Goal: Task Accomplishment & Management: Use online tool/utility

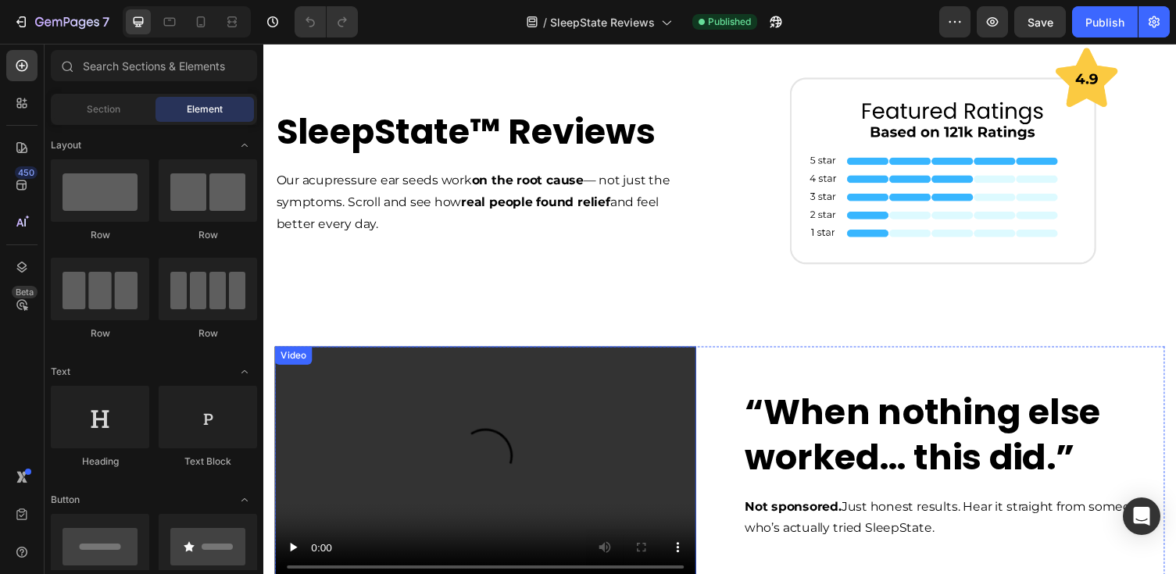
scroll to position [277, 0]
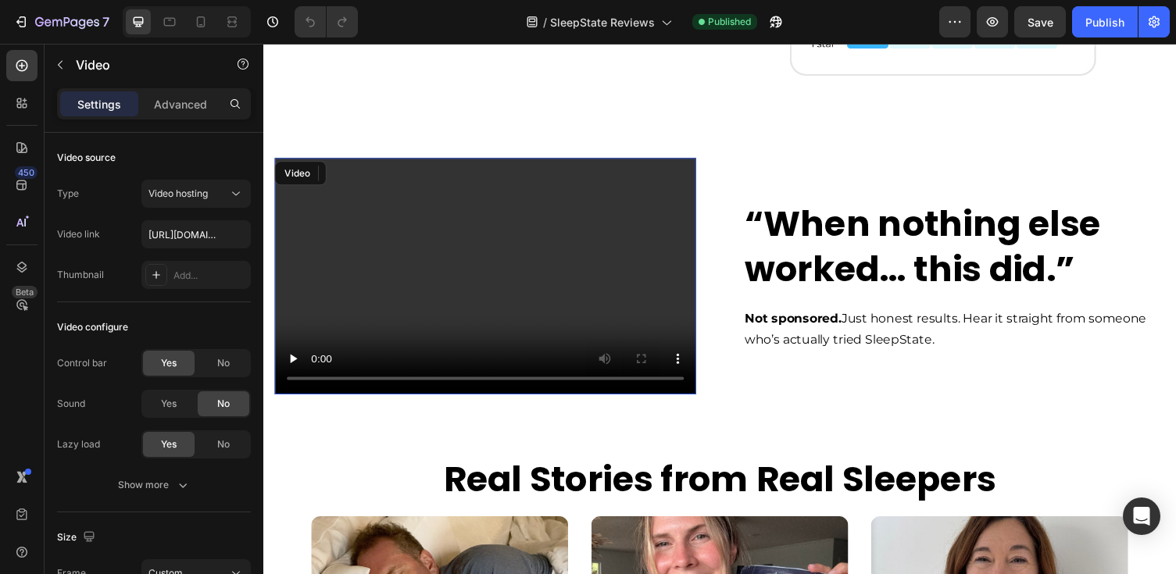
click at [613, 349] on video at bounding box center [491, 283] width 433 height 244
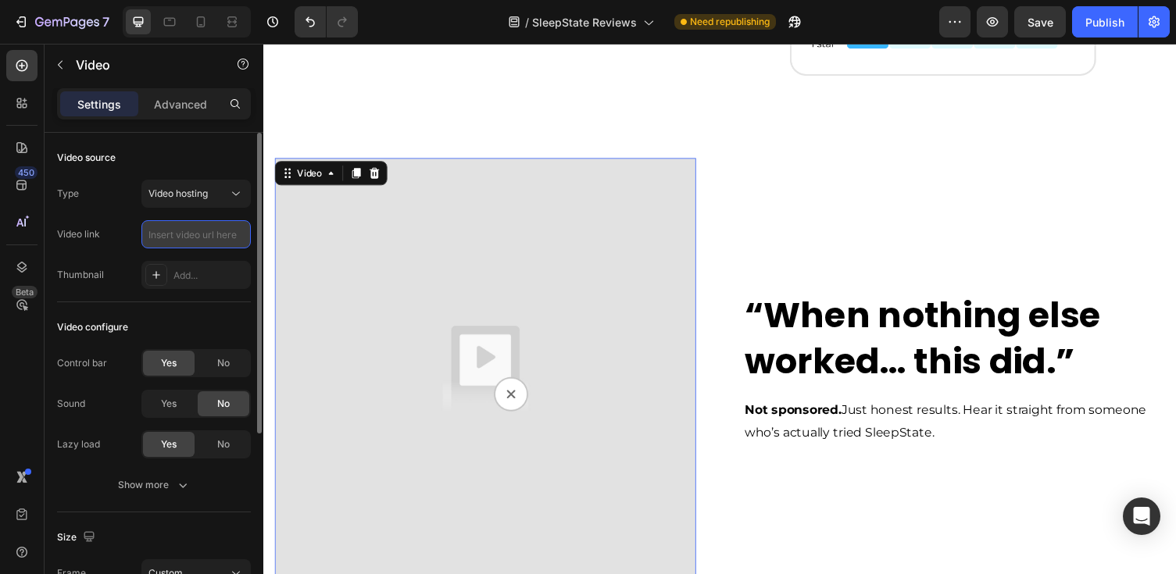
paste input "https://cdn.shopify.com/videos/c/o/v/02111106d5b248be9dd1157bfa51c9c0.mp4"
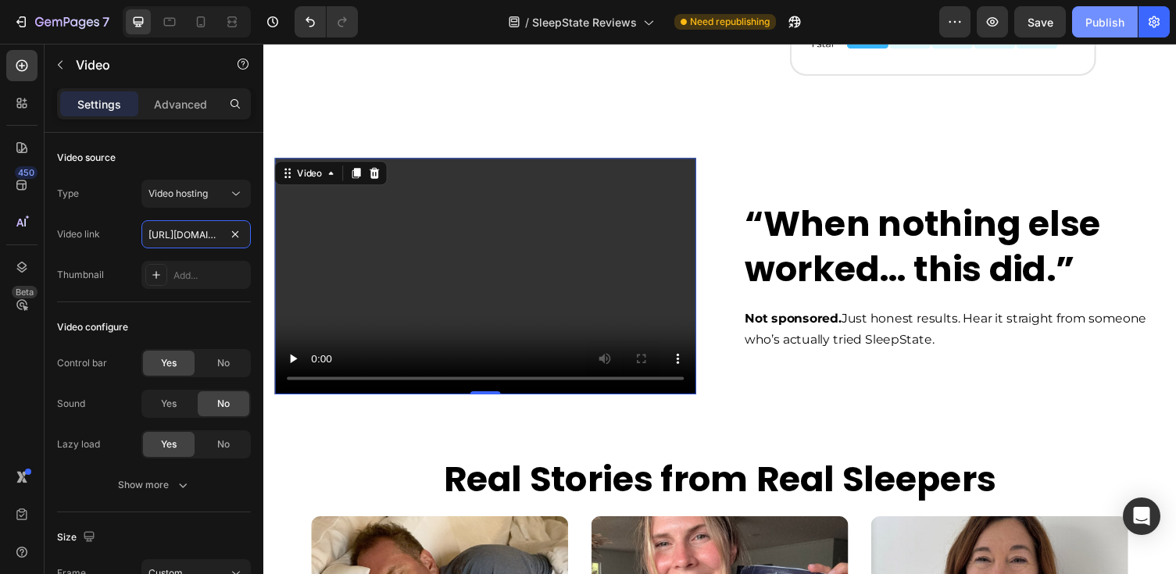
type input "https://cdn.shopify.com/videos/c/o/v/02111106d5b248be9dd1157bfa51c9c0.mp4"
click at [1103, 21] on div "Publish" at bounding box center [1104, 22] width 39 height 16
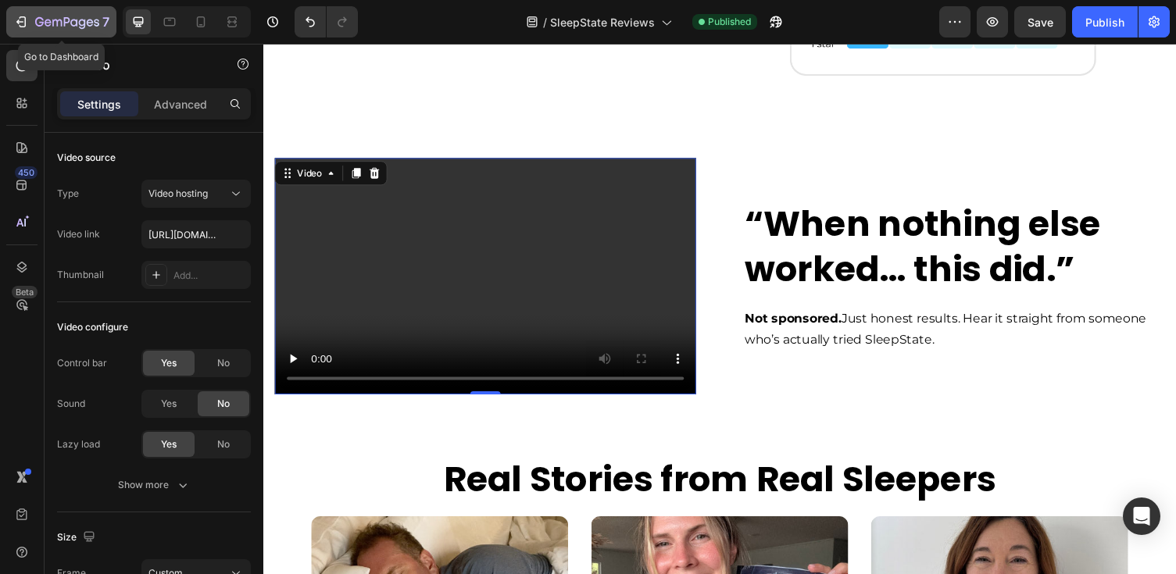
click at [23, 23] on icon "button" at bounding box center [21, 22] width 16 height 16
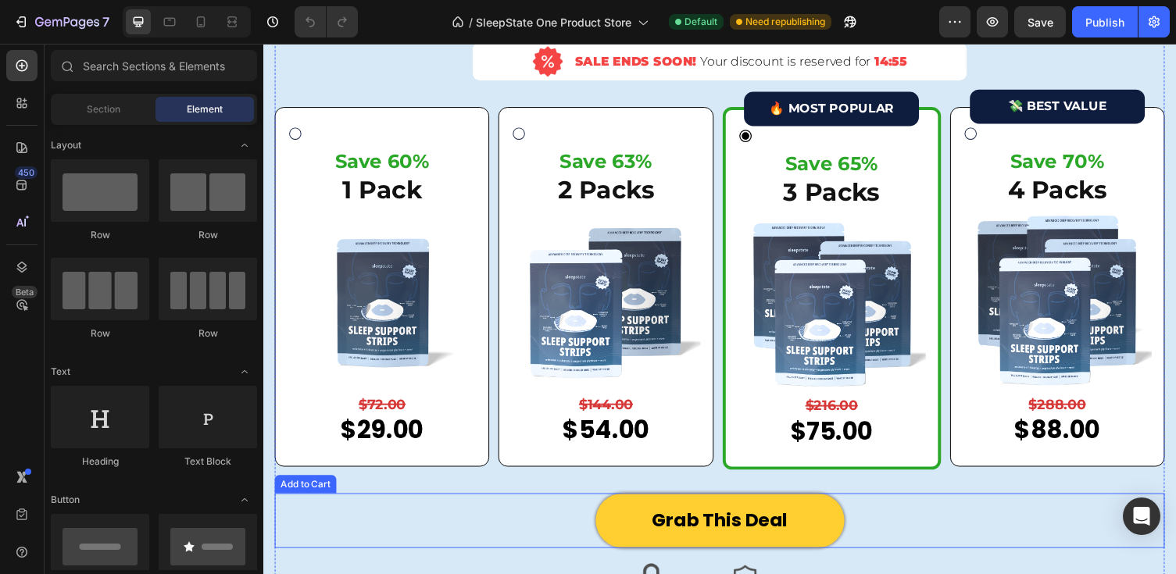
scroll to position [4713, 0]
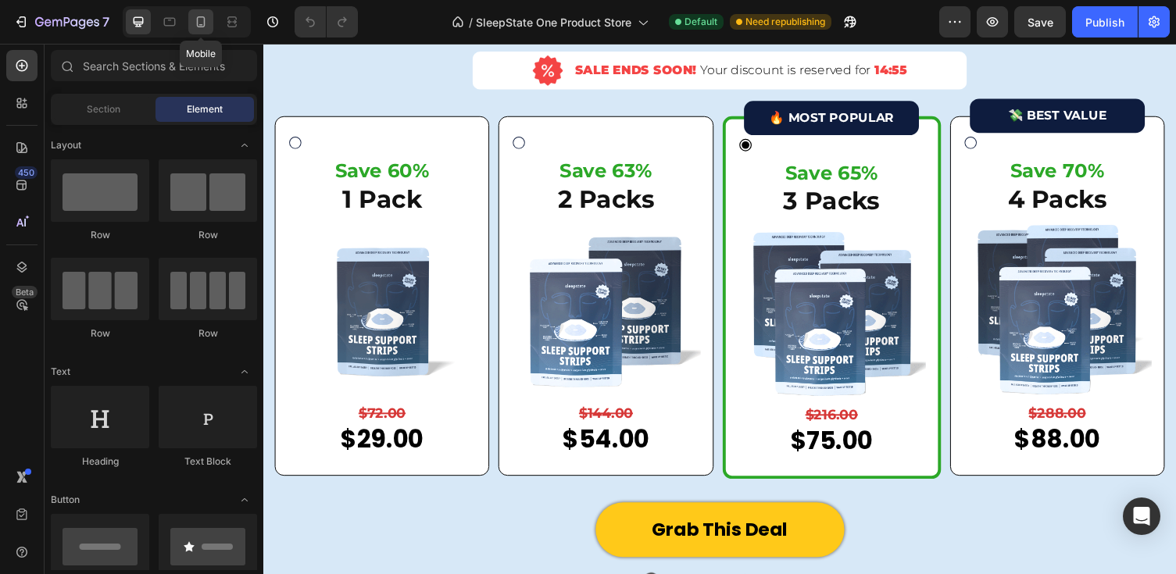
click at [201, 22] on icon at bounding box center [201, 22] width 16 height 16
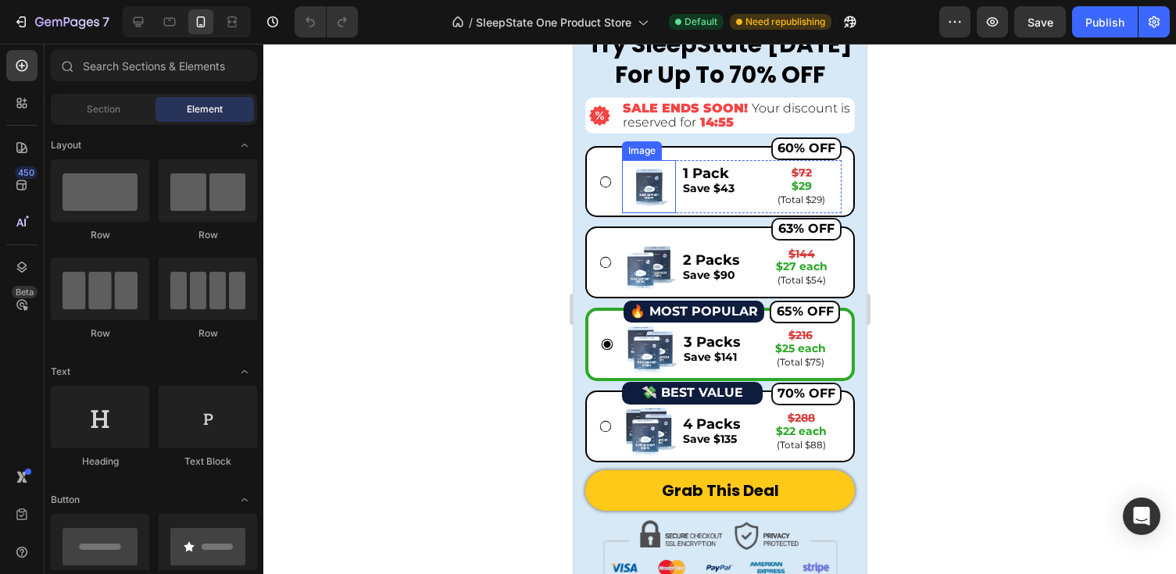
scroll to position [4063, 0]
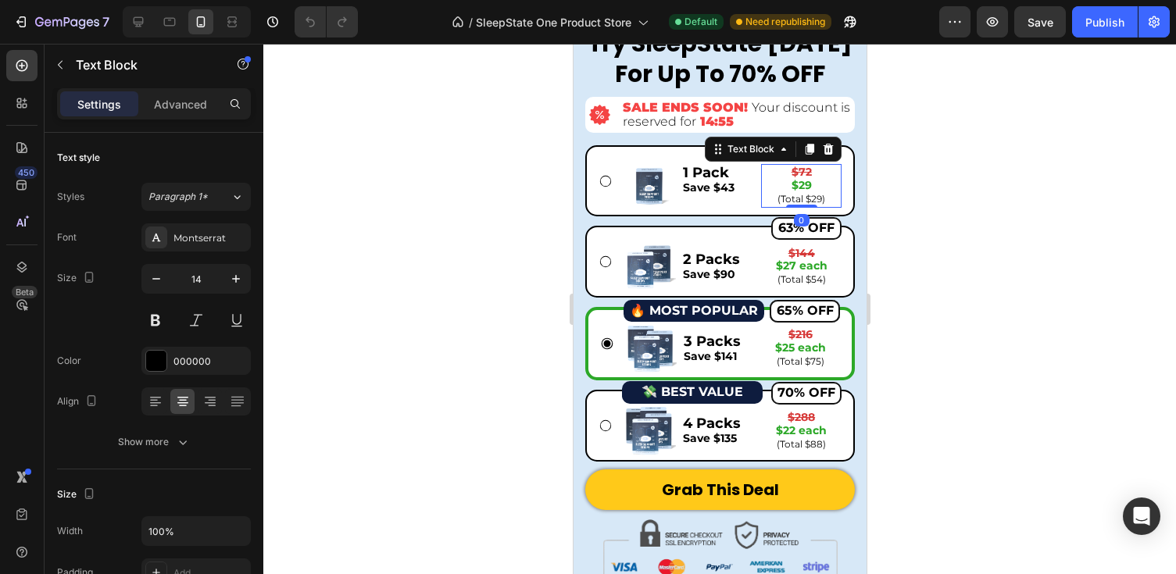
click at [805, 192] on p "(Total $29)" at bounding box center [800, 199] width 77 height 14
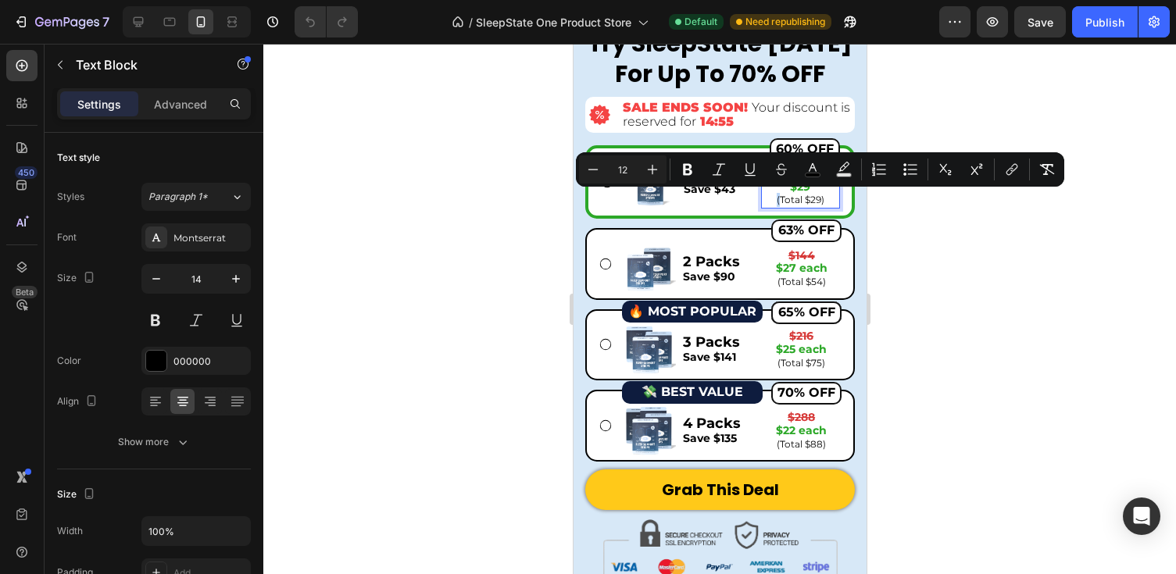
click at [805, 184] on div "Minus 12 Plus Bold Italic Underline Strikethrough color Text Background Color N…" at bounding box center [820, 169] width 488 height 34
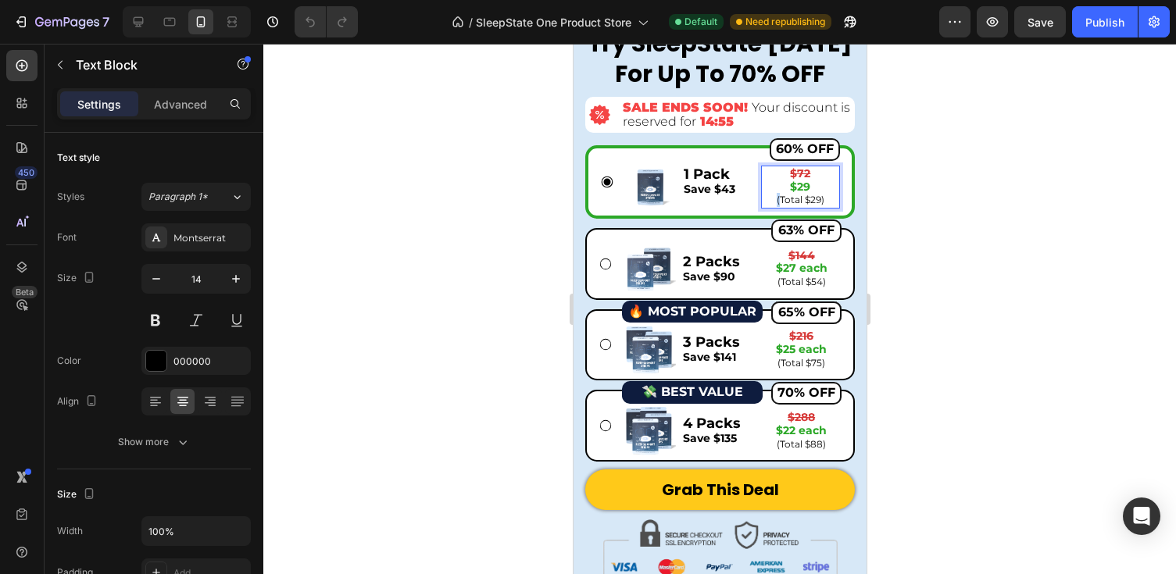
click at [810, 198] on span "(Total $29)" at bounding box center [800, 200] width 48 height 12
click at [816, 186] on p "$29" at bounding box center [800, 186] width 76 height 13
click at [800, 184] on strong "$29" at bounding box center [799, 187] width 20 height 14
click at [815, 184] on p "$29" at bounding box center [800, 186] width 76 height 13
drag, startPoint x: 830, startPoint y: 197, endPoint x: 760, endPoint y: 196, distance: 70.3
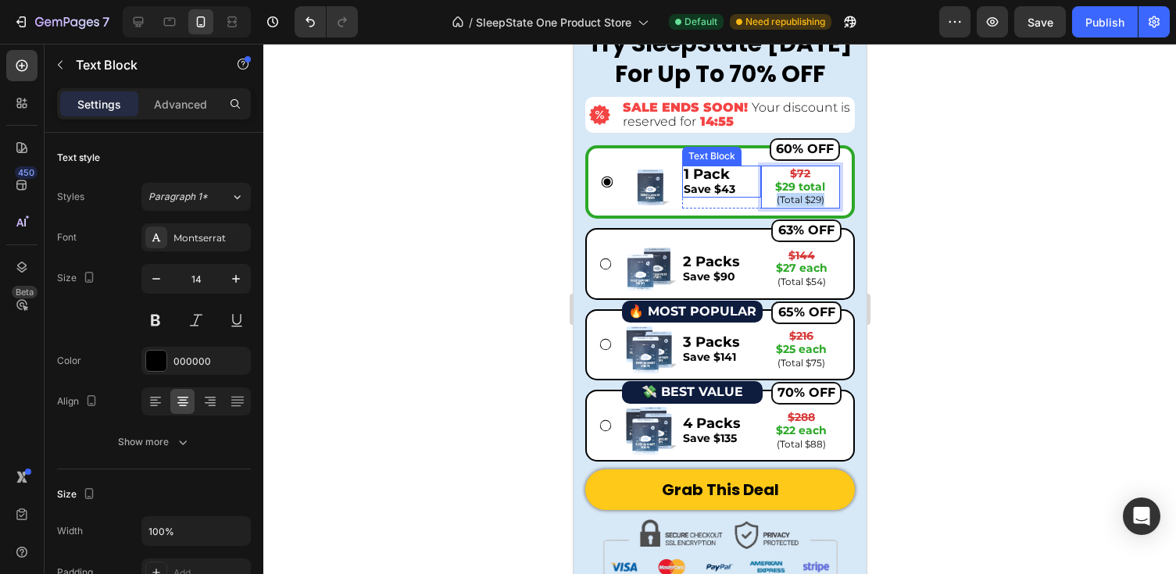
click at [760, 197] on div "$72 $29 total (Total $29)" at bounding box center [799, 187] width 79 height 43
click at [992, 193] on div at bounding box center [719, 309] width 912 height 530
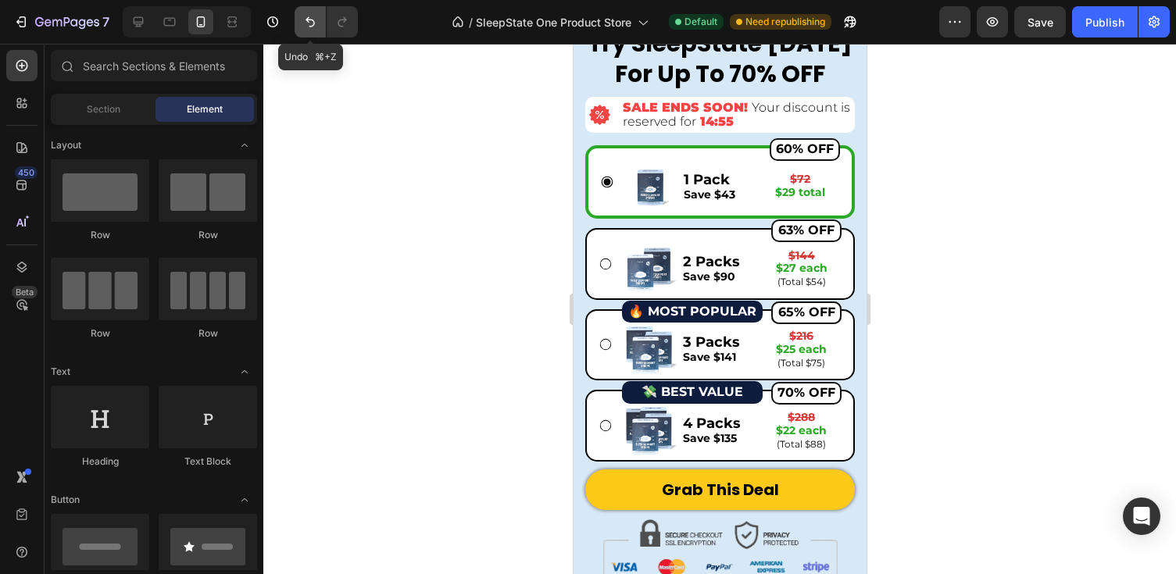
click at [313, 22] on icon "Undo/Redo" at bounding box center [310, 22] width 16 height 16
click at [309, 26] on icon "Undo/Redo" at bounding box center [310, 22] width 16 height 16
click at [337, 23] on icon "Undo/Redo" at bounding box center [342, 22] width 16 height 16
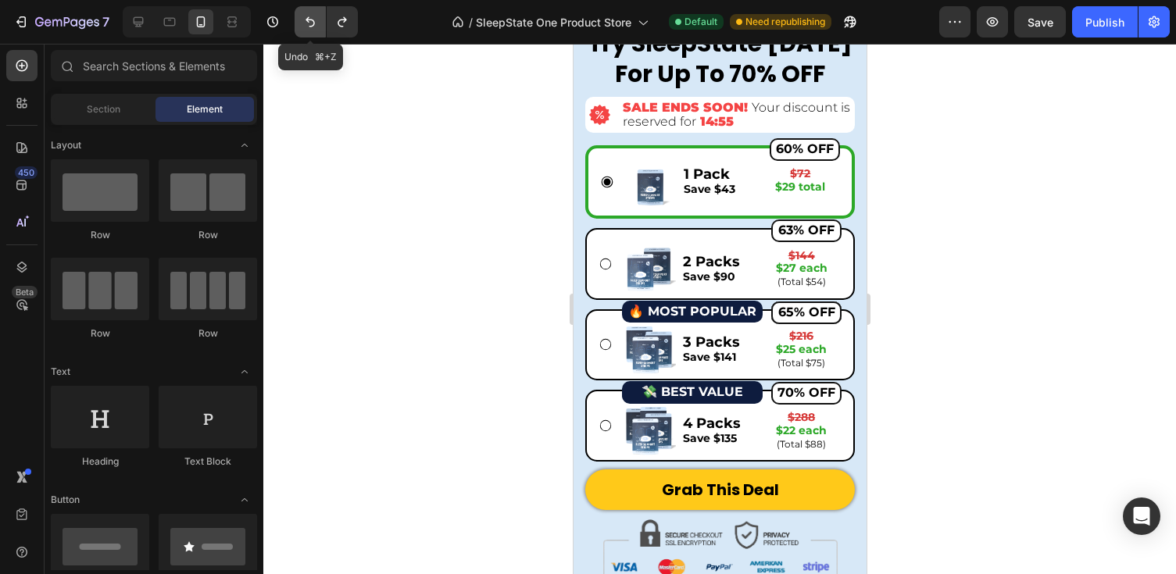
click at [312, 19] on icon "Undo/Redo" at bounding box center [310, 22] width 16 height 16
click at [1103, 22] on div "Publish" at bounding box center [1104, 22] width 39 height 16
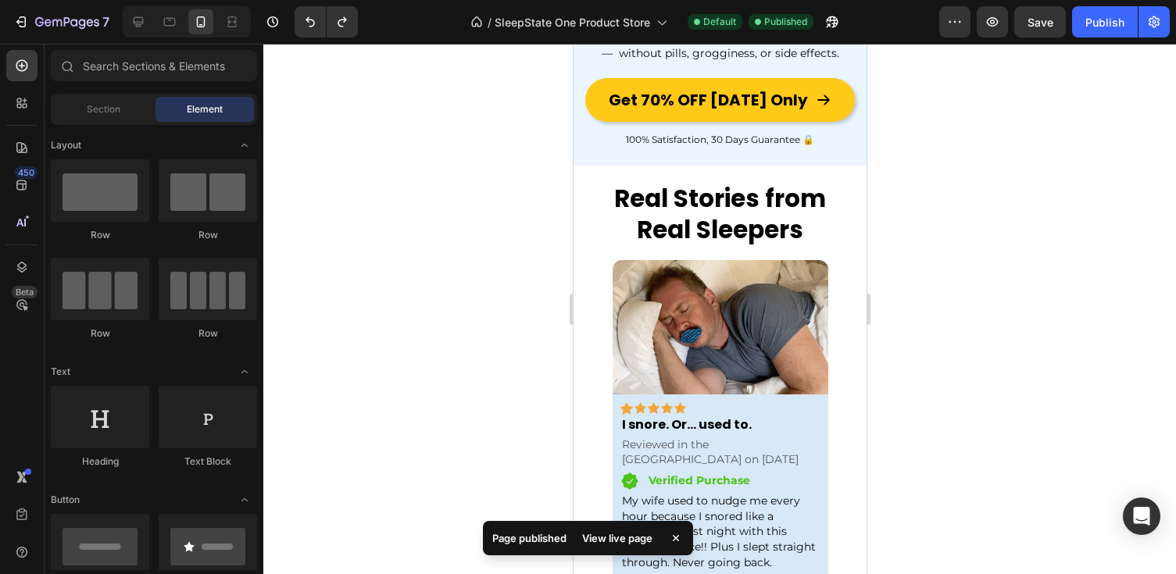
scroll to position [2008, 0]
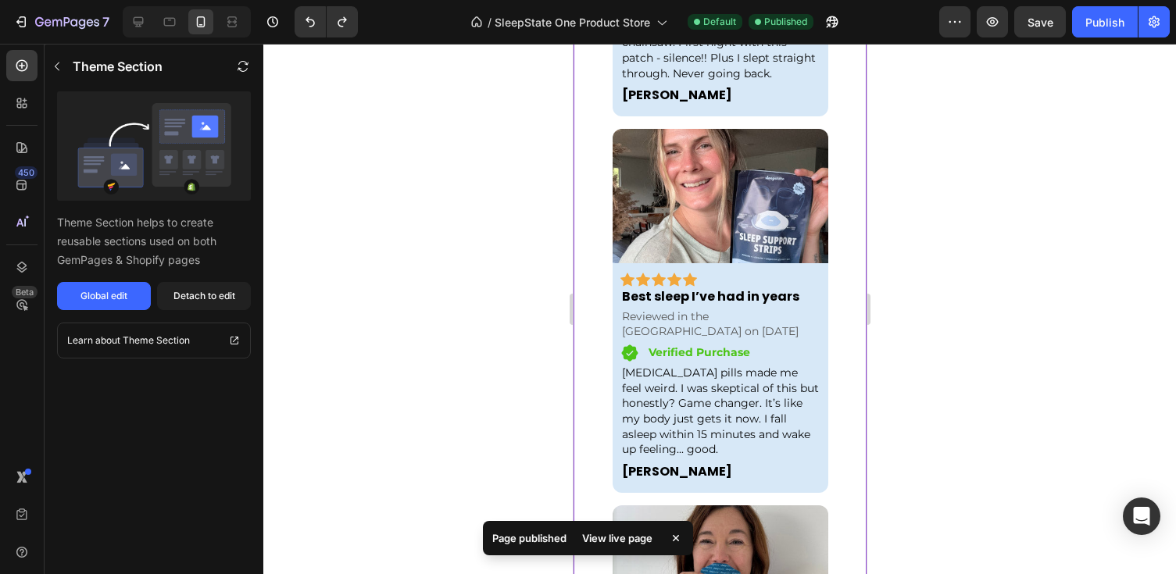
click at [841, 252] on div "Real Stories from Real Sleepers Heading Real Stories from Real Sleepers Heading…" at bounding box center [719, 288] width 270 height 1193
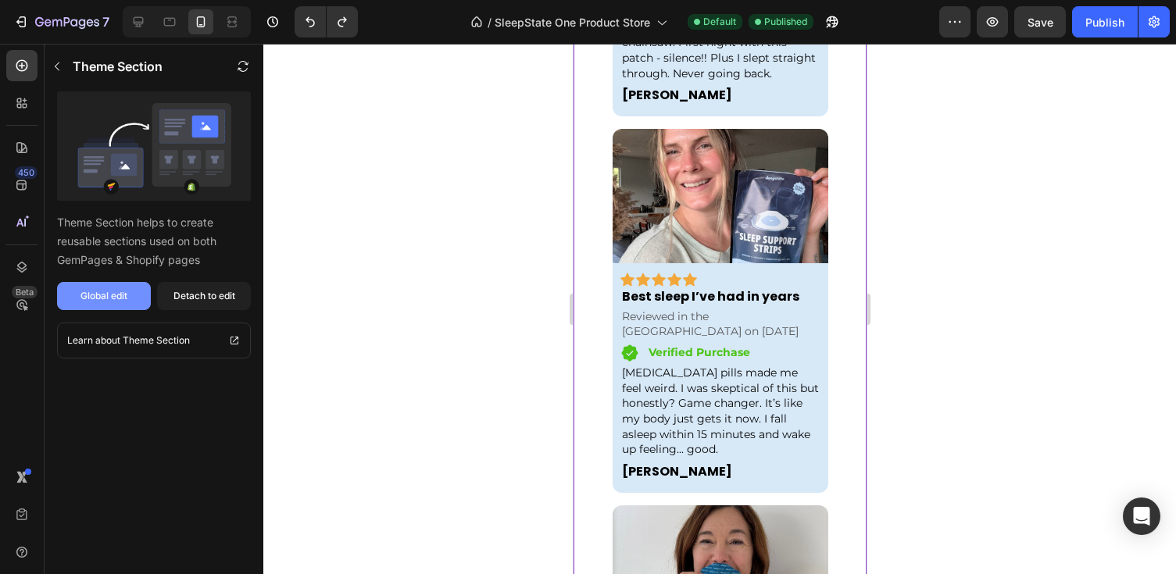
click at [134, 295] on button "Global edit" at bounding box center [104, 296] width 94 height 28
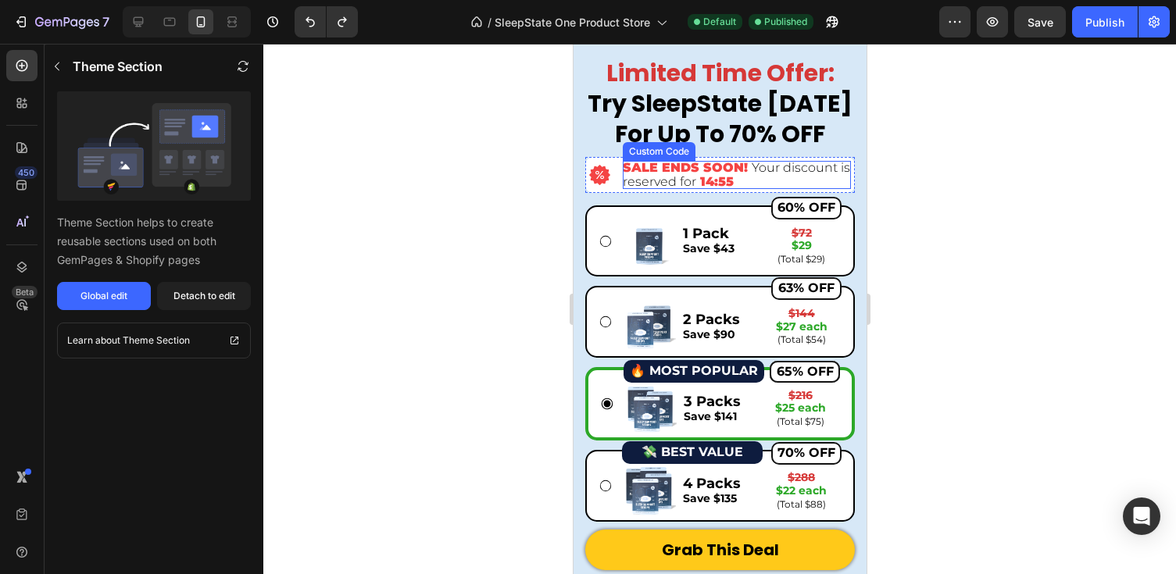
scroll to position [5979, 0]
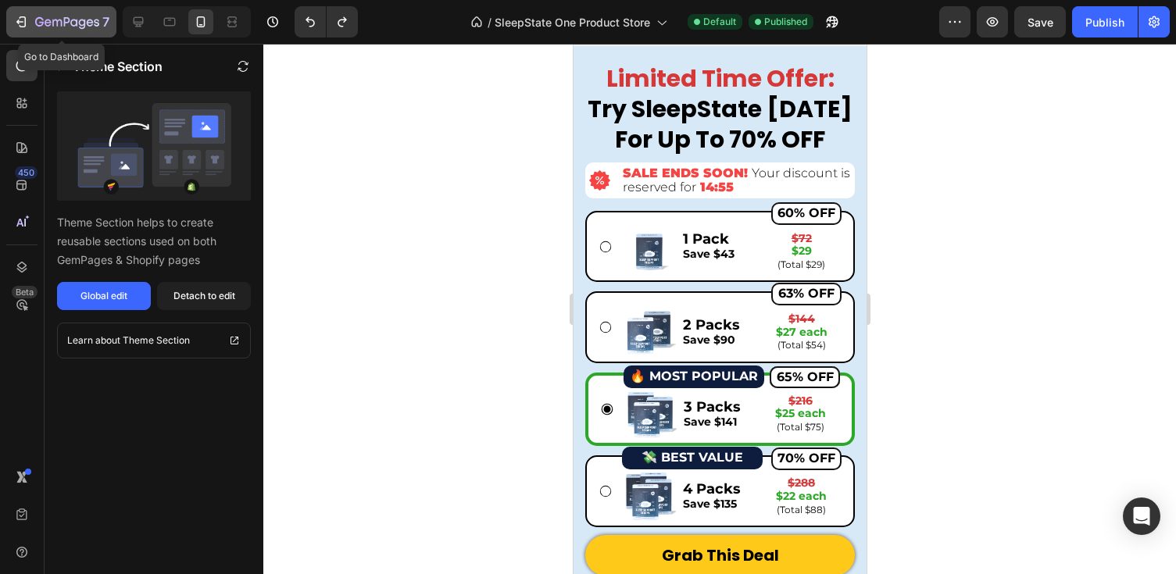
click at [23, 26] on icon "button" at bounding box center [21, 22] width 16 height 16
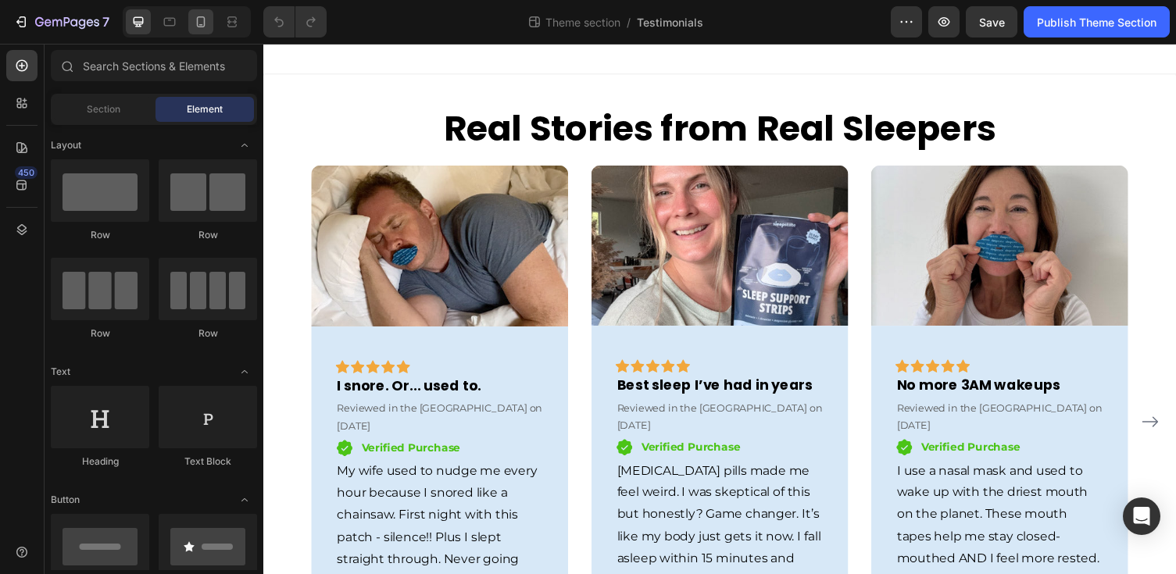
click at [201, 30] on div at bounding box center [200, 21] width 25 height 25
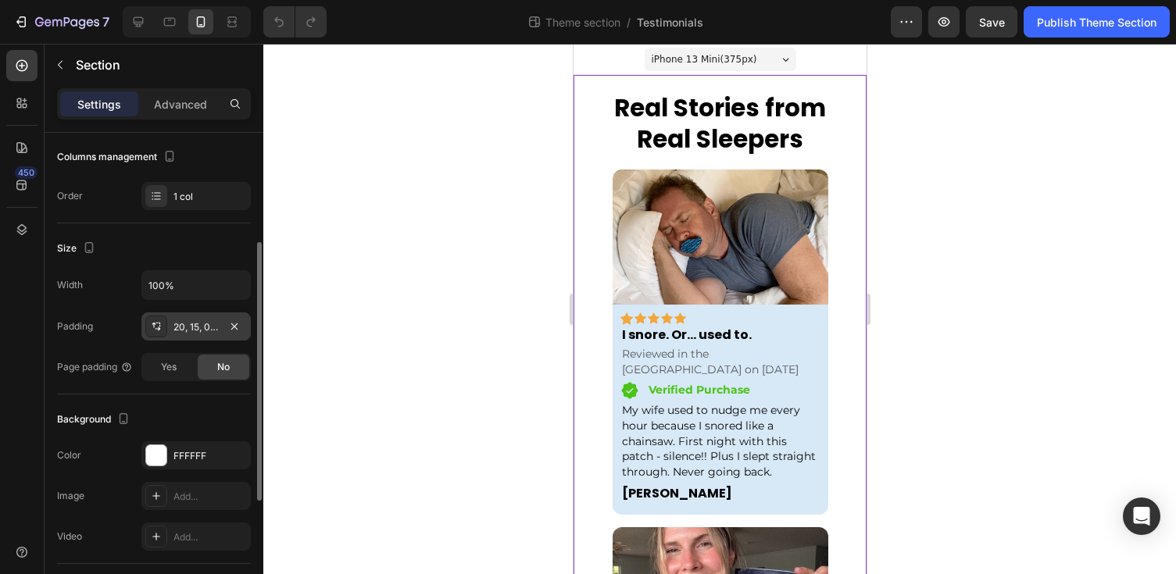
scroll to position [388, 0]
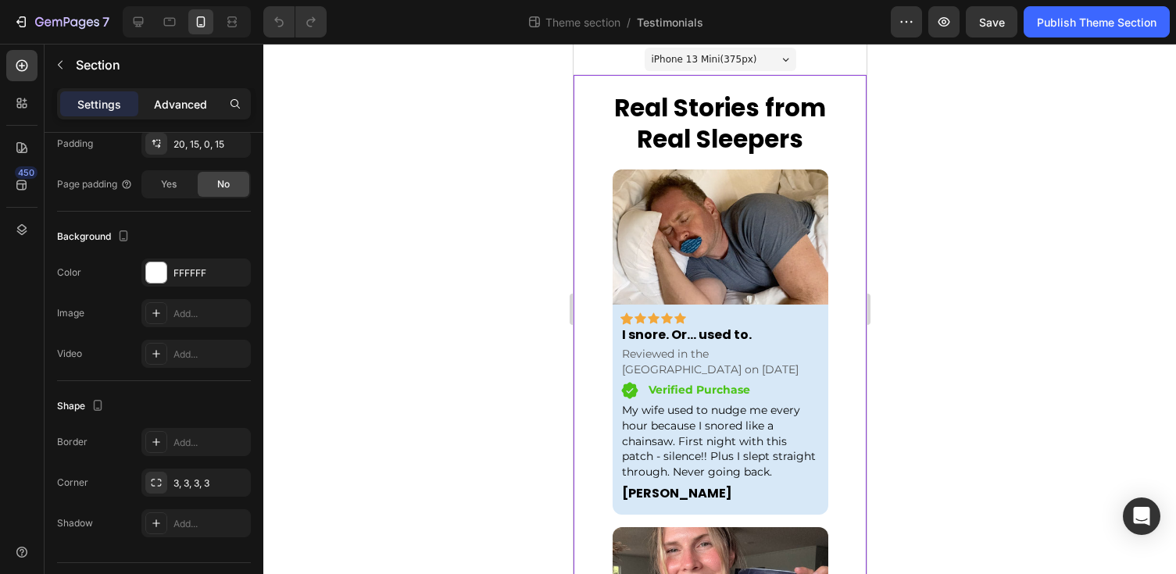
click at [184, 102] on p "Advanced" at bounding box center [180, 104] width 53 height 16
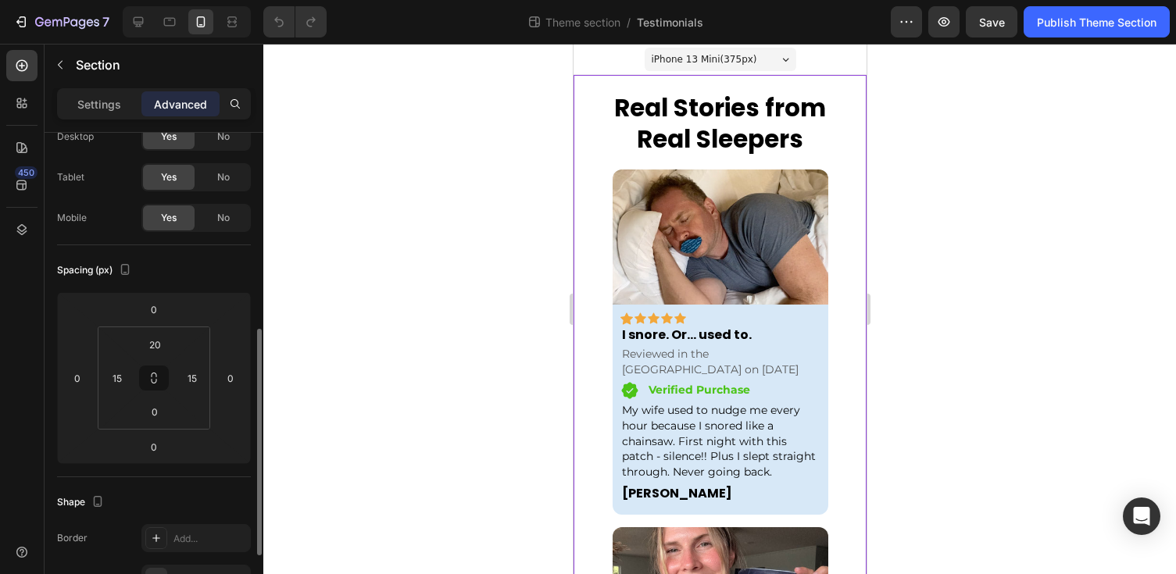
scroll to position [173, 0]
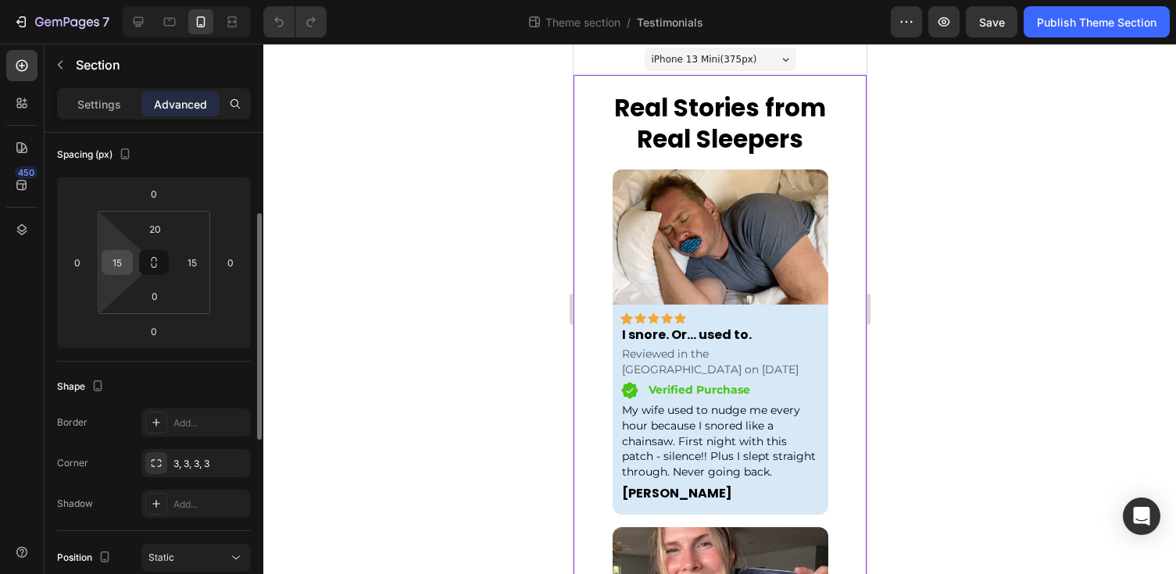
click at [124, 258] on input "15" at bounding box center [116, 262] width 23 height 23
type input "0"
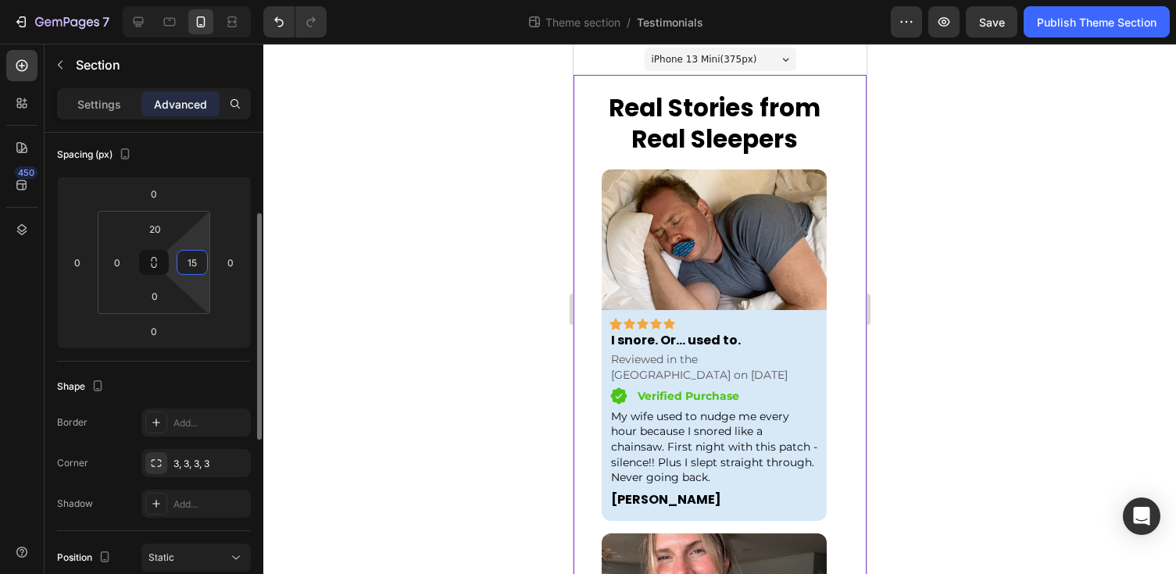
click at [198, 257] on input "15" at bounding box center [191, 262] width 23 height 23
type input "0"
click at [158, 295] on input "0" at bounding box center [154, 295] width 31 height 23
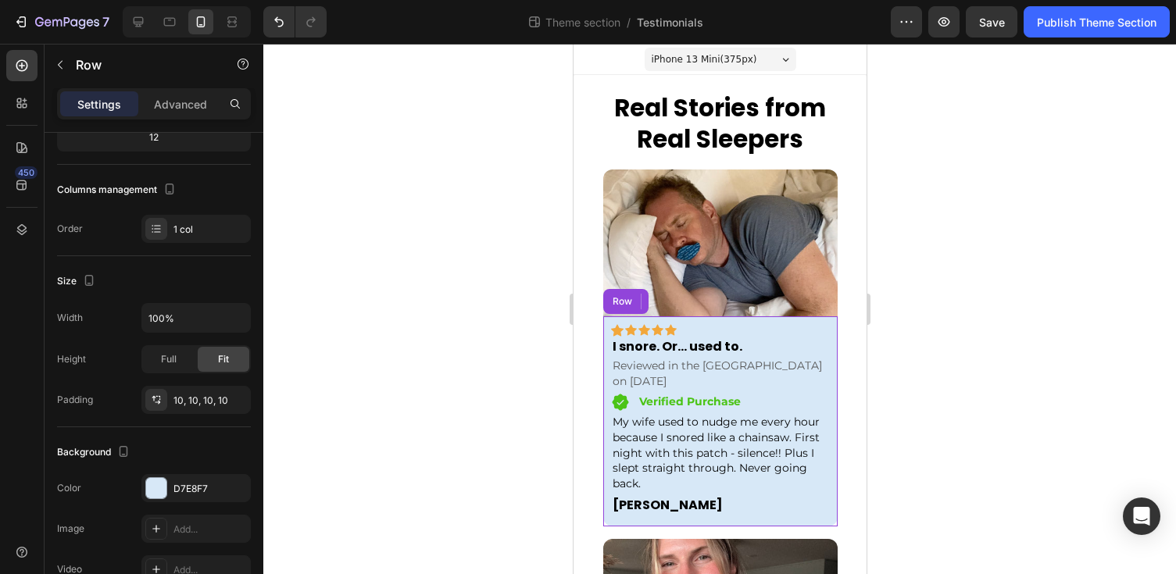
click at [832, 323] on div "Icon Icon Icon Icon Icon Row Row I snore. Or... used to. Text block Reviewed in…" at bounding box center [719, 421] width 234 height 211
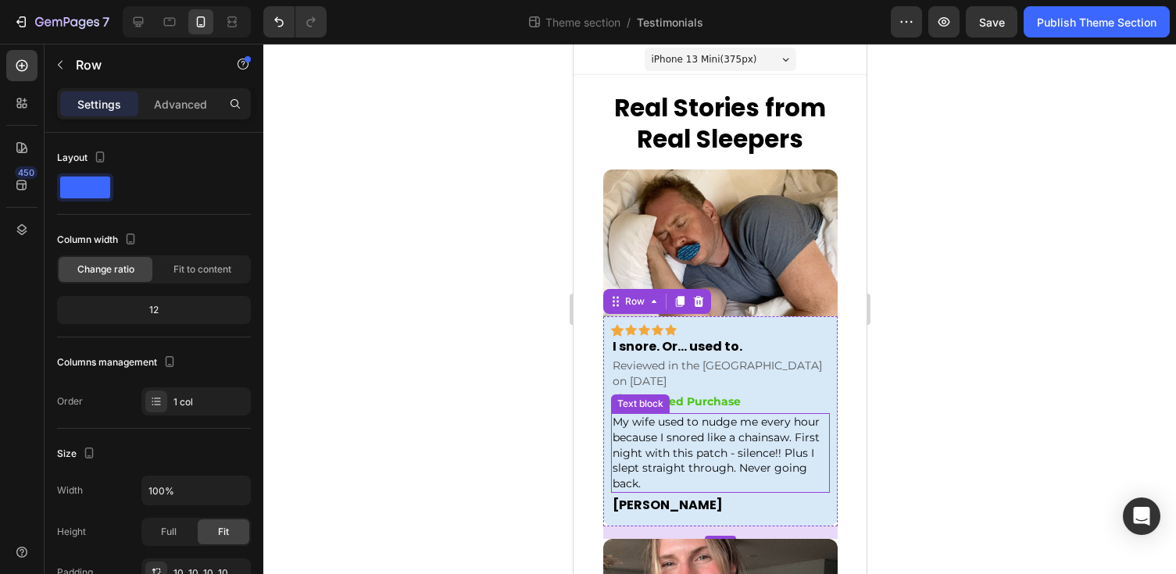
click at [727, 420] on p "My wife used to nudge me every hour because I snored like a chainsaw. First nig…" at bounding box center [720, 453] width 216 height 77
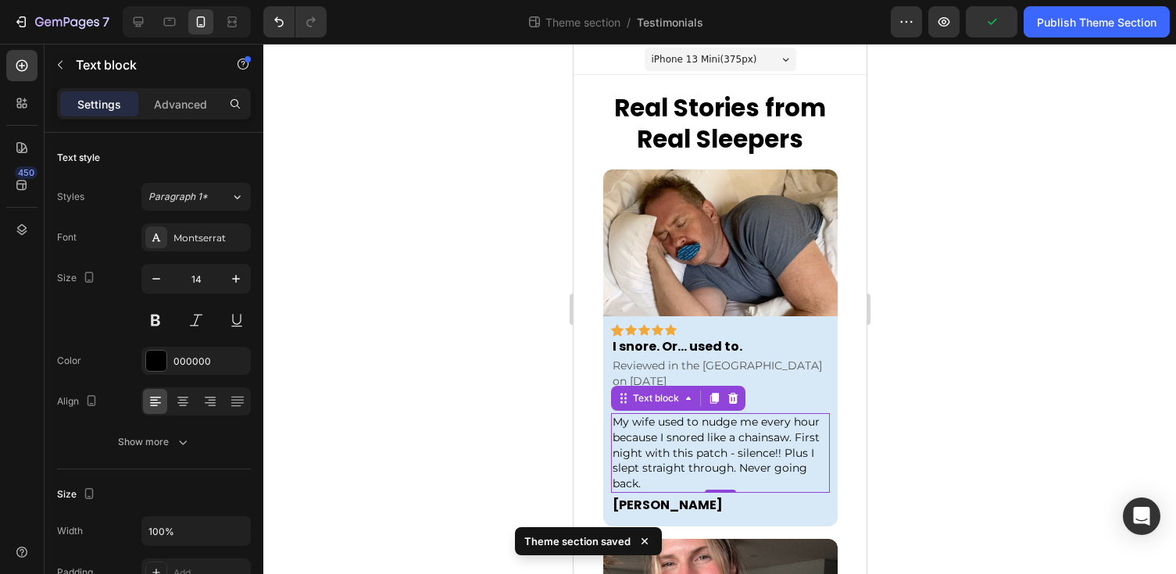
click at [911, 286] on div at bounding box center [719, 309] width 912 height 530
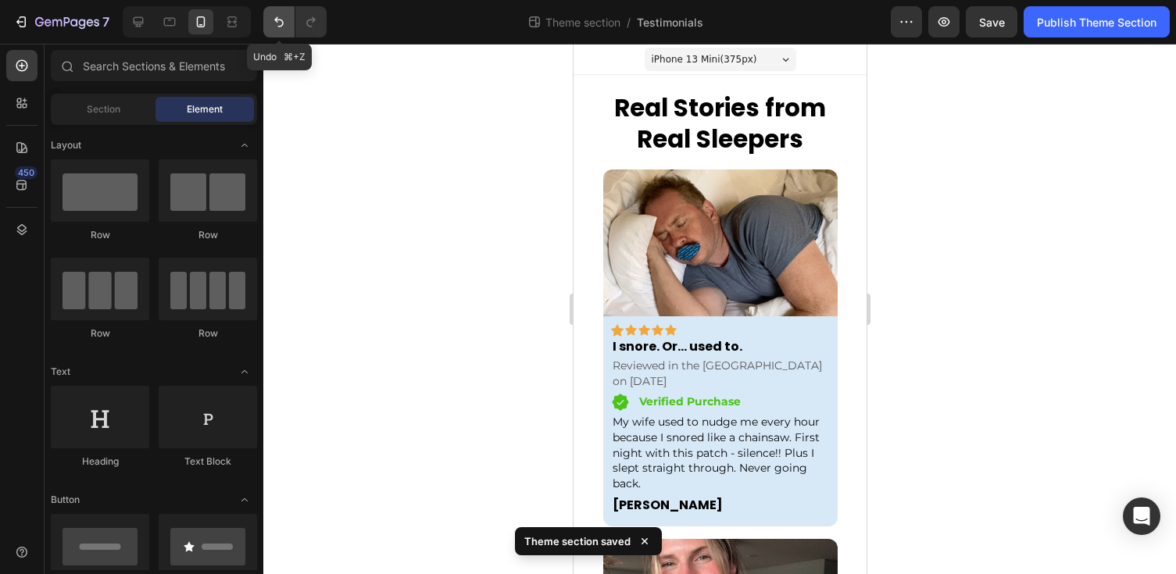
click at [282, 23] on icon "Undo/Redo" at bounding box center [279, 22] width 16 height 16
click at [282, 22] on icon "Undo/Redo" at bounding box center [279, 22] width 16 height 16
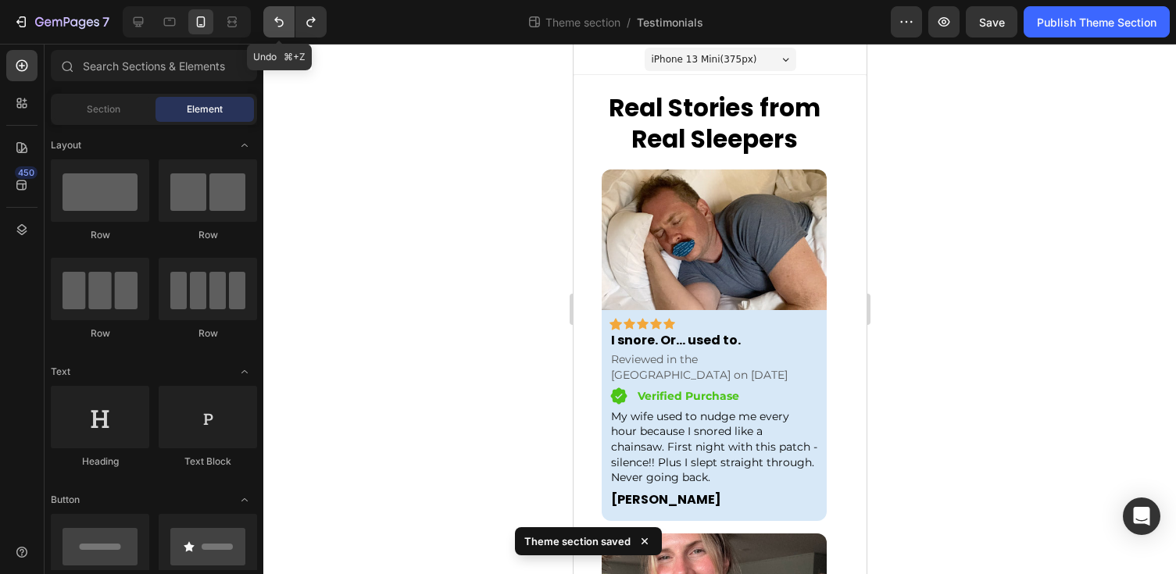
click at [281, 22] on icon "Undo/Redo" at bounding box center [279, 22] width 16 height 16
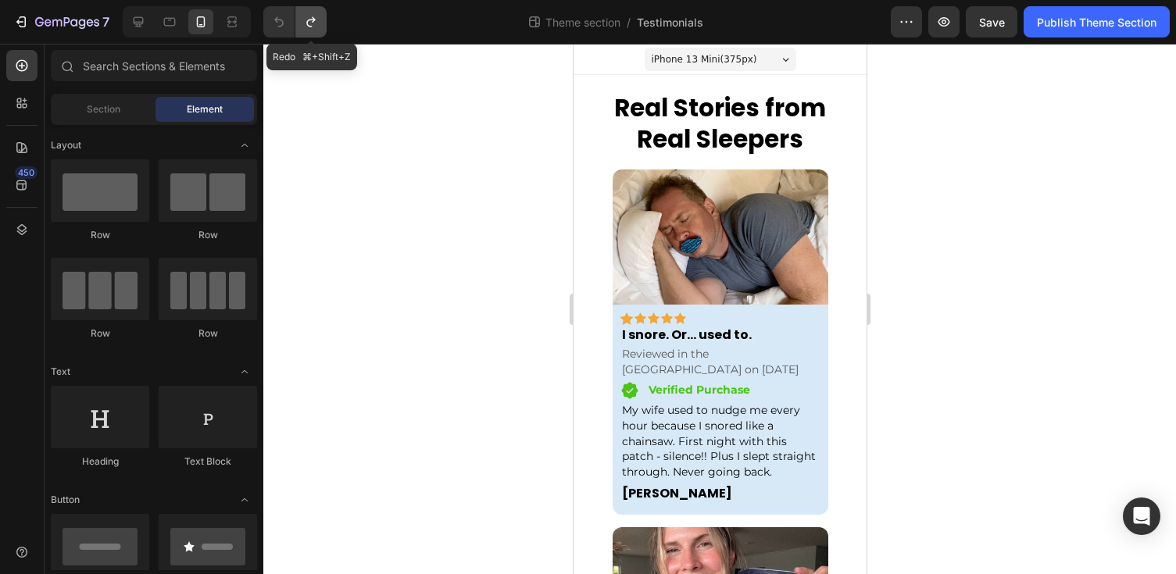
click at [305, 20] on icon "Undo/Redo" at bounding box center [311, 22] width 16 height 16
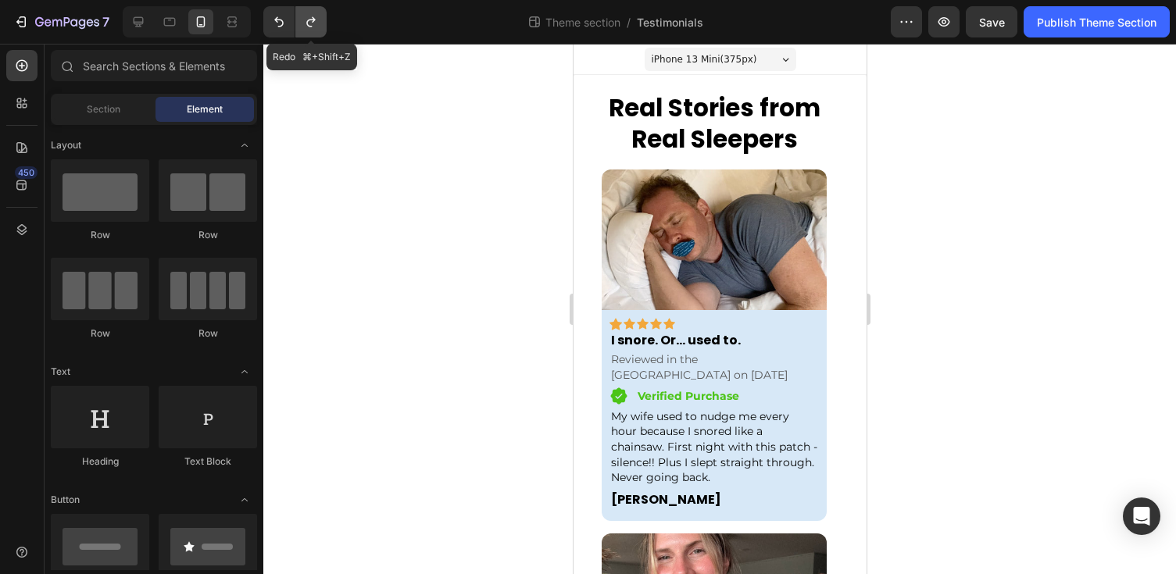
click at [305, 20] on icon "Undo/Redo" at bounding box center [311, 22] width 16 height 16
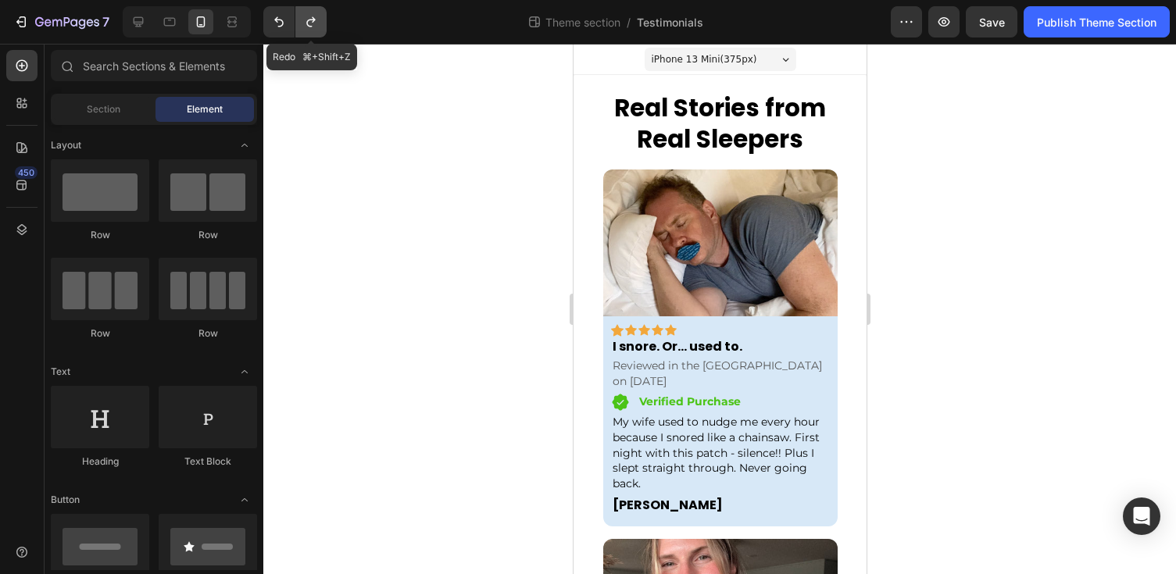
click at [305, 20] on icon "Undo/Redo" at bounding box center [311, 22] width 16 height 16
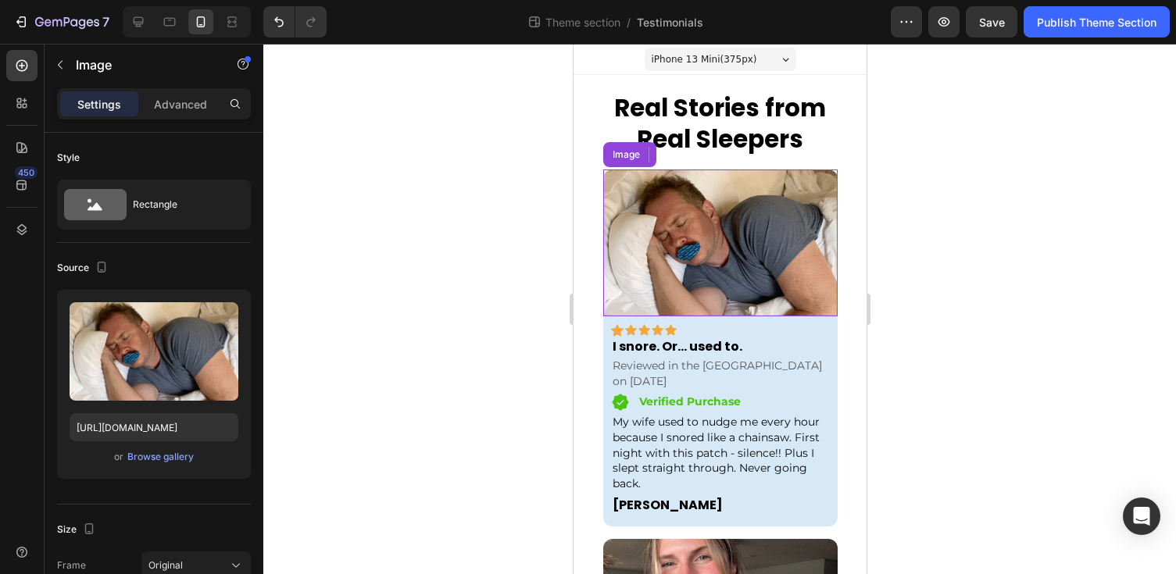
click at [616, 172] on img at bounding box center [719, 243] width 234 height 147
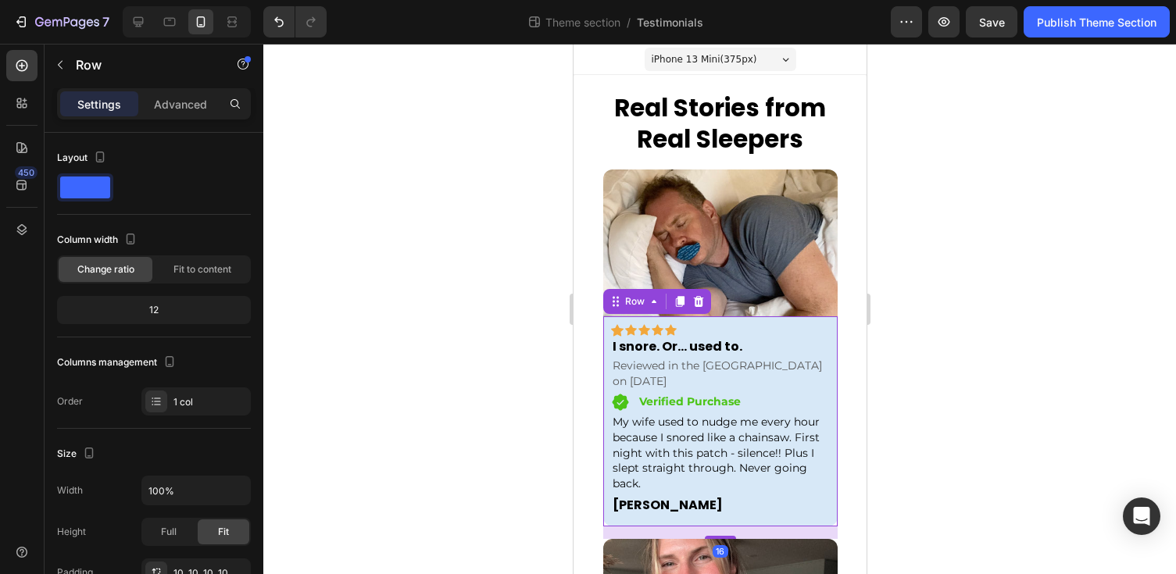
click at [603, 350] on div "Icon Icon Icon Icon Icon Row Row I snore. Or... used to. Text block Reviewed in…" at bounding box center [719, 421] width 234 height 211
click at [171, 103] on p "Advanced" at bounding box center [180, 104] width 53 height 16
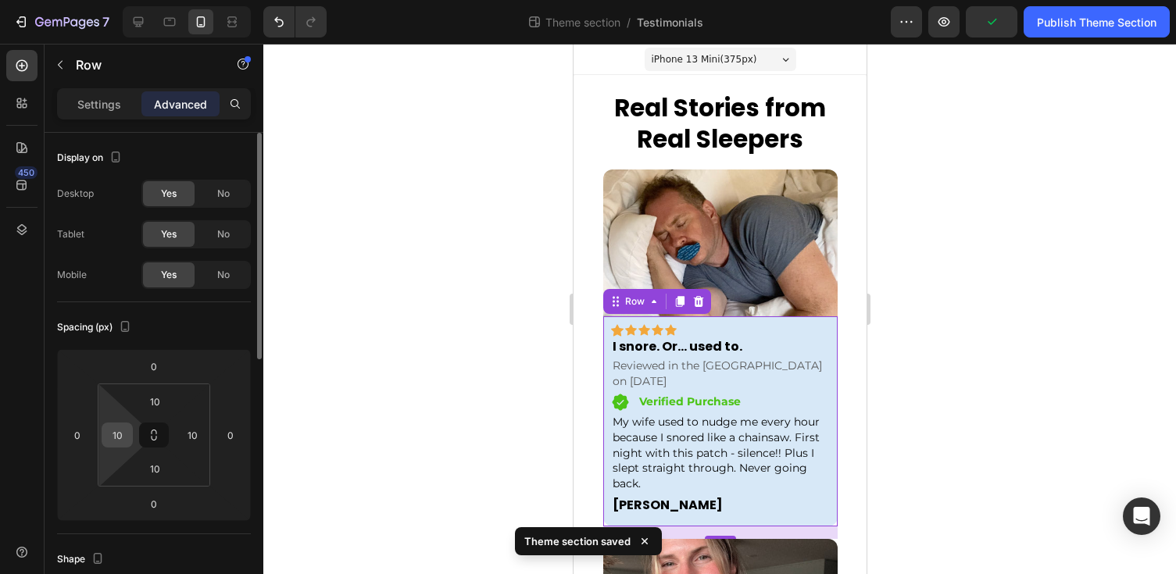
click at [123, 433] on input "10" at bounding box center [116, 434] width 23 height 23
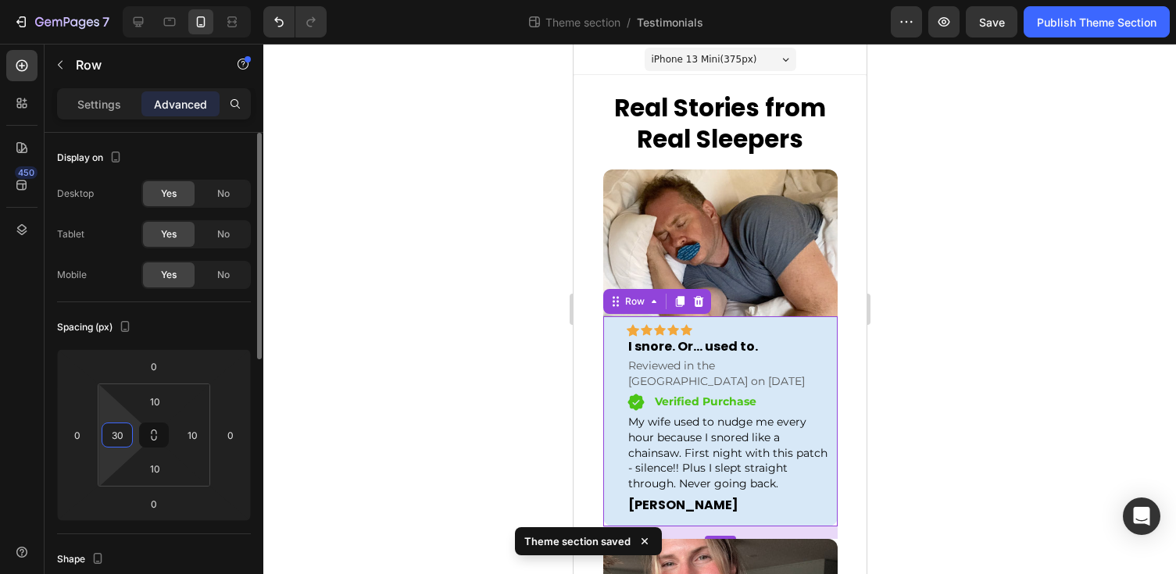
type input "3"
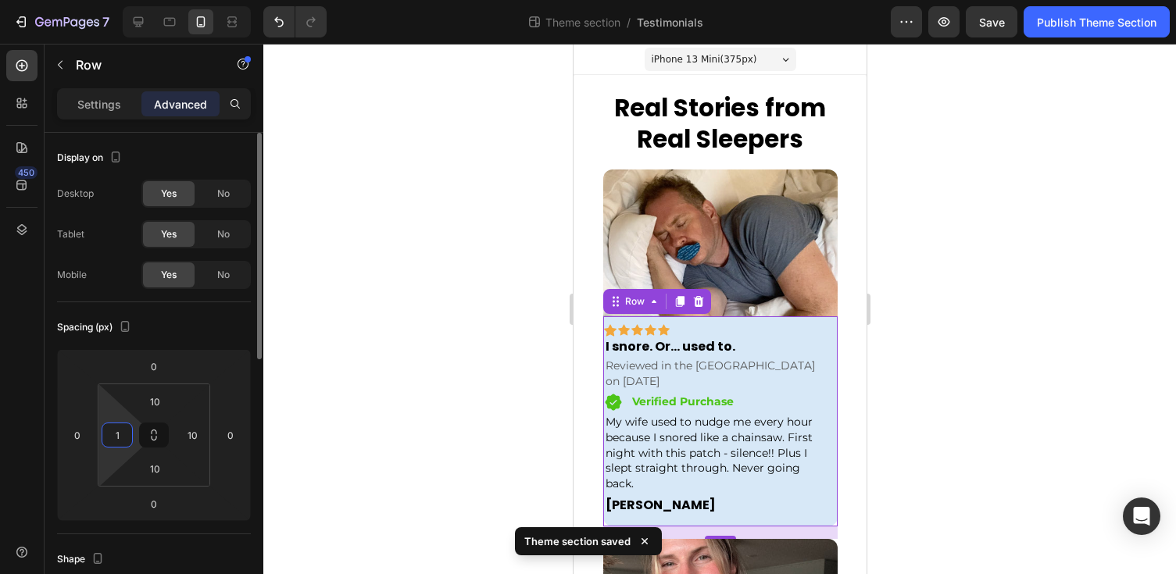
type input "10"
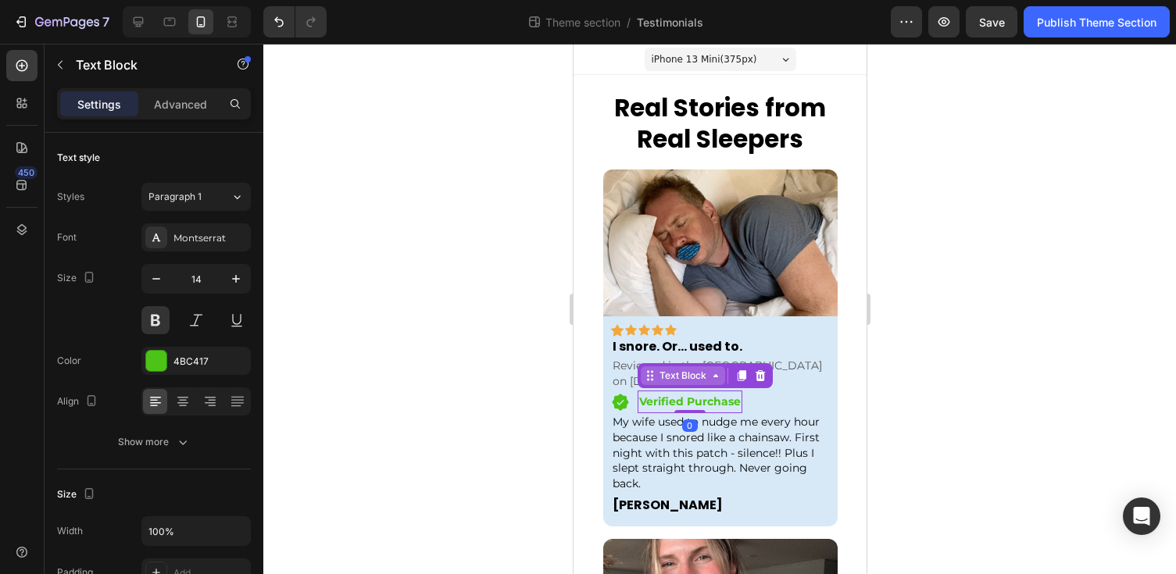
click at [684, 369] on div "Text Block" at bounding box center [681, 376] width 53 height 14
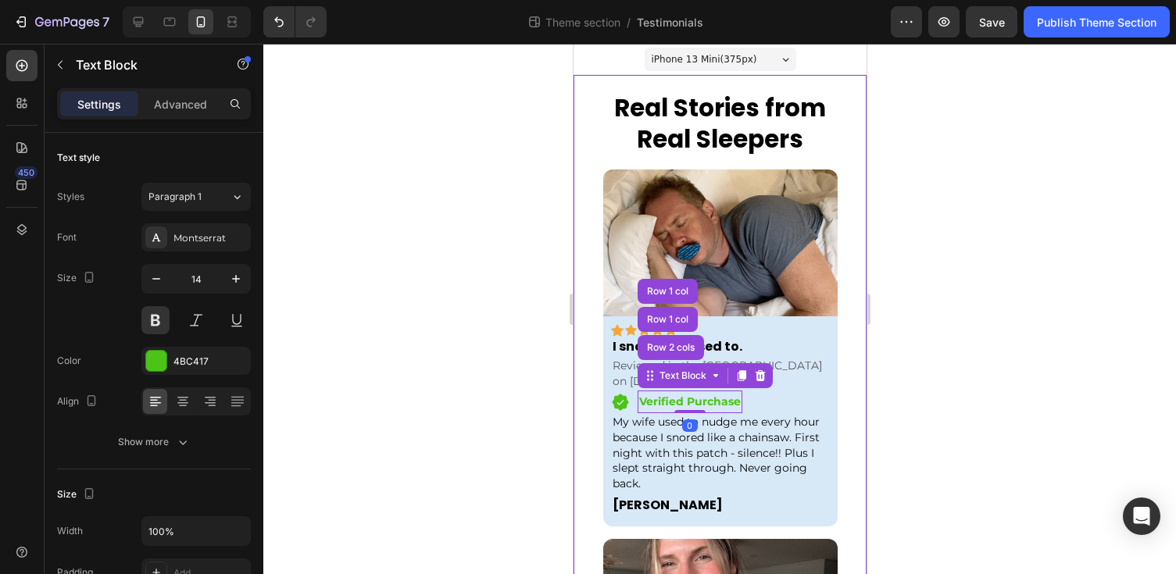
click at [892, 362] on div at bounding box center [719, 309] width 912 height 530
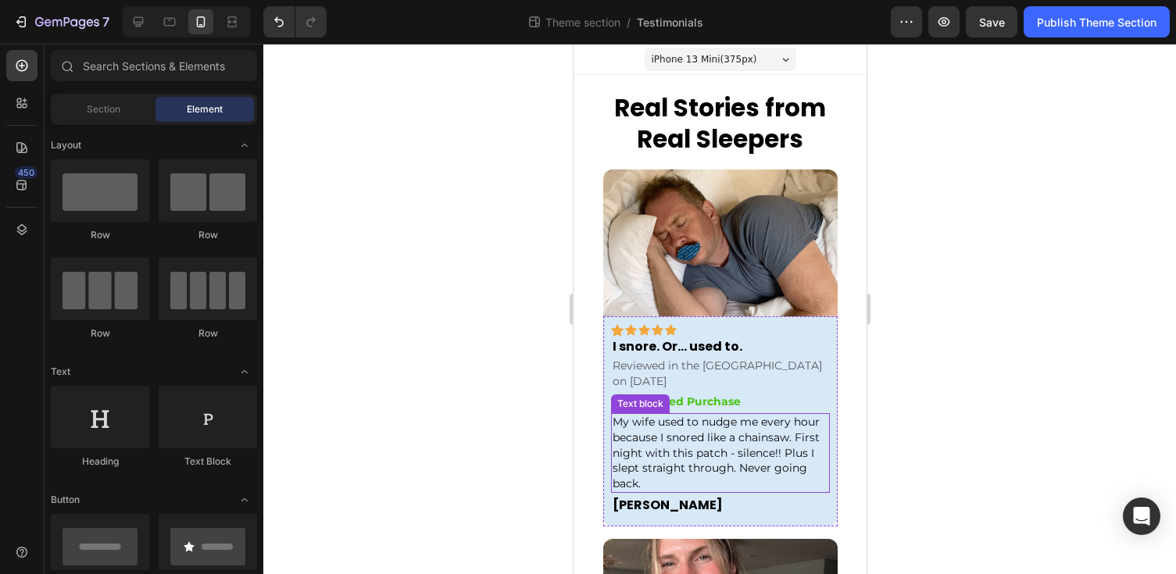
click at [698, 415] on p "My wife used to nudge me every hour because I snored like a chainsaw. First nig…" at bounding box center [720, 453] width 216 height 77
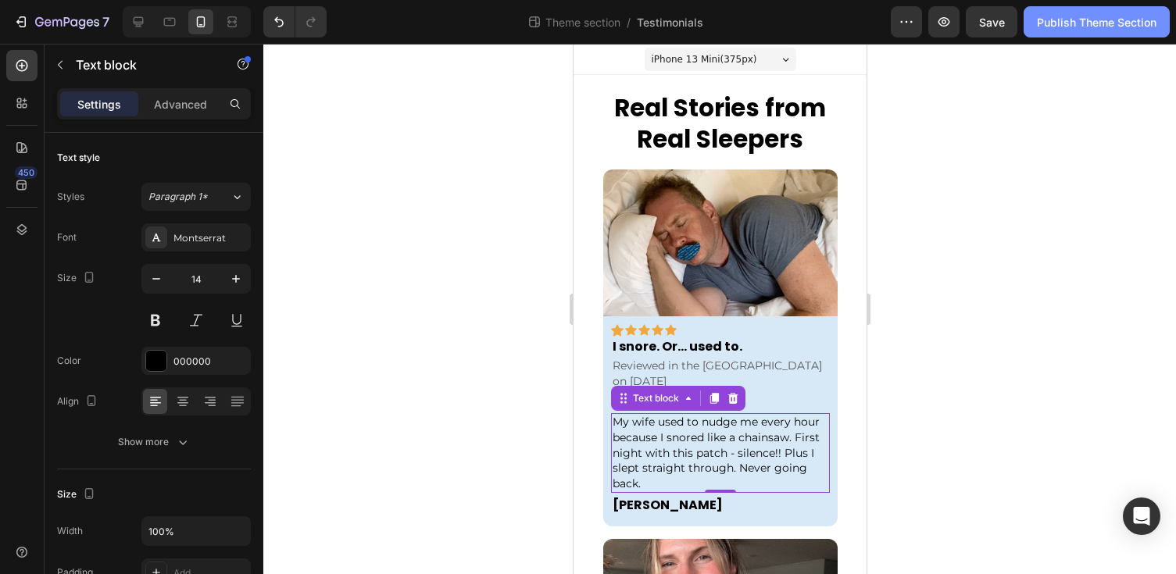
click at [1059, 17] on div "Publish Theme Section" at bounding box center [1097, 22] width 120 height 16
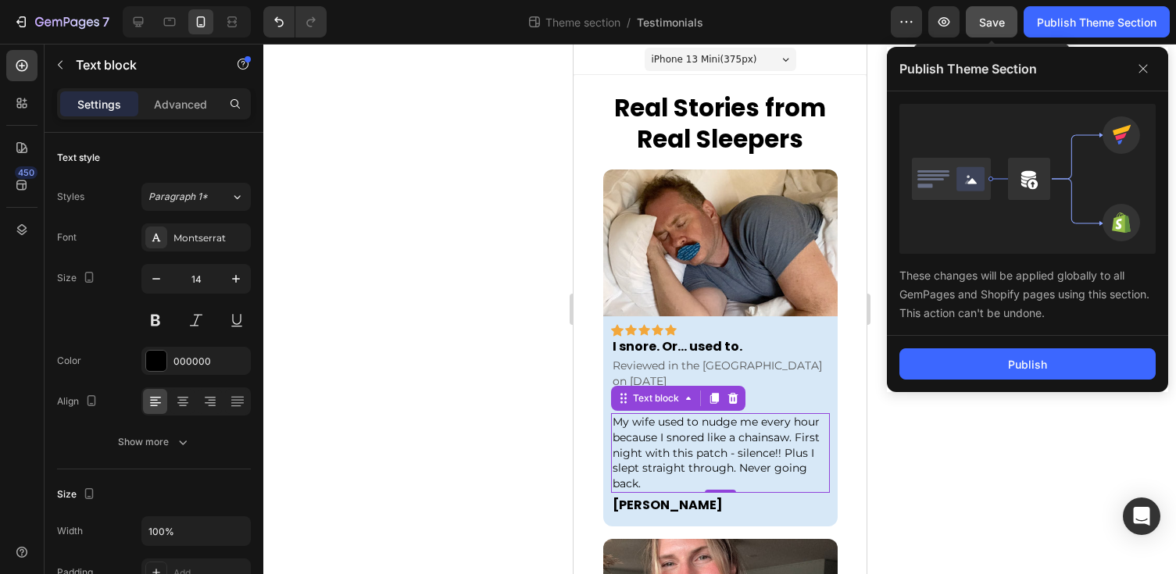
click at [1004, 16] on span "Save" at bounding box center [992, 22] width 26 height 13
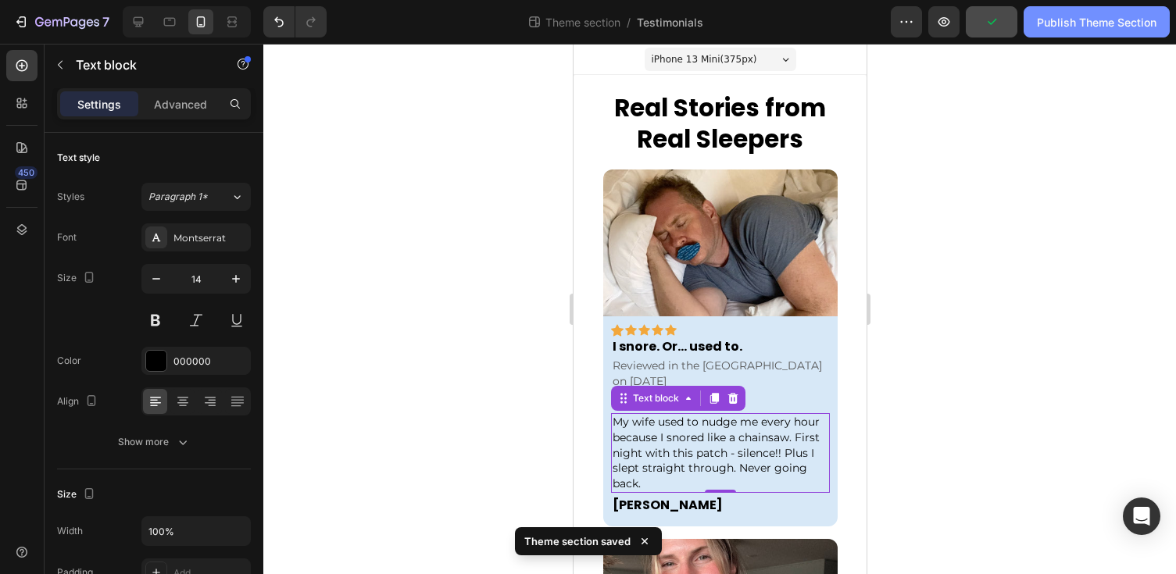
click at [1083, 24] on div "Publish Theme Section" at bounding box center [1097, 22] width 120 height 16
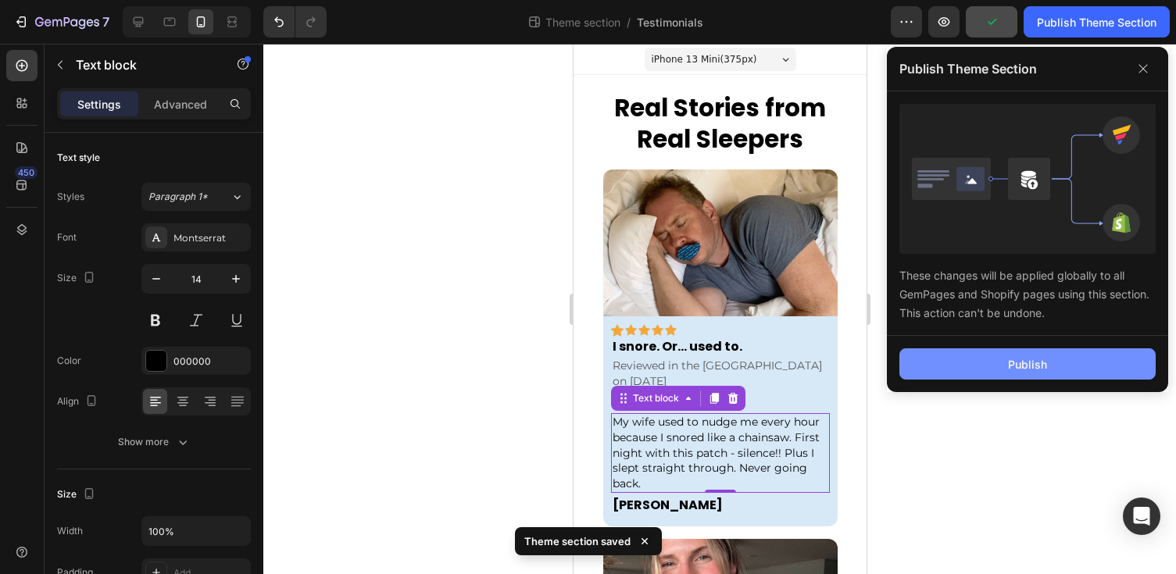
click at [964, 372] on button "Publish" at bounding box center [1027, 363] width 256 height 31
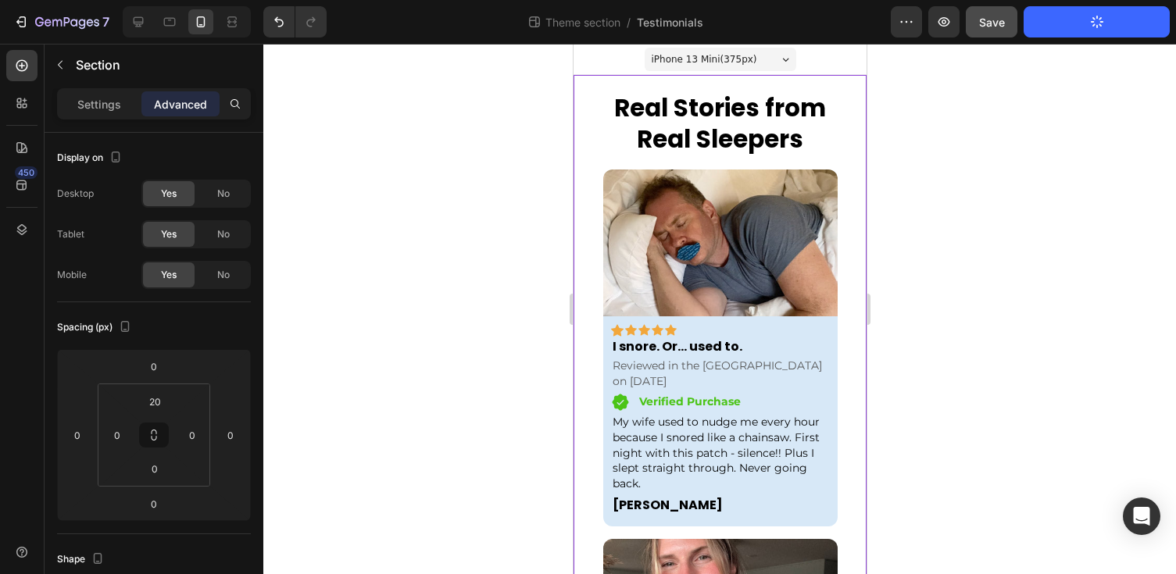
click at [116, 103] on p "Settings" at bounding box center [99, 104] width 44 height 16
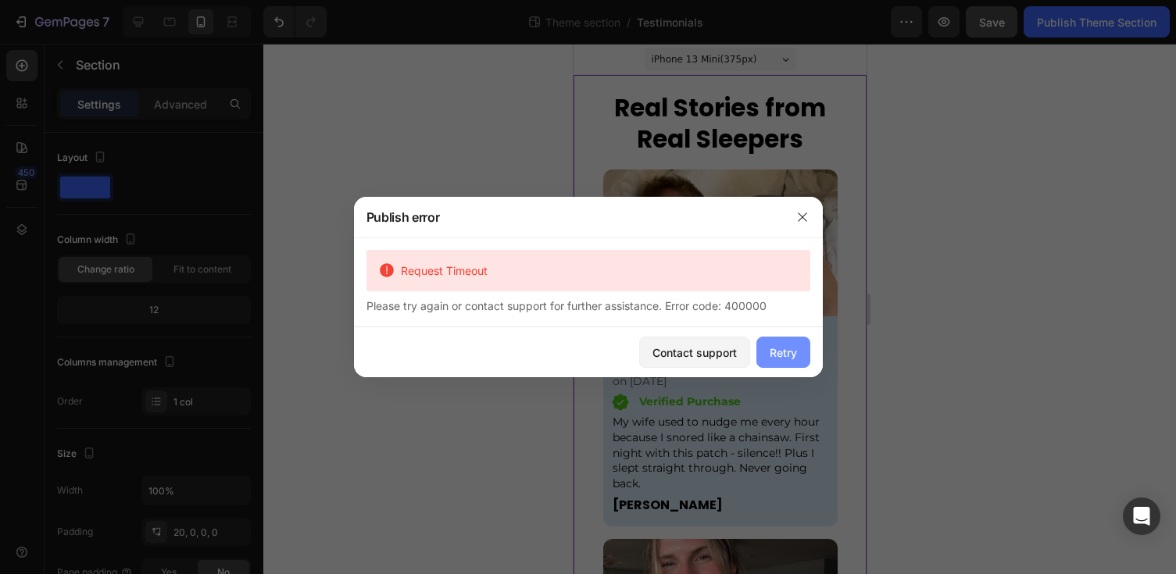
click at [775, 362] on button "Retry" at bounding box center [783, 352] width 54 height 31
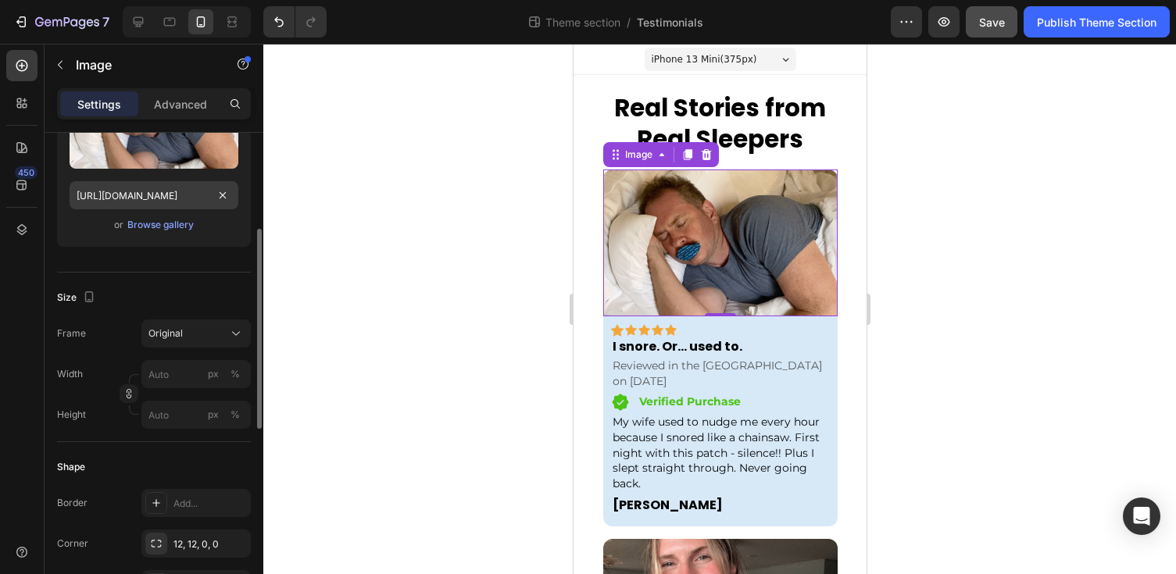
scroll to position [236, 0]
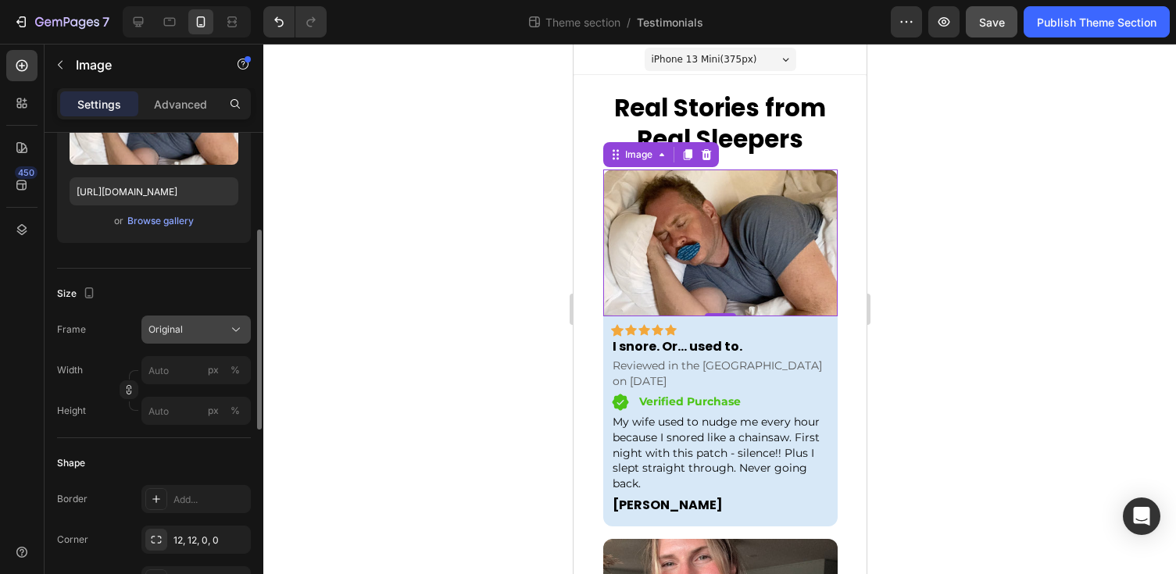
click at [223, 334] on div "Original" at bounding box center [186, 330] width 77 height 14
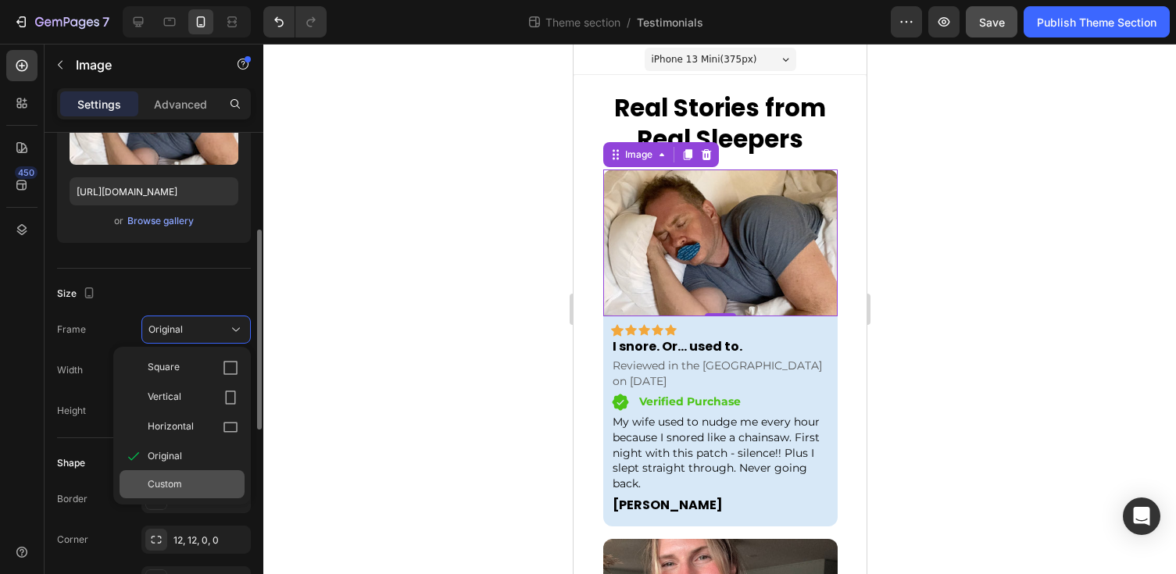
click at [191, 480] on div "Custom" at bounding box center [193, 484] width 91 height 14
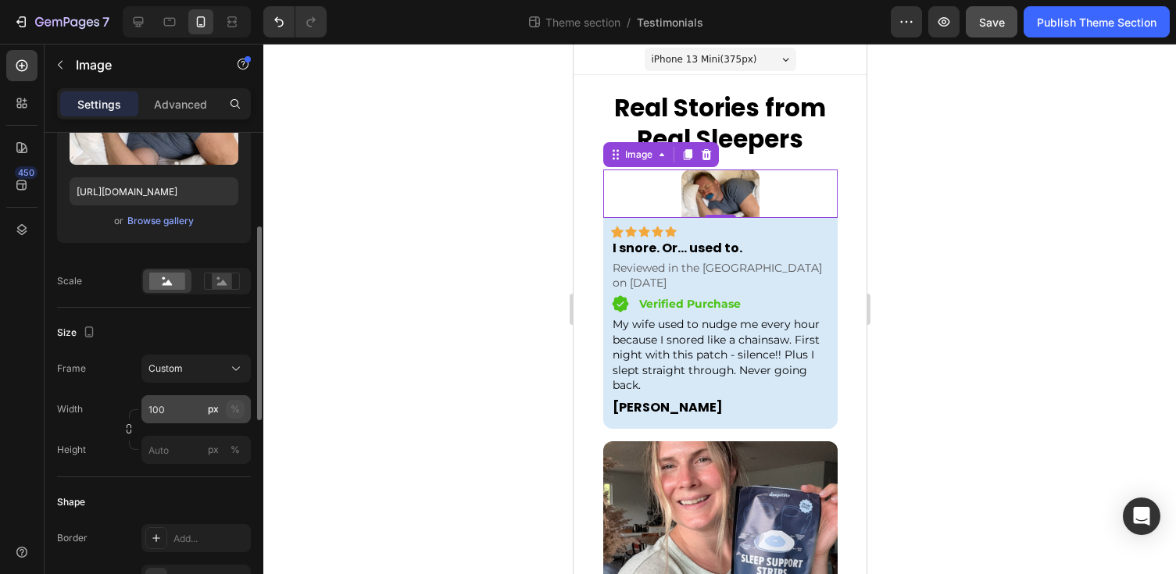
click at [234, 416] on div "%" at bounding box center [234, 409] width 9 height 14
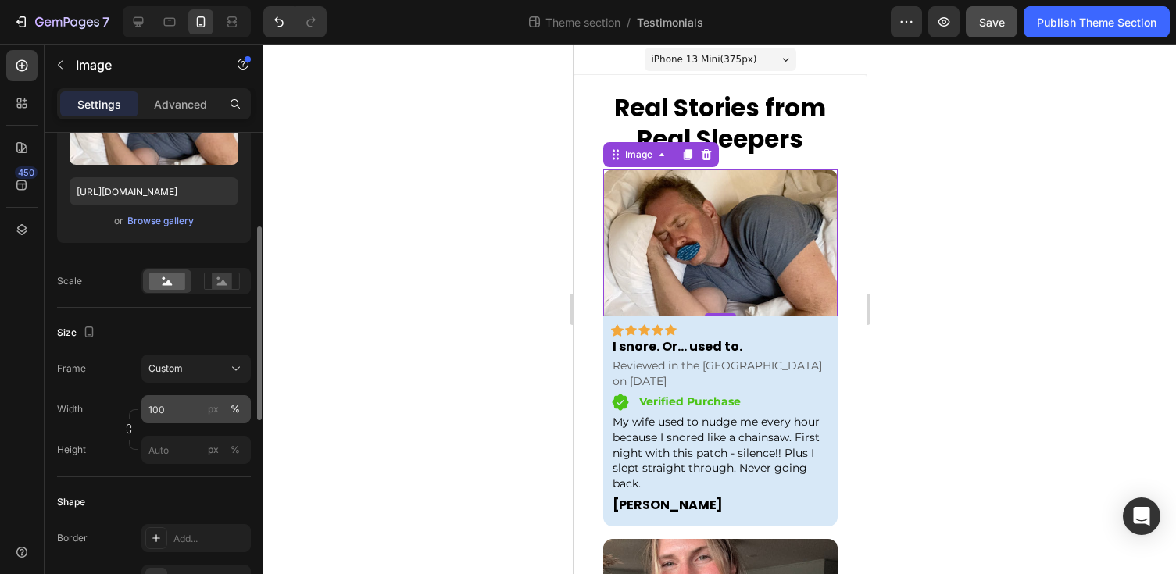
click at [234, 411] on div "%" at bounding box center [234, 409] width 9 height 14
click at [175, 405] on input "100" at bounding box center [195, 409] width 109 height 28
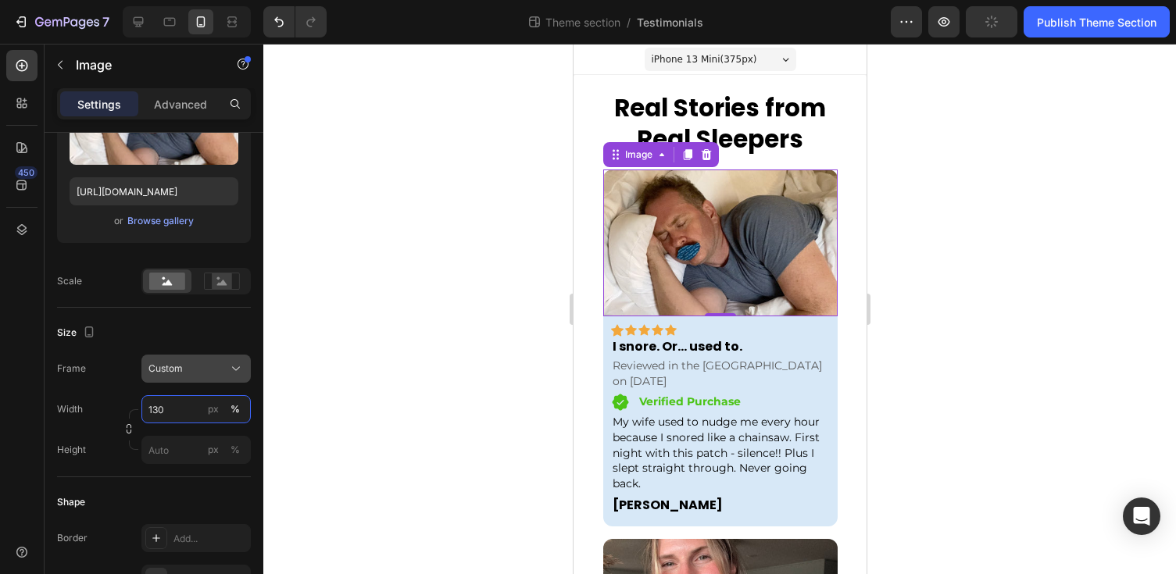
type input "130"
click at [177, 367] on span "Custom" at bounding box center [165, 369] width 34 height 14
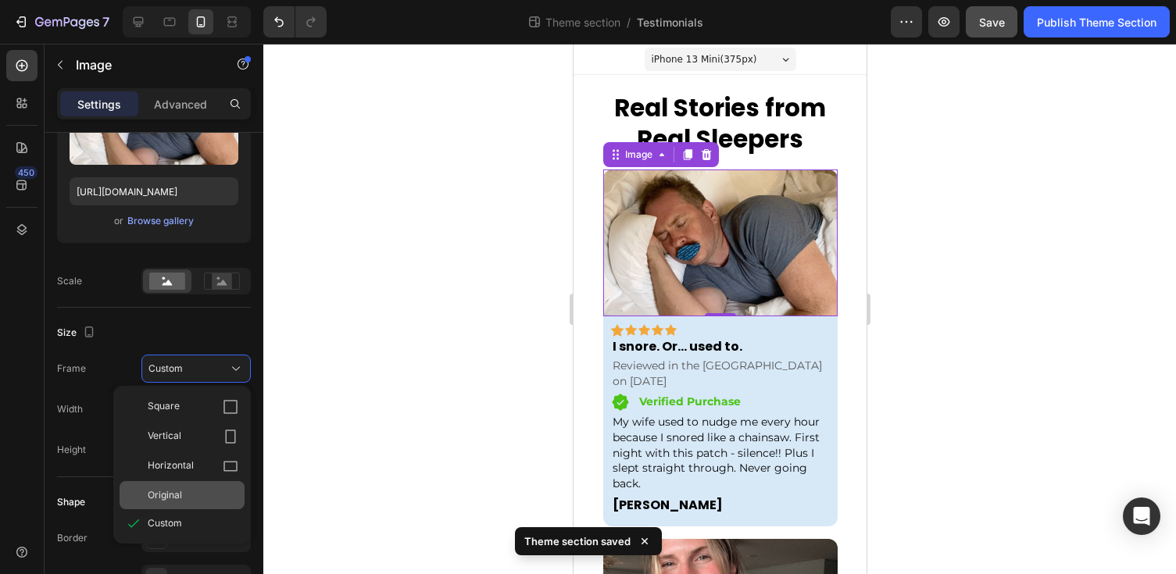
click at [170, 489] on span "Original" at bounding box center [165, 495] width 34 height 14
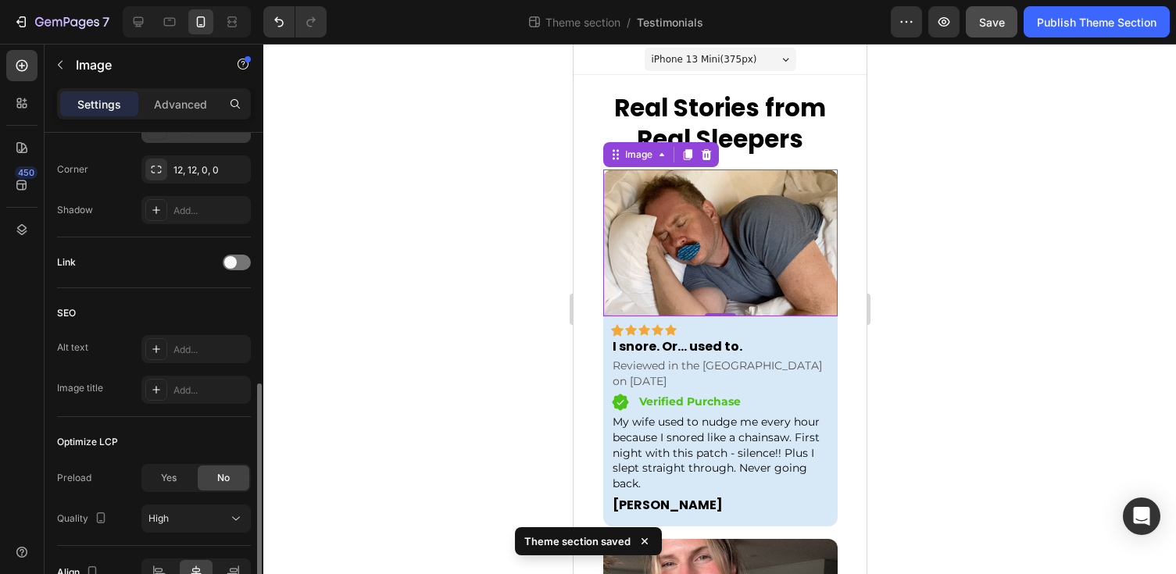
scroll to position [608, 0]
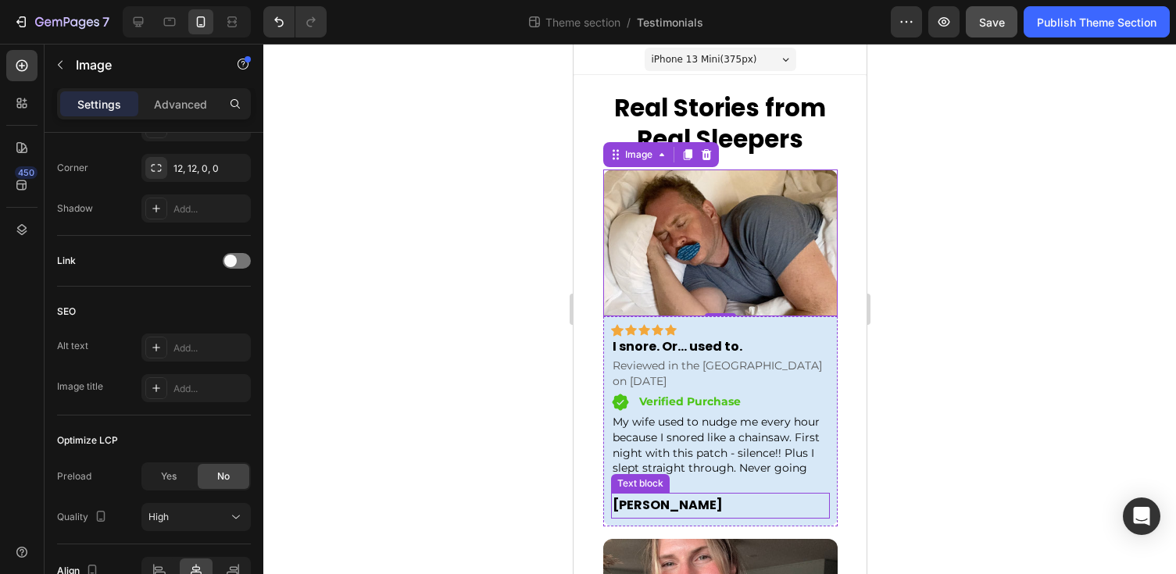
click at [709, 494] on p "Michael R." at bounding box center [720, 505] width 216 height 23
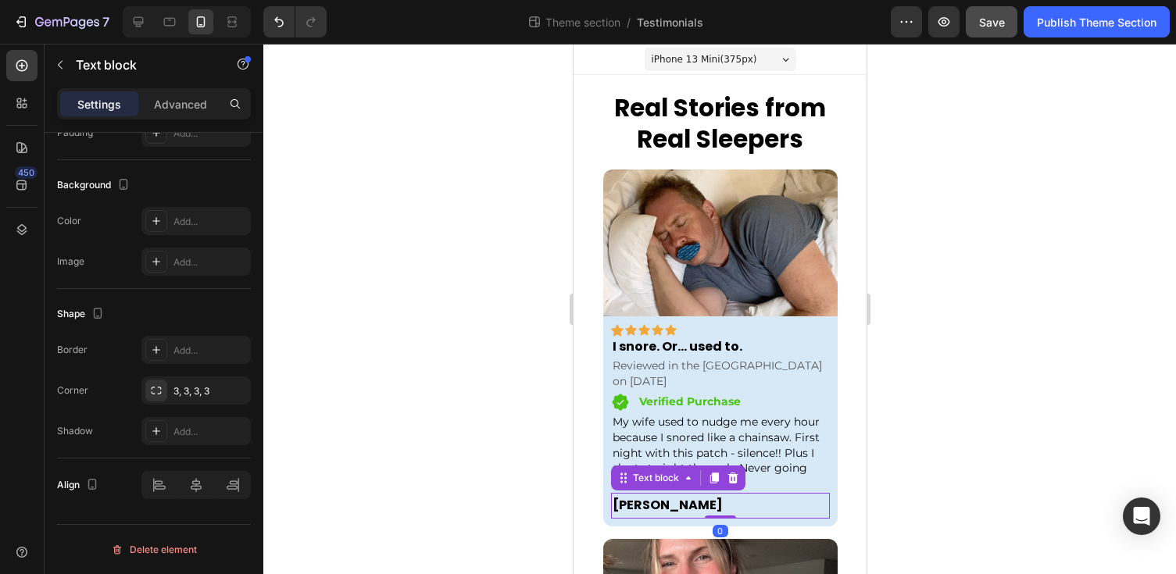
scroll to position [0, 0]
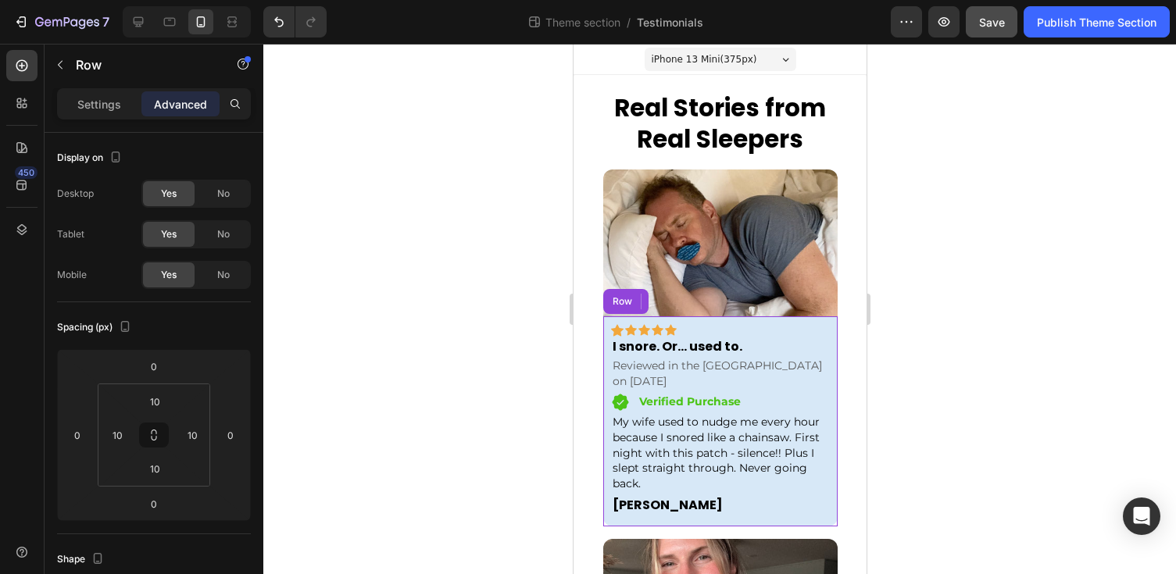
click at [830, 472] on div "Icon Icon Icon Icon Icon Row Row I snore. Or... used to. Text block Reviewed in…" at bounding box center [719, 421] width 234 height 211
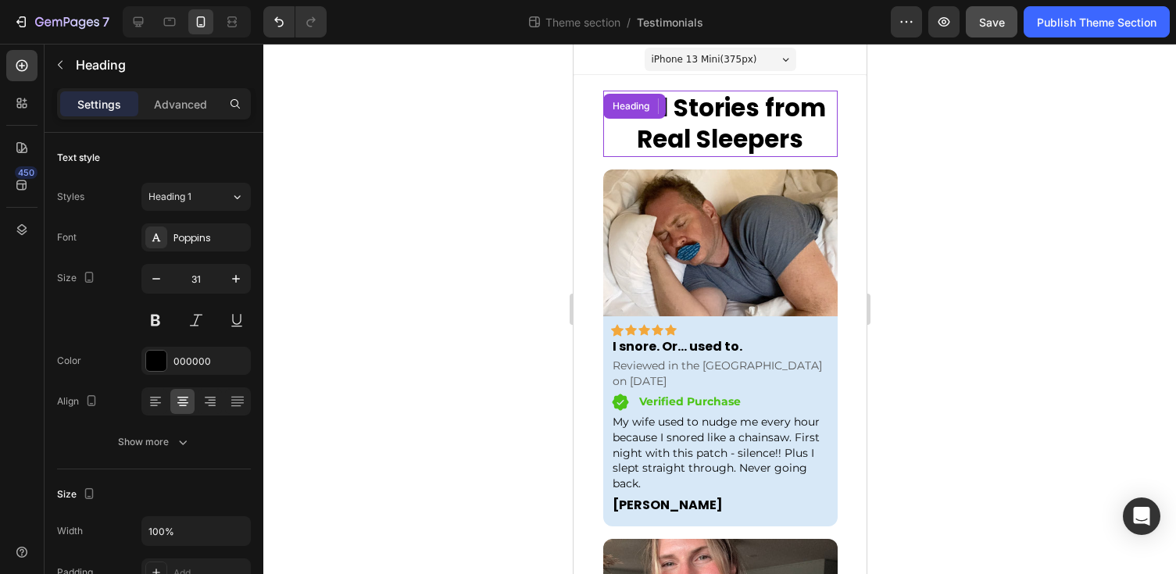
click at [609, 139] on h2 "Real Stories from Real Sleepers" at bounding box center [719, 124] width 234 height 66
click at [605, 161] on div "16" at bounding box center [719, 163] width 234 height 12
click at [942, 181] on div at bounding box center [719, 309] width 912 height 530
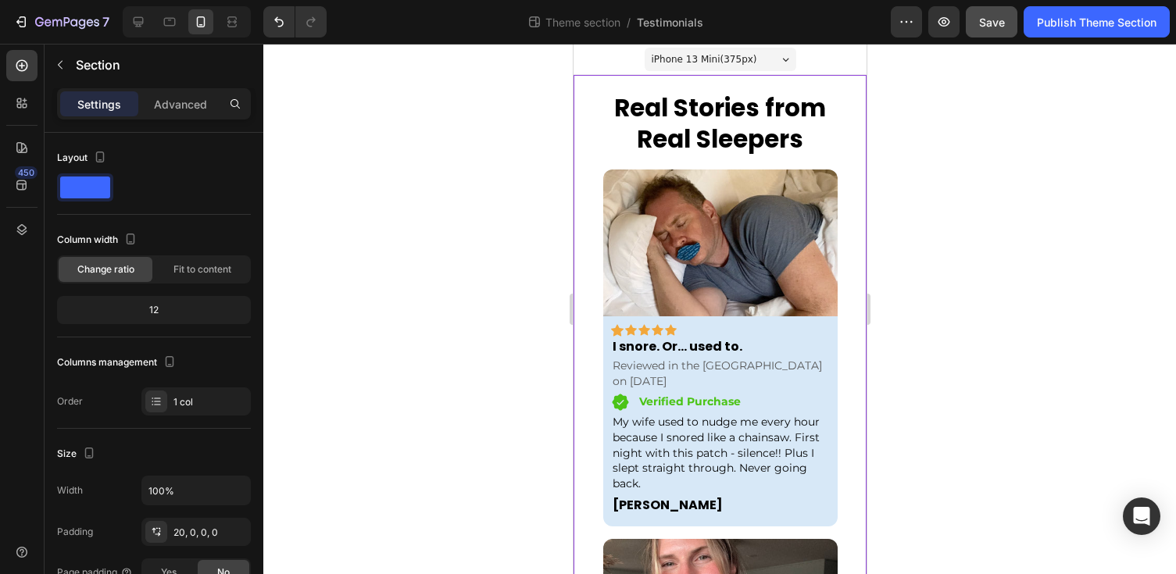
click at [170, 312] on div "12" at bounding box center [153, 310] width 187 height 22
click at [155, 309] on div "12" at bounding box center [153, 310] width 187 height 22
click at [160, 313] on div "12" at bounding box center [153, 310] width 187 height 22
click at [159, 312] on div "12" at bounding box center [153, 310] width 187 height 22
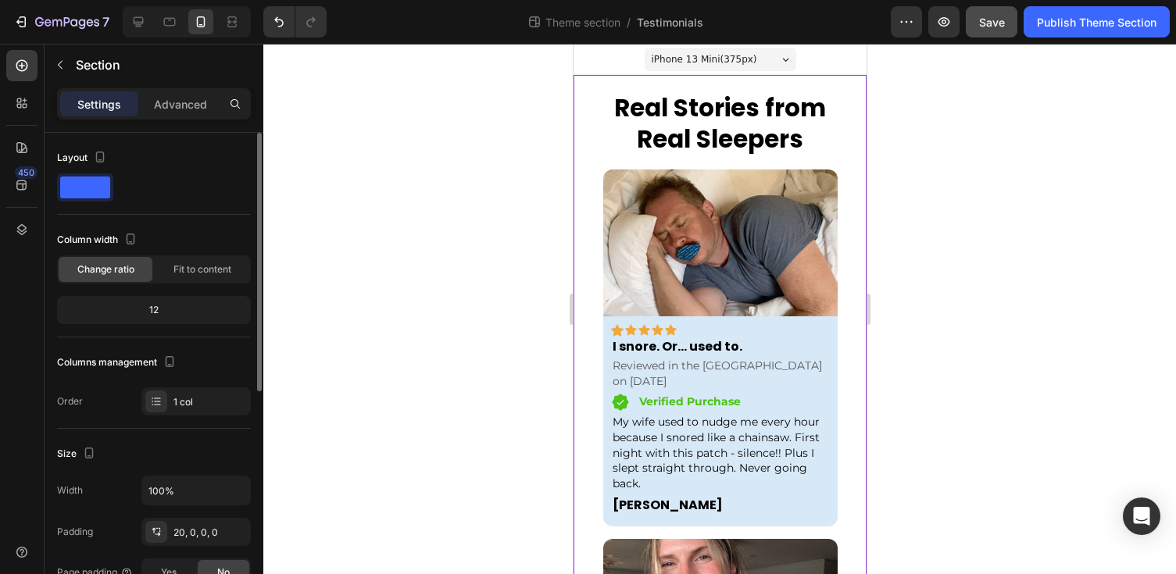
click at [125, 273] on span "Change ratio" at bounding box center [105, 269] width 57 height 14
click at [189, 271] on span "Fit to content" at bounding box center [202, 269] width 58 height 14
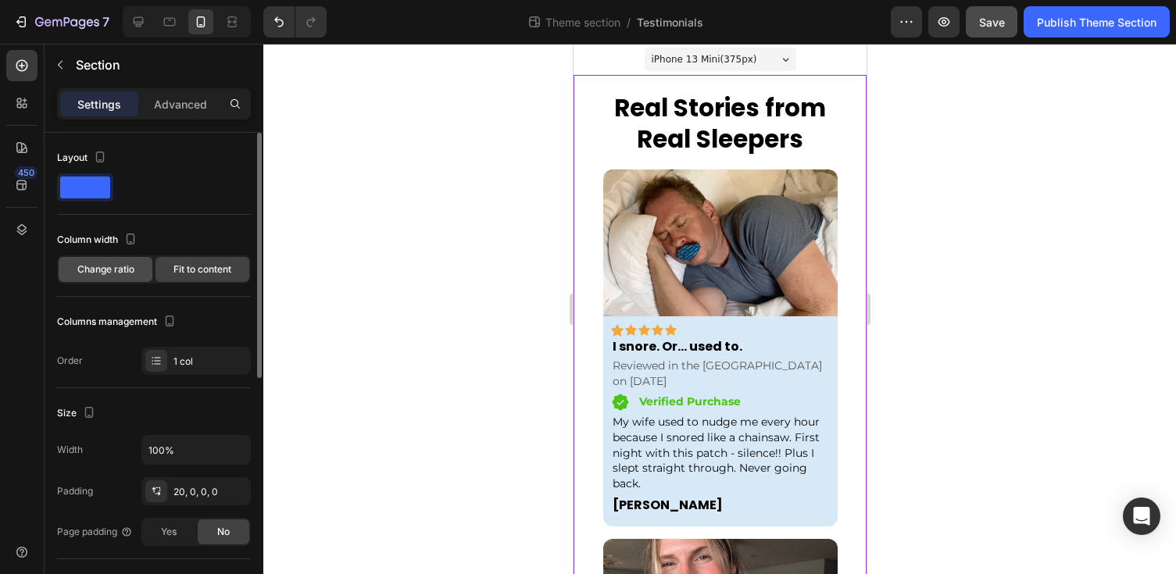
click at [119, 273] on span "Change ratio" at bounding box center [105, 269] width 57 height 14
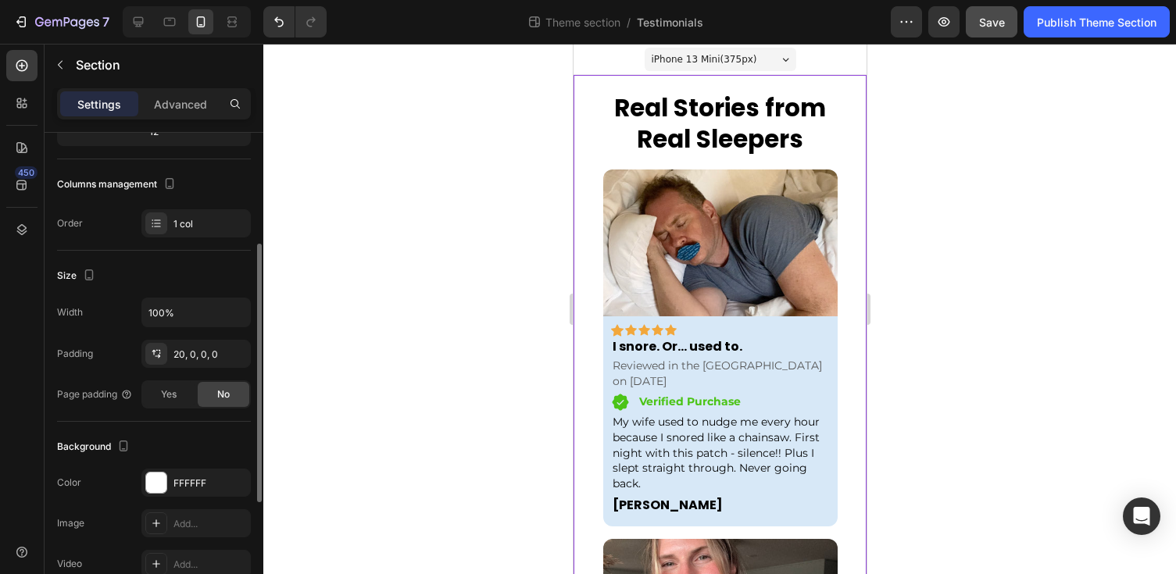
scroll to position [196, 0]
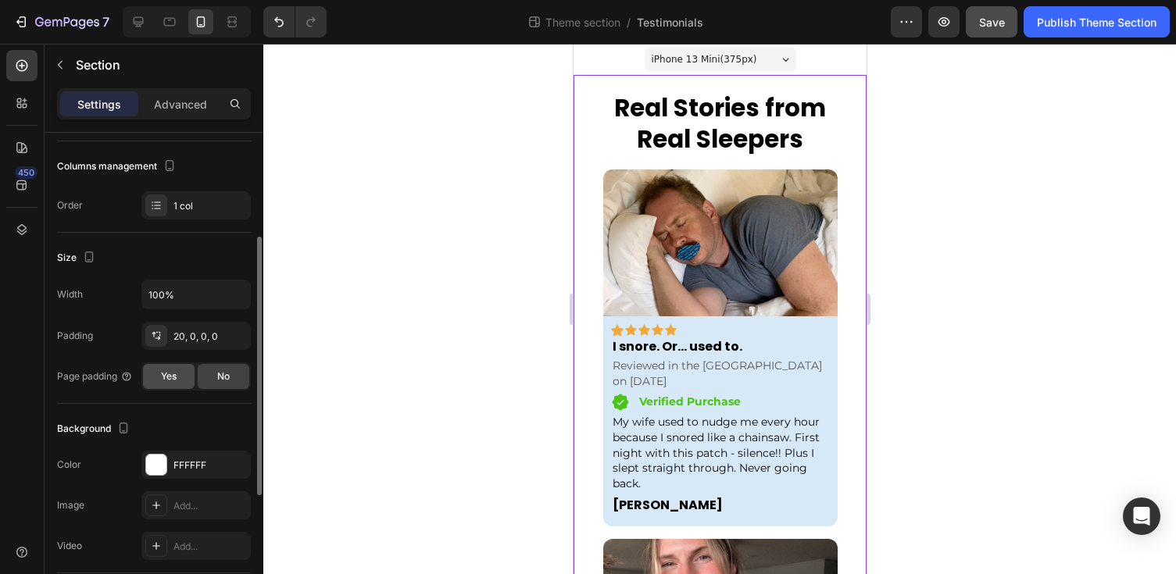
click at [181, 380] on div "Yes" at bounding box center [169, 376] width 52 height 25
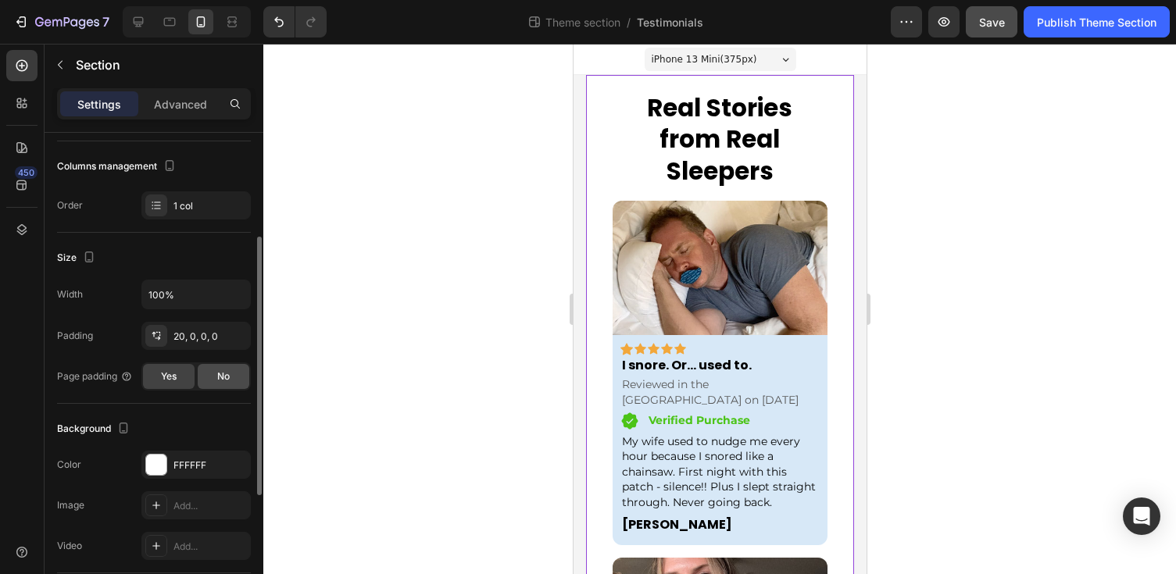
click at [217, 379] on span "No" at bounding box center [223, 377] width 12 height 14
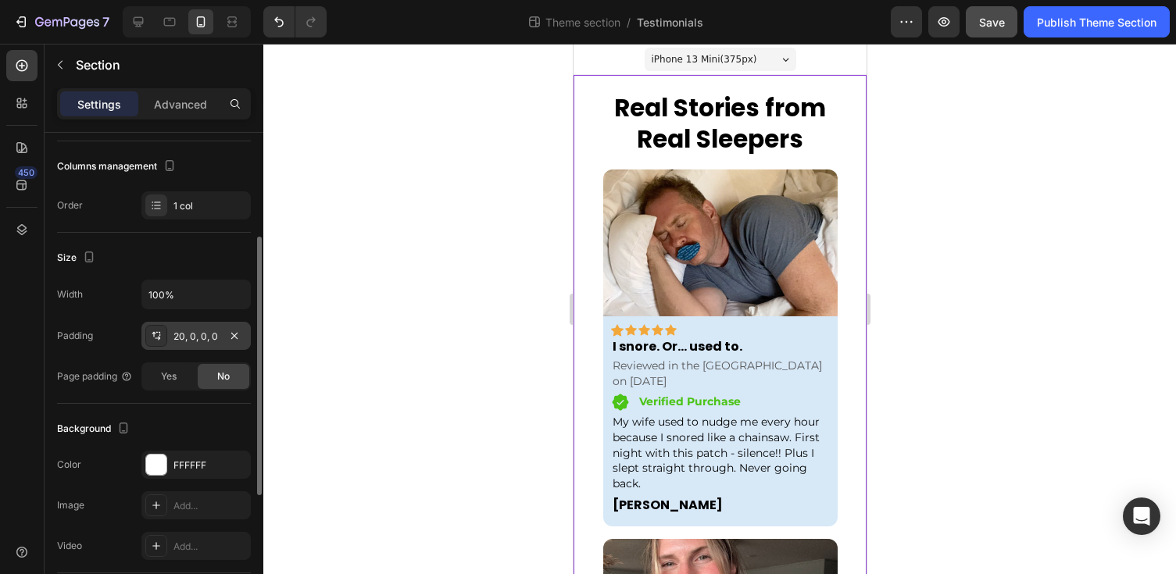
click at [199, 339] on div "20, 0, 0, 0" at bounding box center [195, 337] width 45 height 14
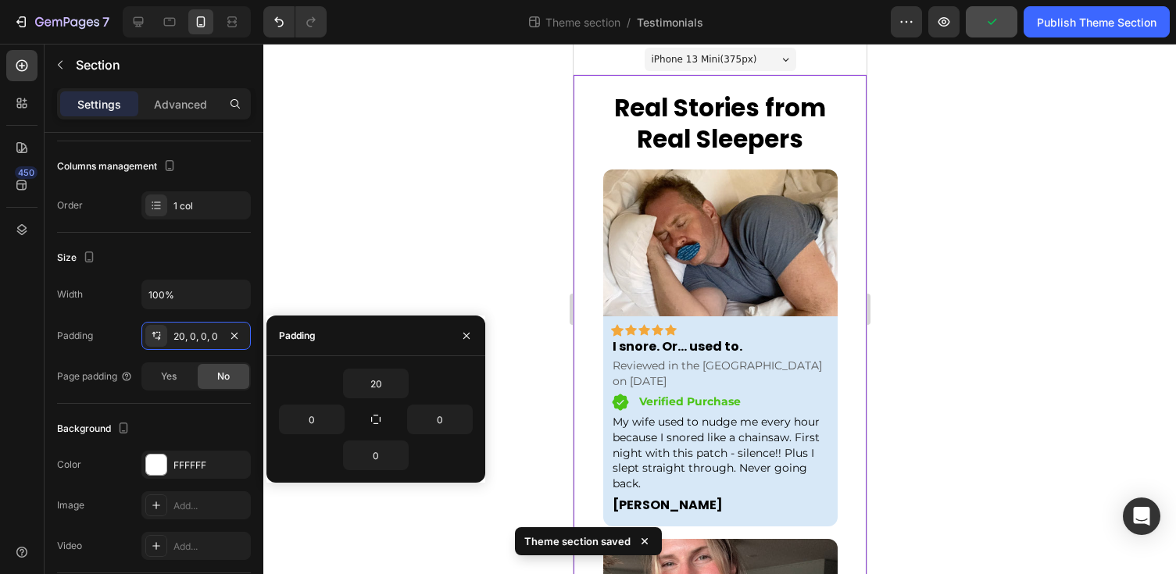
click at [325, 305] on div at bounding box center [719, 309] width 912 height 530
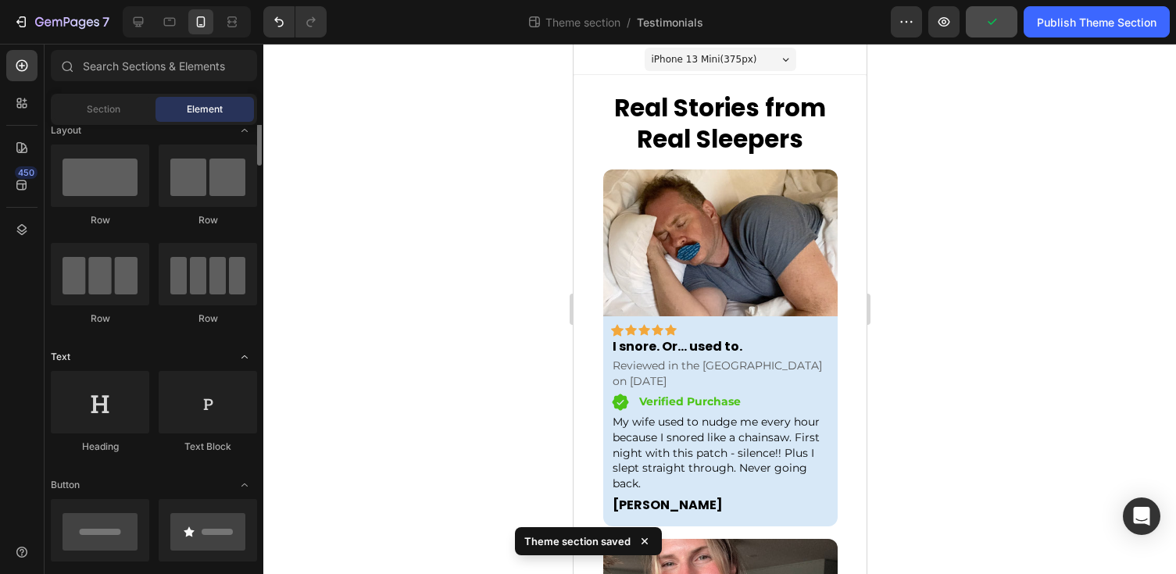
scroll to position [24, 0]
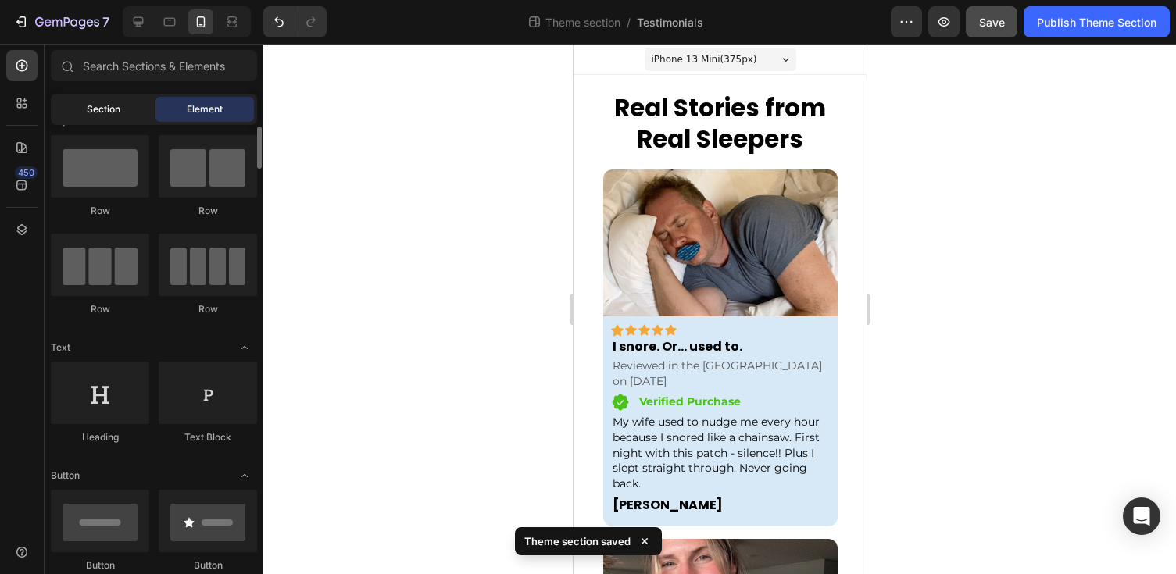
click at [126, 109] on div "Section" at bounding box center [103, 109] width 98 height 25
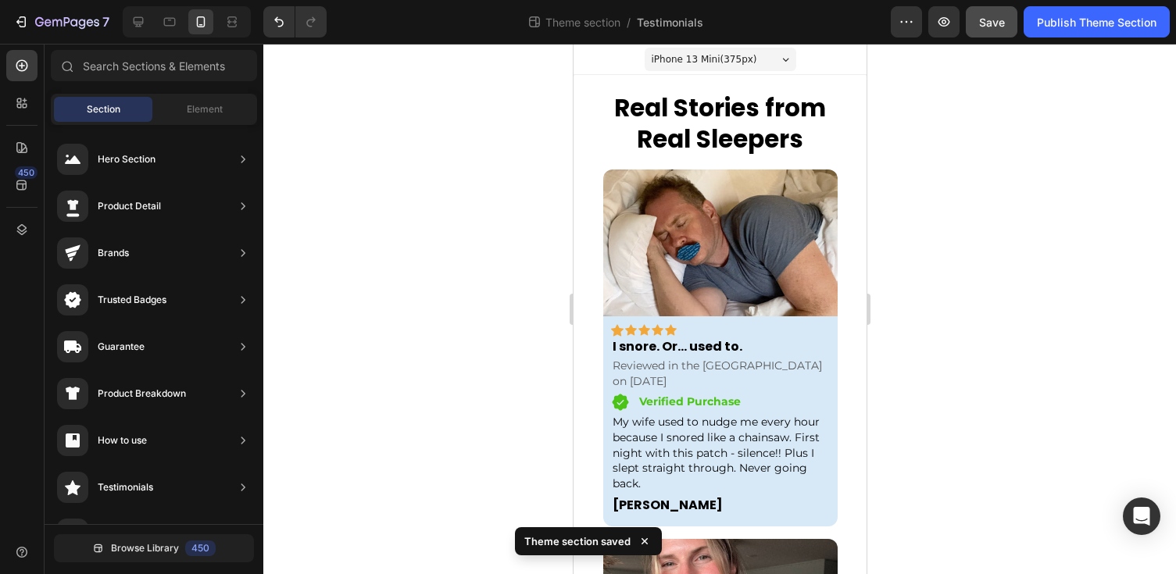
click at [532, 184] on div at bounding box center [719, 309] width 912 height 530
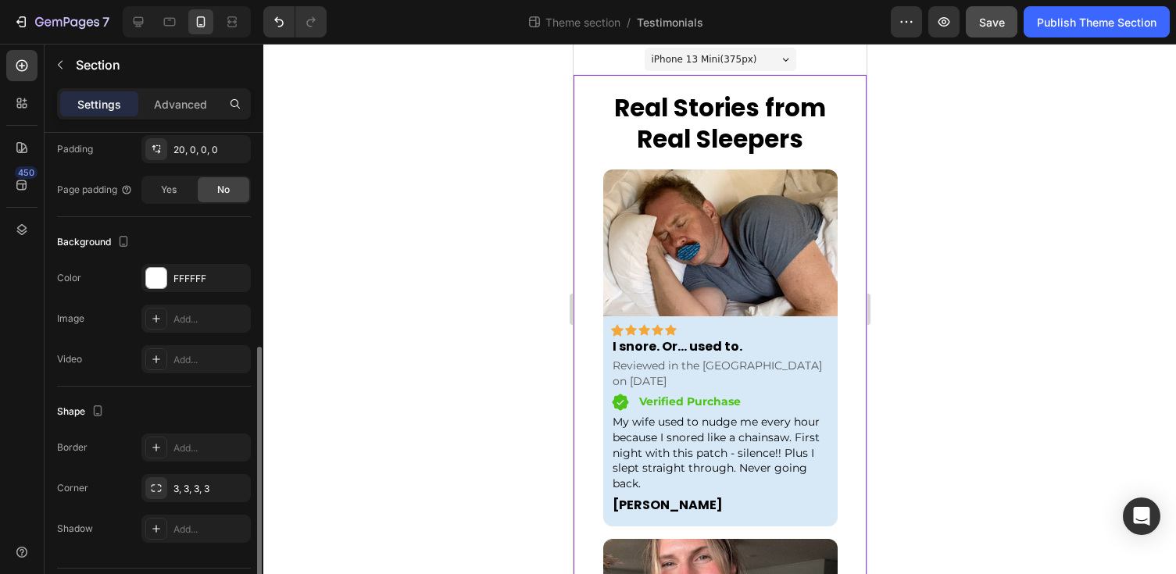
scroll to position [427, 0]
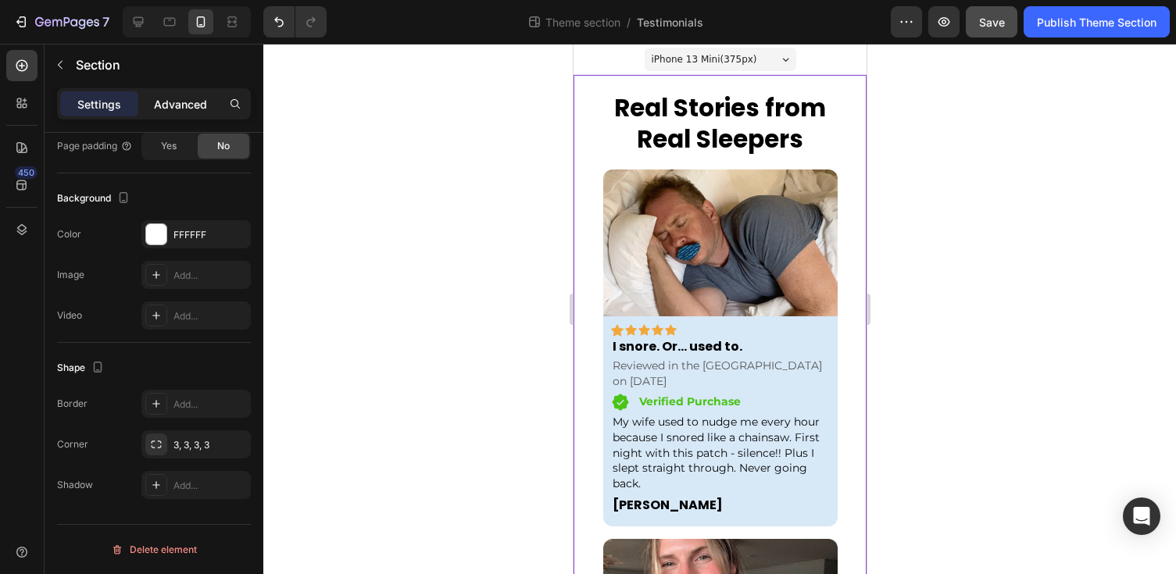
click at [178, 98] on p "Advanced" at bounding box center [180, 104] width 53 height 16
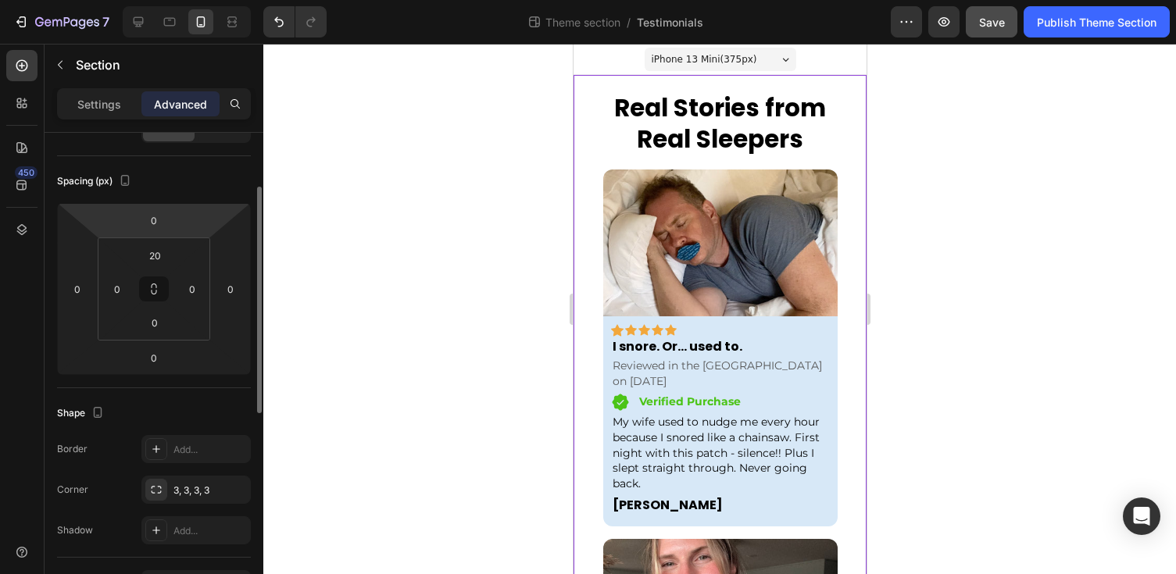
scroll to position [0, 0]
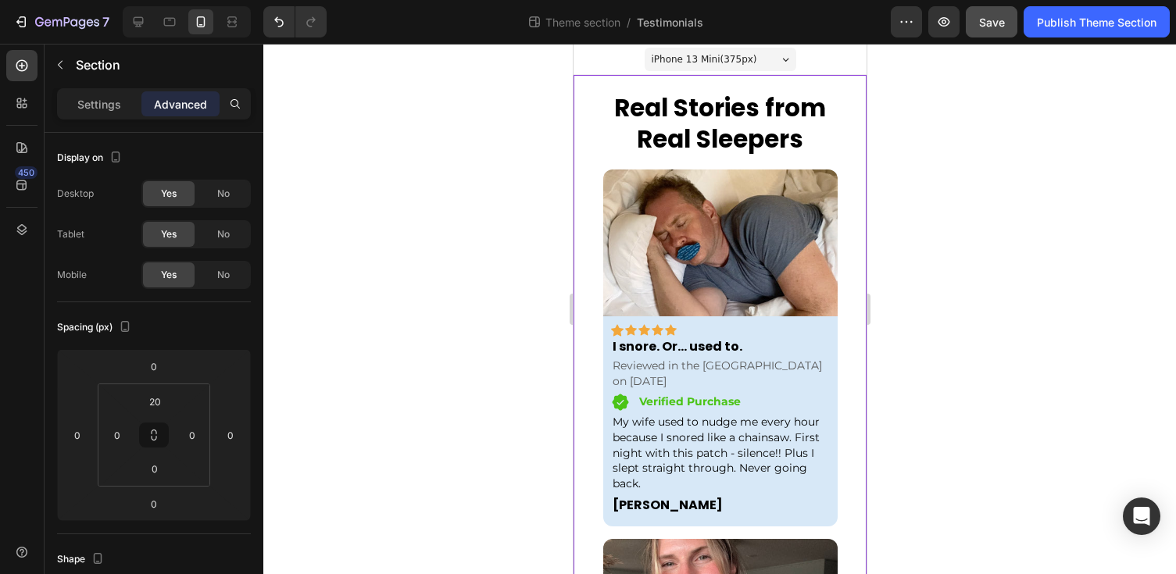
click at [655, 112] on div "Real Stories from Real Sleepers Heading" at bounding box center [719, 124] width 234 height 66
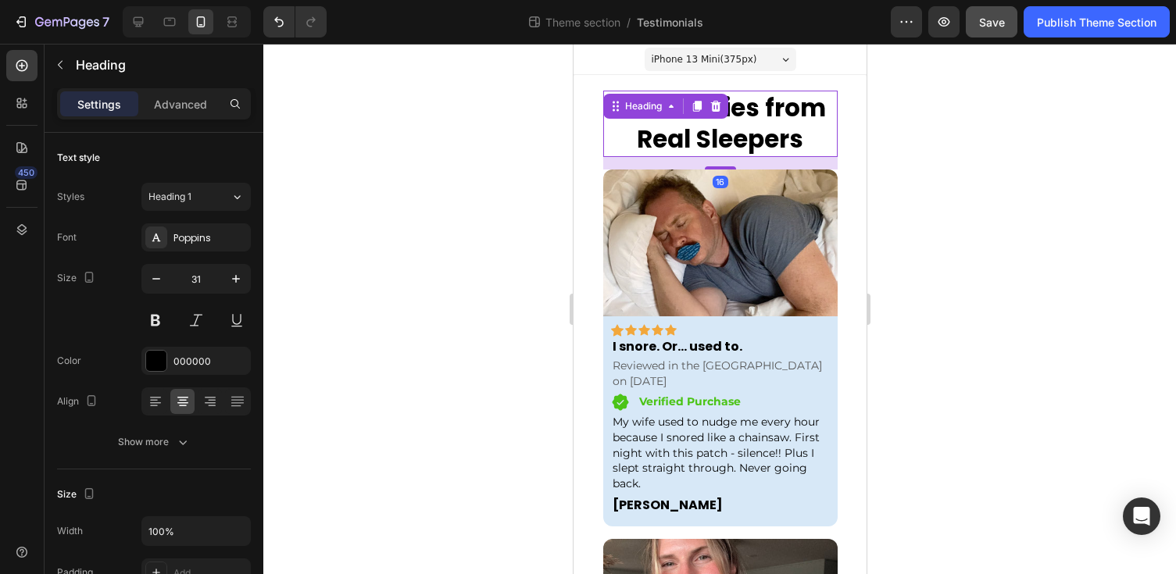
click at [605, 158] on div "16" at bounding box center [719, 163] width 234 height 12
click at [607, 185] on img at bounding box center [719, 243] width 234 height 147
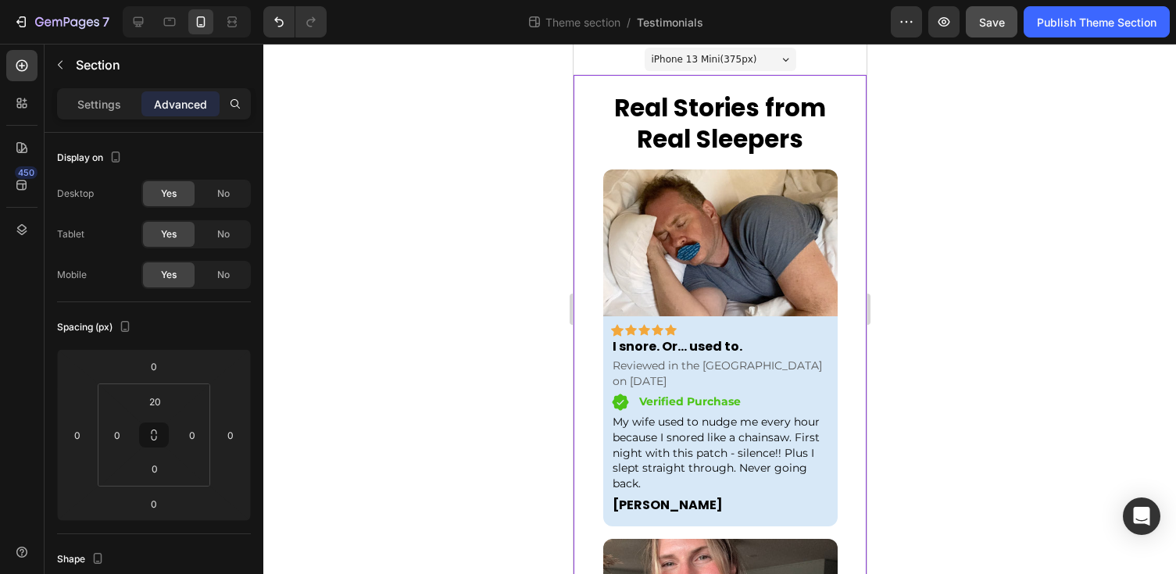
click at [606, 377] on div "Icon Icon Icon Icon Icon Row Row I snore. Or... used to. Text block Reviewed in…" at bounding box center [719, 421] width 234 height 211
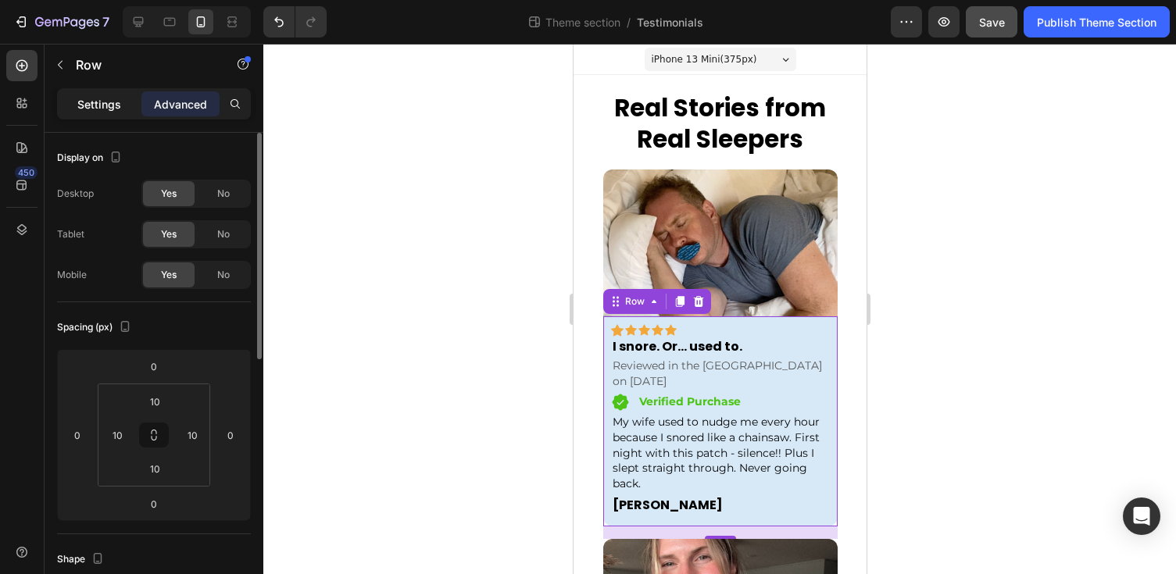
click at [116, 95] on div "Settings" at bounding box center [99, 103] width 78 height 25
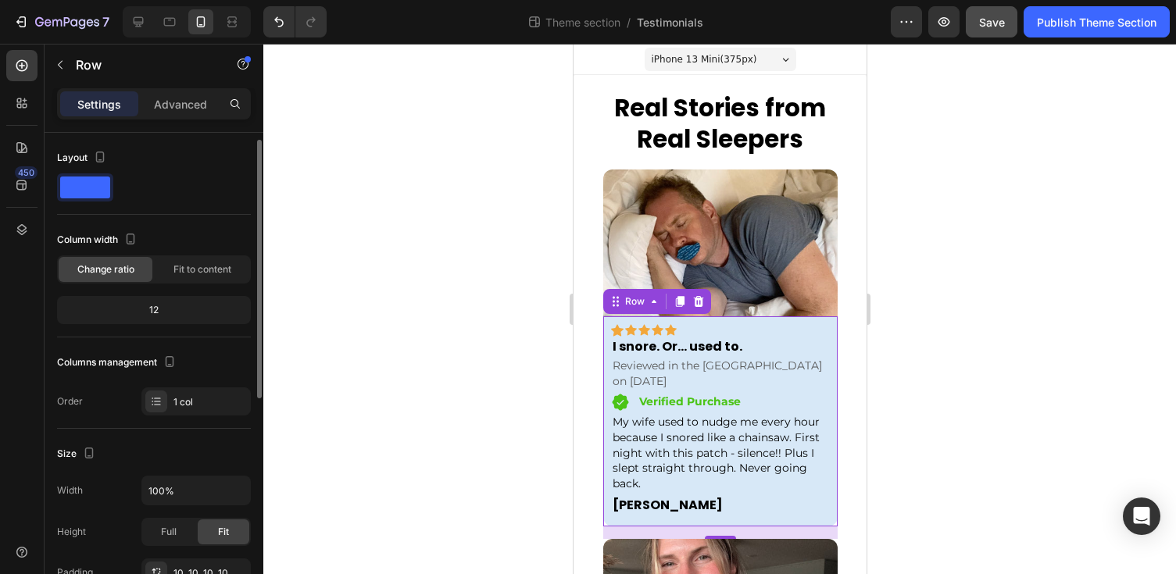
scroll to position [5, 0]
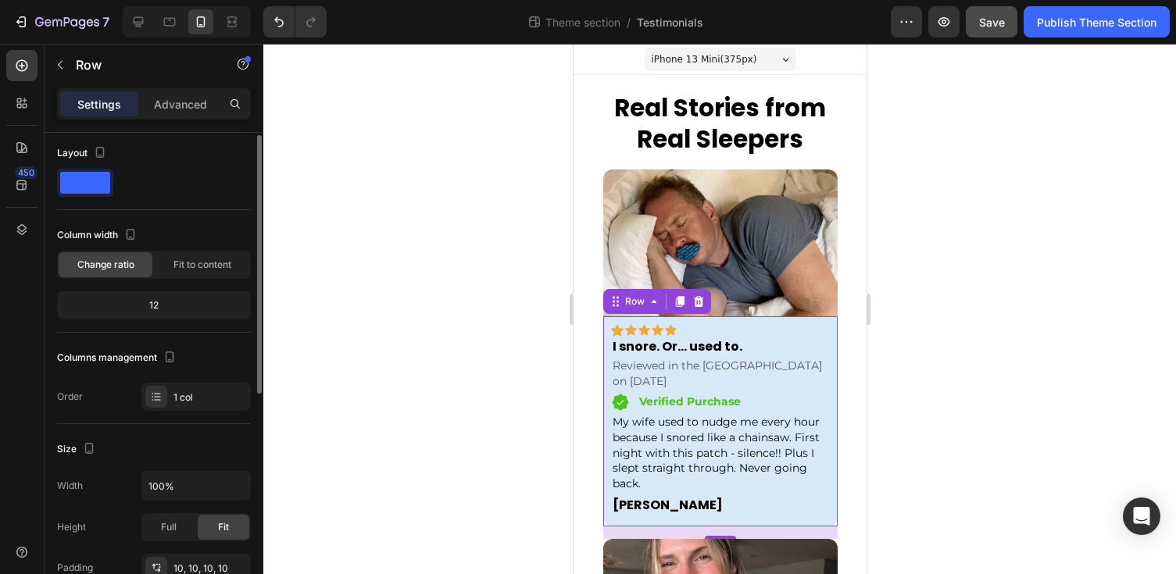
click at [153, 305] on div "12" at bounding box center [153, 306] width 187 height 22
drag, startPoint x: 153, startPoint y: 305, endPoint x: 171, endPoint y: 305, distance: 18.0
click at [171, 305] on div "12" at bounding box center [153, 306] width 187 height 22
click at [183, 263] on span "Fit to content" at bounding box center [202, 265] width 58 height 14
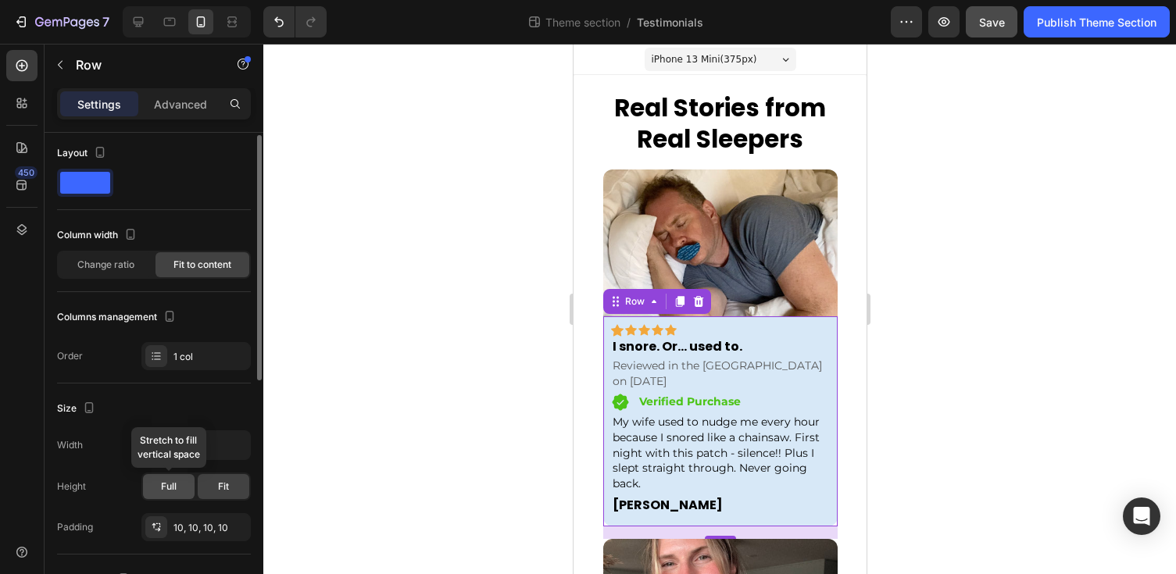
click at [184, 490] on div "Full" at bounding box center [169, 486] width 52 height 25
click at [220, 487] on span "Fit" at bounding box center [223, 487] width 11 height 14
click at [119, 259] on span "Change ratio" at bounding box center [105, 265] width 57 height 14
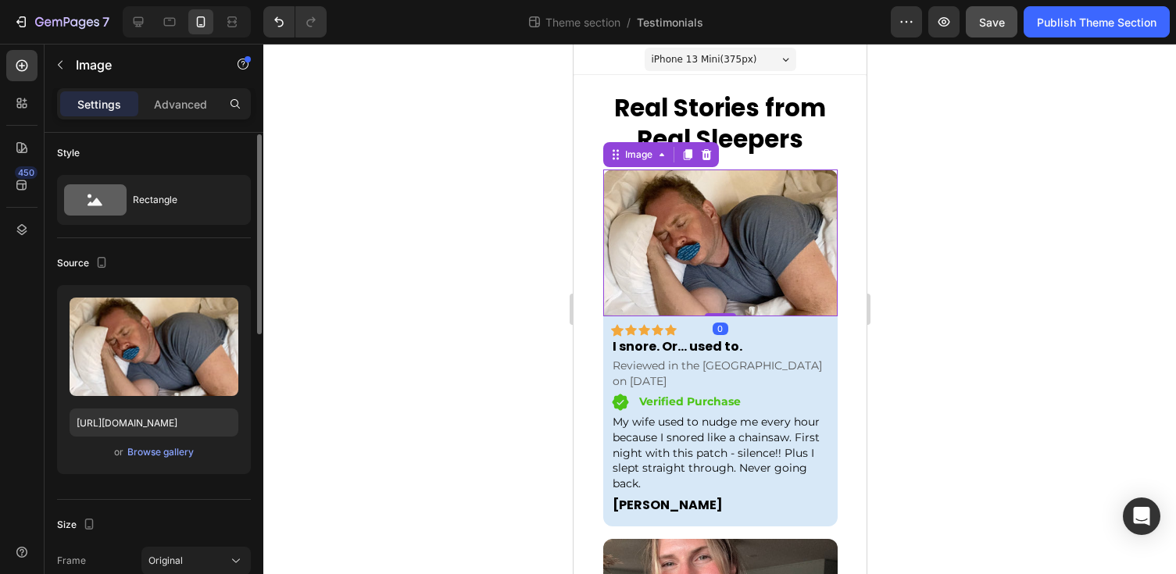
click at [671, 216] on img at bounding box center [719, 243] width 234 height 147
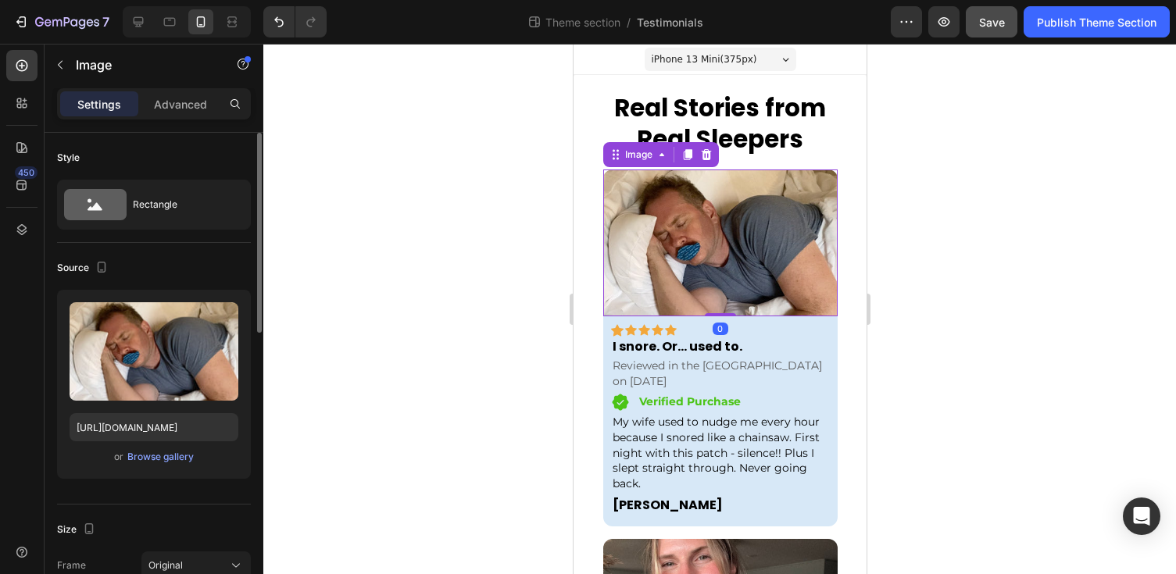
click at [910, 162] on div at bounding box center [719, 309] width 912 height 530
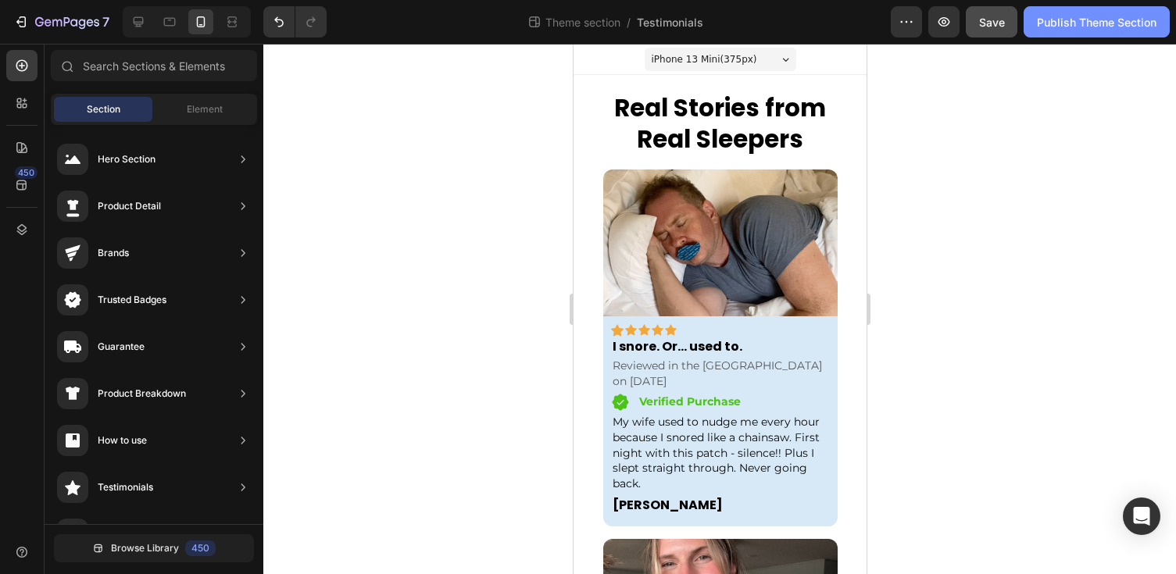
click at [1052, 34] on button "Publish Theme Section" at bounding box center [1096, 21] width 146 height 31
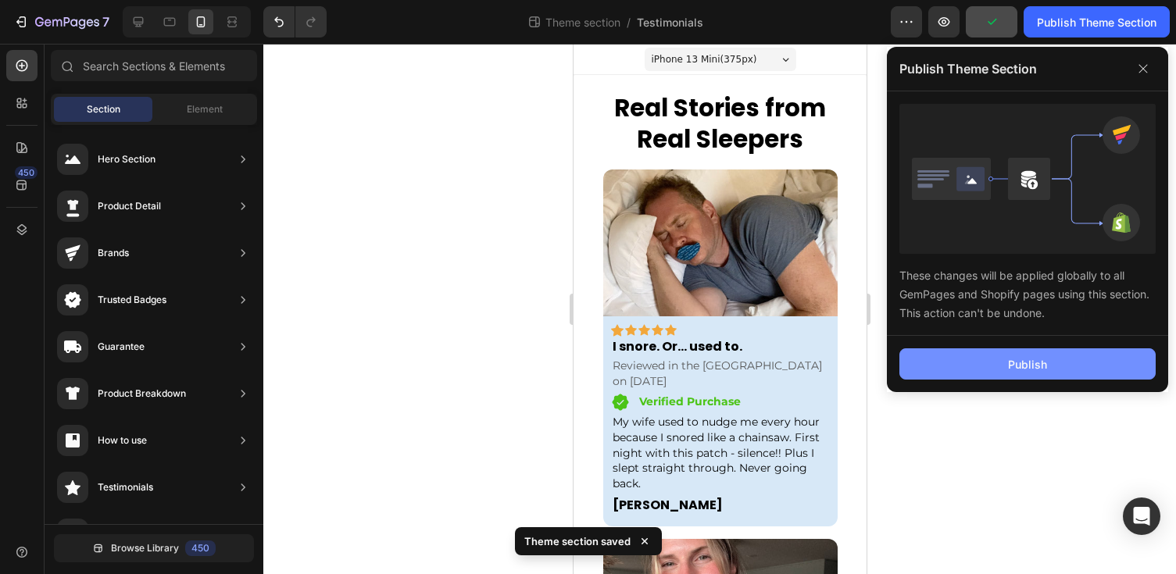
click at [978, 371] on button "Publish" at bounding box center [1027, 363] width 256 height 31
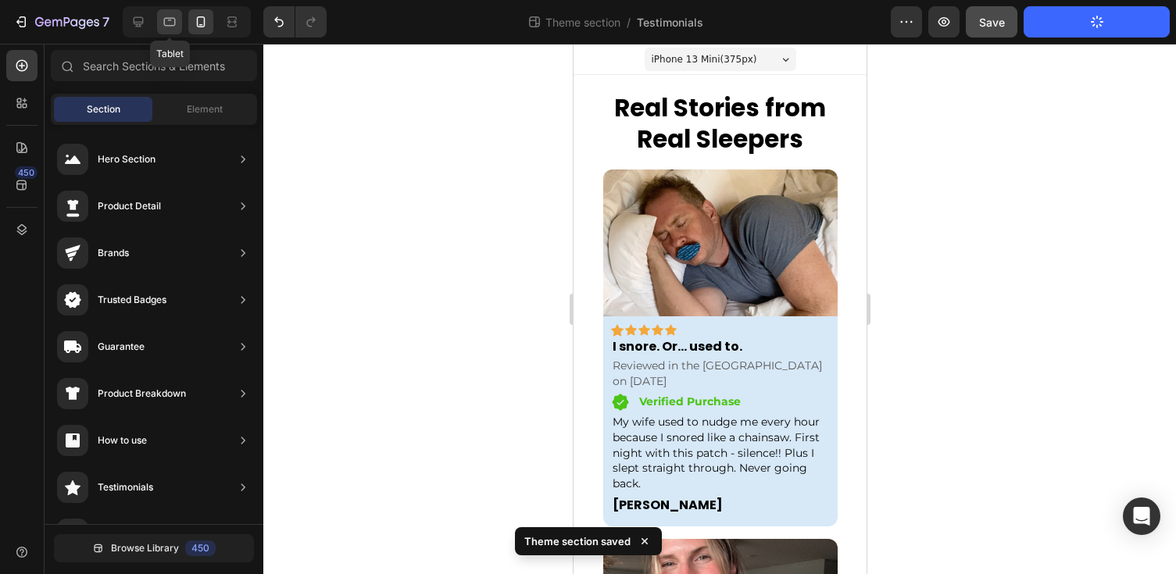
click at [166, 26] on icon at bounding box center [170, 22] width 12 height 9
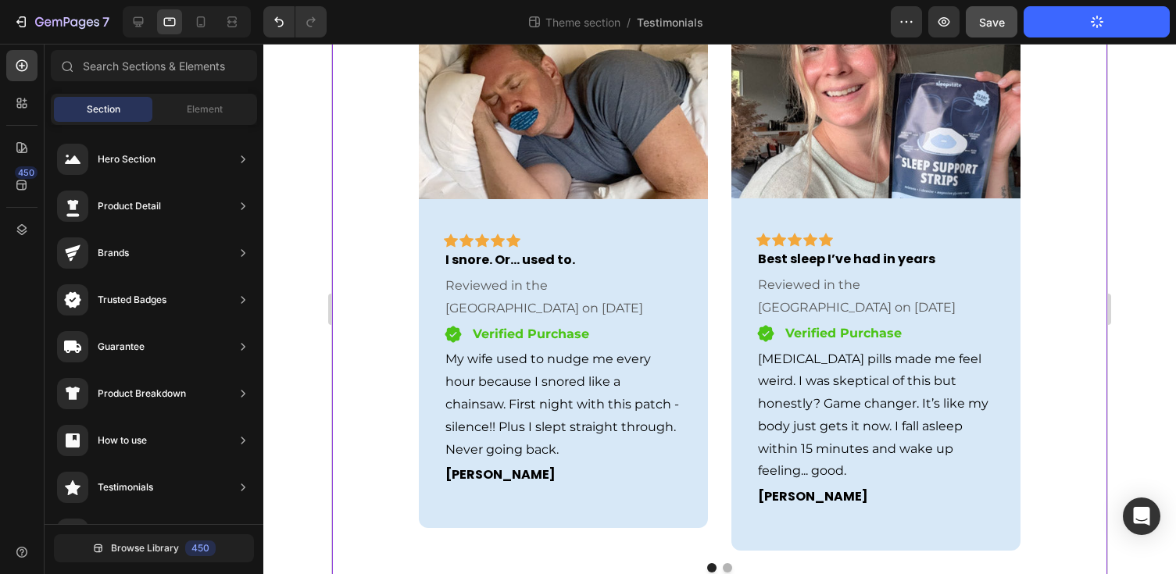
scroll to position [141, 0]
click at [146, 23] on icon at bounding box center [138, 22] width 16 height 16
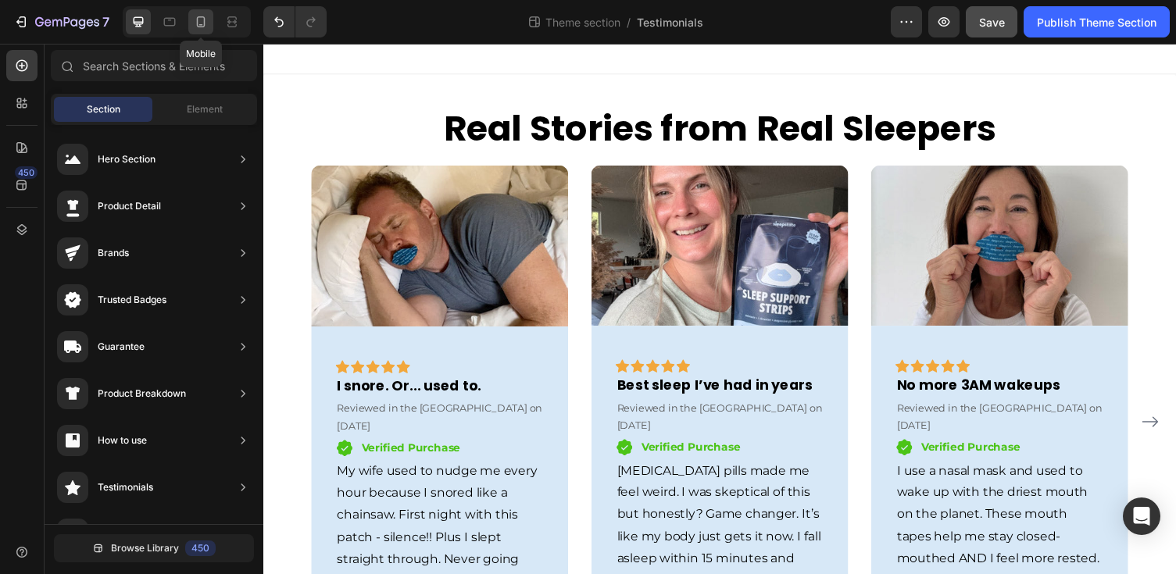
click at [209, 21] on icon at bounding box center [201, 22] width 16 height 16
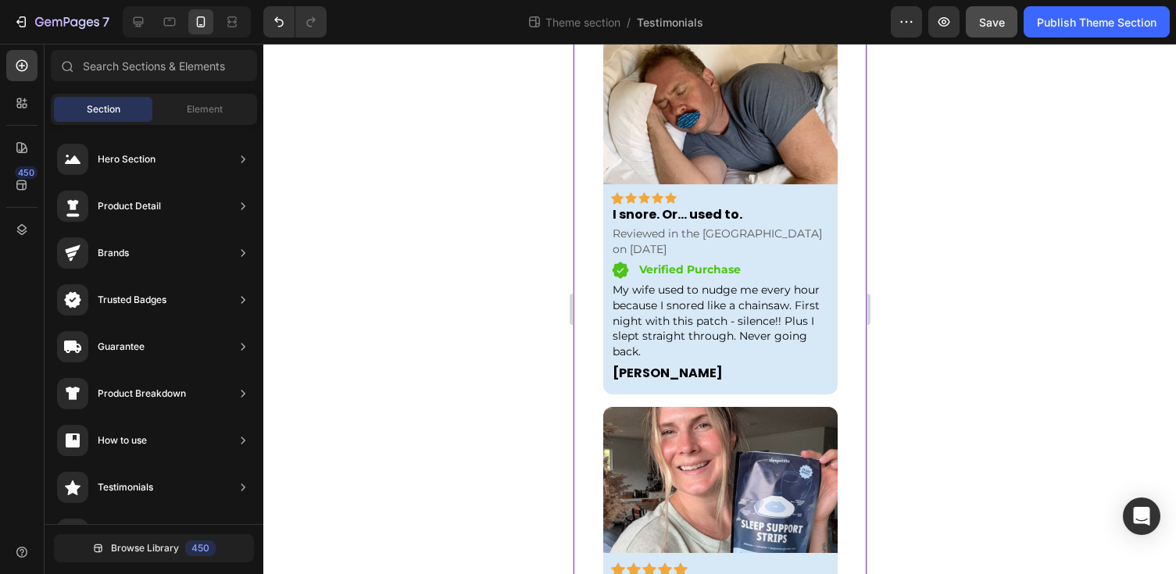
scroll to position [130, 0]
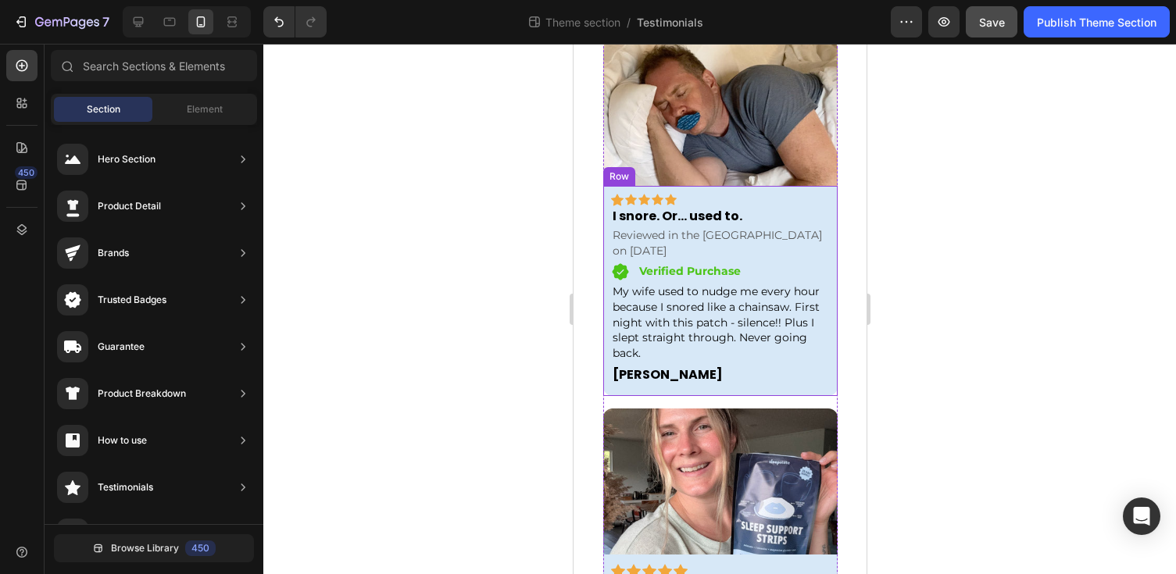
click at [836, 287] on div "Icon Icon Icon Icon Icon Row Row I snore. Or... used to. Text block Reviewed in…" at bounding box center [719, 291] width 234 height 211
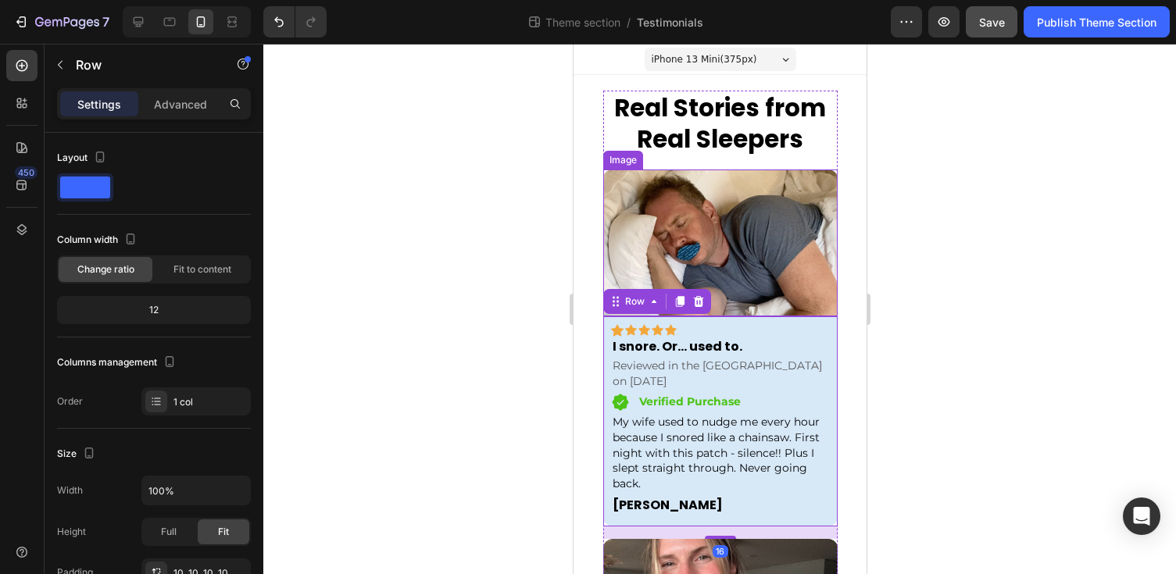
scroll to position [0, 0]
click at [829, 145] on h2 "Real Stories from Real Sleepers" at bounding box center [719, 124] width 234 height 66
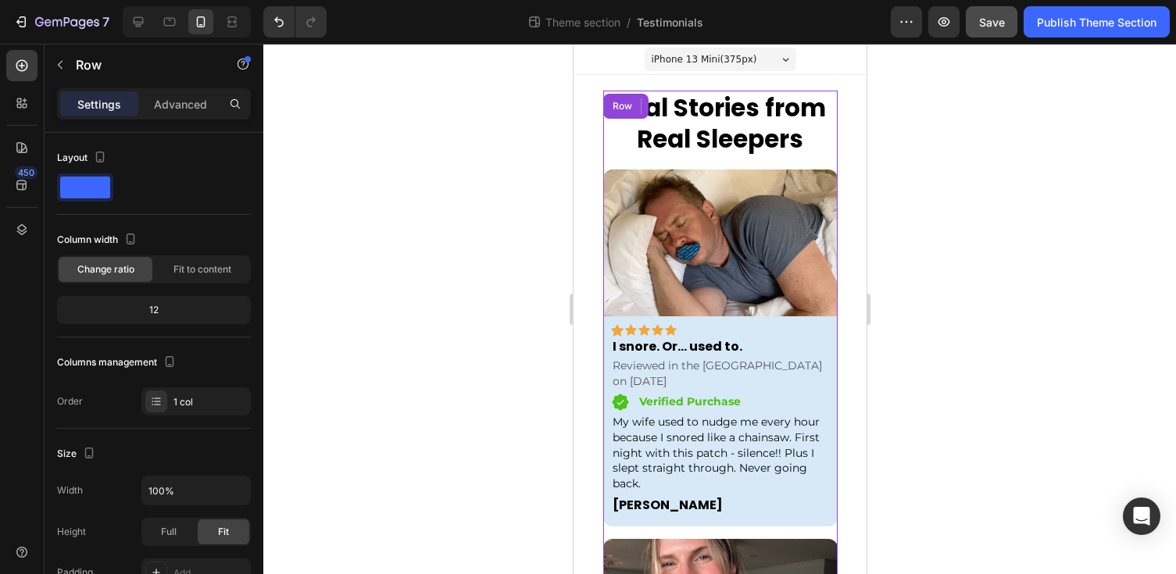
click at [187, 105] on p "Advanced" at bounding box center [180, 104] width 53 height 16
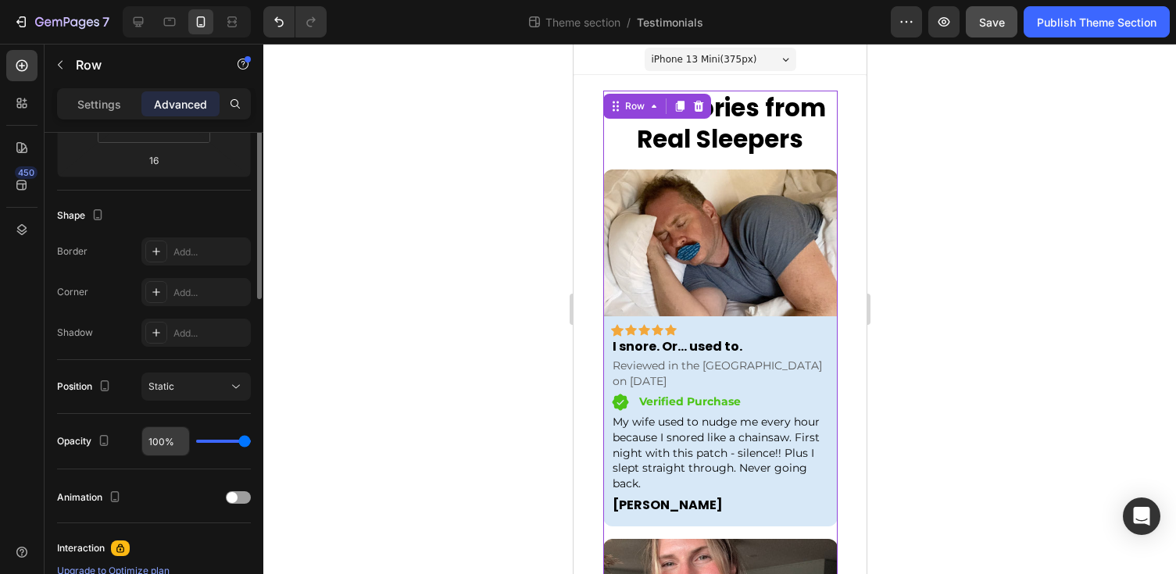
scroll to position [12, 0]
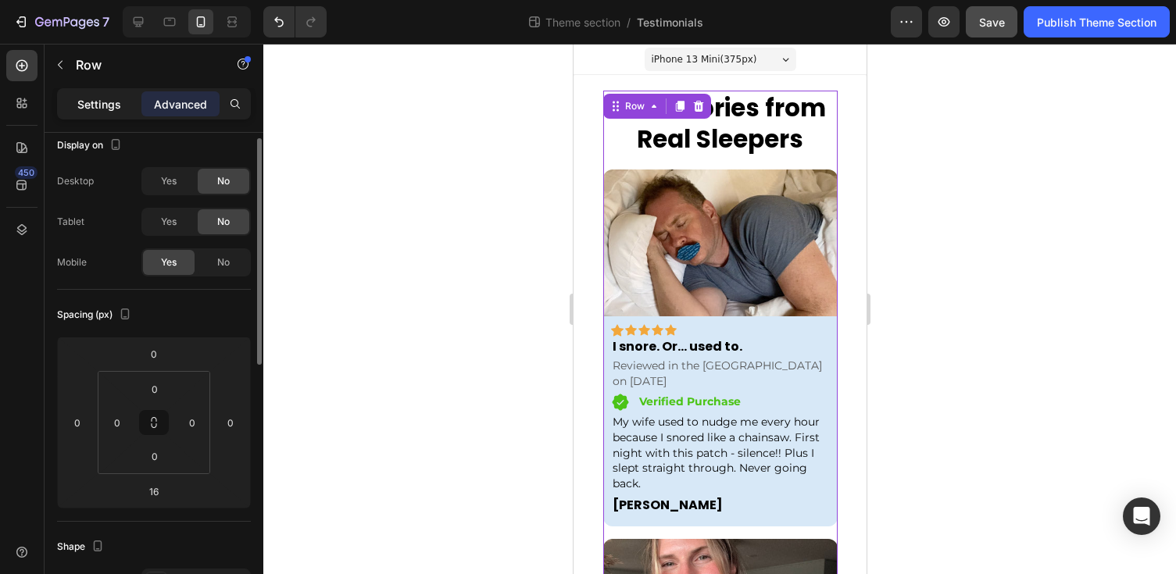
click at [116, 98] on p "Settings" at bounding box center [99, 104] width 44 height 16
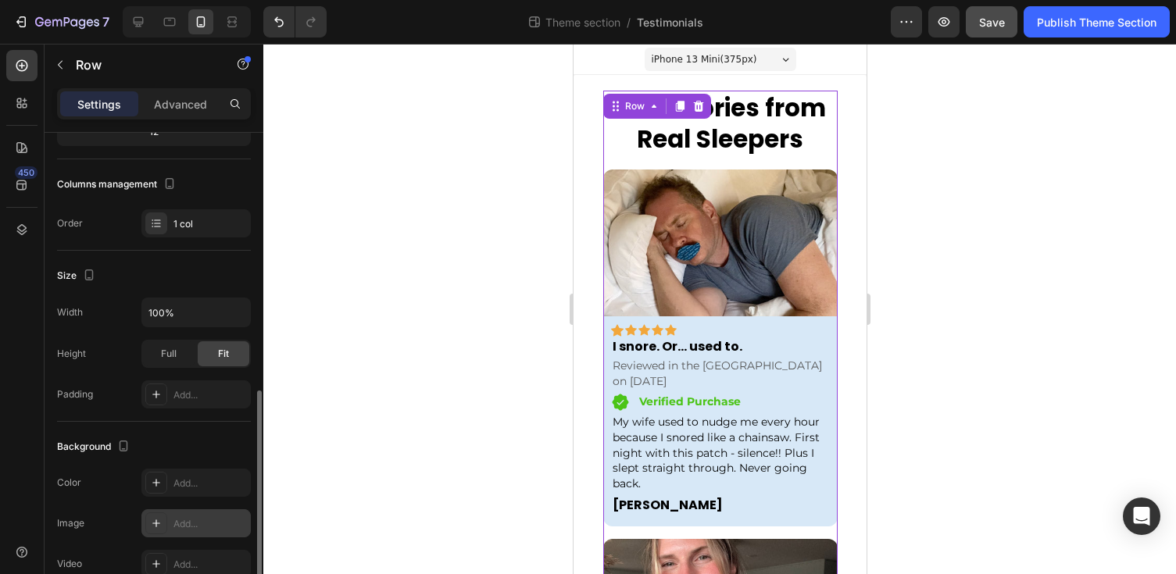
scroll to position [71, 0]
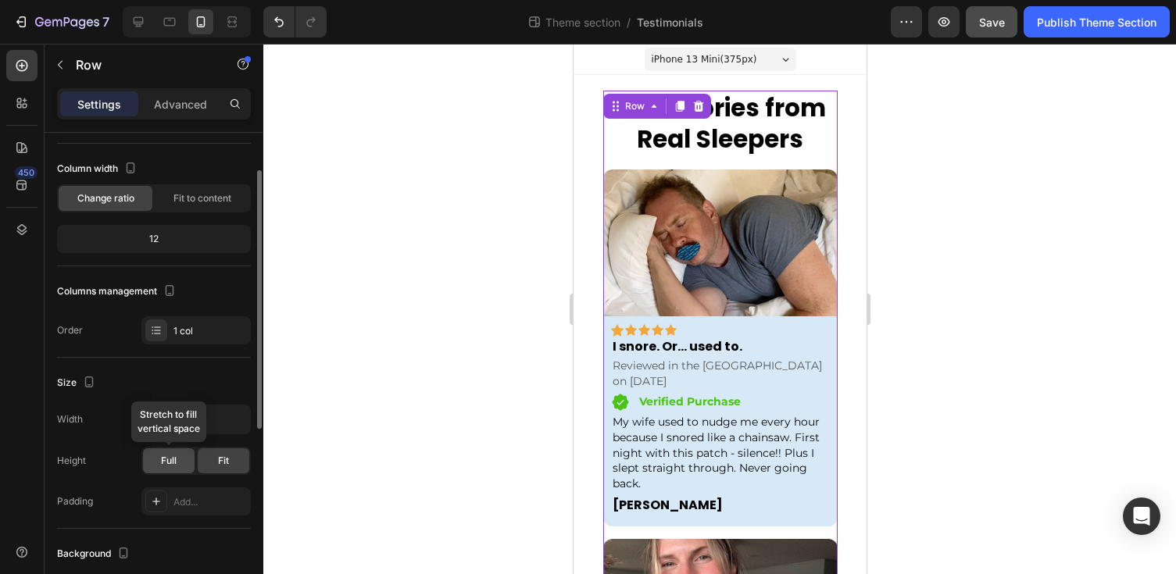
click at [178, 463] on div "Full" at bounding box center [169, 460] width 52 height 25
click at [209, 459] on div "Fit" at bounding box center [224, 460] width 52 height 25
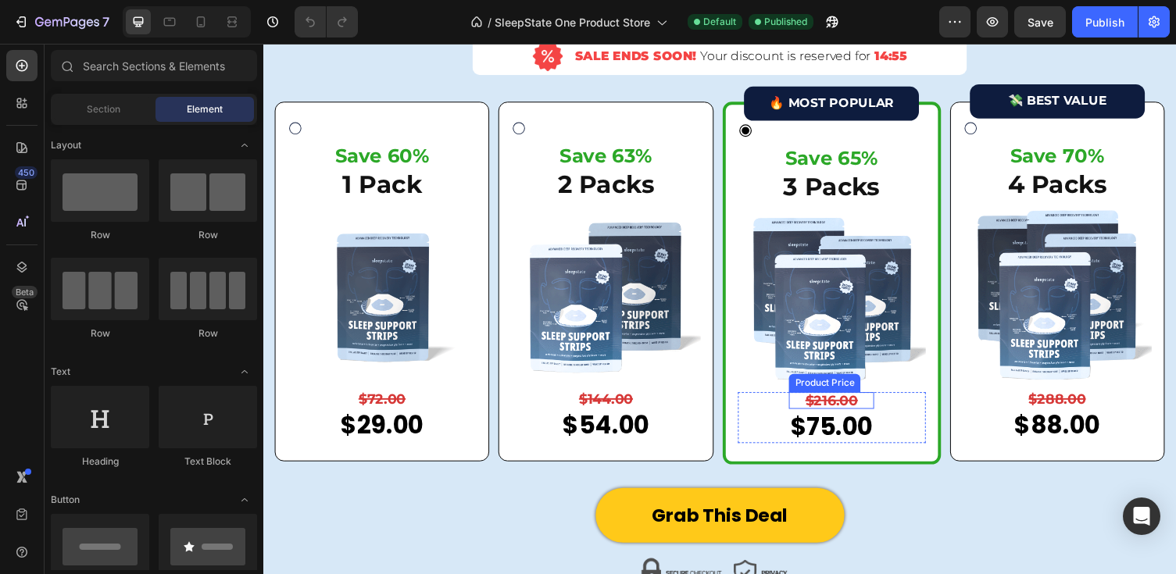
scroll to position [4715, 0]
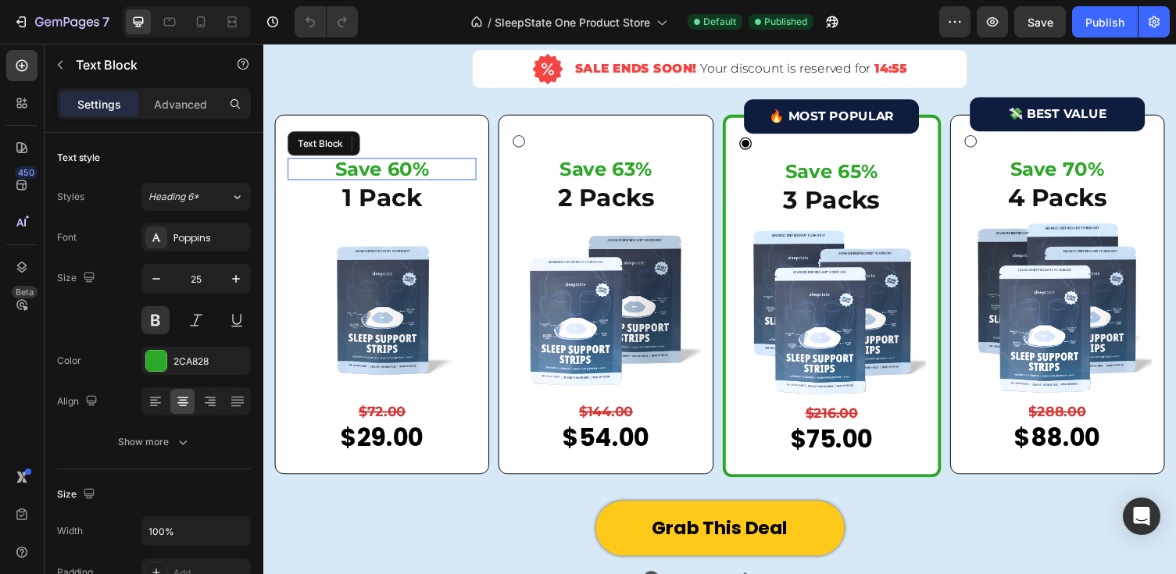
click at [382, 170] on p "Save 60%" at bounding box center [385, 172] width 191 height 20
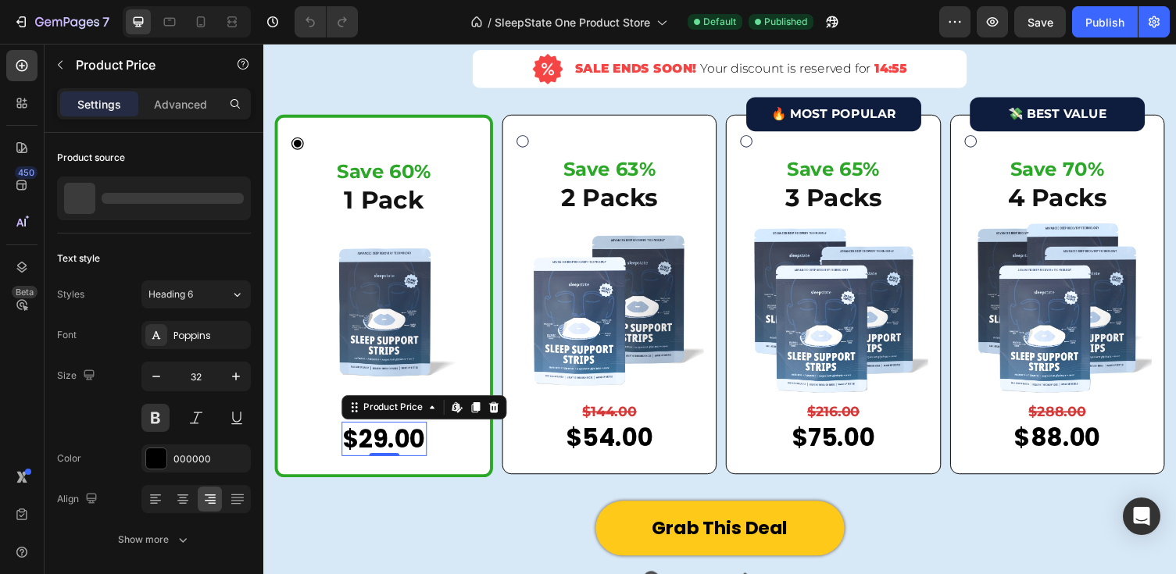
click at [379, 441] on div "$29.00" at bounding box center [387, 450] width 87 height 36
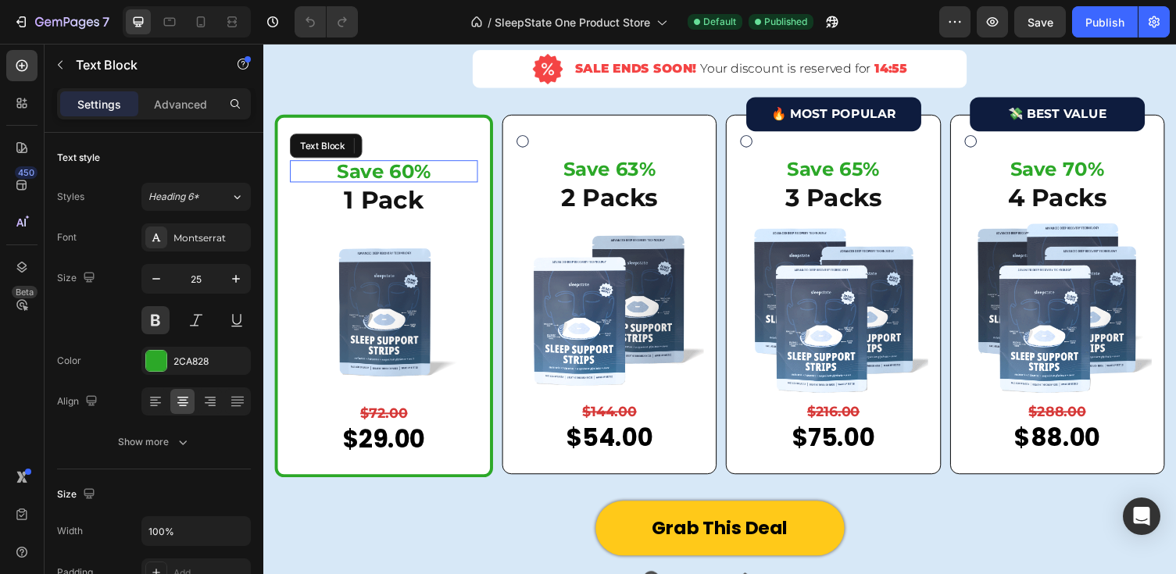
click at [389, 170] on p "Save 60%" at bounding box center [387, 175] width 190 height 20
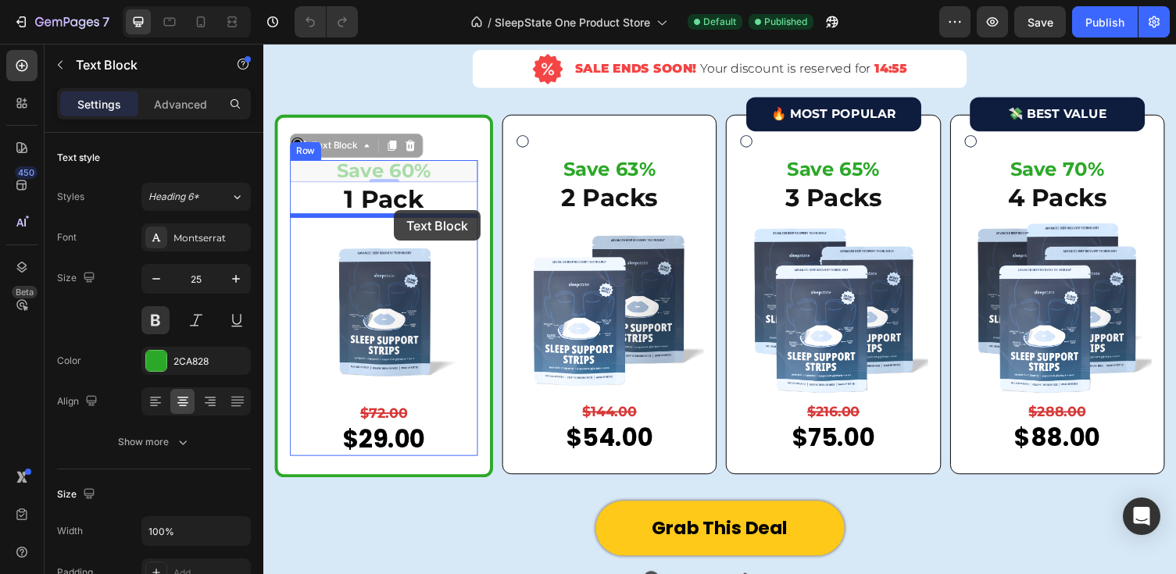
drag, startPoint x: 301, startPoint y: 152, endPoint x: 396, endPoint y: 215, distance: 114.0
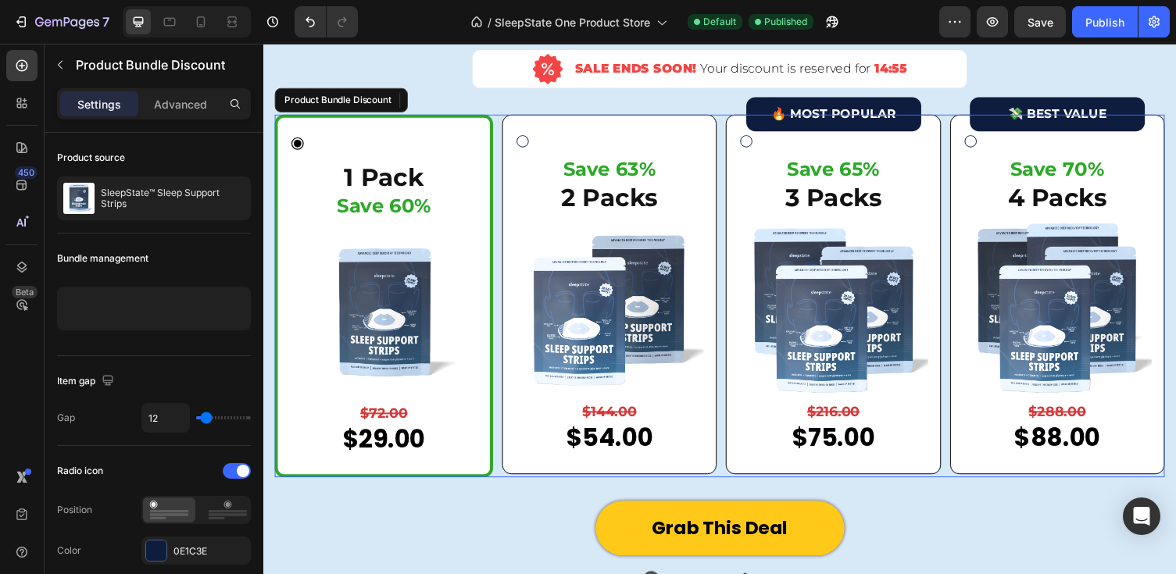
click at [460, 155] on div "1 Pack Text Block Save 60% Text Block 0 Image $72.00 Product Price Product Pric…" at bounding box center [387, 302] width 193 height 329
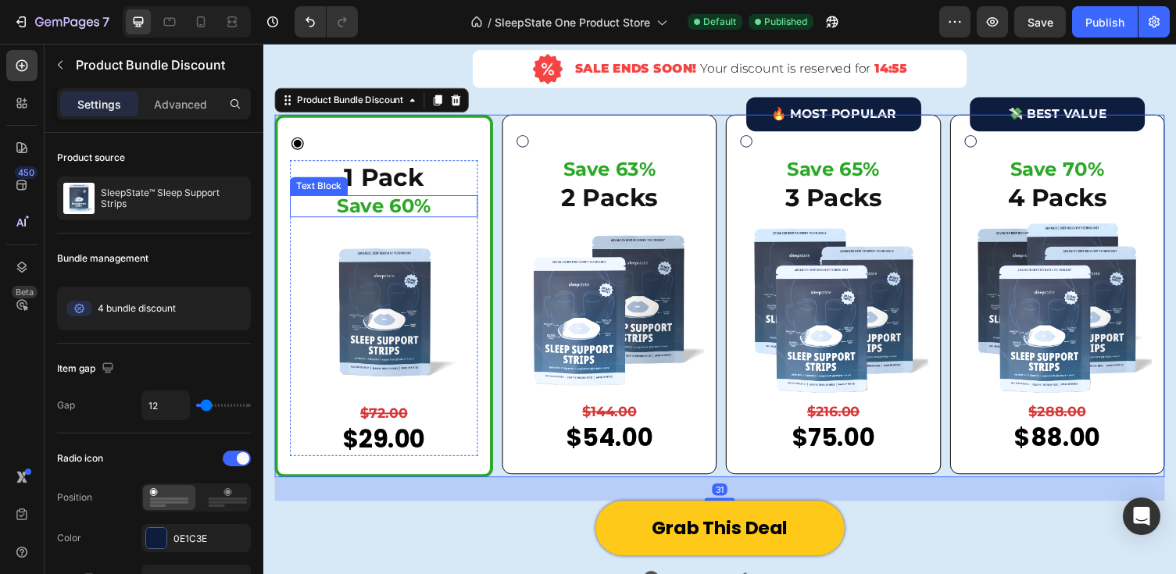
click at [391, 203] on p "Save 60%" at bounding box center [387, 211] width 190 height 20
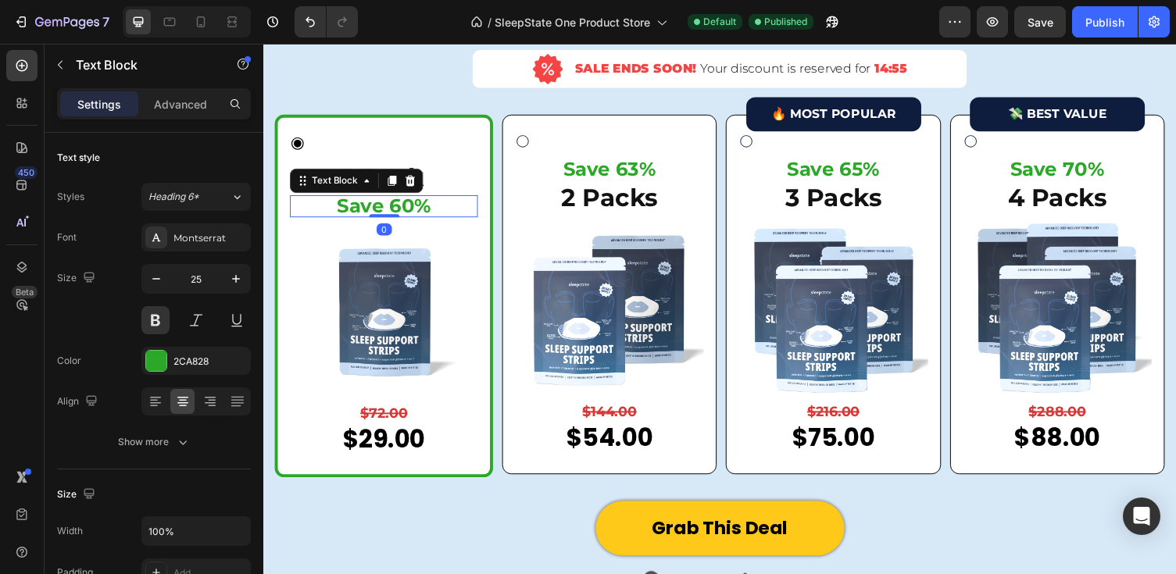
click at [391, 203] on p "Save 60%" at bounding box center [387, 211] width 190 height 20
click at [430, 218] on p "Save 60%" at bounding box center [387, 211] width 190 height 20
drag, startPoint x: 395, startPoint y: 207, endPoint x: 429, endPoint y: 209, distance: 34.5
click at [429, 209] on p "Save 60%" at bounding box center [387, 211] width 190 height 20
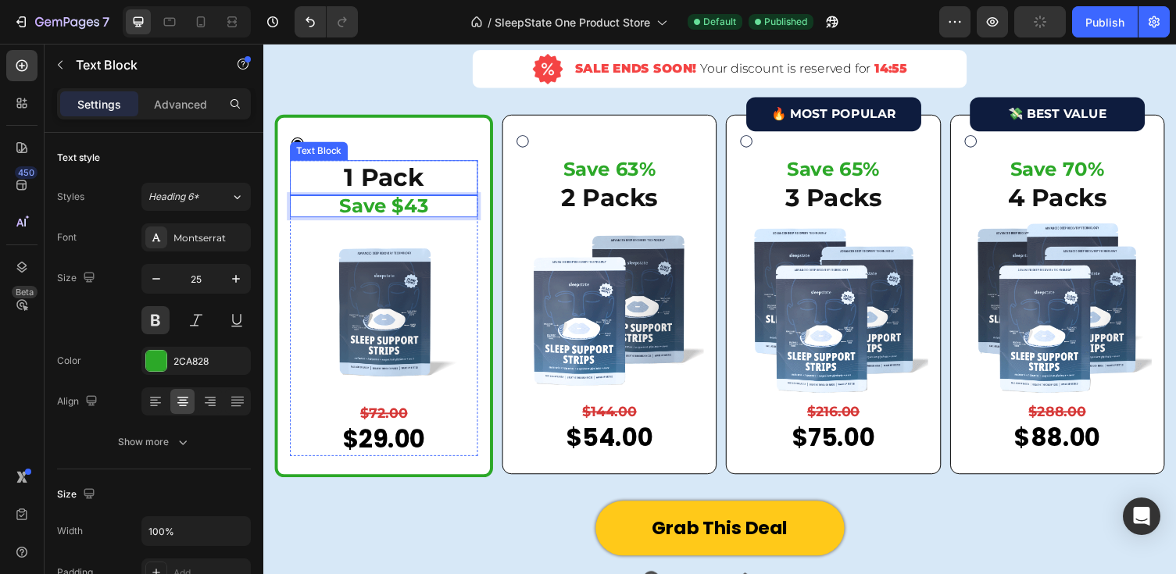
click at [410, 145] on div "1 Pack Text Block Save $43 Text Block 0 Image $72.00 Product Price Product Pric…" at bounding box center [387, 302] width 193 height 329
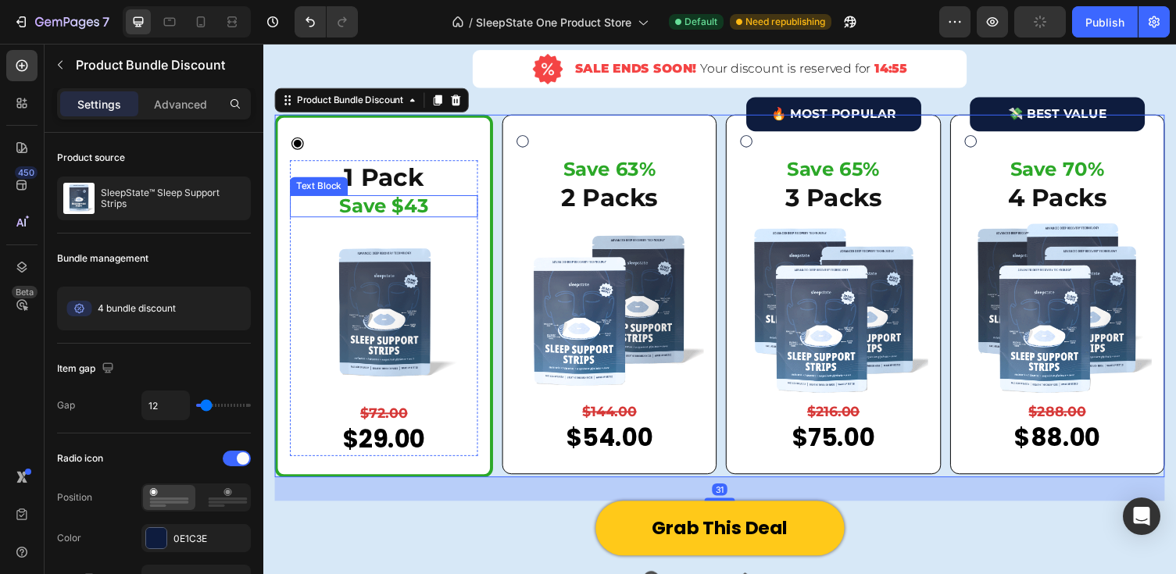
click at [392, 217] on p "Save $43" at bounding box center [387, 211] width 190 height 20
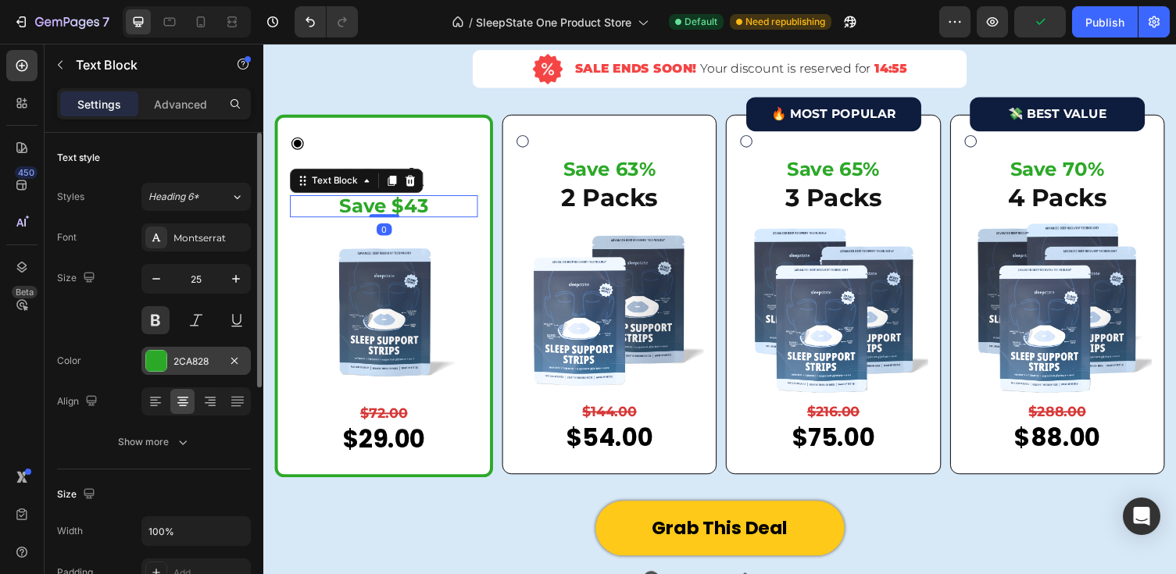
click at [188, 355] on div "2CA828" at bounding box center [195, 362] width 45 height 14
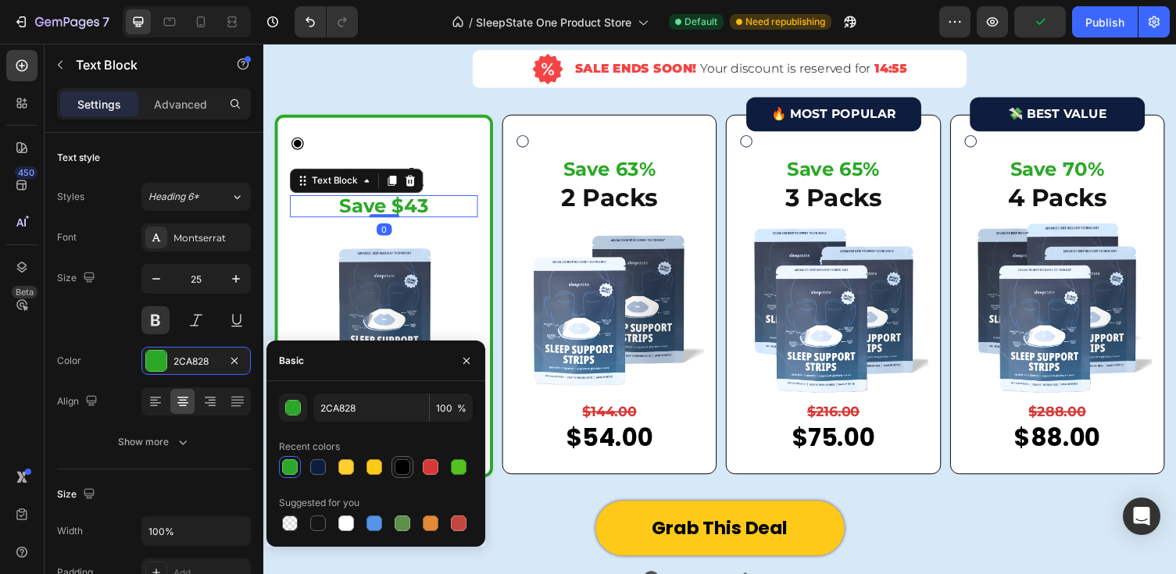
click at [407, 467] on div at bounding box center [403, 467] width 16 height 16
type input "000000"
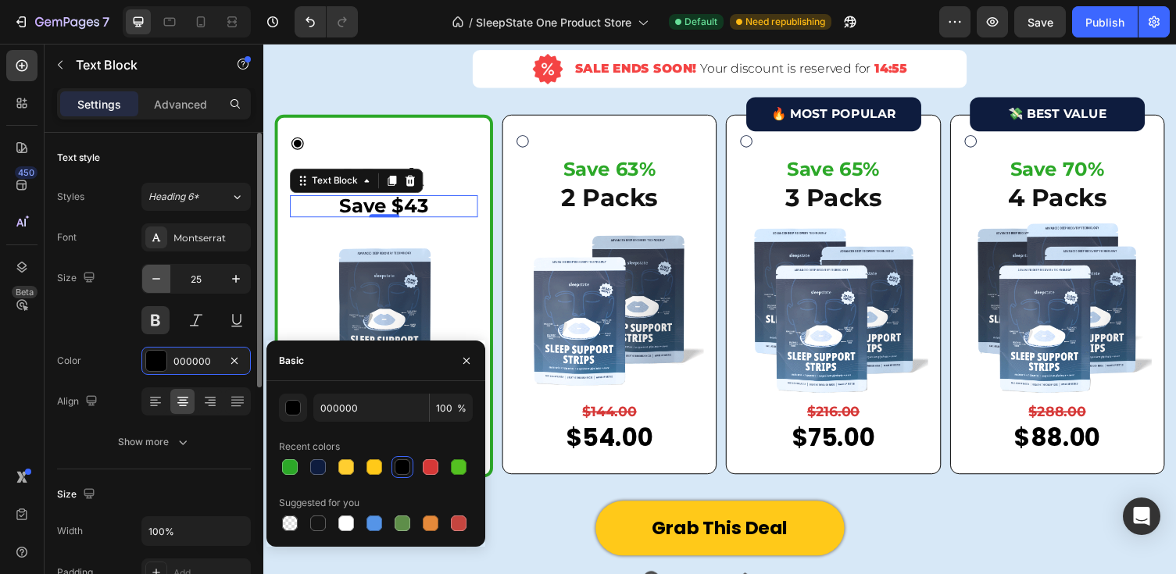
click at [159, 282] on icon "button" at bounding box center [156, 279] width 16 height 16
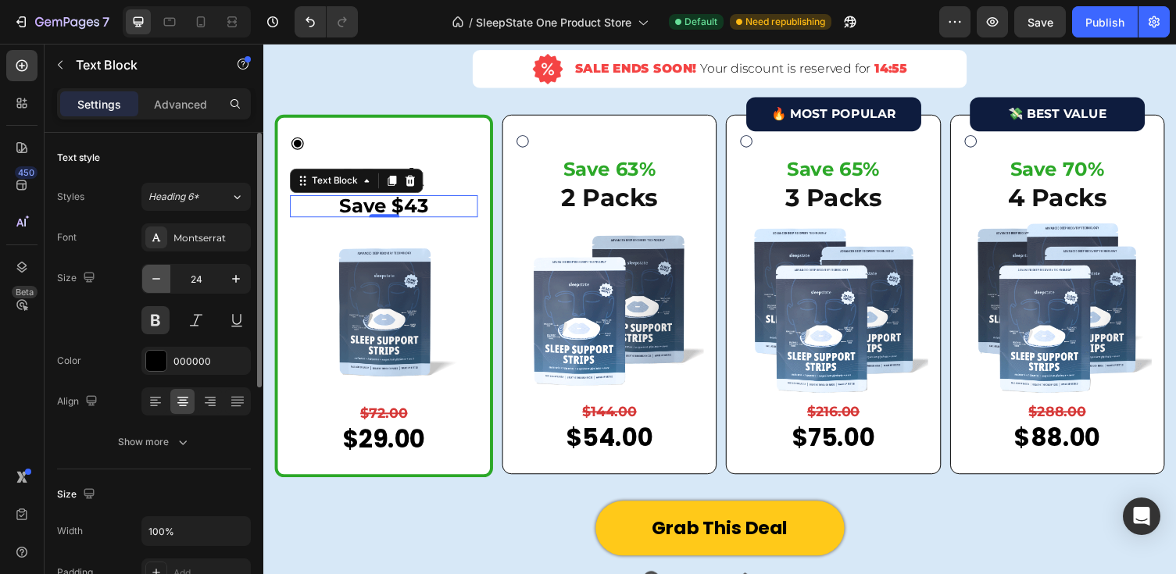
click at [159, 282] on icon "button" at bounding box center [156, 279] width 16 height 16
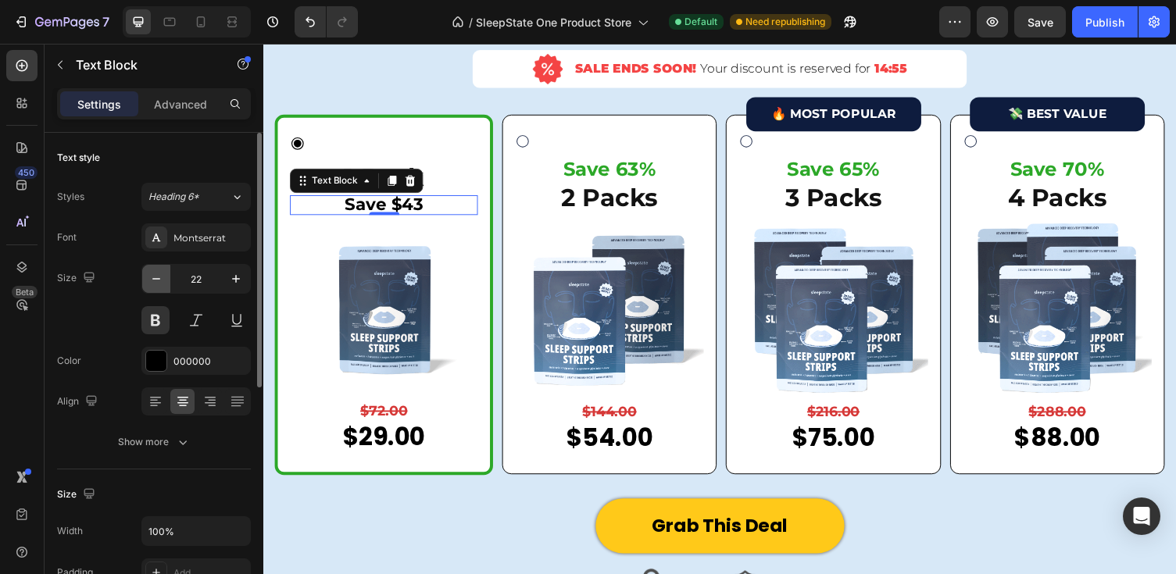
click at [158, 282] on icon "button" at bounding box center [156, 279] width 16 height 16
type input "20"
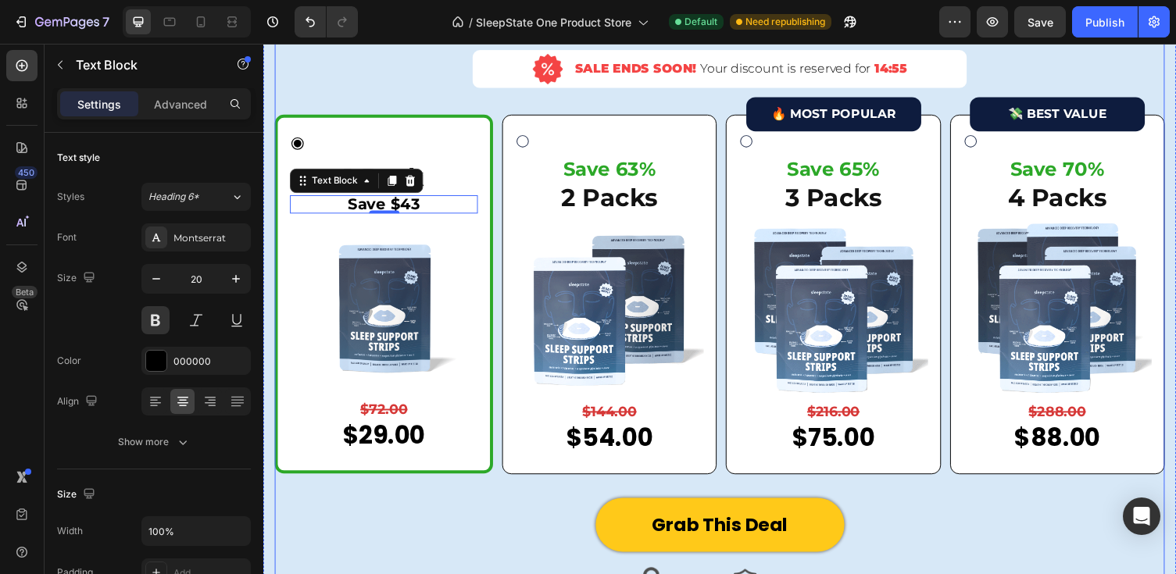
click at [439, 84] on div "Limited Time Offer: Try SleepState Today For Up To 70% OFF Heading Image SALE E…" at bounding box center [732, 231] width 914 height 558
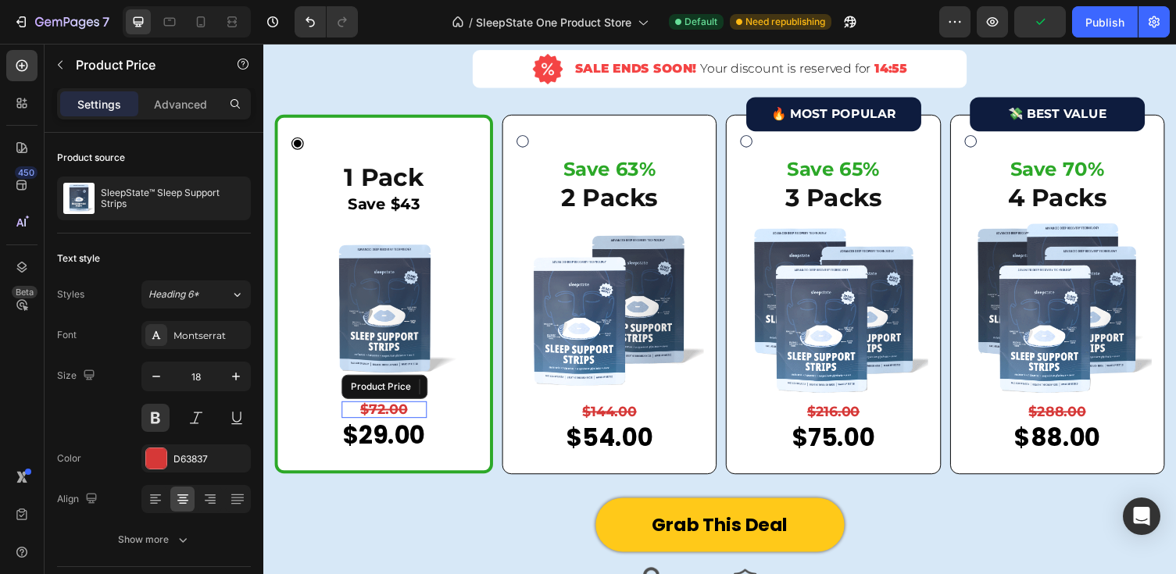
click at [402, 415] on div "$72.00" at bounding box center [387, 419] width 87 height 17
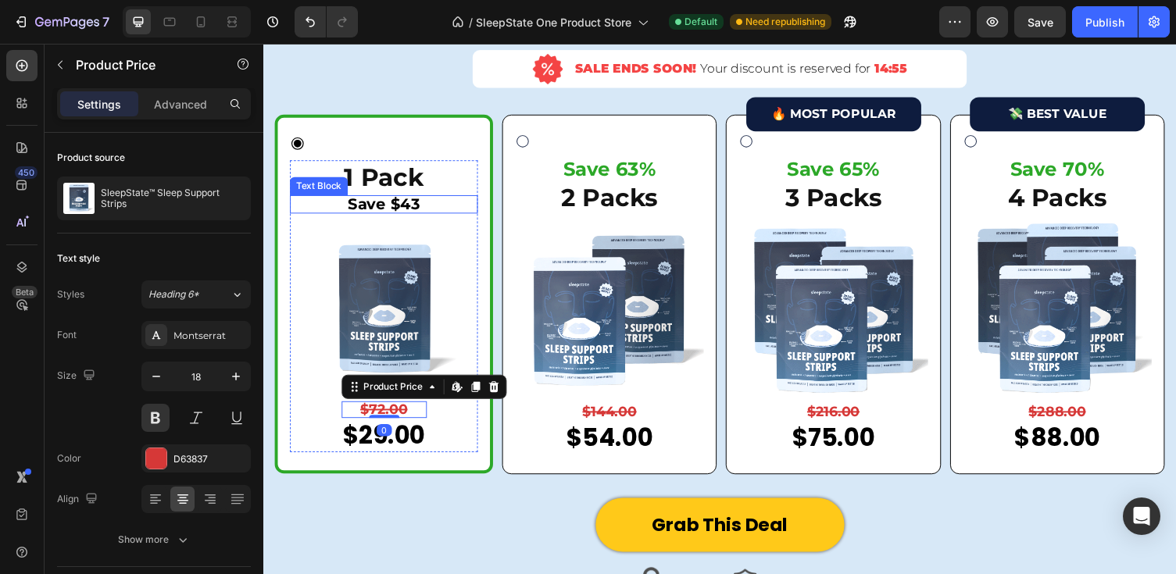
click at [384, 216] on div "Save $43 Text Block" at bounding box center [387, 208] width 193 height 19
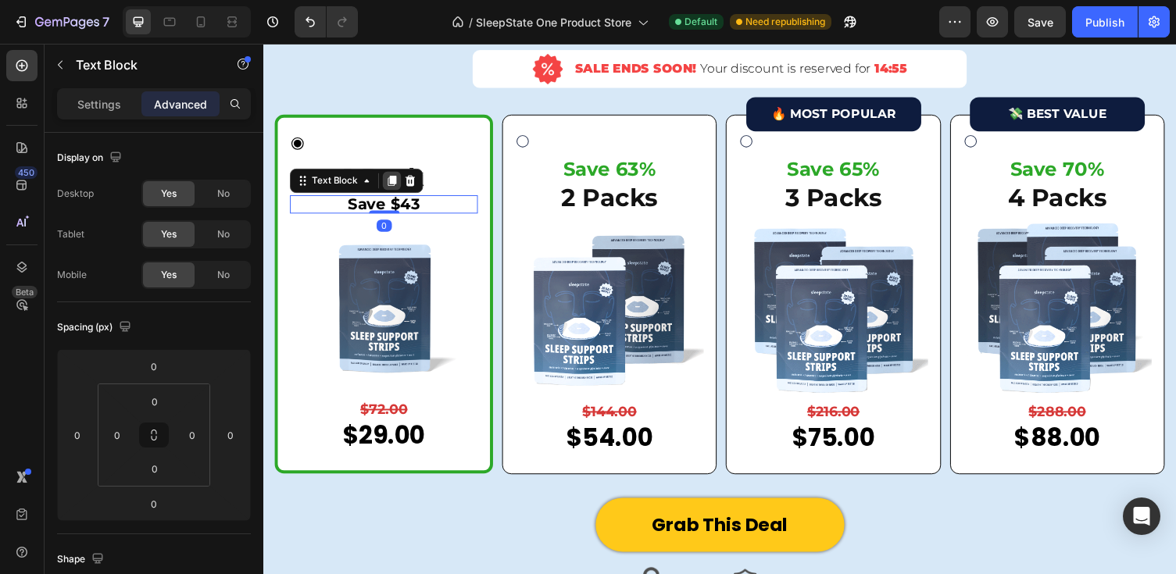
click at [392, 181] on icon at bounding box center [395, 184] width 12 height 12
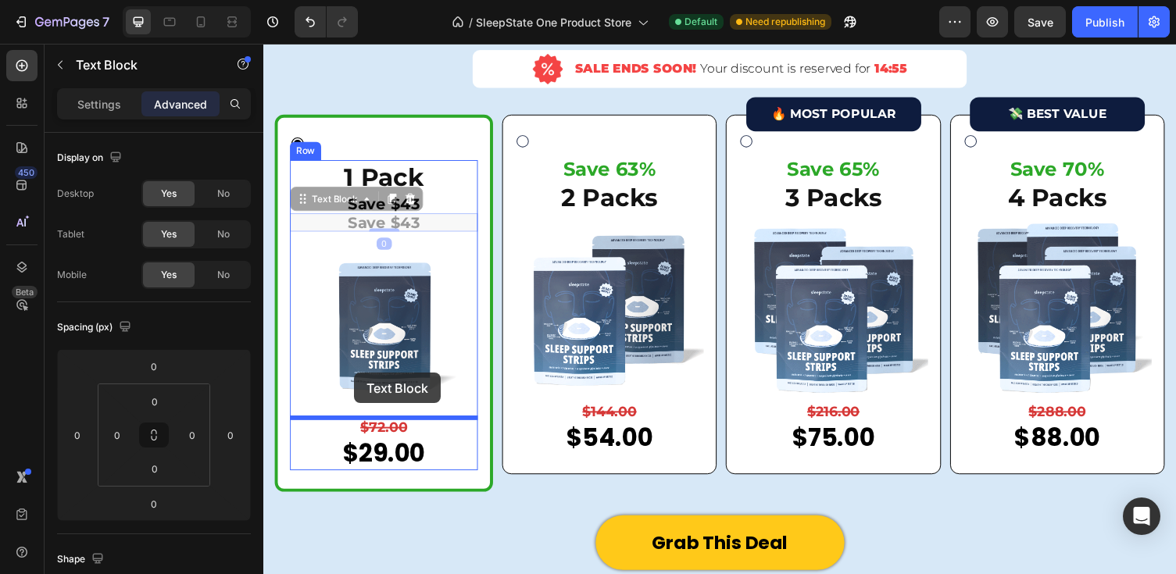
drag, startPoint x: 302, startPoint y: 203, endPoint x: 357, endPoint y: 383, distance: 187.8
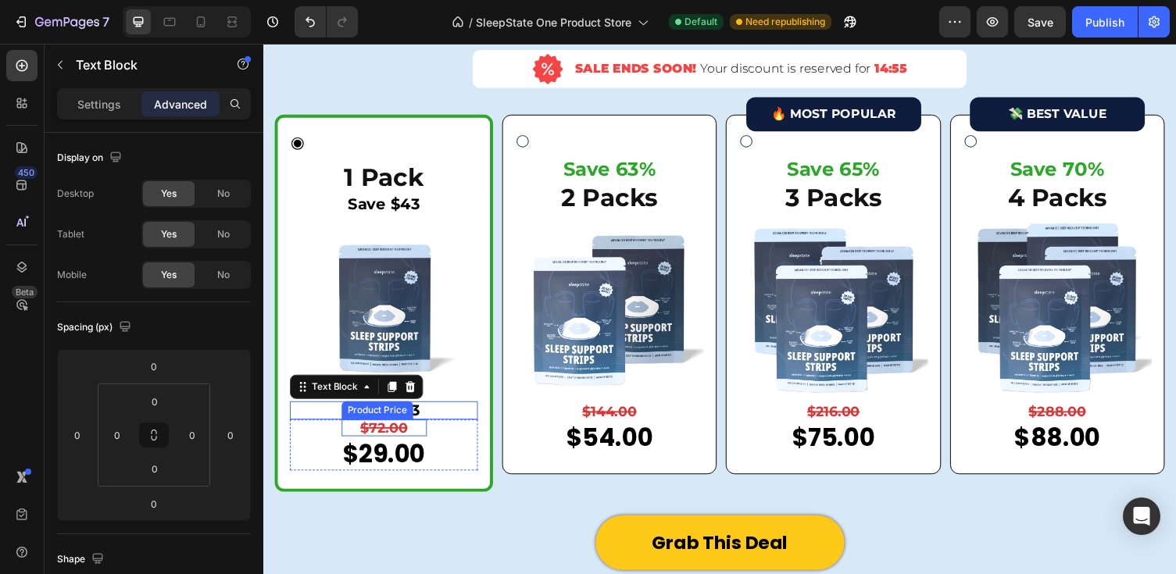
click at [401, 435] on div "$72.00" at bounding box center [387, 438] width 87 height 17
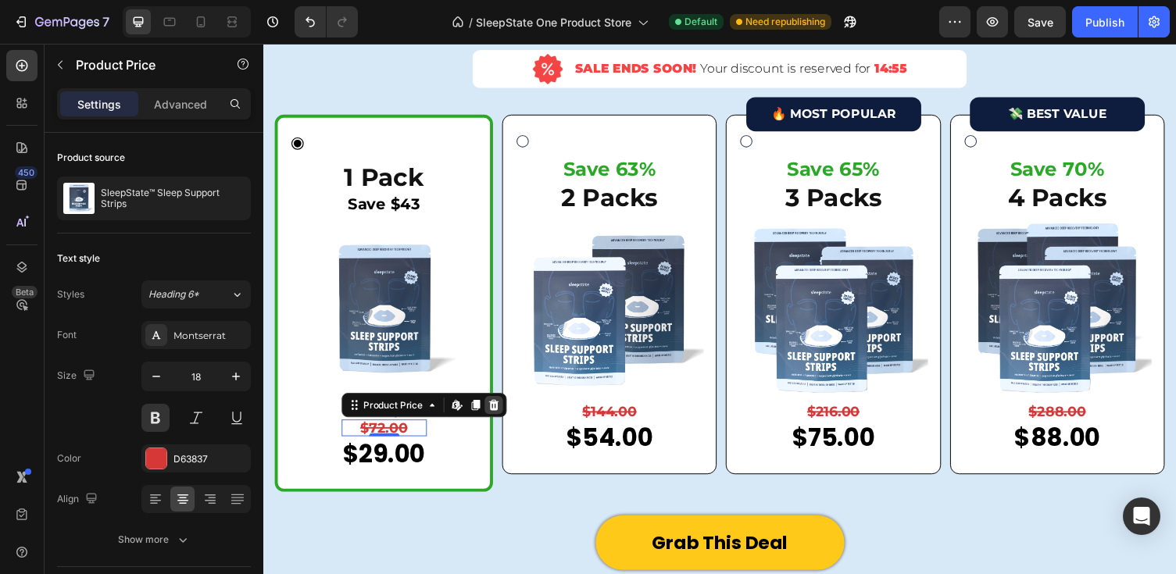
click at [496, 412] on icon at bounding box center [499, 414] width 10 height 11
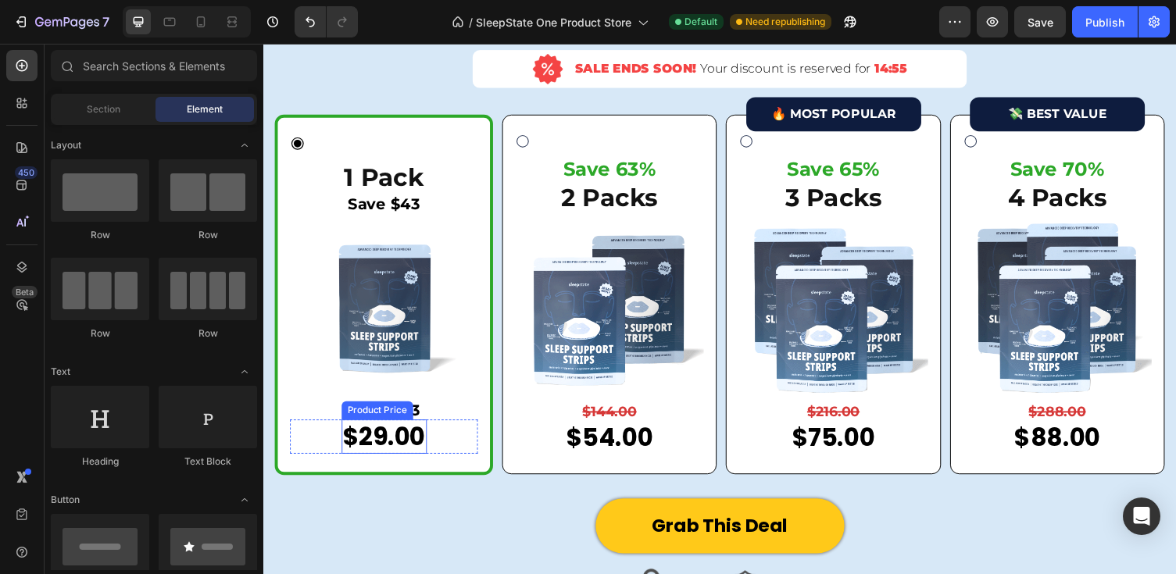
click at [416, 447] on div "$29.00" at bounding box center [387, 448] width 87 height 36
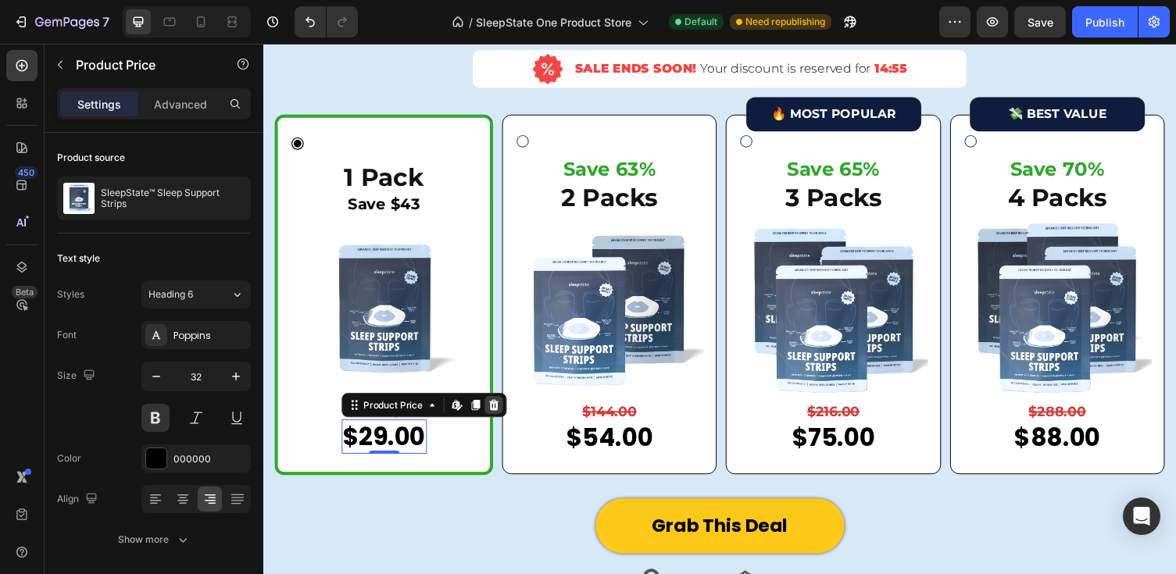
click at [505, 412] on div at bounding box center [500, 414] width 19 height 19
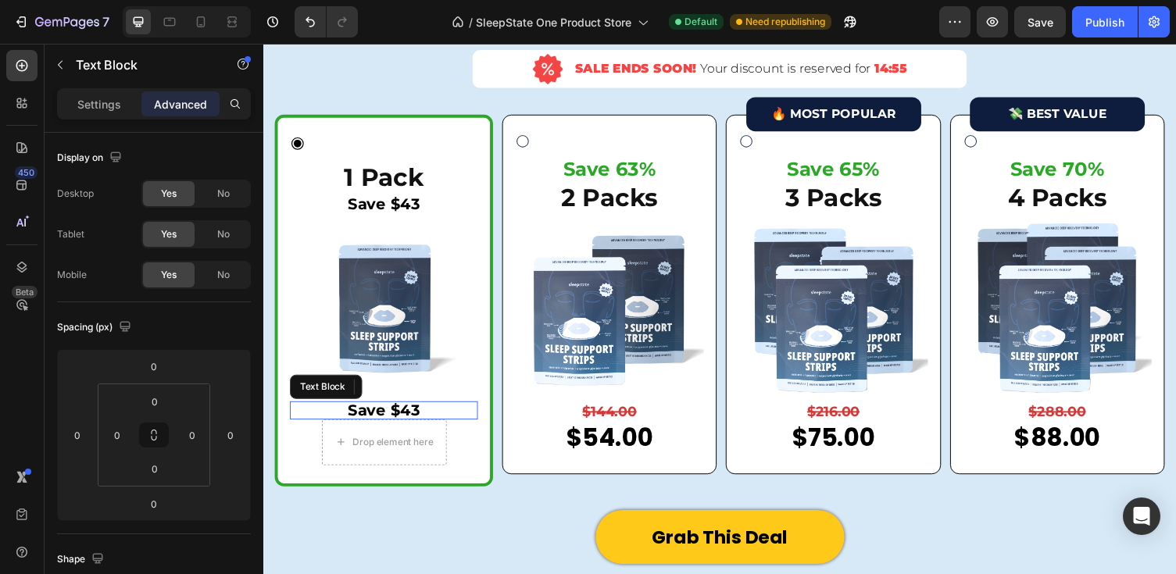
click at [412, 419] on p "Save $43" at bounding box center [387, 420] width 190 height 16
click at [392, 394] on icon at bounding box center [395, 396] width 12 height 12
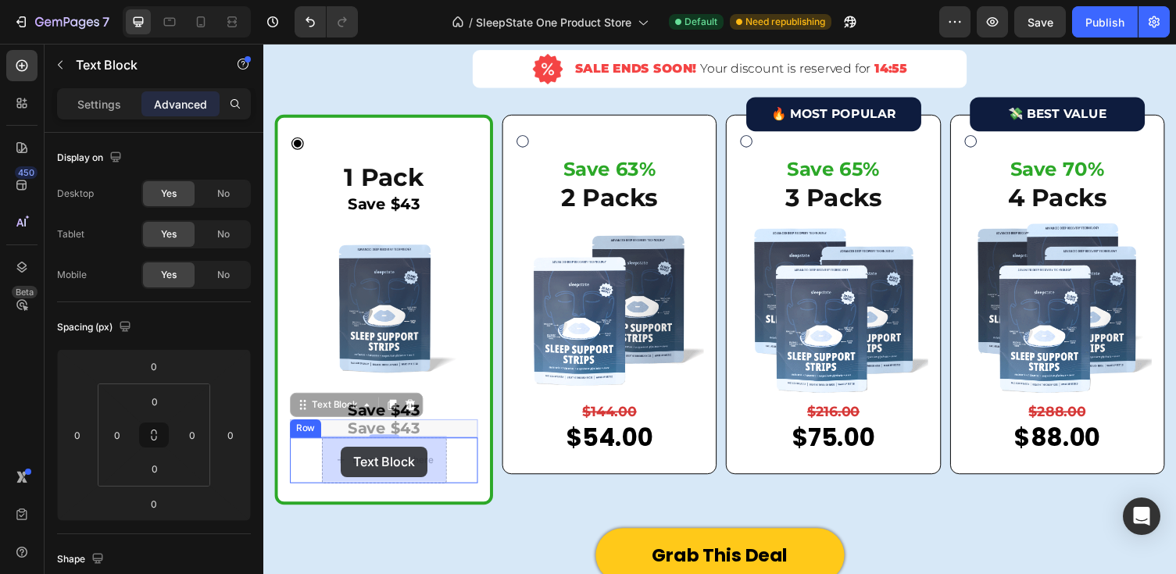
drag, startPoint x: 305, startPoint y: 414, endPoint x: 343, endPoint y: 458, distance: 58.1
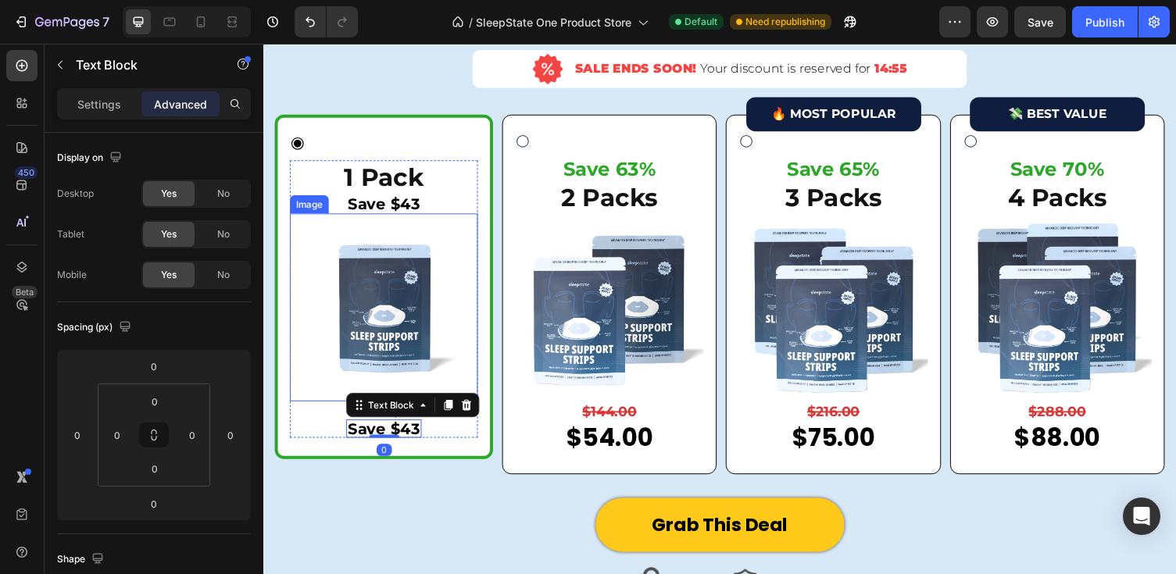
click at [460, 347] on img at bounding box center [387, 314] width 193 height 193
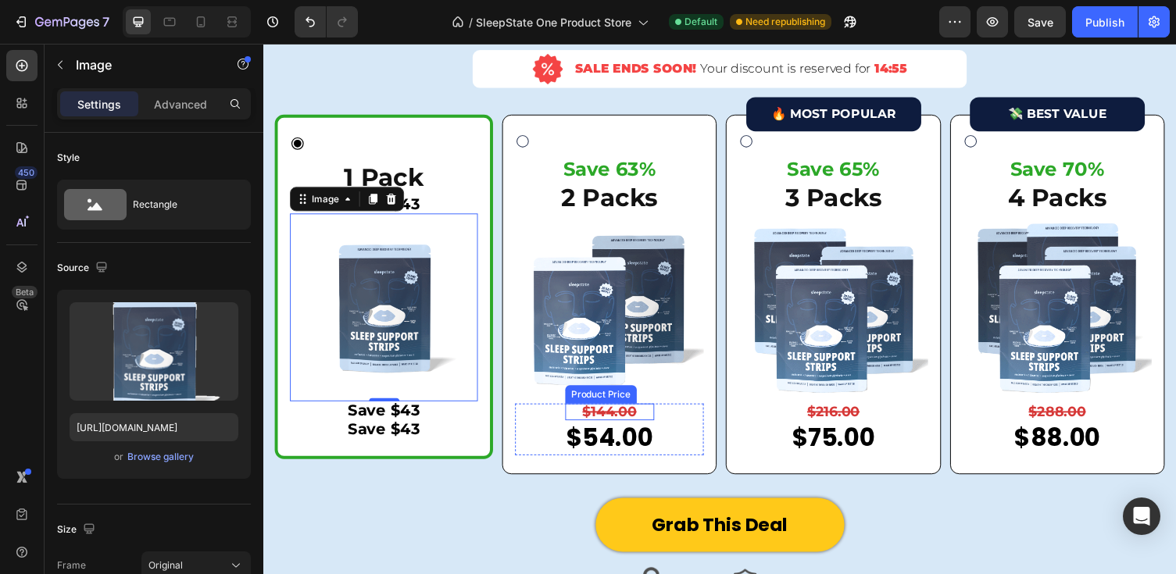
click at [620, 420] on div "$144.00" at bounding box center [618, 421] width 91 height 17
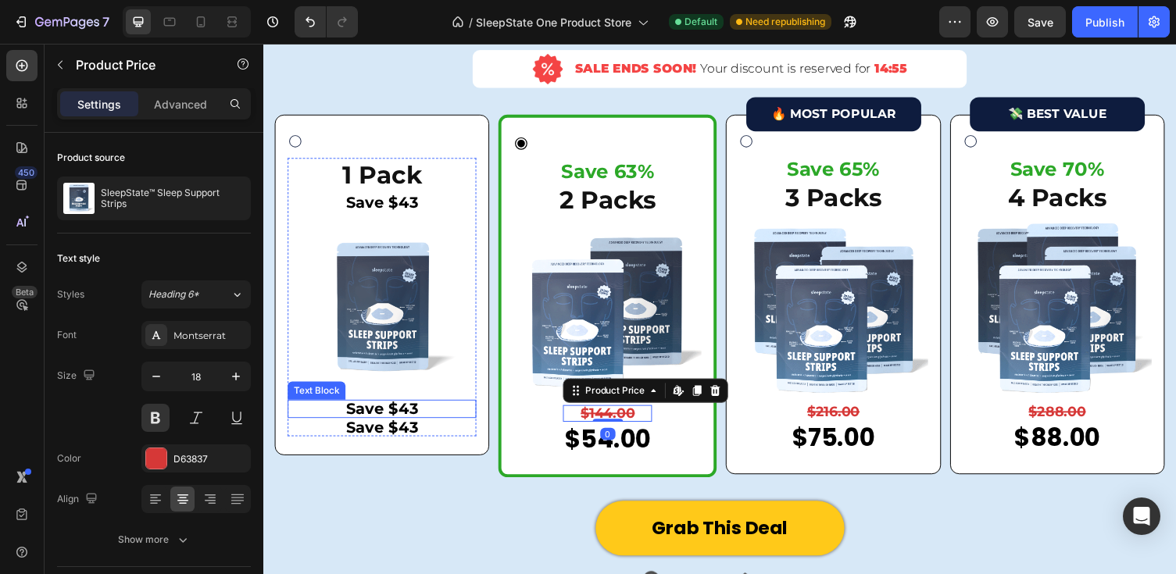
click at [379, 423] on div "Save $43 Text Block" at bounding box center [385, 418] width 194 height 19
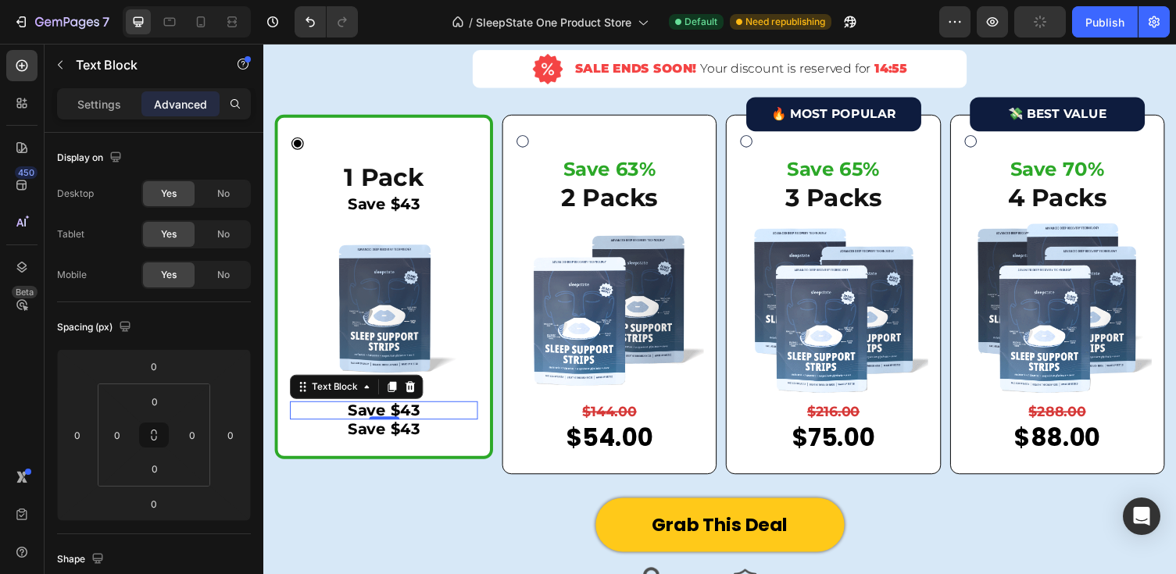
click at [362, 420] on p "Save $43" at bounding box center [387, 420] width 190 height 16
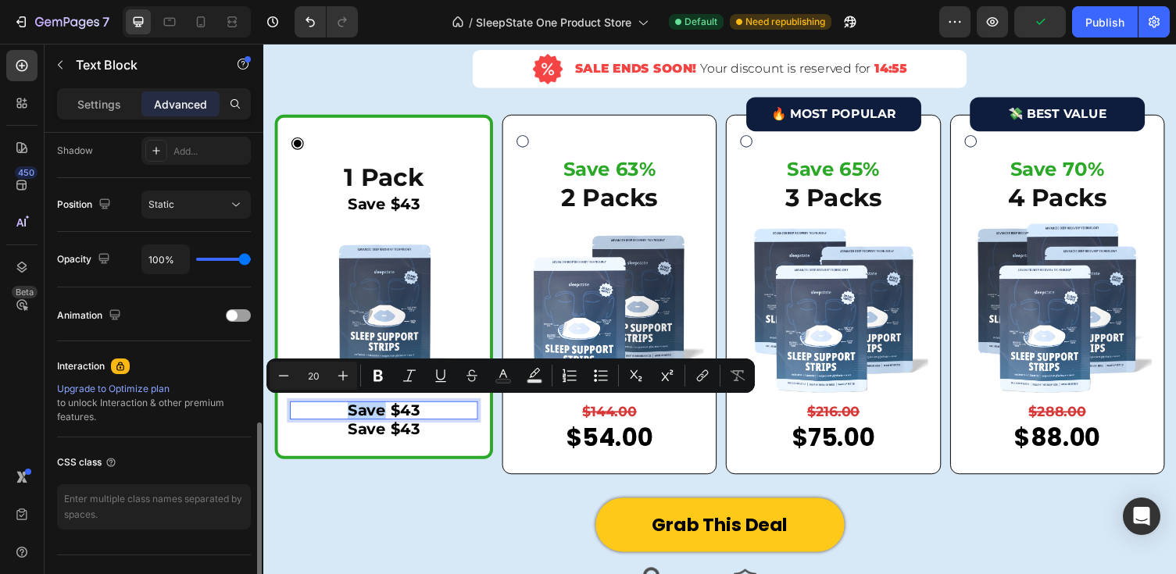
scroll to position [556, 0]
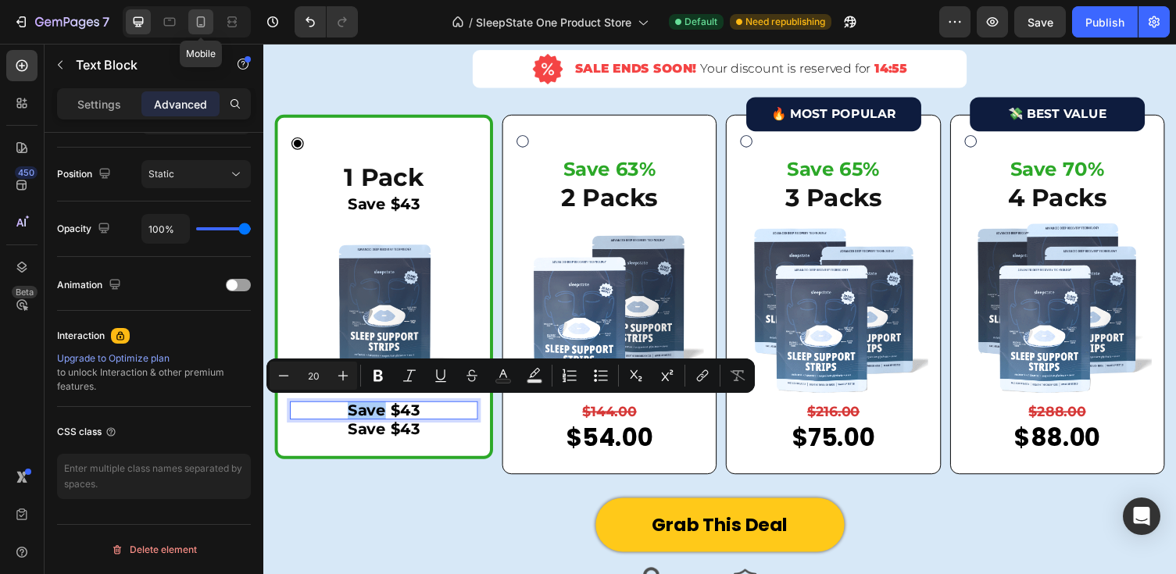
click at [210, 23] on div at bounding box center [200, 21] width 25 height 25
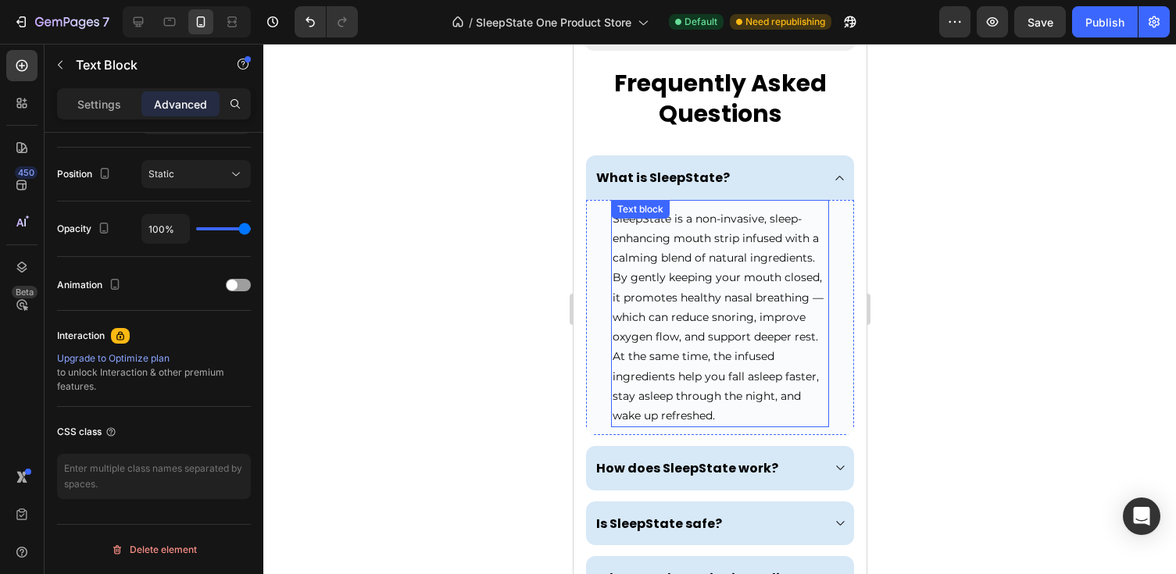
scroll to position [4077, 0]
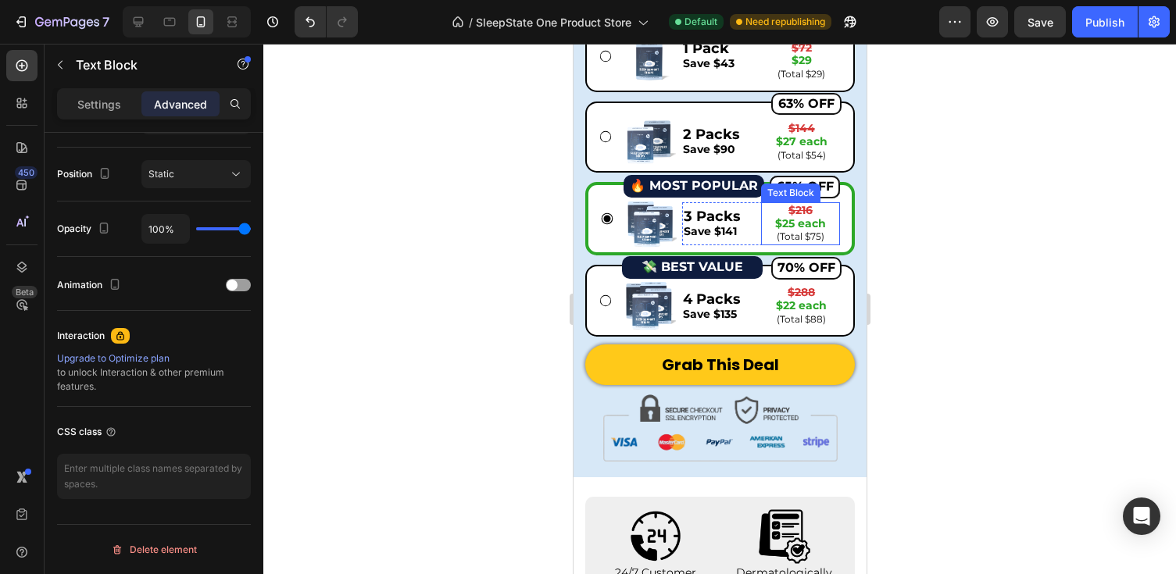
click at [794, 205] on strong "$216" at bounding box center [799, 210] width 24 height 14
drag, startPoint x: 816, startPoint y: 208, endPoint x: 778, endPoint y: 208, distance: 38.3
click at [778, 208] on p "$216" at bounding box center [800, 210] width 76 height 13
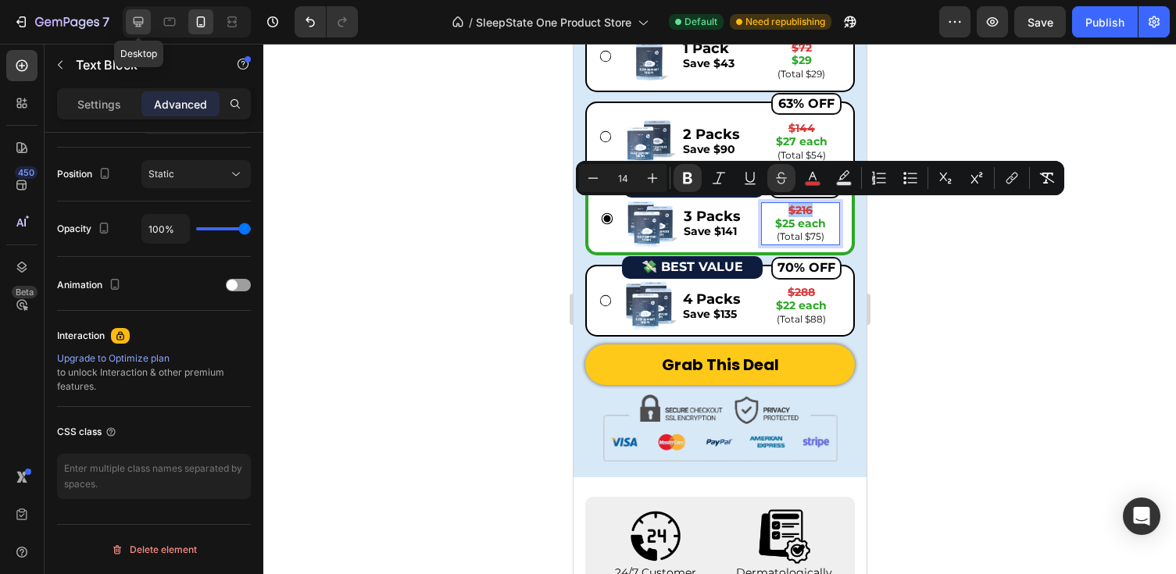
drag, startPoint x: 137, startPoint y: 25, endPoint x: 81, endPoint y: 350, distance: 329.8
click at [137, 25] on icon at bounding box center [139, 22] width 10 height 10
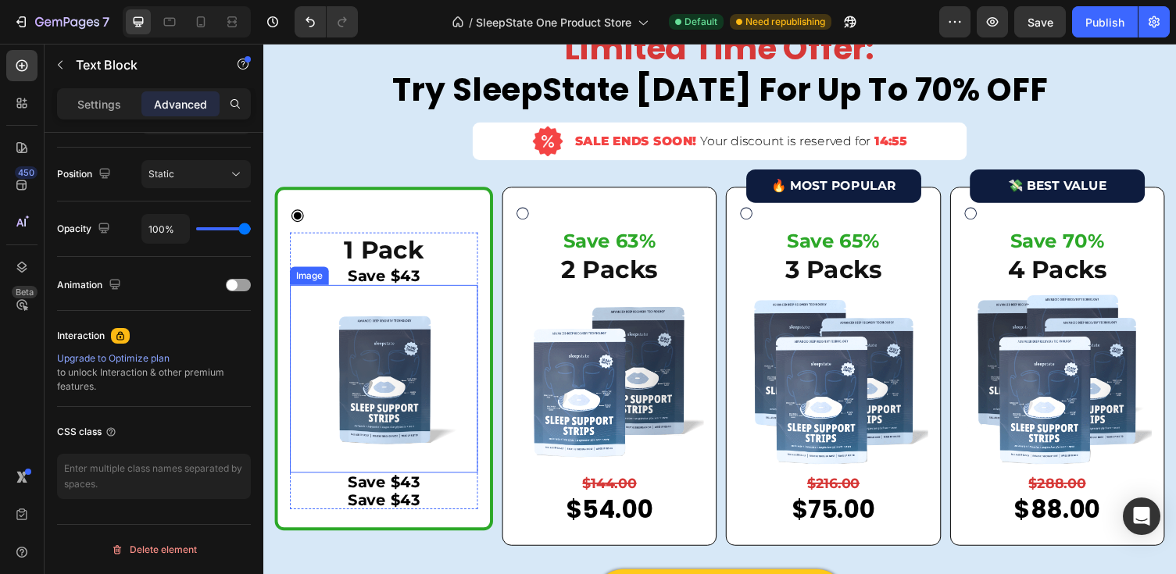
scroll to position [4455, 0]
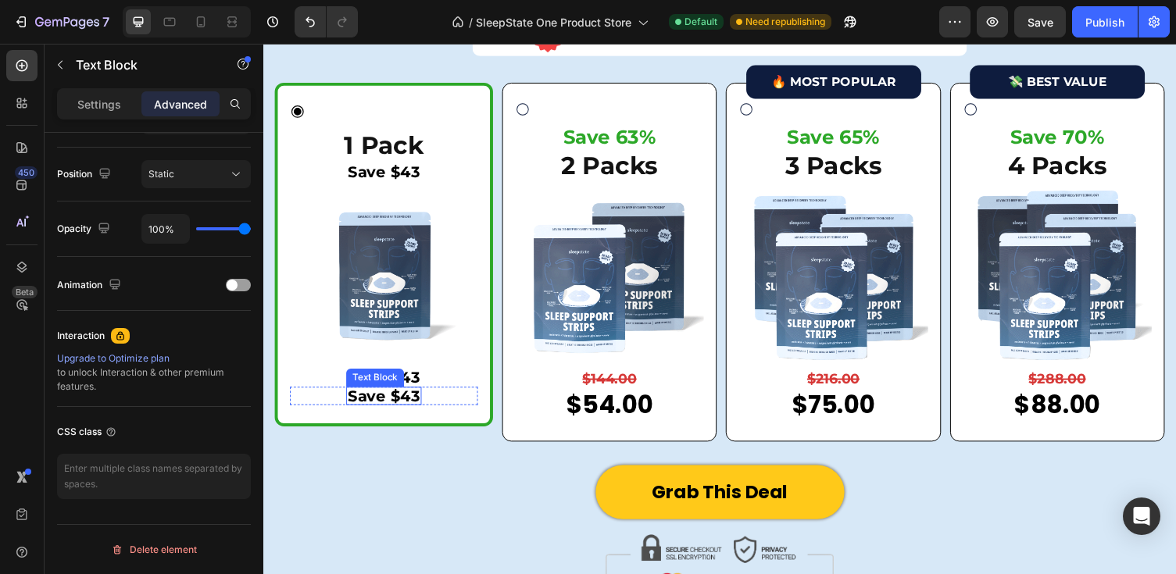
click at [395, 387] on div "Text Block" at bounding box center [378, 387] width 53 height 14
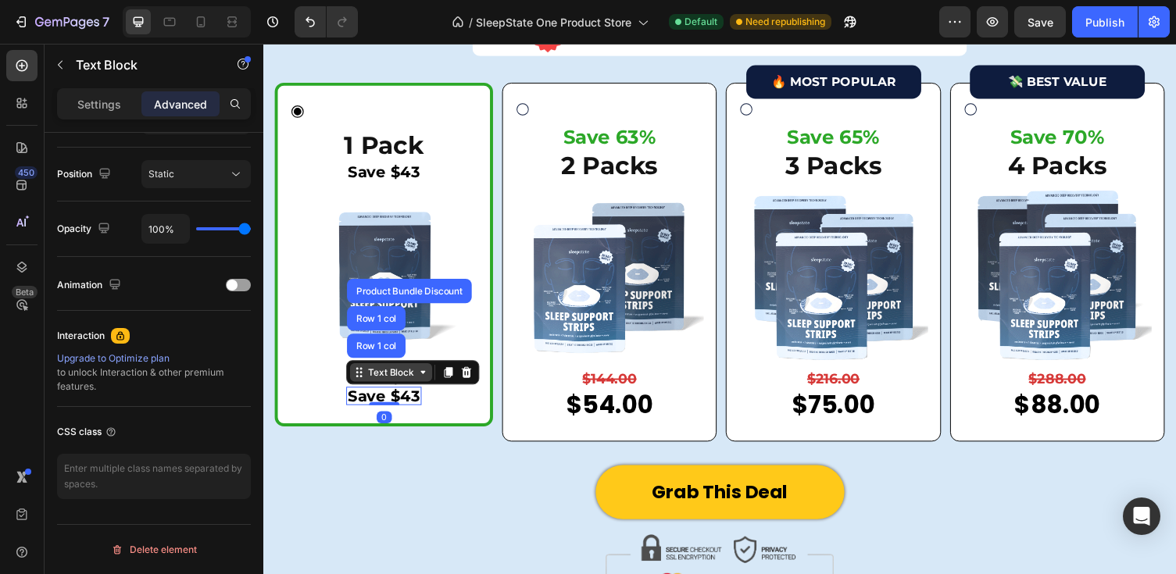
click at [395, 387] on div "Text Block" at bounding box center [394, 381] width 53 height 14
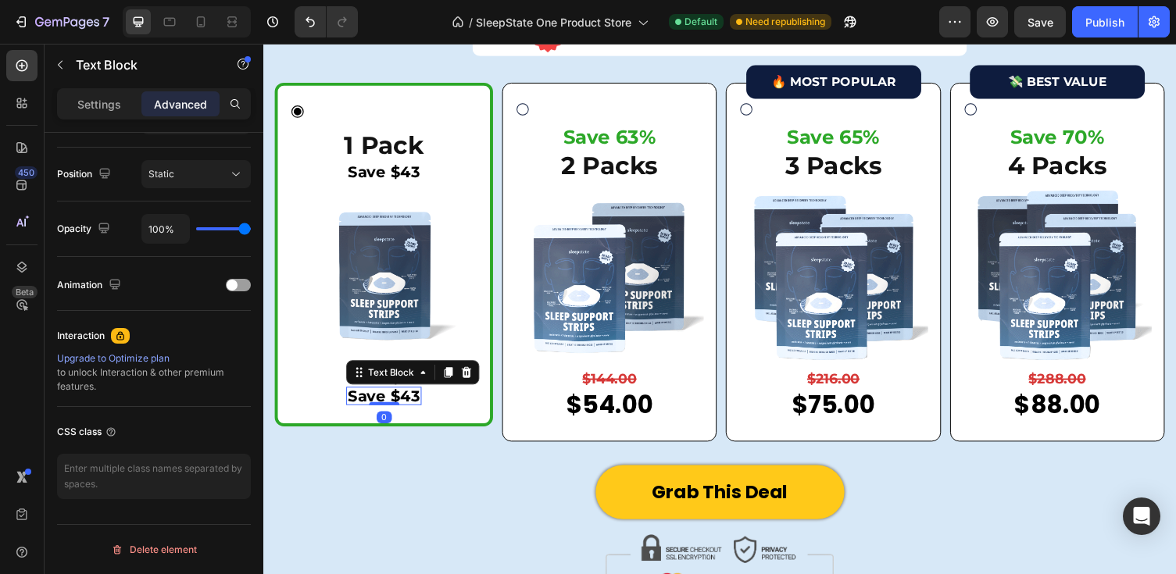
click at [387, 405] on p "Save $43" at bounding box center [387, 406] width 74 height 16
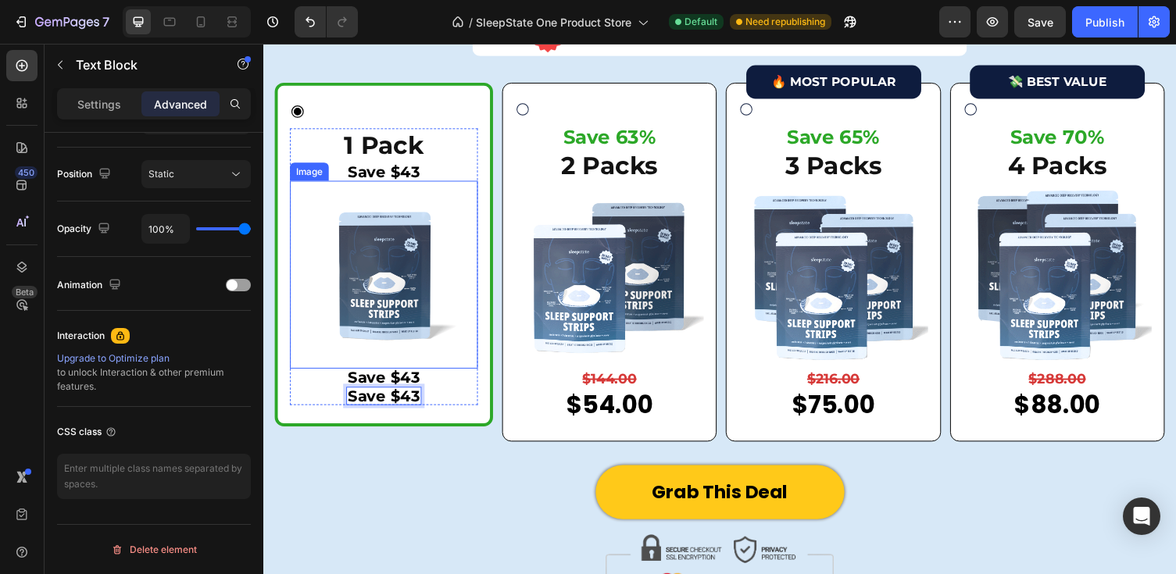
click at [378, 337] on img at bounding box center [387, 280] width 193 height 193
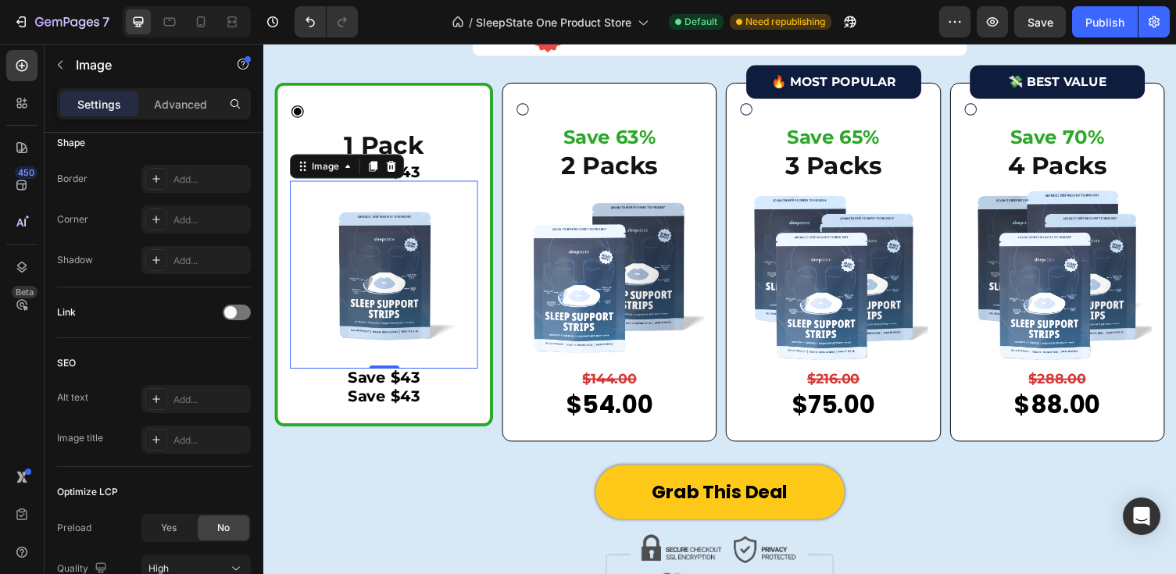
scroll to position [0, 0]
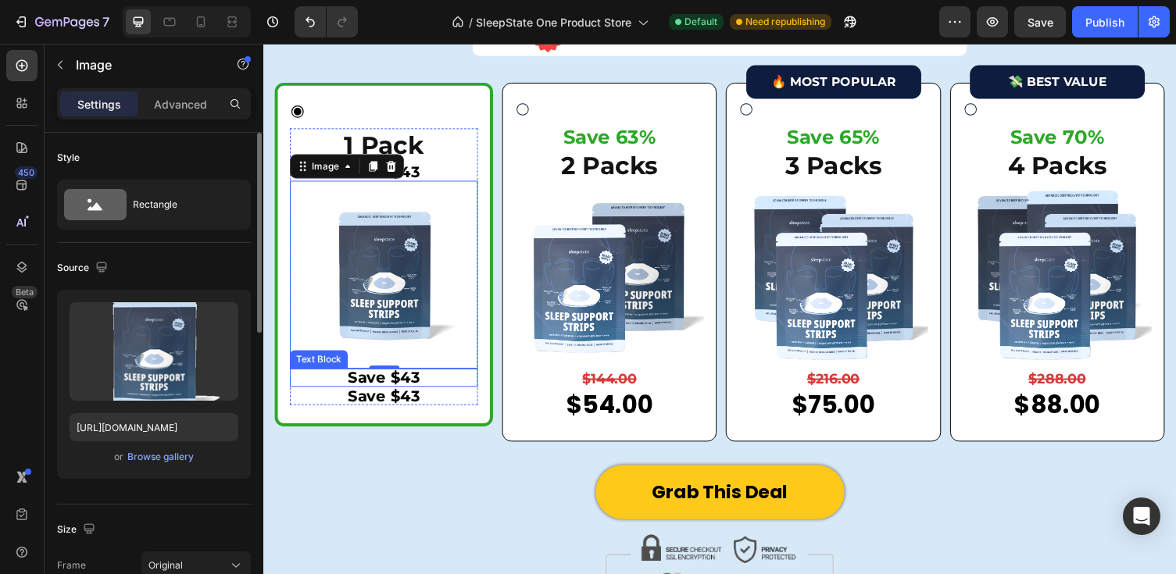
click at [377, 387] on p "Save $43" at bounding box center [387, 387] width 190 height 16
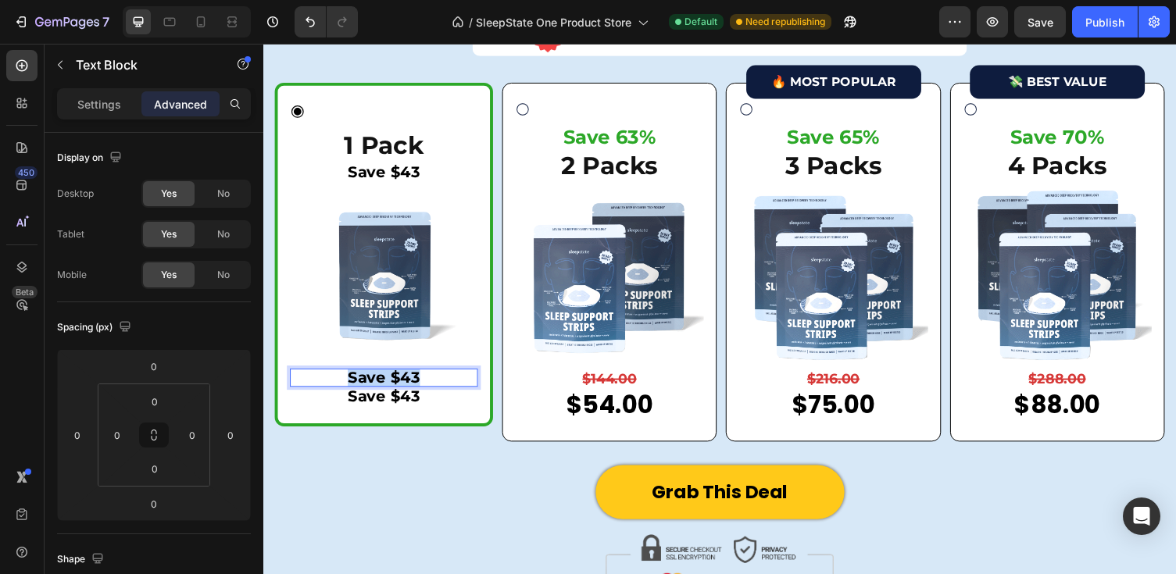
drag, startPoint x: 433, startPoint y: 387, endPoint x: 348, endPoint y: 387, distance: 84.4
click at [348, 387] on p "Save $43" at bounding box center [387, 387] width 190 height 16
drag, startPoint x: 407, startPoint y: 384, endPoint x: 387, endPoint y: 384, distance: 20.3
click at [387, 384] on p "$216" at bounding box center [387, 387] width 190 height 16
click at [412, 405] on p "Save $43" at bounding box center [387, 406] width 74 height 16
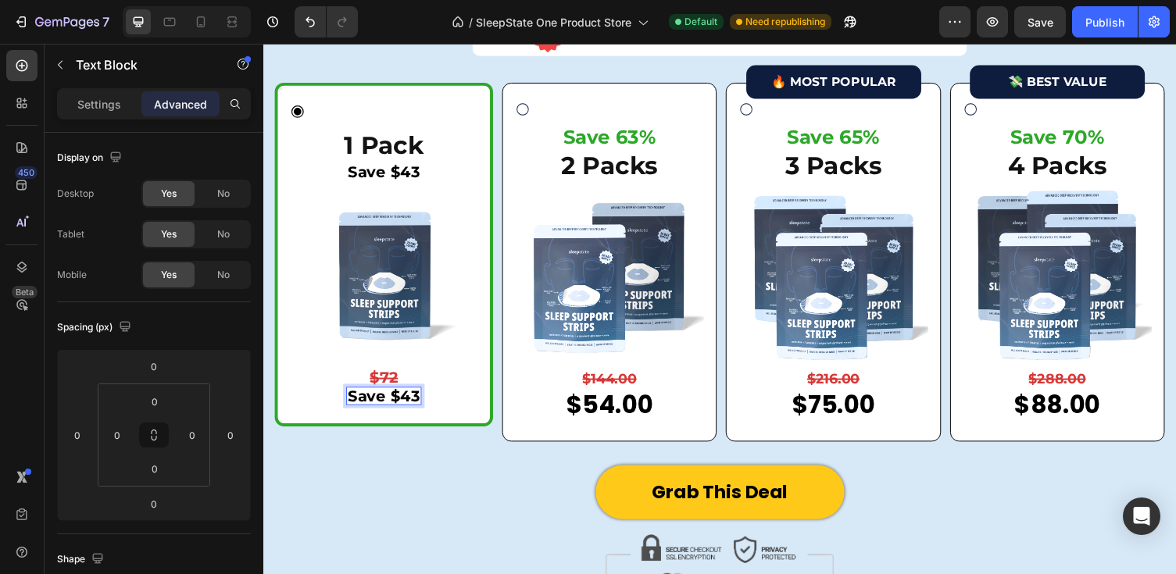
click at [419, 405] on p "Save $43" at bounding box center [387, 406] width 74 height 16
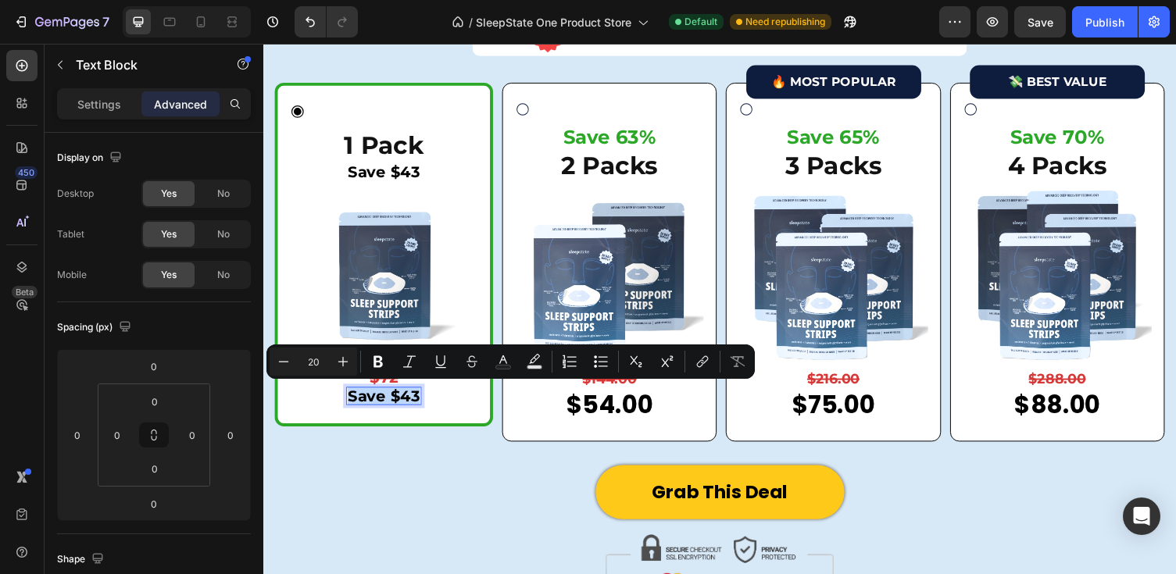
drag, startPoint x: 419, startPoint y: 405, endPoint x: 352, endPoint y: 405, distance: 67.2
click at [352, 405] on p "Save $43" at bounding box center [387, 406] width 74 height 16
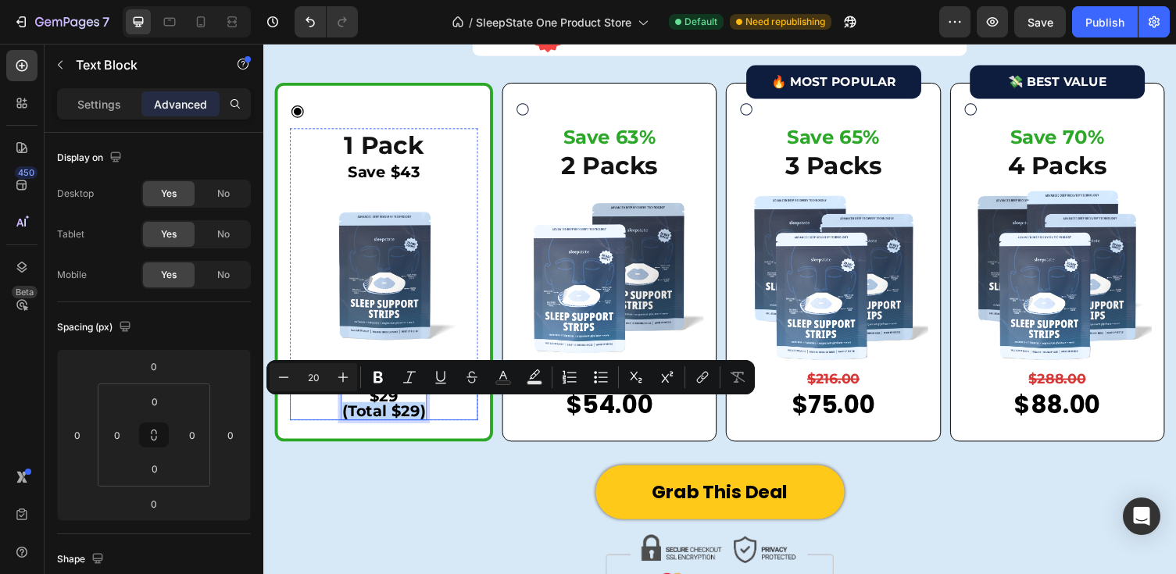
drag, startPoint x: 428, startPoint y: 421, endPoint x: 341, endPoint y: 420, distance: 87.5
click at [340, 420] on div "$29 (Total $29) Text Block 0 Row" at bounding box center [387, 413] width 193 height 34
click at [406, 373] on icon "Editor contextual toolbar" at bounding box center [410, 378] width 16 height 16
click at [403, 374] on icon "Editor contextual toolbar" at bounding box center [410, 378] width 16 height 16
click at [373, 380] on icon "Editor contextual toolbar" at bounding box center [378, 378] width 16 height 16
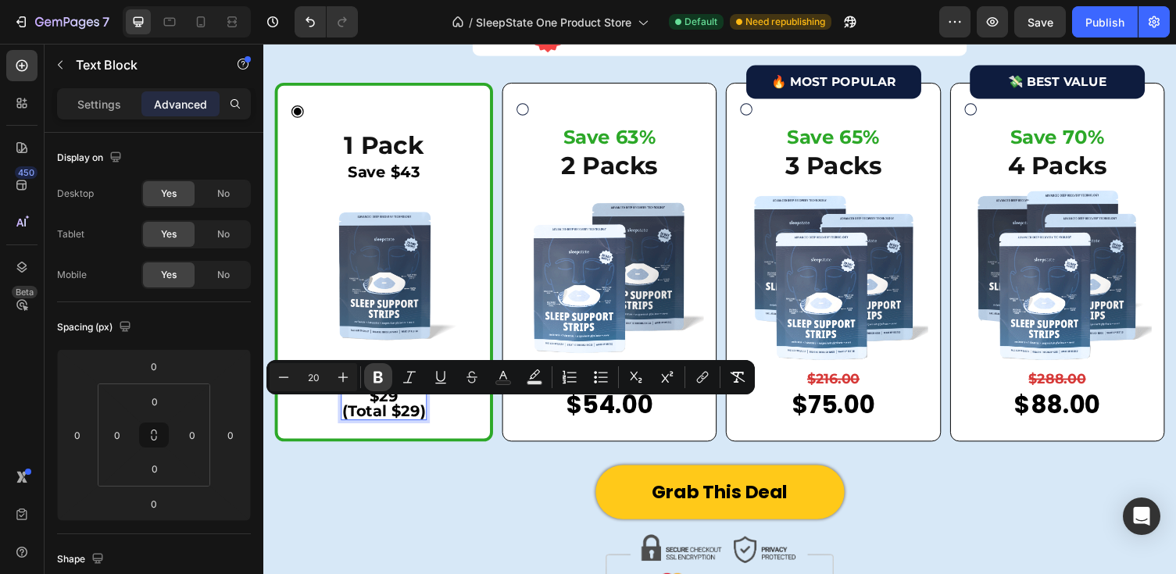
click at [373, 380] on icon "Editor contextual toolbar" at bounding box center [378, 378] width 16 height 16
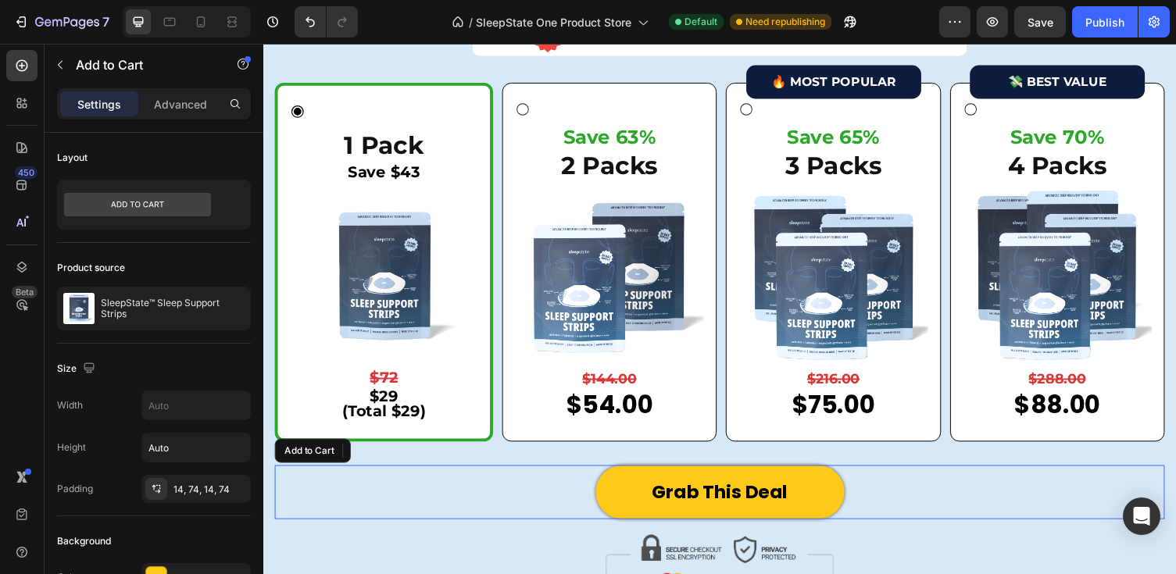
click at [416, 484] on div "Grab This Deal Add to Cart" at bounding box center [732, 504] width 914 height 55
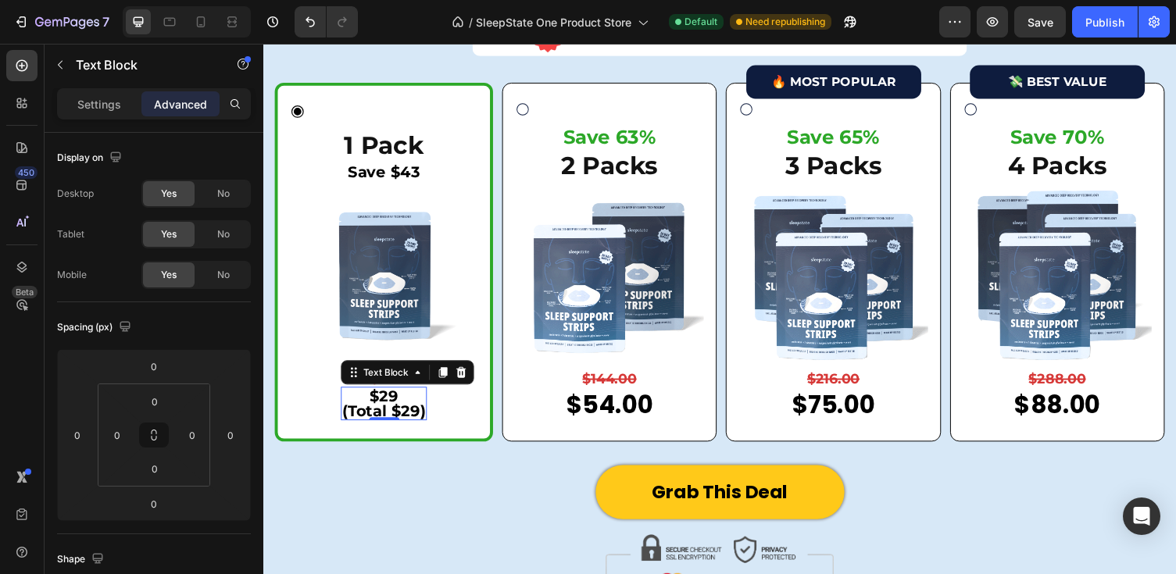
click at [416, 413] on p "(Total $29)" at bounding box center [387, 421] width 85 height 16
click at [423, 417] on p "(Total $29)" at bounding box center [387, 421] width 85 height 16
drag, startPoint x: 408, startPoint y: 404, endPoint x: 432, endPoint y: 420, distance: 29.3
click at [432, 420] on div "$29 (Total $29) Text Block 0 Row" at bounding box center [387, 413] width 193 height 34
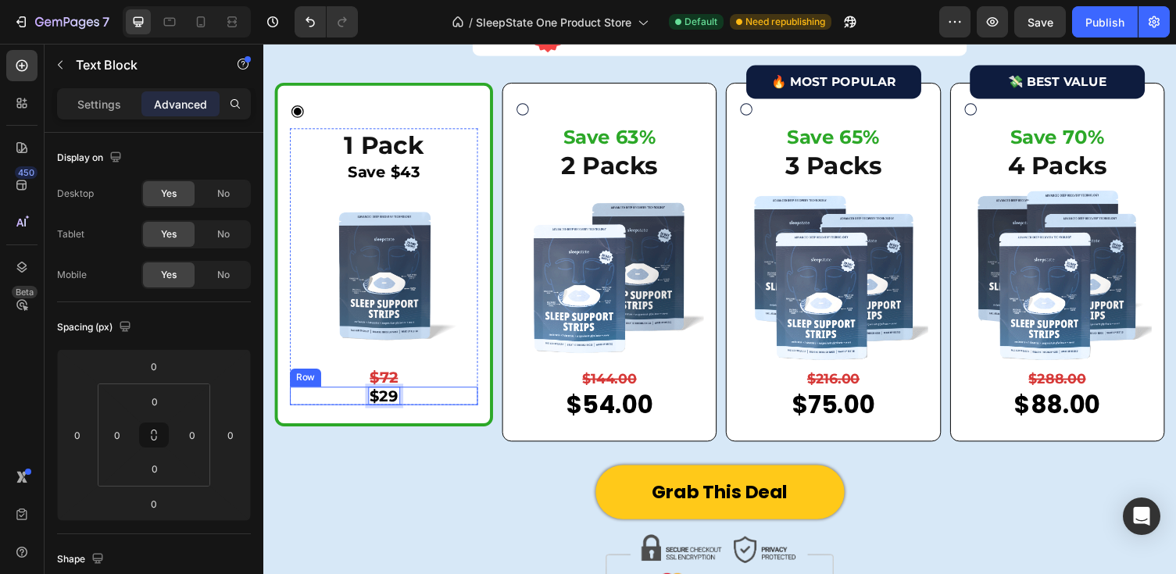
click at [435, 494] on div "Grab This Deal Add to Cart" at bounding box center [732, 504] width 914 height 55
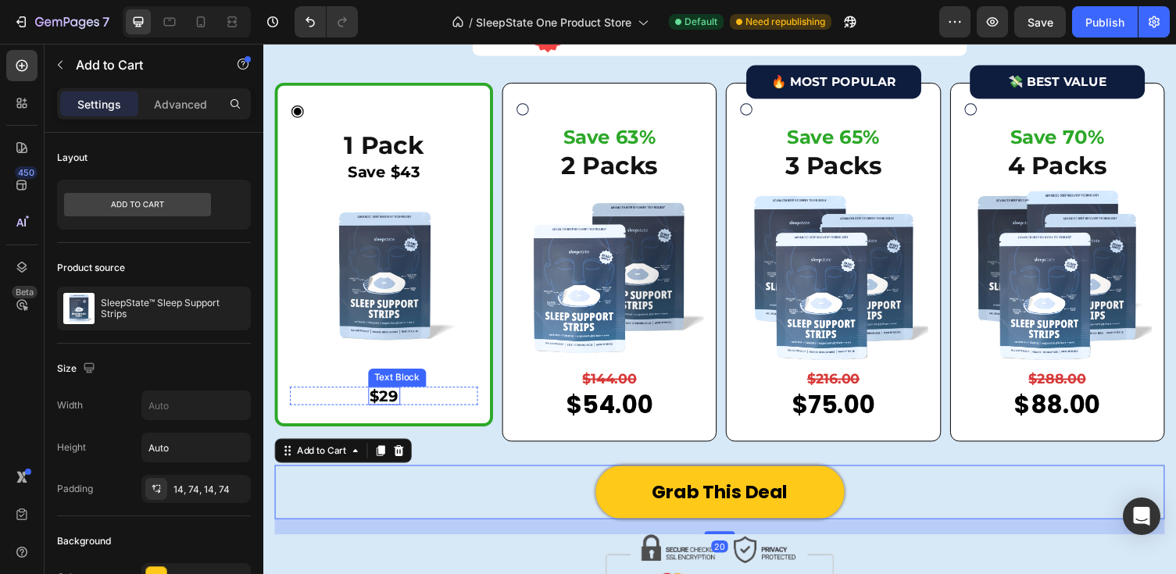
click at [383, 398] on p "$29" at bounding box center [388, 406] width 30 height 16
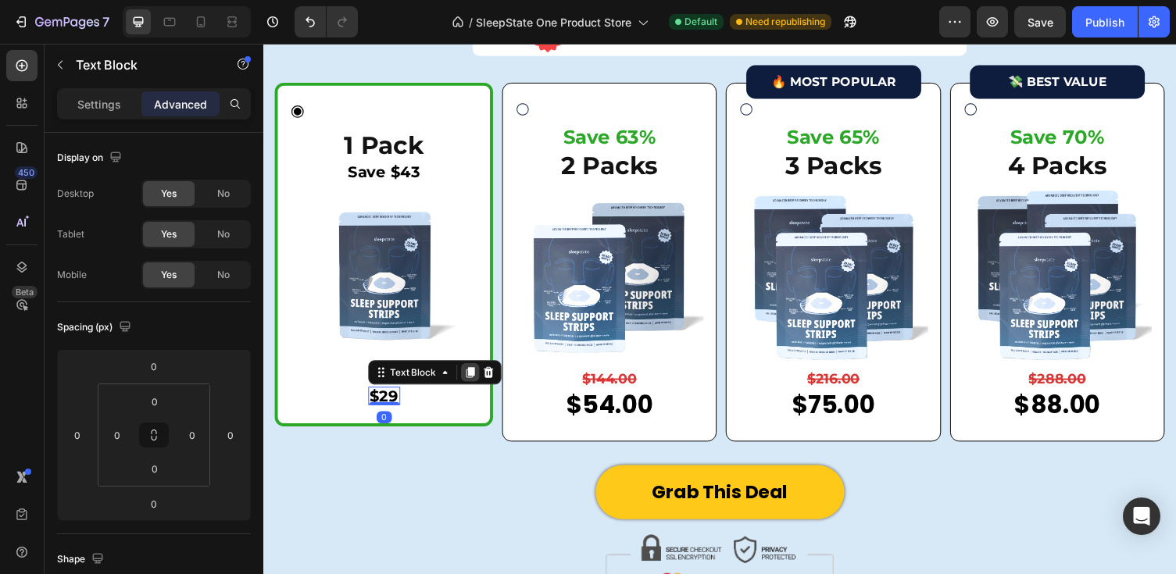
click at [477, 377] on icon at bounding box center [475, 381] width 9 height 11
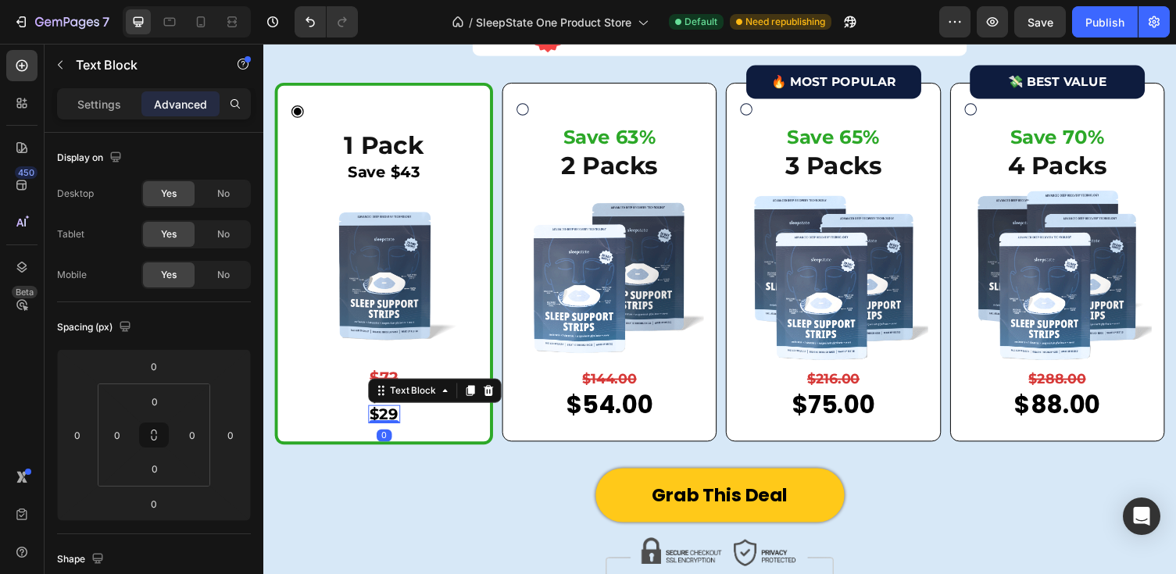
click at [380, 421] on p "$29" at bounding box center [388, 424] width 30 height 16
click at [374, 421] on p "$29" at bounding box center [388, 424] width 30 height 16
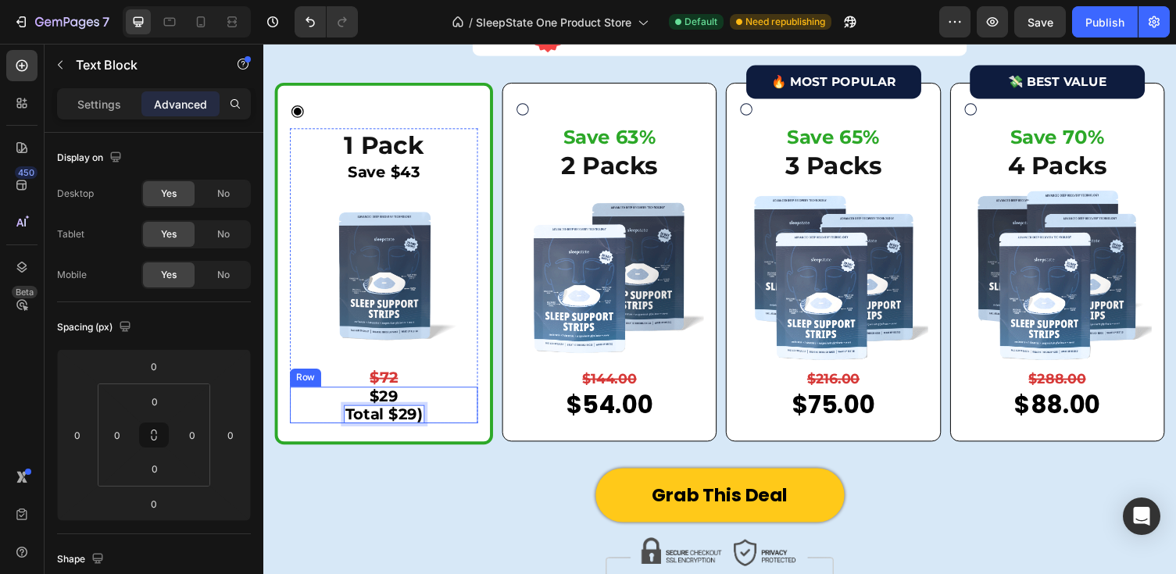
click at [350, 422] on p "Total $29)" at bounding box center [388, 424] width 80 height 16
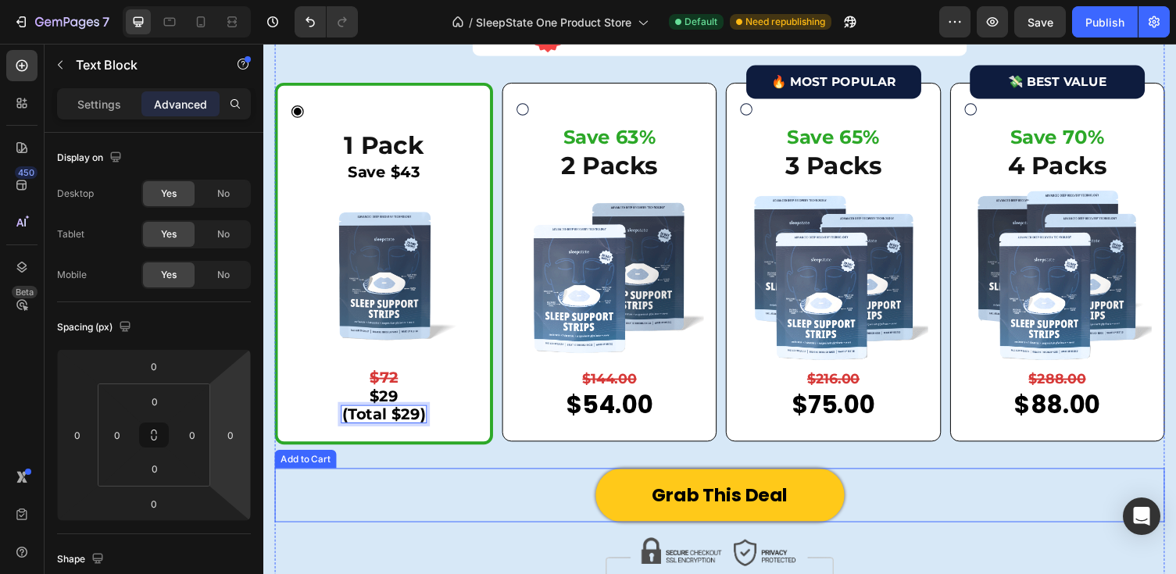
click at [374, 511] on div "Grab This Deal Add to Cart" at bounding box center [732, 507] width 914 height 55
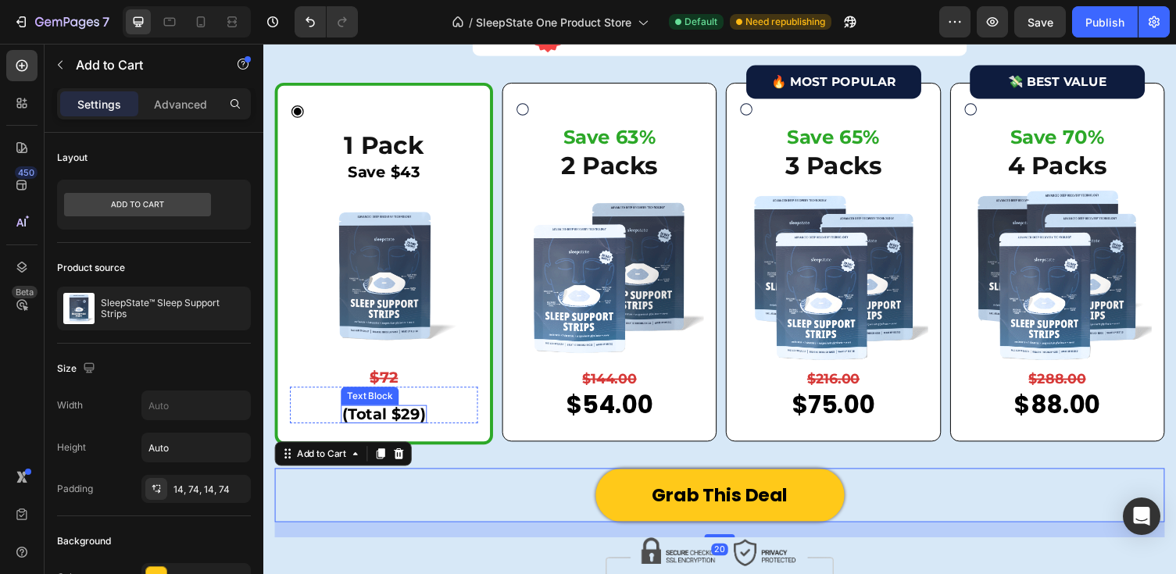
click at [363, 424] on p "(Total $29)" at bounding box center [387, 424] width 85 height 16
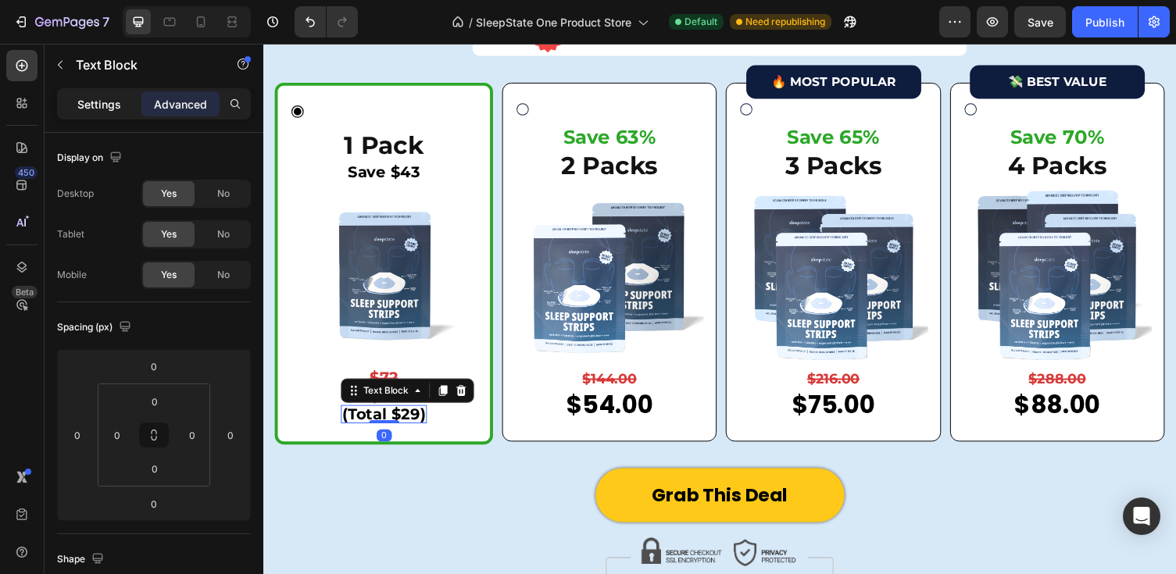
click at [87, 96] on p "Settings" at bounding box center [99, 104] width 44 height 16
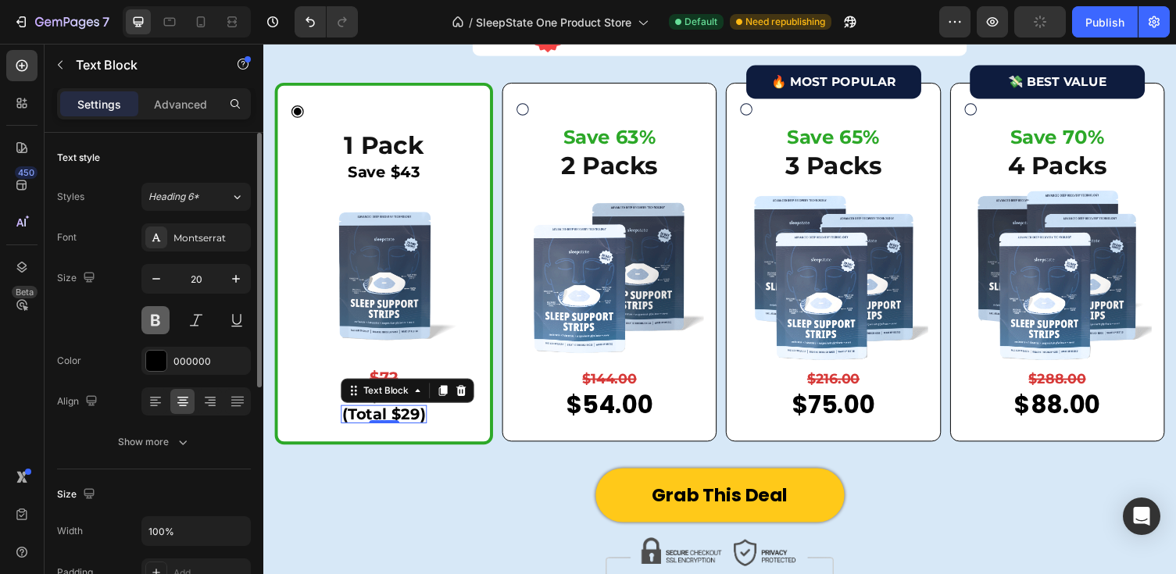
click at [160, 319] on button at bounding box center [155, 320] width 28 height 28
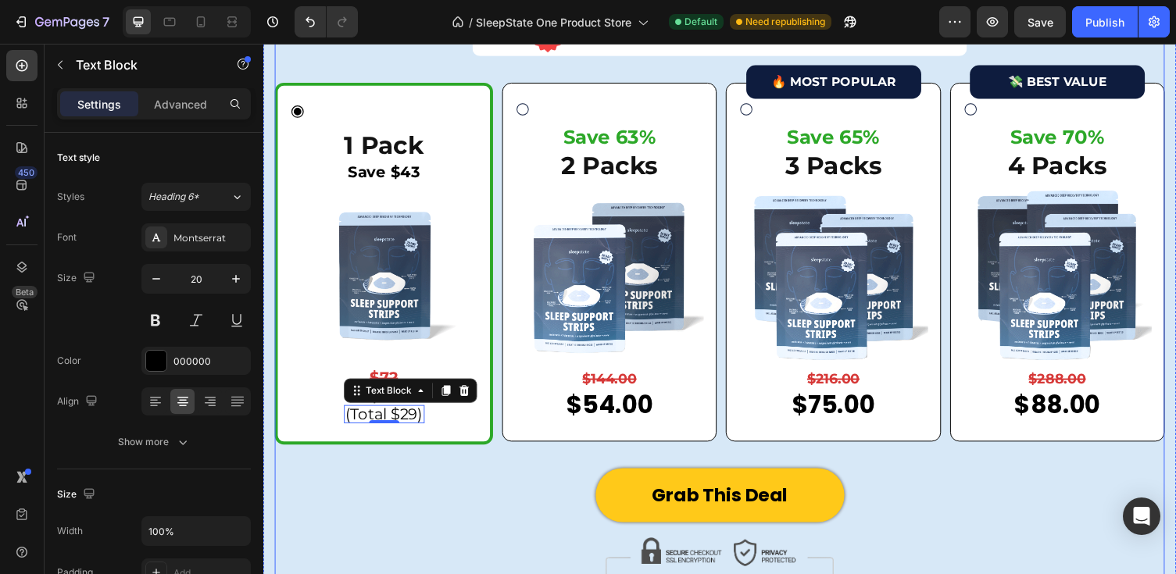
click at [412, 542] on div "Grab This Deal Add to Cart" at bounding box center [732, 515] width 914 height 71
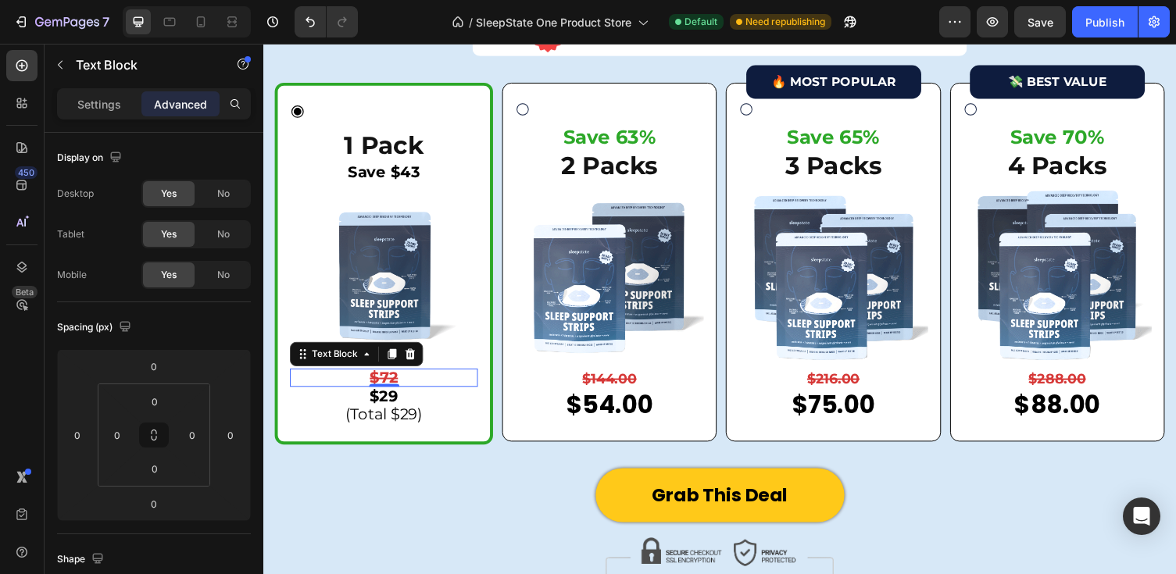
click at [392, 384] on strong "$72" at bounding box center [387, 386] width 29 height 19
click at [105, 105] on p "Settings" at bounding box center [99, 104] width 44 height 16
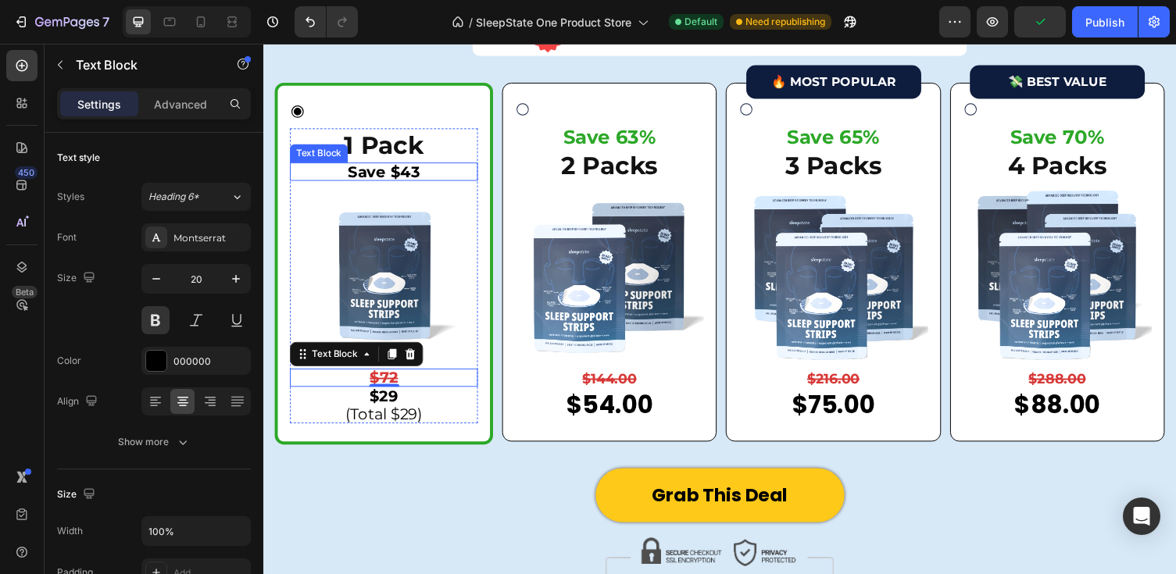
click at [412, 177] on p "Save $43" at bounding box center [387, 175] width 190 height 16
click at [392, 386] on strong "$72" at bounding box center [387, 386] width 29 height 19
click at [393, 412] on div "$29 Text Block" at bounding box center [387, 405] width 83 height 19
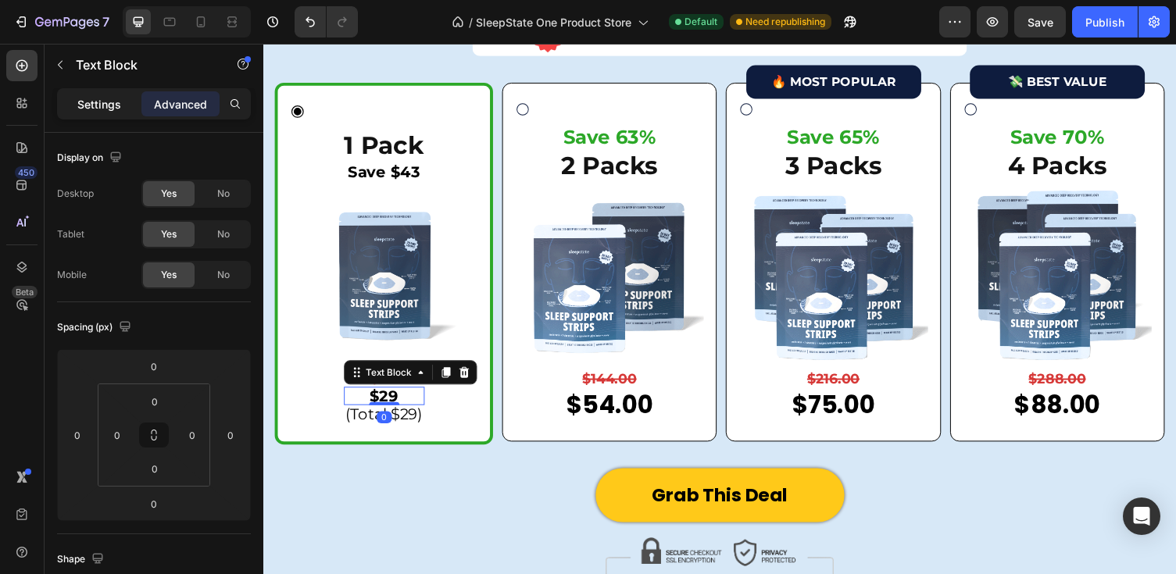
click at [97, 96] on p "Settings" at bounding box center [99, 104] width 44 height 16
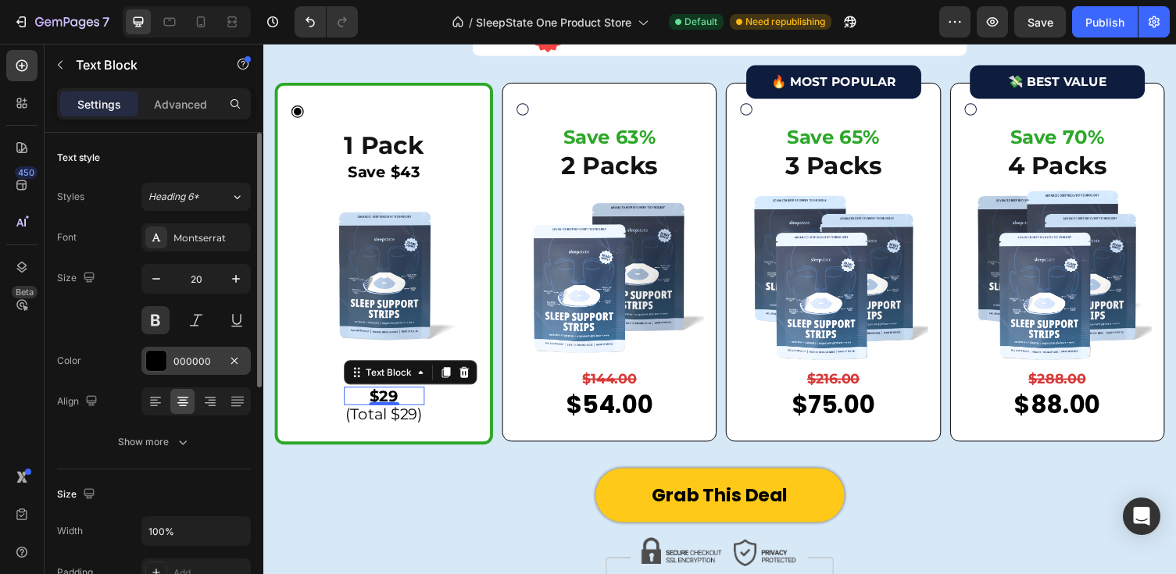
click at [187, 362] on div "000000" at bounding box center [195, 362] width 45 height 14
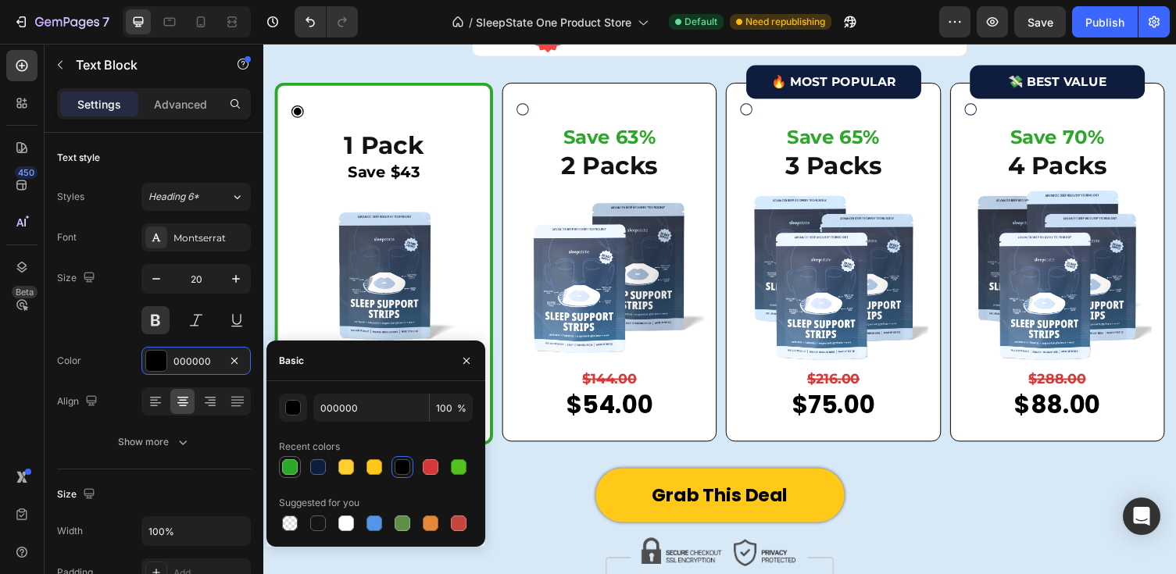
click at [289, 466] on div at bounding box center [290, 467] width 16 height 16
type input "2CA828"
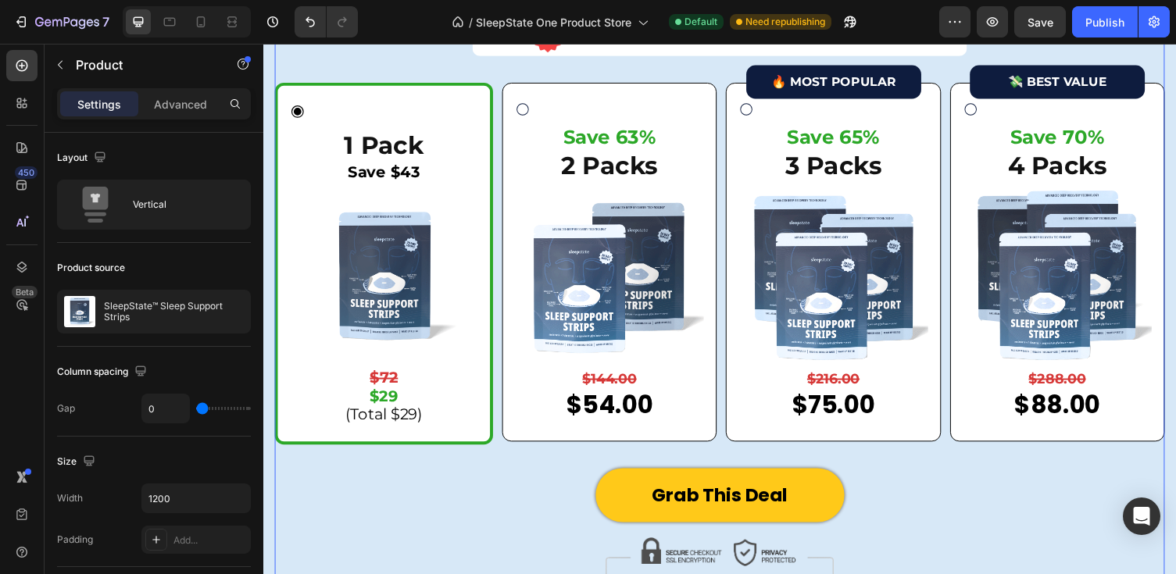
click at [598, 476] on div "Limited Time Offer: Try SleepState Today For Up To 70% OFF Heading Image SALE E…" at bounding box center [732, 199] width 914 height 561
click at [607, 169] on p "2 Packs" at bounding box center [618, 168] width 191 height 33
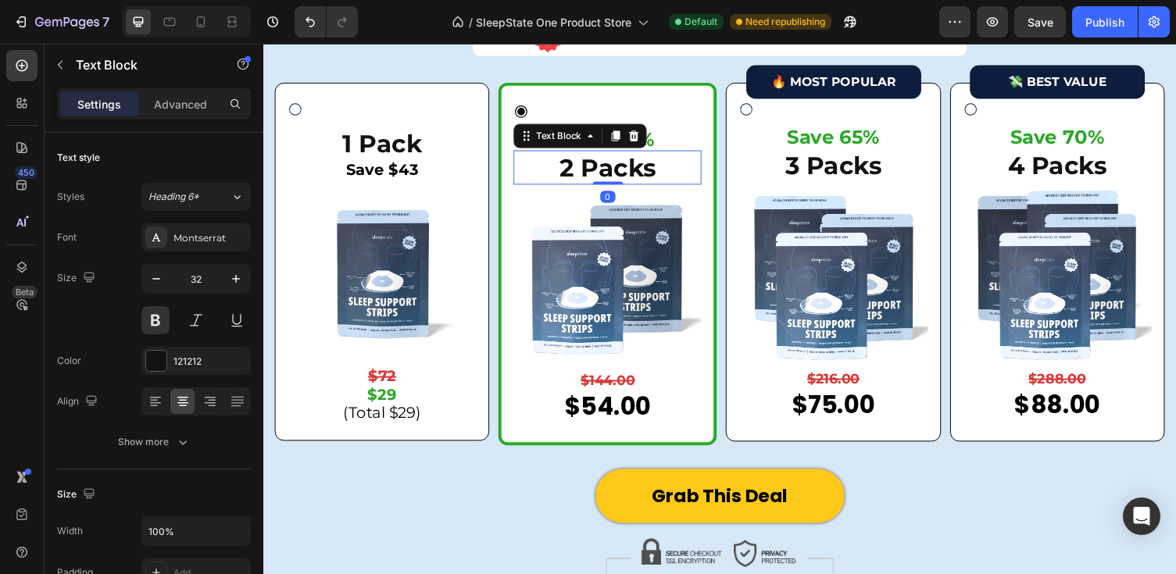
click at [648, 167] on p "2 Packs" at bounding box center [617, 171] width 190 height 33
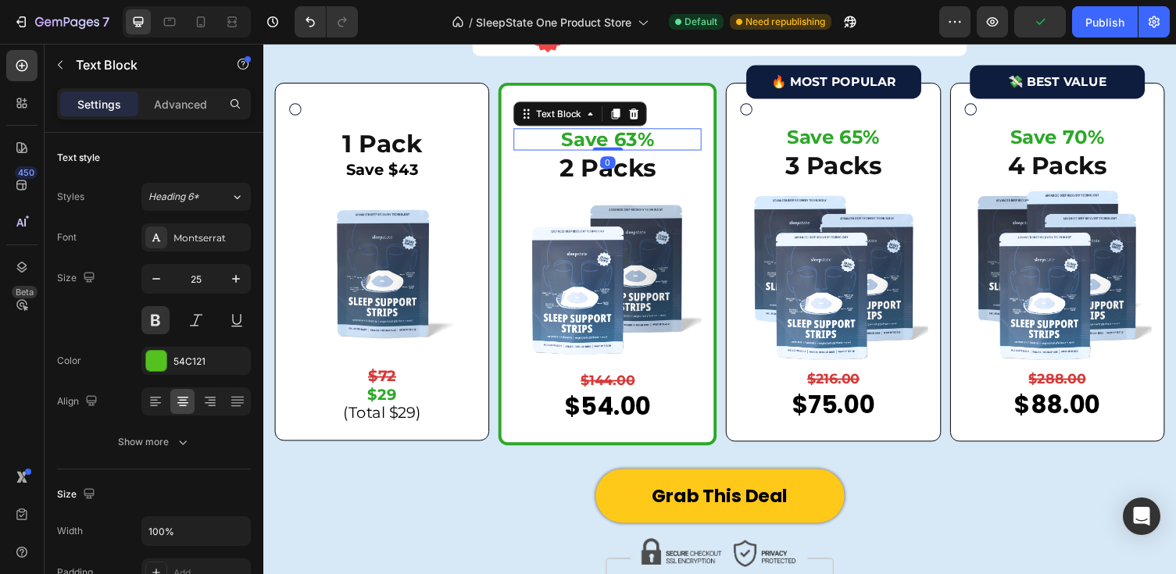
click at [598, 139] on span "Save 63%" at bounding box center [616, 141] width 95 height 23
click at [641, 113] on icon at bounding box center [644, 114] width 10 height 11
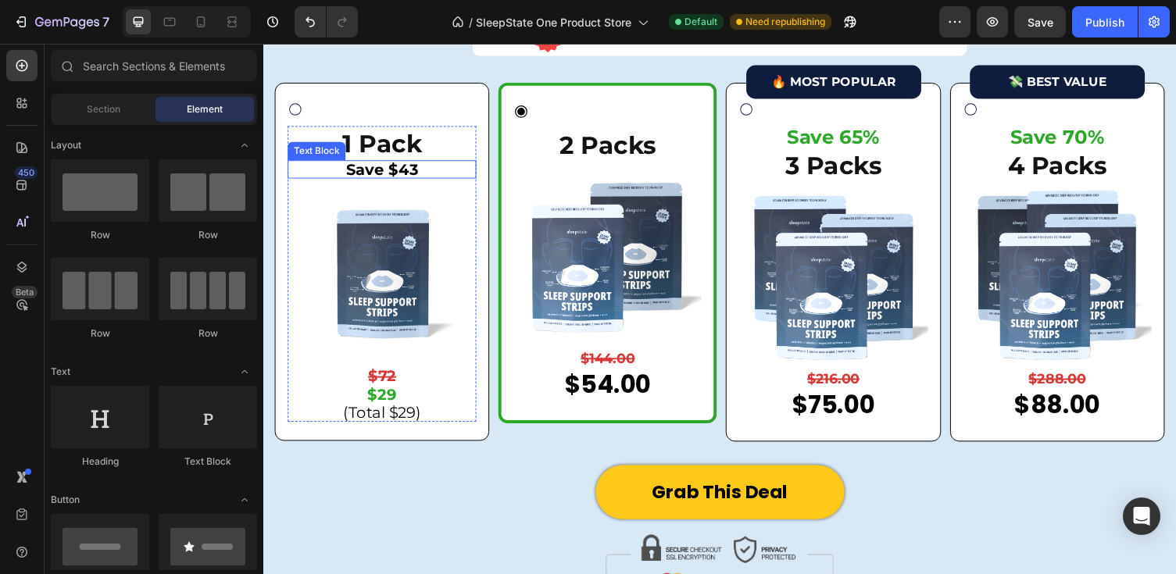
click at [398, 169] on p "Save $43" at bounding box center [385, 173] width 191 height 16
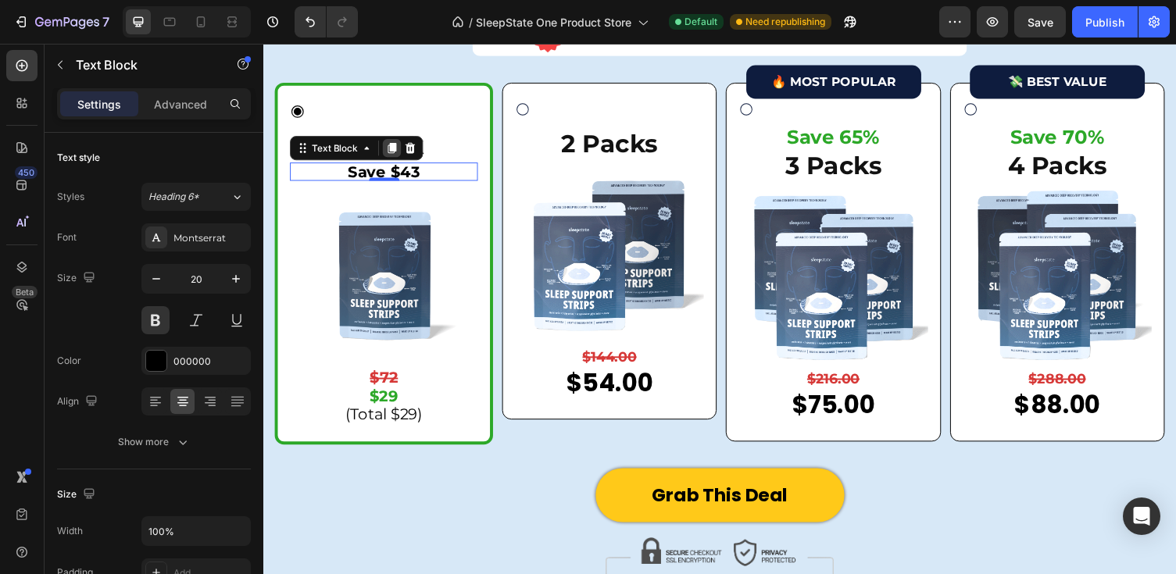
click at [391, 145] on icon at bounding box center [395, 151] width 12 height 12
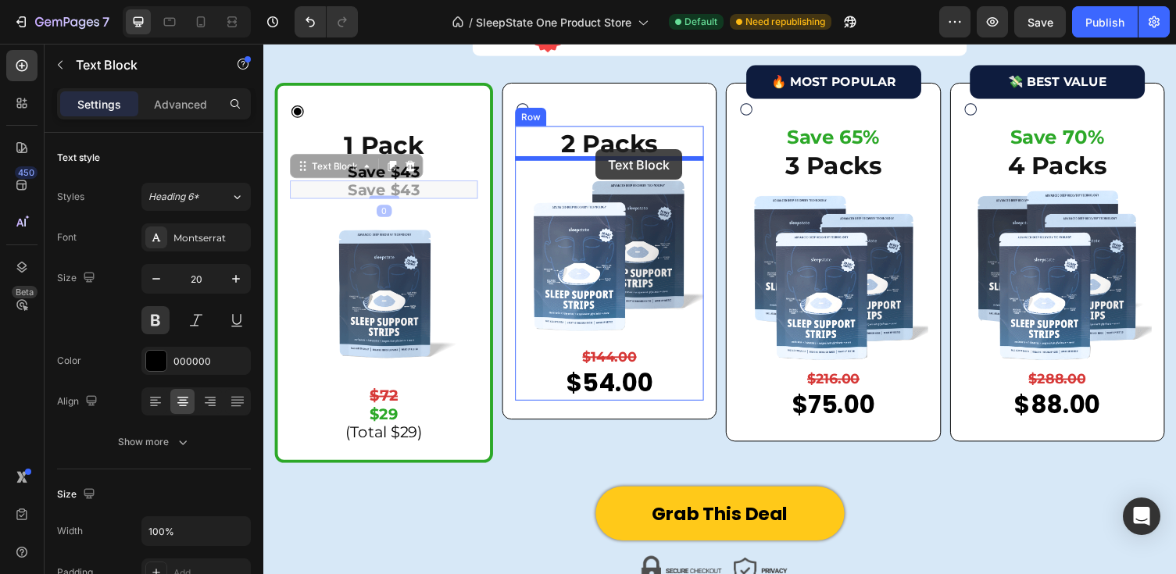
drag, startPoint x: 305, startPoint y: 167, endPoint x: 604, endPoint y: 152, distance: 299.6
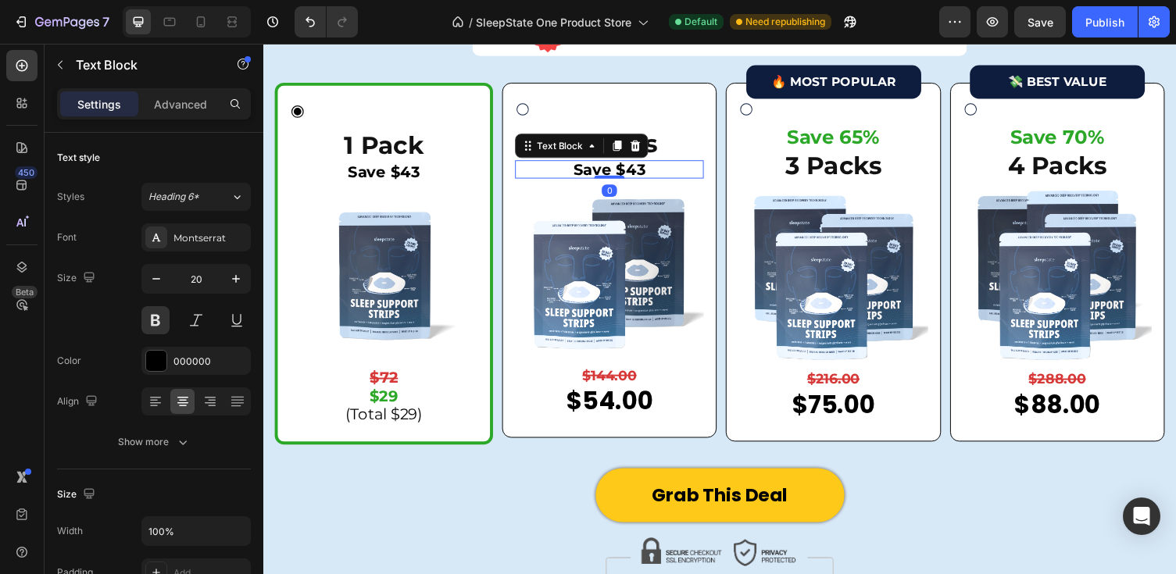
click at [654, 171] on p "Save $43" at bounding box center [618, 173] width 191 height 16
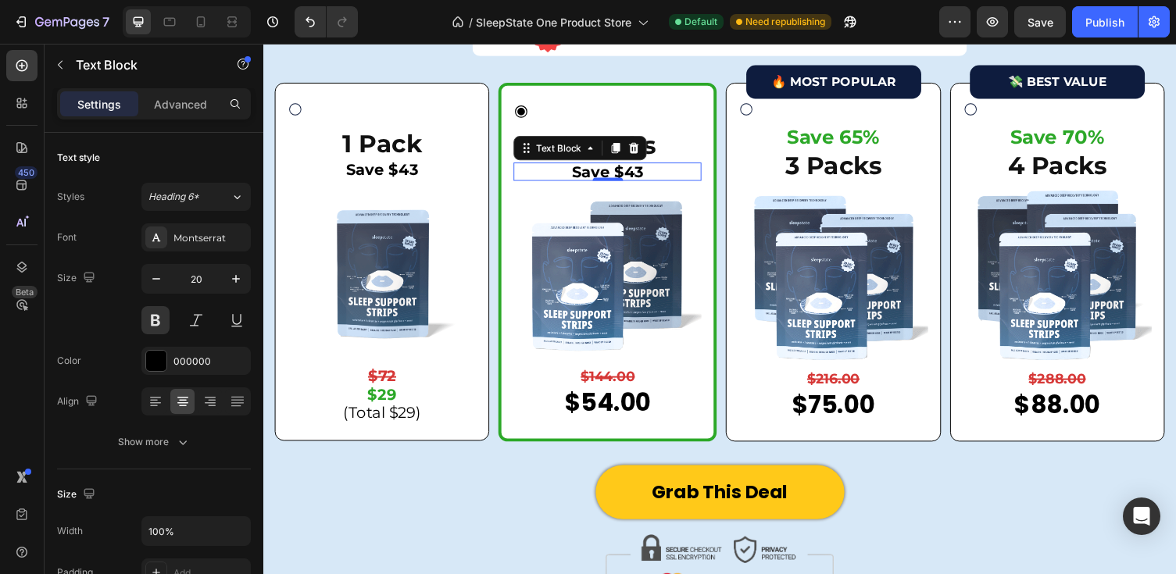
click at [654, 171] on p "Save $43" at bounding box center [617, 175] width 190 height 16
drag, startPoint x: 648, startPoint y: 170, endPoint x: 639, endPoint y: 170, distance: 9.4
click at [639, 170] on p "Save $43" at bounding box center [617, 175] width 190 height 16
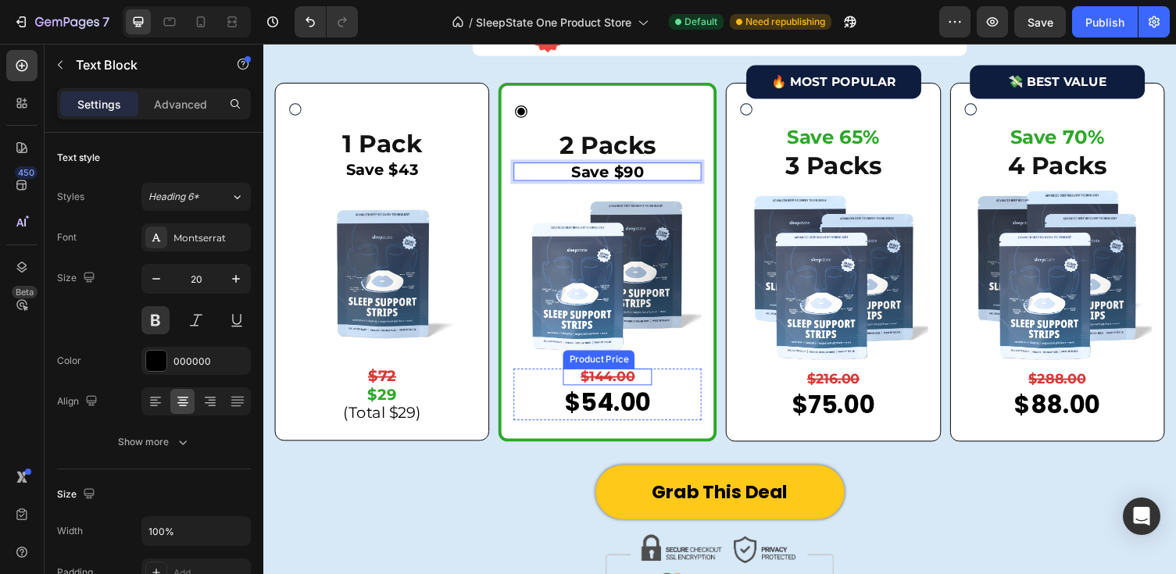
click at [623, 387] on div "$144.00" at bounding box center [616, 385] width 91 height 17
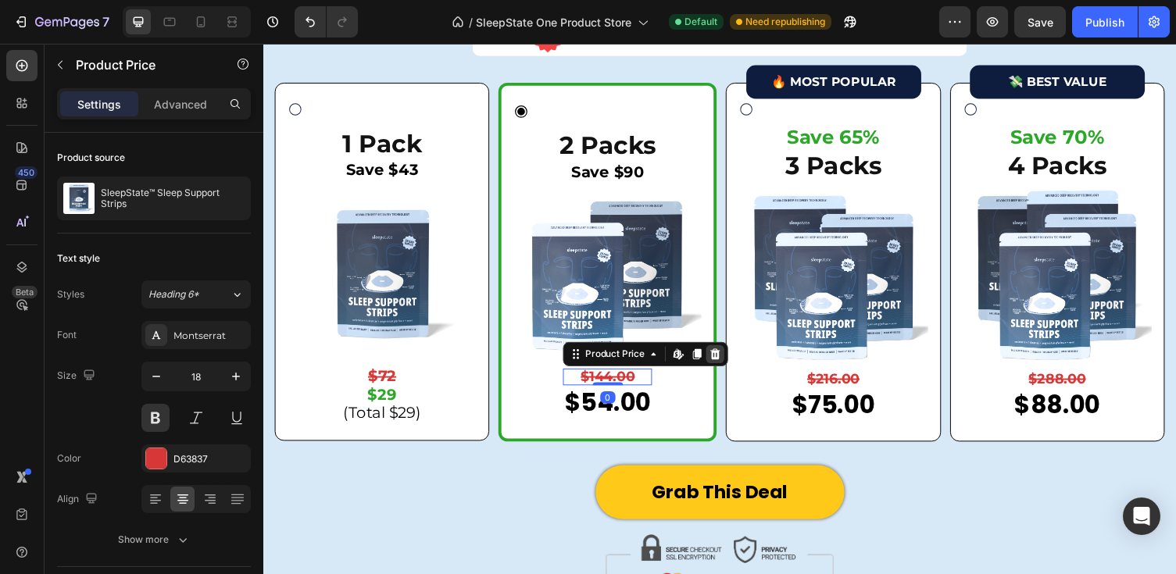
click at [727, 359] on icon at bounding box center [728, 362] width 10 height 11
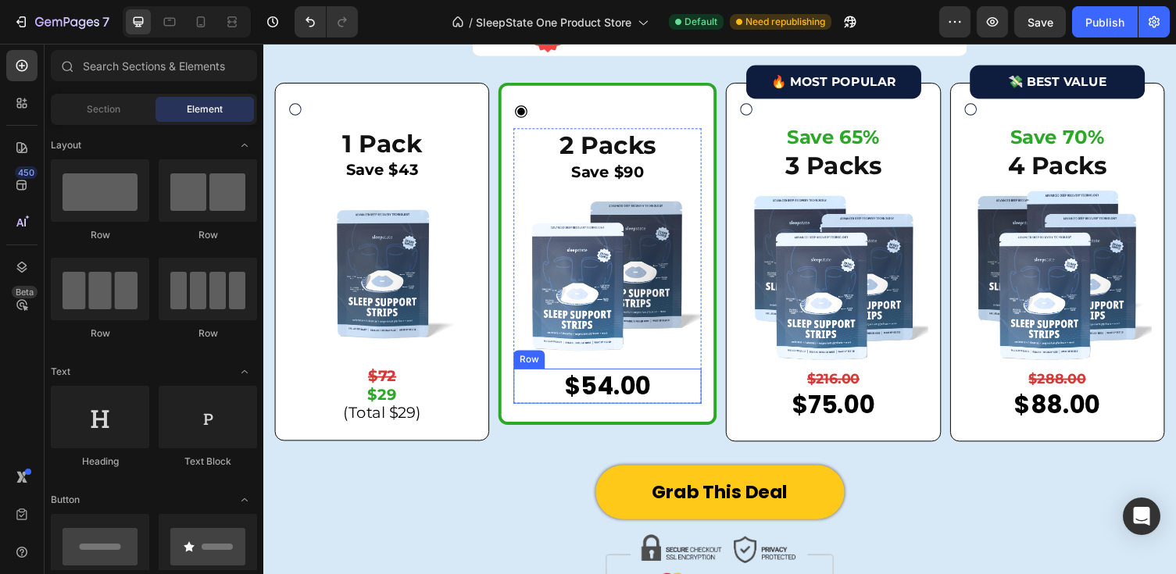
click at [647, 391] on div "$54.00" at bounding box center [616, 395] width 91 height 36
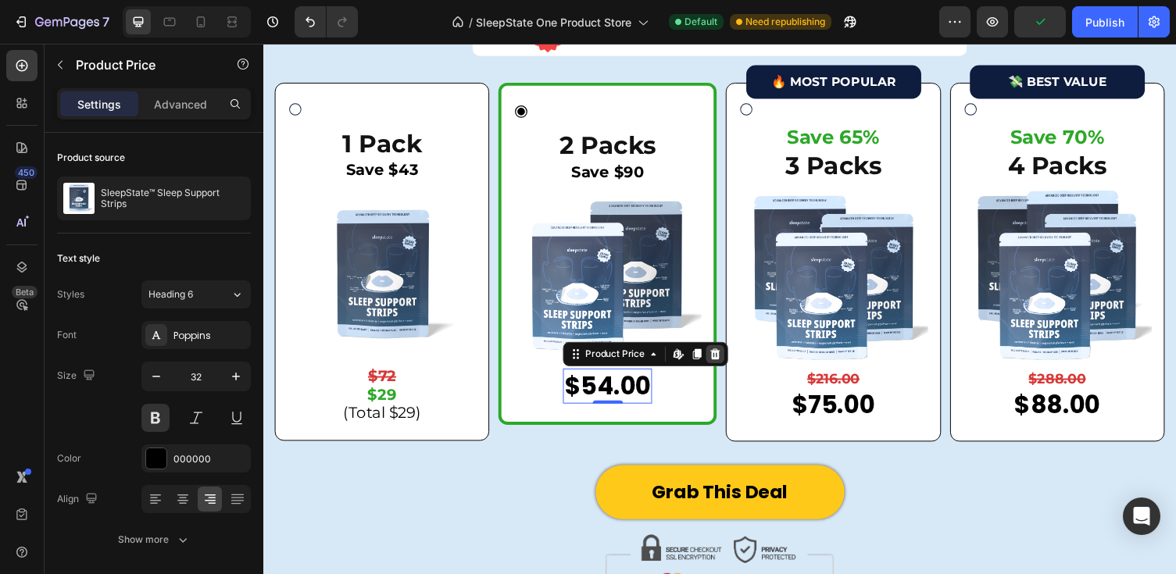
click at [727, 360] on icon at bounding box center [728, 362] width 10 height 11
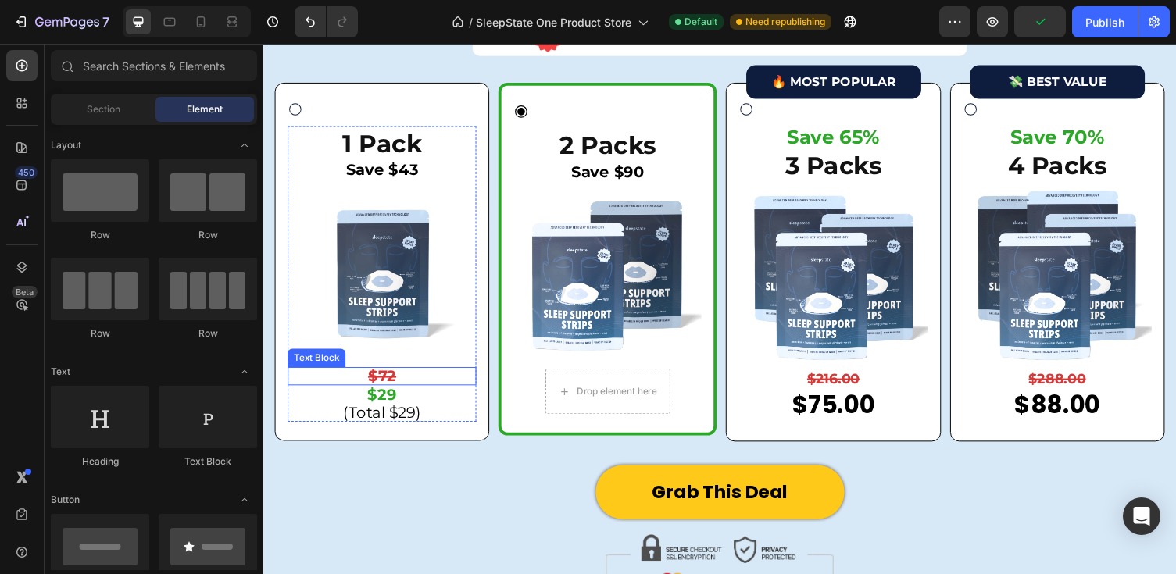
click at [396, 381] on strong "$72" at bounding box center [385, 385] width 29 height 19
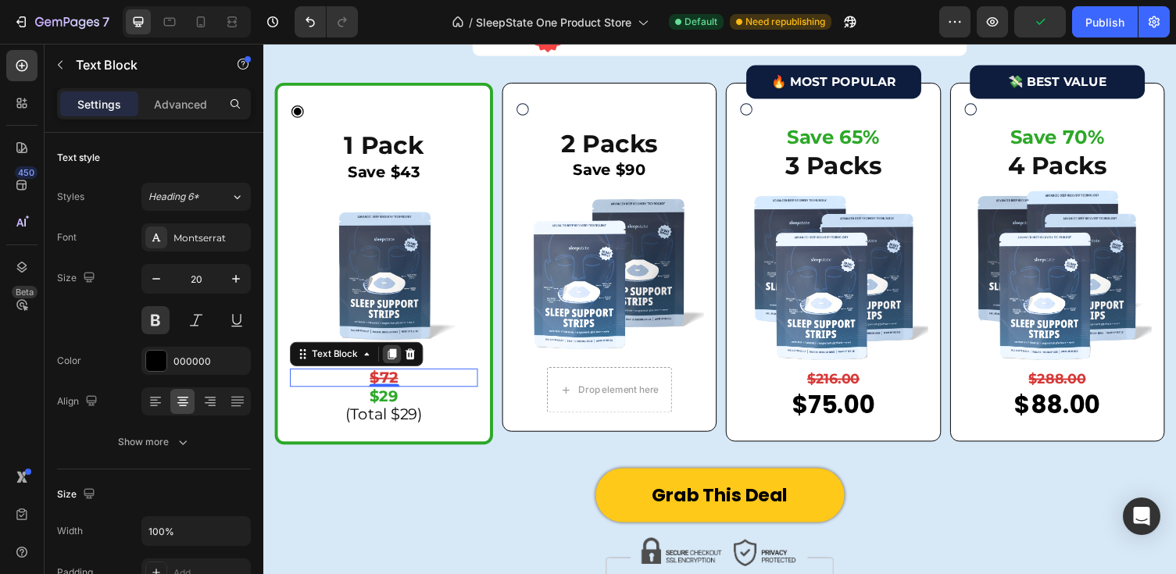
click at [396, 360] on icon at bounding box center [395, 362] width 9 height 11
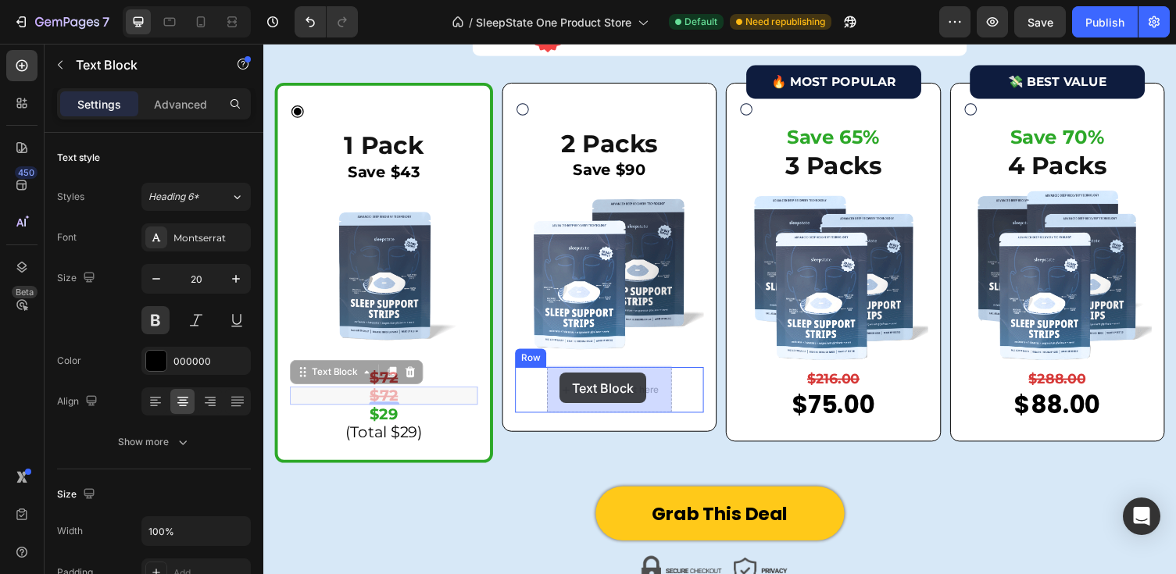
drag, startPoint x: 304, startPoint y: 384, endPoint x: 568, endPoint y: 382, distance: 264.0
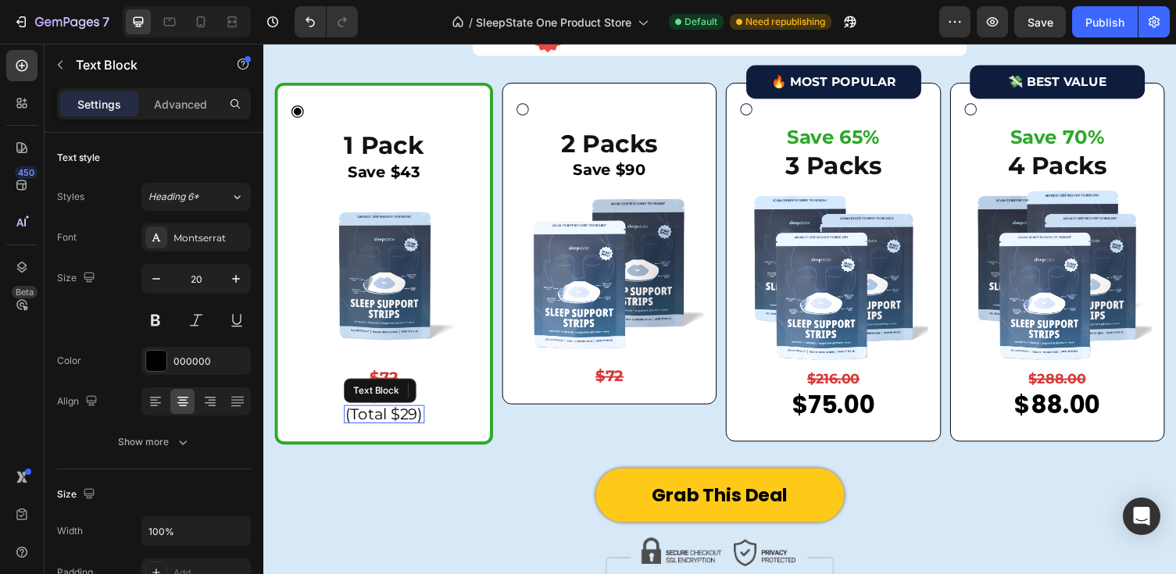
click at [391, 415] on div "(Total $29) Text Block" at bounding box center [387, 424] width 83 height 19
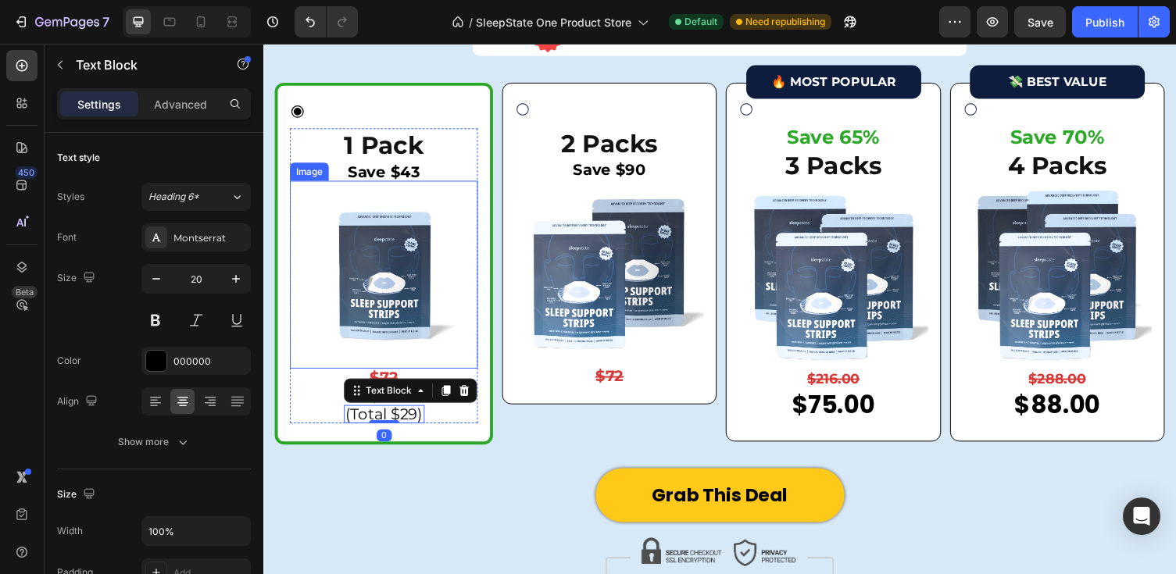
click at [460, 367] on img at bounding box center [387, 280] width 193 height 193
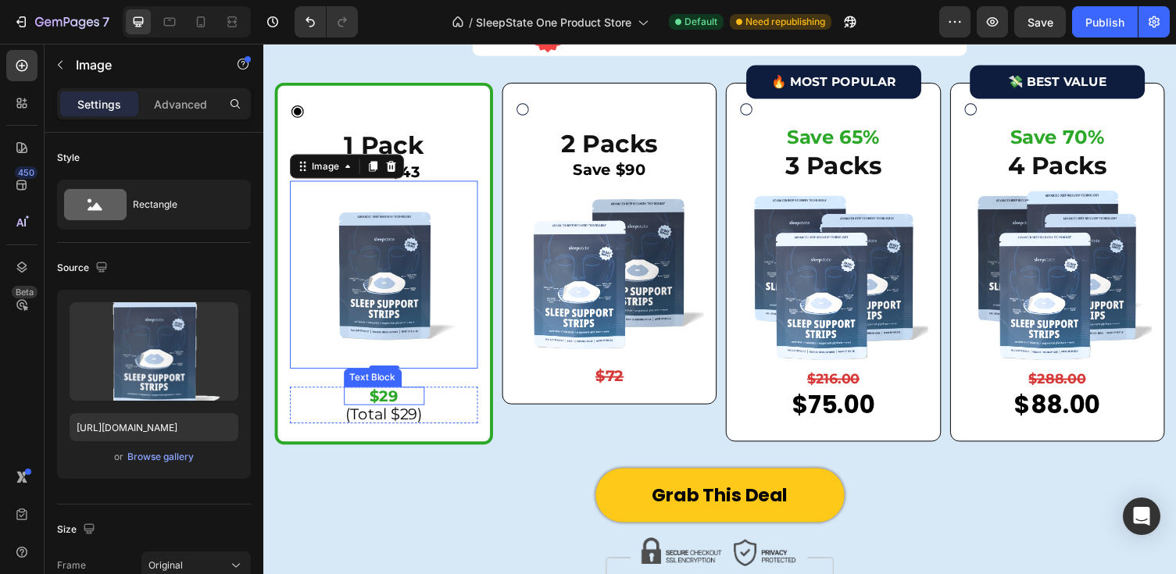
click at [392, 402] on p "$29" at bounding box center [388, 406] width 80 height 16
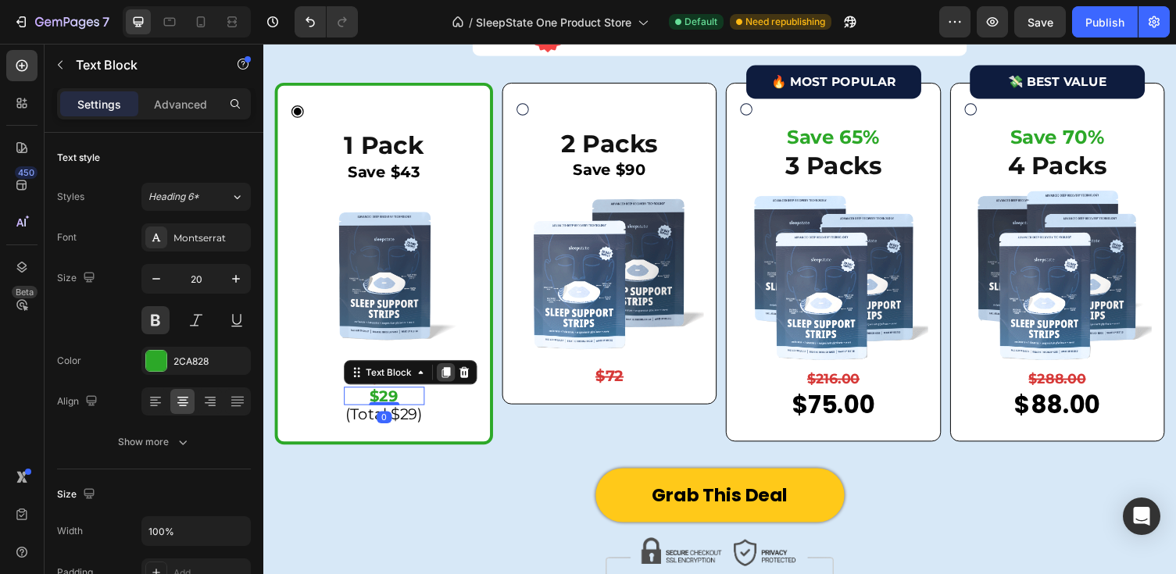
click at [445, 383] on icon at bounding box center [451, 381] width 12 height 12
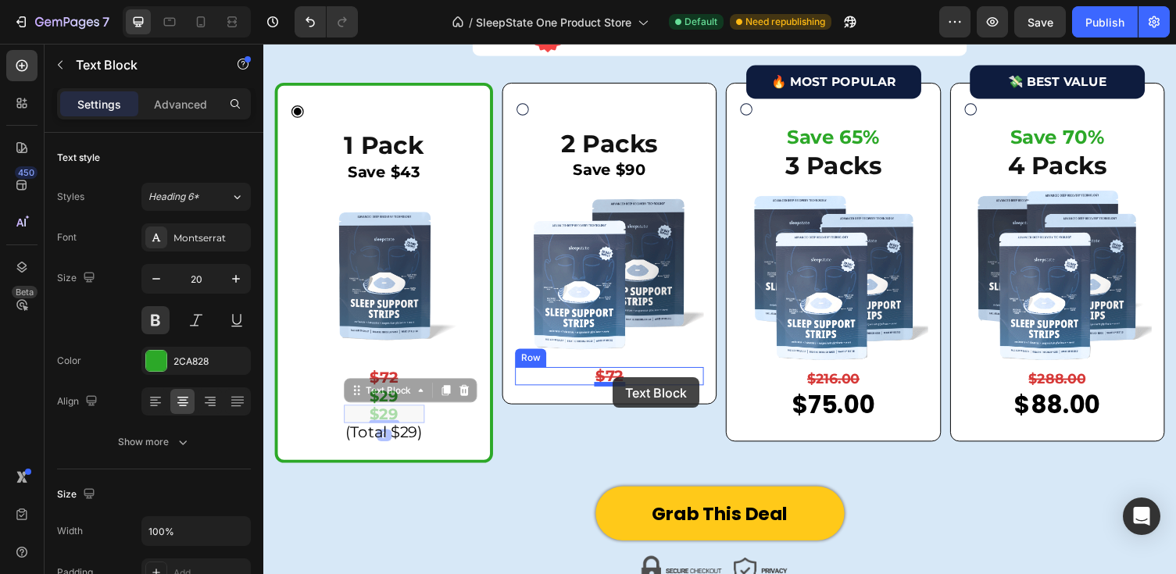
drag, startPoint x: 355, startPoint y: 401, endPoint x: 621, endPoint y: 387, distance: 266.0
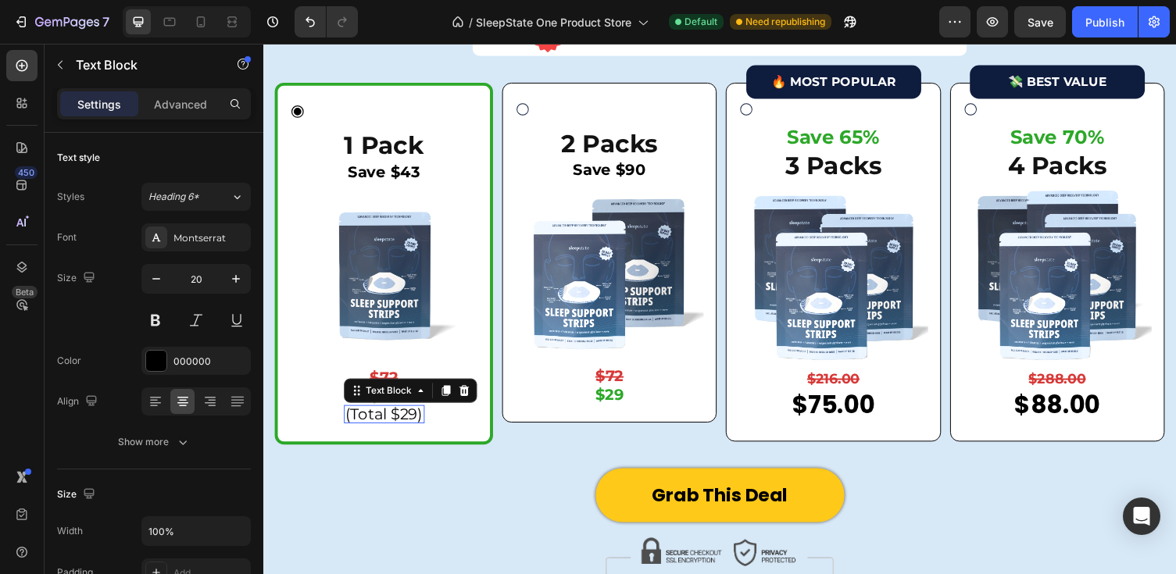
click at [373, 426] on p "(Total $29)" at bounding box center [388, 424] width 80 height 16
click at [448, 401] on icon at bounding box center [451, 400] width 12 height 12
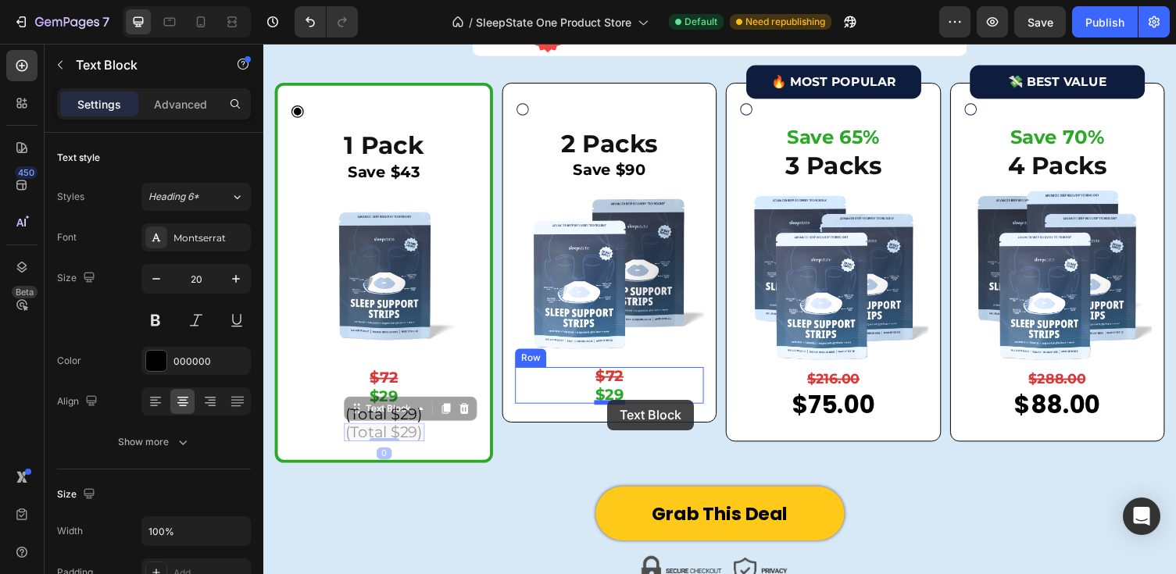
drag, startPoint x: 354, startPoint y: 413, endPoint x: 616, endPoint y: 409, distance: 262.5
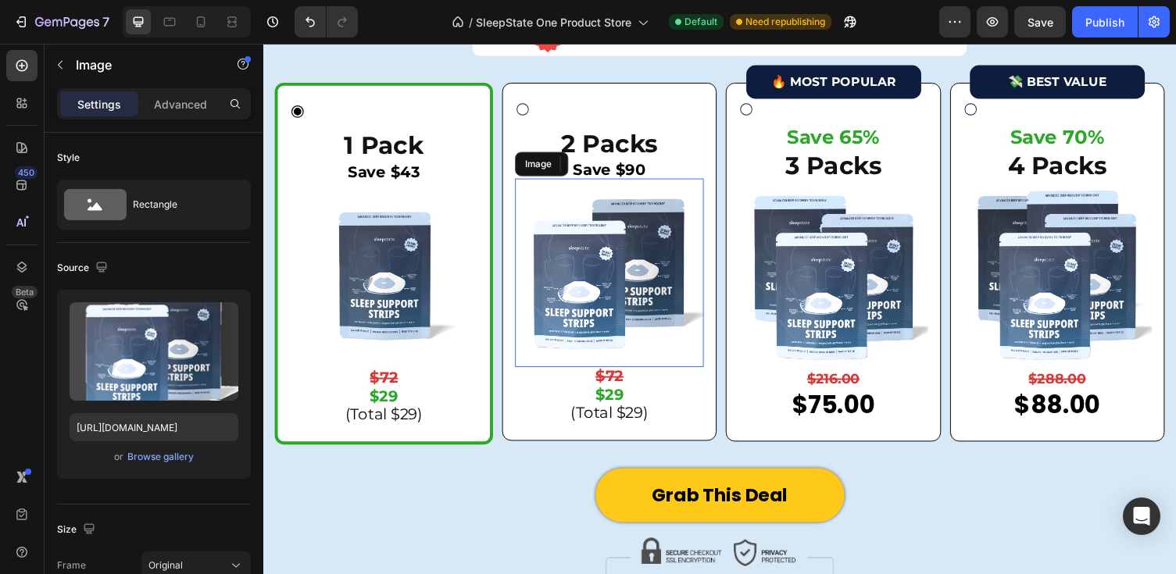
click at [668, 350] on img at bounding box center [619, 279] width 194 height 194
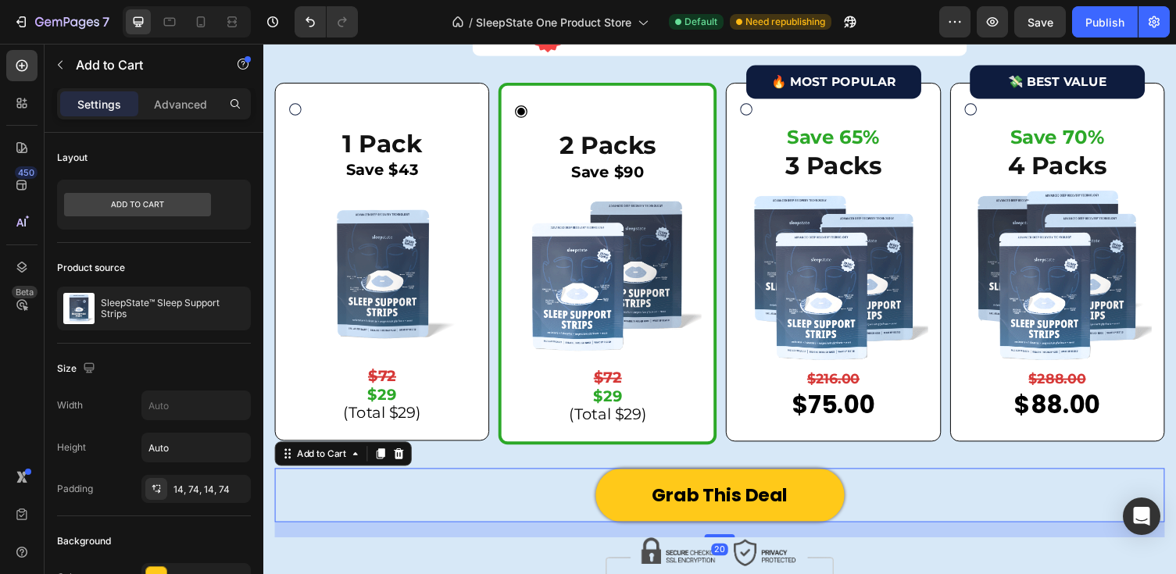
click at [442, 499] on div "Grab This Deal Add to Cart 20" at bounding box center [732, 507] width 914 height 55
click at [440, 373] on img at bounding box center [385, 279] width 194 height 194
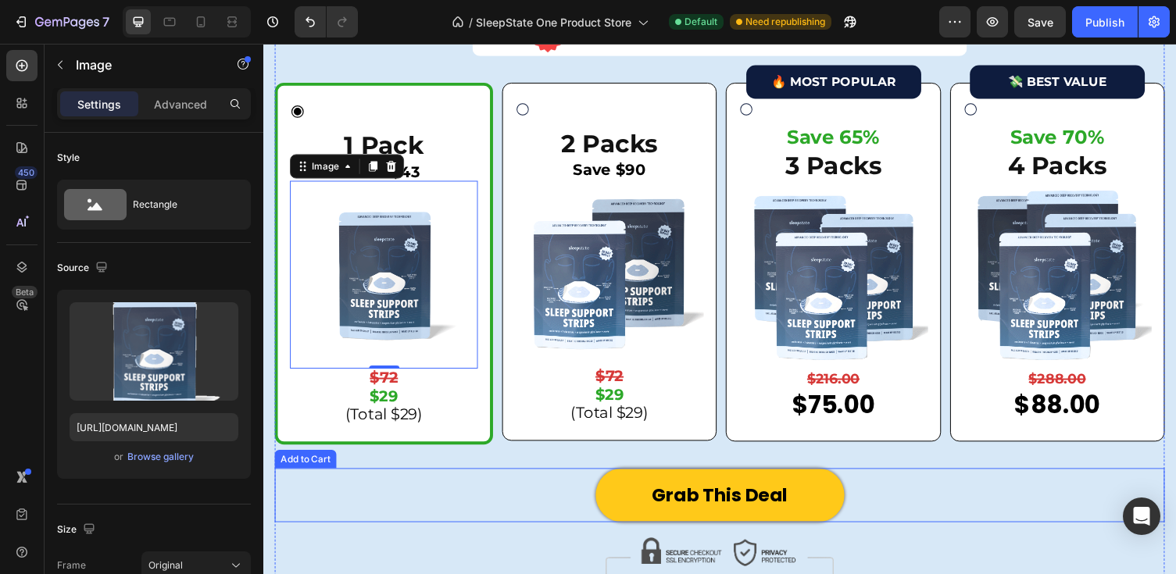
click at [437, 505] on div "Grab This Deal Add to Cart" at bounding box center [732, 507] width 914 height 55
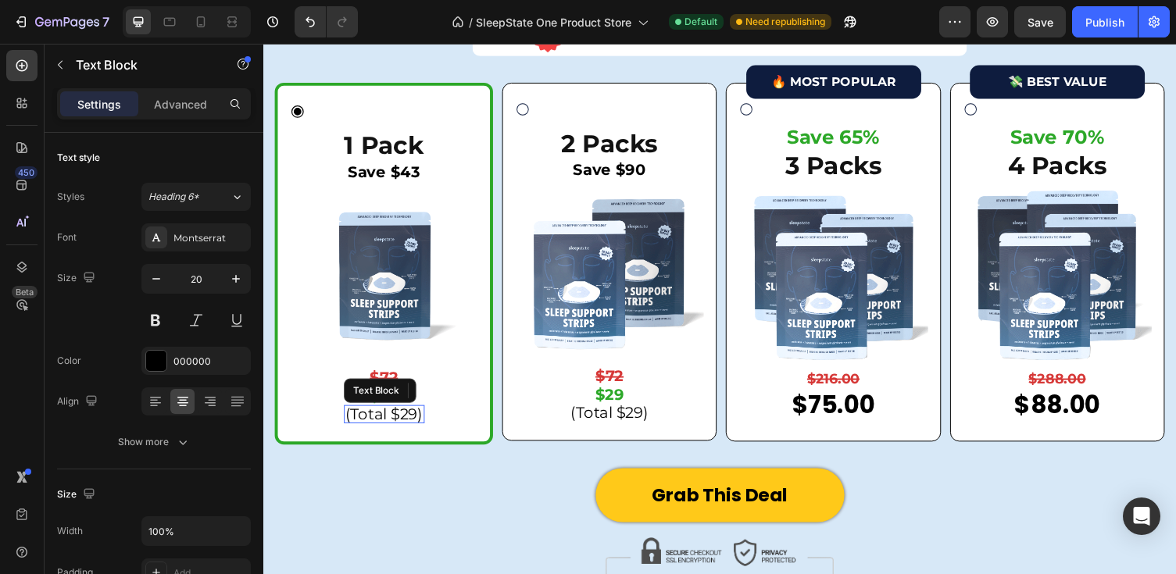
click at [400, 420] on p "(Total $29)" at bounding box center [388, 424] width 80 height 16
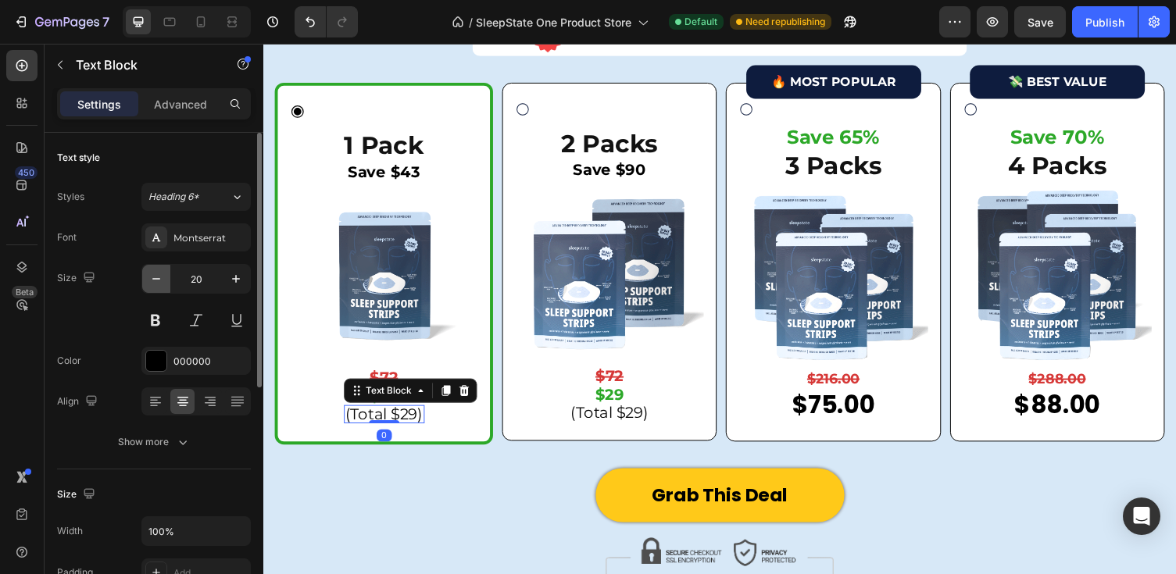
click at [154, 276] on icon "button" at bounding box center [156, 279] width 16 height 16
type input "18"
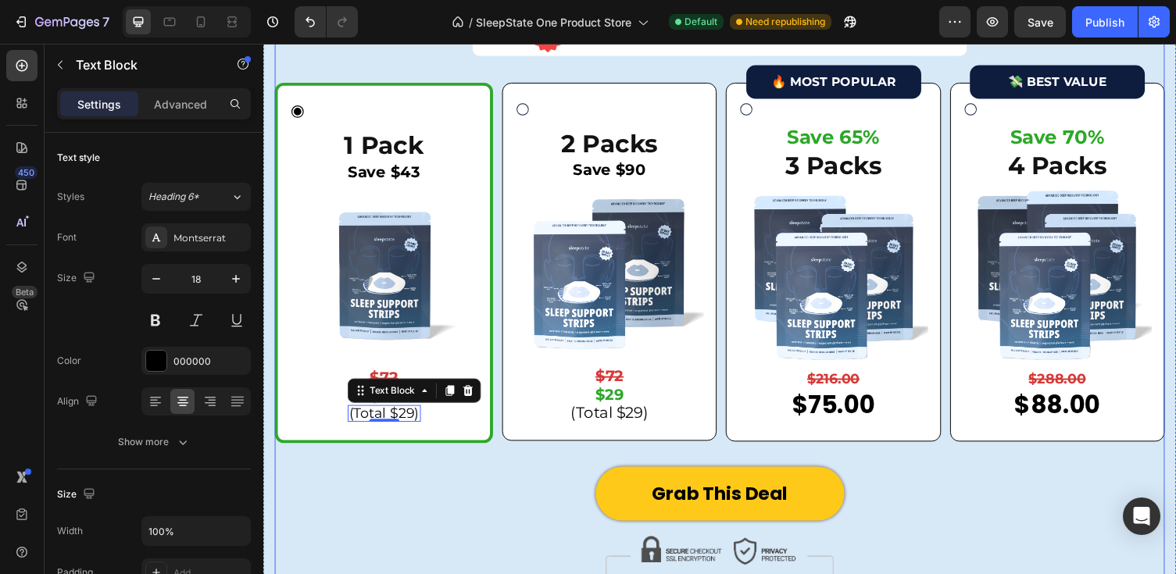
click at [395, 478] on div "Grab This Deal Add to Cart" at bounding box center [732, 505] width 914 height 55
click at [407, 420] on p "(Total $29)" at bounding box center [388, 423] width 72 height 14
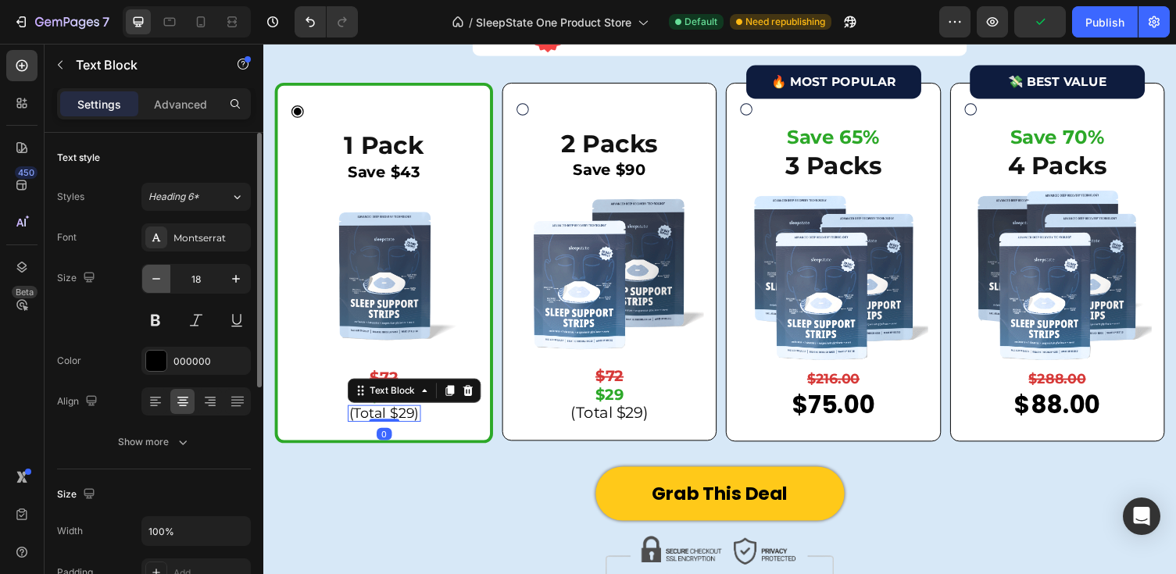
click at [158, 273] on icon "button" at bounding box center [156, 279] width 16 height 16
type input "16"
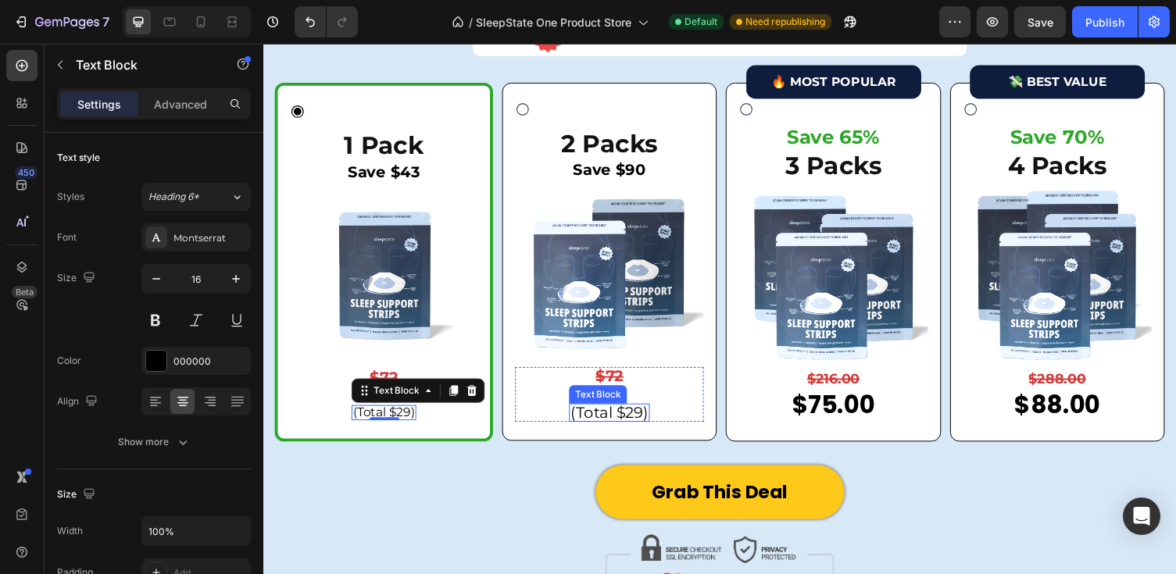
click at [617, 424] on p "(Total $29)" at bounding box center [619, 423] width 80 height 16
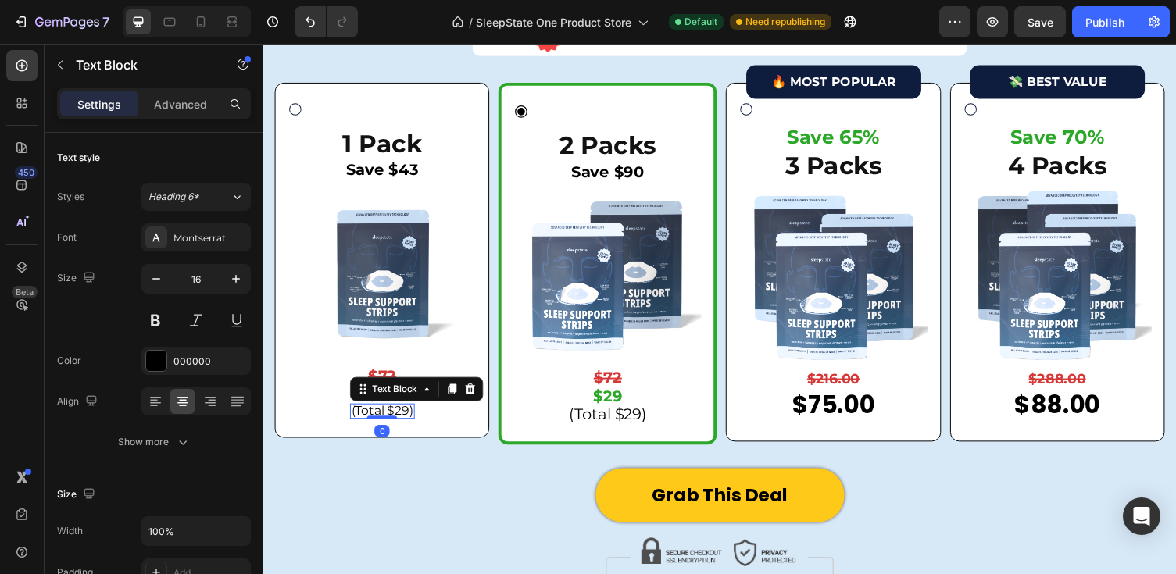
click at [397, 419] on p "(Total $29)" at bounding box center [385, 421] width 63 height 12
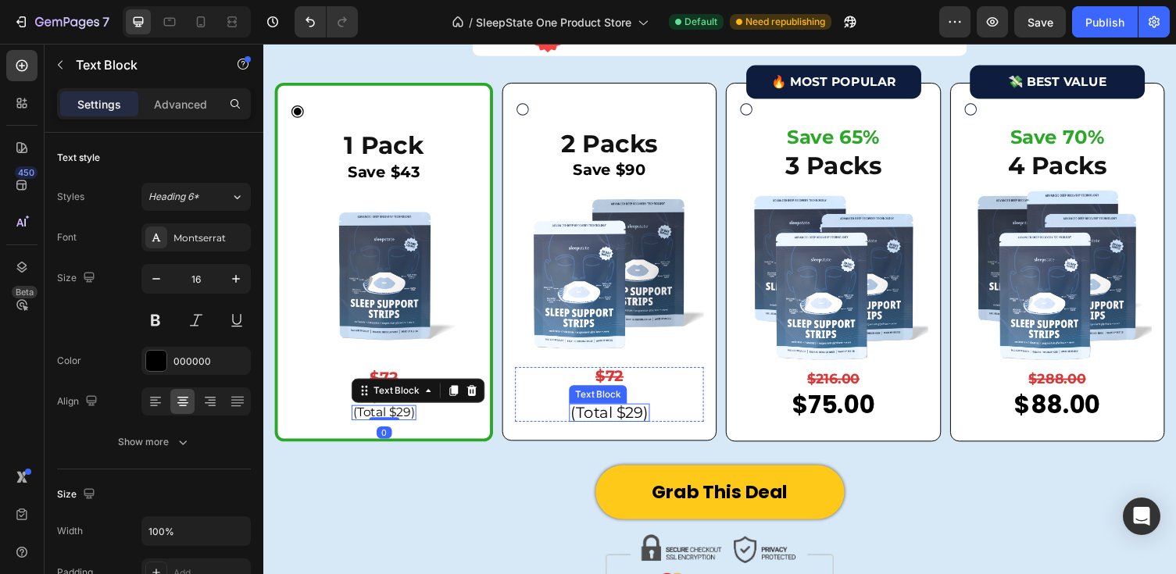
click at [611, 422] on p "(Total $29)" at bounding box center [619, 423] width 80 height 16
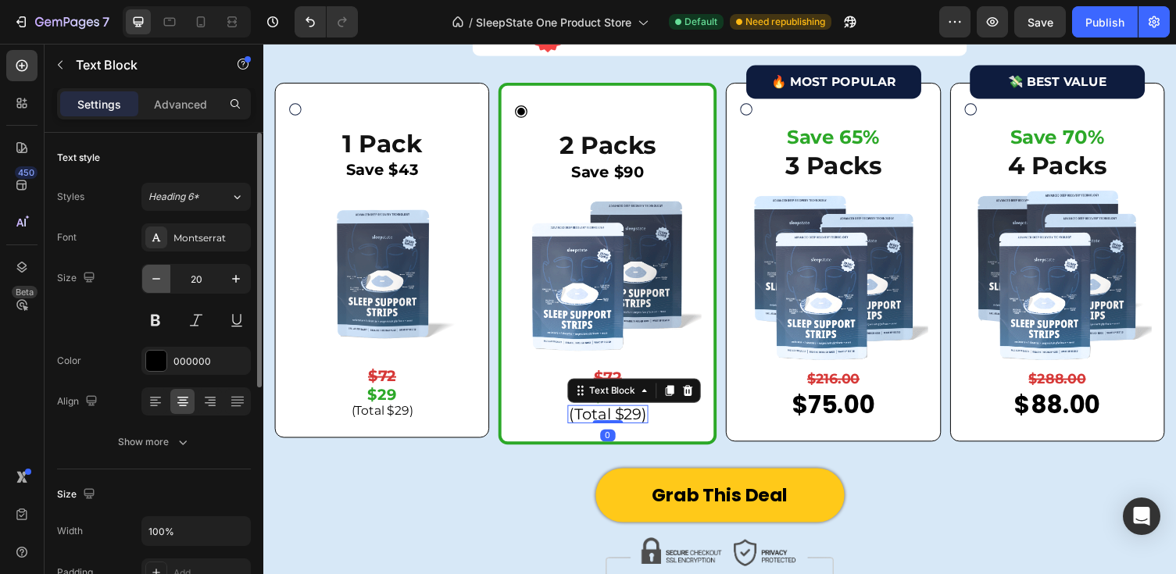
click at [148, 270] on button "button" at bounding box center [156, 279] width 28 height 28
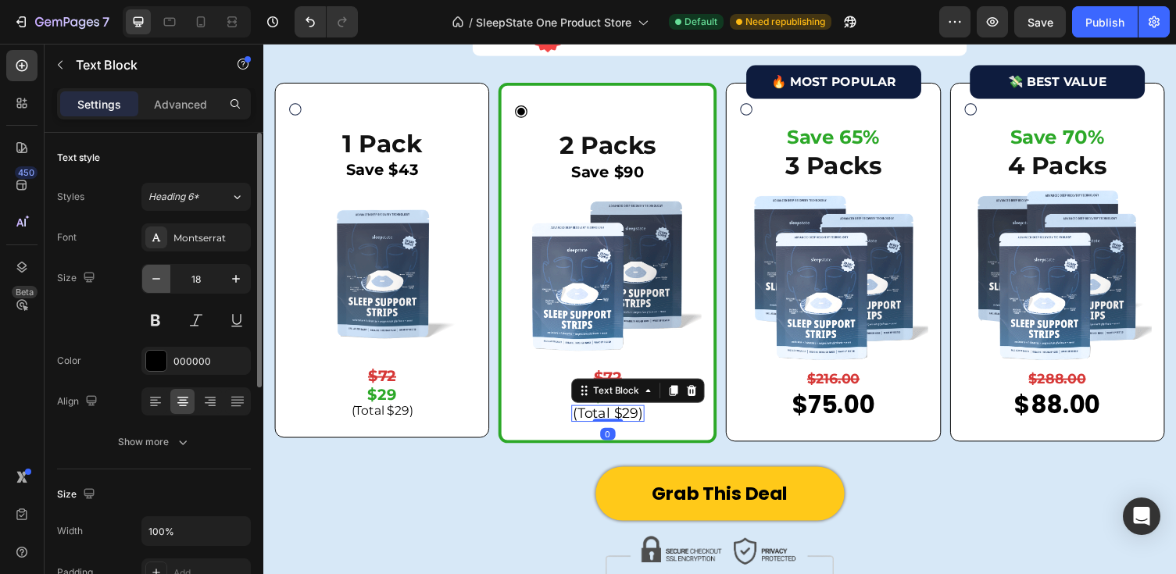
click at [148, 270] on button "button" at bounding box center [156, 279] width 28 height 28
type input "16"
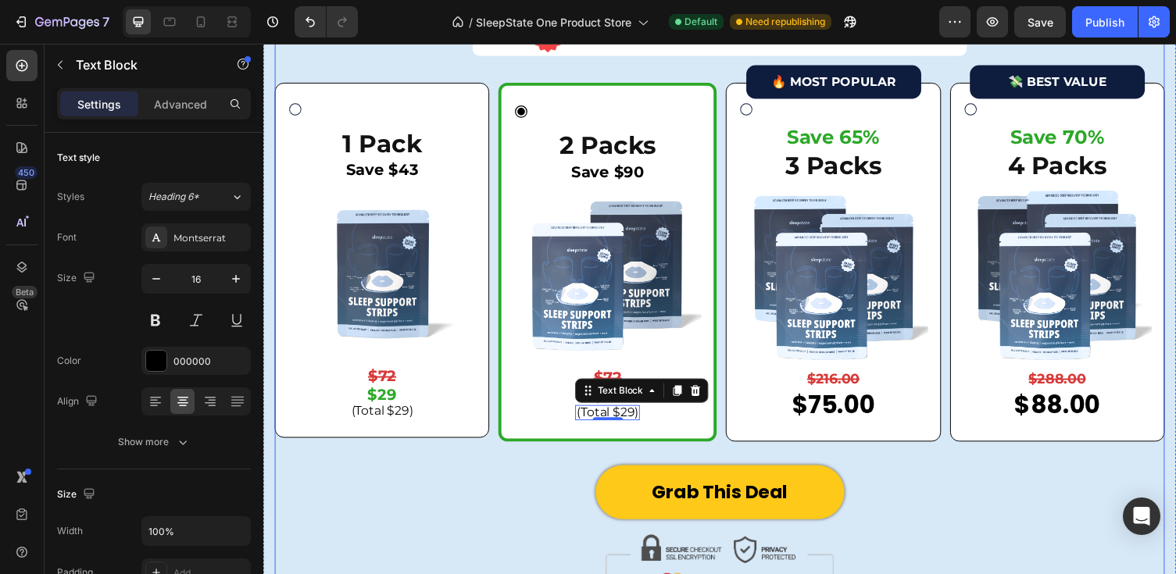
click at [374, 467] on div "Limited Time Offer: Try SleepState Today For Up To 70% OFF Heading Image SALE E…" at bounding box center [732, 198] width 914 height 558
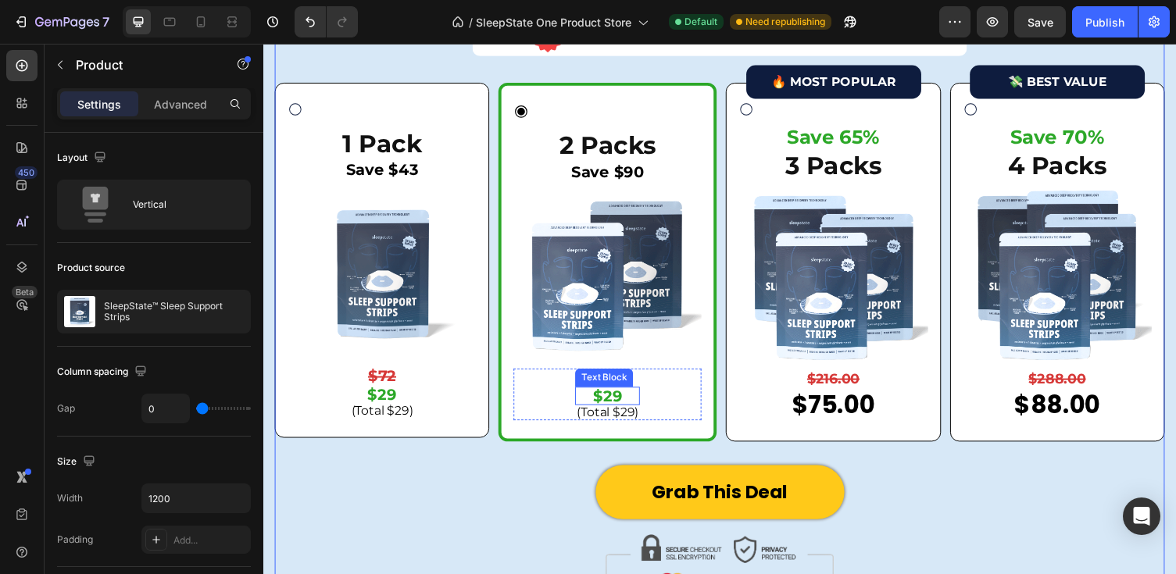
click at [614, 384] on div "Text Block" at bounding box center [613, 387] width 53 height 14
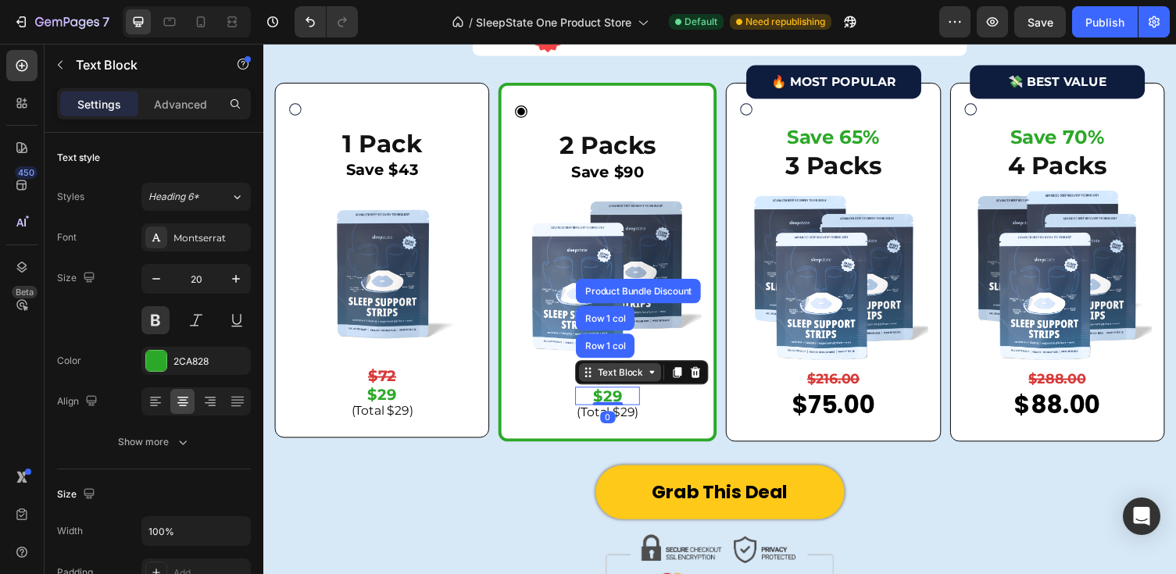
click at [614, 384] on div "Text Block" at bounding box center [629, 381] width 53 height 14
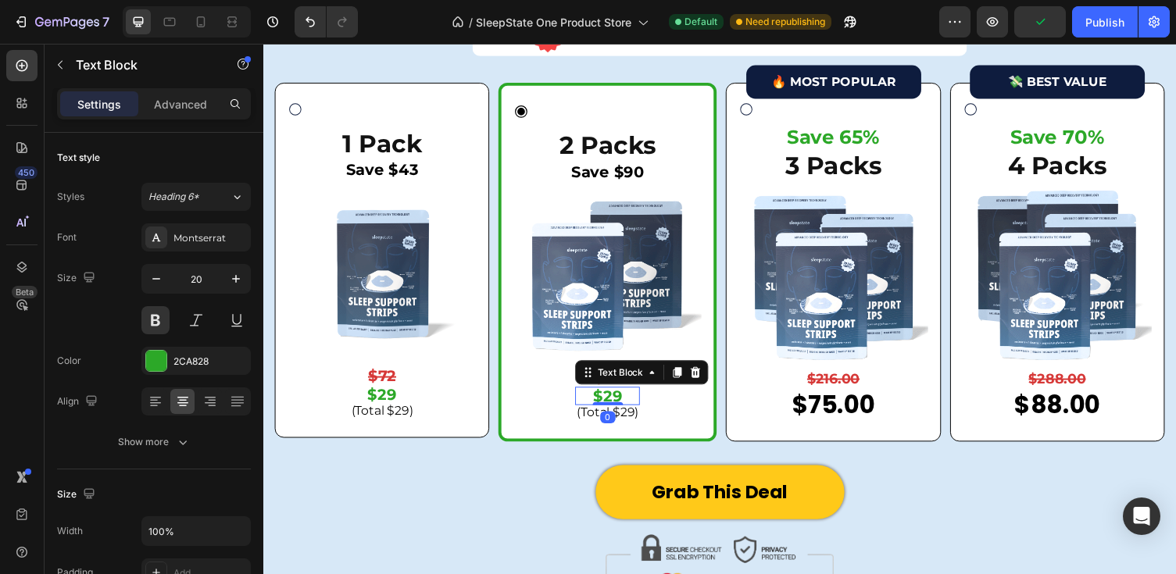
click at [624, 408] on p "$29" at bounding box center [616, 406] width 63 height 16
click at [626, 407] on p "$29" at bounding box center [616, 406] width 63 height 16
click at [634, 402] on p "$29" at bounding box center [616, 406] width 63 height 16
click at [619, 384] on strong "$72" at bounding box center [616, 386] width 29 height 19
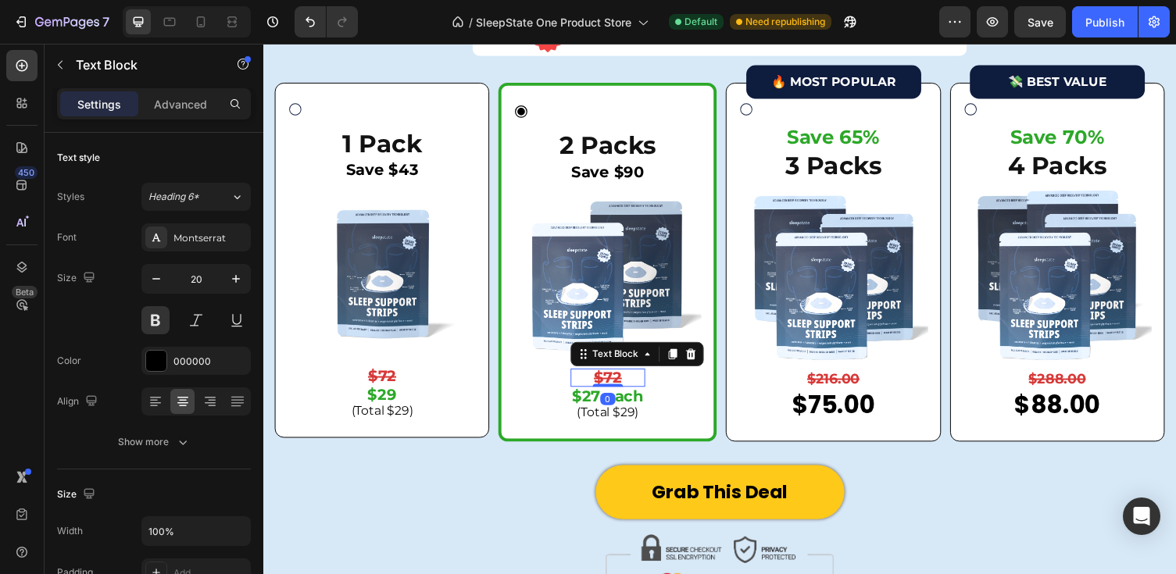
click at [619, 384] on strong "$72" at bounding box center [616, 386] width 29 height 19
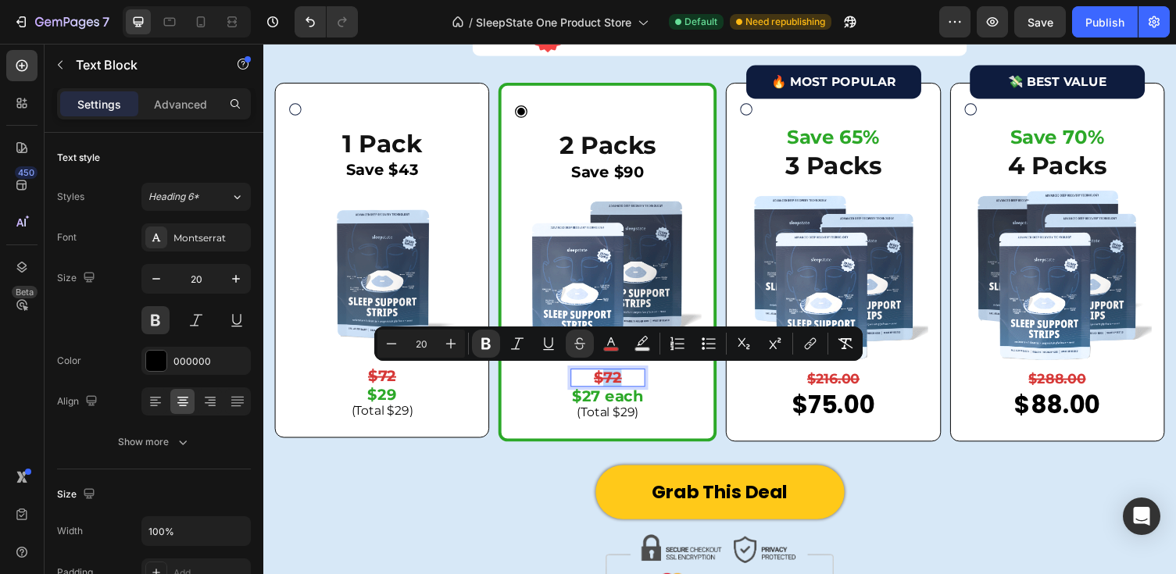
click at [634, 385] on p "$72" at bounding box center [616, 387] width 73 height 16
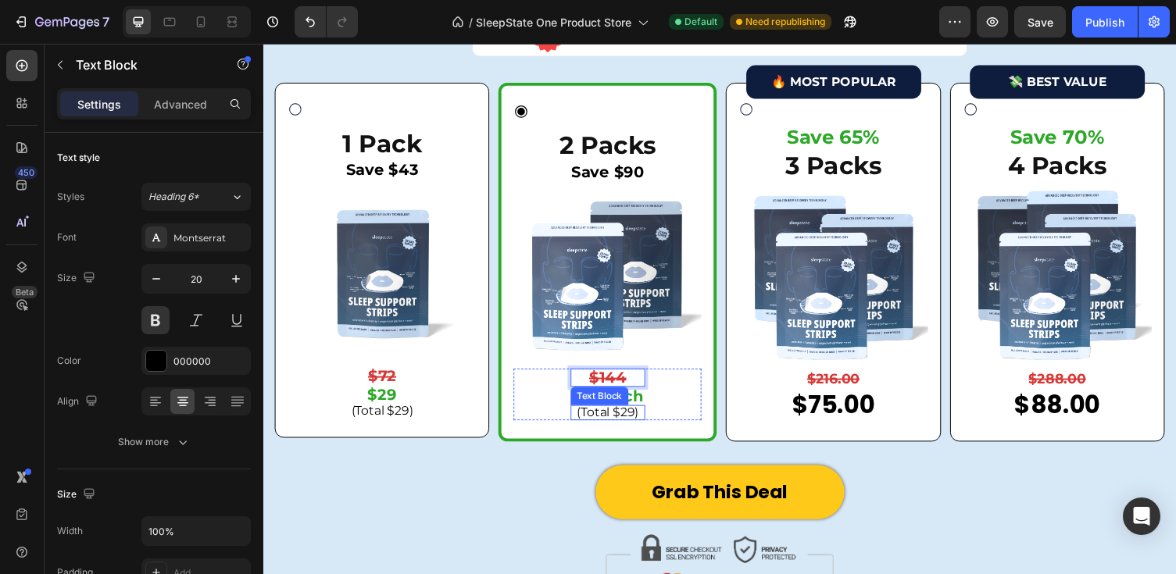
click at [623, 416] on p "(Total $29)" at bounding box center [616, 422] width 73 height 12
click at [641, 416] on p "(Total $29)" at bounding box center [616, 422] width 73 height 12
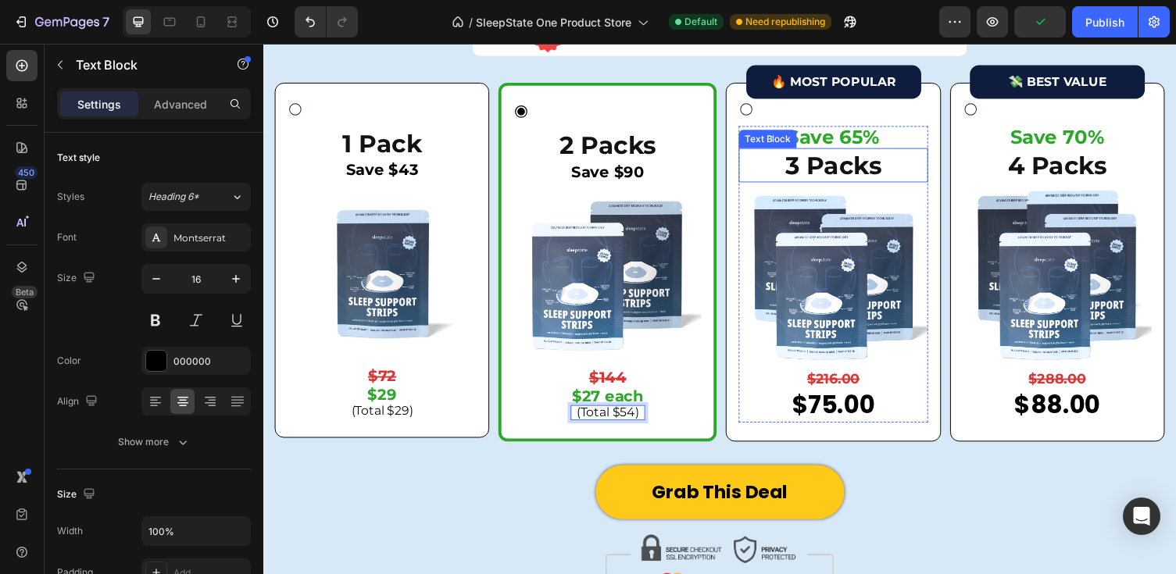
click at [851, 172] on p "3 Packs" at bounding box center [848, 168] width 191 height 33
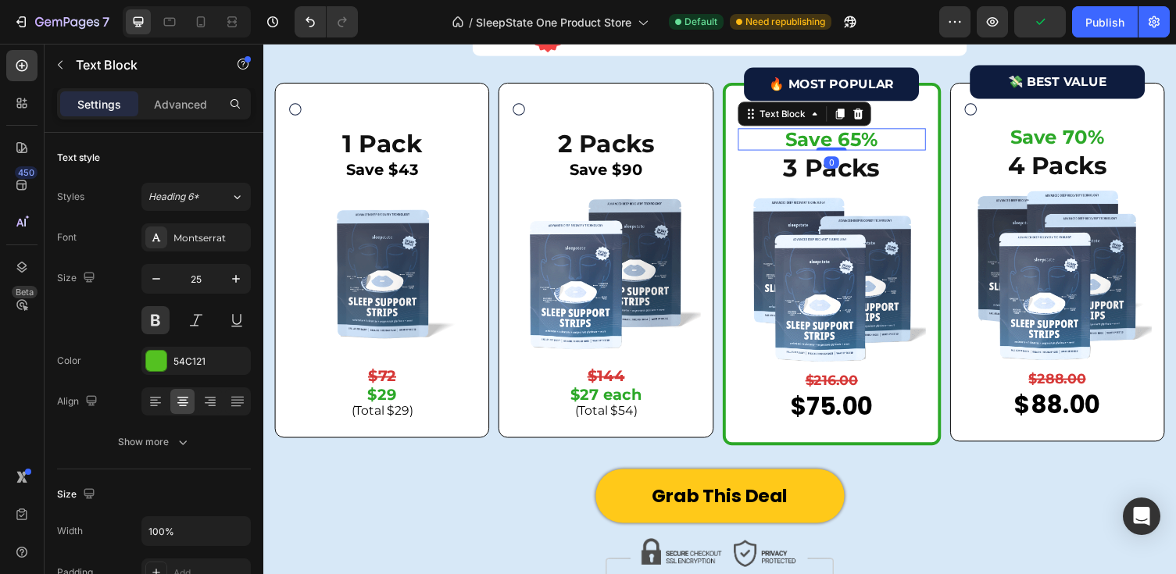
click at [915, 139] on p "Save 65%" at bounding box center [847, 142] width 190 height 20
click at [870, 111] on icon at bounding box center [874, 114] width 10 height 11
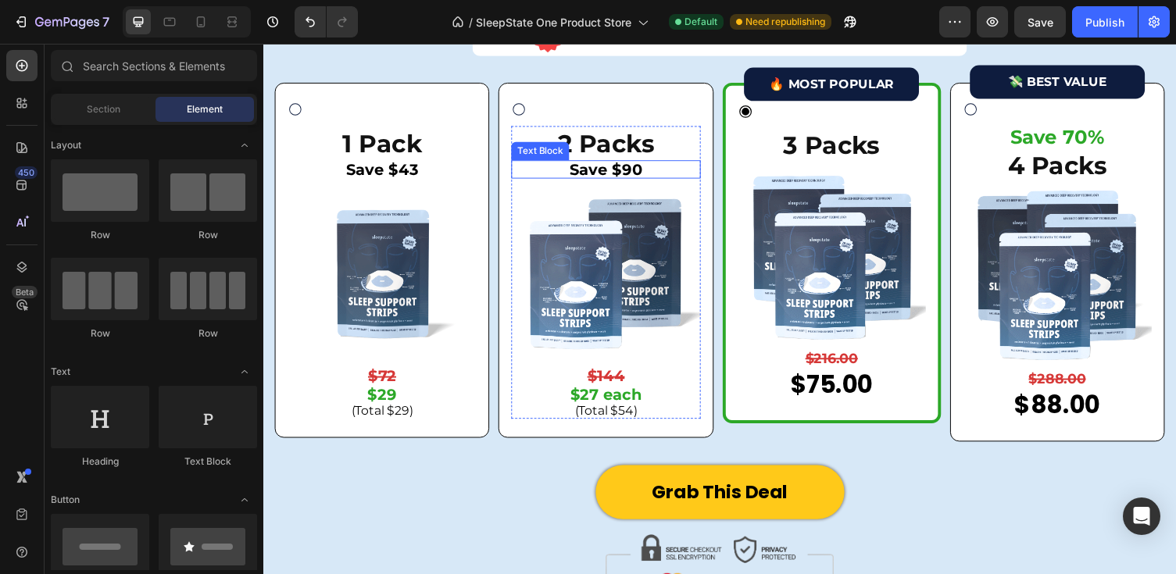
click at [633, 172] on p "Save $90" at bounding box center [614, 173] width 191 height 16
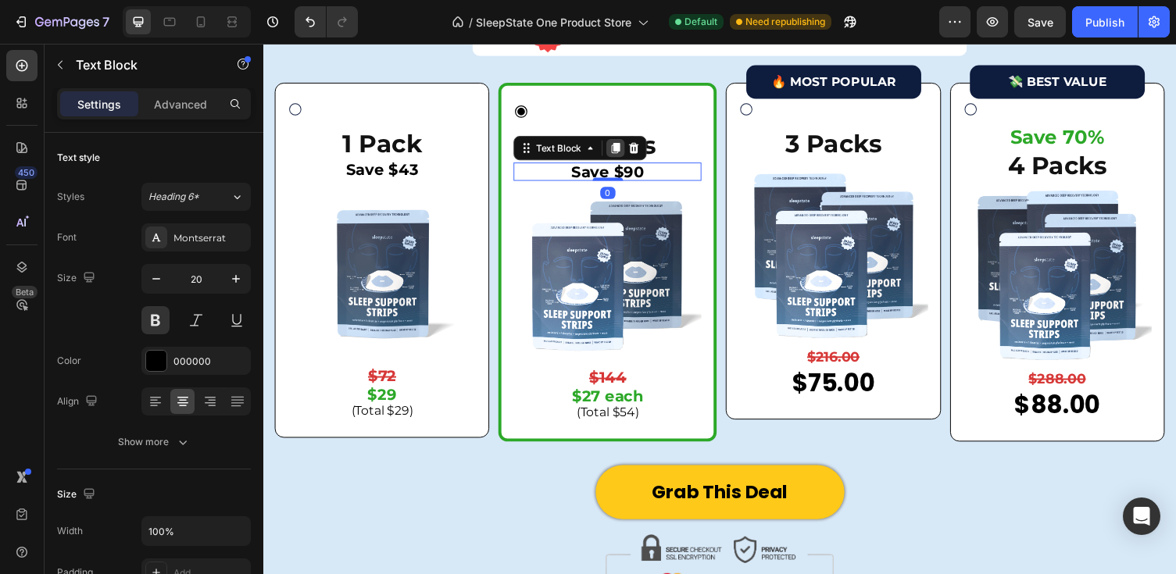
click at [619, 142] on div at bounding box center [625, 150] width 19 height 19
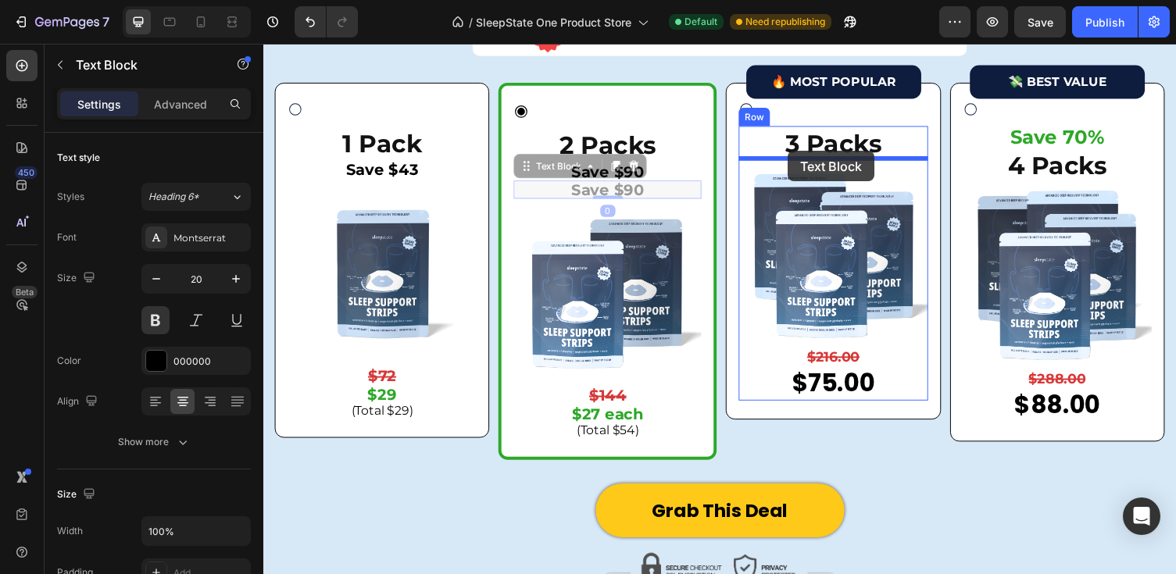
drag, startPoint x: 530, startPoint y: 169, endPoint x: 802, endPoint y: 154, distance: 271.5
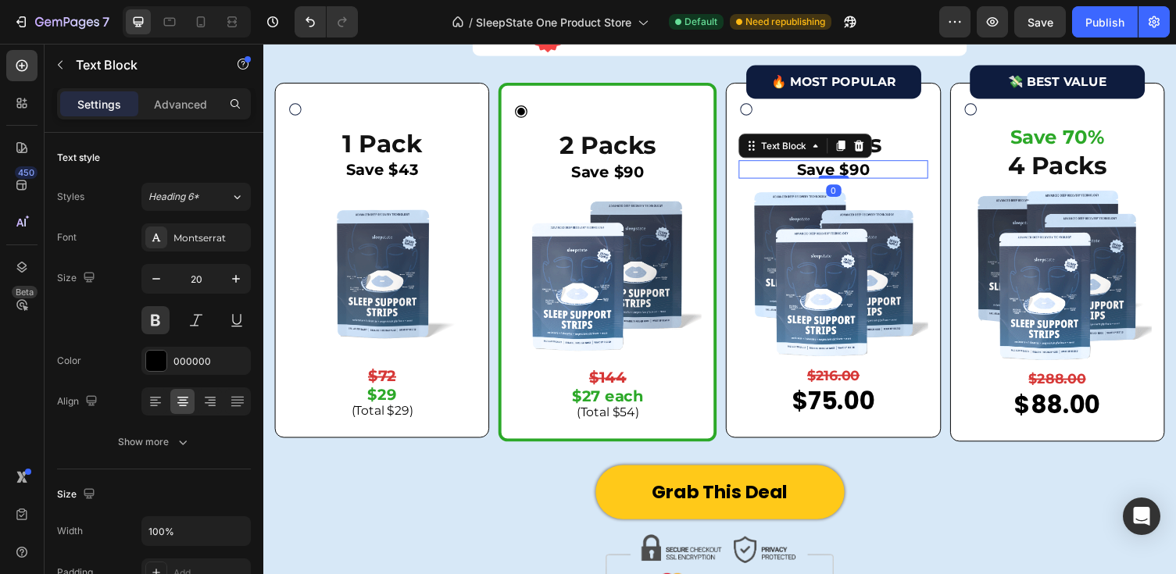
click at [871, 170] on p "Save $90" at bounding box center [848, 173] width 191 height 16
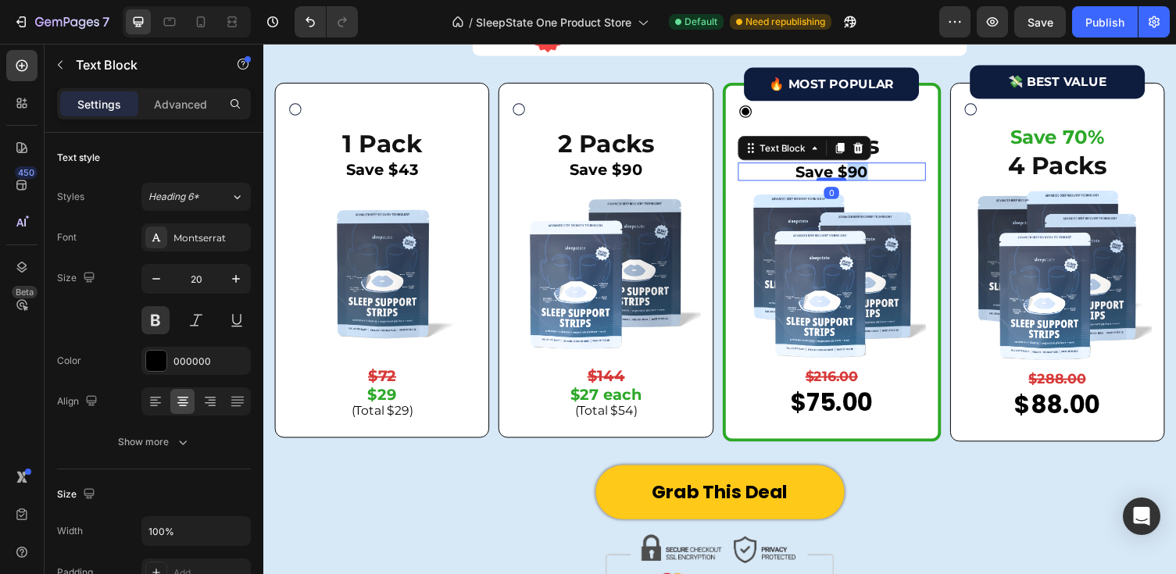
click at [871, 170] on p "Save $90" at bounding box center [847, 175] width 190 height 16
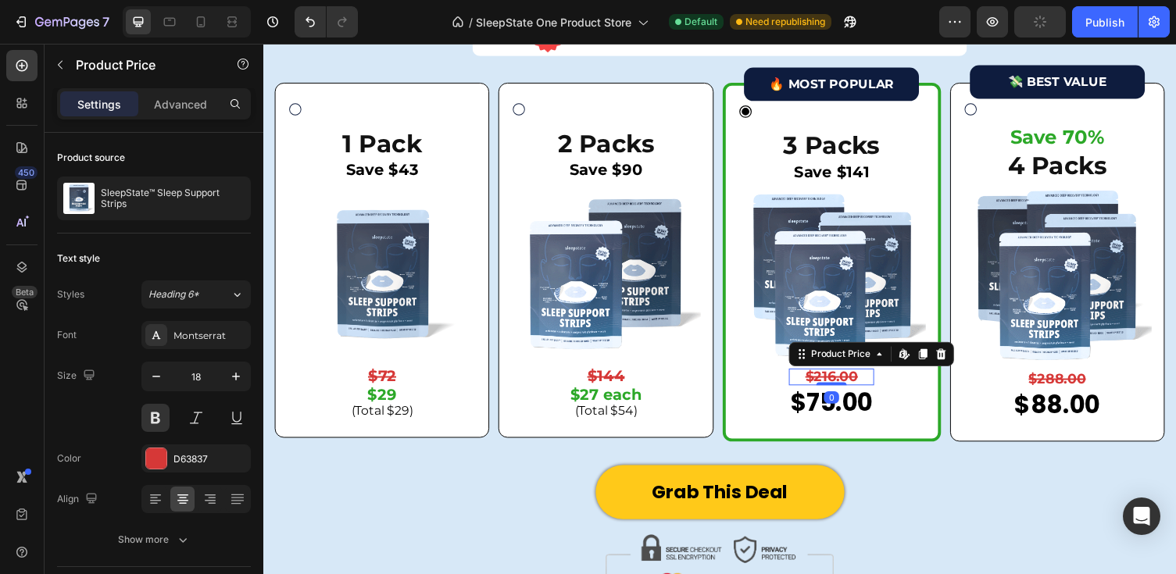
click at [831, 386] on div "$216.00" at bounding box center [846, 385] width 87 height 17
click at [950, 354] on div at bounding box center [959, 362] width 19 height 19
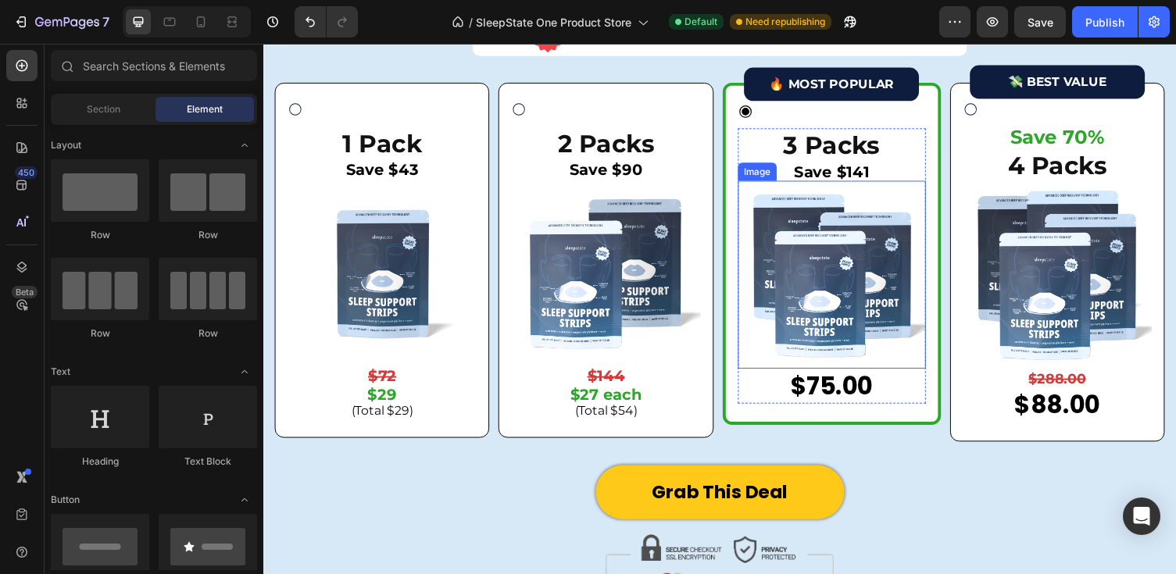
click at [883, 380] on div "$75.00" at bounding box center [846, 395] width 87 height 36
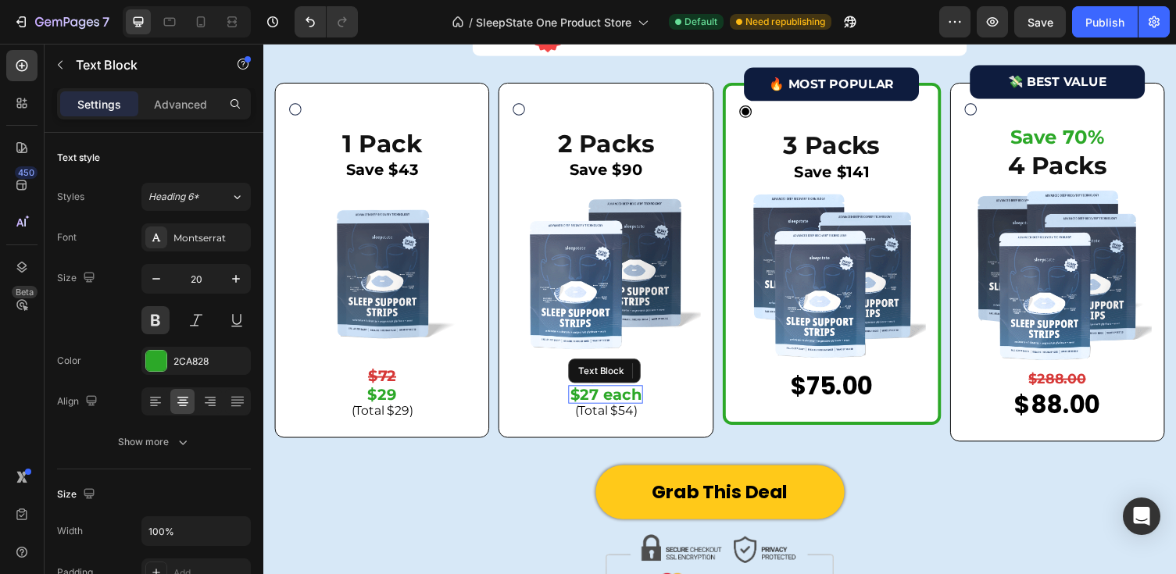
click at [626, 391] on div "Text Block" at bounding box center [614, 379] width 74 height 25
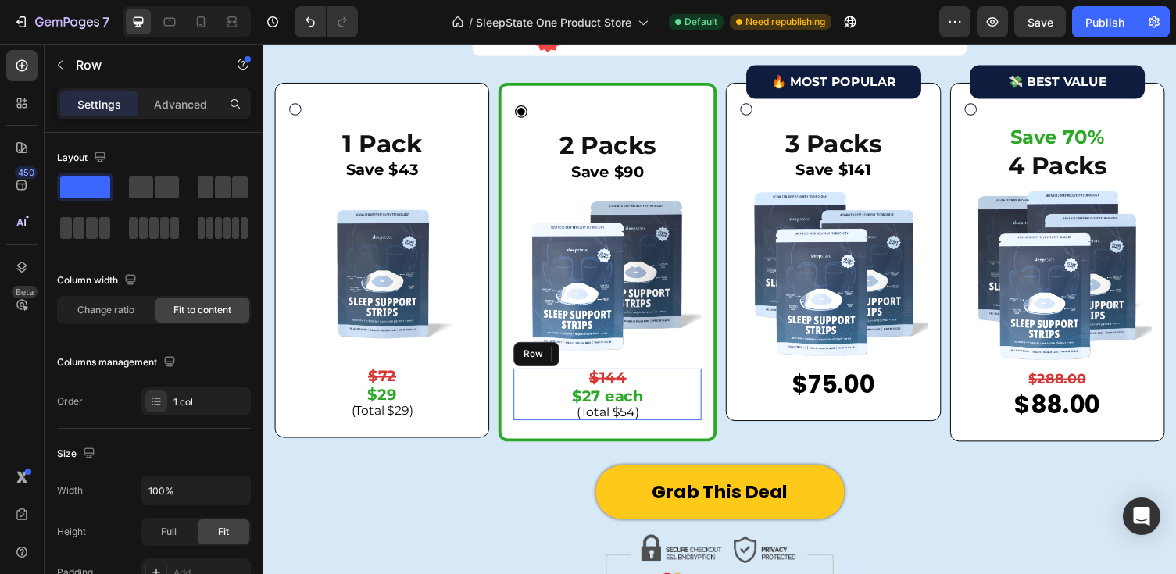
click at [704, 421] on div "$144 Text Block $27 each Text Block 0 (Total $54) Text Block Row" at bounding box center [616, 403] width 193 height 53
click at [620, 384] on strong "$144" at bounding box center [617, 386] width 38 height 19
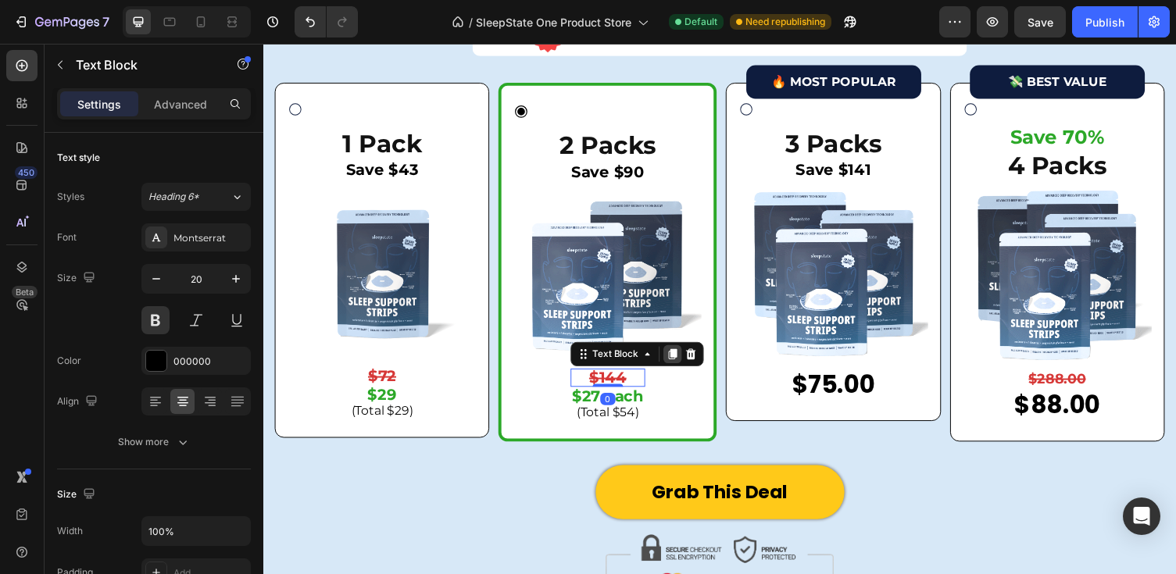
click at [680, 359] on icon at bounding box center [684, 362] width 9 height 11
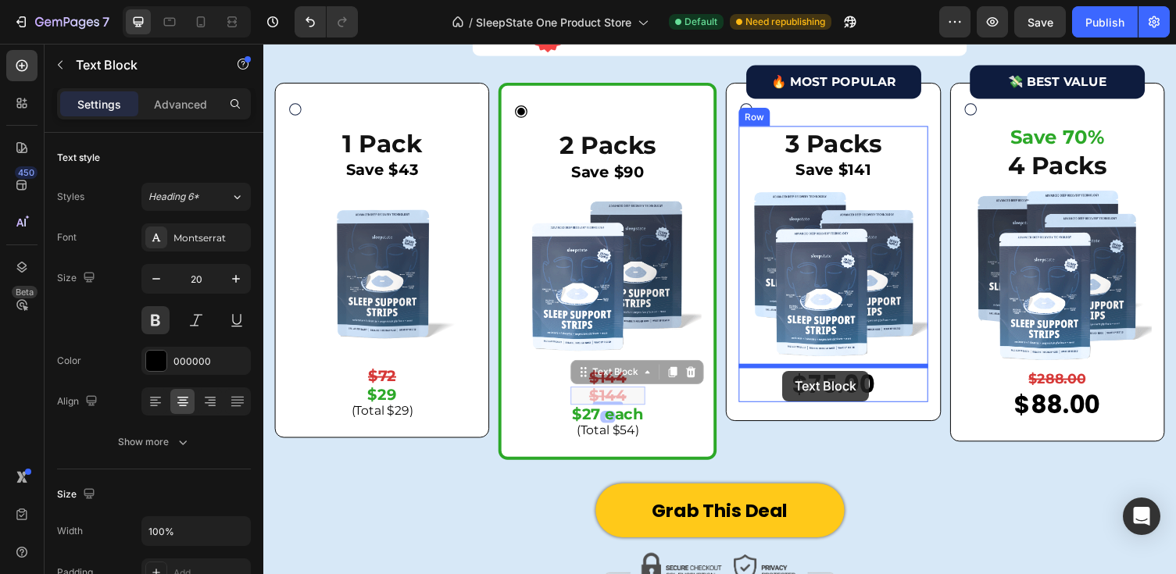
drag, startPoint x: 590, startPoint y: 384, endPoint x: 800, endPoint y: 379, distance: 210.2
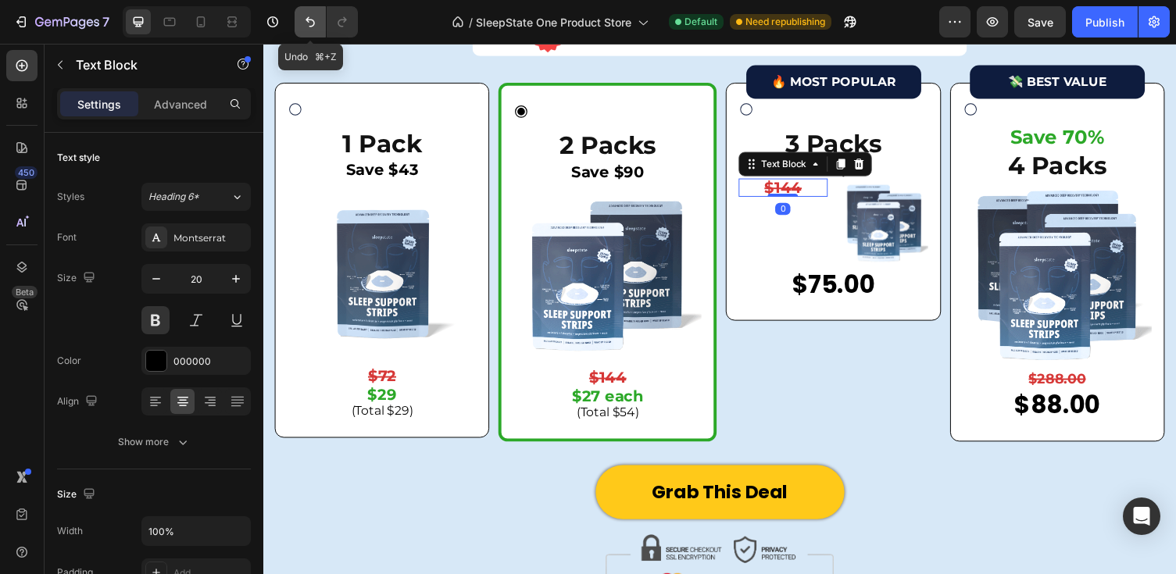
click at [302, 22] on icon "Undo/Redo" at bounding box center [310, 22] width 16 height 16
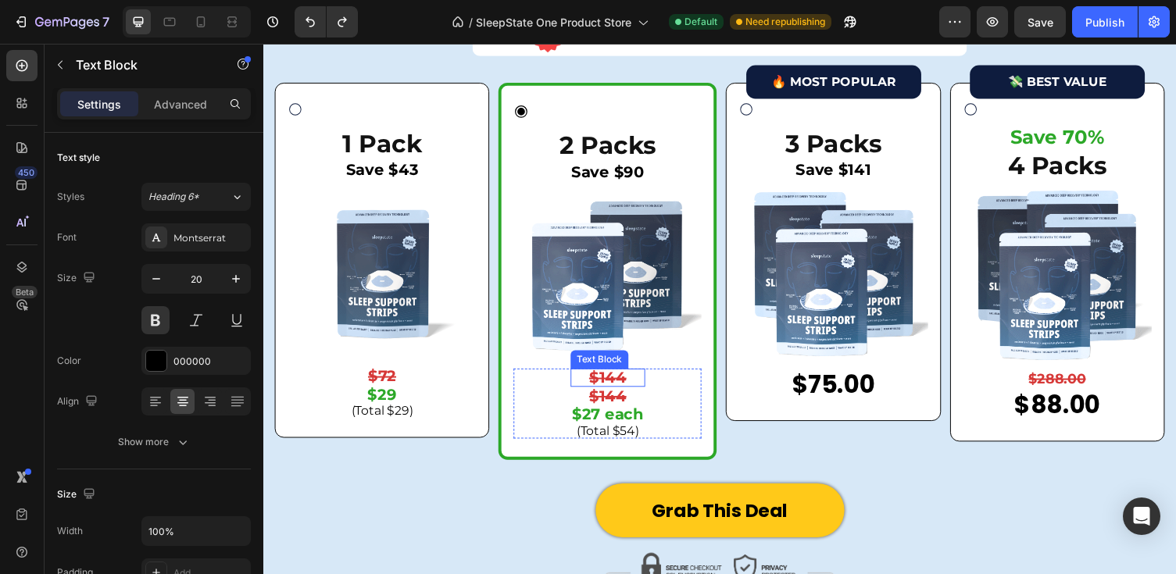
click at [626, 386] on strong "$144" at bounding box center [617, 386] width 38 height 19
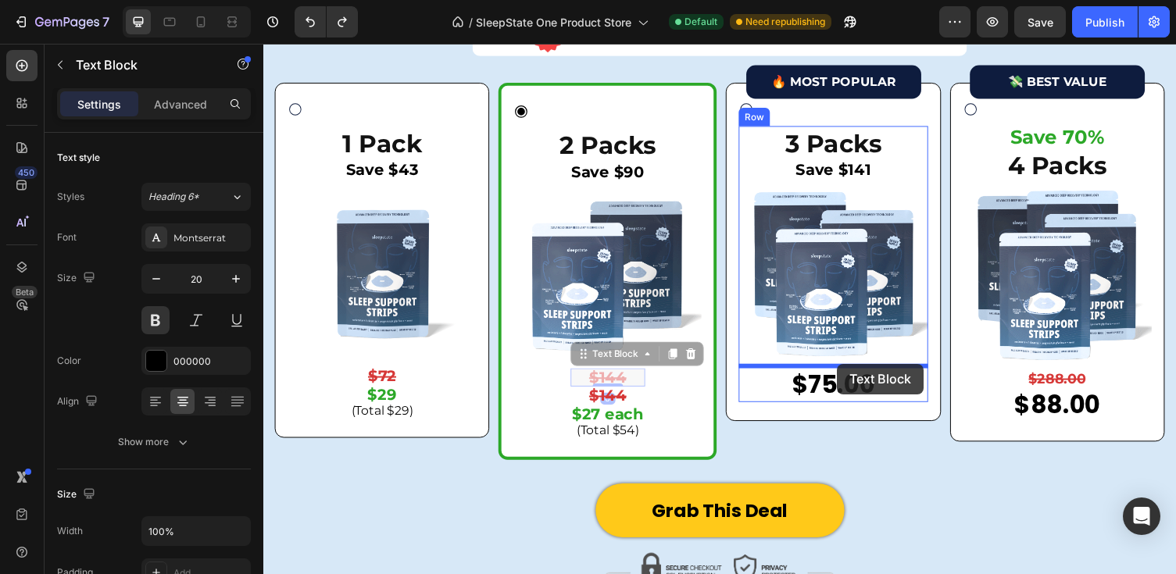
drag, startPoint x: 597, startPoint y: 367, endPoint x: 852, endPoint y: 373, distance: 254.7
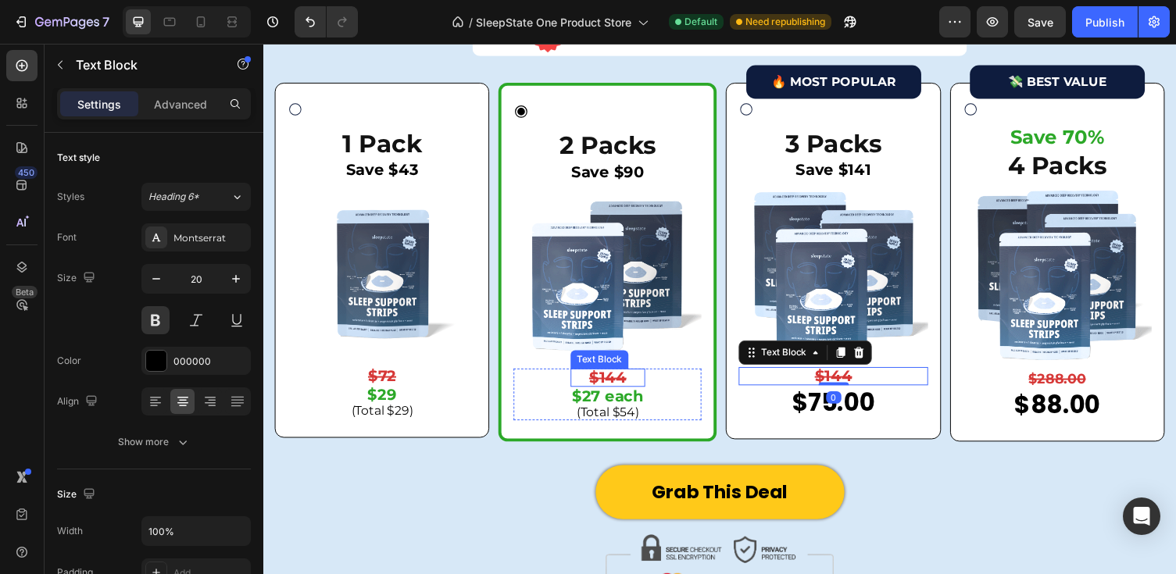
click at [627, 399] on p "$27 each" at bounding box center [616, 406] width 73 height 16
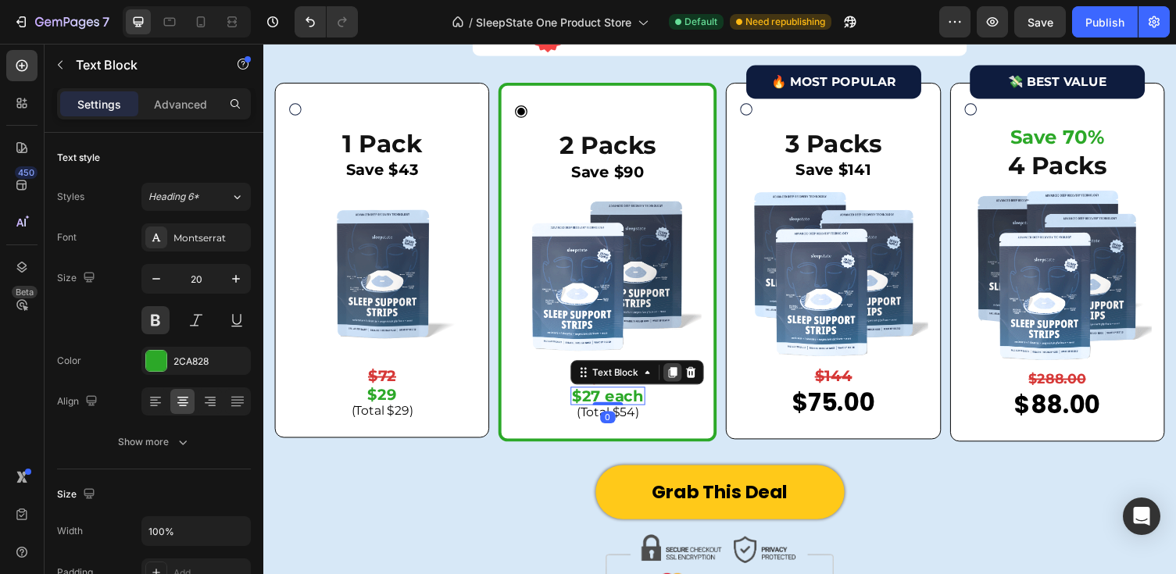
click at [680, 377] on icon at bounding box center [684, 381] width 9 height 11
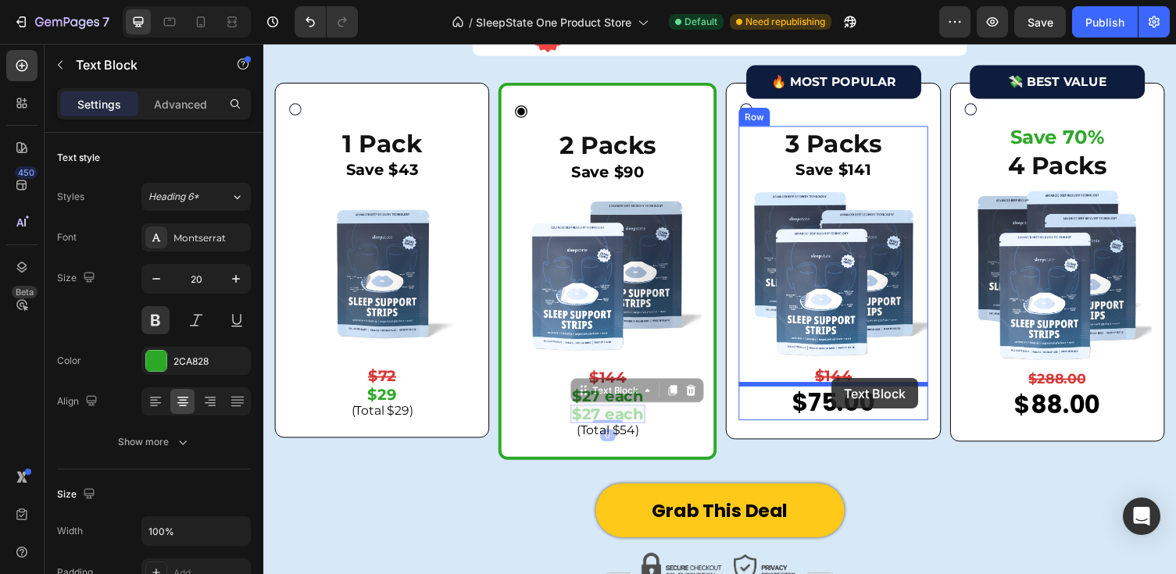
drag, startPoint x: 589, startPoint y: 401, endPoint x: 846, endPoint y: 387, distance: 257.4
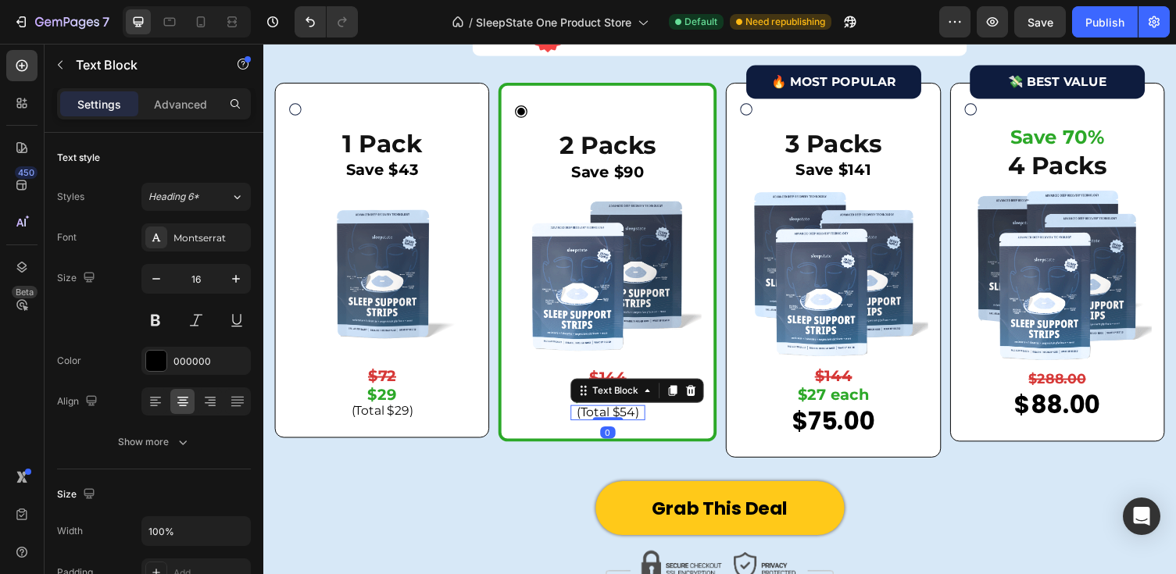
click at [623, 418] on p "(Total $54)" at bounding box center [616, 422] width 73 height 12
click at [684, 400] on icon at bounding box center [684, 400] width 9 height 11
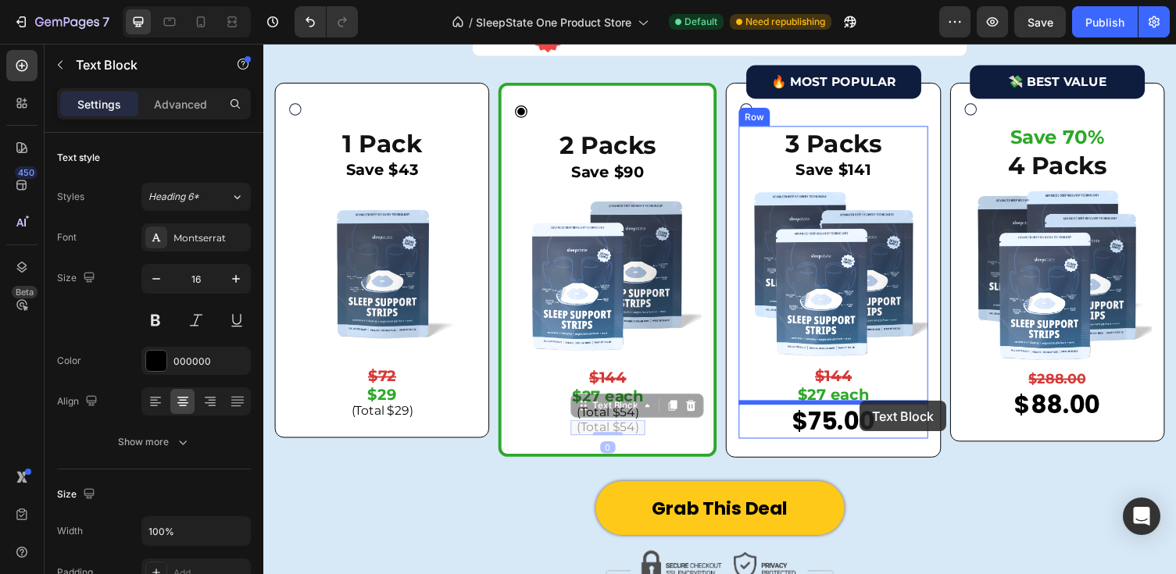
drag, startPoint x: 593, startPoint y: 411, endPoint x: 873, endPoint y: 408, distance: 280.5
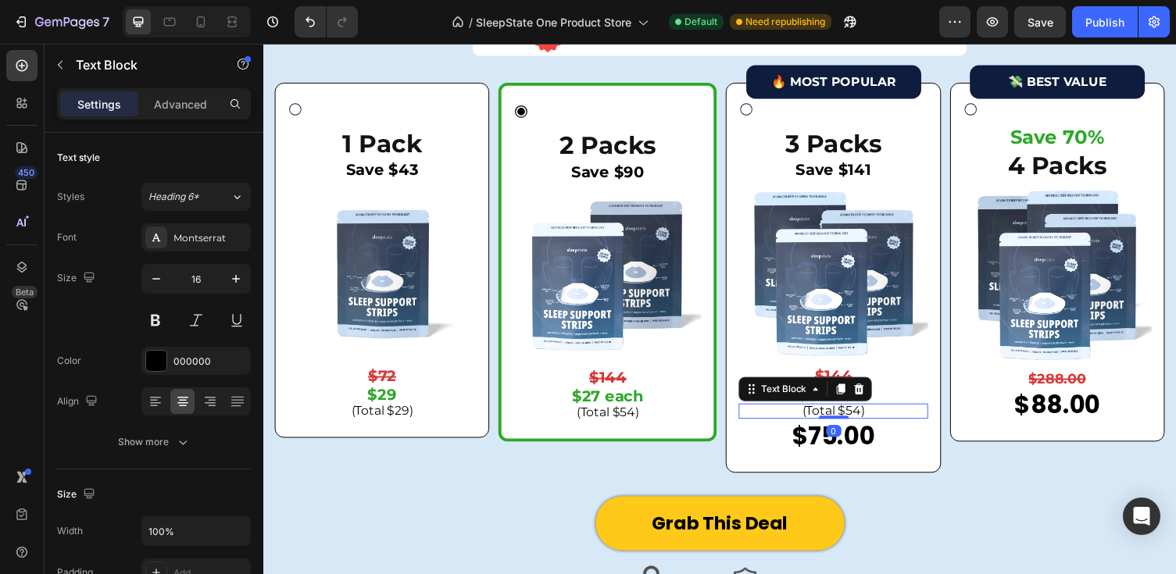
click at [855, 445] on div "0" at bounding box center [849, 441] width 16 height 12
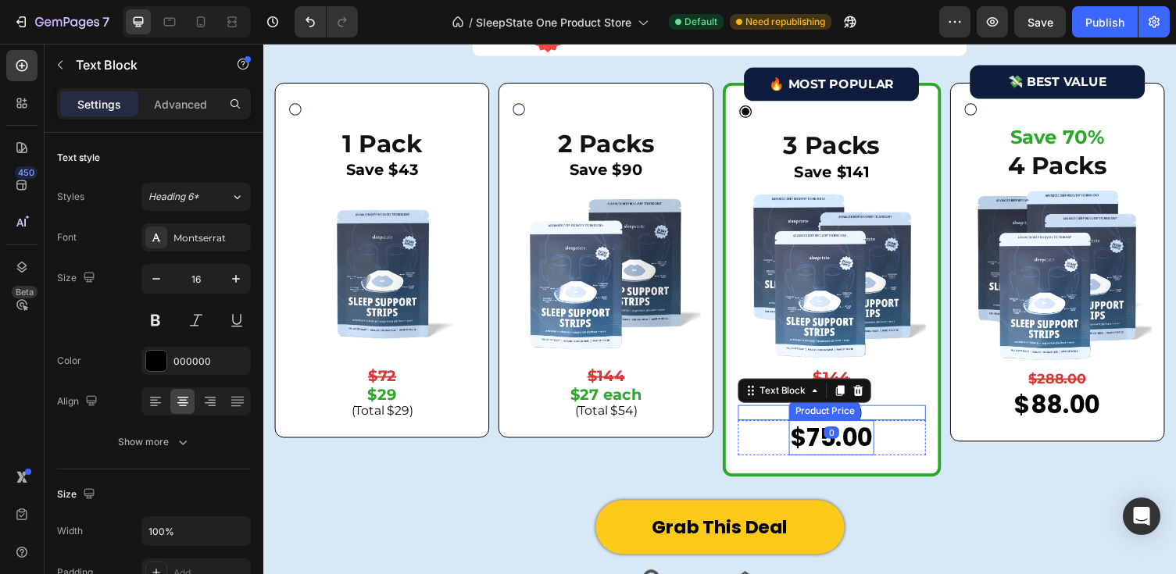
click at [894, 453] on div "$75.00 Product Price Product Price Row" at bounding box center [847, 448] width 193 height 36
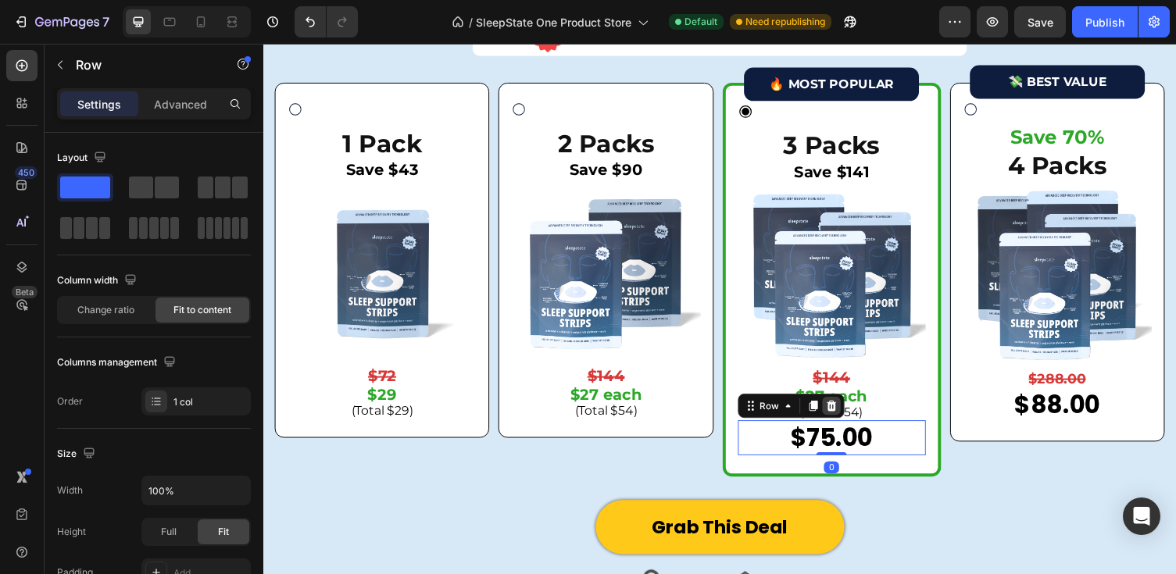
click at [841, 411] on icon at bounding box center [846, 415] width 10 height 11
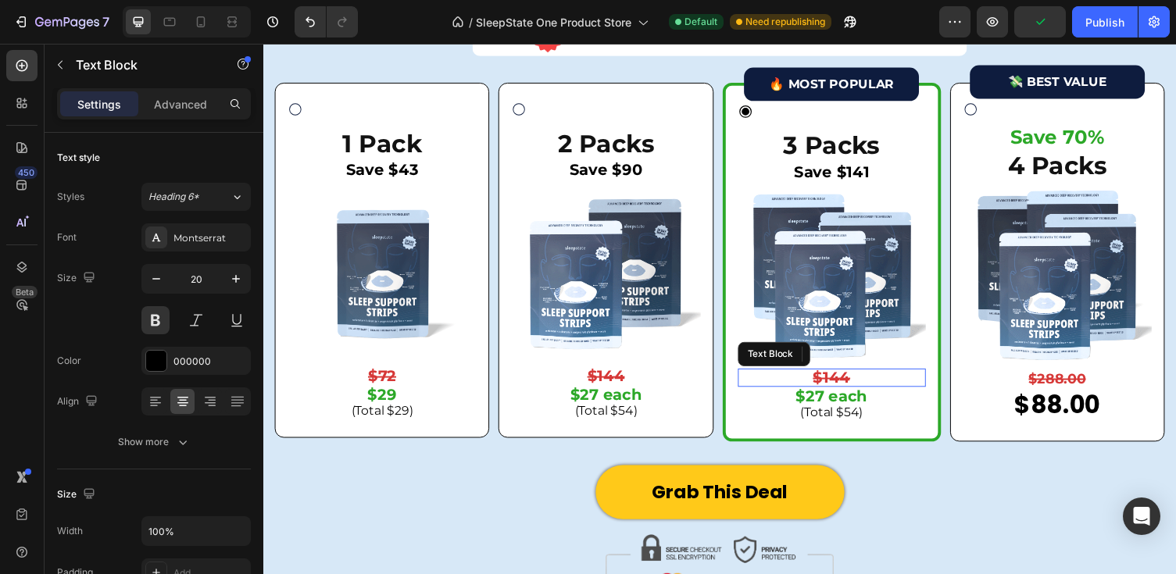
click at [853, 388] on strong "$144" at bounding box center [847, 386] width 38 height 19
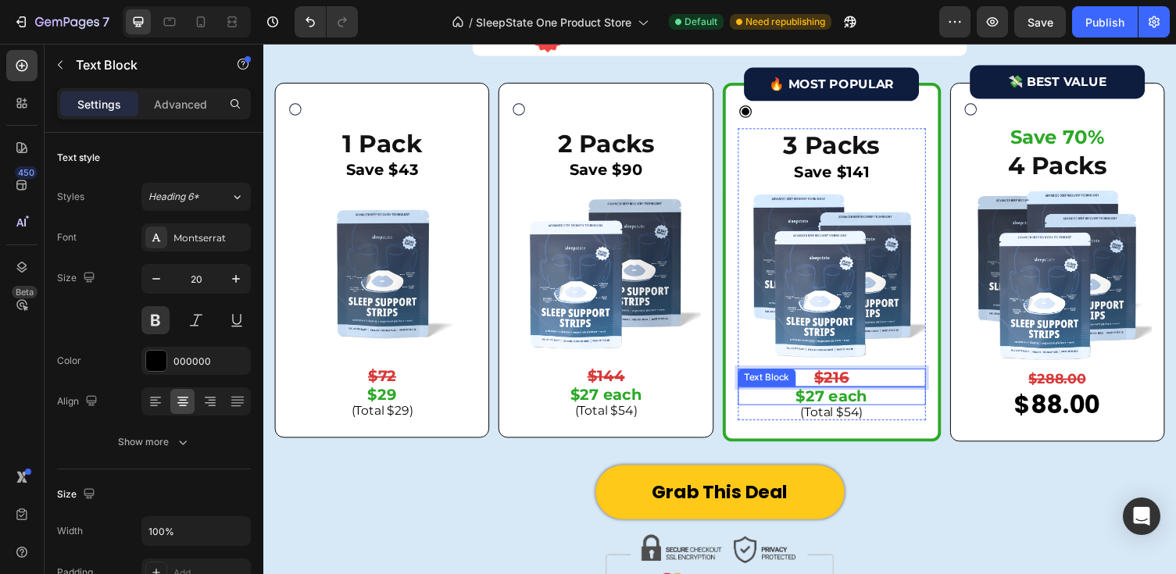
click at [861, 405] on p "$27 each" at bounding box center [847, 406] width 190 height 16
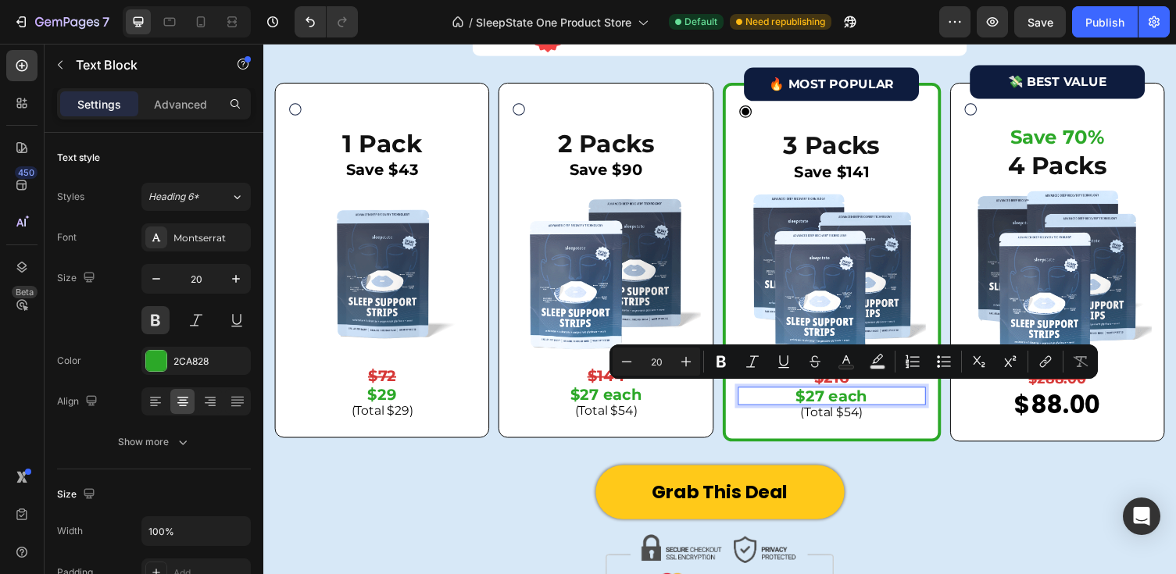
click at [841, 405] on p "$27 each" at bounding box center [847, 406] width 190 height 16
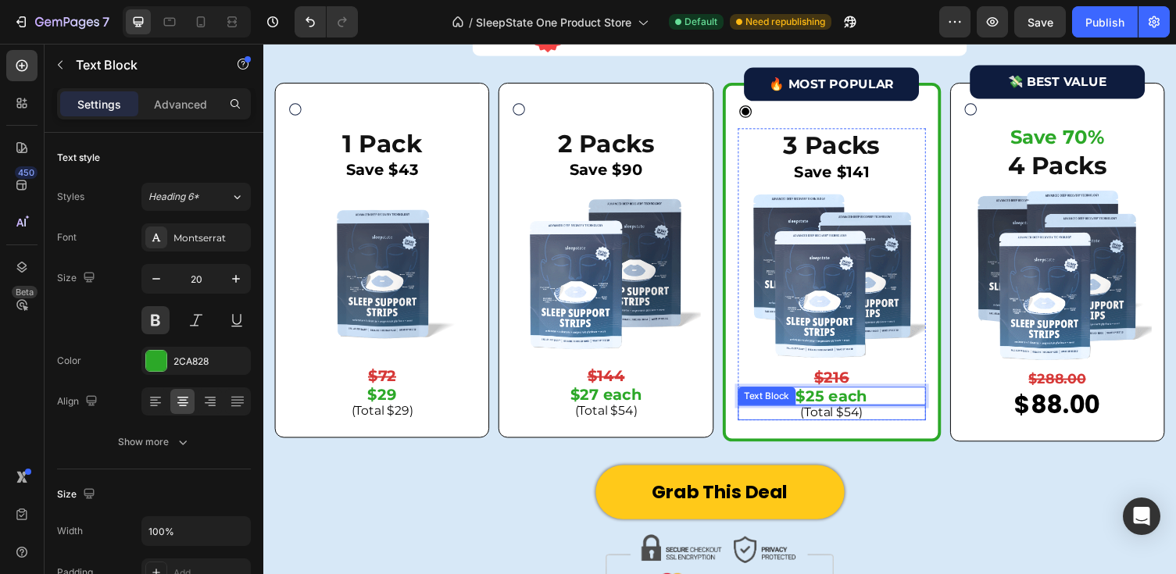
click at [869, 420] on p "(Total $54)" at bounding box center [847, 422] width 190 height 12
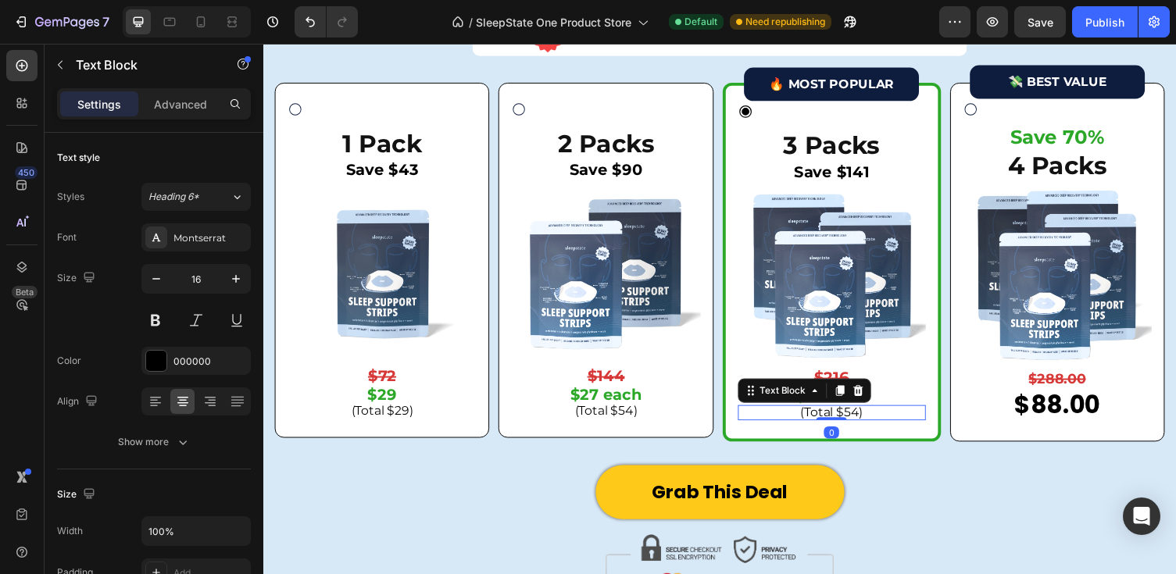
click at [871, 420] on p "(Total $54)" at bounding box center [847, 422] width 190 height 12
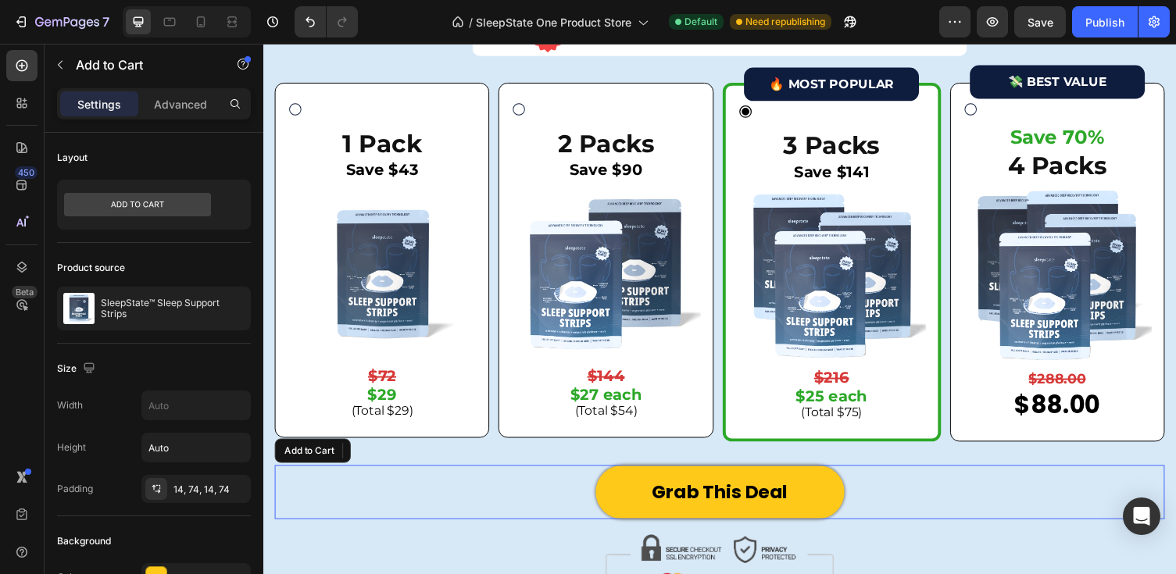
click at [928, 496] on div "Grab This Deal Add to Cart" at bounding box center [732, 504] width 914 height 55
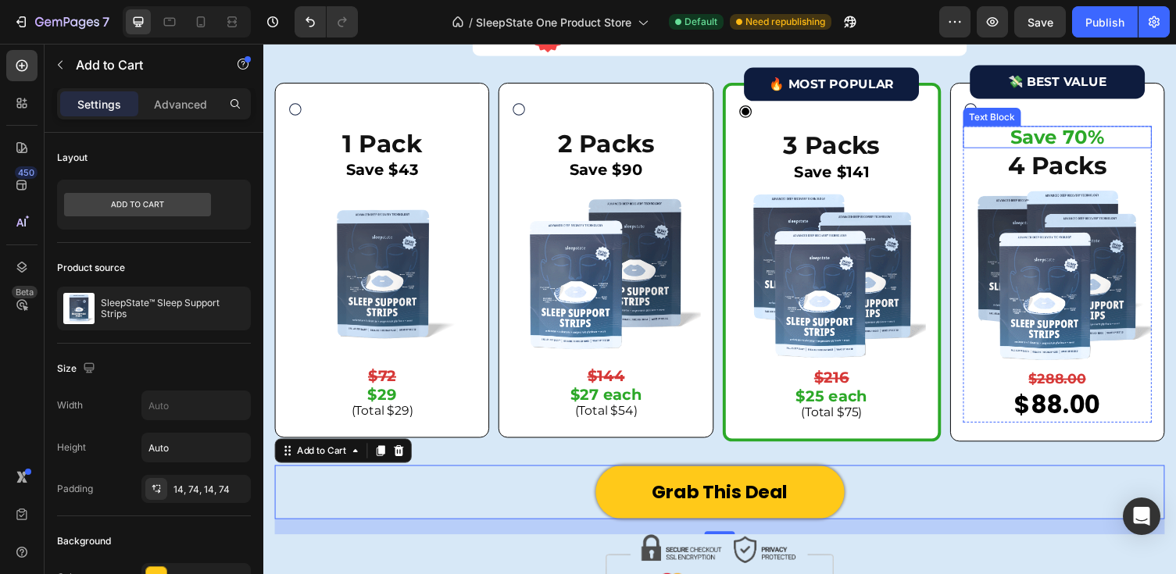
click at [1087, 141] on span "Save 70%" at bounding box center [1078, 138] width 97 height 23
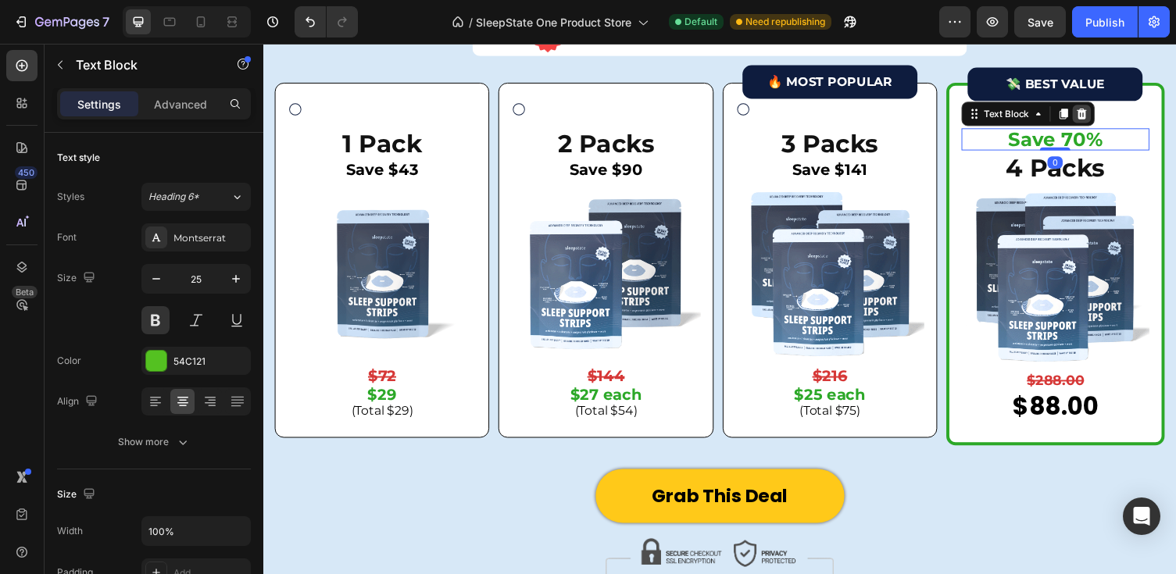
click at [1103, 112] on icon at bounding box center [1103, 114] width 10 height 11
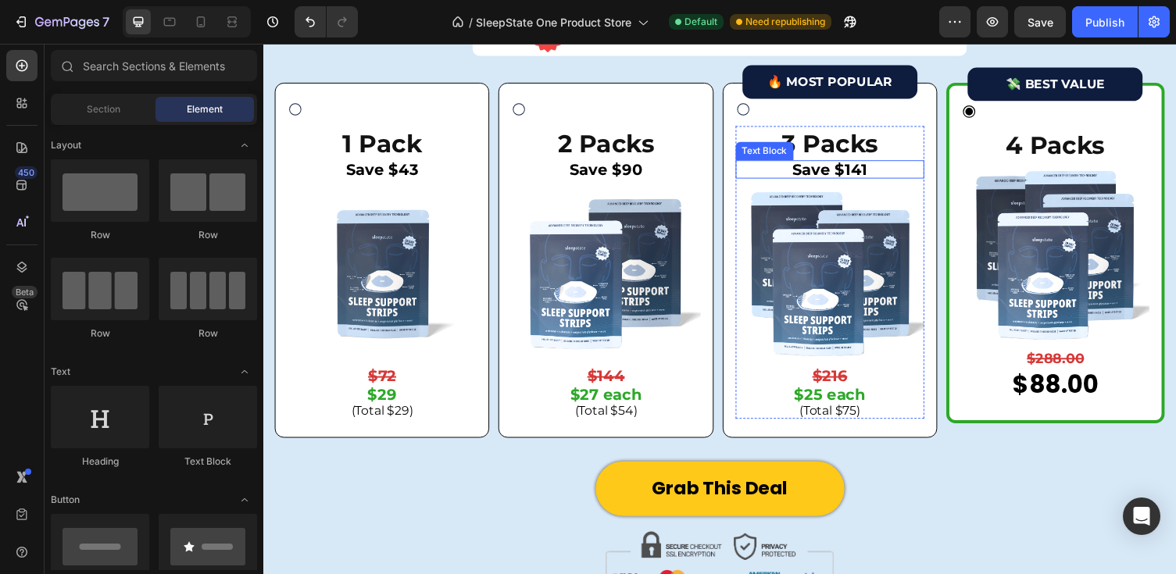
click at [862, 166] on p "Save $141" at bounding box center [845, 173] width 191 height 16
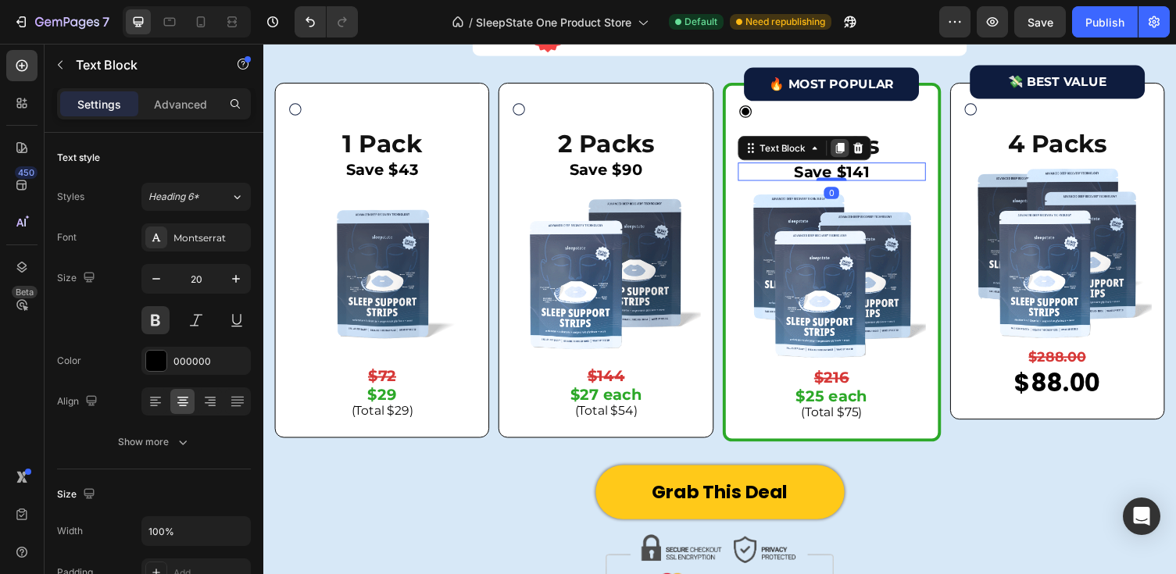
click at [857, 145] on icon at bounding box center [855, 151] width 12 height 12
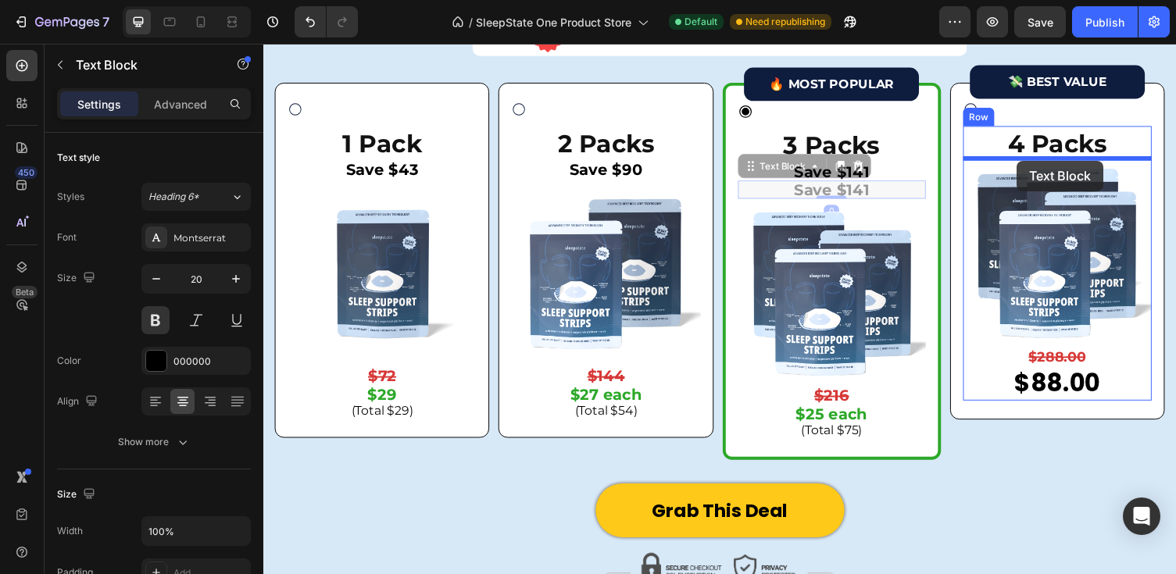
drag, startPoint x: 764, startPoint y: 168, endPoint x: 1037, endPoint y: 163, distance: 272.7
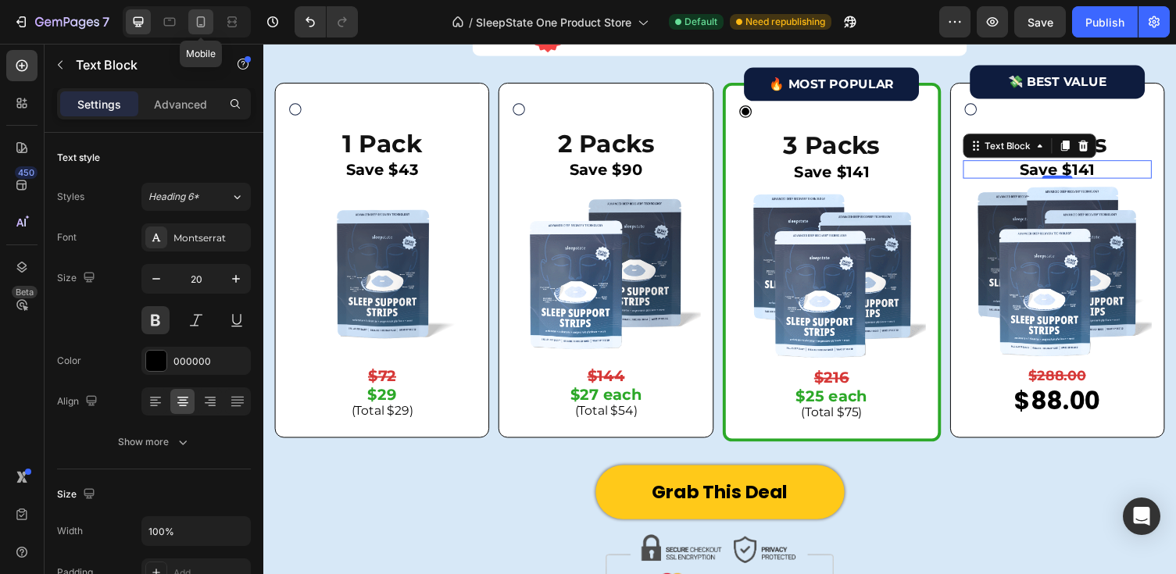
click at [204, 23] on icon at bounding box center [201, 21] width 9 height 11
type input "16"
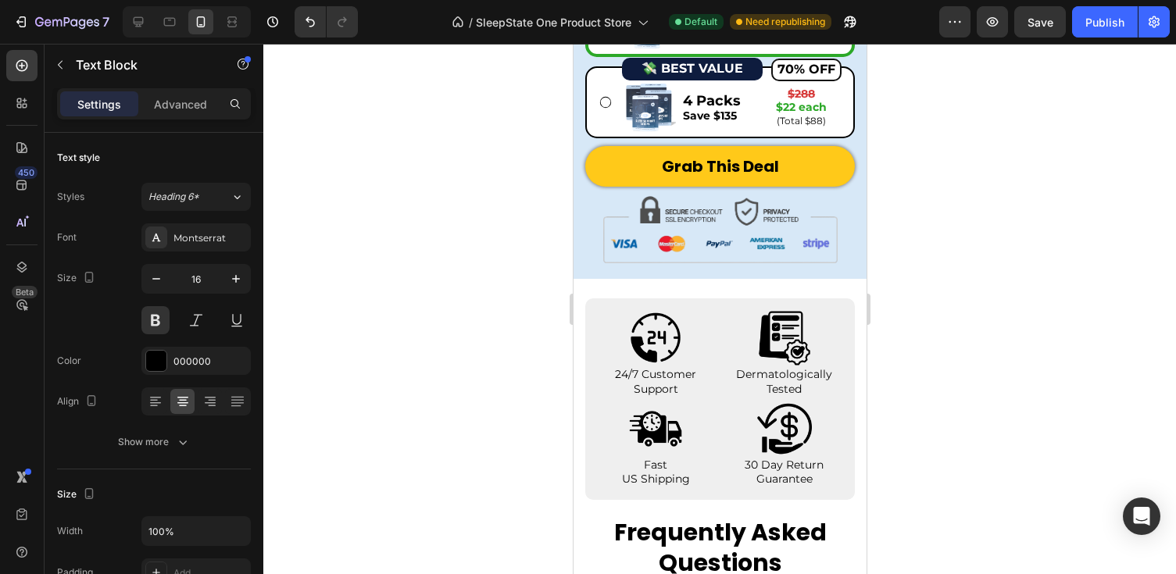
scroll to position [4400, 0]
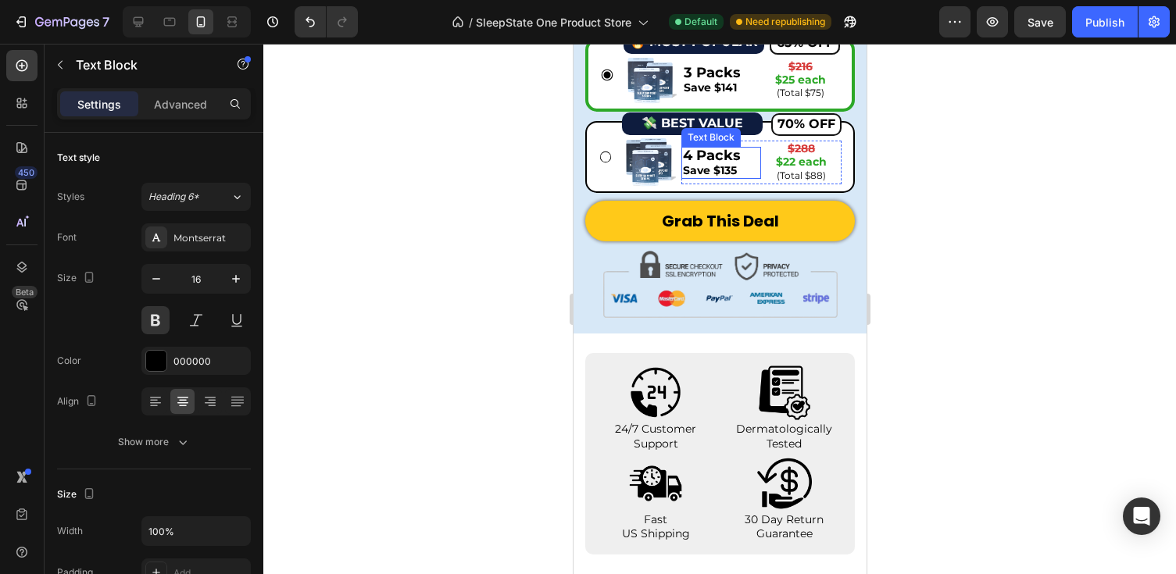
click at [723, 164] on span "Save $135" at bounding box center [709, 170] width 54 height 14
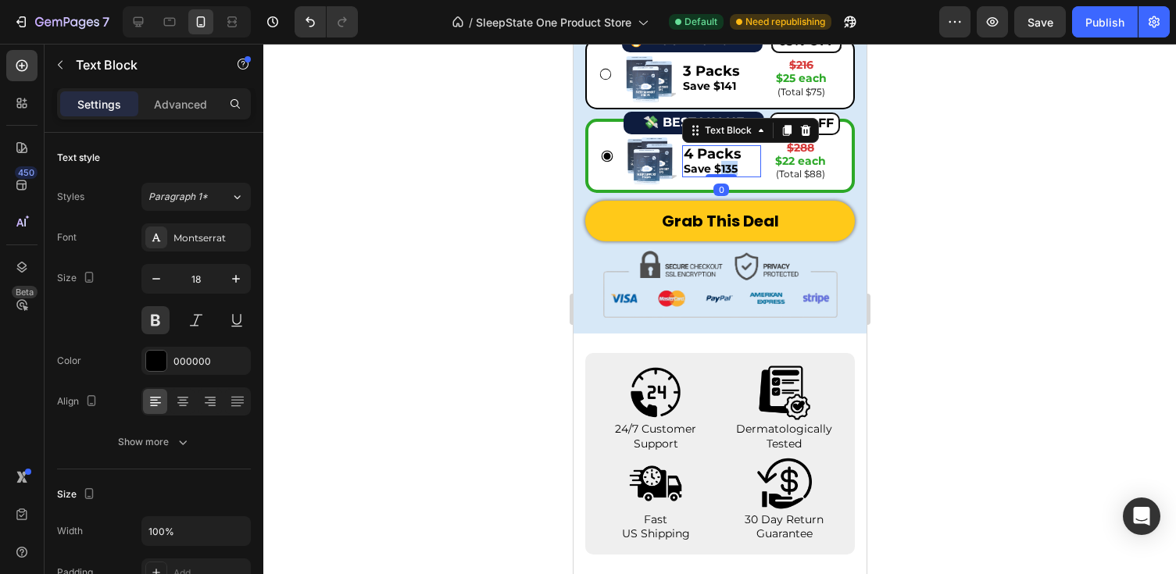
click at [723, 164] on span "Save $135" at bounding box center [710, 169] width 54 height 14
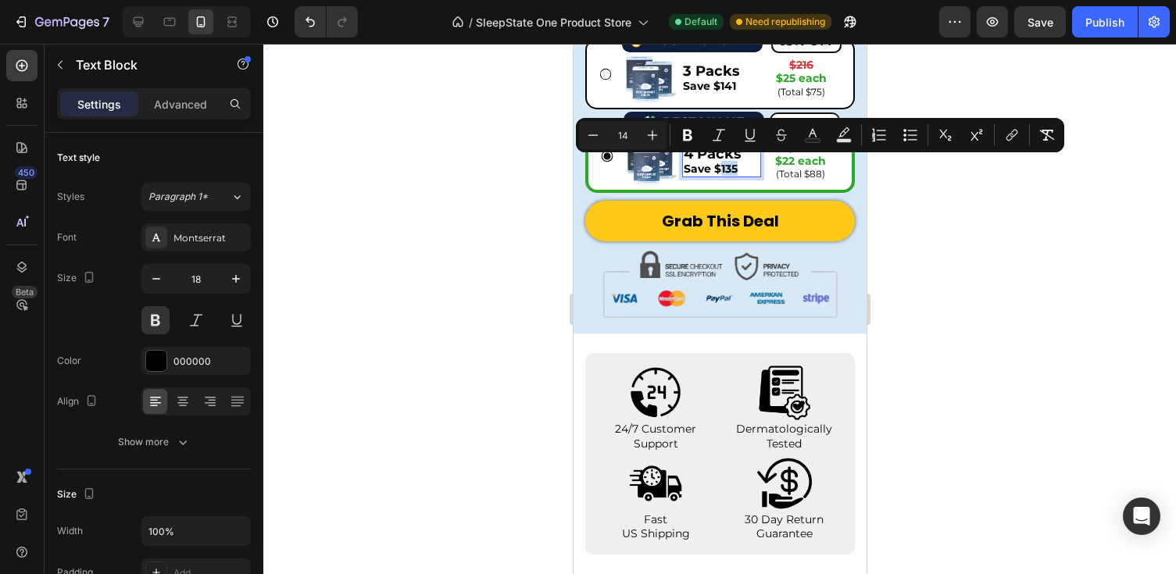
click at [721, 166] on span "Save $135" at bounding box center [710, 169] width 54 height 14
drag, startPoint x: 737, startPoint y: 163, endPoint x: 723, endPoint y: 164, distance: 14.9
click at [723, 164] on p "Save $135" at bounding box center [721, 168] width 76 height 15
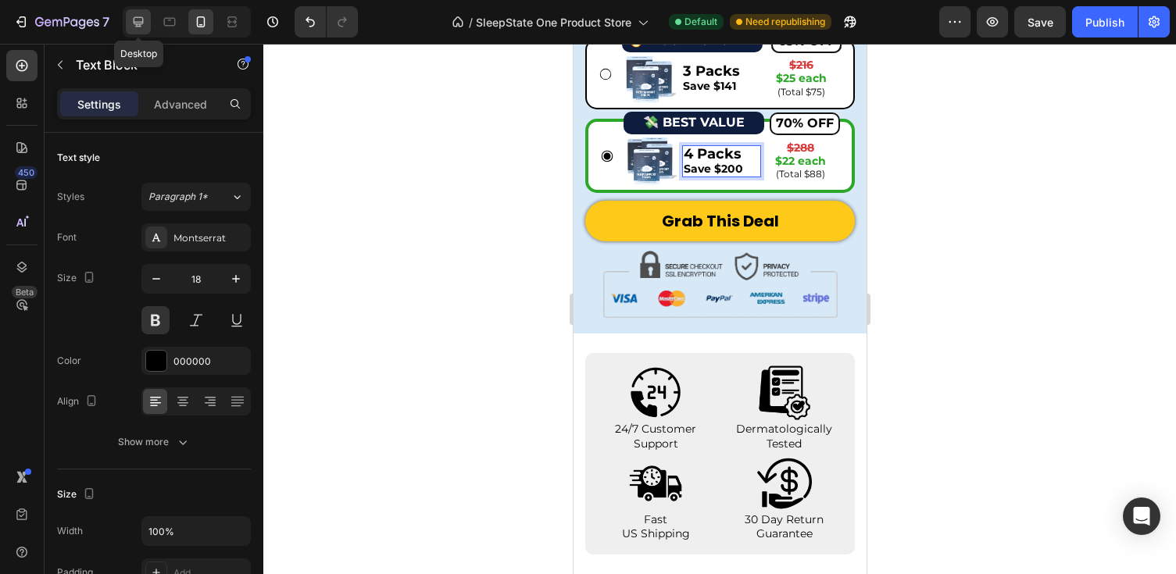
click at [137, 19] on icon at bounding box center [138, 22] width 16 height 16
type input "16"
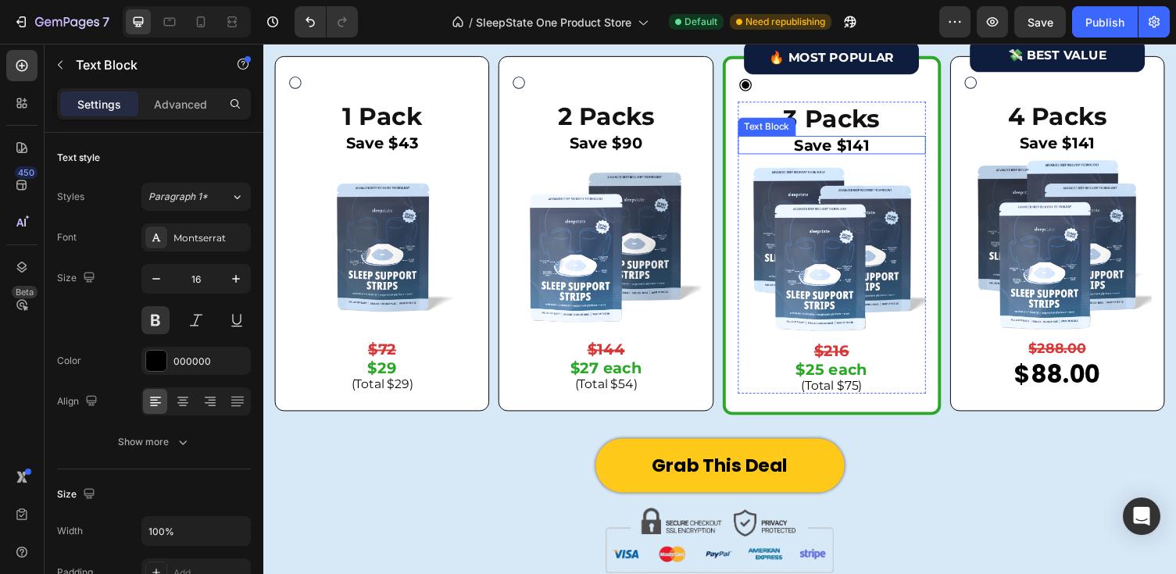
scroll to position [4529, 0]
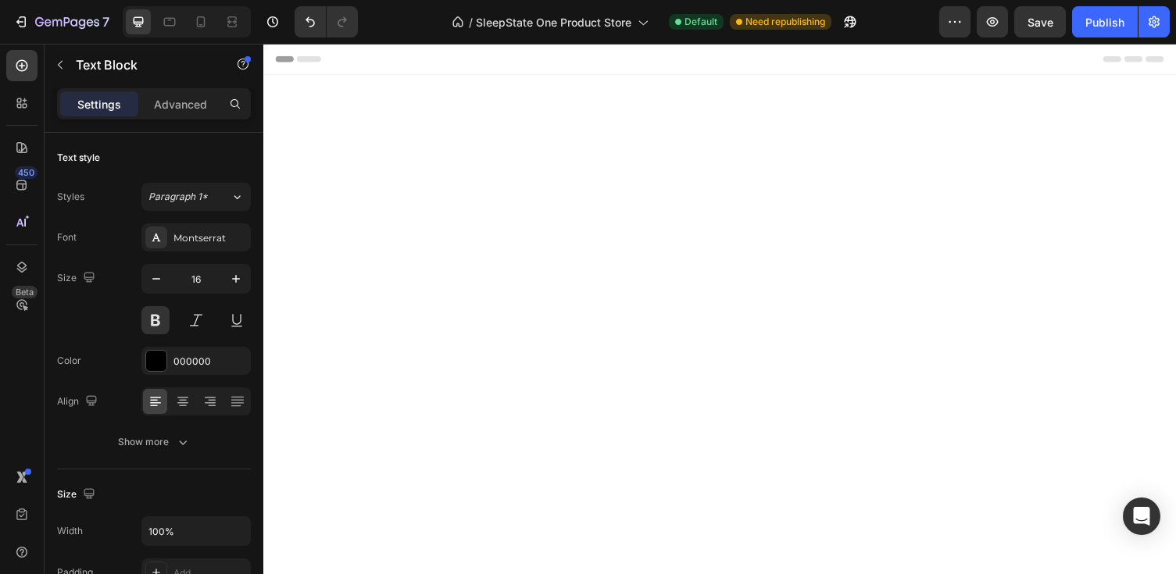
scroll to position [4473, 0]
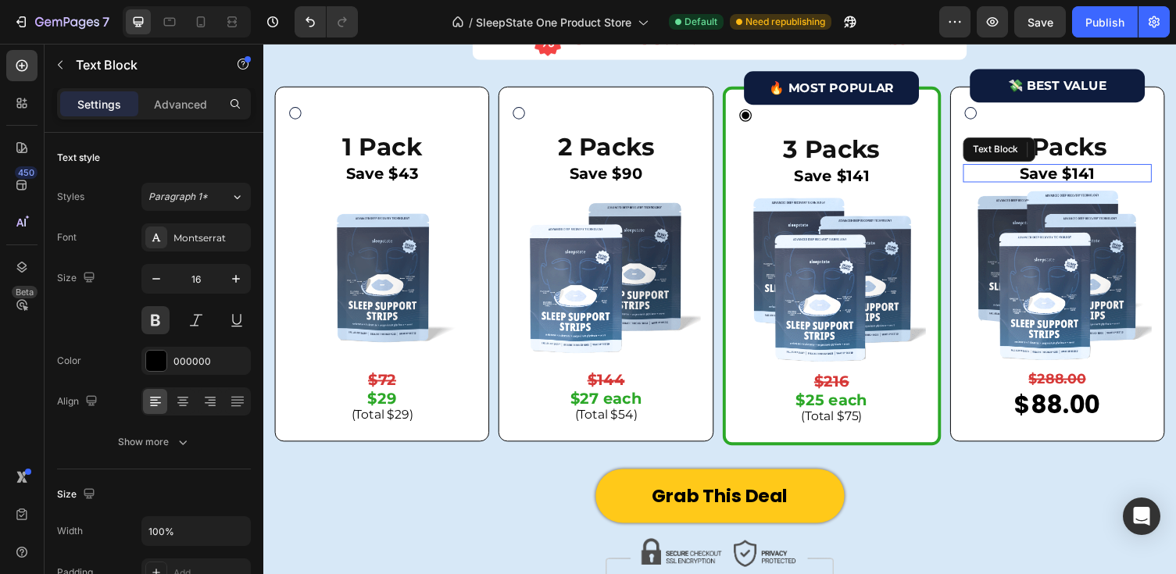
click at [1087, 177] on p "Save $141" at bounding box center [1079, 177] width 191 height 16
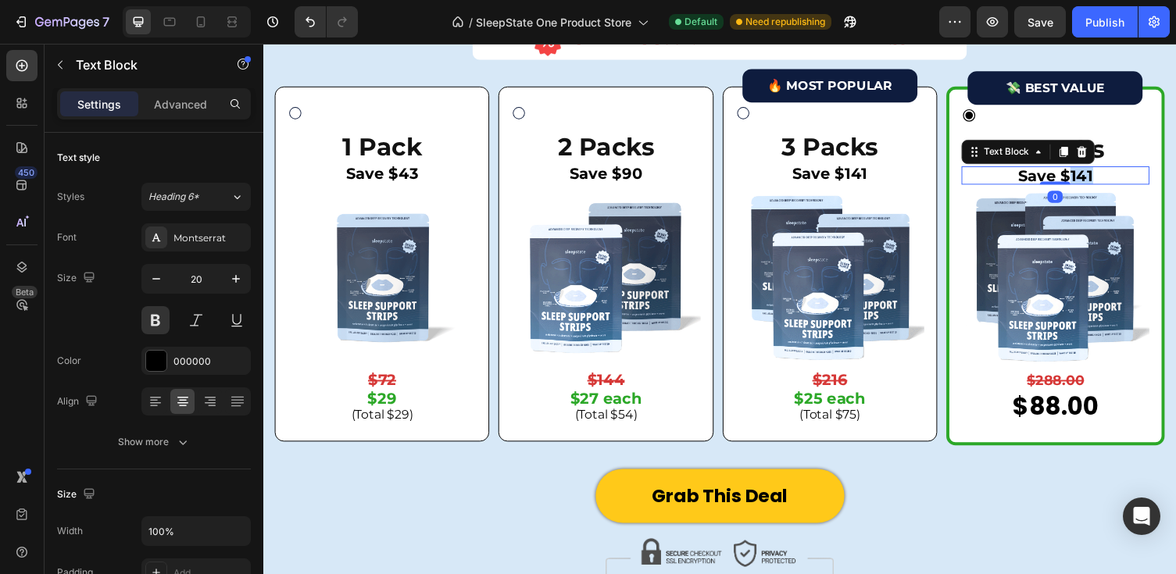
click at [1087, 177] on p "Save $141" at bounding box center [1077, 179] width 190 height 16
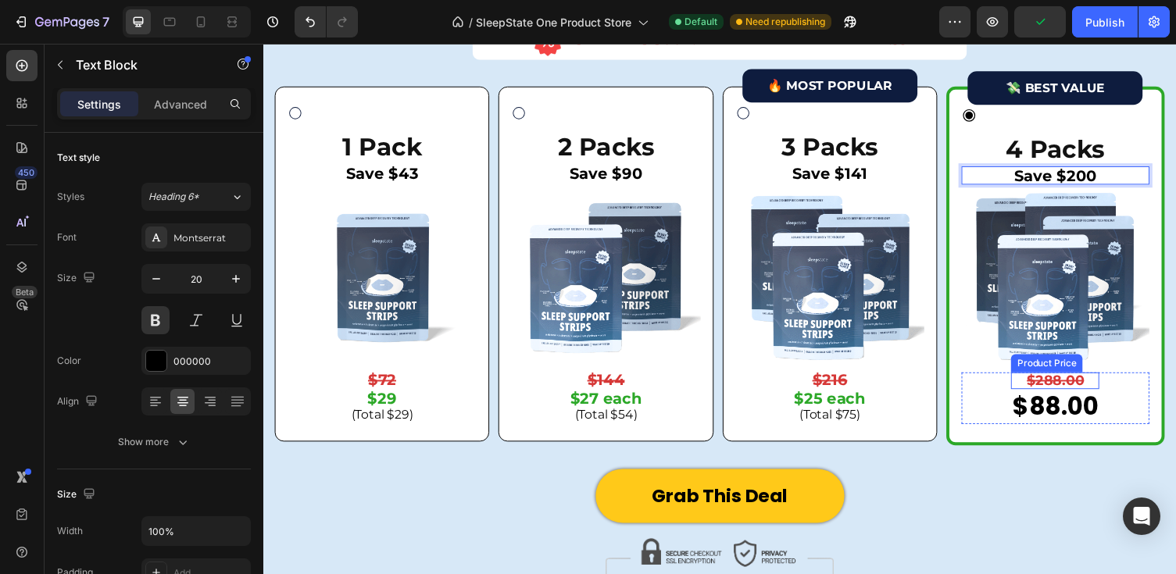
click at [1098, 384] on div "$288.00" at bounding box center [1076, 389] width 91 height 17
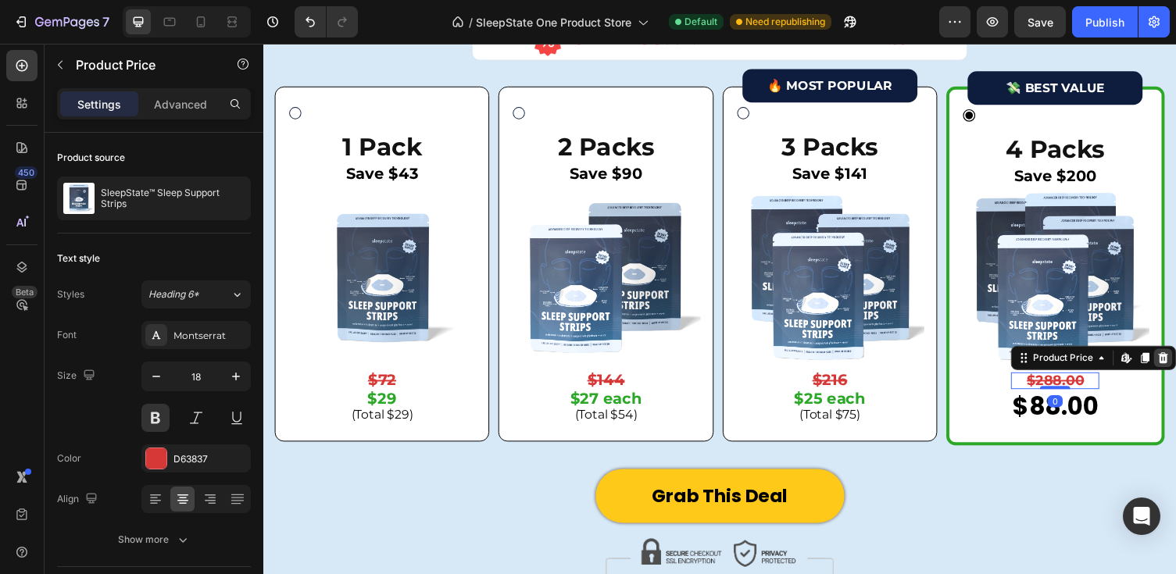
click at [1175, 362] on icon at bounding box center [1187, 366] width 12 height 12
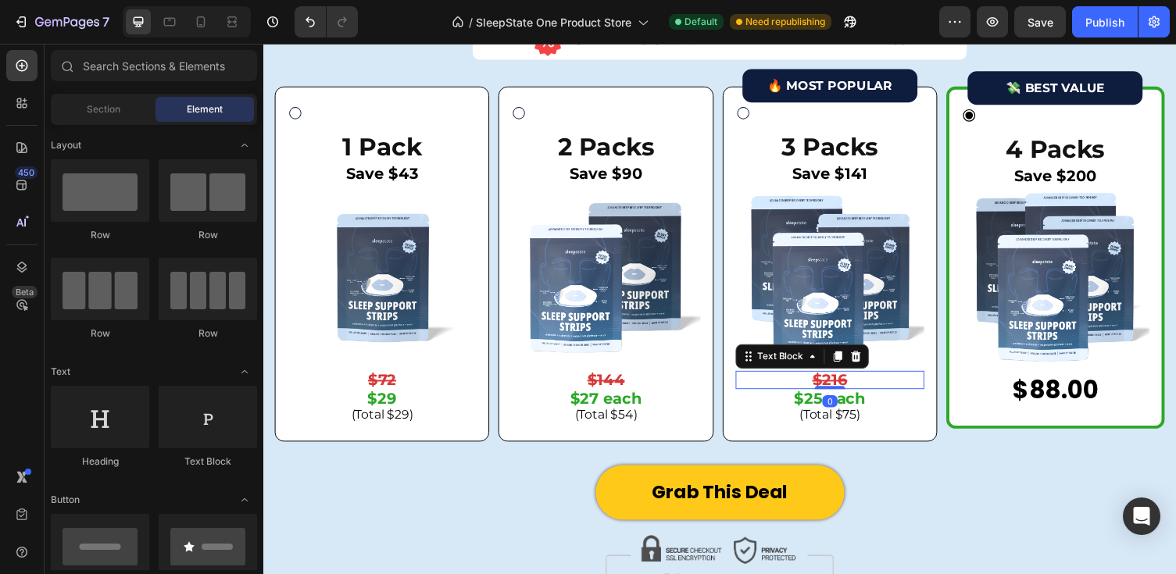
click at [880, 380] on div "$216" at bounding box center [845, 389] width 194 height 19
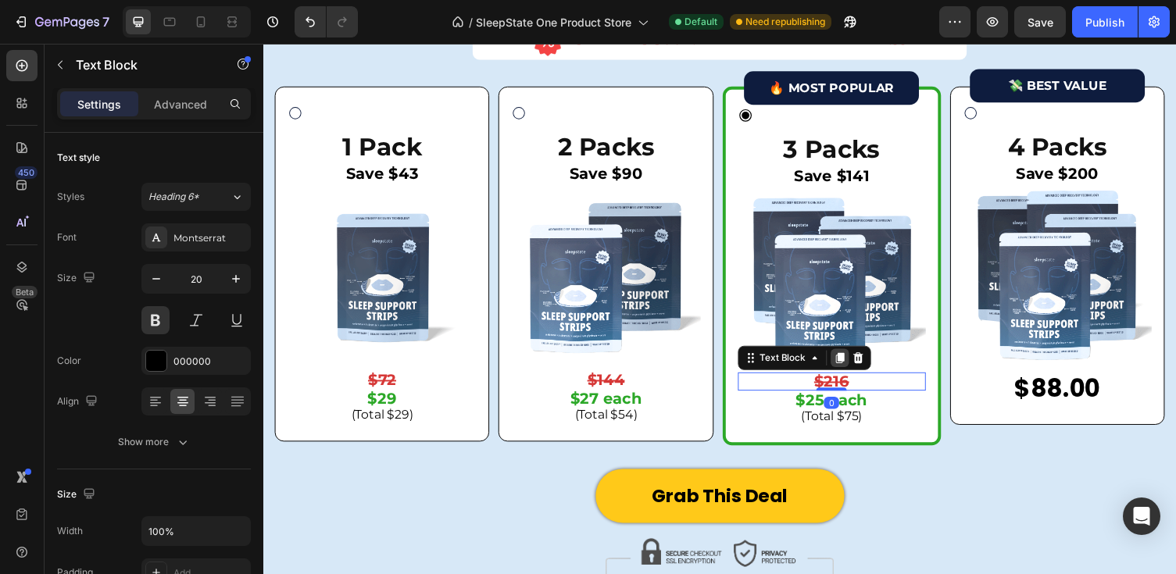
click at [852, 357] on div at bounding box center [855, 366] width 19 height 19
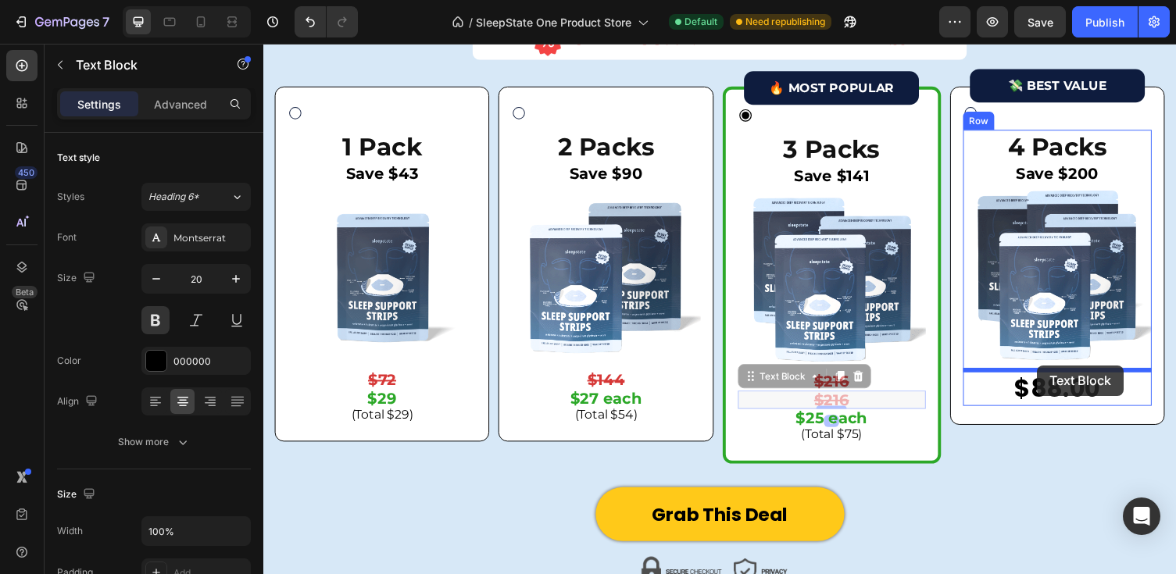
drag, startPoint x: 766, startPoint y: 387, endPoint x: 1058, endPoint y: 375, distance: 291.6
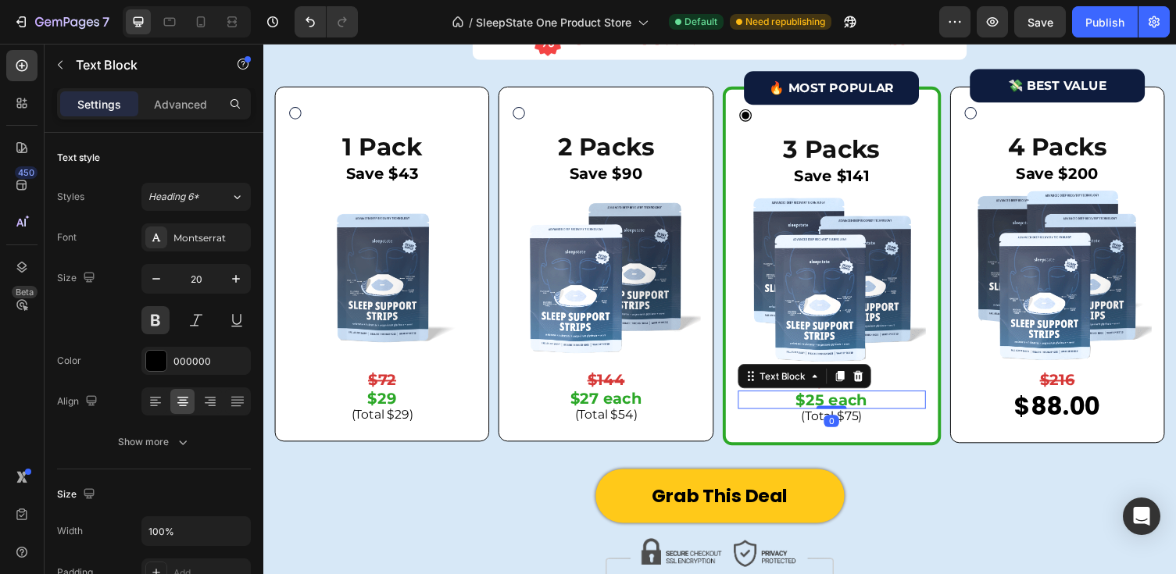
click at [841, 404] on p "$25 each" at bounding box center [847, 410] width 190 height 16
click at [853, 376] on div at bounding box center [855, 385] width 19 height 19
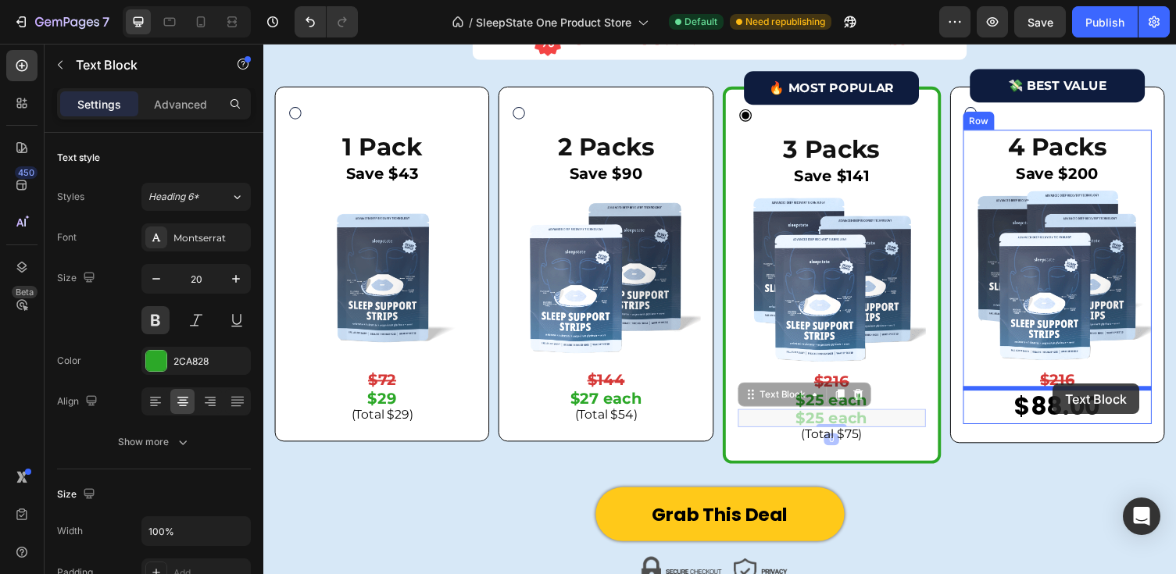
drag, startPoint x: 762, startPoint y: 405, endPoint x: 1074, endPoint y: 393, distance: 311.9
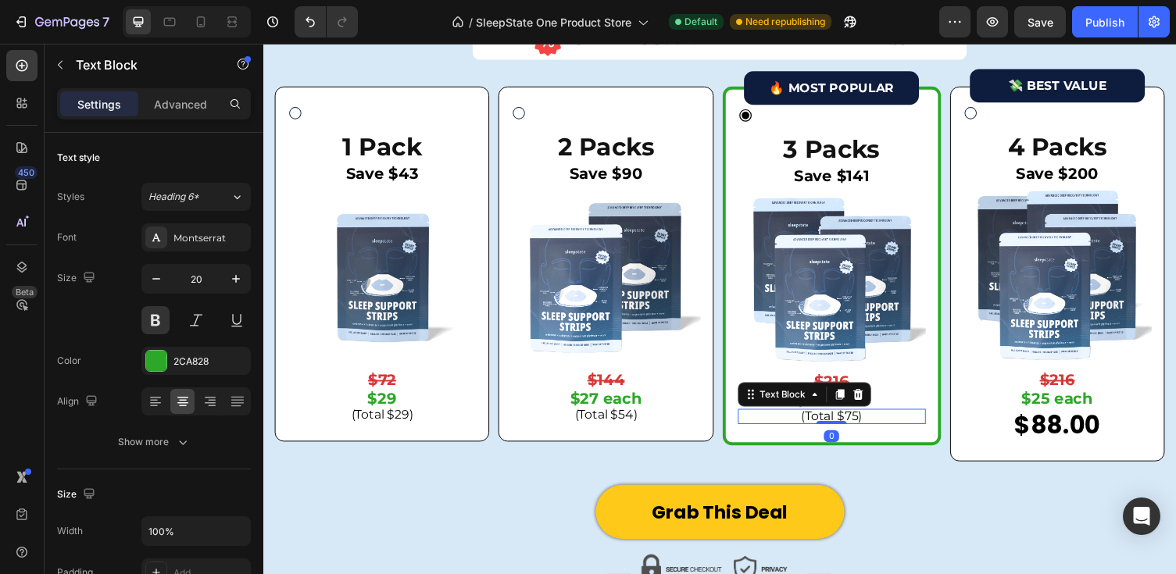
click at [859, 420] on p "(Total $75)" at bounding box center [847, 426] width 190 height 12
click at [857, 398] on icon at bounding box center [855, 403] width 9 height 11
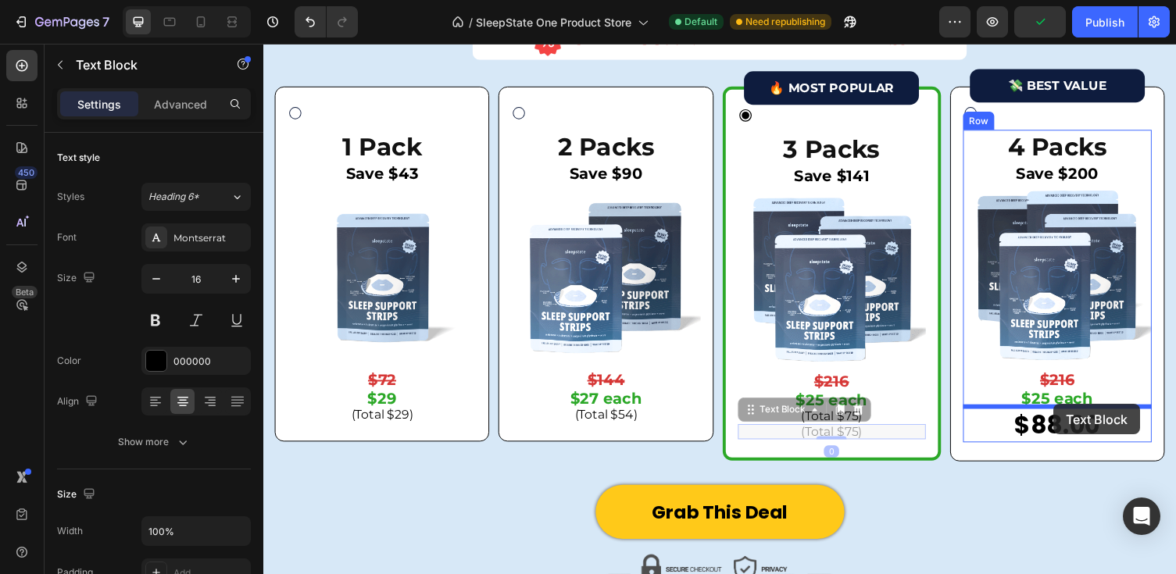
drag, startPoint x: 763, startPoint y: 425, endPoint x: 1075, endPoint y: 412, distance: 311.9
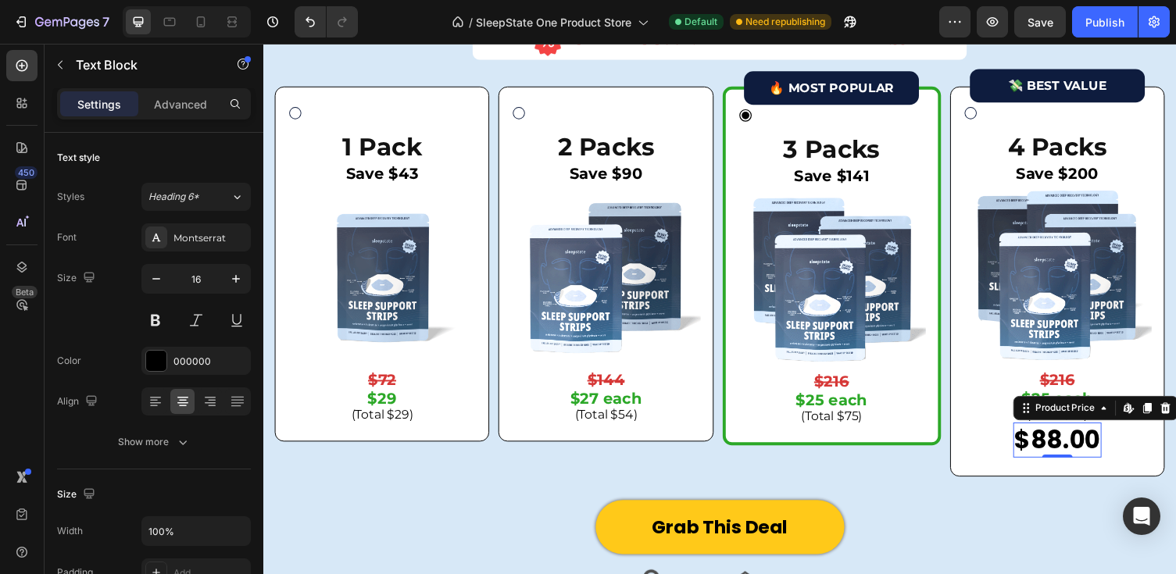
click at [1087, 449] on div "$88.00" at bounding box center [1079, 451] width 91 height 36
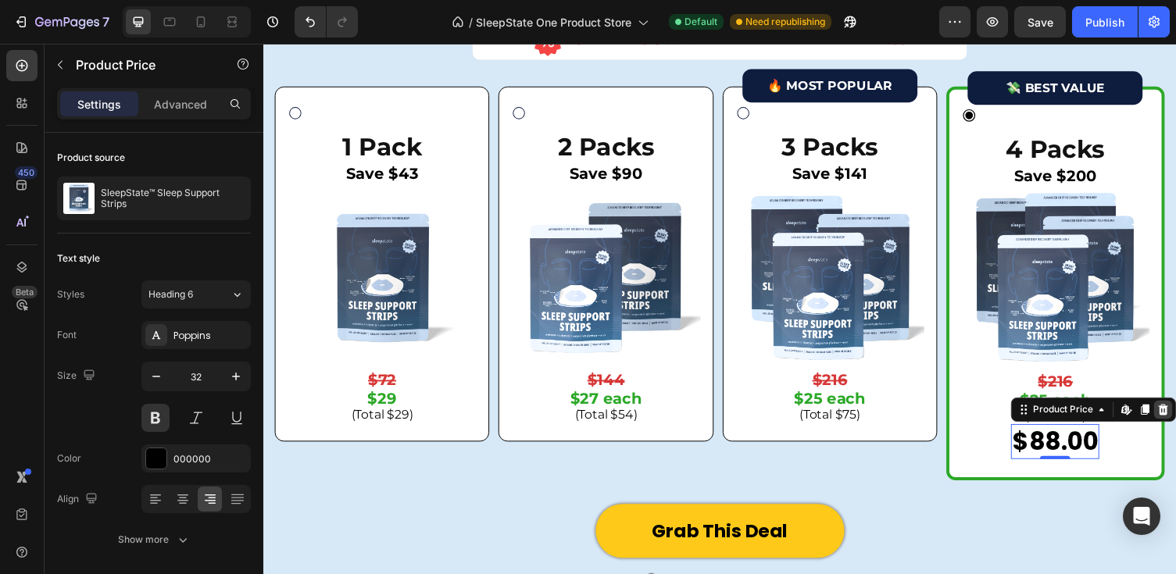
click at [1175, 413] on icon at bounding box center [1187, 419] width 12 height 12
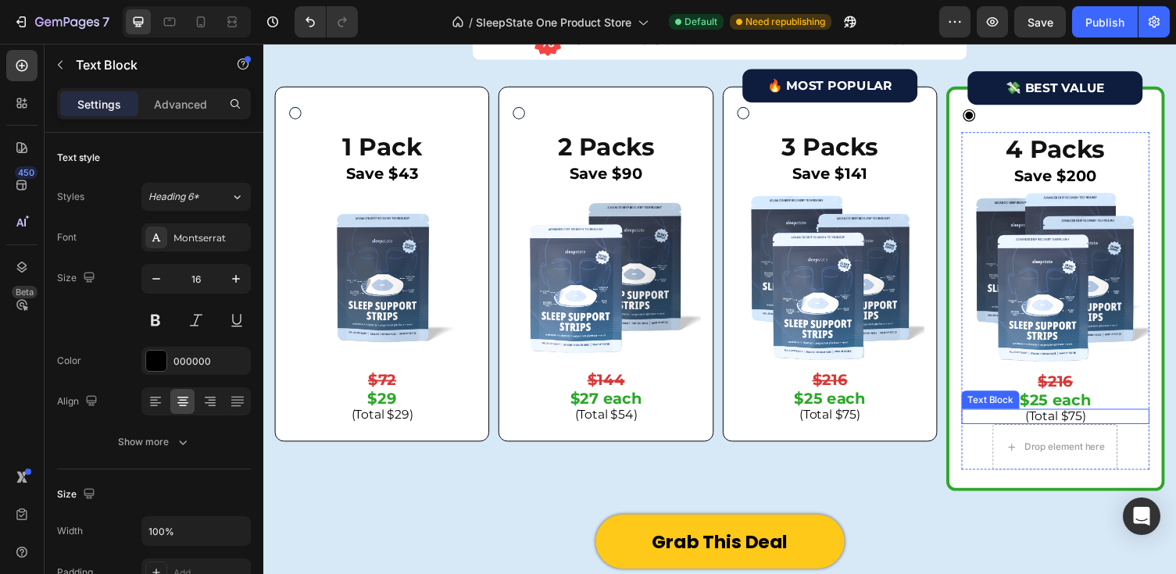
click at [1130, 426] on p "(Total $75)" at bounding box center [1077, 426] width 190 height 12
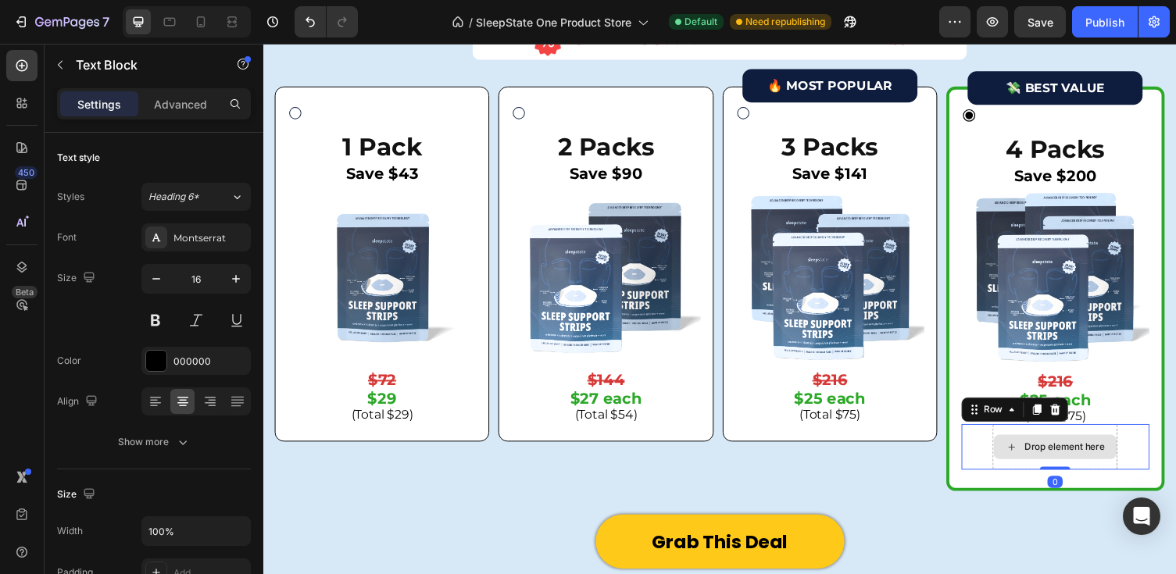
click at [1123, 441] on div "Drop element here" at bounding box center [1076, 457] width 128 height 47
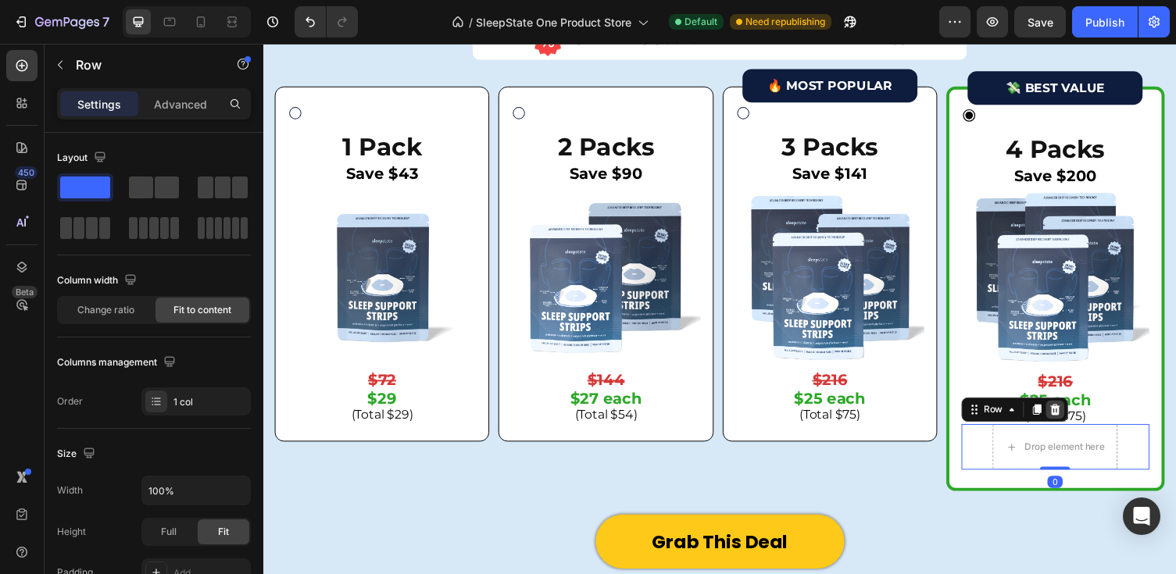
click at [1077, 417] on icon at bounding box center [1076, 419] width 12 height 12
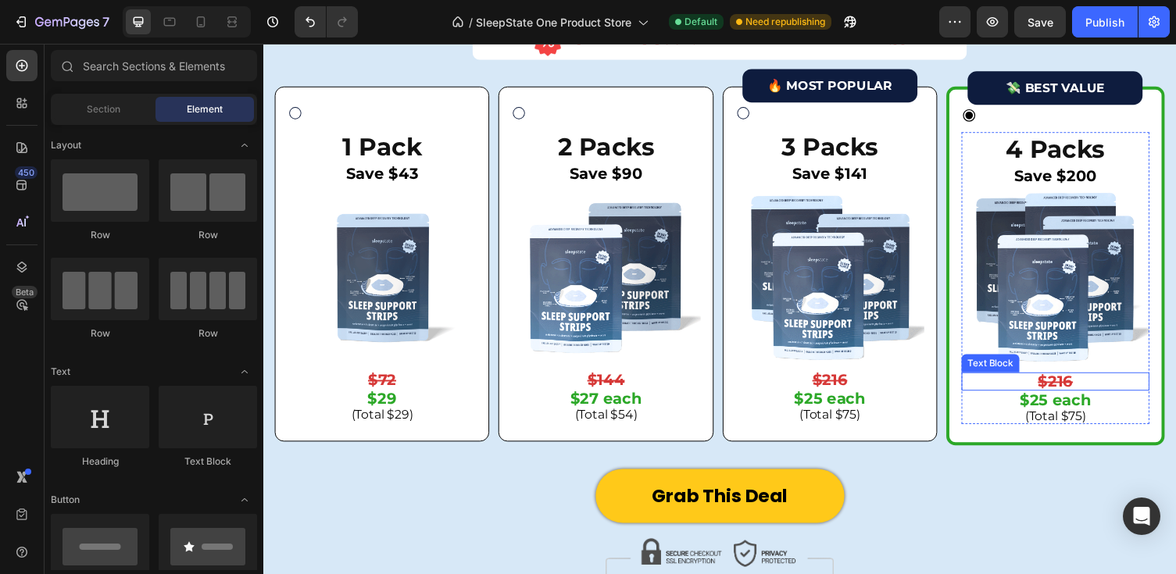
click at [1088, 390] on strong "$216" at bounding box center [1077, 390] width 36 height 19
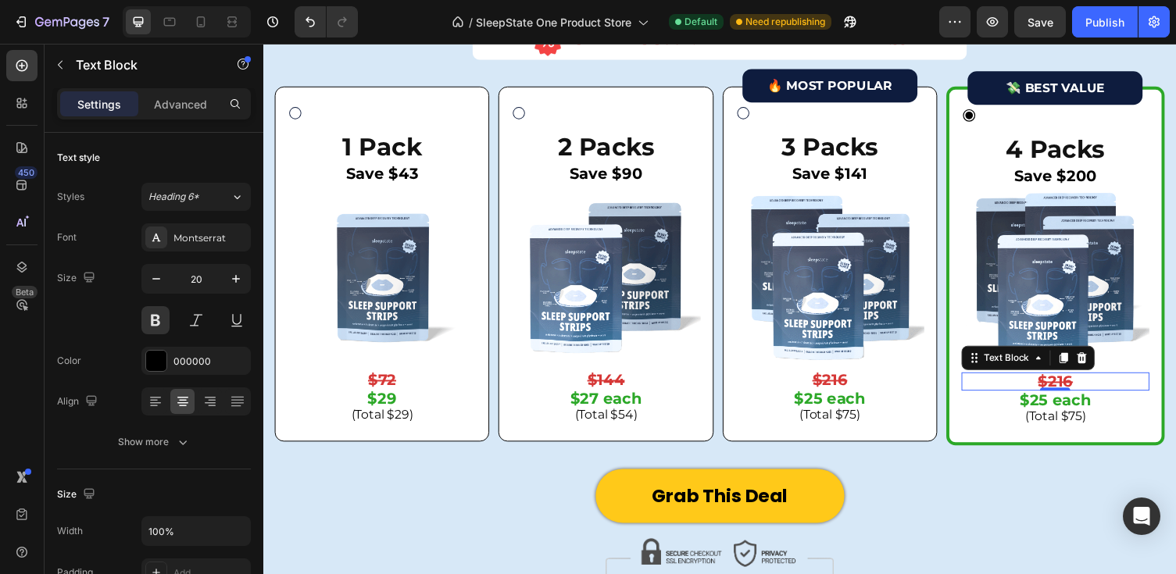
click at [1086, 390] on strong "$216" at bounding box center [1077, 390] width 36 height 19
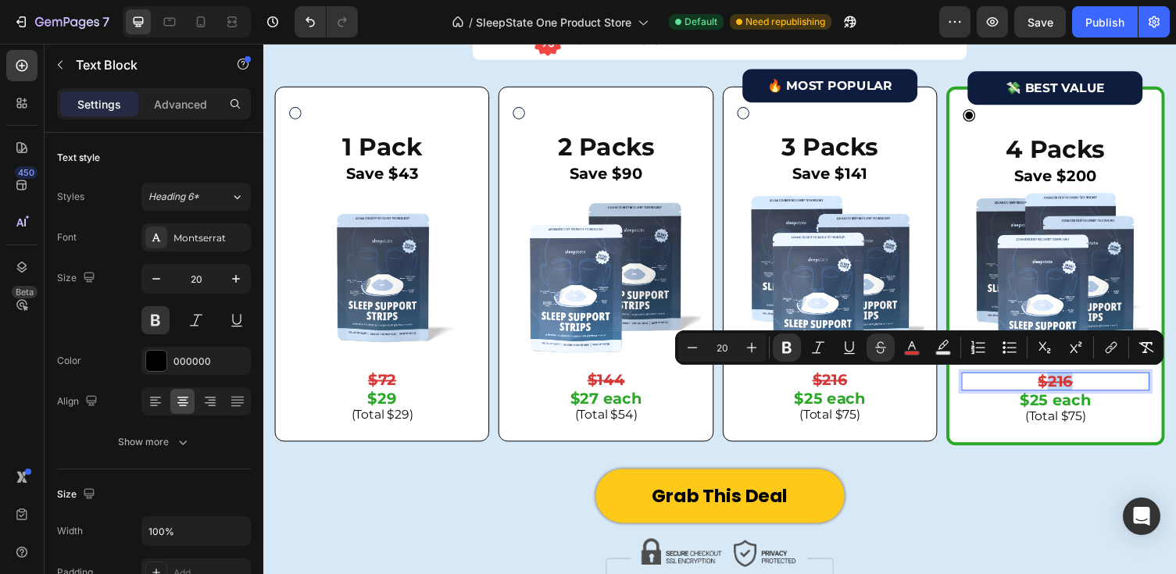
click at [1095, 390] on p "$216" at bounding box center [1077, 391] width 190 height 16
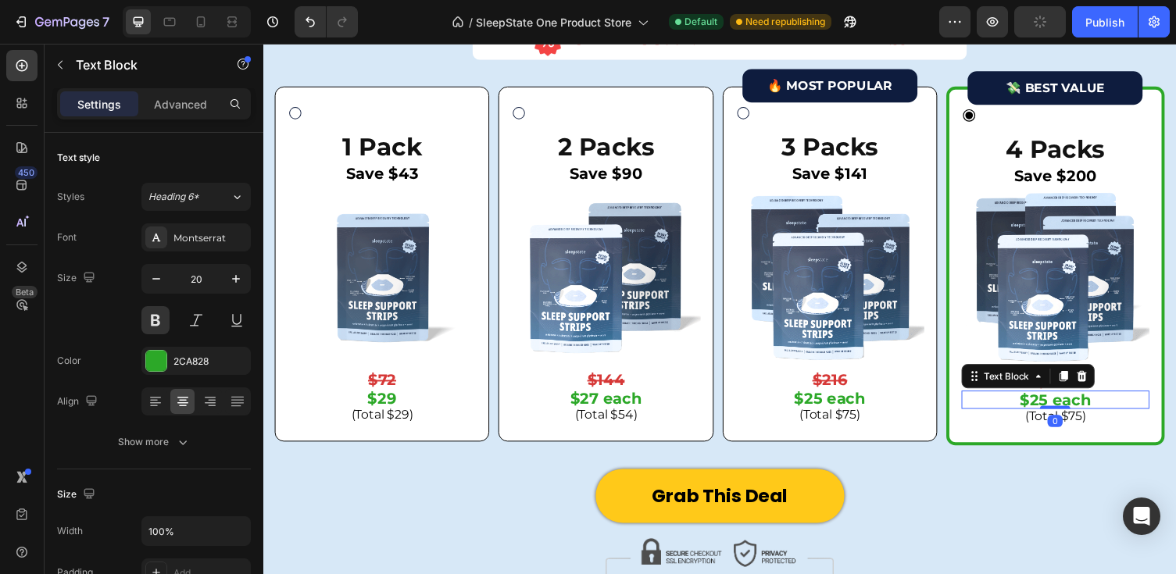
click at [1070, 407] on p "$25 each" at bounding box center [1077, 410] width 190 height 16
click at [1064, 404] on p "$25 each" at bounding box center [1077, 410] width 190 height 16
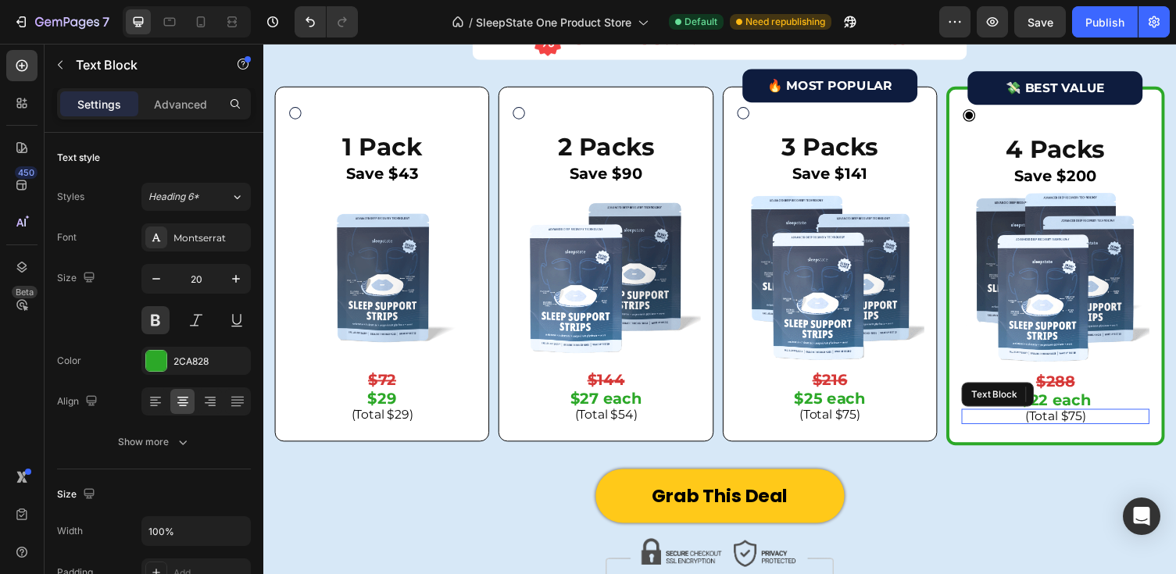
click at [1075, 427] on p "(Total $75)" at bounding box center [1077, 426] width 190 height 12
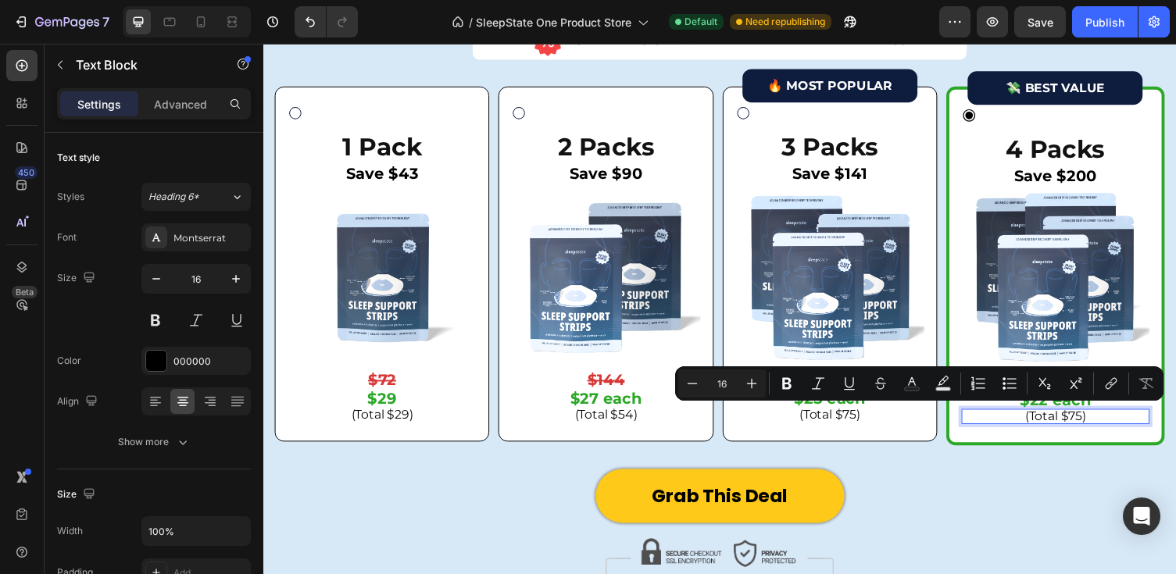
click at [1103, 426] on p "(Total $75)" at bounding box center [1077, 426] width 190 height 12
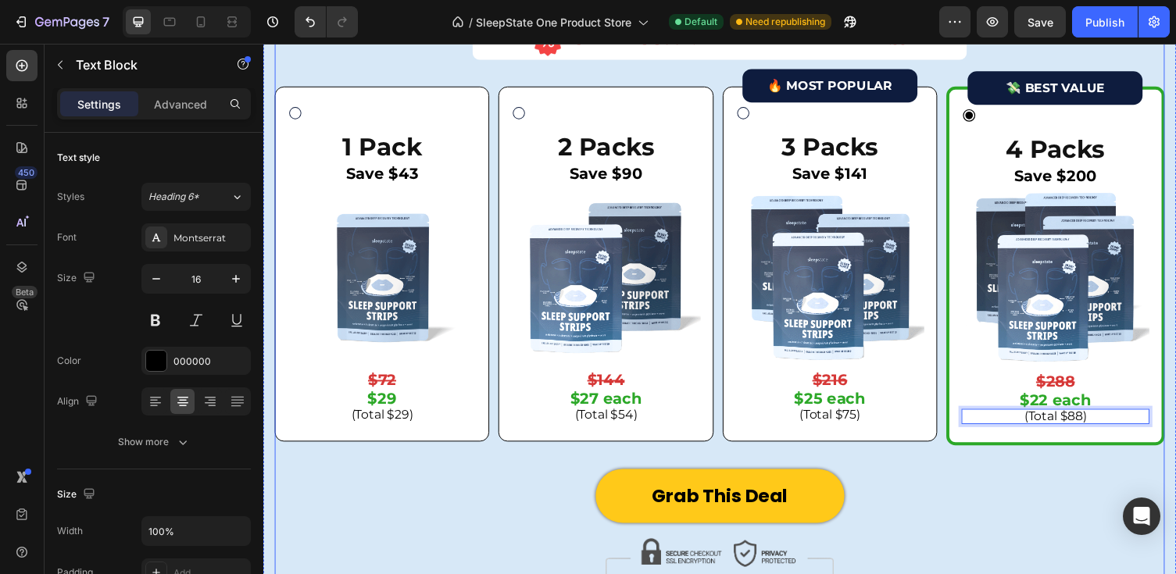
click at [1026, 476] on div "Limited Time Offer: Try SleepState [DATE] For Up To 70% OFF Heading Image SALE …" at bounding box center [732, 202] width 914 height 558
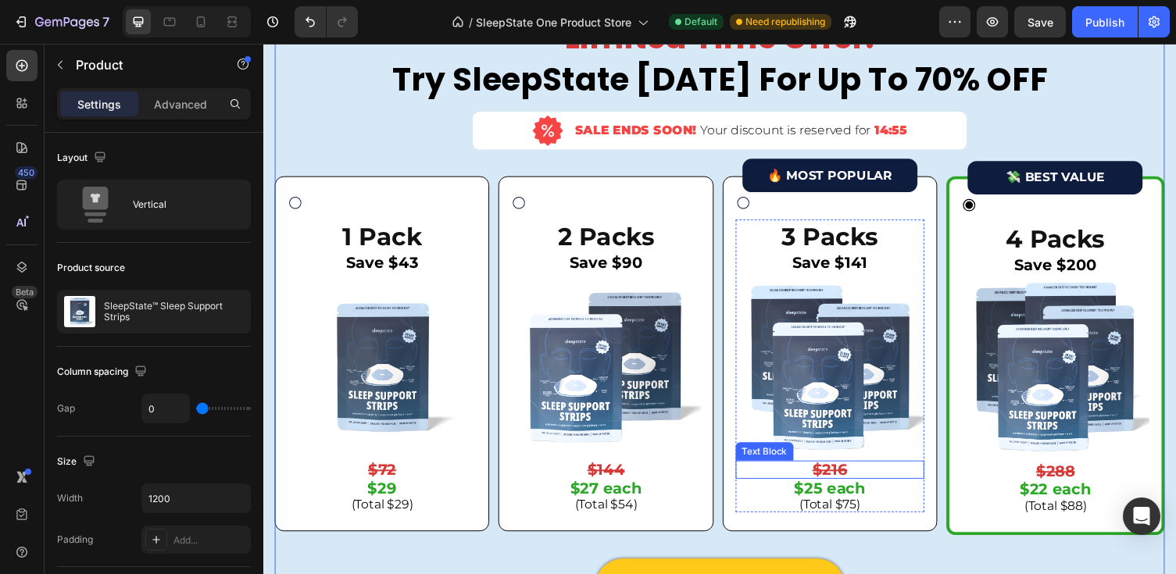
scroll to position [4384, 0]
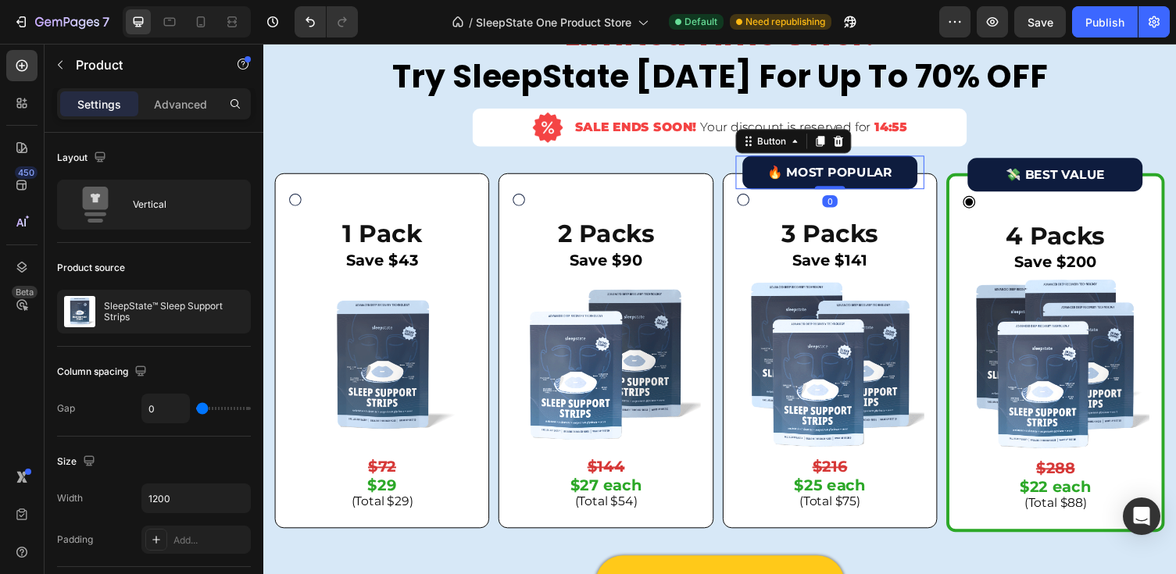
click at [763, 165] on button "🔥 MOST POPULAR" at bounding box center [845, 176] width 180 height 35
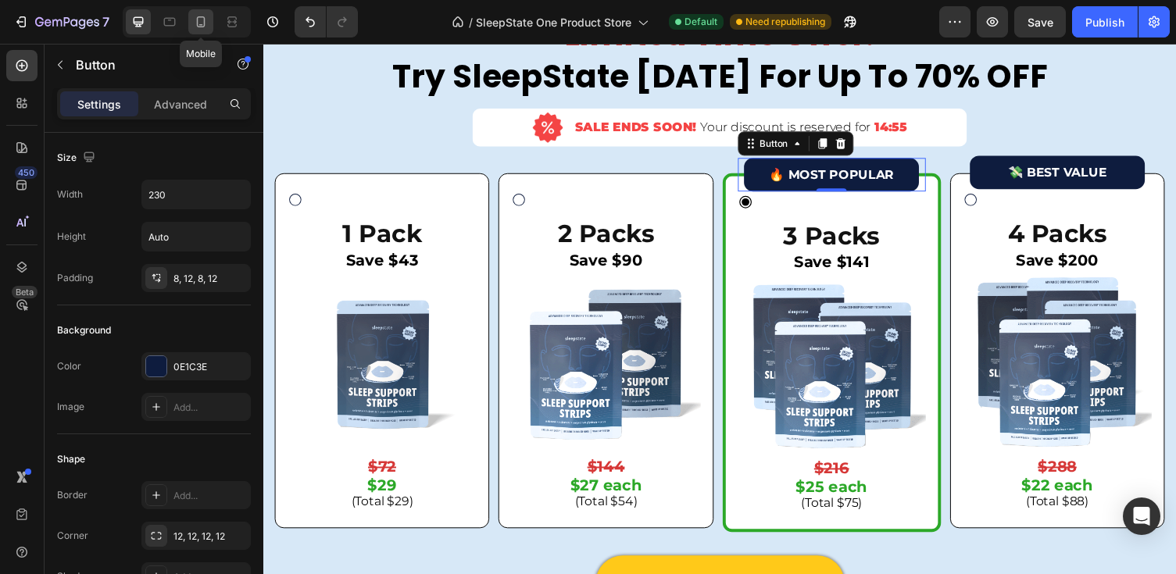
click at [195, 21] on icon at bounding box center [201, 22] width 16 height 16
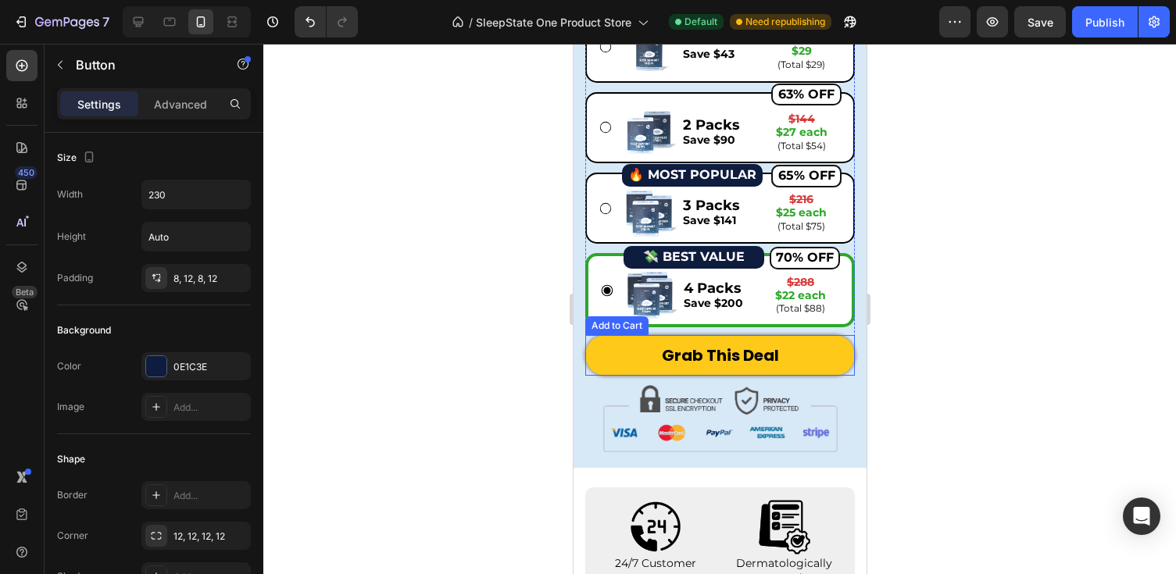
scroll to position [4261, 0]
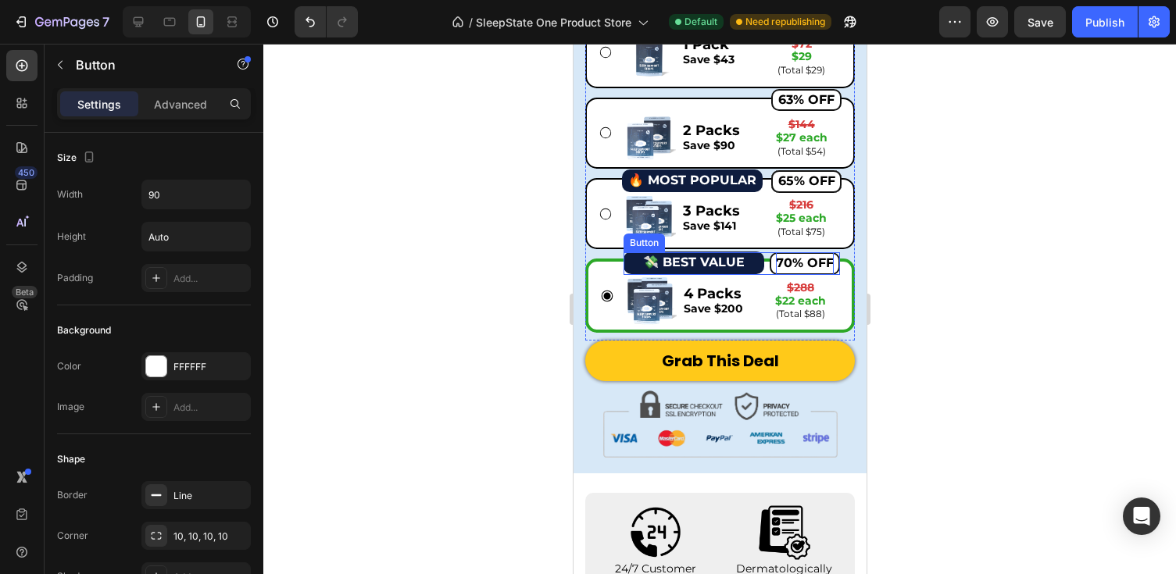
click at [830, 258] on strong "70% OFF" at bounding box center [804, 262] width 58 height 15
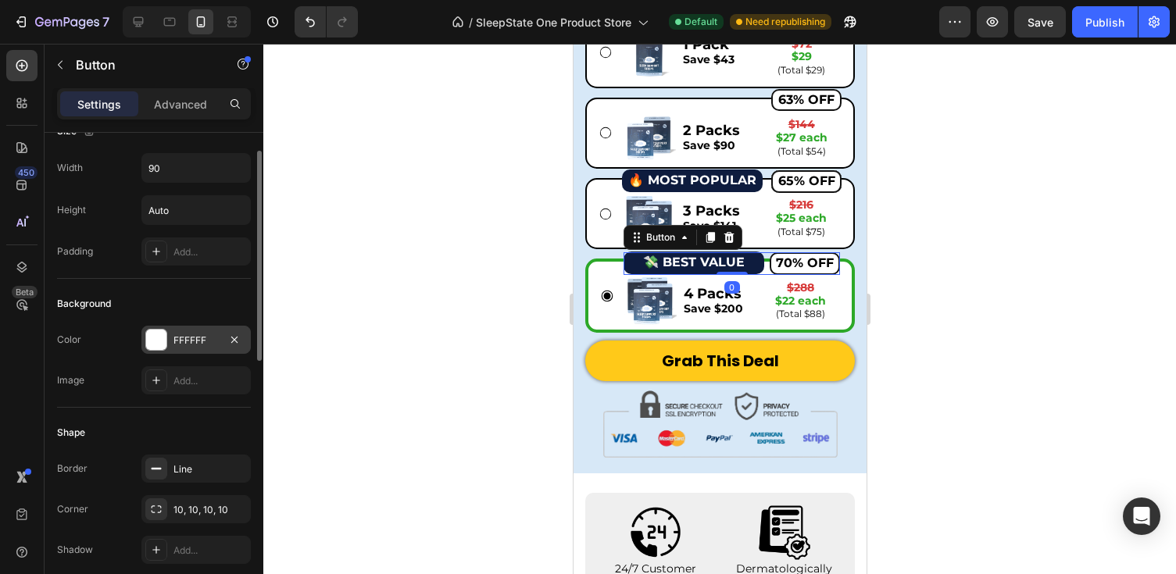
scroll to position [42, 0]
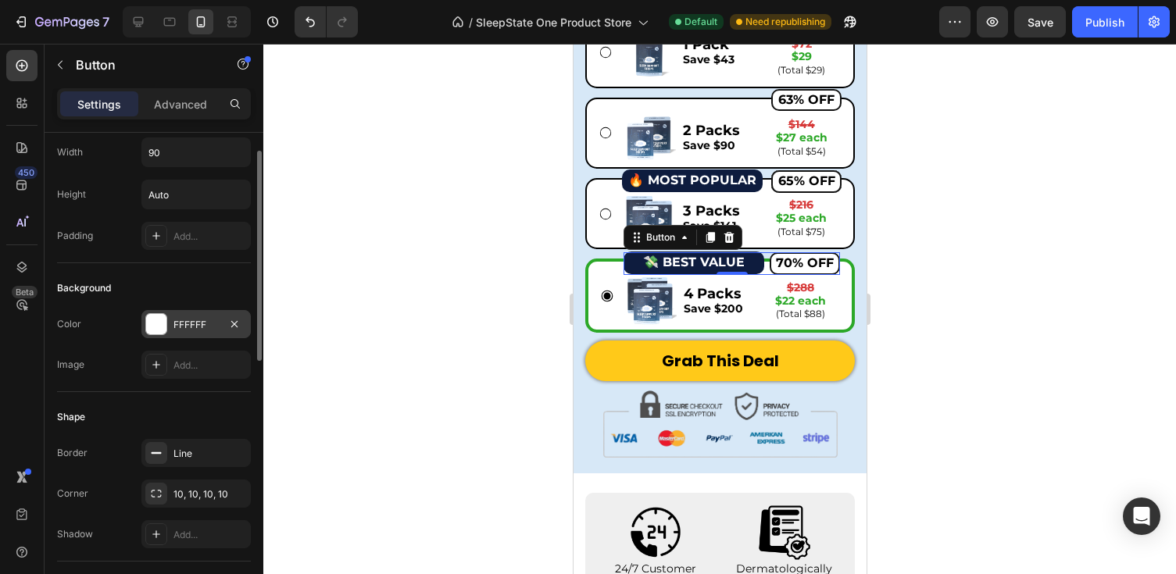
click at [165, 310] on div "FFFFFF" at bounding box center [195, 324] width 109 height 28
click at [117, 341] on div "Color FFFFFF Image Add..." at bounding box center [154, 344] width 194 height 69
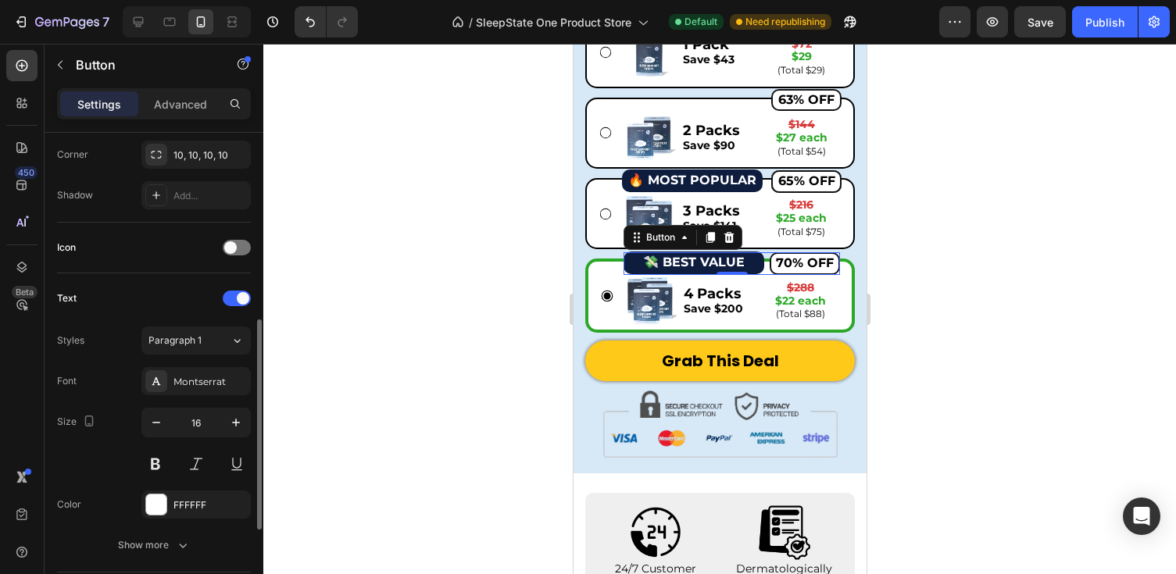
scroll to position [634, 0]
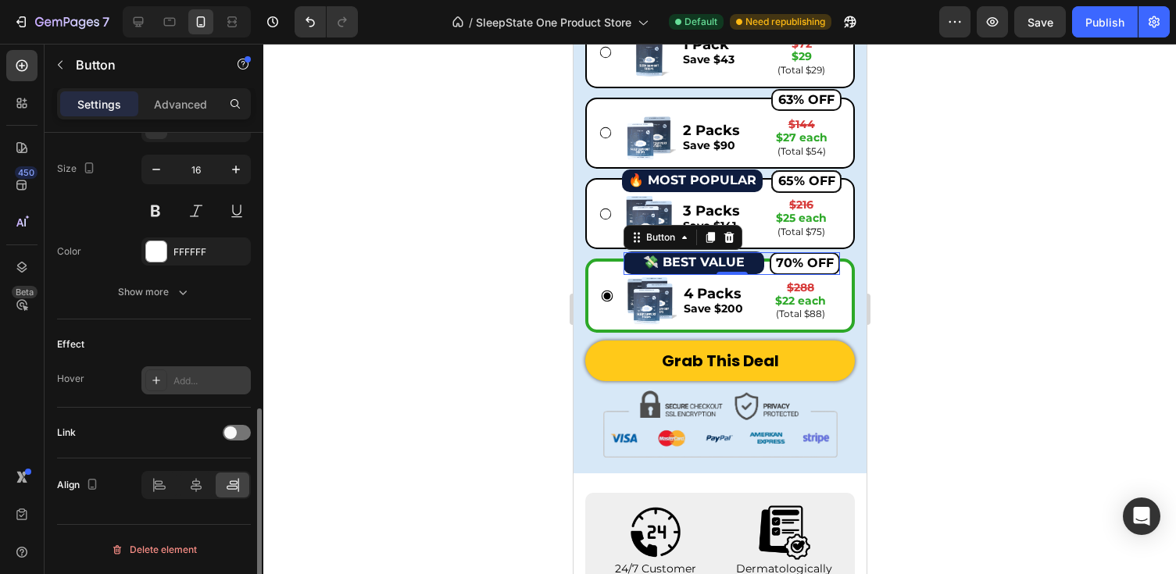
click at [201, 380] on div "Add..." at bounding box center [209, 381] width 73 height 14
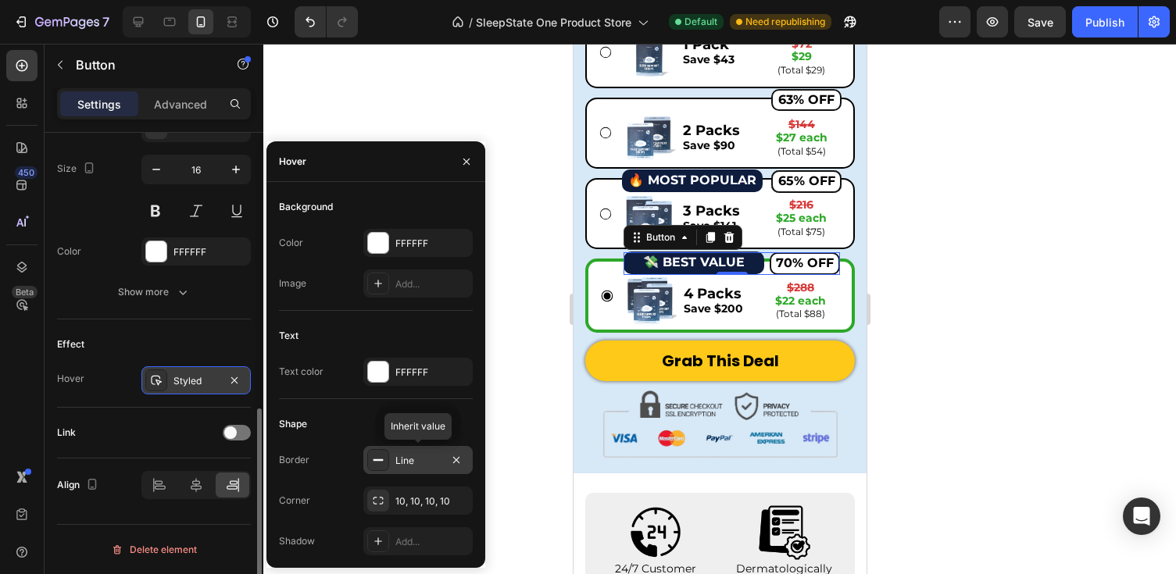
click at [401, 470] on div "Line" at bounding box center [417, 460] width 109 height 28
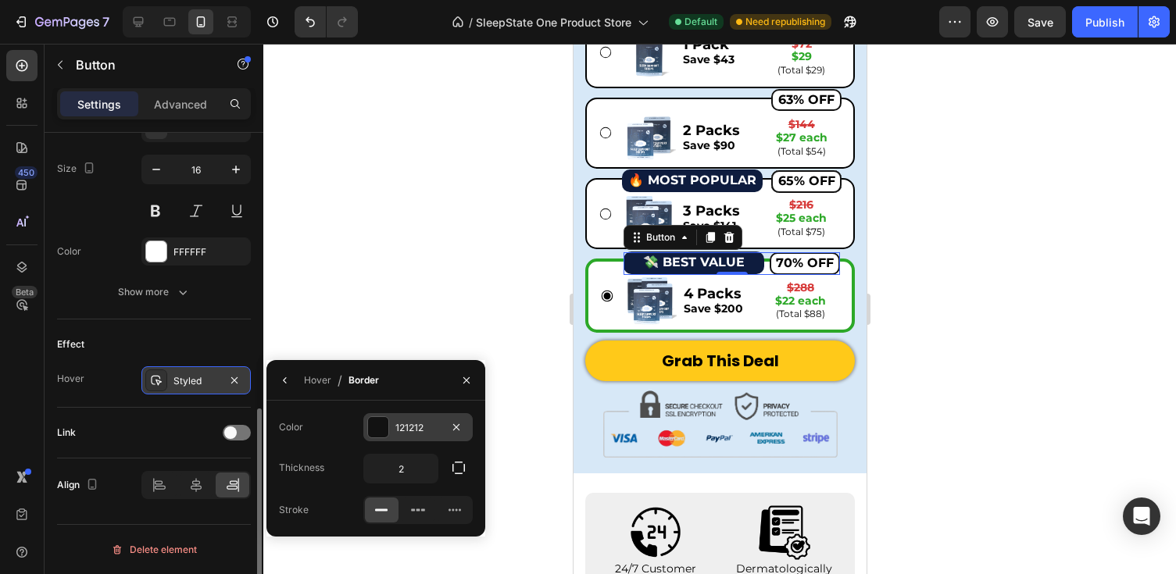
click at [377, 418] on div at bounding box center [378, 427] width 20 height 20
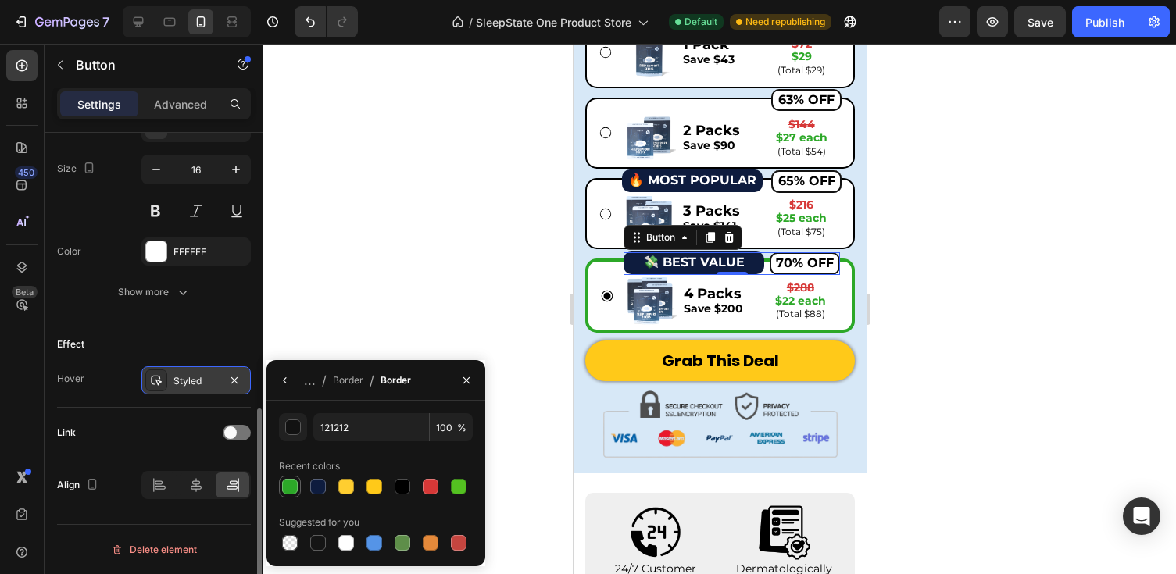
click at [291, 487] on div at bounding box center [290, 487] width 16 height 16
type input "2CA828"
click at [915, 262] on div at bounding box center [719, 309] width 912 height 530
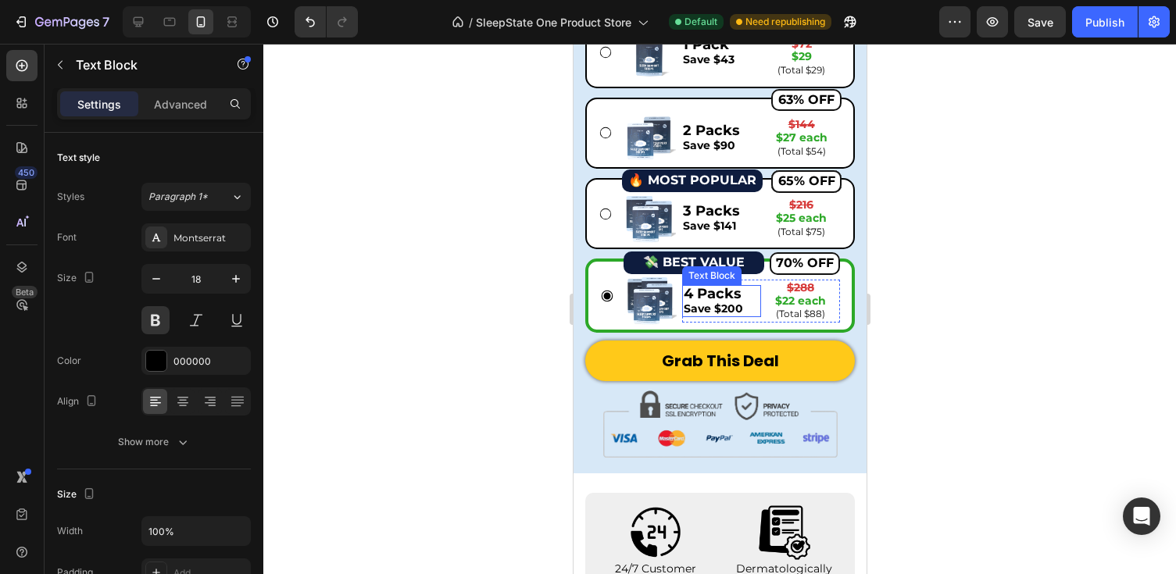
click at [706, 289] on p "4 Packs" at bounding box center [721, 294] width 76 height 14
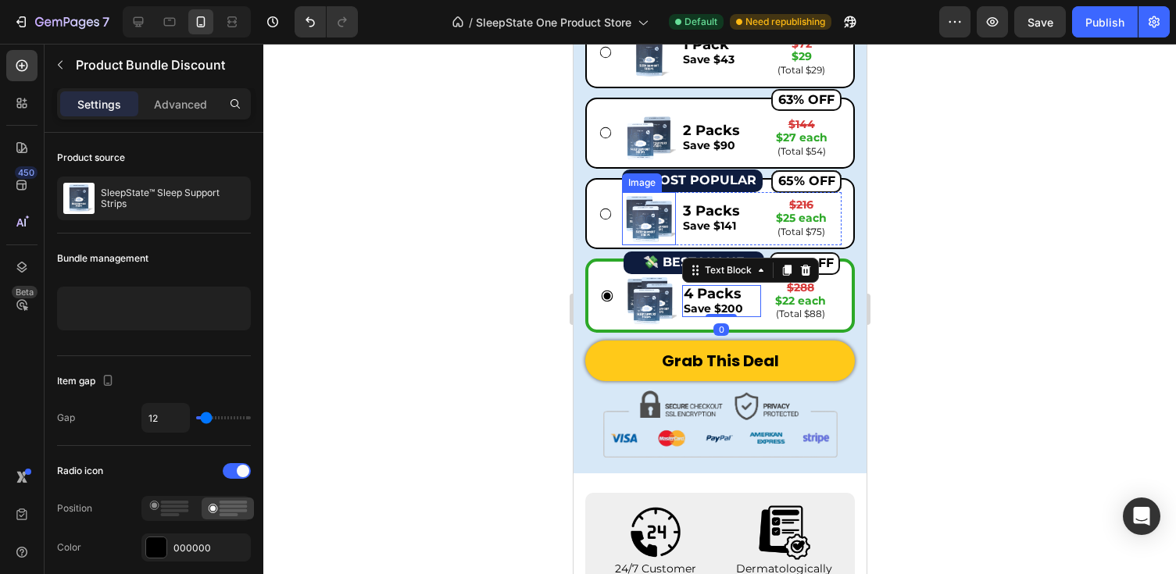
click at [614, 210] on div "🔥 MOST POPULAR Button Image 65% OFF Button 65% OFF Button 65% OFF Button 65% OF…" at bounding box center [719, 213] width 243 height 63
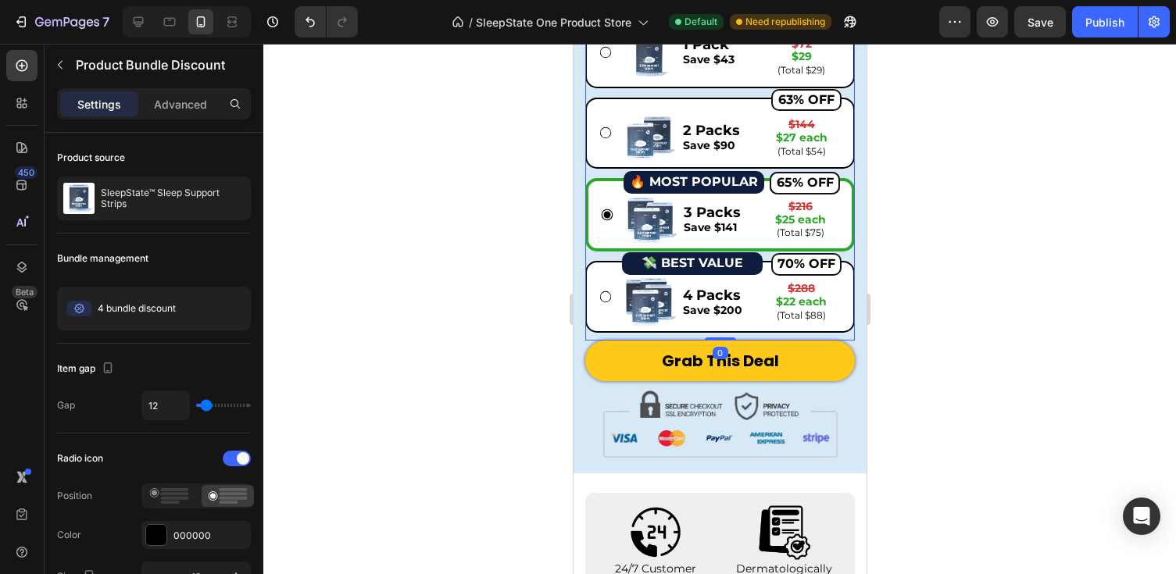
click at [609, 278] on div "💸 BEST VALUE Button 70% OFF Button Image 4 Packs Save $200 Text Block $288 $22 …" at bounding box center [719, 297] width 243 height 64
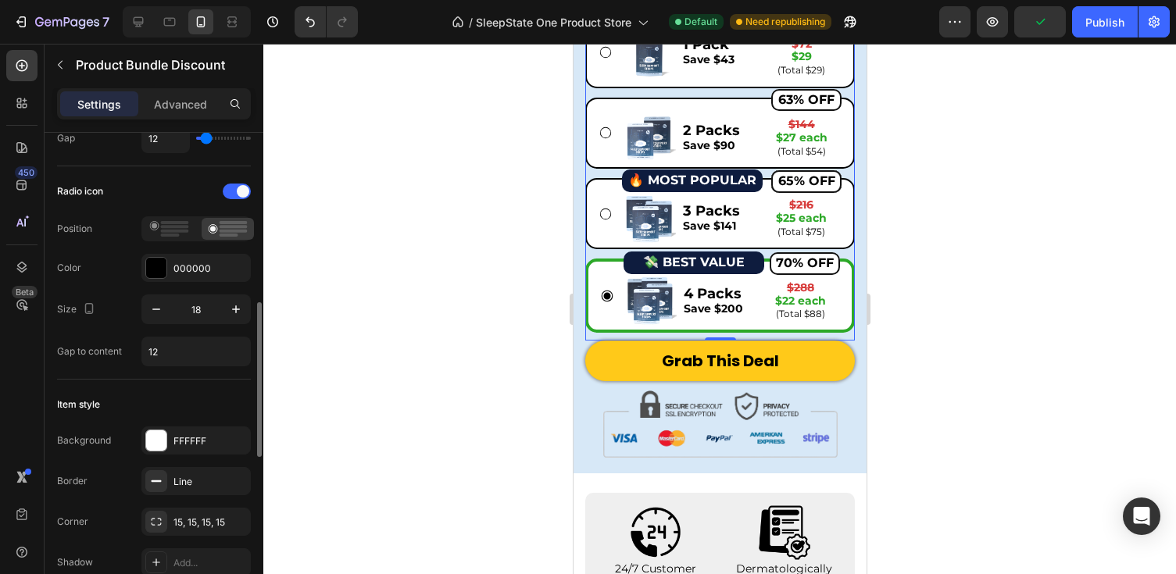
scroll to position [331, 0]
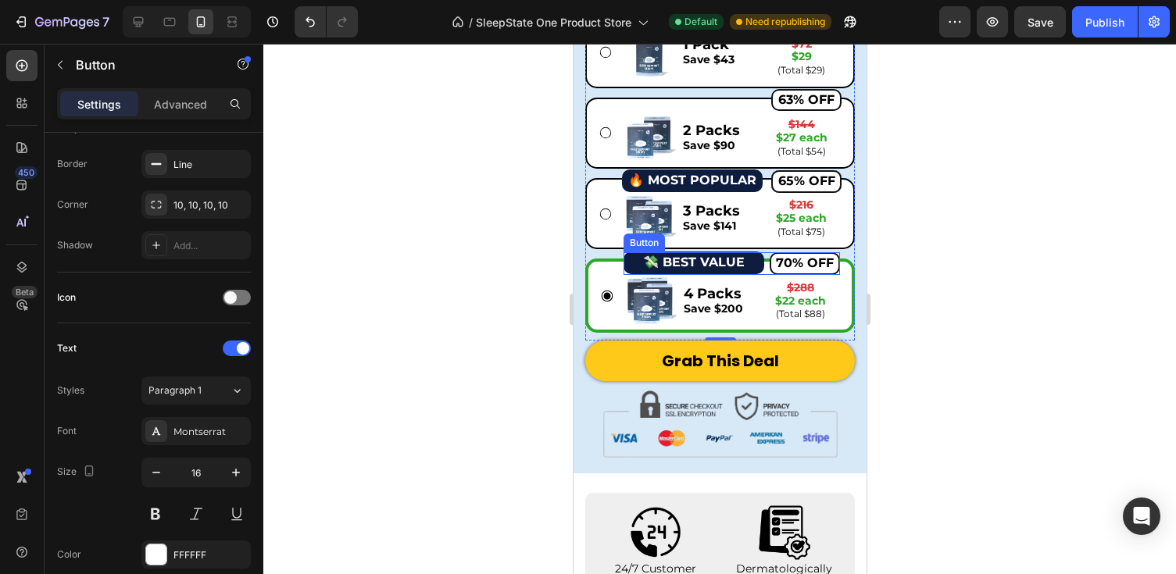
click at [755, 259] on div "70% OFF Button" at bounding box center [731, 263] width 216 height 23
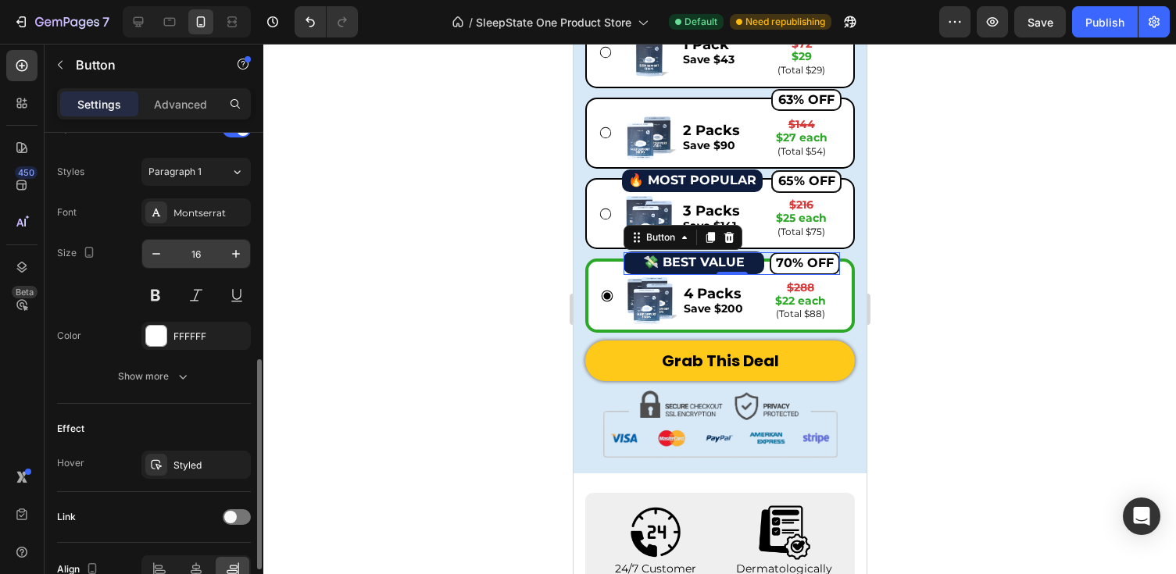
scroll to position [559, 0]
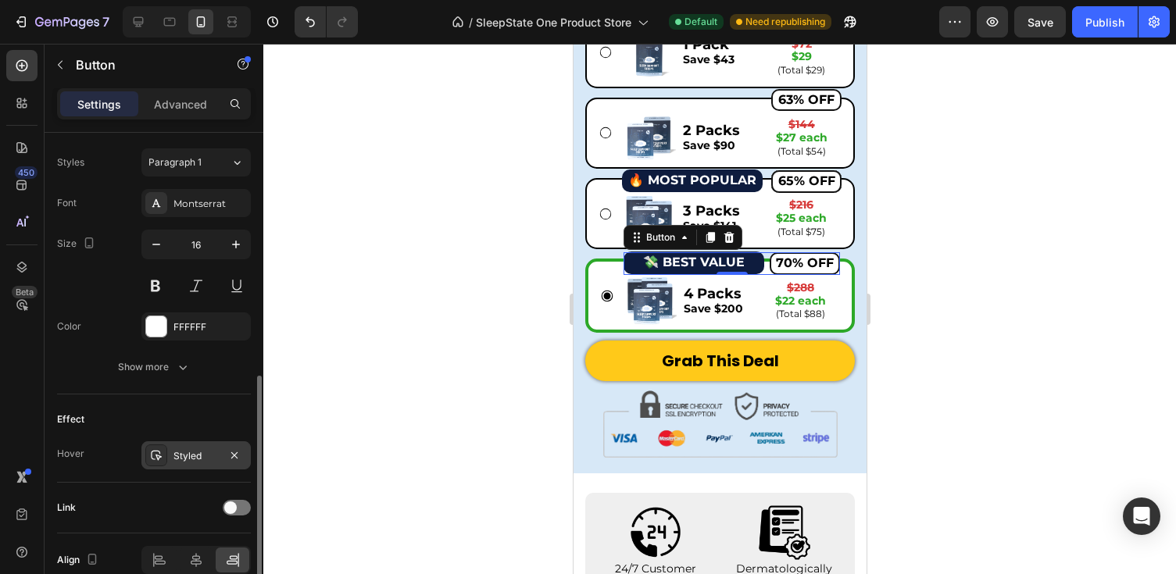
click at [184, 455] on div "Styled" at bounding box center [195, 456] width 45 height 14
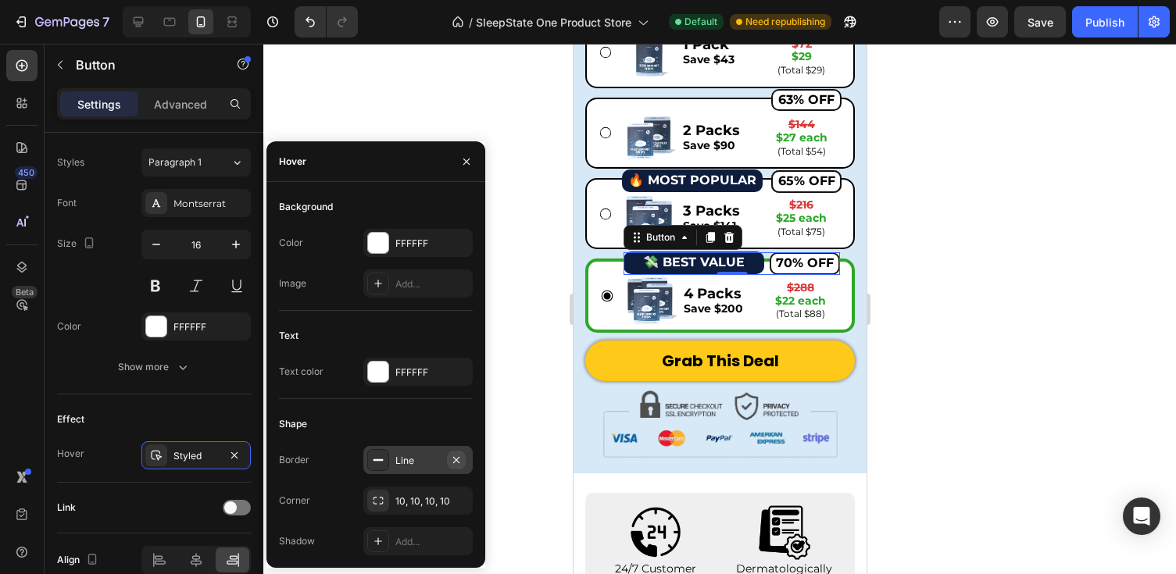
click at [459, 459] on icon "button" at bounding box center [456, 460] width 12 height 12
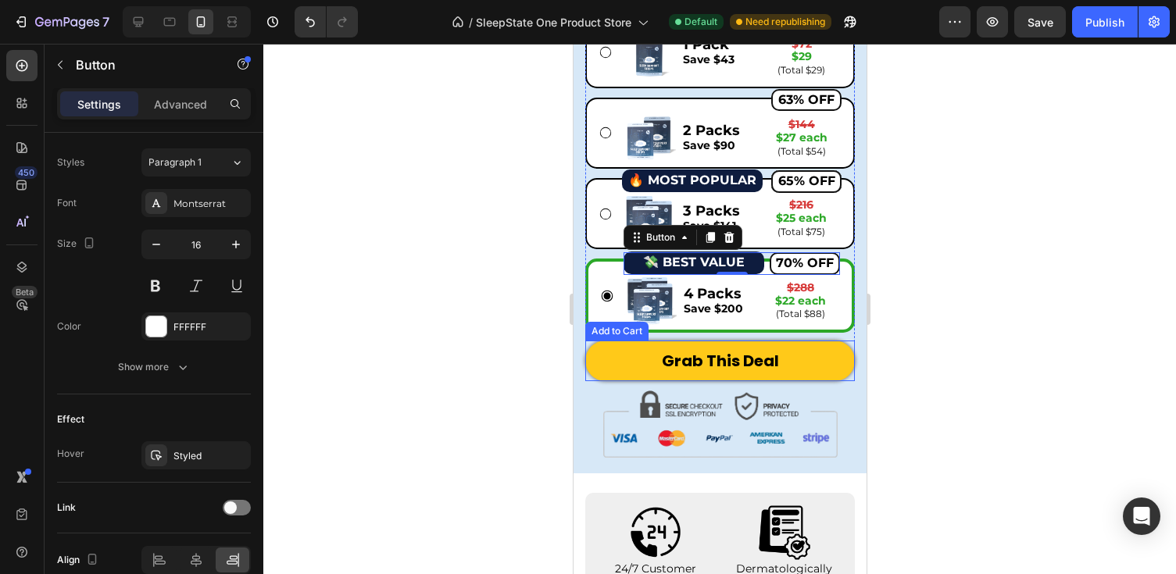
click at [919, 322] on div at bounding box center [719, 309] width 912 height 530
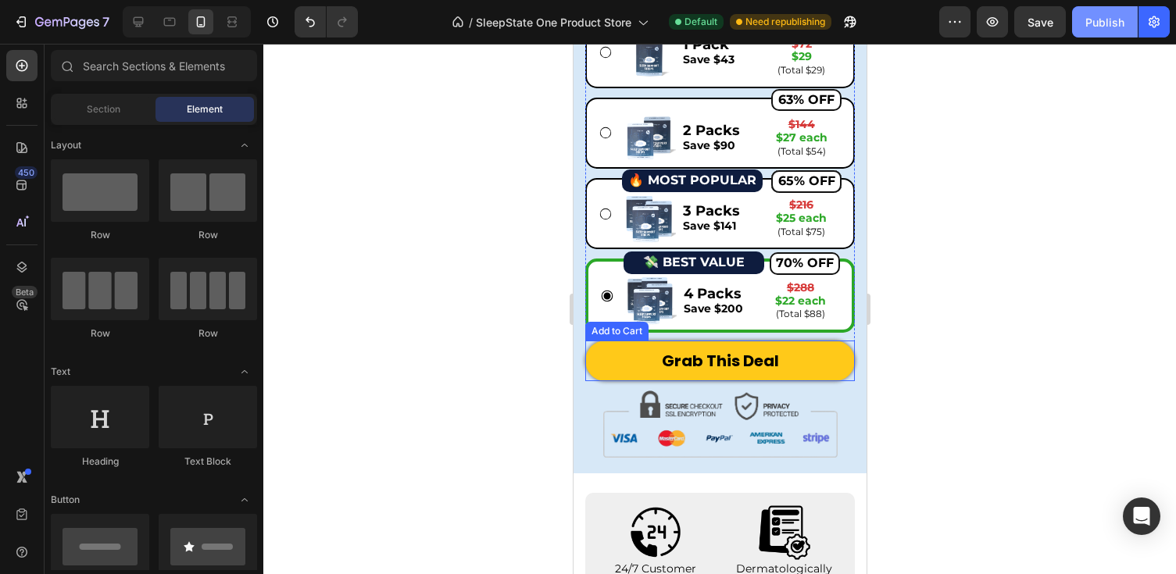
click at [1098, 21] on div "Publish" at bounding box center [1104, 22] width 39 height 16
click at [135, 20] on icon at bounding box center [138, 22] width 16 height 16
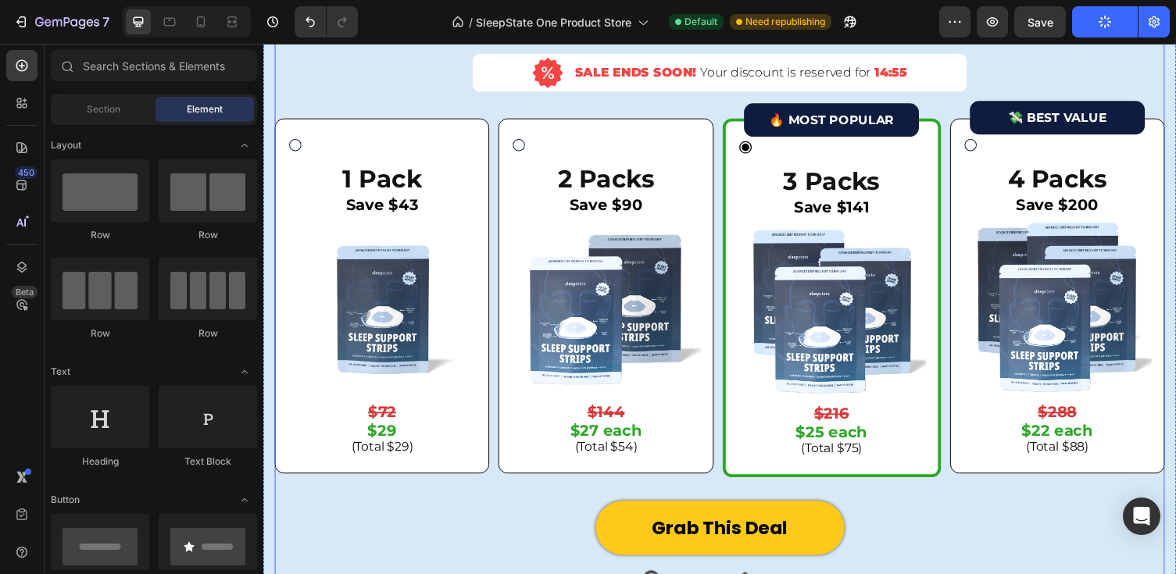
scroll to position [4518, 0]
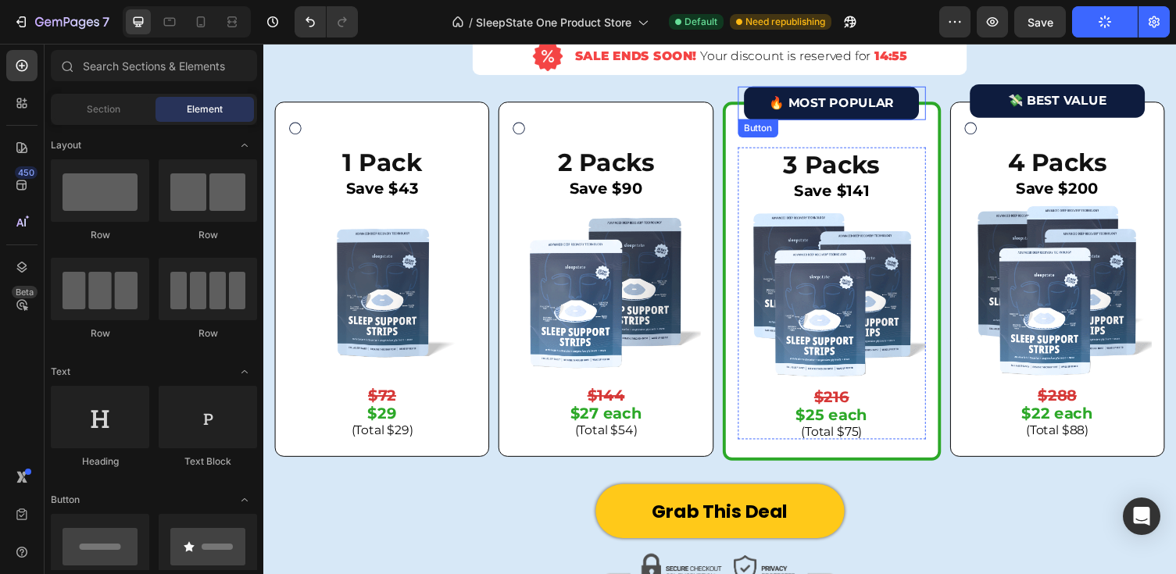
click at [775, 100] on button "🔥 MOST POPULAR" at bounding box center [847, 104] width 180 height 35
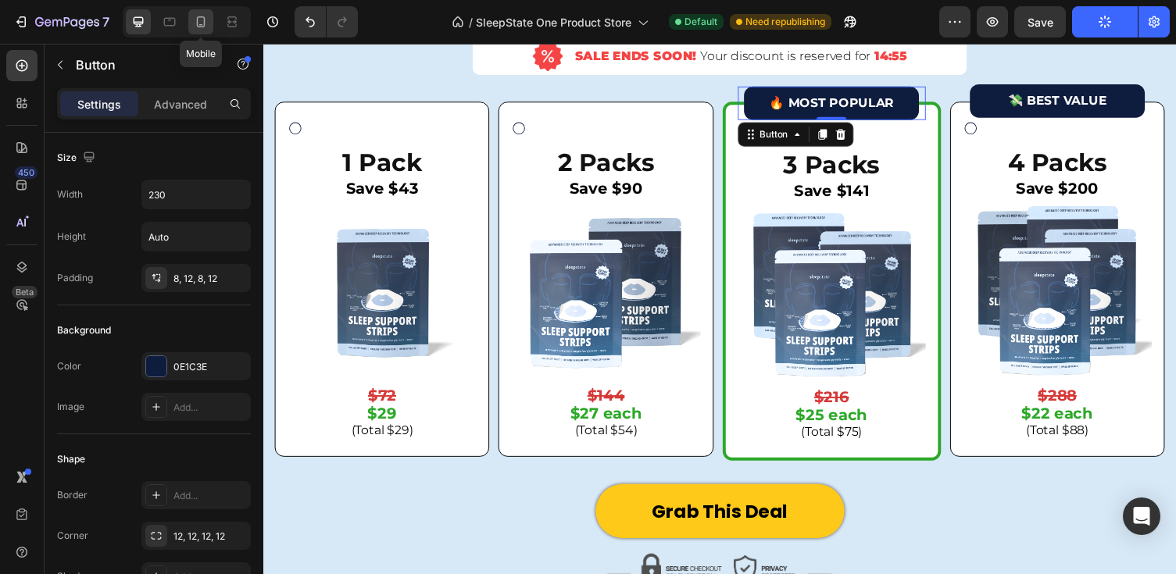
click at [202, 20] on icon at bounding box center [201, 22] width 16 height 16
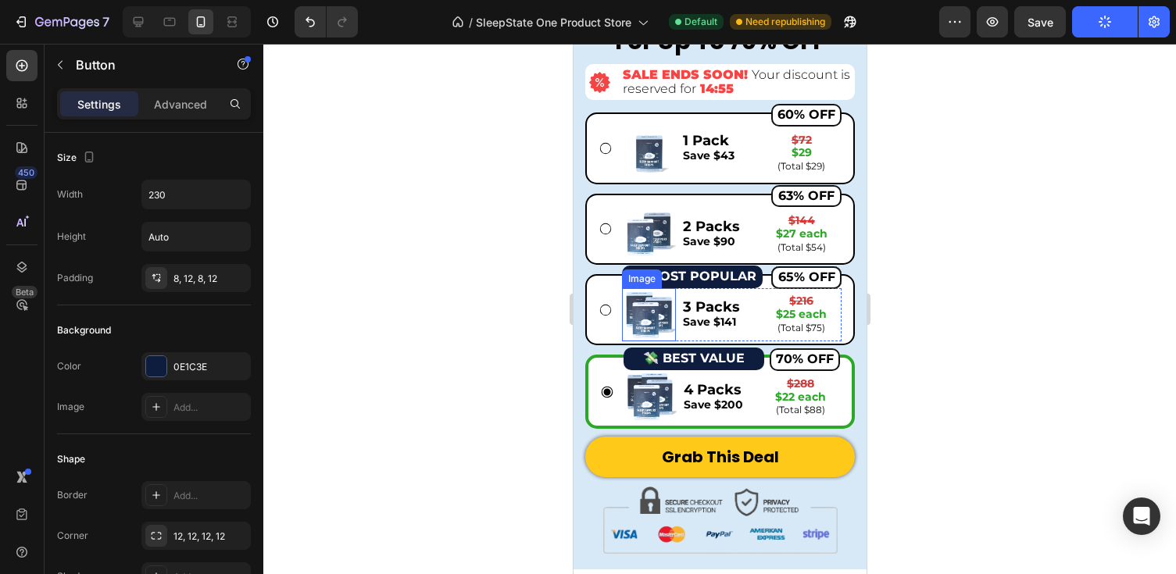
scroll to position [4156, 0]
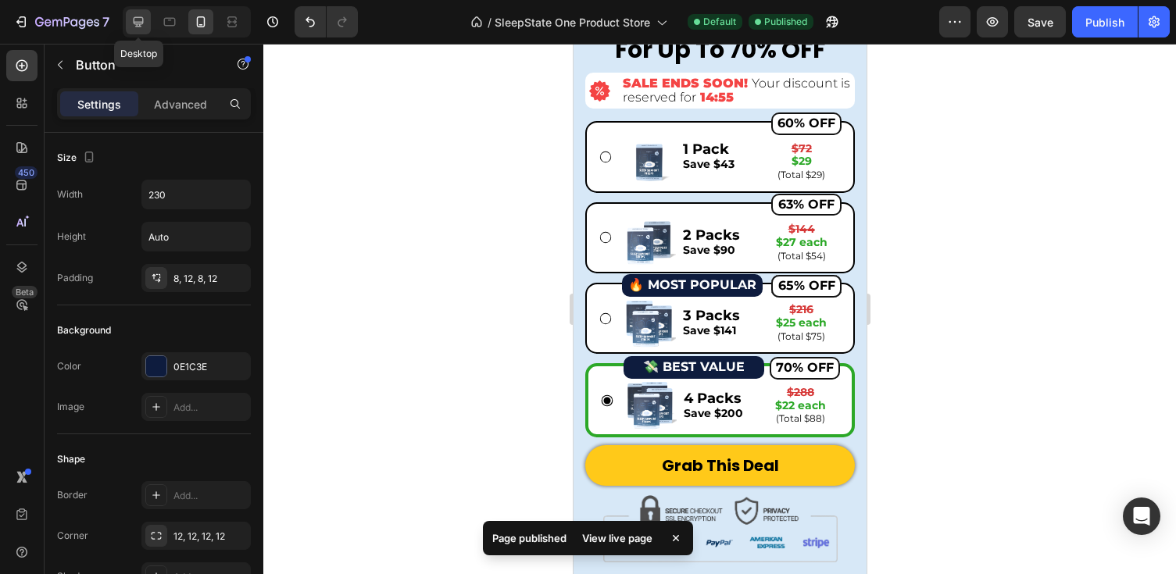
click at [137, 22] on icon at bounding box center [139, 22] width 10 height 10
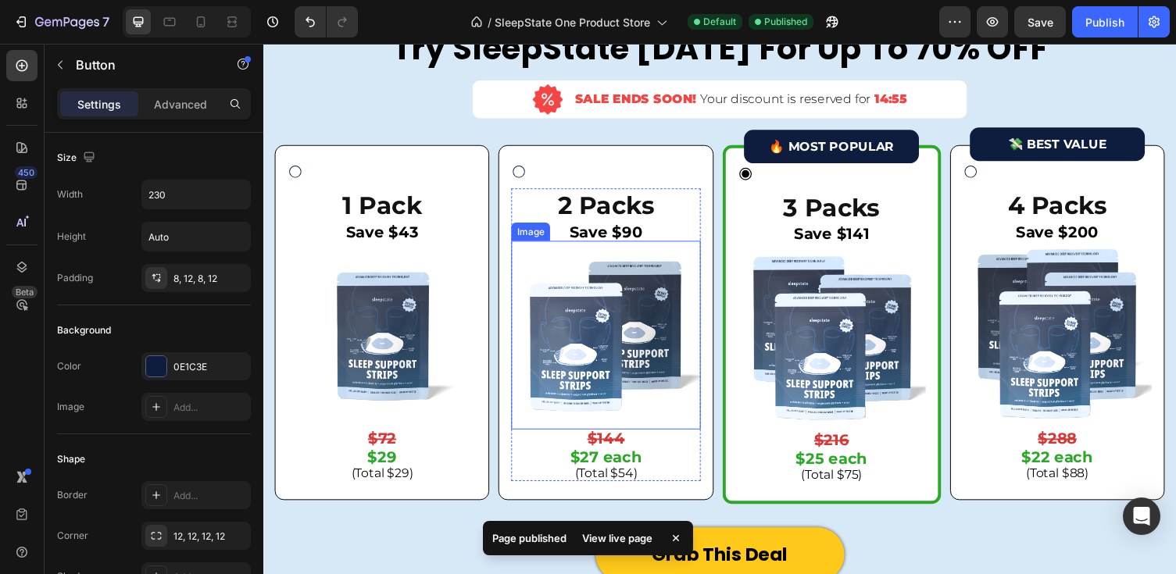
scroll to position [4468, 0]
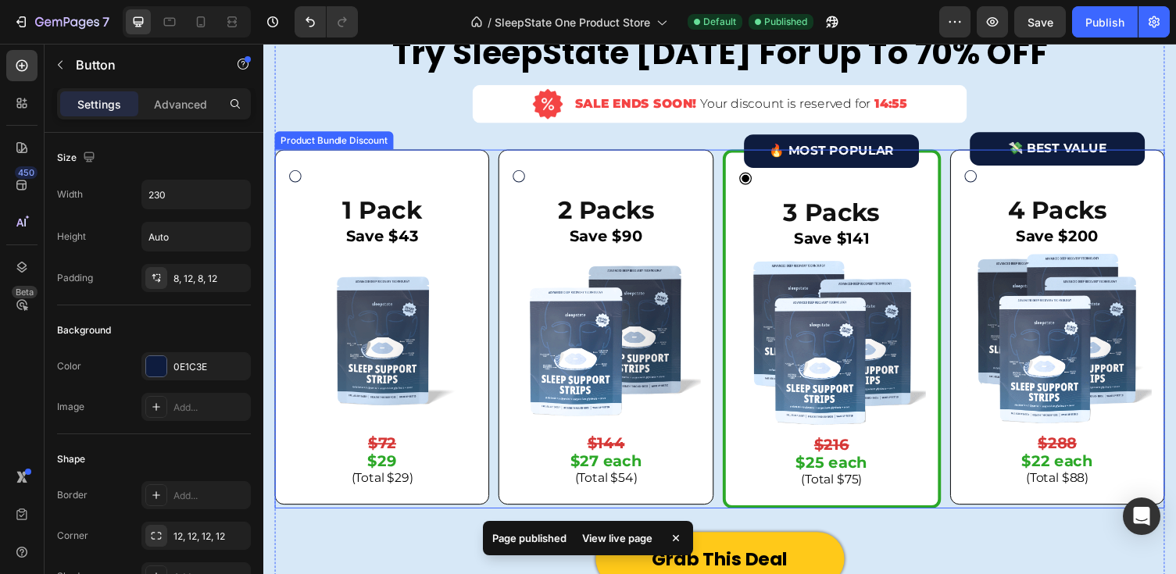
click at [437, 175] on div "1 Pack Text Block Save $43 Text Block Image $72 Text Block $29 Text Block (Tota…" at bounding box center [385, 335] width 194 height 327
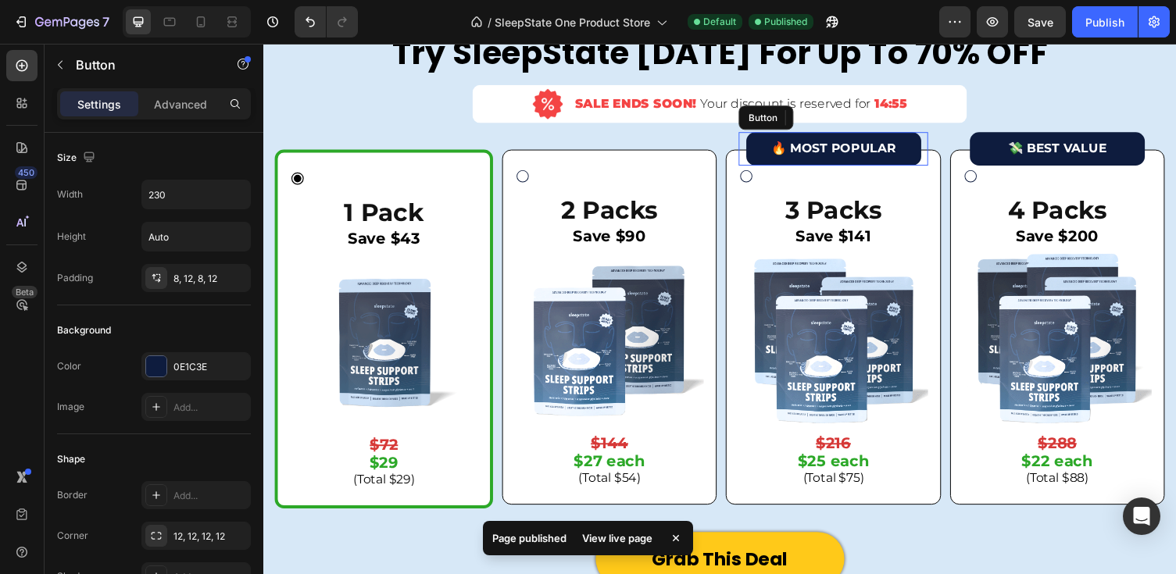
click at [763, 140] on button "🔥 MOST POPULAR" at bounding box center [849, 151] width 180 height 35
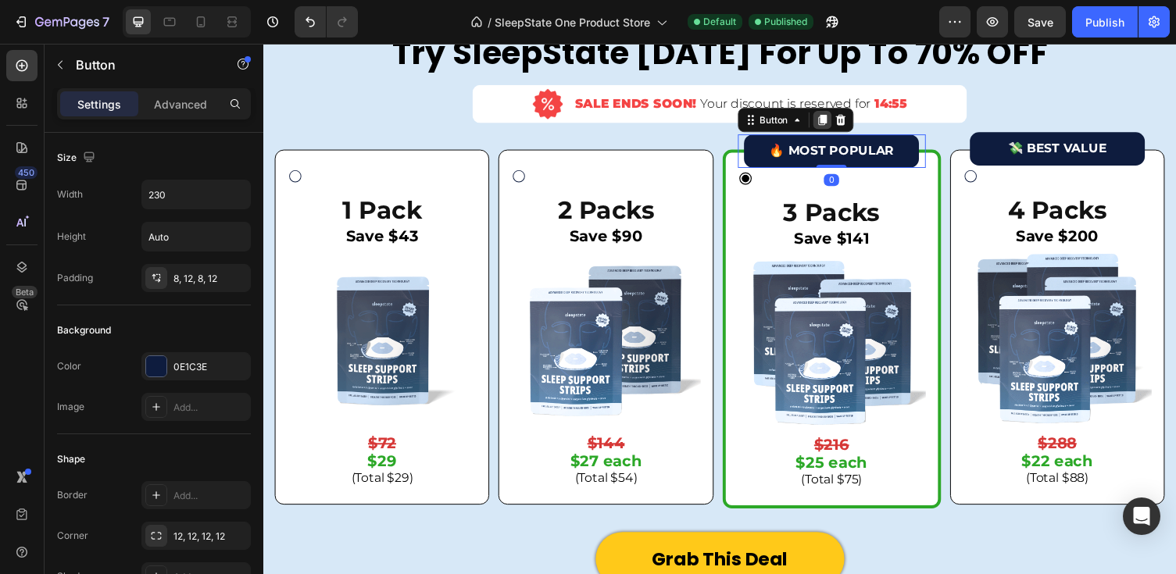
click at [837, 122] on icon at bounding box center [837, 121] width 9 height 11
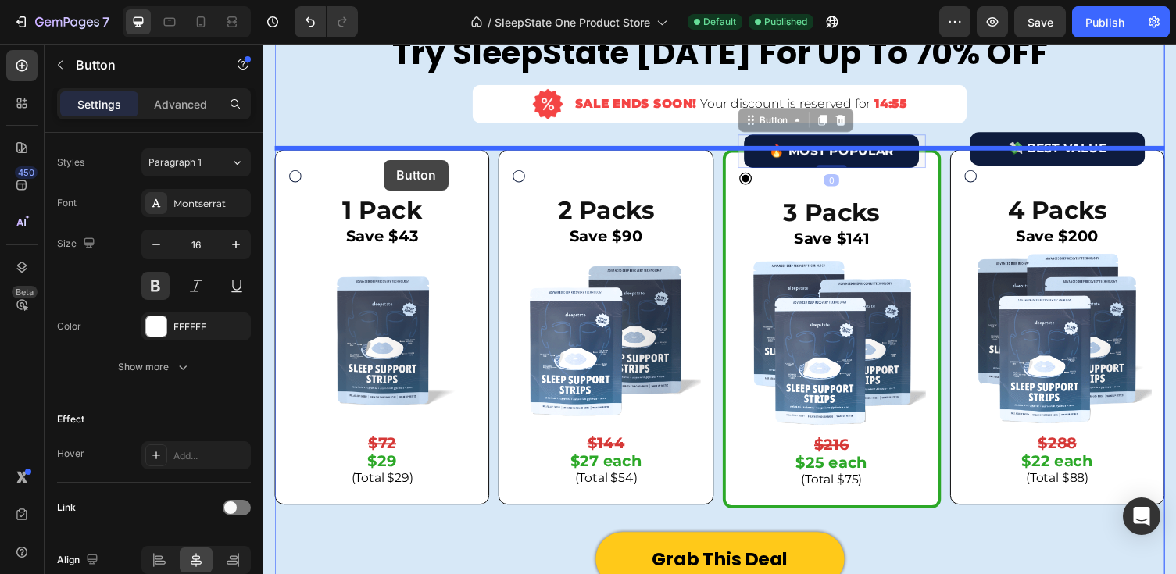
drag, startPoint x: 765, startPoint y: 120, endPoint x: 387, endPoint y: 161, distance: 379.5
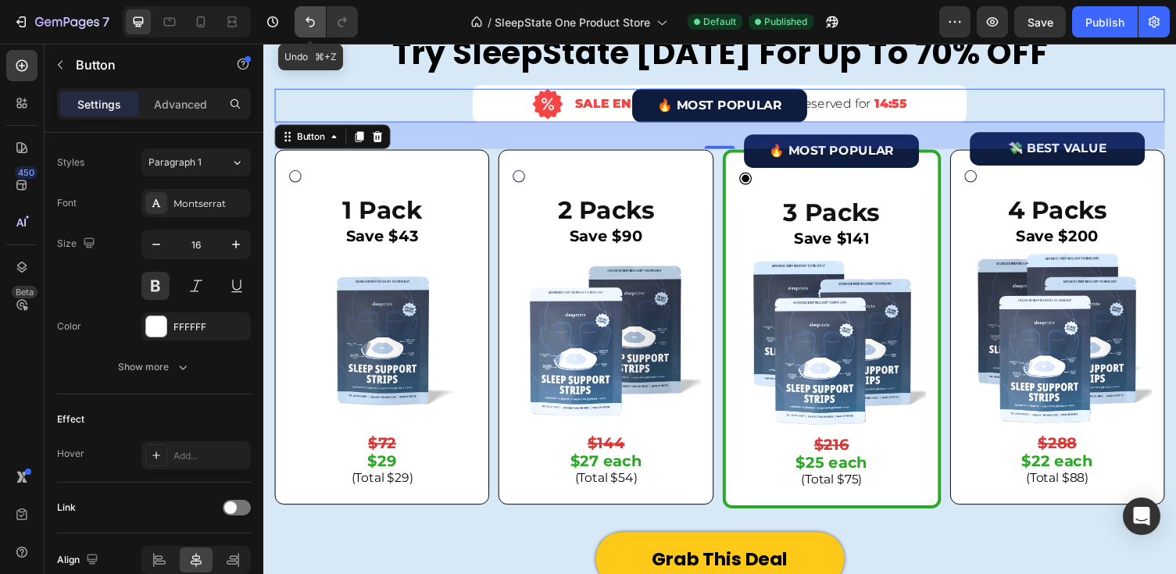
click at [318, 19] on icon "Undo/Redo" at bounding box center [310, 22] width 16 height 16
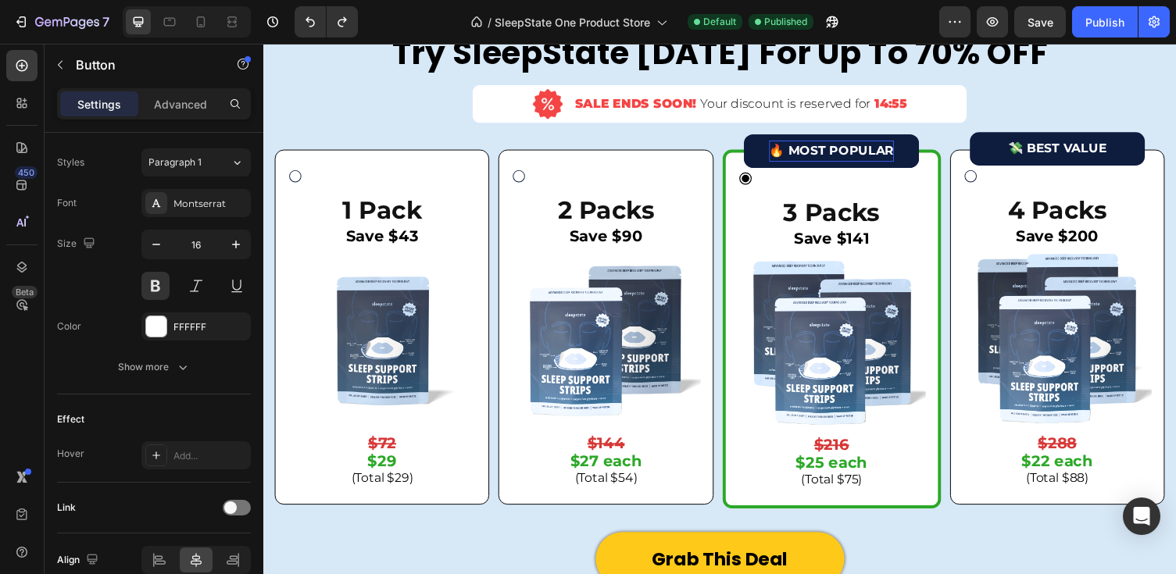
click at [812, 151] on p "🔥 MOST POPULAR" at bounding box center [847, 154] width 128 height 23
click at [770, 151] on button "🔥 MOST POPULAR" at bounding box center [847, 154] width 180 height 35
click at [769, 145] on button "🔥 MOST POPULAR" at bounding box center [847, 154] width 180 height 35
click at [908, 239] on p "Save $141" at bounding box center [847, 244] width 190 height 16
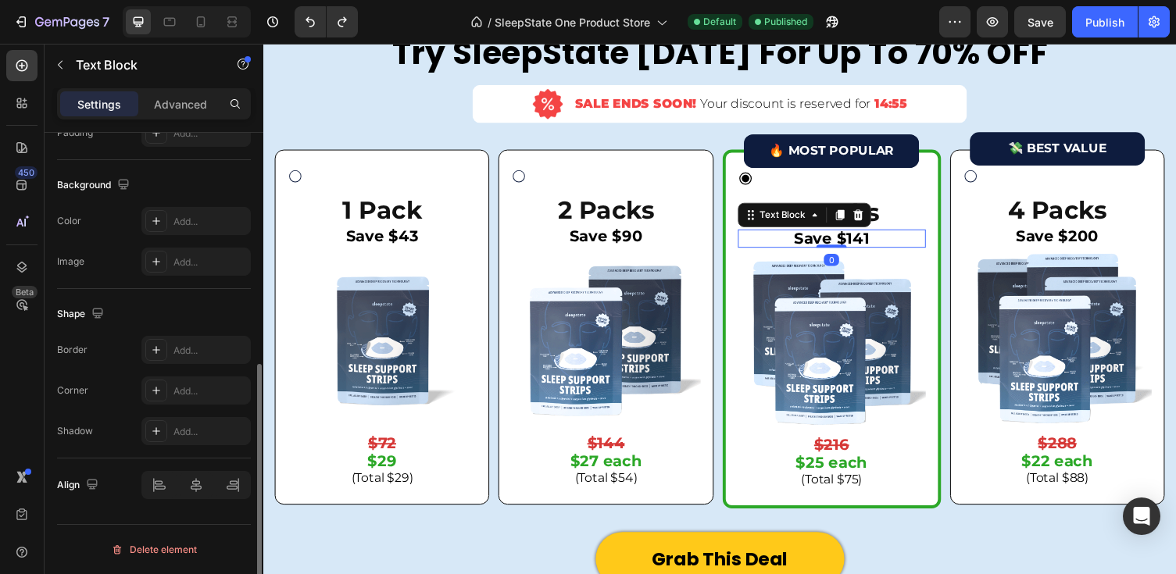
scroll to position [0, 0]
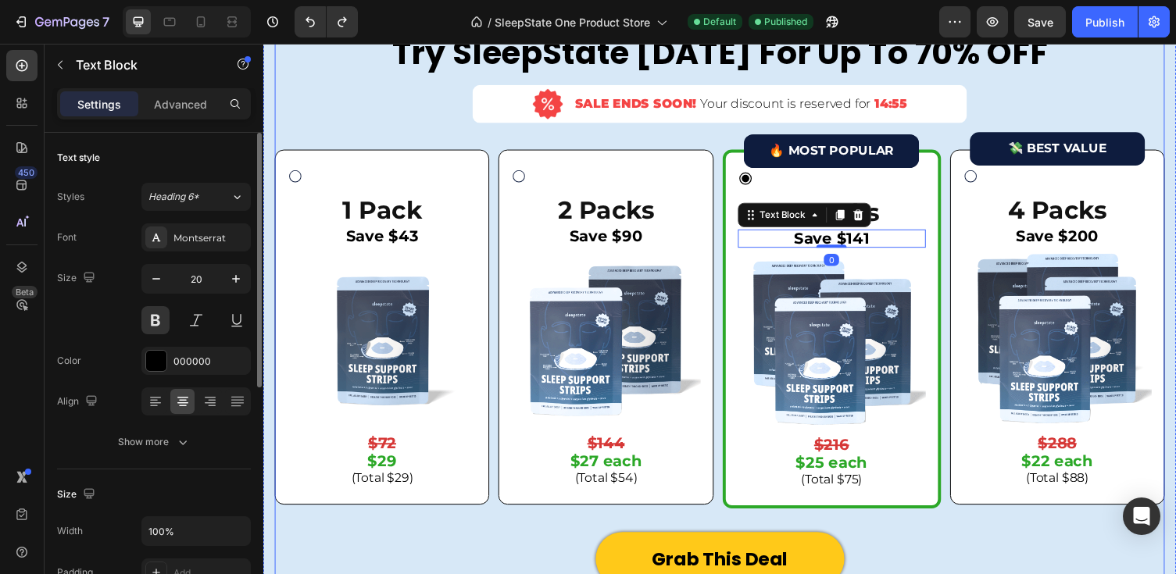
click at [765, 147] on button "🔥 MOST POPULAR" at bounding box center [847, 154] width 180 height 35
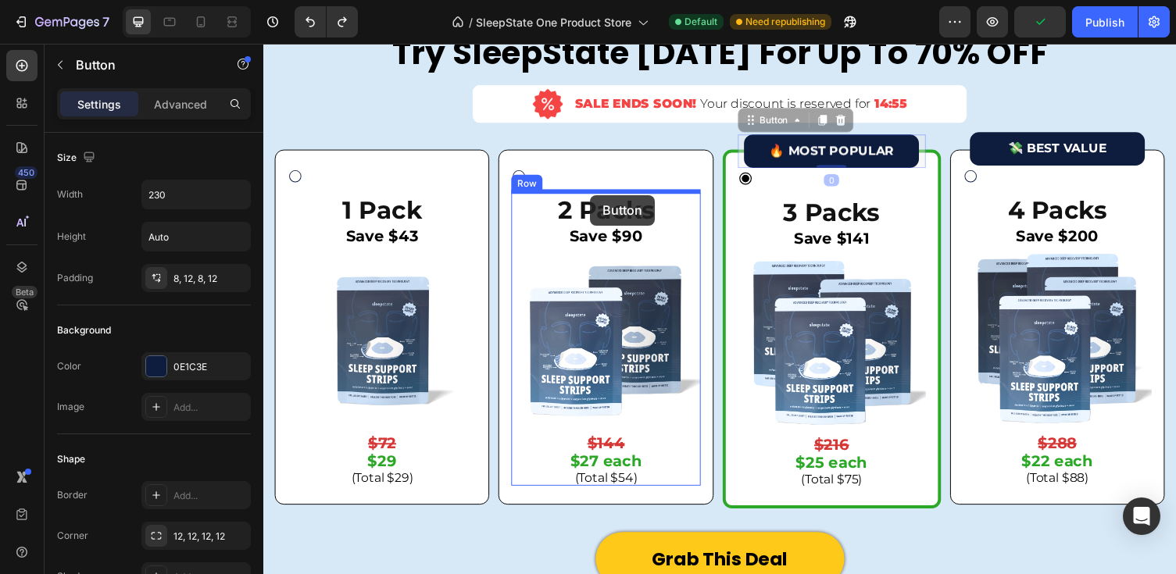
drag, startPoint x: 762, startPoint y: 123, endPoint x: 598, endPoint y: 199, distance: 181.0
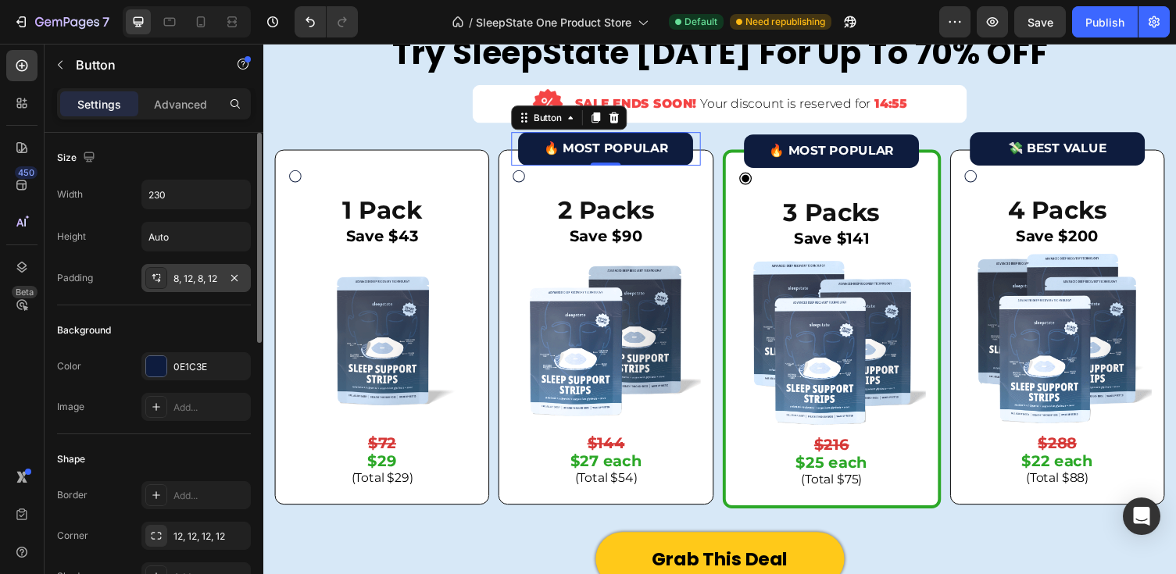
click at [187, 280] on div "8, 12, 8, 12" at bounding box center [195, 279] width 45 height 14
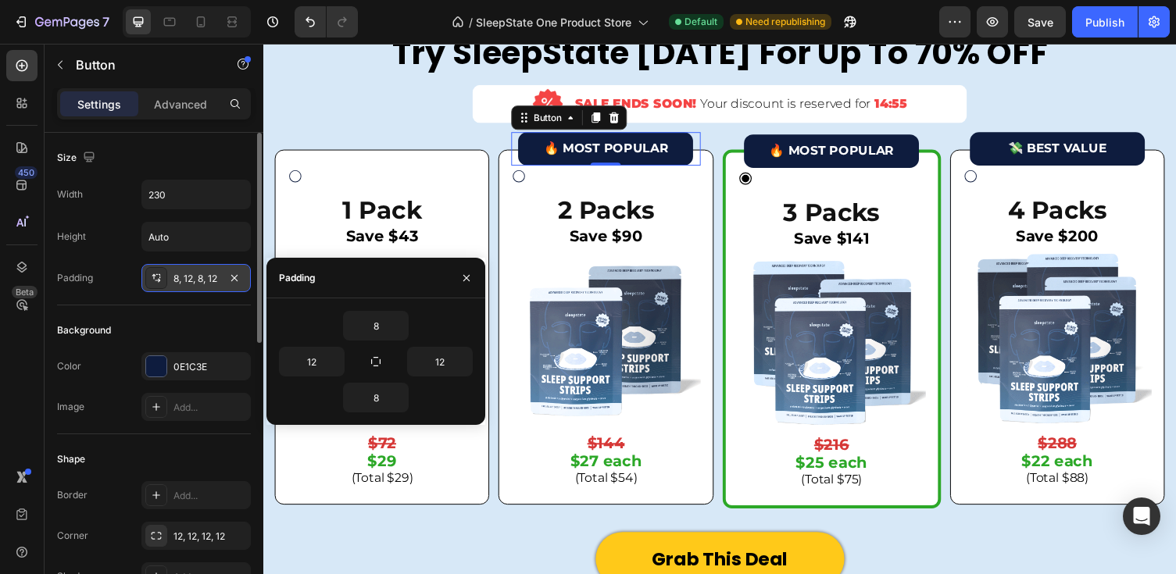
click at [187, 280] on div "8, 12, 8, 12" at bounding box center [195, 279] width 45 height 14
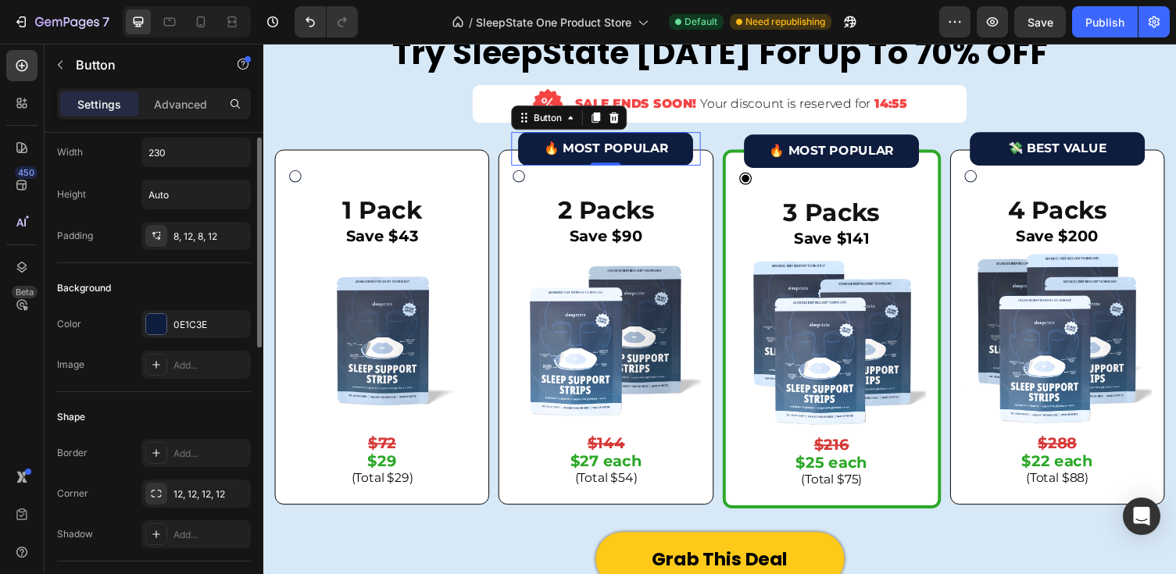
scroll to position [25, 0]
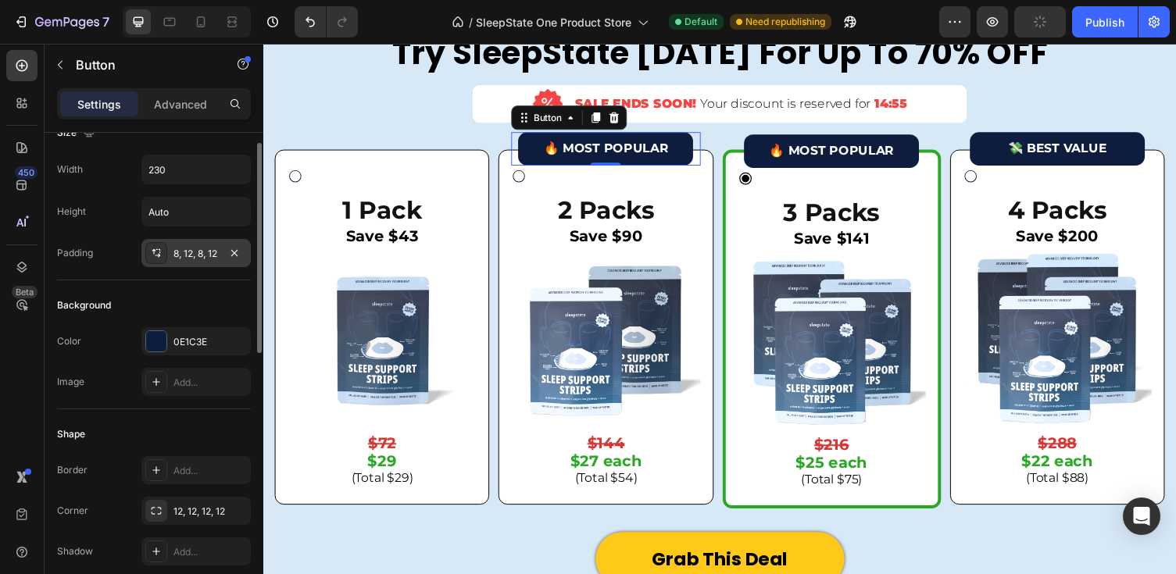
click at [187, 261] on div "8, 12, 8, 12" at bounding box center [195, 253] width 109 height 28
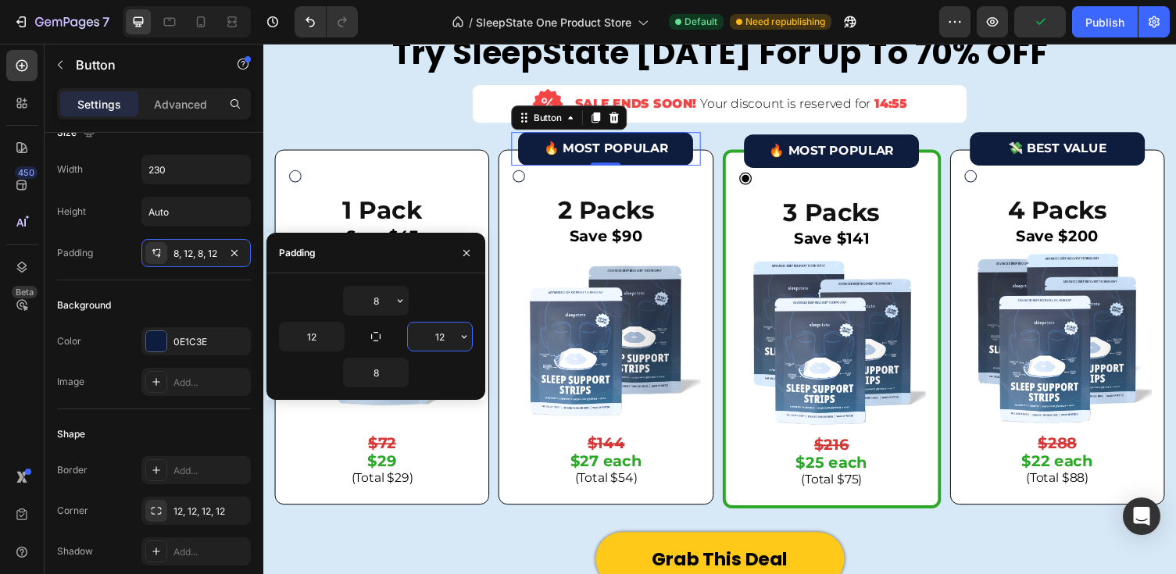
click at [442, 335] on input "12" at bounding box center [440, 337] width 64 height 28
type input "1"
type input "12"
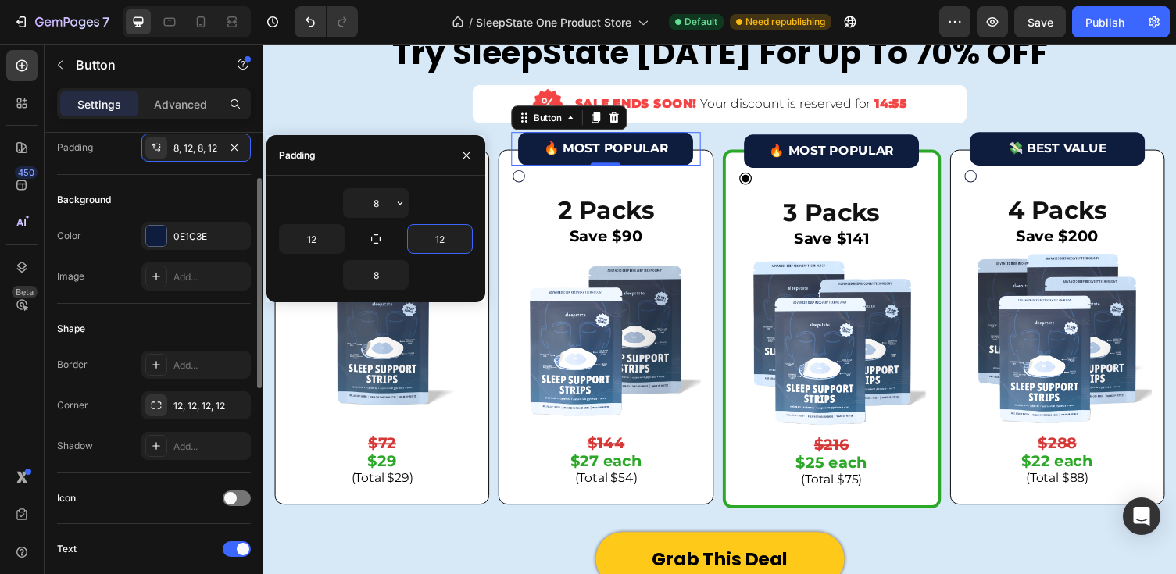
scroll to position [0, 0]
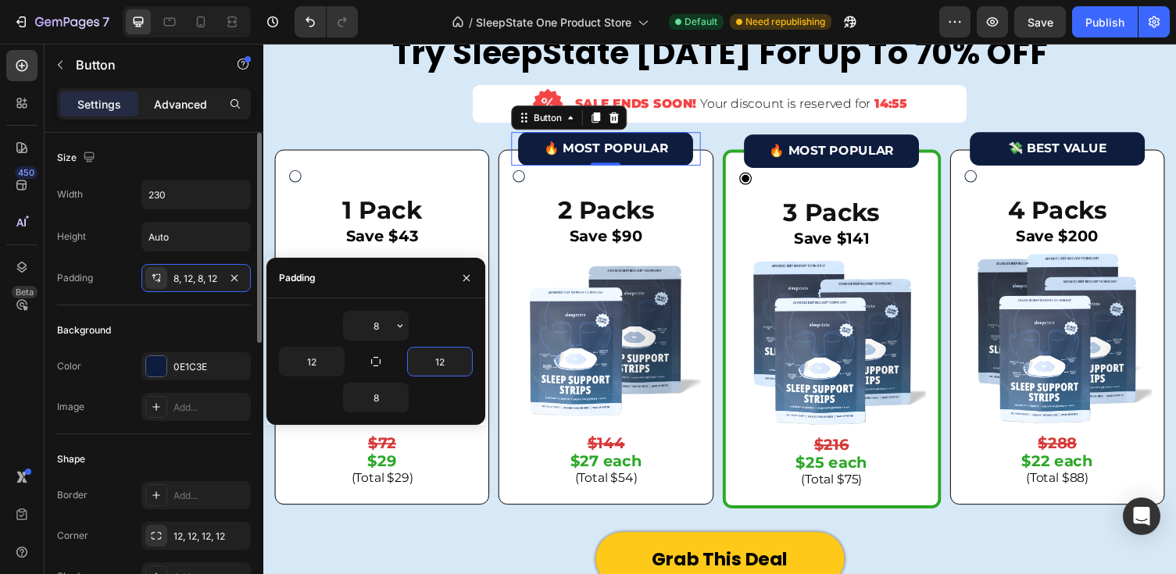
click at [166, 109] on p "Advanced" at bounding box center [180, 104] width 53 height 16
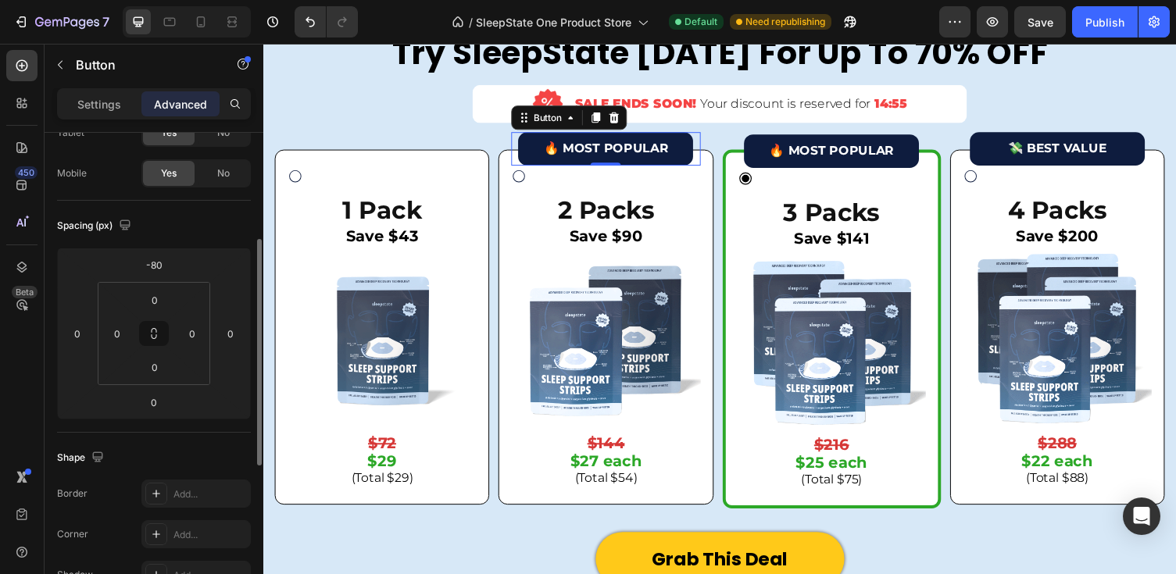
scroll to position [187, 0]
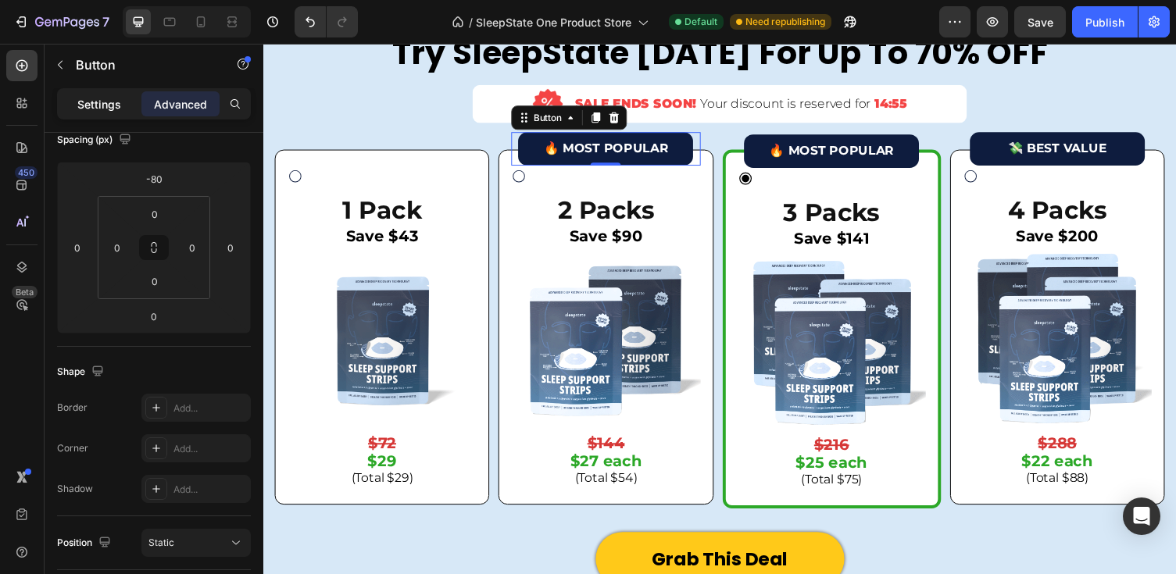
click at [102, 98] on p "Settings" at bounding box center [99, 104] width 44 height 16
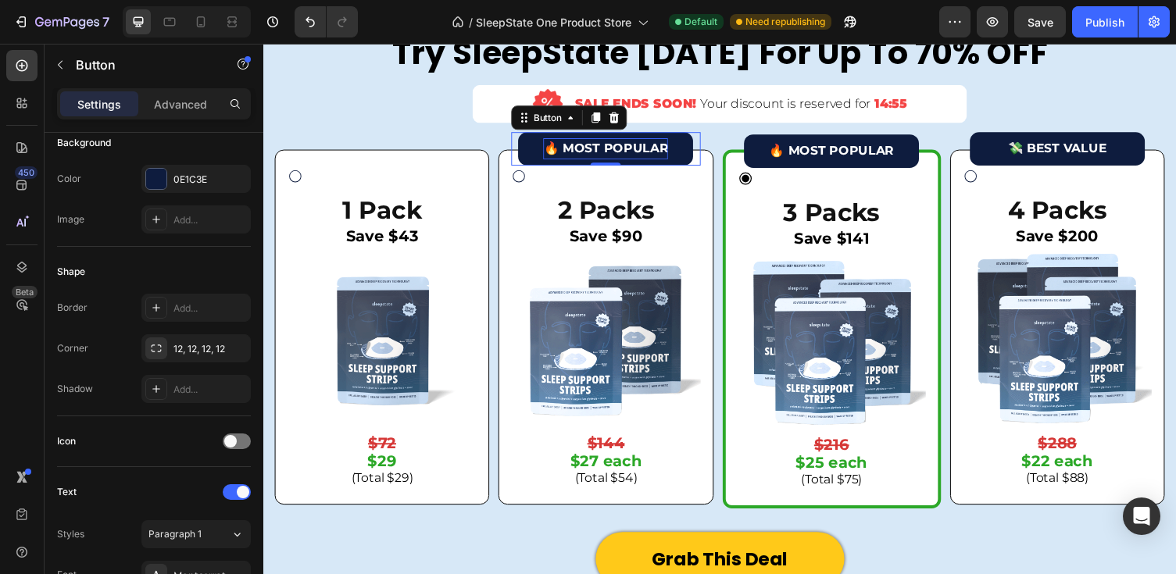
click at [664, 145] on p "🔥 MOST POPULAR" at bounding box center [615, 152] width 128 height 23
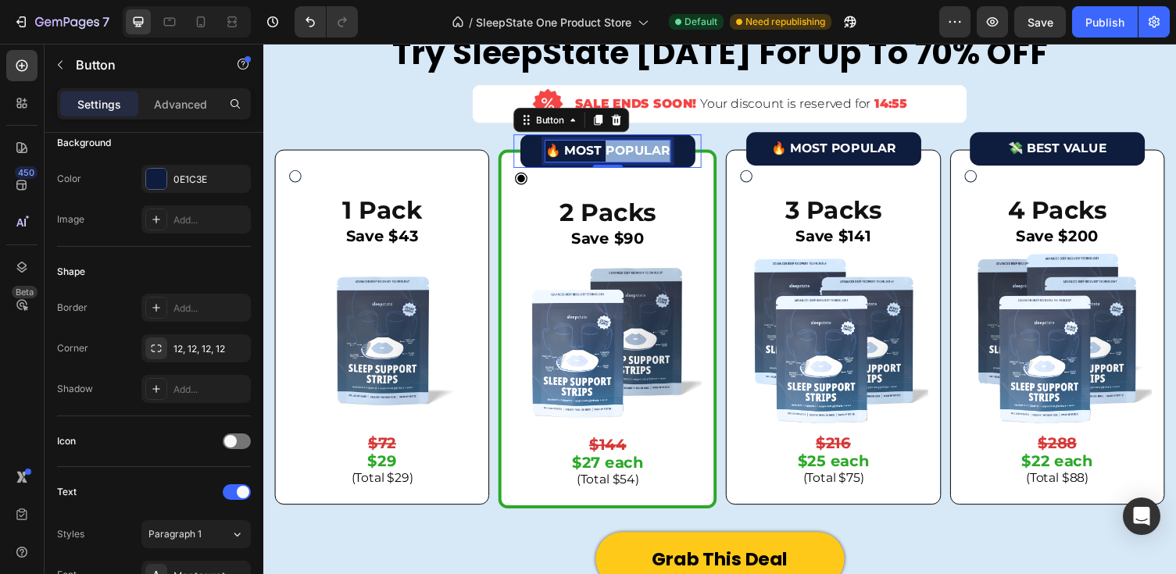
click at [664, 145] on p "🔥 MOST POPULAR" at bounding box center [617, 154] width 128 height 23
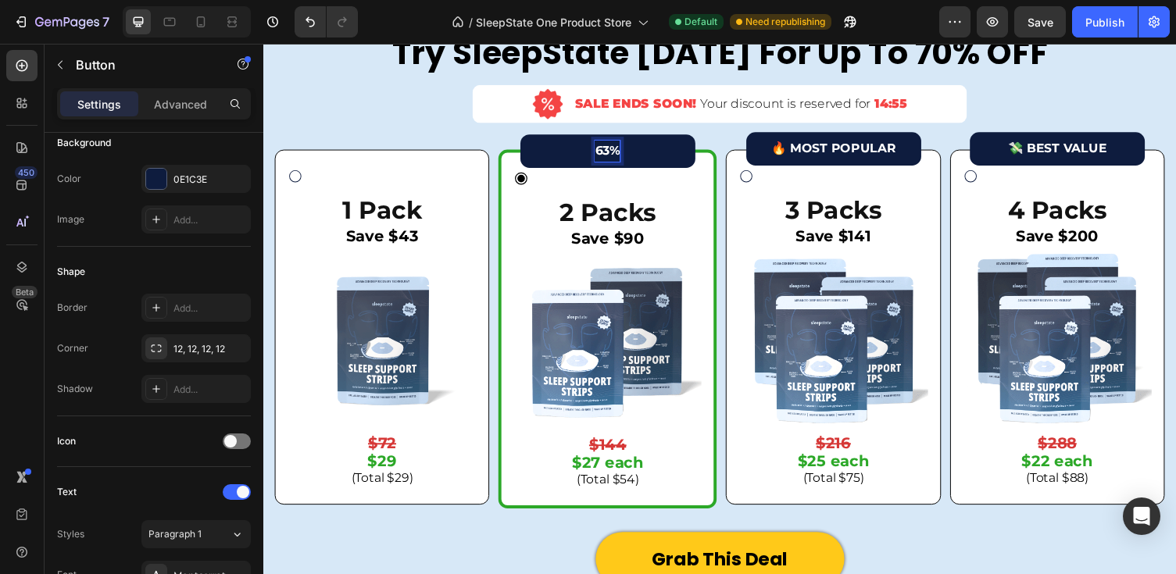
click at [616, 152] on button "63%" at bounding box center [617, 154] width 180 height 35
click at [690, 155] on button "63% OFF" at bounding box center [617, 154] width 180 height 35
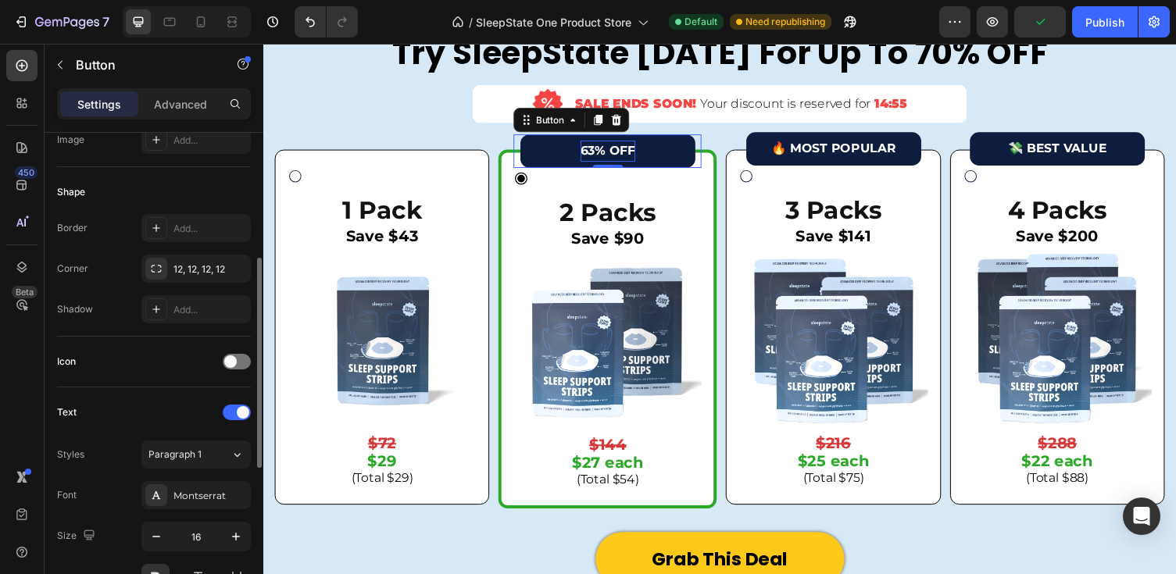
scroll to position [250, 0]
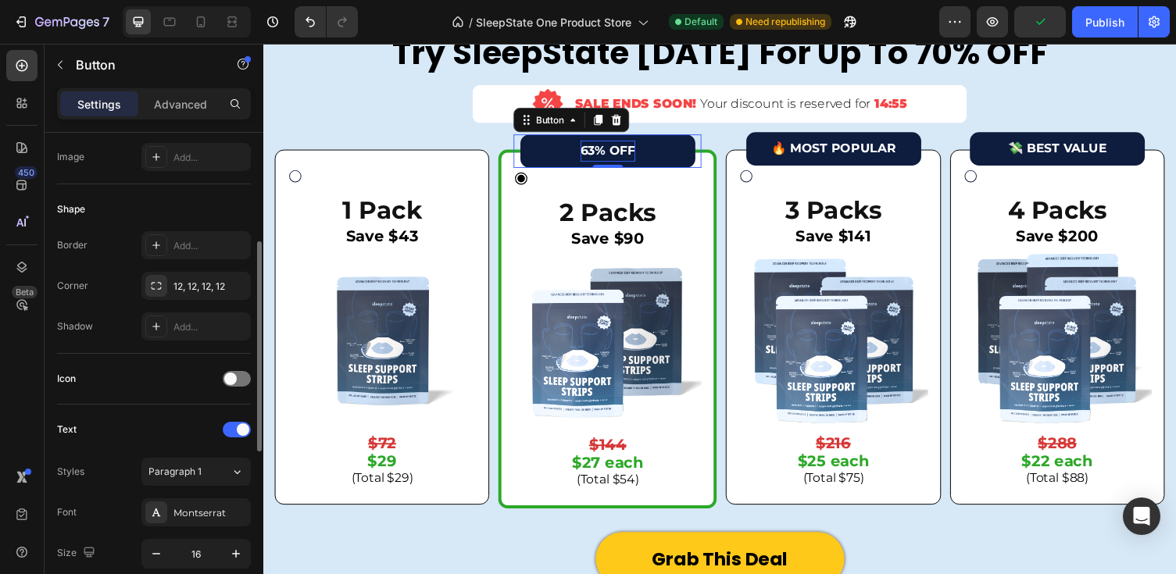
click at [195, 300] on div "Border Add... Corner 12, 12, 12, 12 Shadow Add..." at bounding box center [154, 285] width 194 height 109
click at [195, 296] on div "12, 12, 12, 12" at bounding box center [195, 286] width 109 height 28
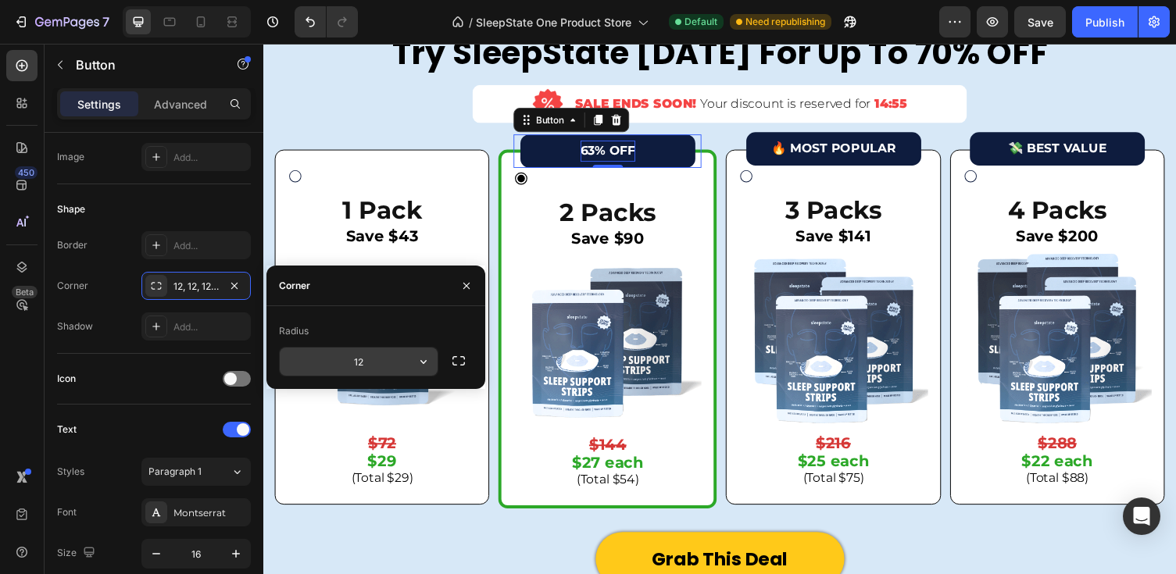
click at [375, 362] on input "12" at bounding box center [359, 362] width 158 height 28
click at [427, 366] on icon "button" at bounding box center [424, 362] width 16 height 16
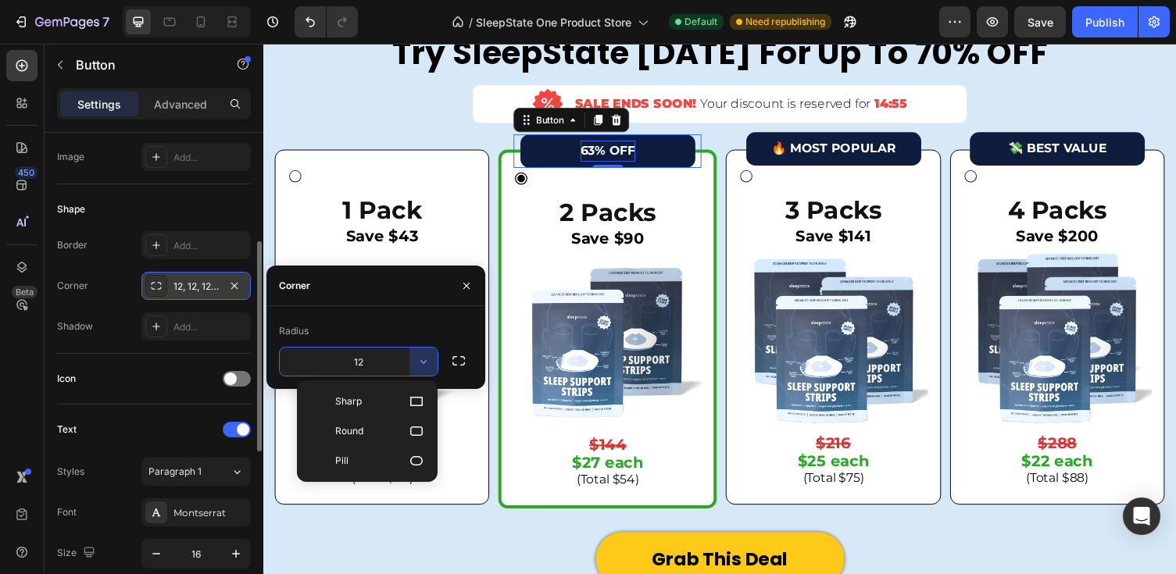
click at [188, 289] on div "12, 12, 12, 12" at bounding box center [195, 287] width 45 height 14
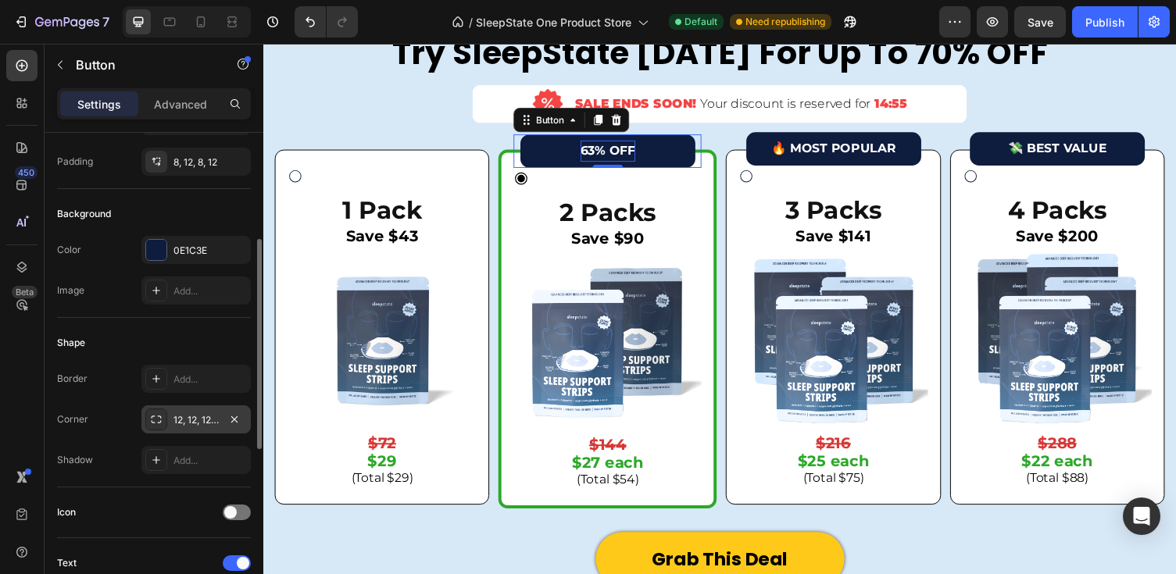
scroll to position [0, 0]
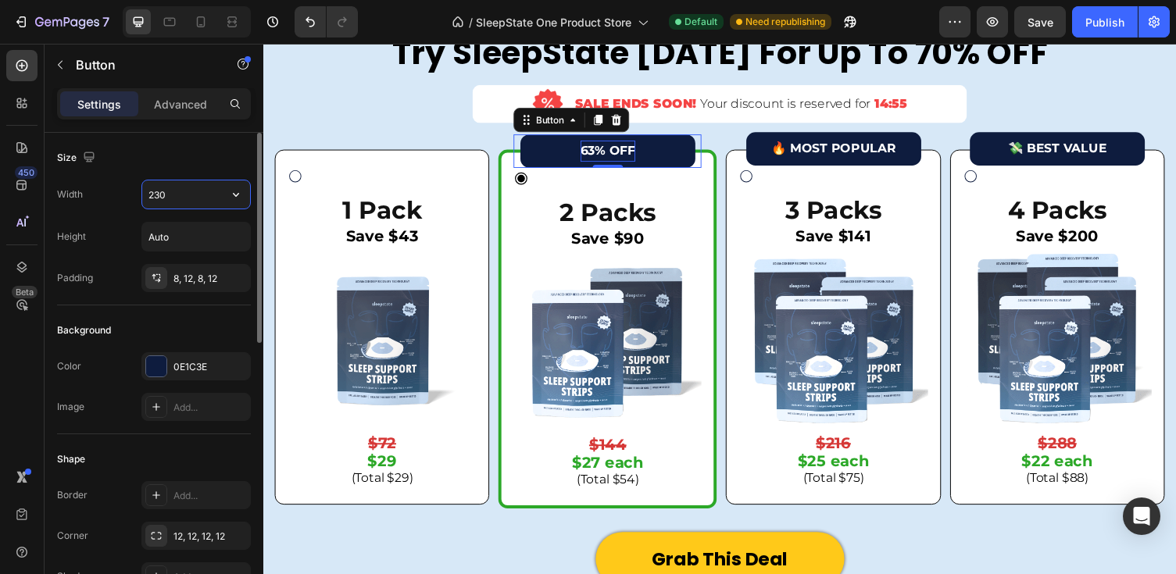
click at [191, 189] on input "230" at bounding box center [196, 194] width 108 height 28
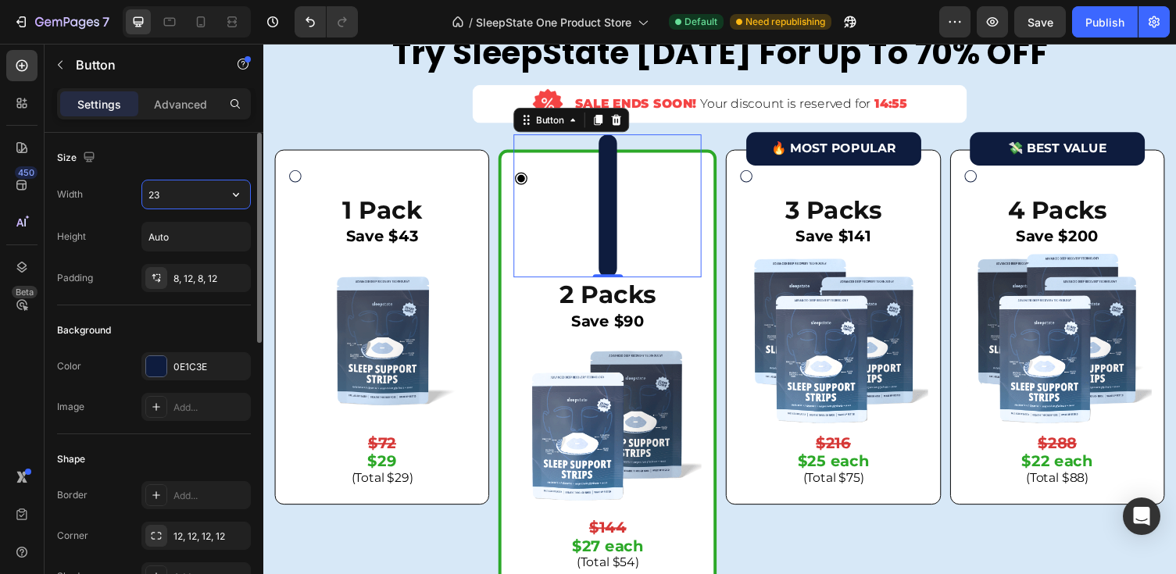
type input "2"
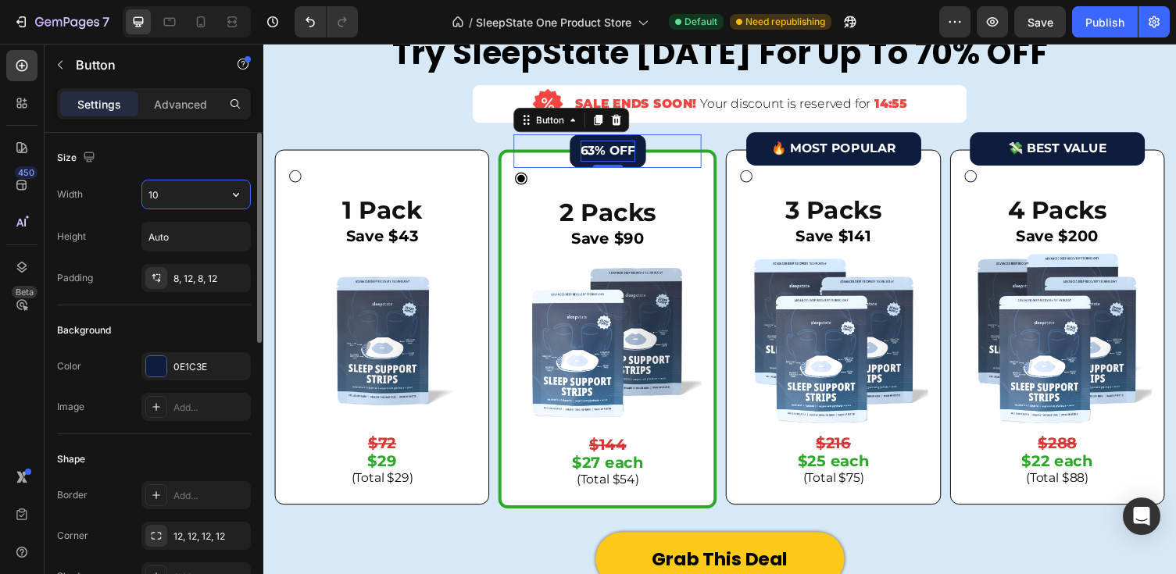
type input "1"
type input "8"
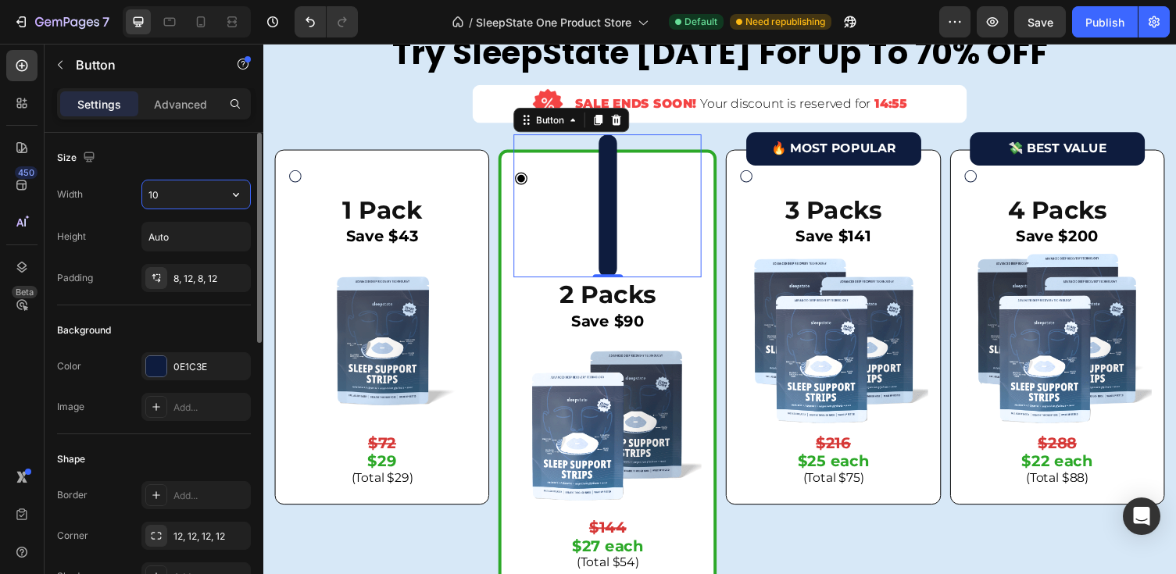
type input "100"
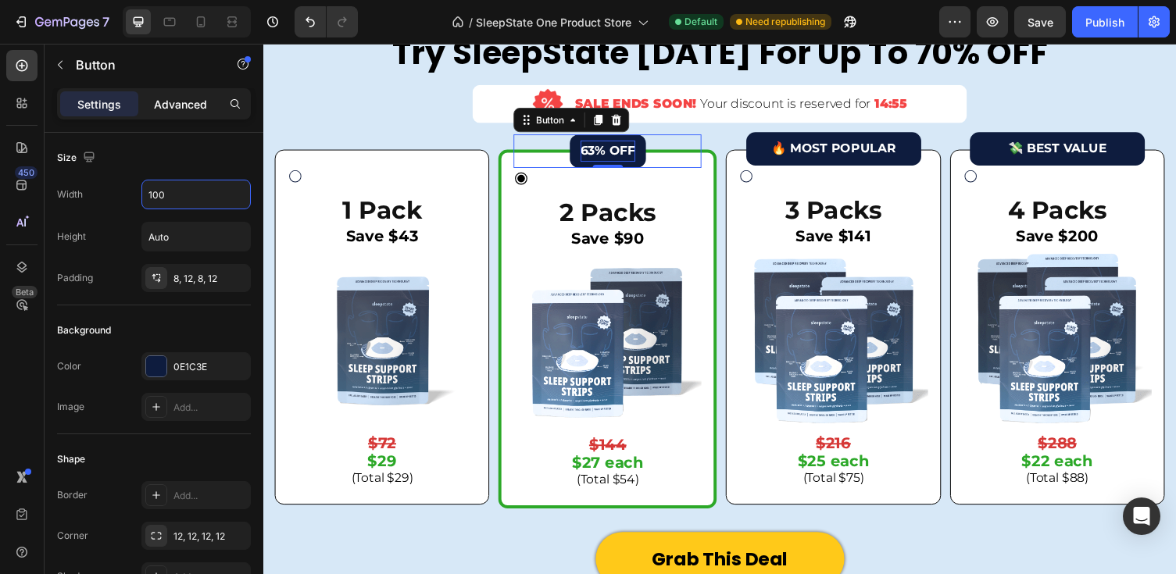
click at [166, 109] on p "Advanced" at bounding box center [180, 104] width 53 height 16
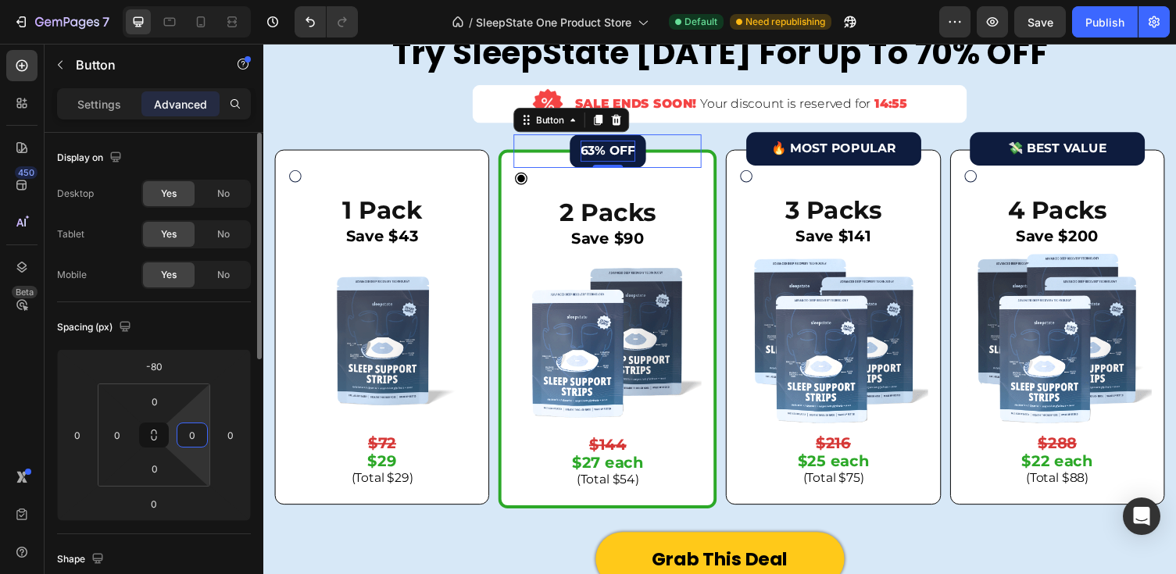
click at [202, 438] on input "0" at bounding box center [191, 434] width 23 height 23
click at [182, 444] on input "0" at bounding box center [191, 434] width 23 height 23
click at [198, 433] on input "0" at bounding box center [191, 434] width 23 height 23
type input "0"
type input "5"
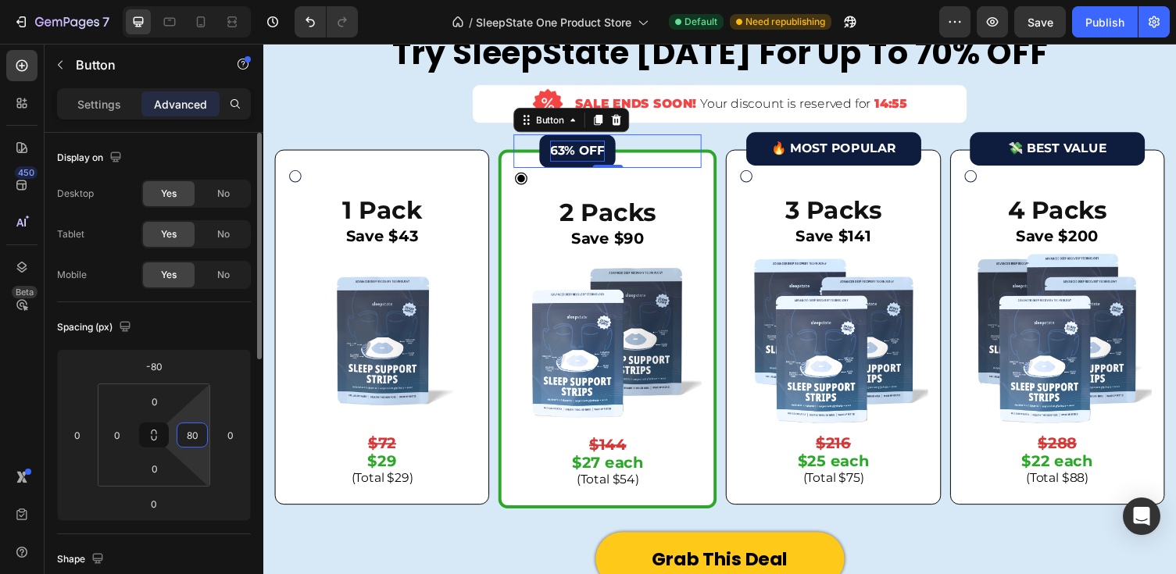
type input "8"
type input "150"
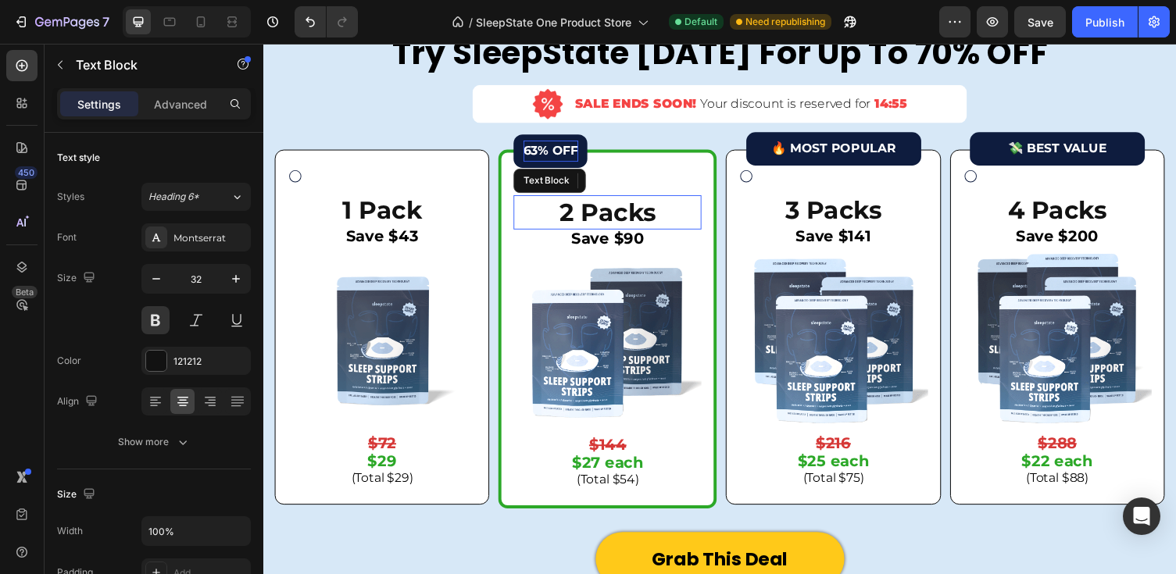
click at [555, 199] on div "2 Packs Text Block" at bounding box center [616, 217] width 193 height 36
click at [554, 156] on p "63% OFF" at bounding box center [558, 154] width 56 height 23
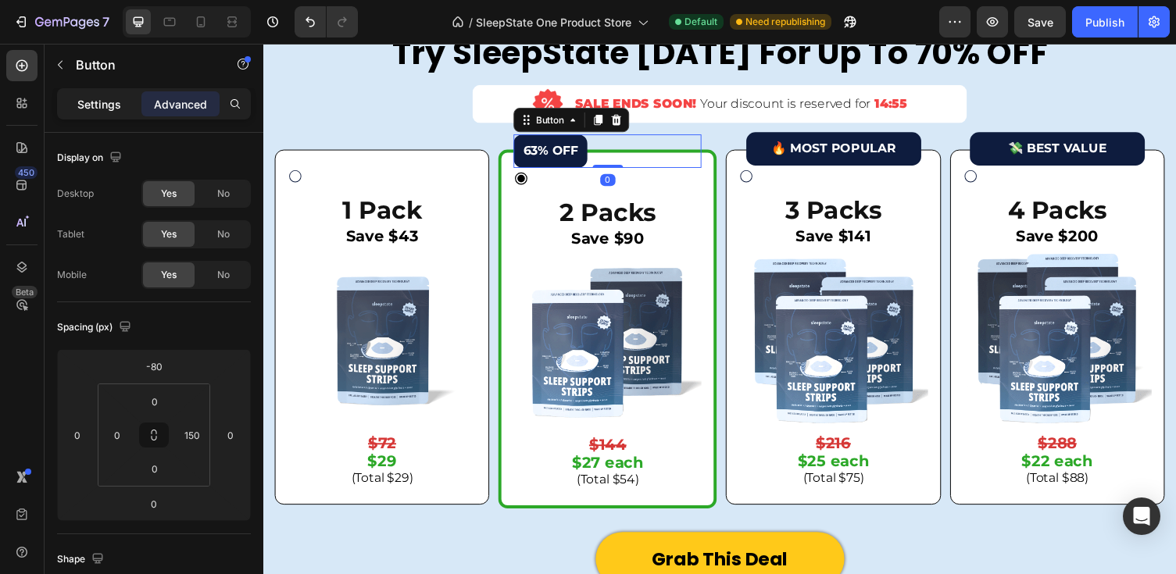
click at [90, 103] on p "Settings" at bounding box center [99, 104] width 44 height 16
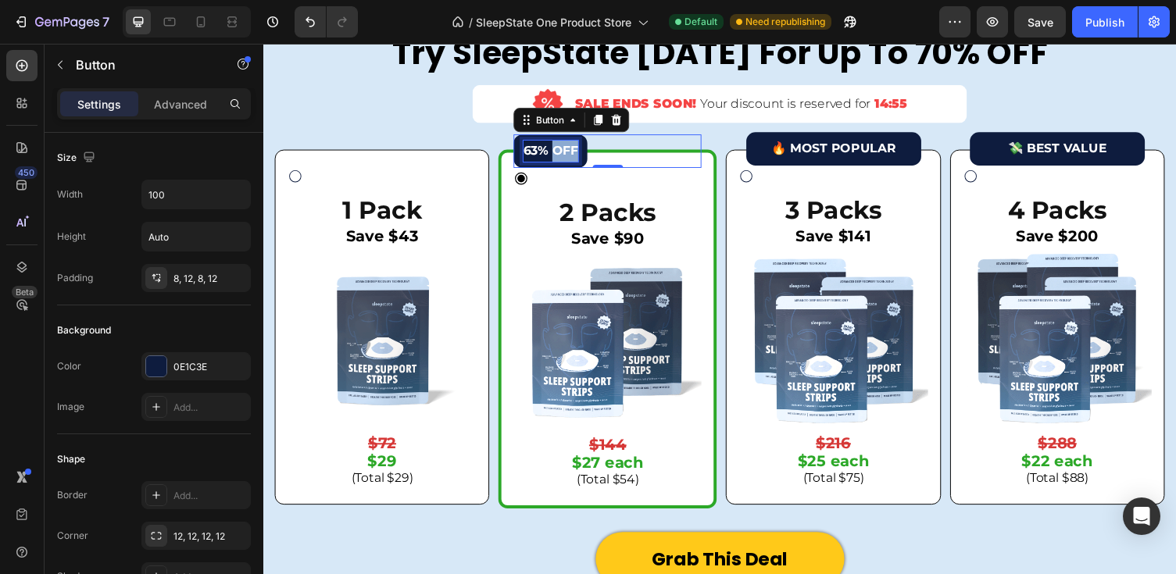
click at [562, 153] on p "63% OFF" at bounding box center [558, 154] width 56 height 23
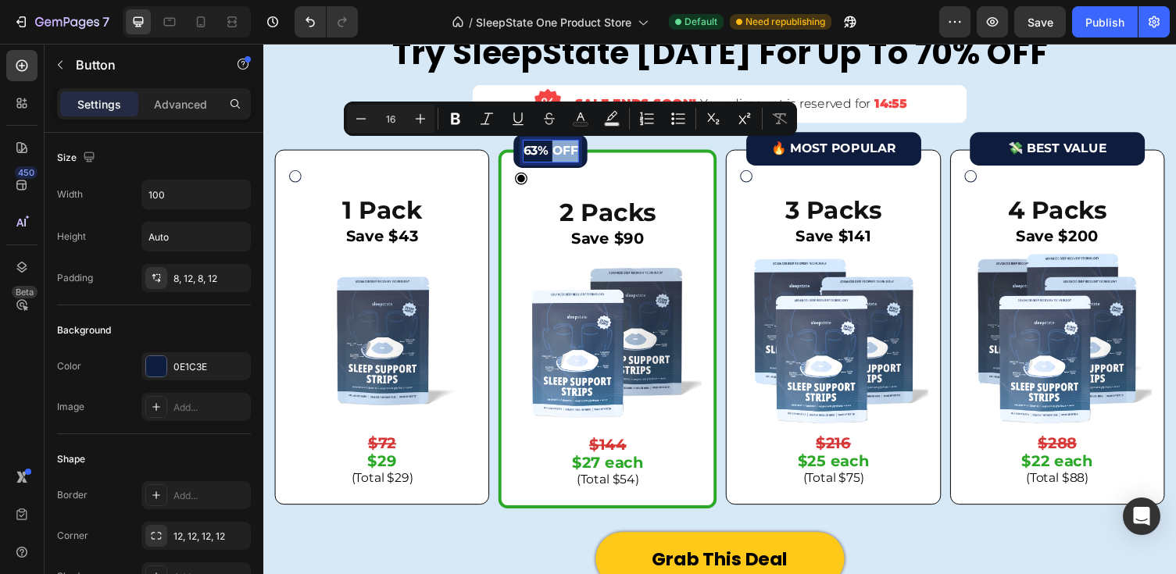
click at [584, 153] on p "63% OFF" at bounding box center [558, 154] width 56 height 23
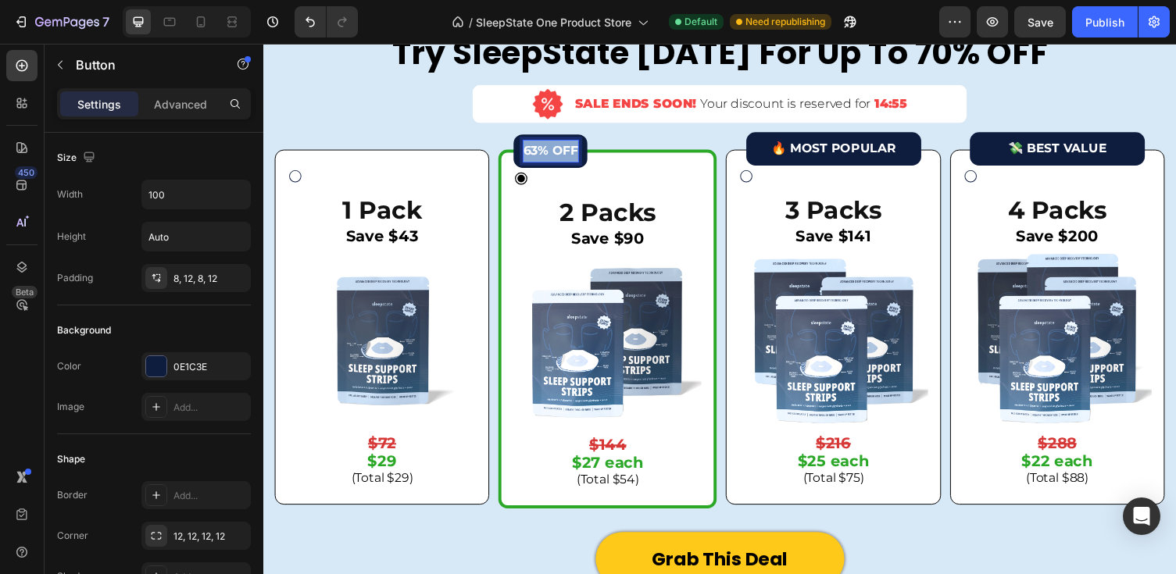
drag, startPoint x: 584, startPoint y: 153, endPoint x: 528, endPoint y: 152, distance: 56.3
click at [528, 153] on button "63% OFF" at bounding box center [558, 154] width 76 height 35
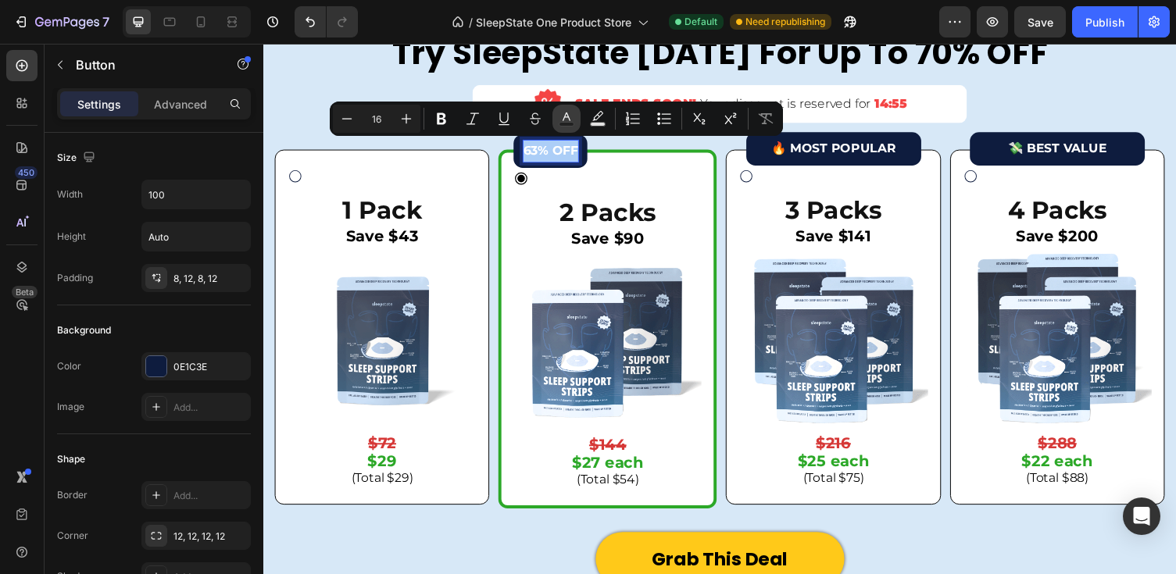
click at [573, 120] on icon "Editor contextual toolbar" at bounding box center [567, 119] width 16 height 16
type input "FFFFFF"
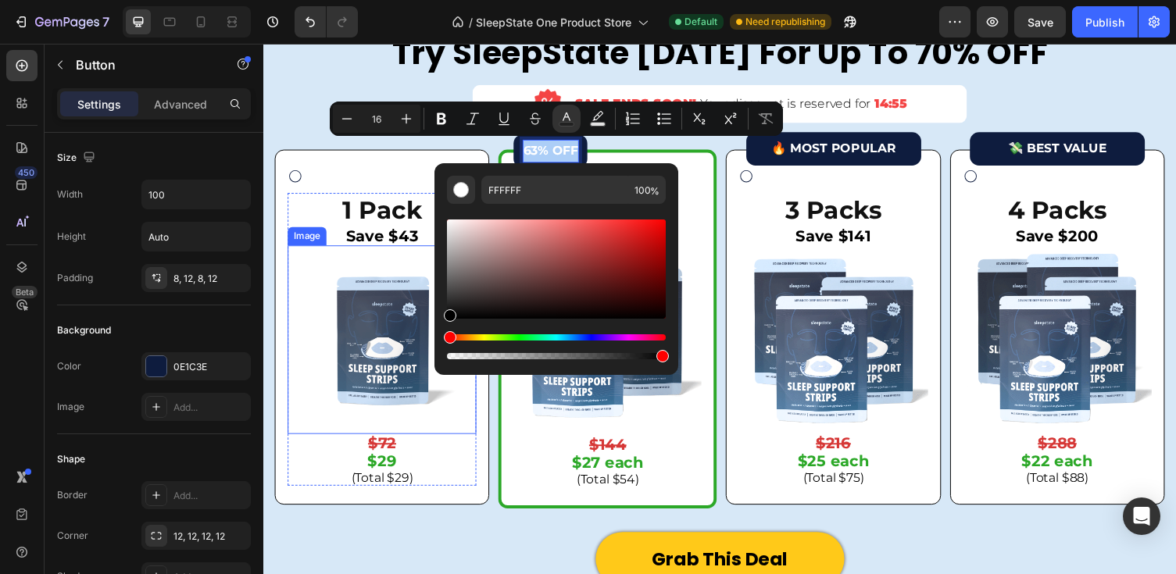
drag, startPoint x: 730, startPoint y: 359, endPoint x: 699, endPoint y: 395, distance: 47.0
type input "000000"
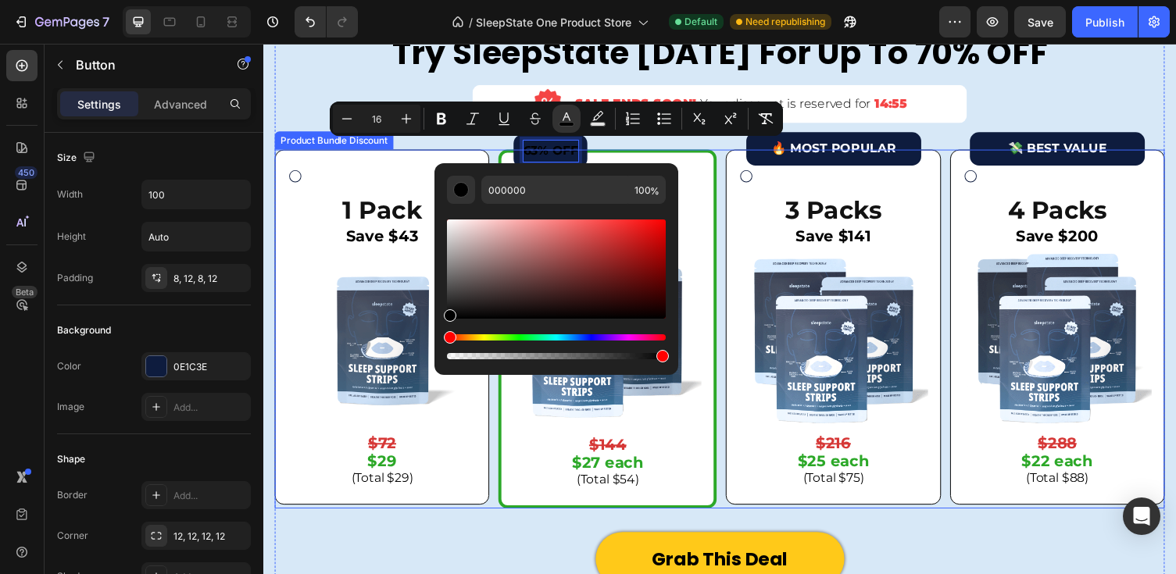
click at [400, 177] on div "1 Pack Text Block Save $43 Text Block Image $72 Text Block $29 Text Block (Tota…" at bounding box center [385, 335] width 194 height 327
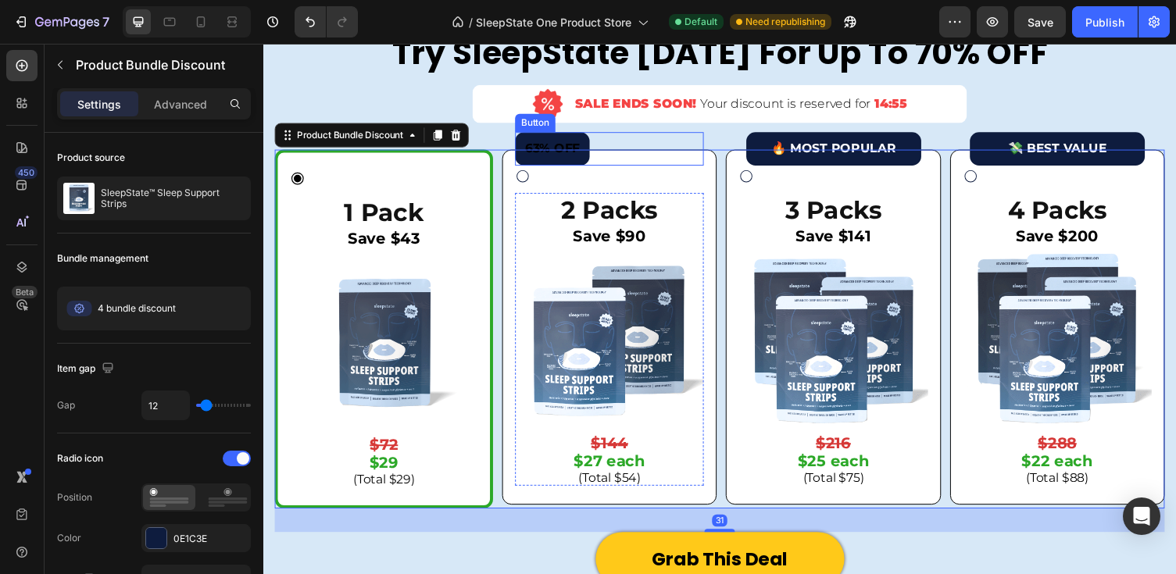
click at [591, 136] on button "63% OFF" at bounding box center [560, 151] width 77 height 35
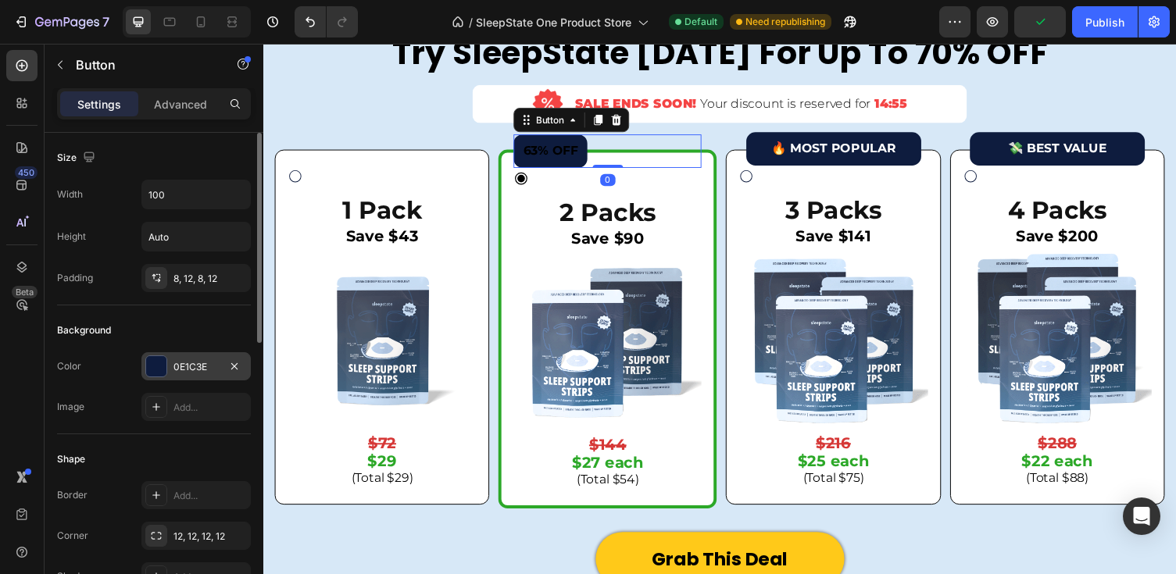
click at [195, 364] on div "0E1C3E" at bounding box center [195, 367] width 45 height 14
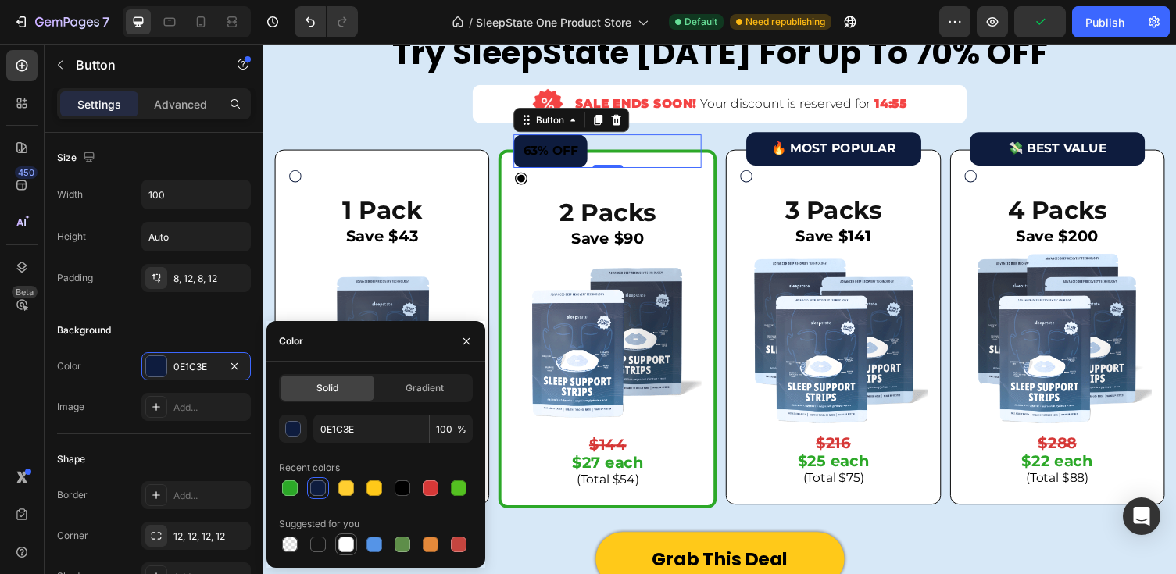
click at [346, 540] on div at bounding box center [346, 545] width 16 height 16
type input "FFFFFF"
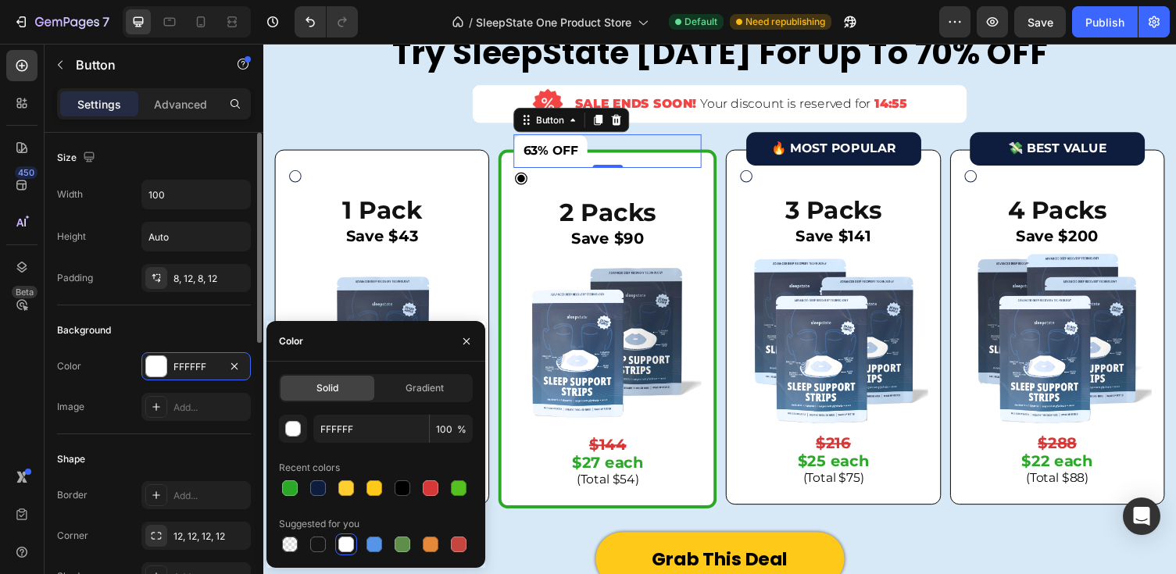
scroll to position [134, 0]
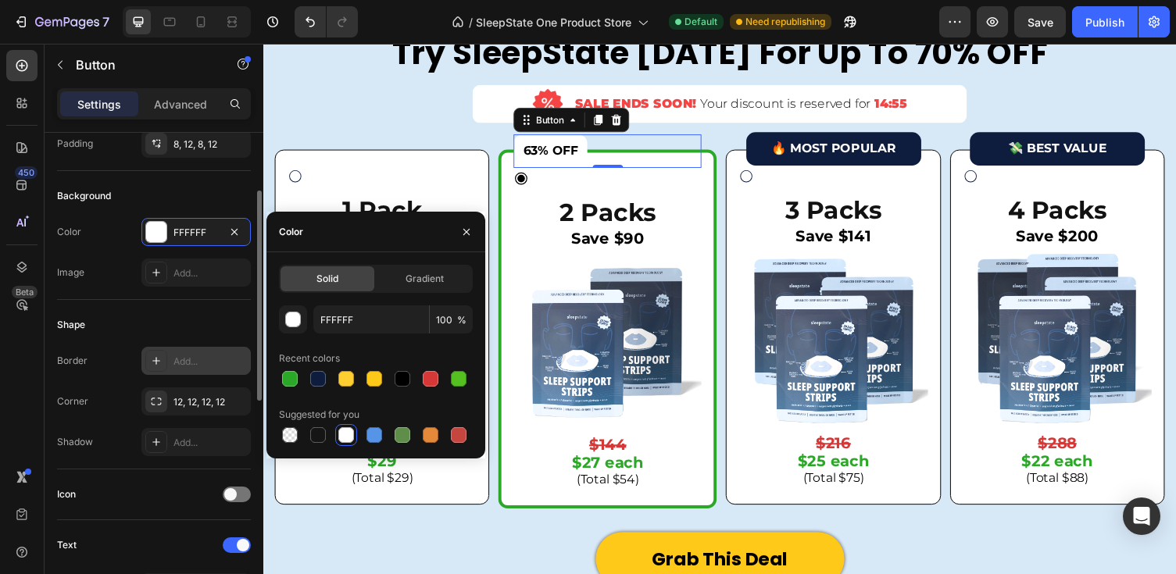
click at [220, 362] on div "Add..." at bounding box center [209, 362] width 73 height 14
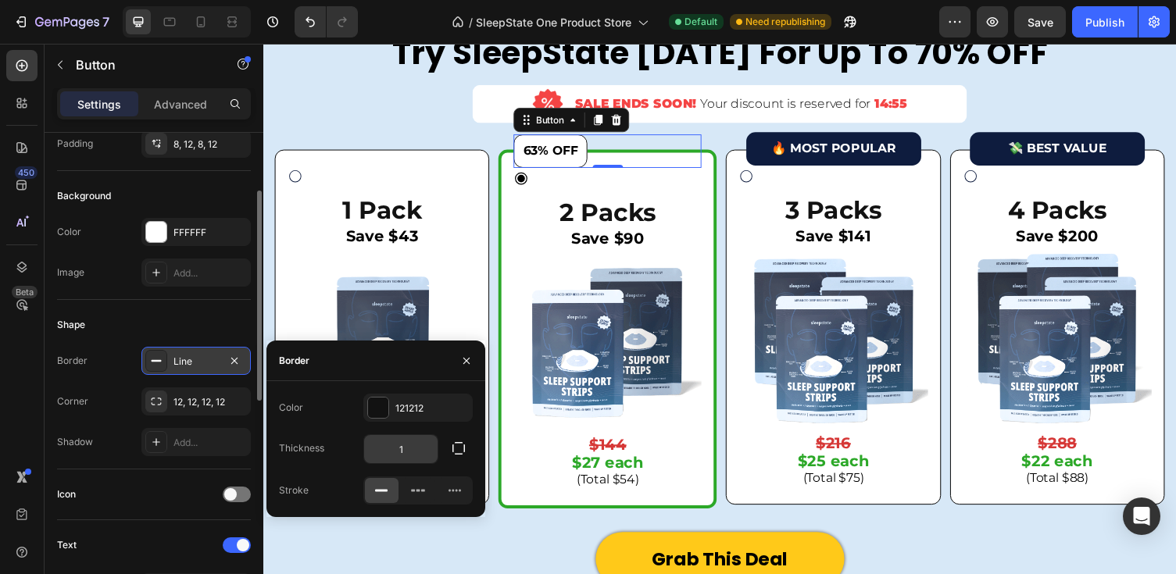
click at [424, 455] on input "1" at bounding box center [400, 449] width 73 height 28
type input "2"
type input "3"
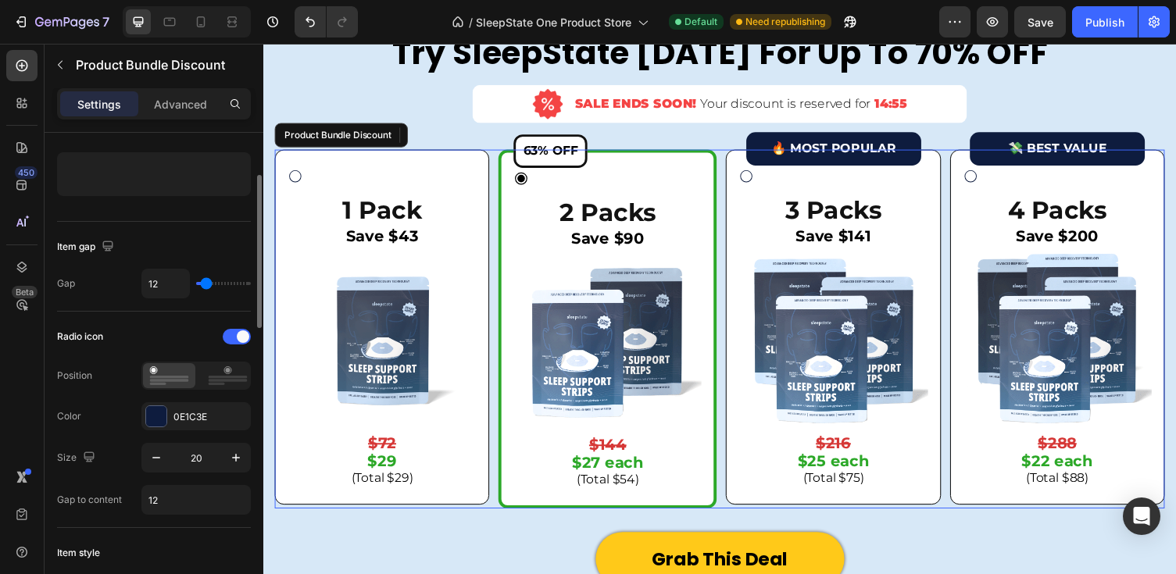
click at [681, 185] on div "63% OFF Button 0 2 Packs Text Block Save $90 Text Block Image $144 Text Block $…" at bounding box center [616, 337] width 193 height 326
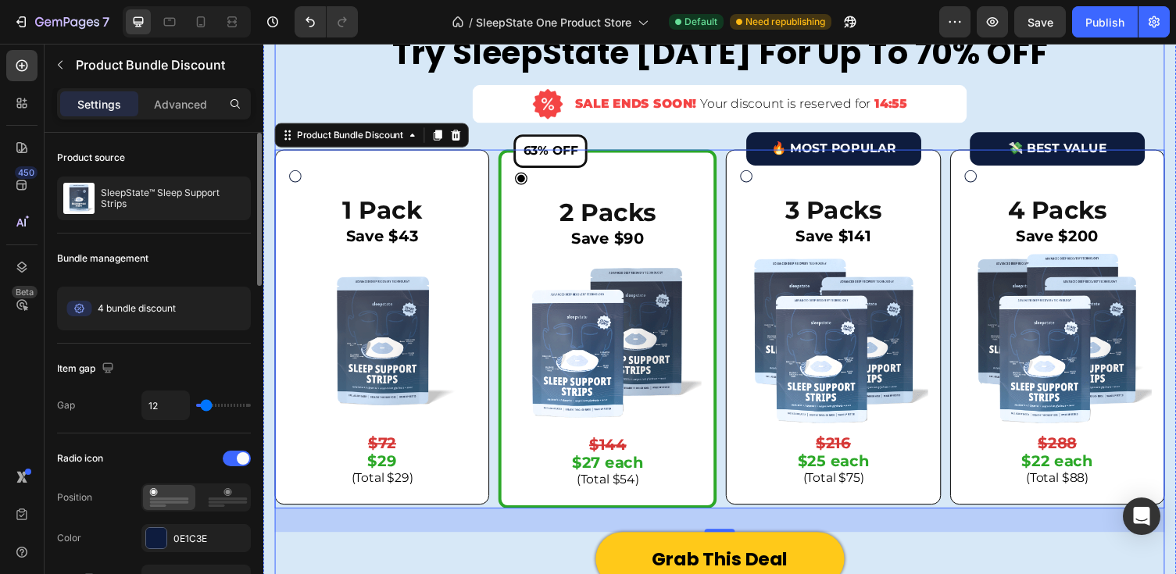
click at [391, 87] on div "Limited Time Offer: Try SleepState [DATE] For Up To 70% OFF Heading Image SALE …" at bounding box center [732, 267] width 914 height 558
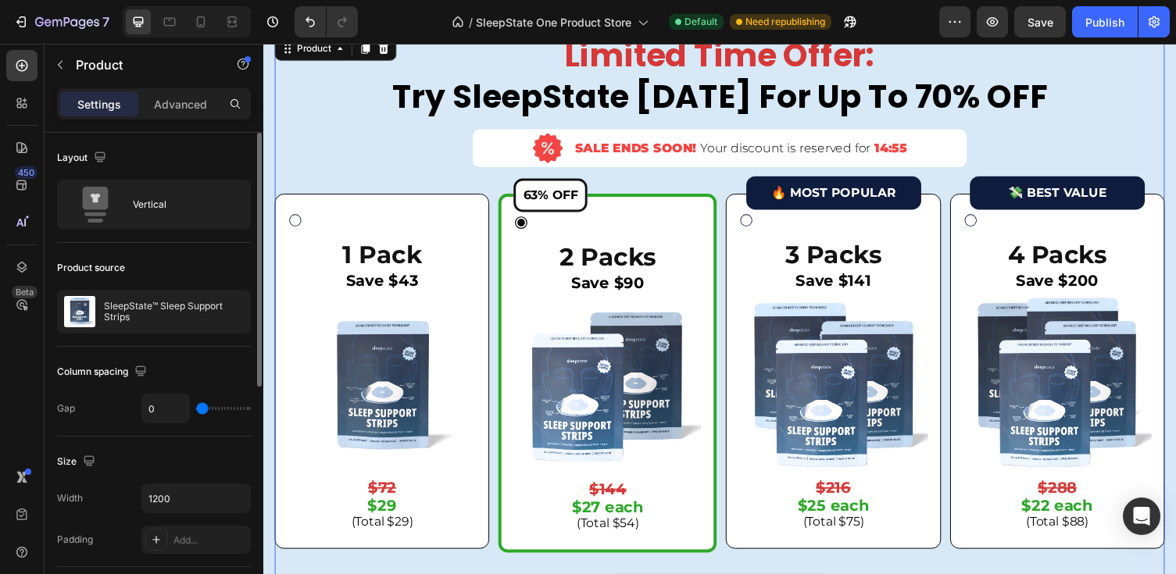
scroll to position [4415, 0]
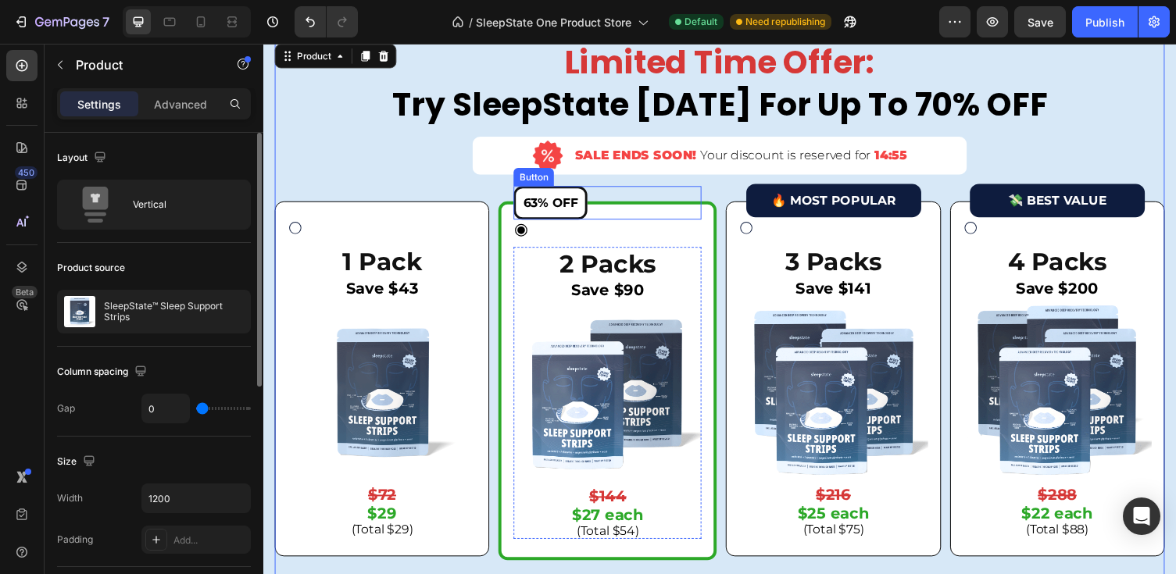
click at [587, 209] on button "63% OFF" at bounding box center [558, 207] width 76 height 35
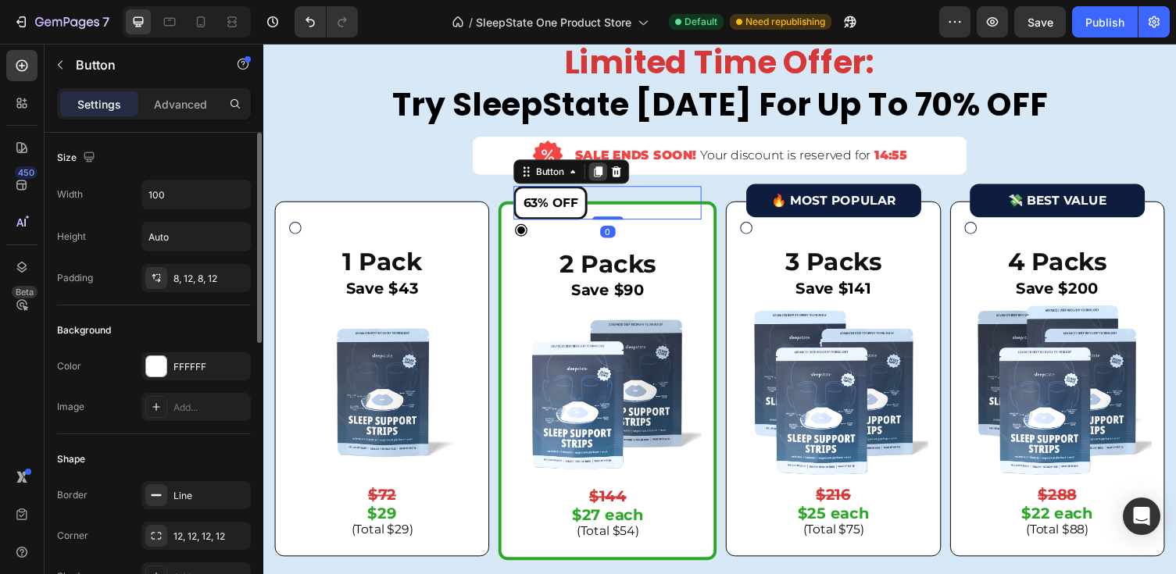
click at [613, 175] on icon at bounding box center [607, 175] width 12 height 12
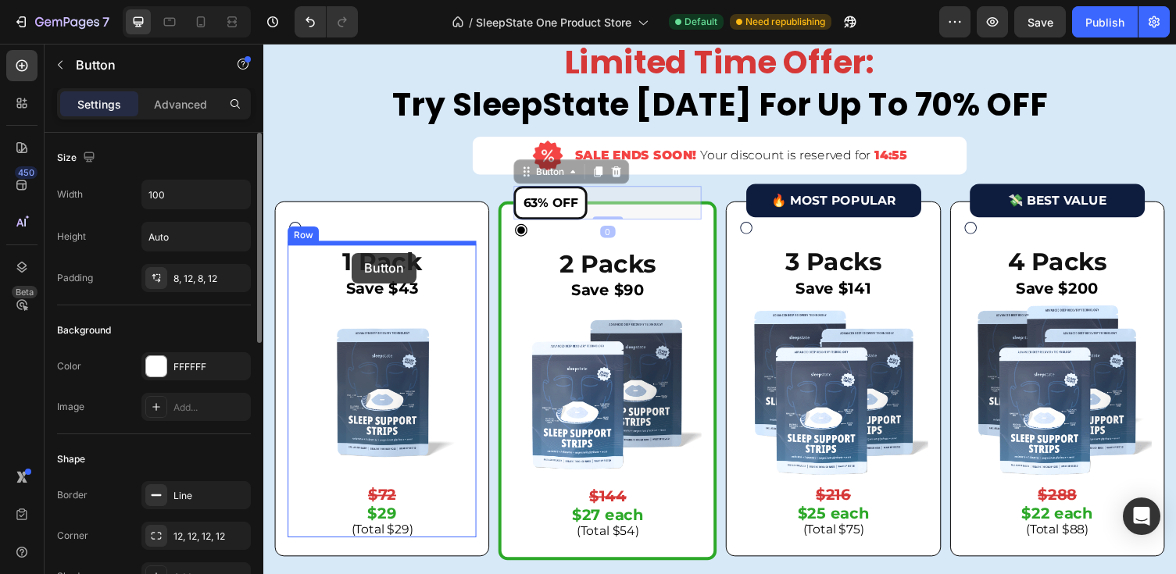
drag, startPoint x: 534, startPoint y: 174, endPoint x: 354, endPoint y: 255, distance: 197.9
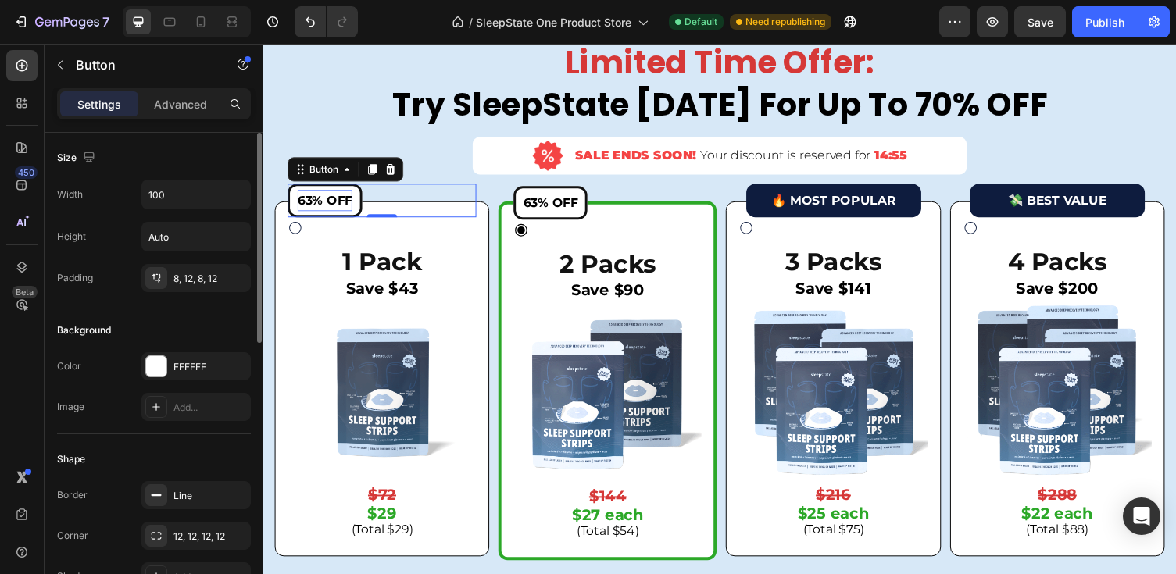
click at [322, 202] on span "63% OFF" at bounding box center [326, 204] width 56 height 15
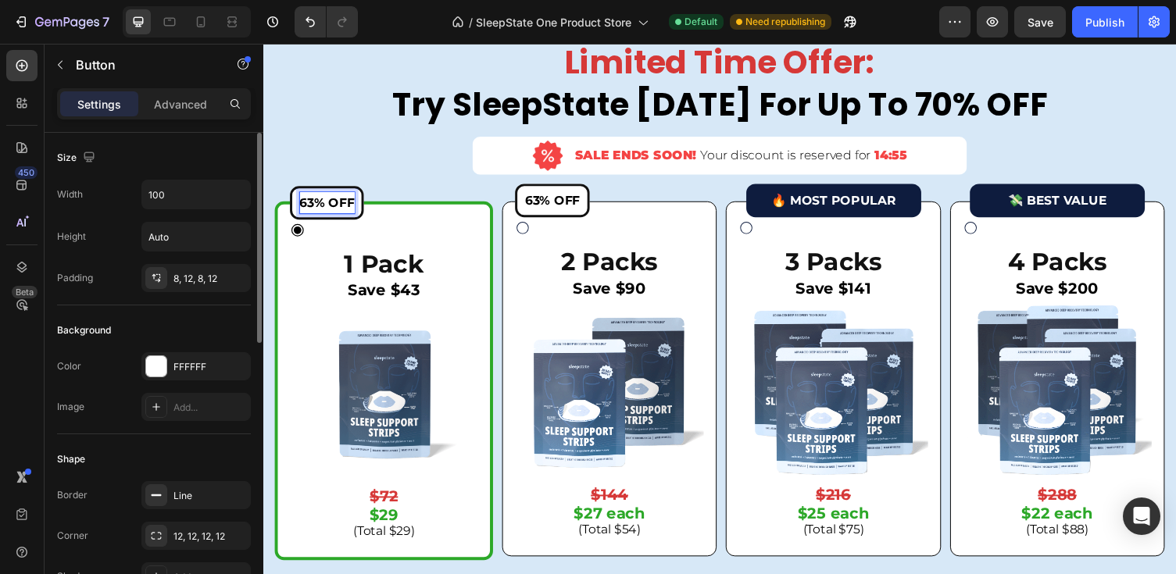
click at [319, 202] on span "63% OFF" at bounding box center [329, 206] width 56 height 15
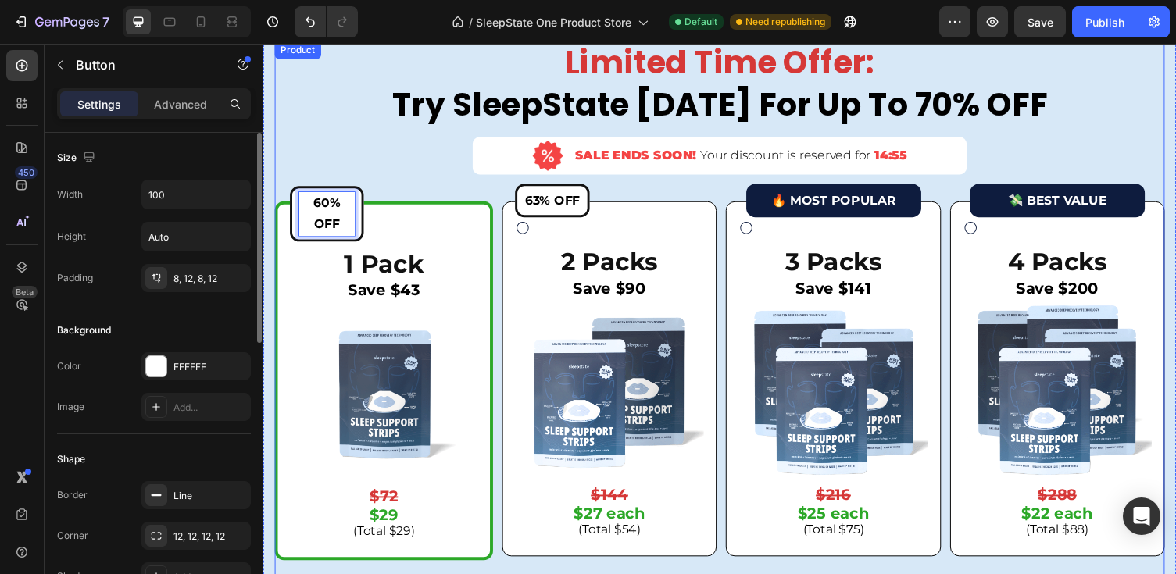
click at [370, 166] on div "Limited Time Offer: Try SleepState [DATE] For Up To 70% OFF Heading Image SALE …" at bounding box center [732, 320] width 914 height 558
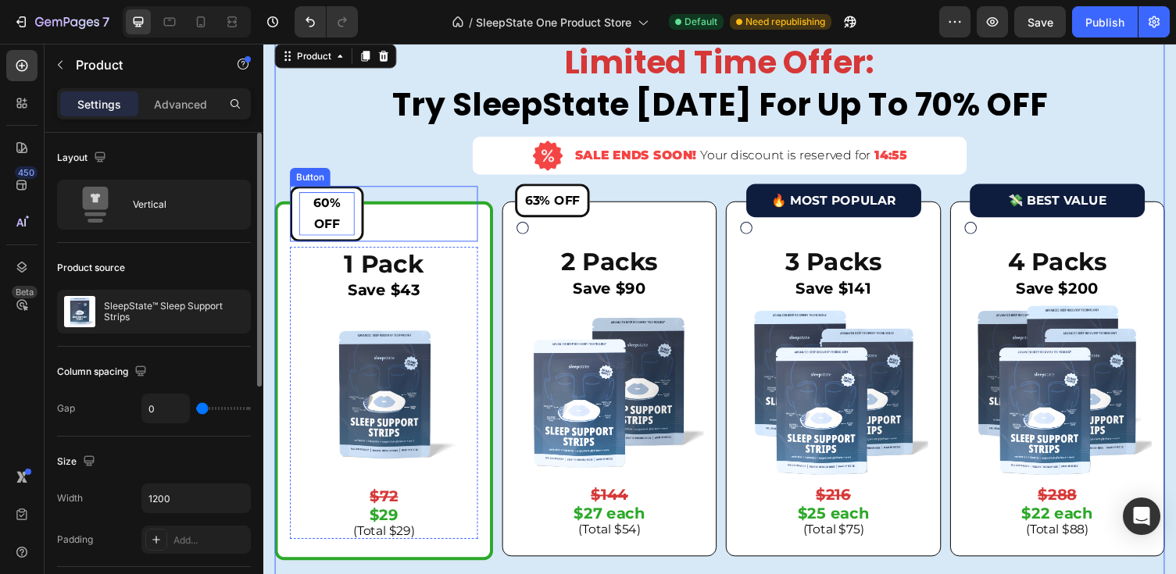
click at [359, 212] on button "60% OFF" at bounding box center [329, 219] width 76 height 58
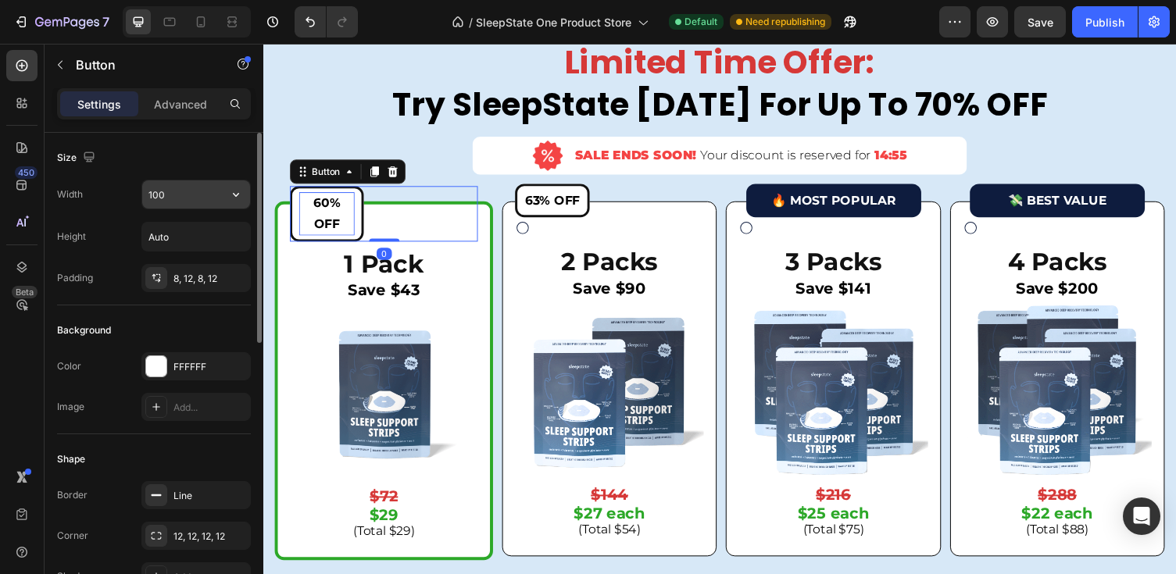
click at [158, 192] on input "100" at bounding box center [196, 194] width 108 height 28
click at [190, 196] on input "110" at bounding box center [196, 194] width 108 height 28
click at [408, 227] on div "60% OFF Button 0" at bounding box center [387, 219] width 193 height 58
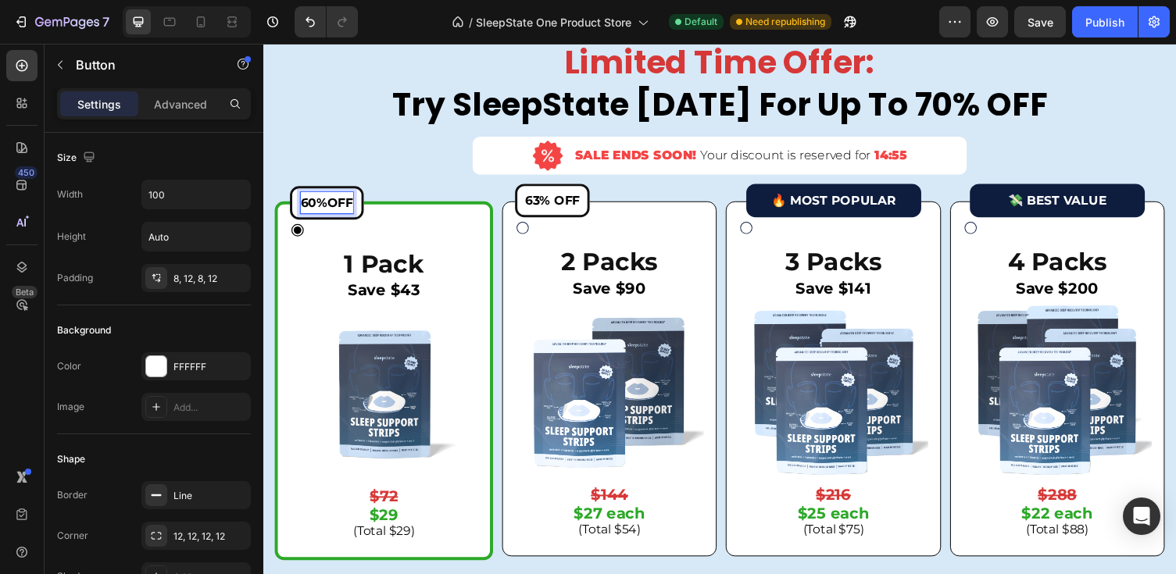
click at [328, 216] on button "60%OFF" at bounding box center [329, 207] width 76 height 35
click at [472, 230] on div "60% OFF Button 0" at bounding box center [387, 219] width 193 height 58
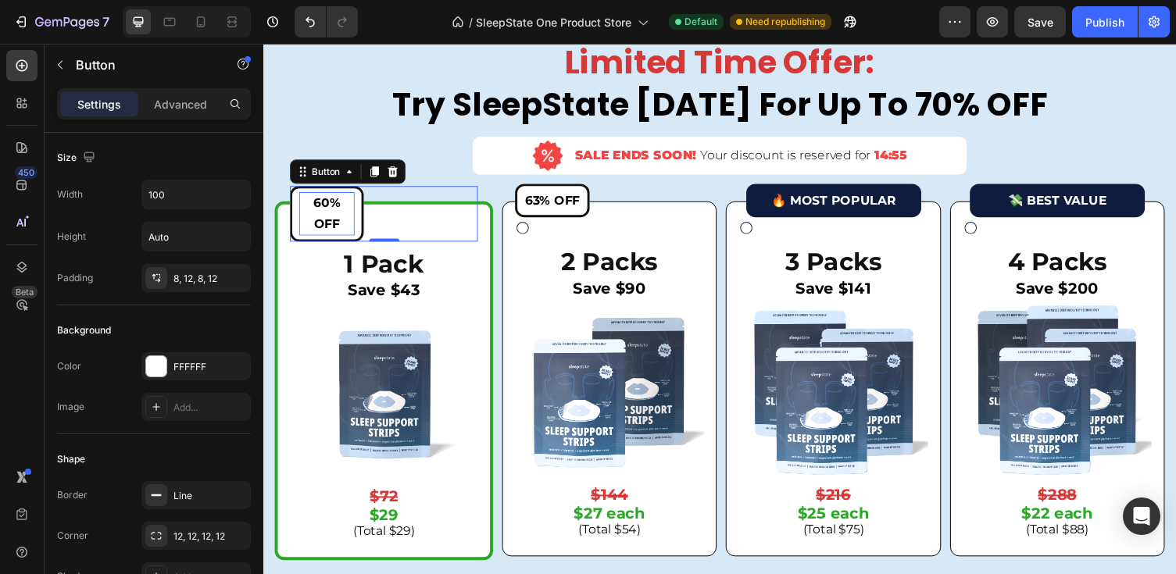
click at [348, 221] on p "60% OFF" at bounding box center [328, 218] width 57 height 45
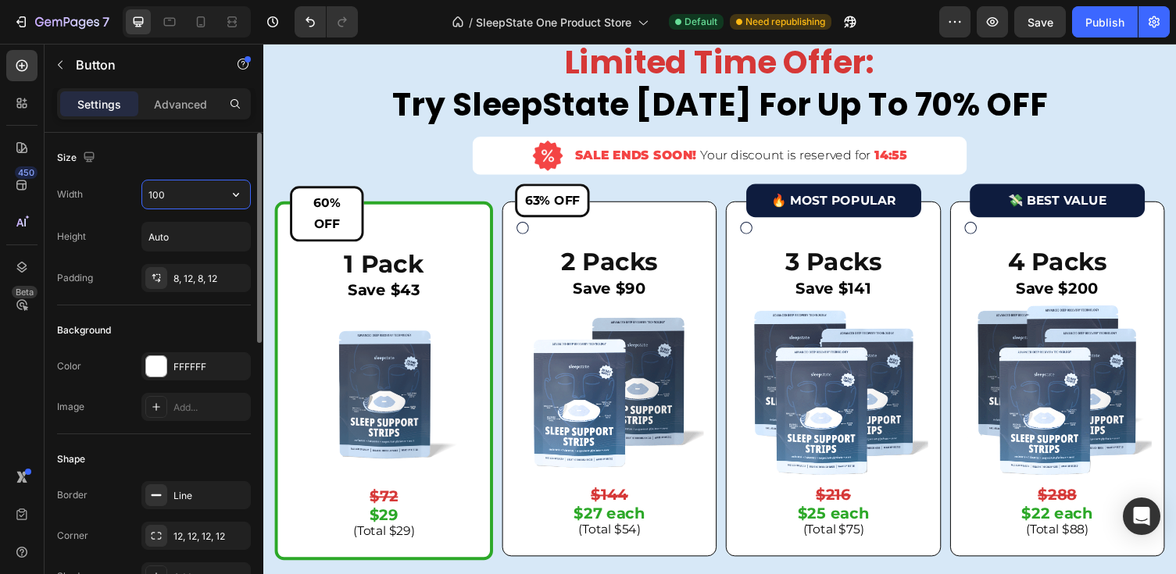
click at [184, 182] on input "100" at bounding box center [196, 194] width 108 height 28
drag, startPoint x: 155, startPoint y: 195, endPoint x: 187, endPoint y: 195, distance: 31.2
click at [187, 195] on input "100" at bounding box center [196, 194] width 108 height 28
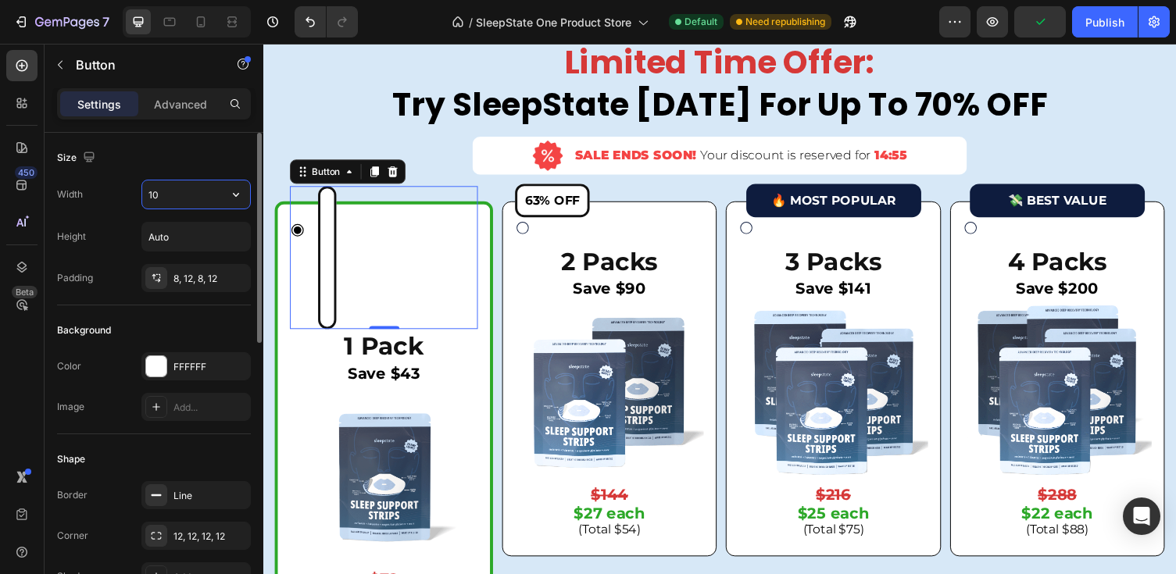
type input "100"
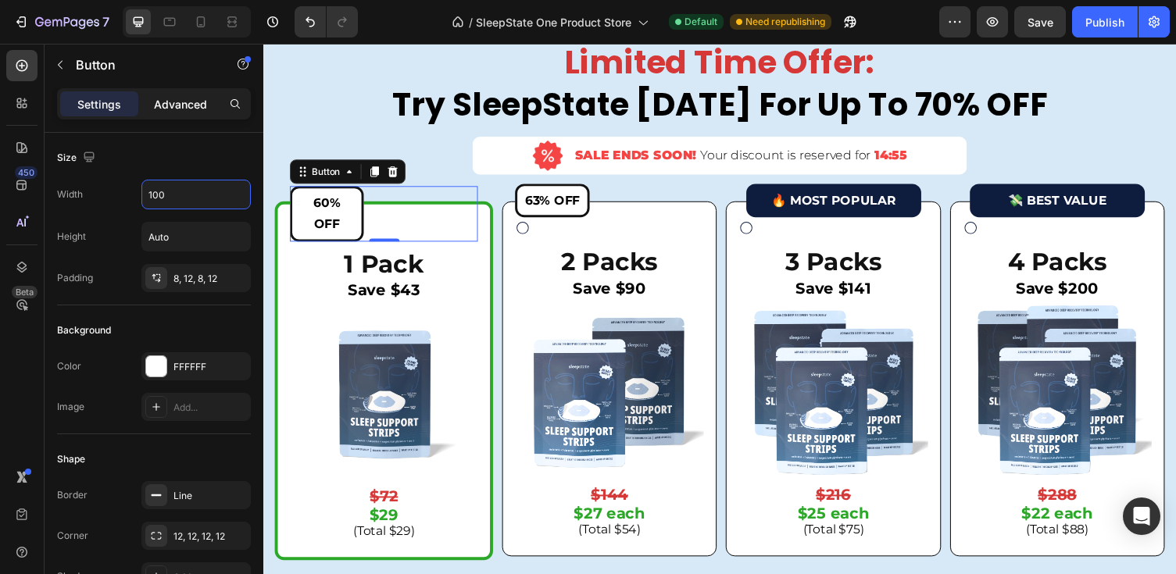
click at [183, 91] on div "Advanced" at bounding box center [180, 103] width 78 height 25
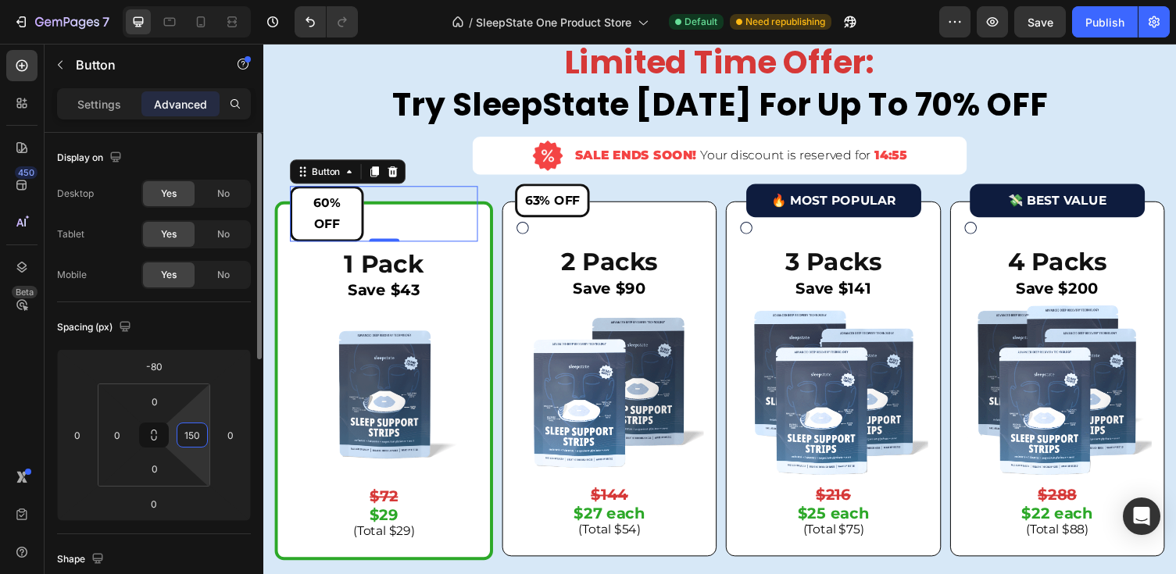
click at [199, 434] on input "150" at bounding box center [191, 434] width 23 height 23
type input "140"
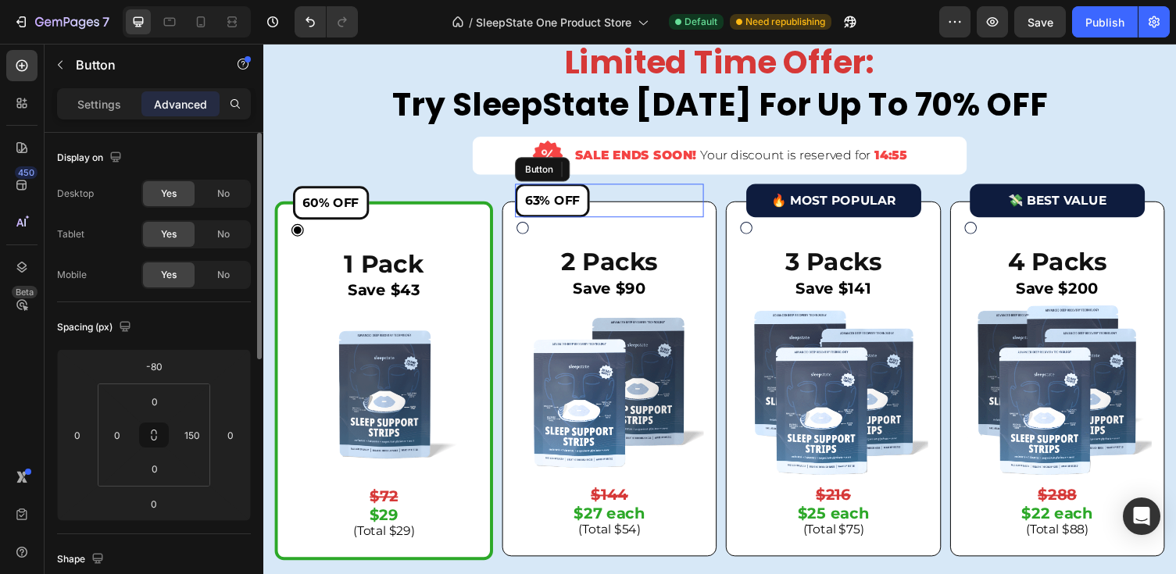
click at [596, 192] on button "63% OFF" at bounding box center [560, 204] width 77 height 35
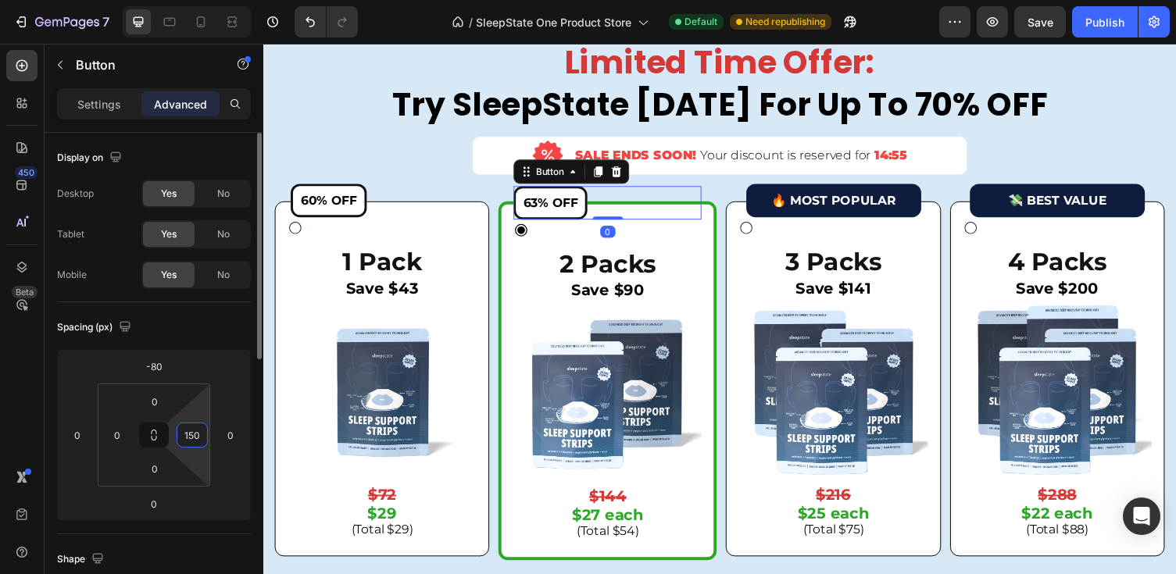
click at [193, 440] on input "150" at bounding box center [191, 434] width 23 height 23
type input "140"
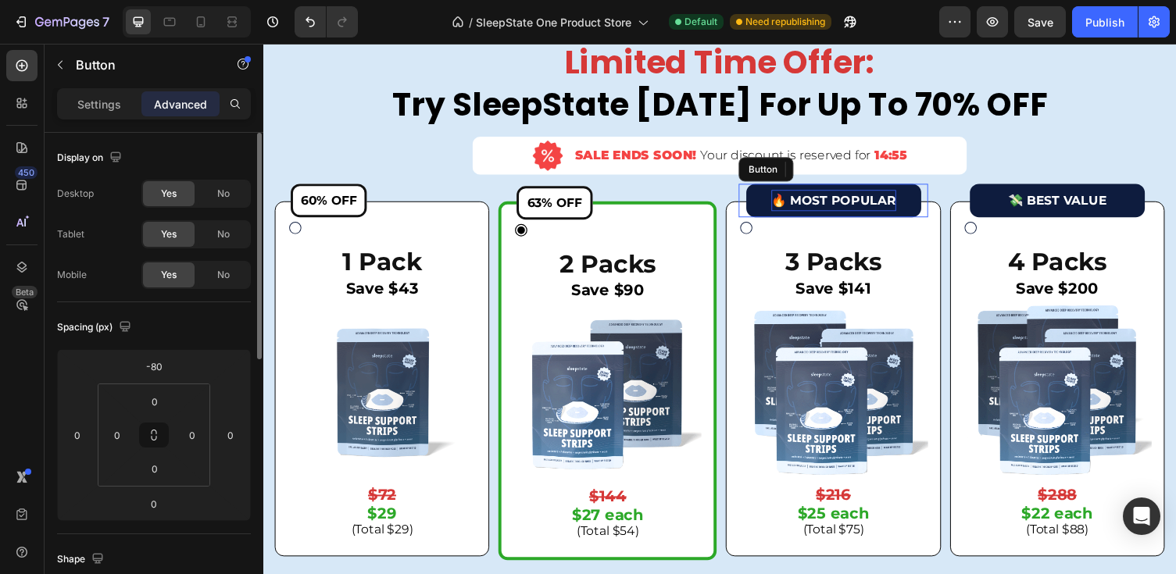
click at [851, 200] on p "🔥 MOST POPULAR" at bounding box center [849, 205] width 128 height 23
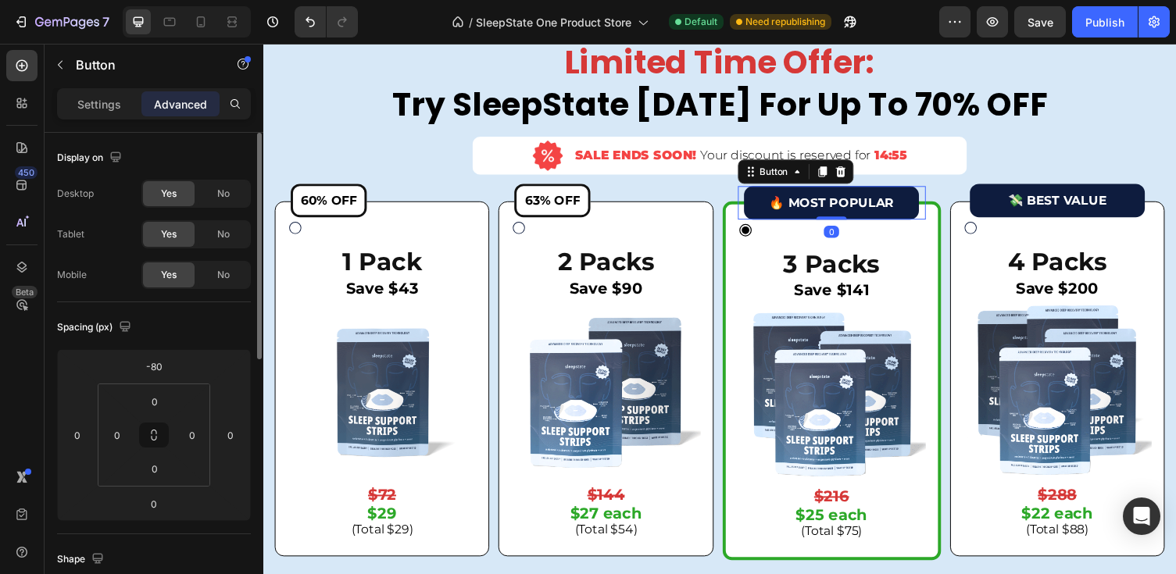
click at [771, 201] on button "🔥 MOST POPULAR" at bounding box center [847, 207] width 180 height 35
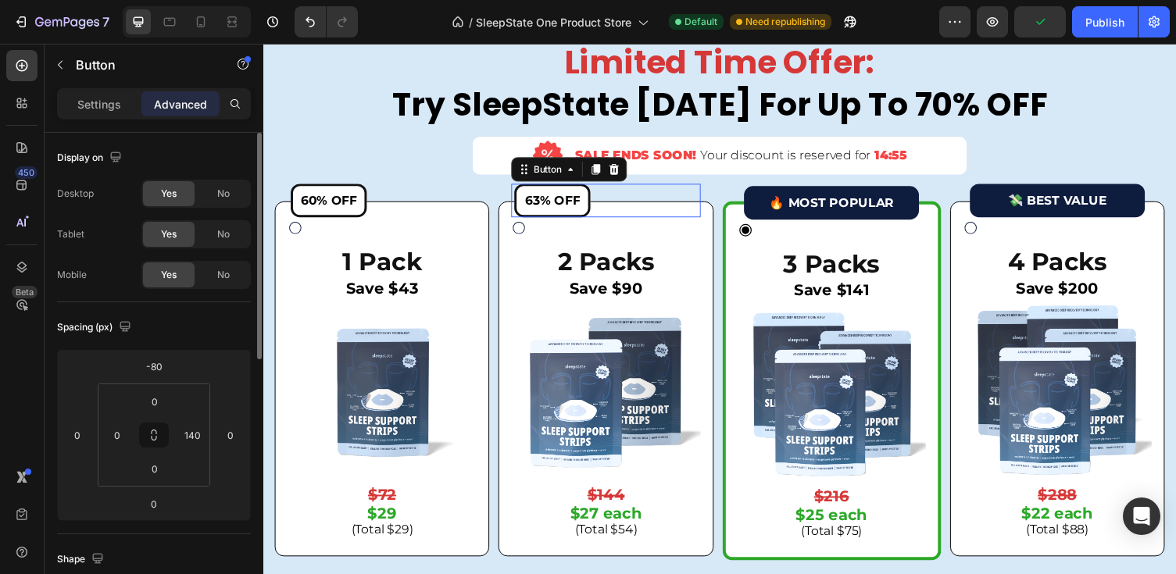
click at [602, 202] on div "63% OFF Button 0" at bounding box center [615, 204] width 194 height 35
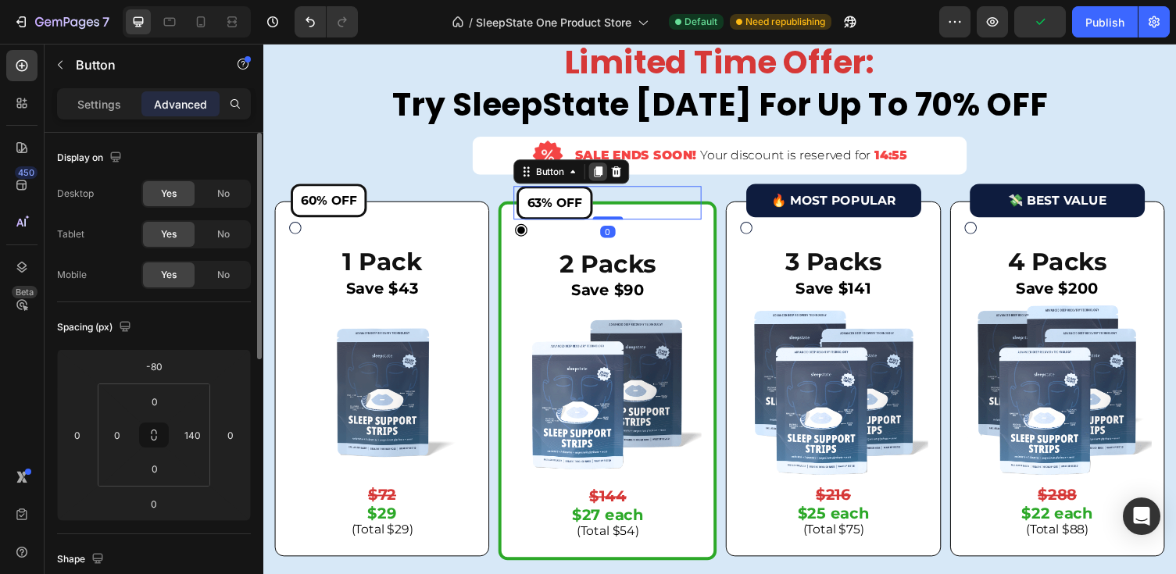
click at [607, 173] on icon at bounding box center [607, 175] width 9 height 11
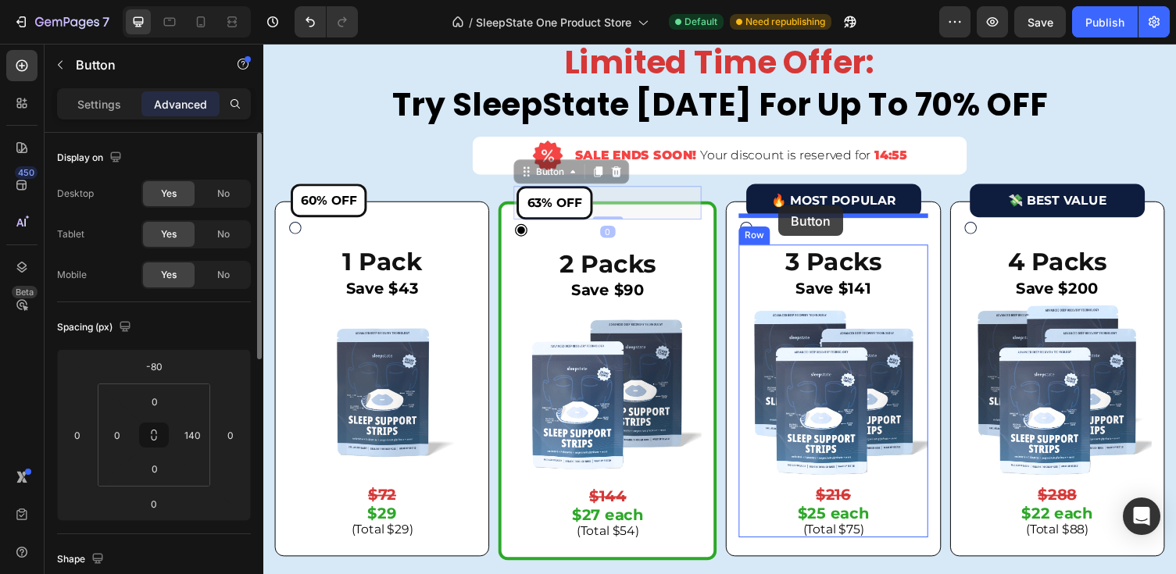
drag, startPoint x: 534, startPoint y: 174, endPoint x: 792, endPoint y: 210, distance: 260.3
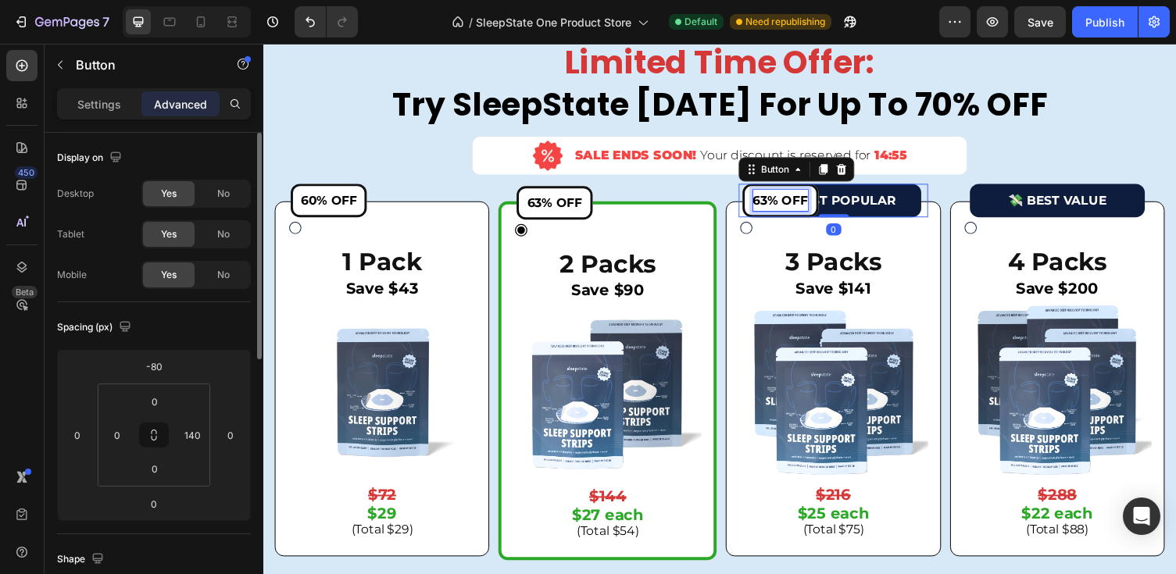
click at [787, 203] on span "63% OFF" at bounding box center [794, 204] width 56 height 15
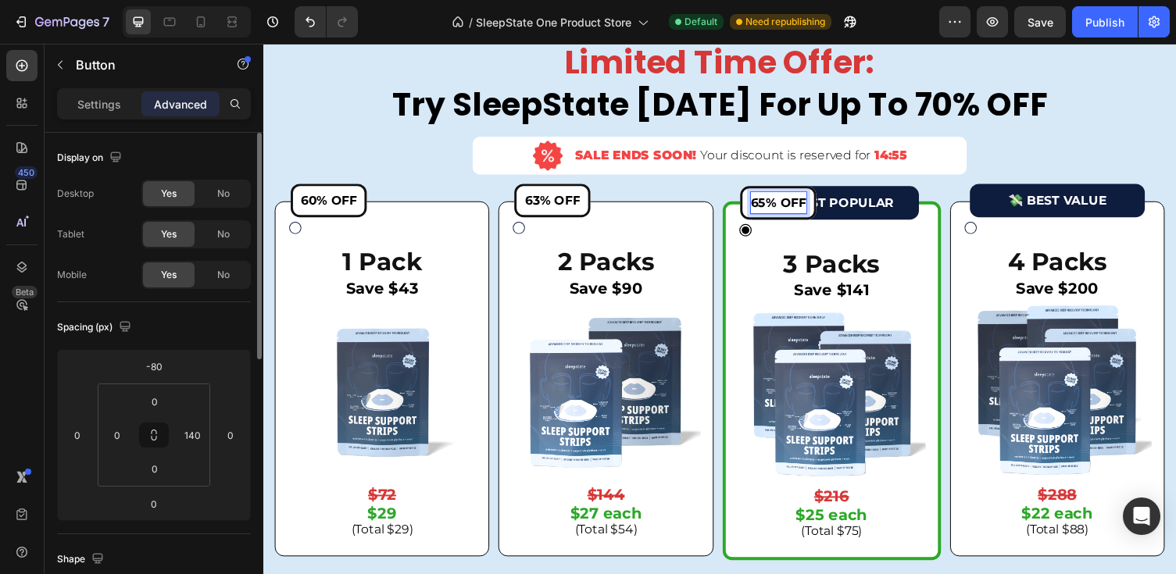
click at [868, 228] on div "🔥 MOST POPULAR Button 65% OFF Button 0 3 Packs Text Block Save $141 Text Block …" at bounding box center [847, 390] width 193 height 326
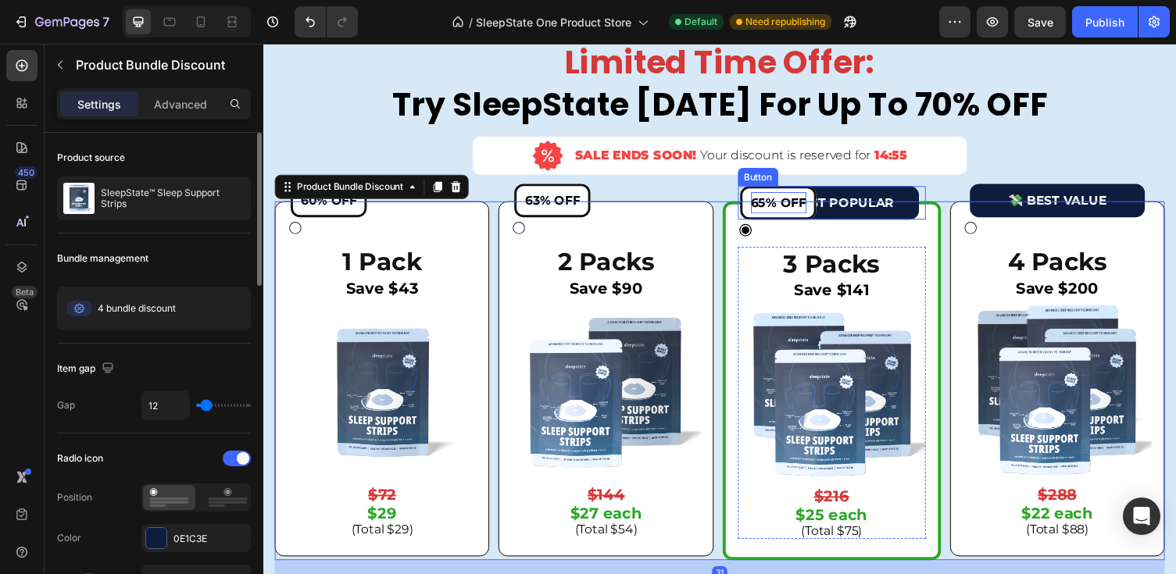
click at [780, 190] on button "65% OFF" at bounding box center [792, 207] width 78 height 35
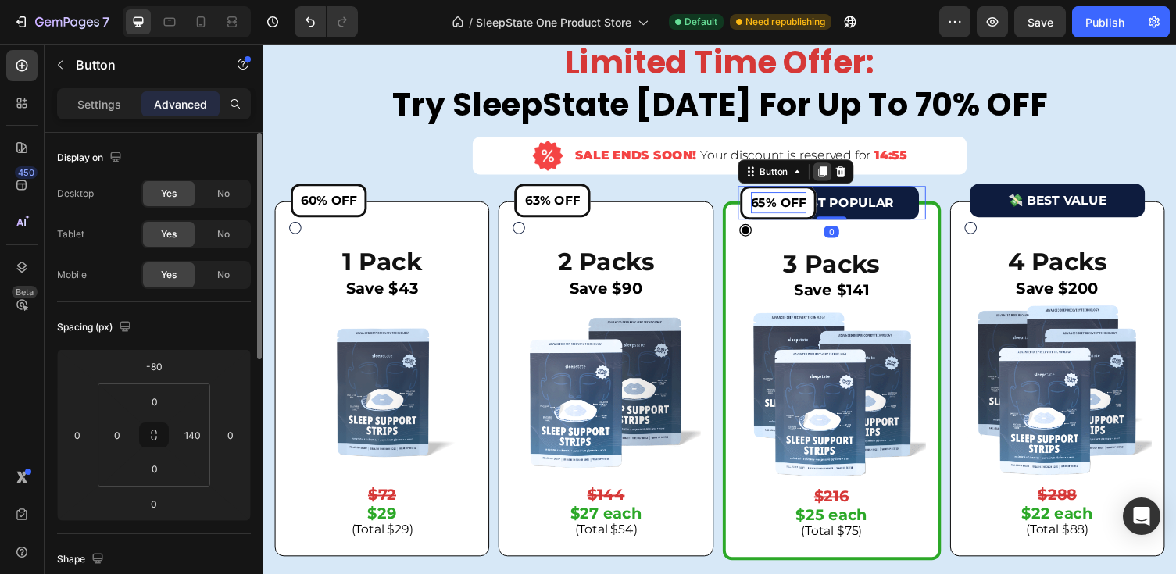
click at [839, 173] on icon at bounding box center [837, 175] width 9 height 11
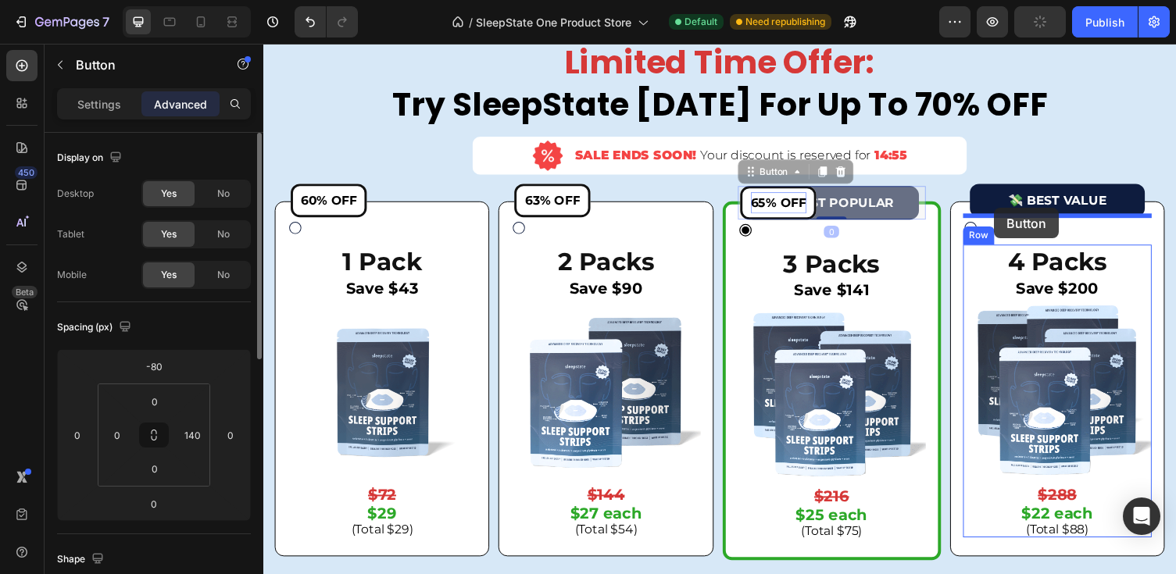
drag, startPoint x: 762, startPoint y: 177, endPoint x: 1014, endPoint y: 212, distance: 254.9
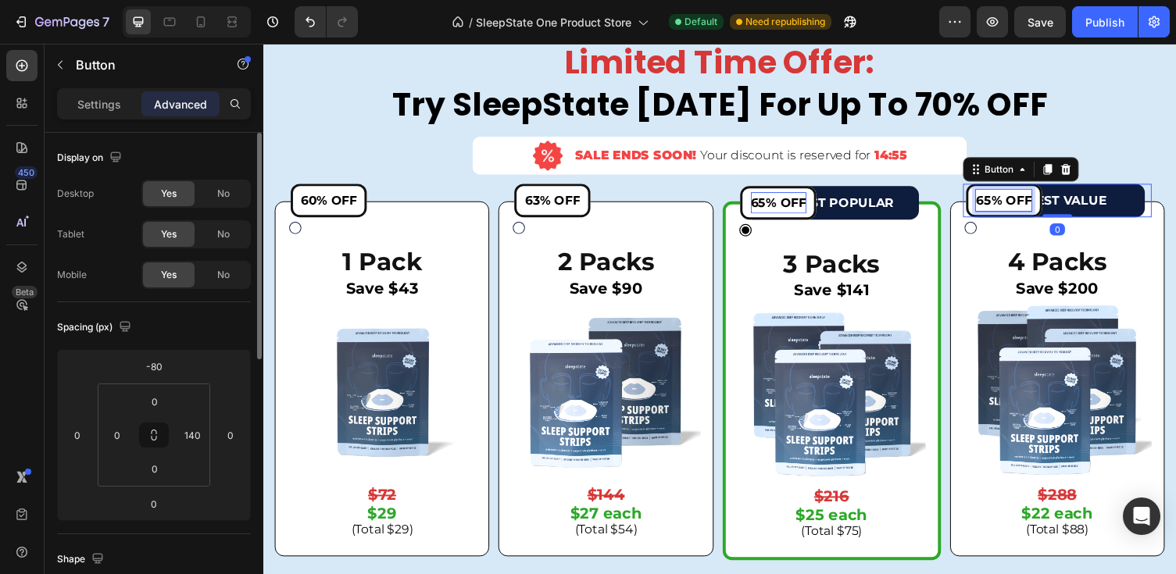
click at [1008, 199] on span "65% OFF" at bounding box center [1023, 204] width 57 height 15
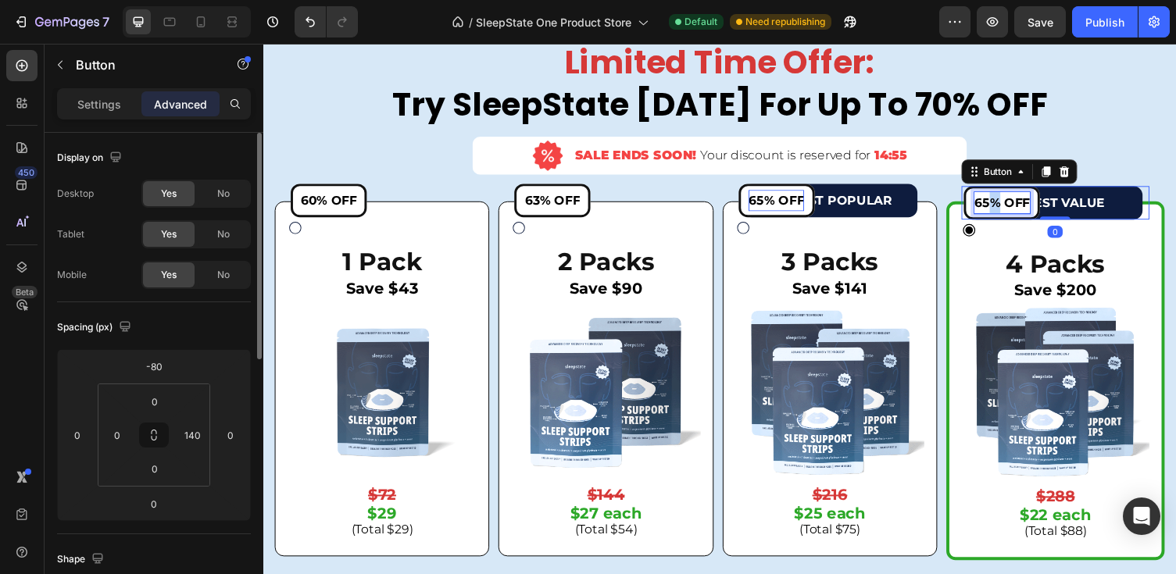
click at [1008, 199] on span "65% OFF" at bounding box center [1022, 206] width 57 height 15
click at [1005, 203] on span "65% OFF" at bounding box center [1022, 206] width 57 height 15
click at [1007, 205] on span "65% OFF" at bounding box center [1022, 206] width 57 height 15
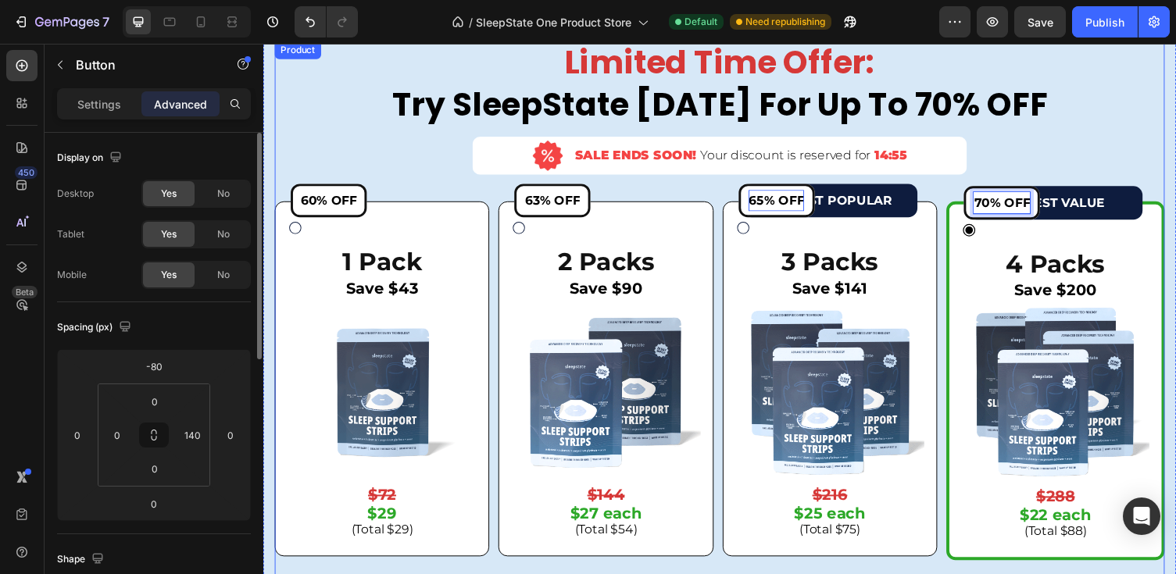
click at [1050, 141] on div "Limited Time Offer: Try SleepState [DATE] For Up To 70% OFF Heading Image SALE …" at bounding box center [732, 320] width 914 height 558
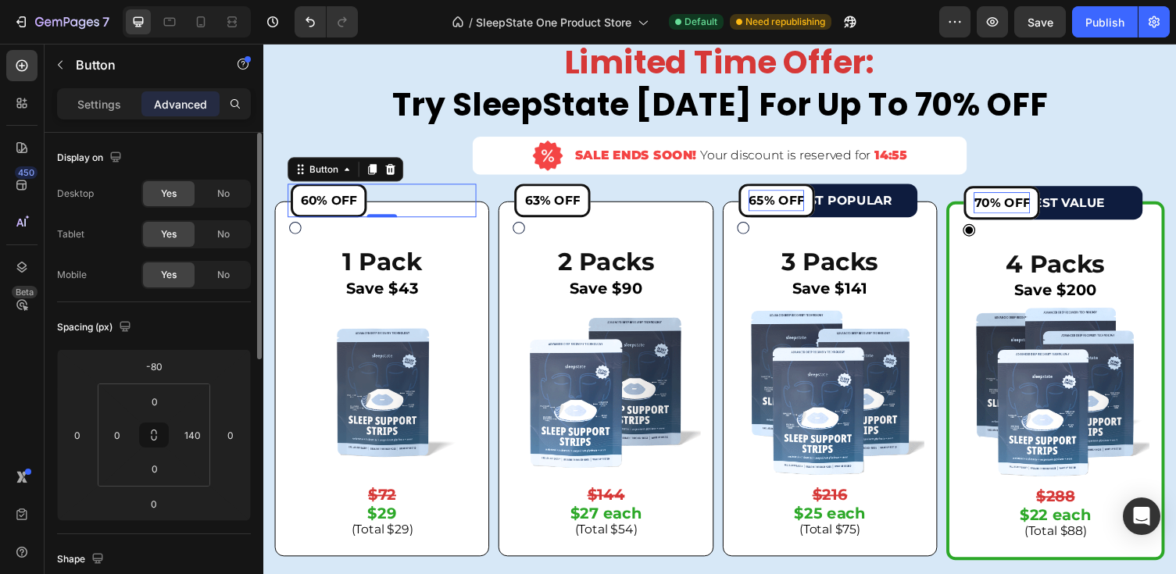
click at [352, 187] on button "60% OFF" at bounding box center [330, 204] width 78 height 35
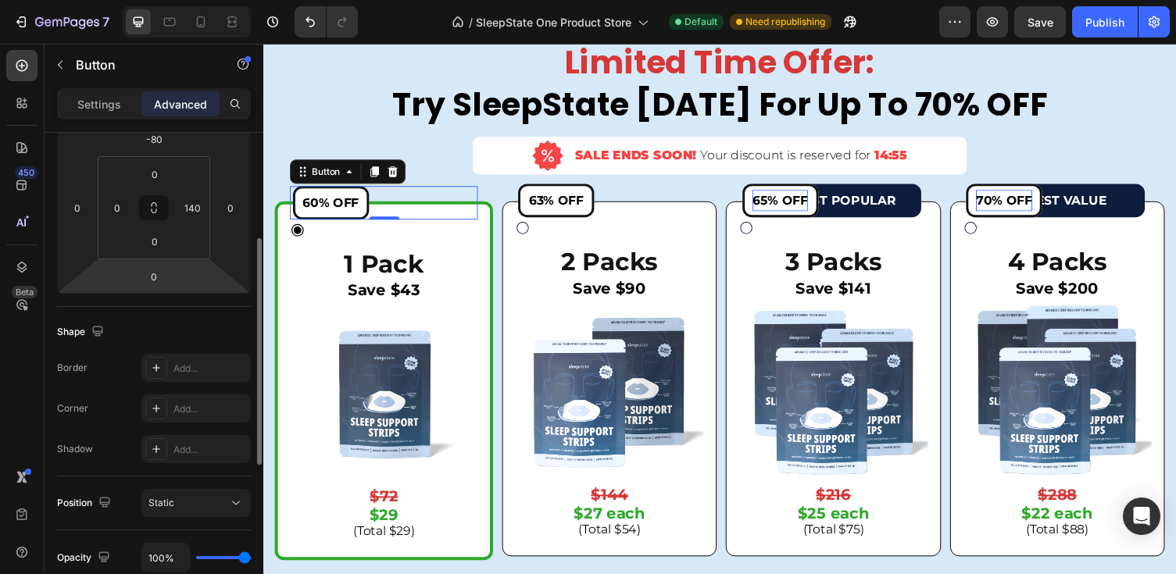
scroll to position [217, 0]
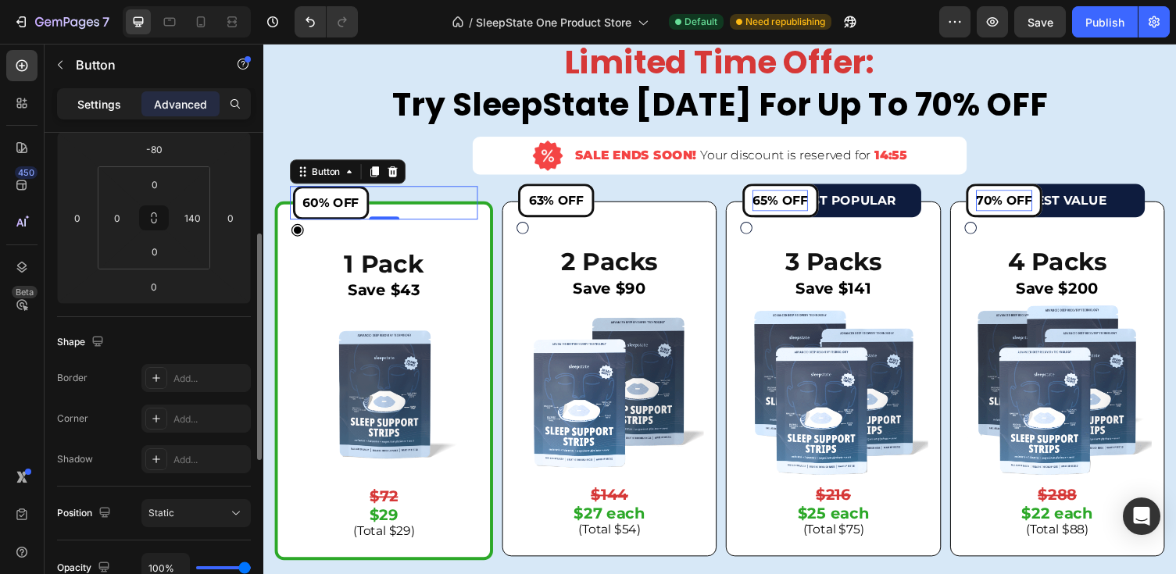
click at [109, 105] on p "Settings" at bounding box center [99, 104] width 44 height 16
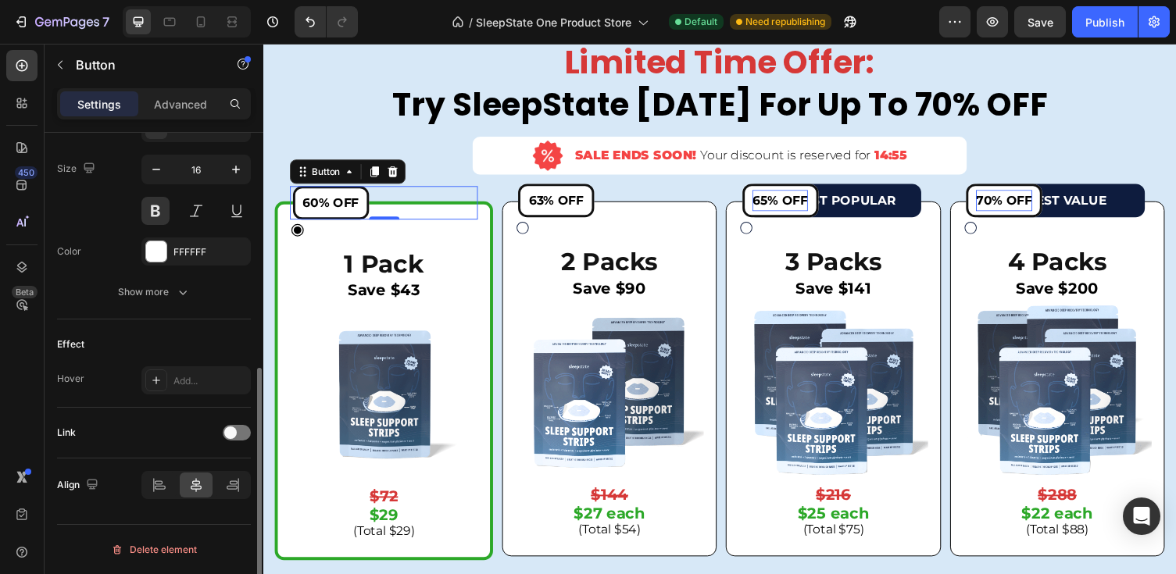
scroll to position [326, 0]
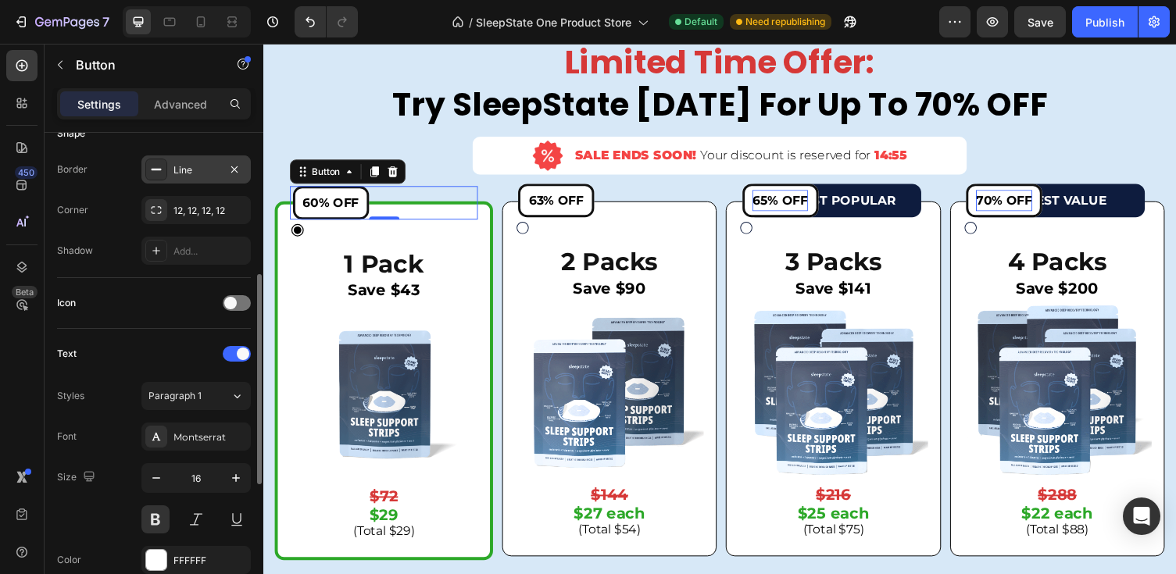
click at [216, 166] on div "Line" at bounding box center [195, 170] width 45 height 14
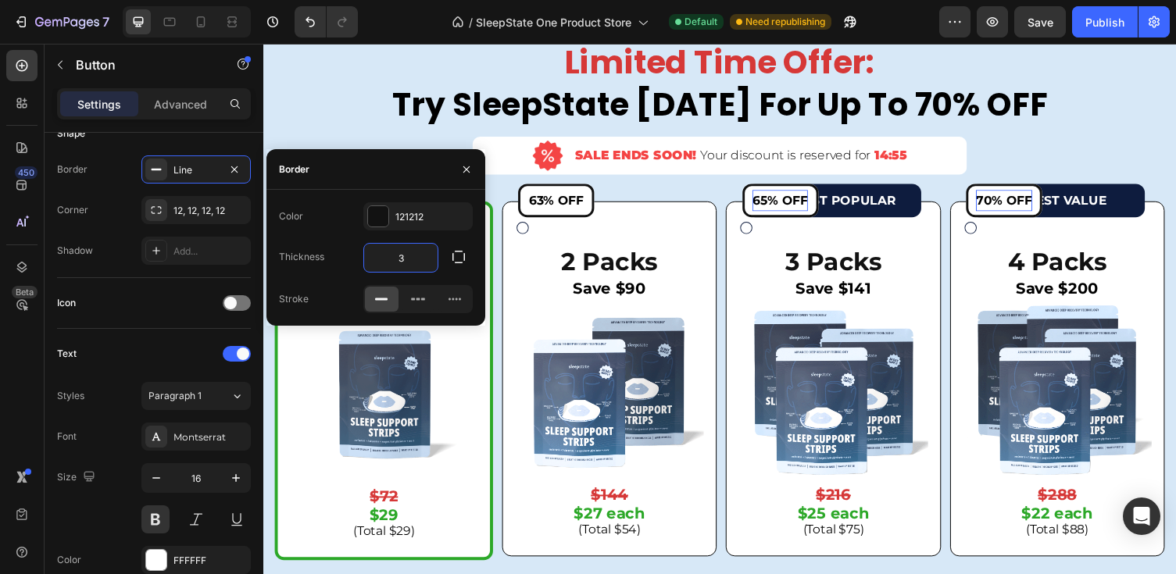
click at [416, 252] on input "3" at bounding box center [400, 258] width 73 height 28
type input "2"
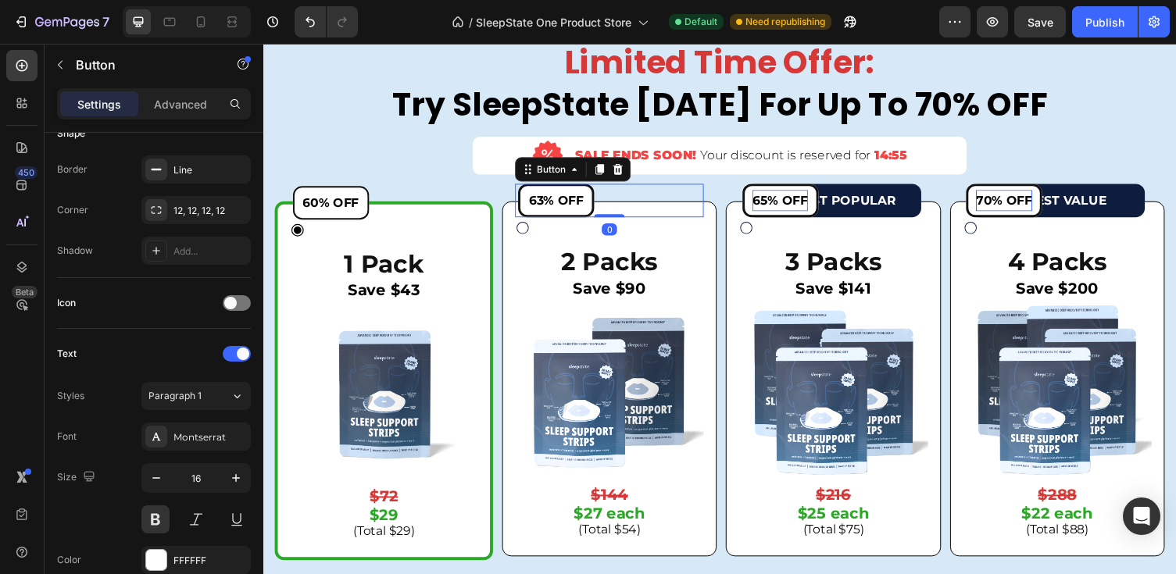
click at [654, 191] on div "63% OFF Button 0" at bounding box center [619, 204] width 194 height 35
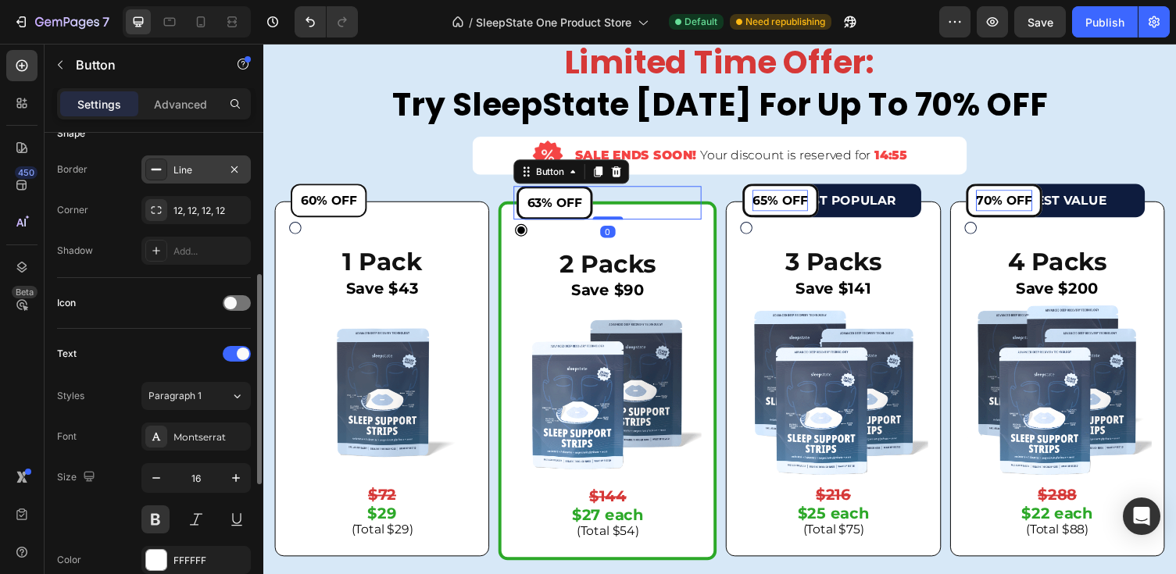
click at [195, 175] on div "Line" at bounding box center [195, 170] width 45 height 14
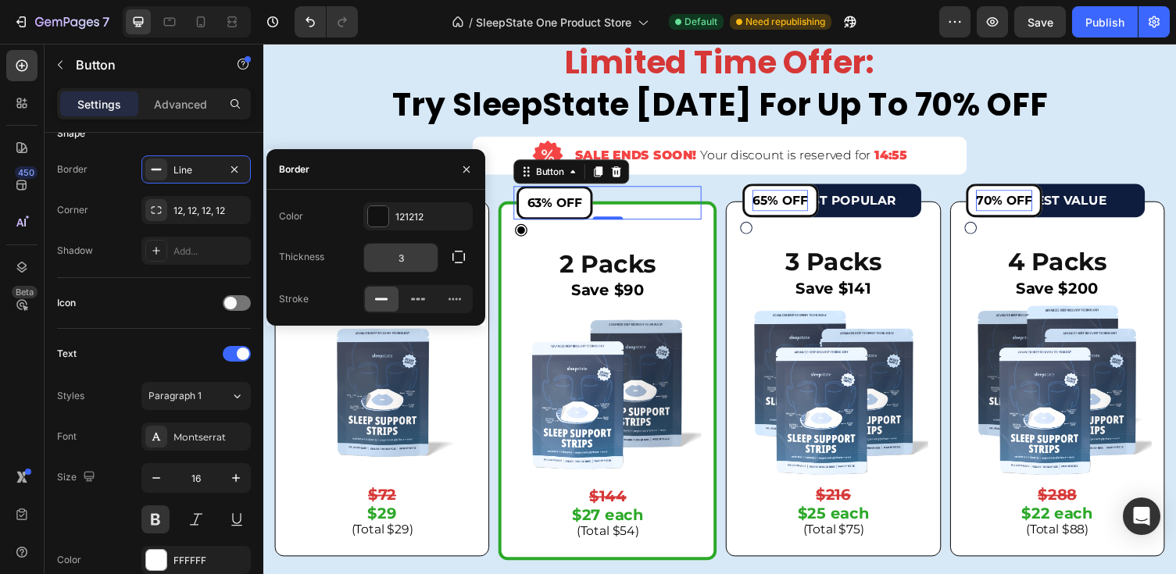
click at [412, 253] on input "3" at bounding box center [400, 258] width 73 height 28
type input "2"
click at [812, 198] on span "65% OFF" at bounding box center [794, 204] width 57 height 15
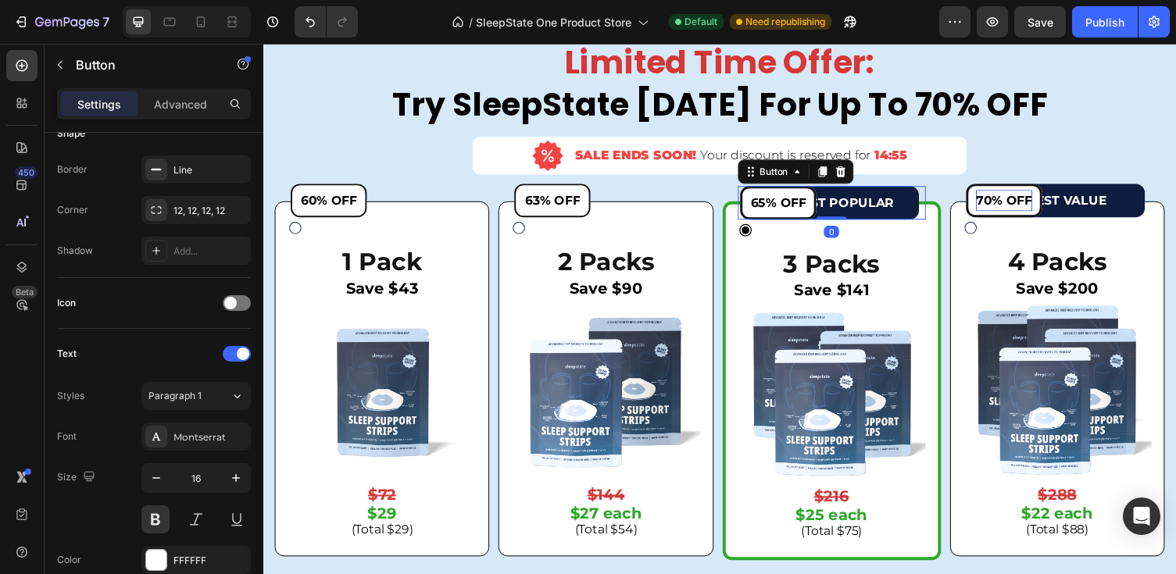
click at [787, 190] on button "65% OFF" at bounding box center [792, 207] width 78 height 35
click at [202, 178] on div "Line" at bounding box center [195, 169] width 109 height 28
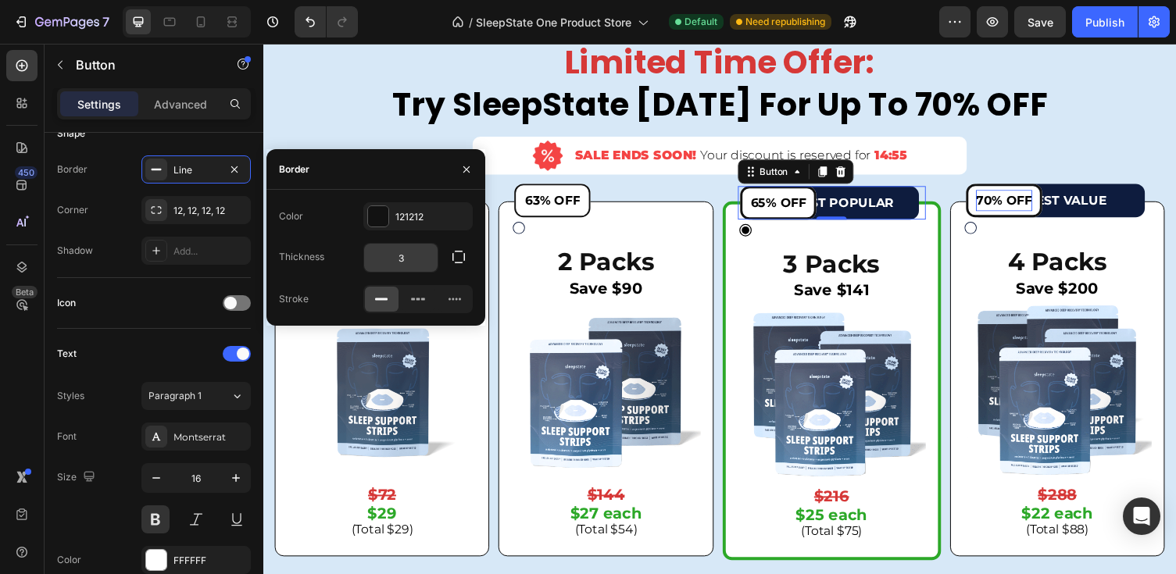
click at [427, 265] on input "3" at bounding box center [400, 258] width 73 height 28
type input "2"
click at [1026, 191] on button "70% OFF" at bounding box center [1024, 204] width 78 height 35
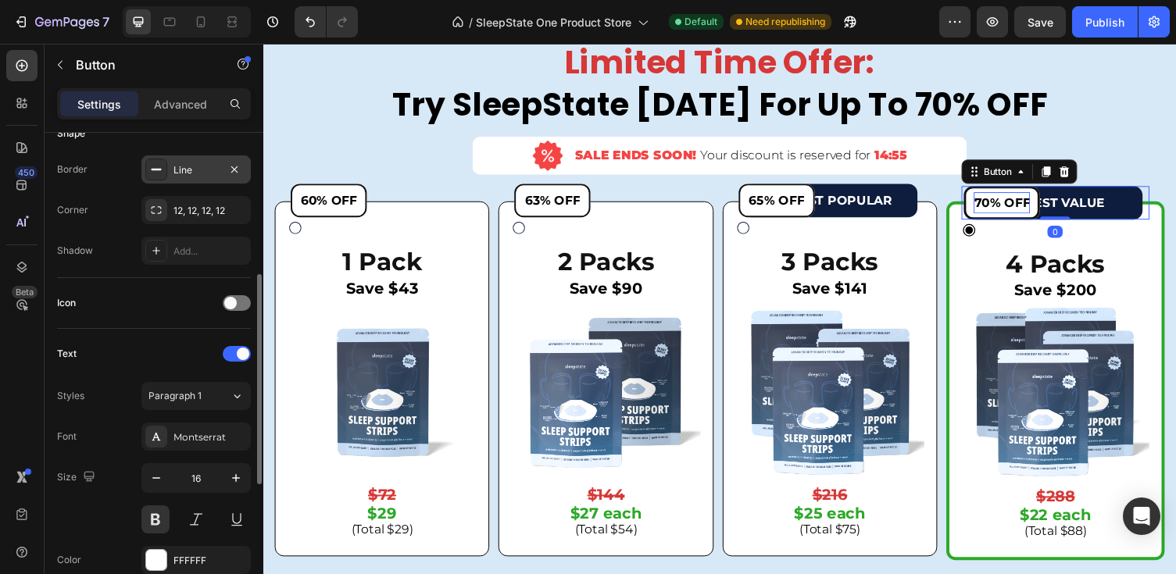
click at [197, 173] on div "Line" at bounding box center [195, 170] width 45 height 14
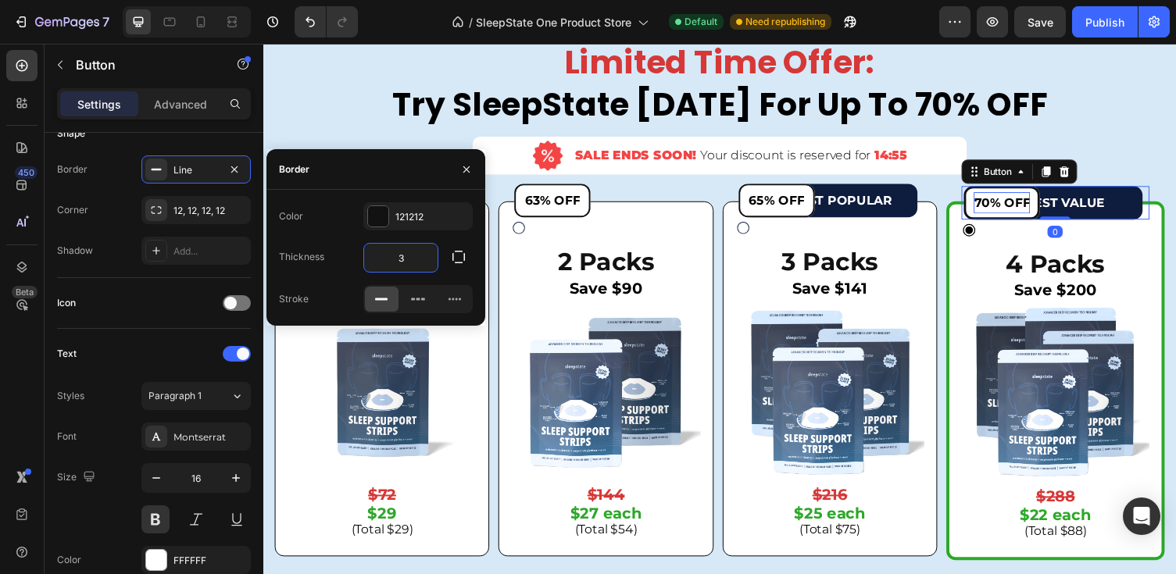
click at [411, 265] on input "3" at bounding box center [400, 258] width 73 height 28
type input "2"
click at [421, 123] on h2 "Limited Time Offer: Try SleepState [DATE] For Up To 70% OFF" at bounding box center [732, 85] width 914 height 88
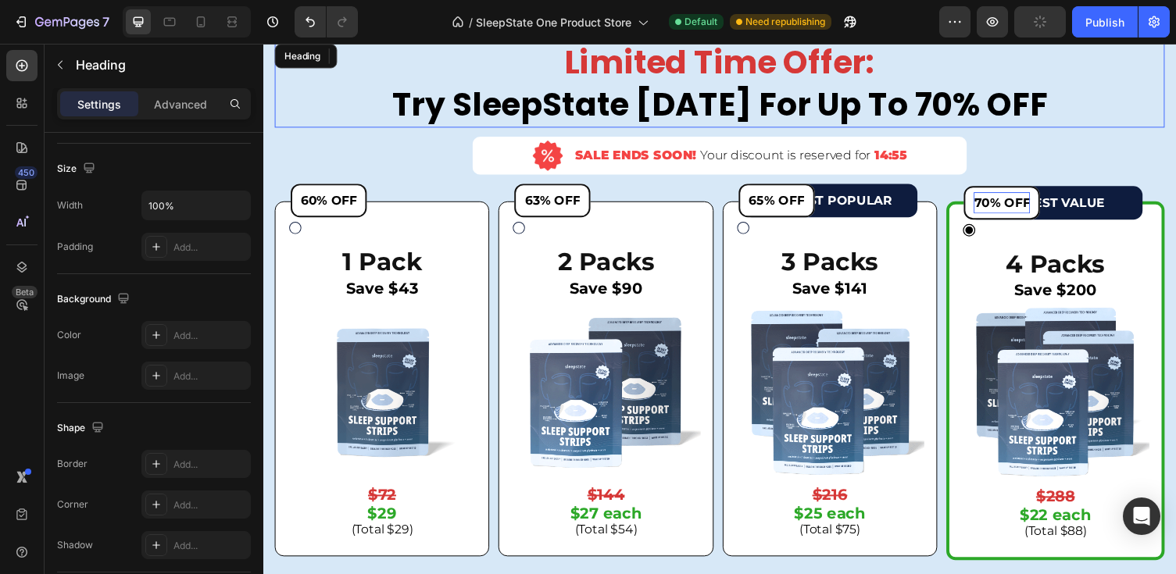
scroll to position [0, 0]
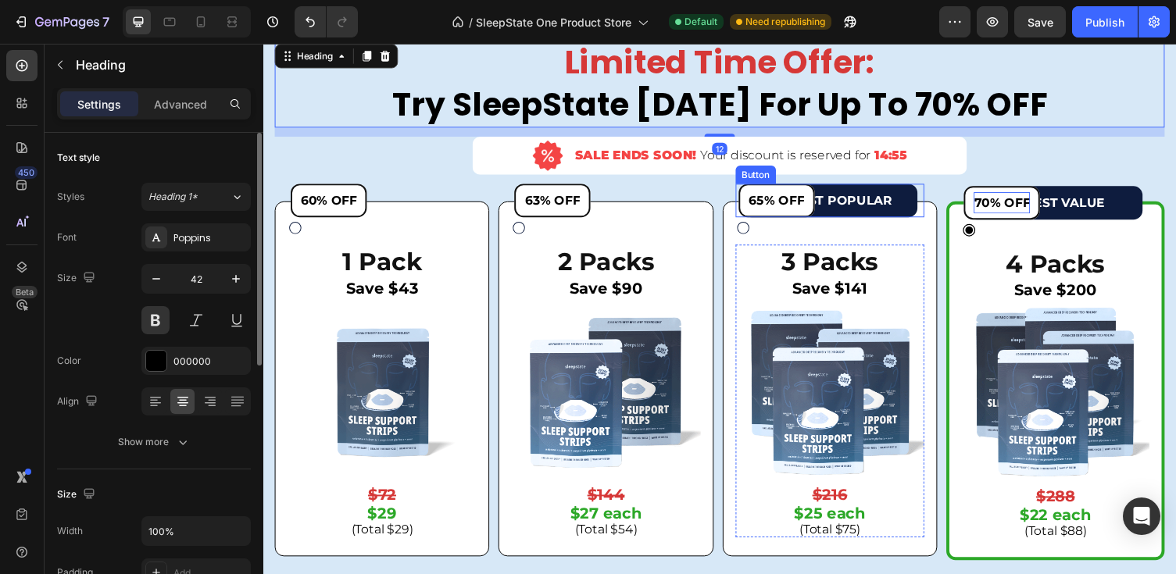
click at [877, 200] on div "65% OFF Button" at bounding box center [845, 204] width 194 height 35
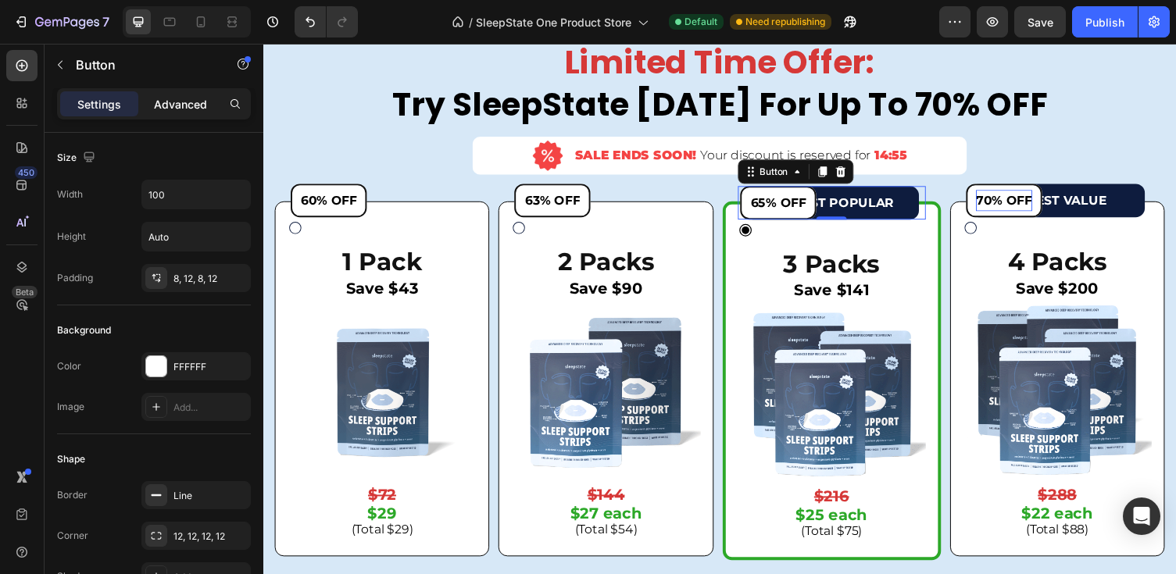
click at [187, 98] on p "Advanced" at bounding box center [180, 104] width 53 height 16
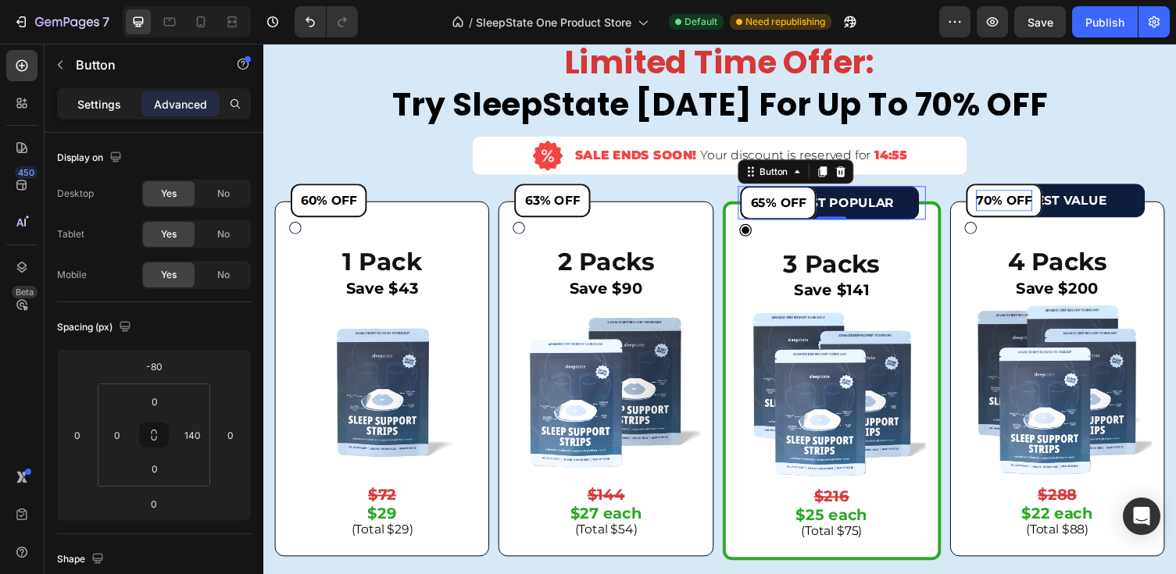
click at [118, 98] on p "Settings" at bounding box center [99, 104] width 44 height 16
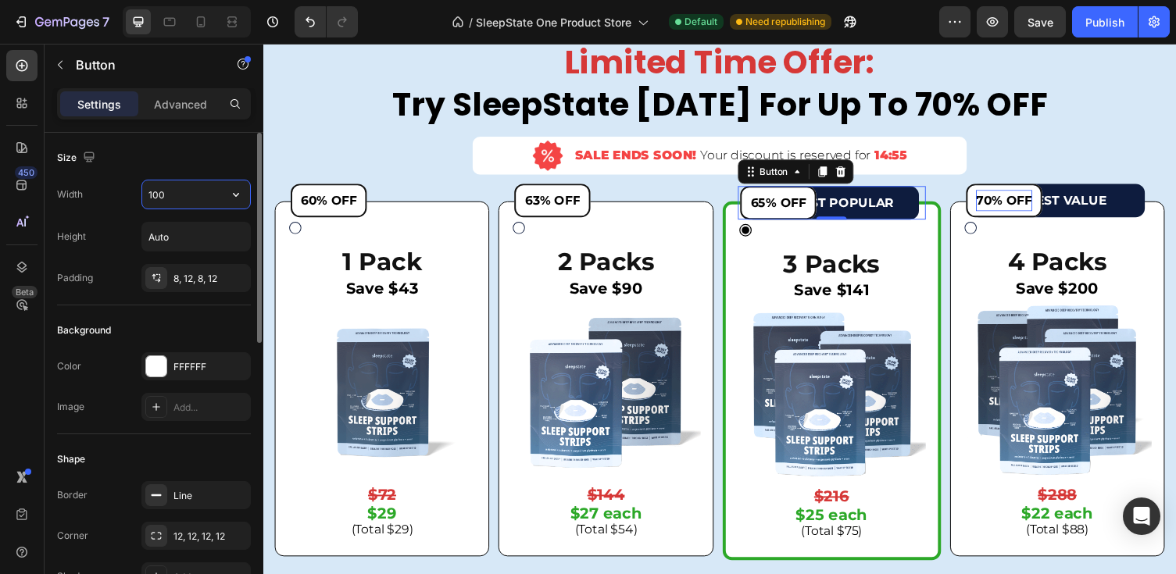
click at [162, 203] on input "100" at bounding box center [196, 194] width 108 height 28
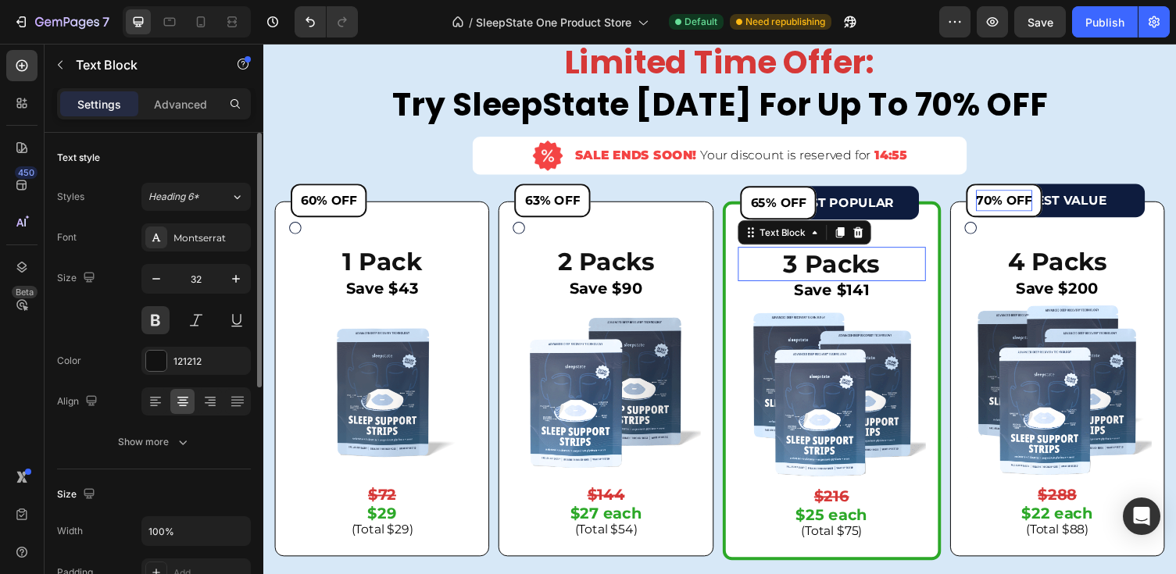
click at [916, 265] on p "3 Packs" at bounding box center [847, 270] width 190 height 33
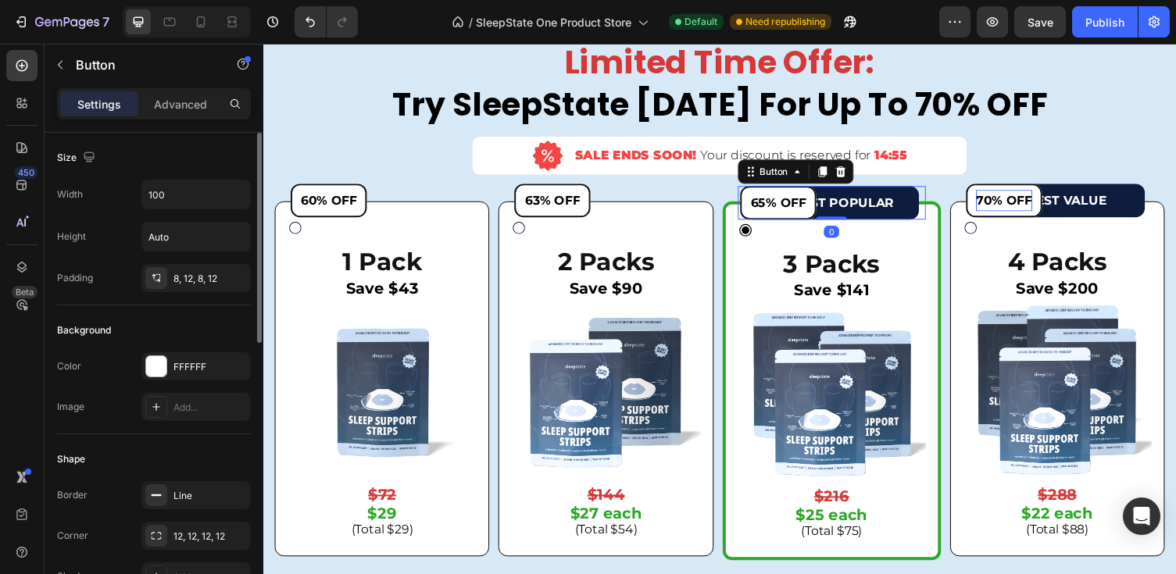
click at [929, 198] on div "65% OFF Button 0" at bounding box center [847, 207] width 193 height 35
click at [942, 197] on div "65% OFF Button 0" at bounding box center [847, 207] width 193 height 35
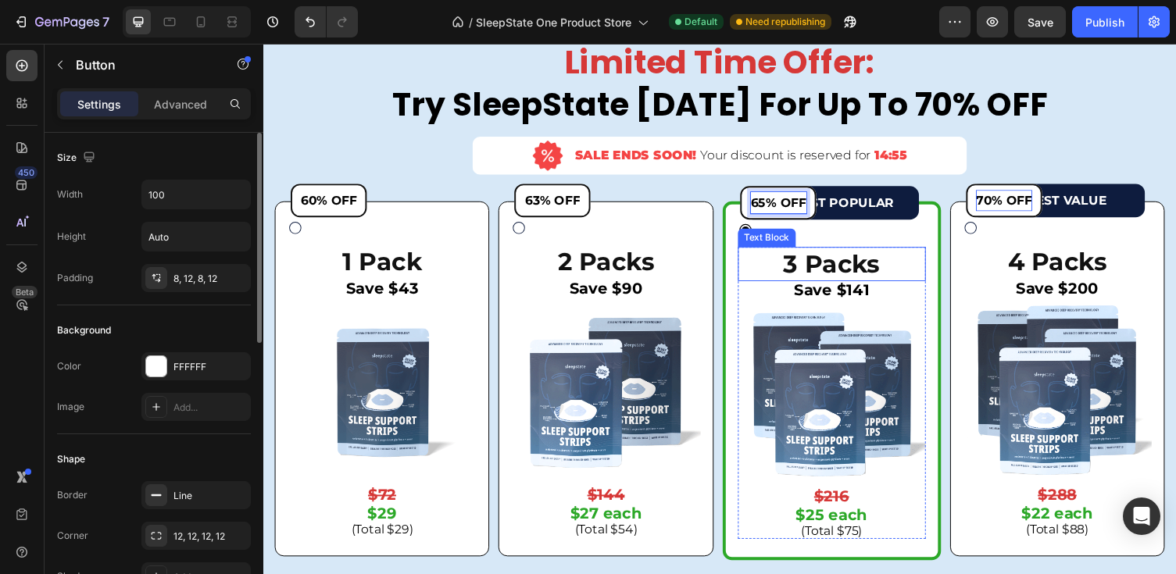
click at [781, 229] on div "🔥 MOST POPULAR Button 65% OFF Button 0 3 Packs Text Block Save $141 Text Block …" at bounding box center [847, 390] width 193 height 326
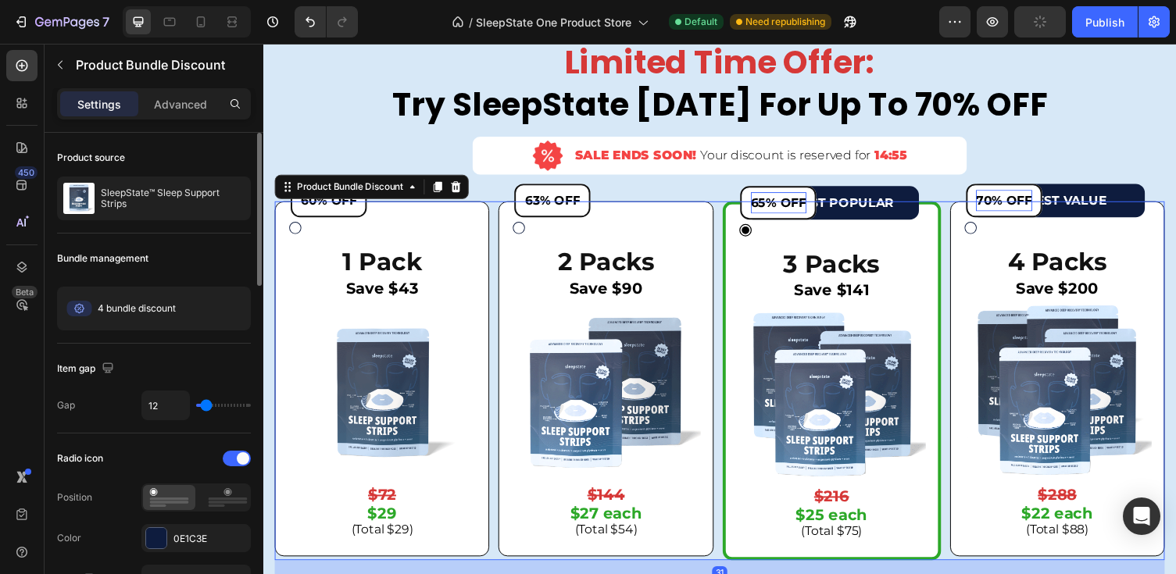
click at [945, 206] on div "🔥 MOST POPULAR Button 65% OFF Button 3 Packs Text Block Save $141 Text Block Im…" at bounding box center [847, 390] width 224 height 370
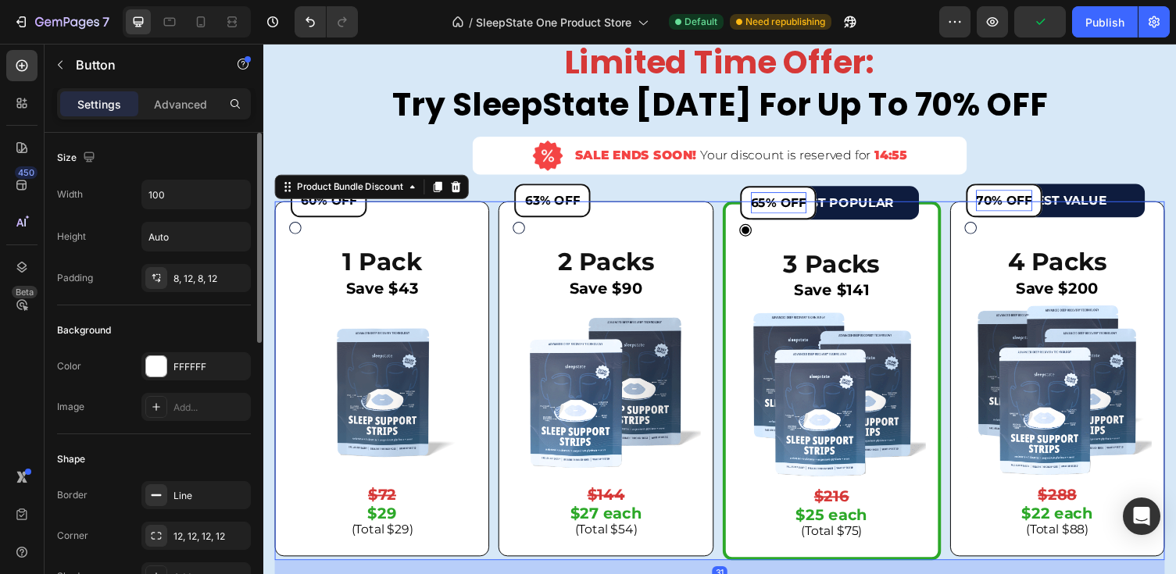
click at [933, 198] on div "65% OFF Button" at bounding box center [847, 207] width 193 height 35
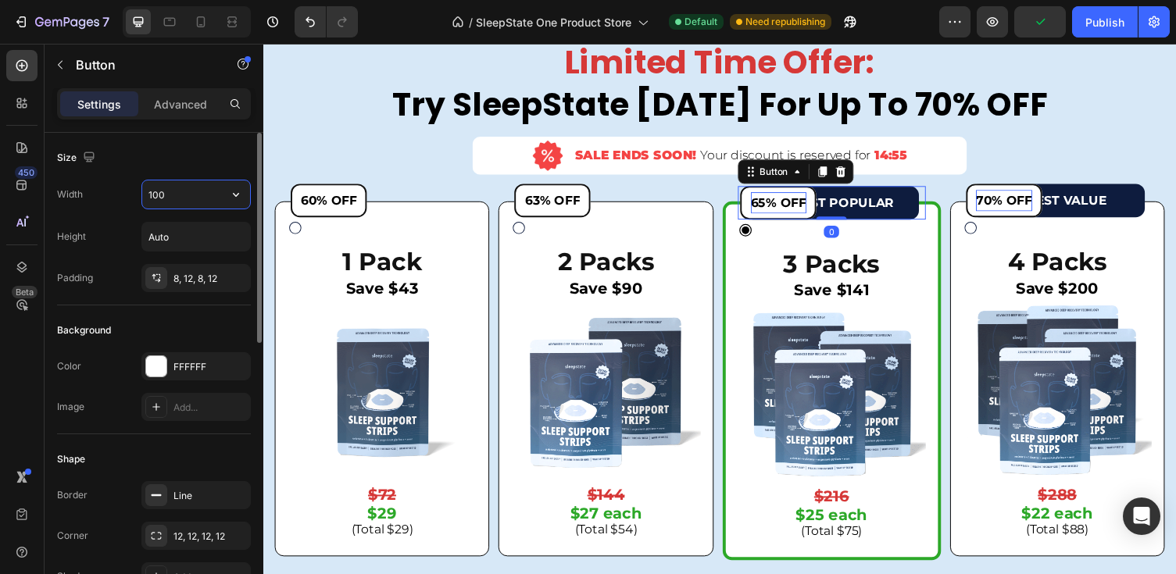
click at [179, 198] on input "100" at bounding box center [196, 194] width 108 height 28
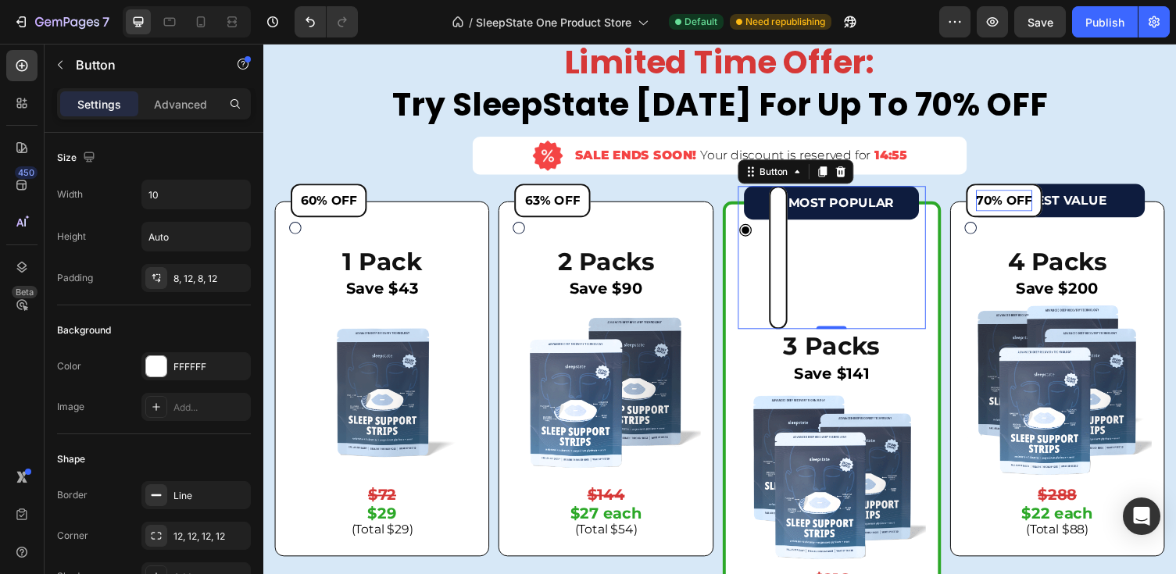
click at [903, 215] on div "65% OFF Button 0" at bounding box center [847, 264] width 193 height 148
click at [216, 191] on input "10" at bounding box center [196, 194] width 108 height 28
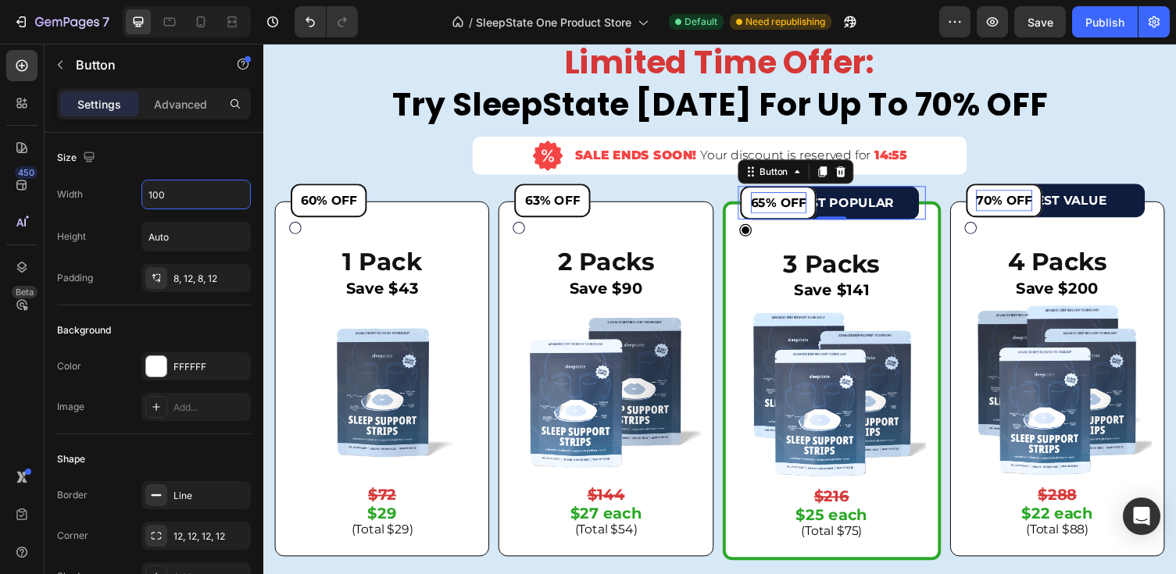
type input "100"
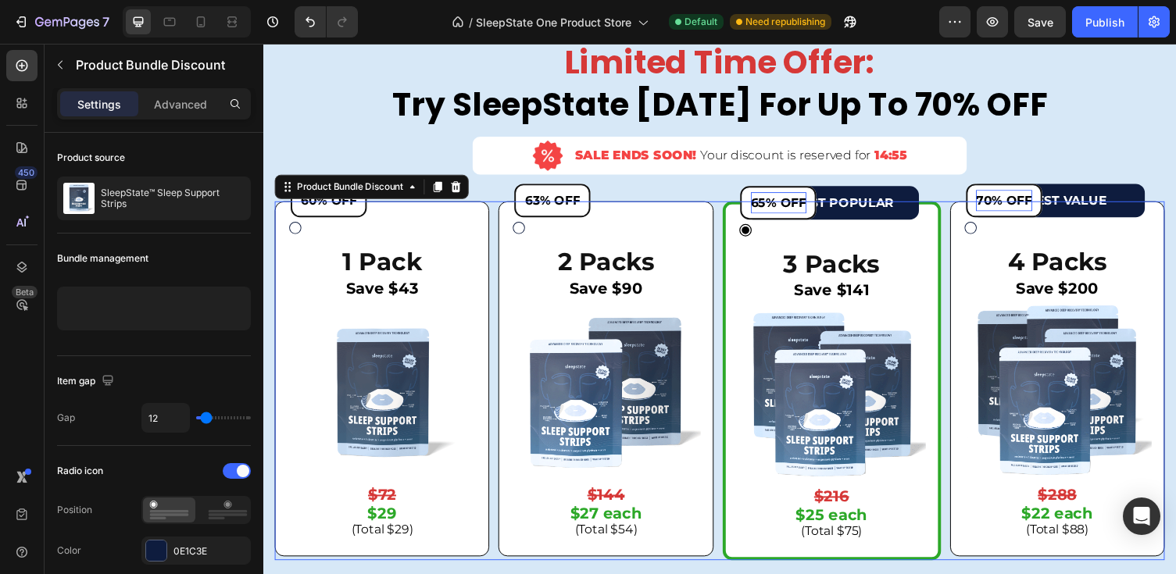
click at [865, 248] on div "🔥 MOST POPULAR Button 65% OFF Button 3 Packs Text Block Save $141 Text Block Im…" at bounding box center [847, 390] width 193 height 326
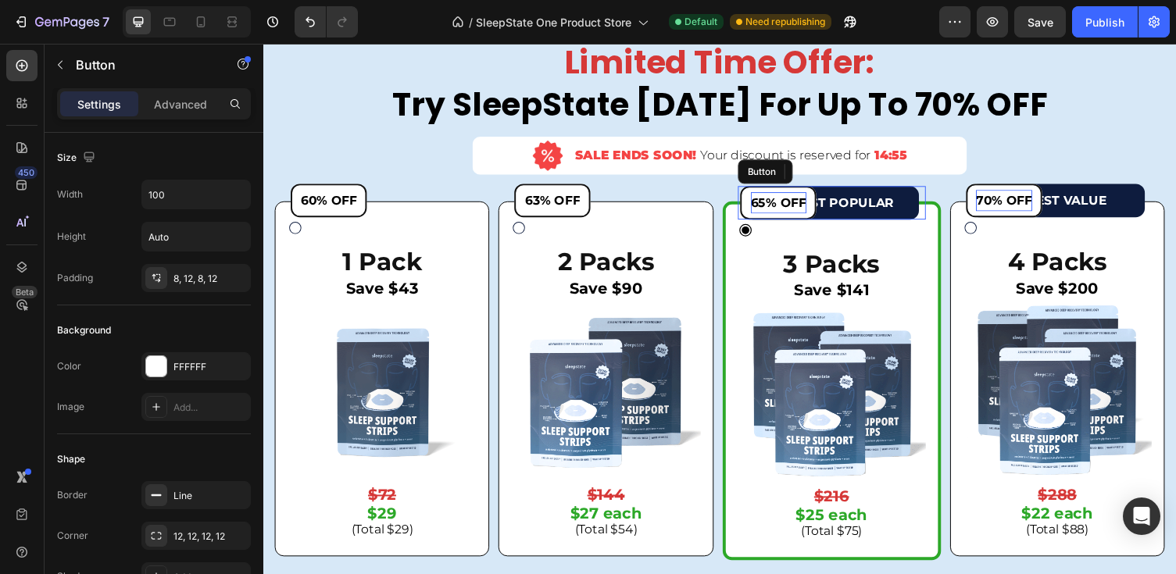
click at [784, 216] on p "65% OFF" at bounding box center [792, 207] width 57 height 23
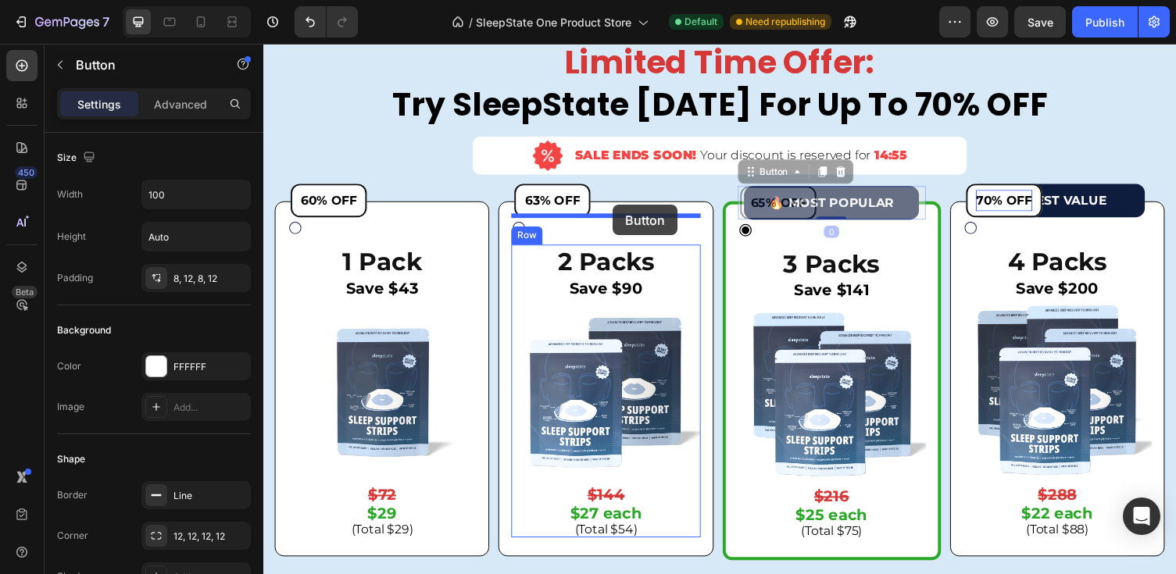
drag, startPoint x: 761, startPoint y: 172, endPoint x: 622, endPoint y: 209, distance: 144.0
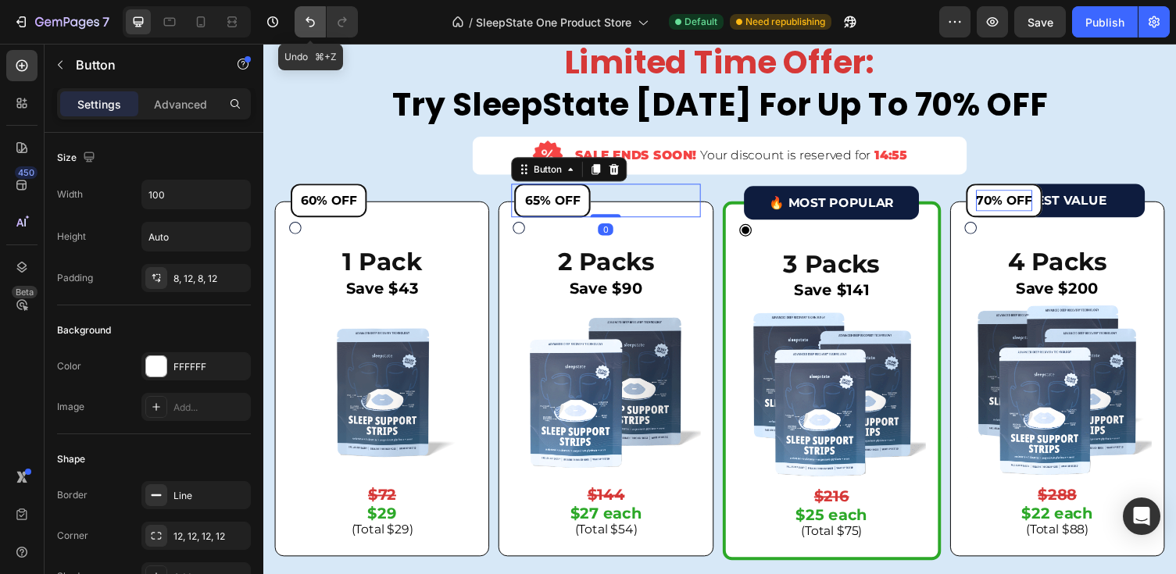
click at [312, 16] on icon "Undo/Redo" at bounding box center [310, 22] width 16 height 16
